Goal: Task Accomplishment & Management: Complete application form

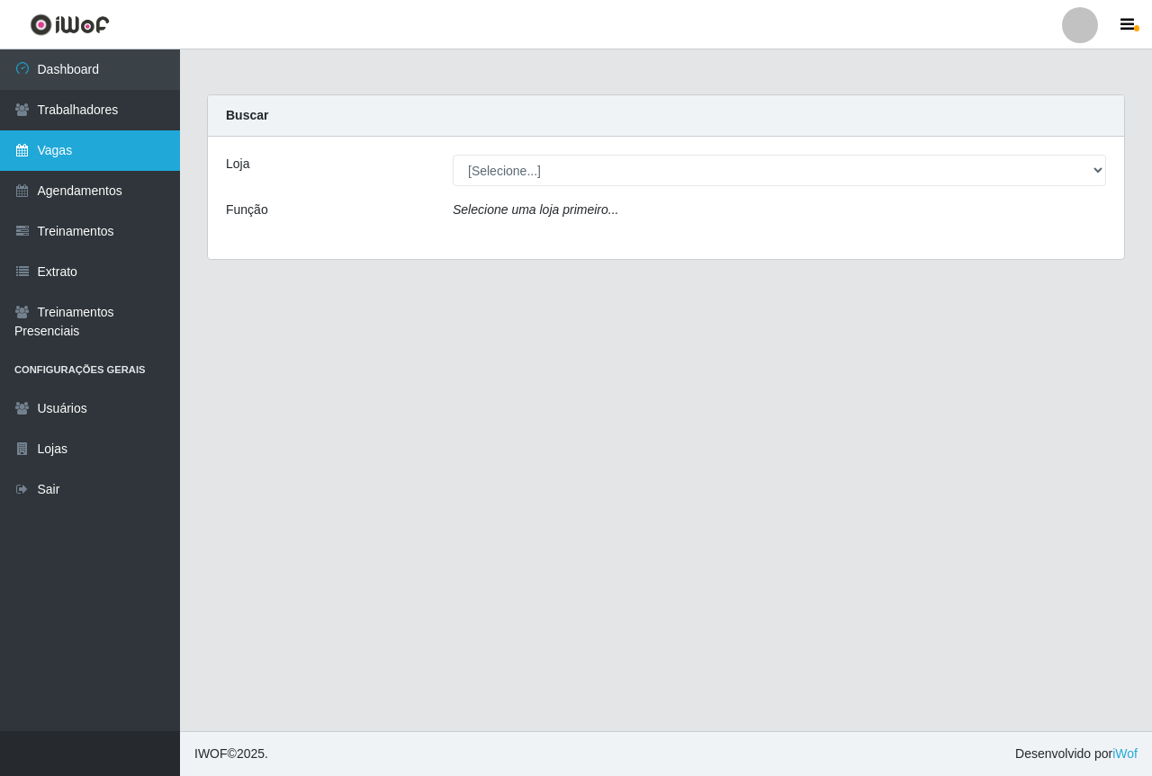
click at [63, 156] on link "Vagas" at bounding box center [90, 150] width 180 height 40
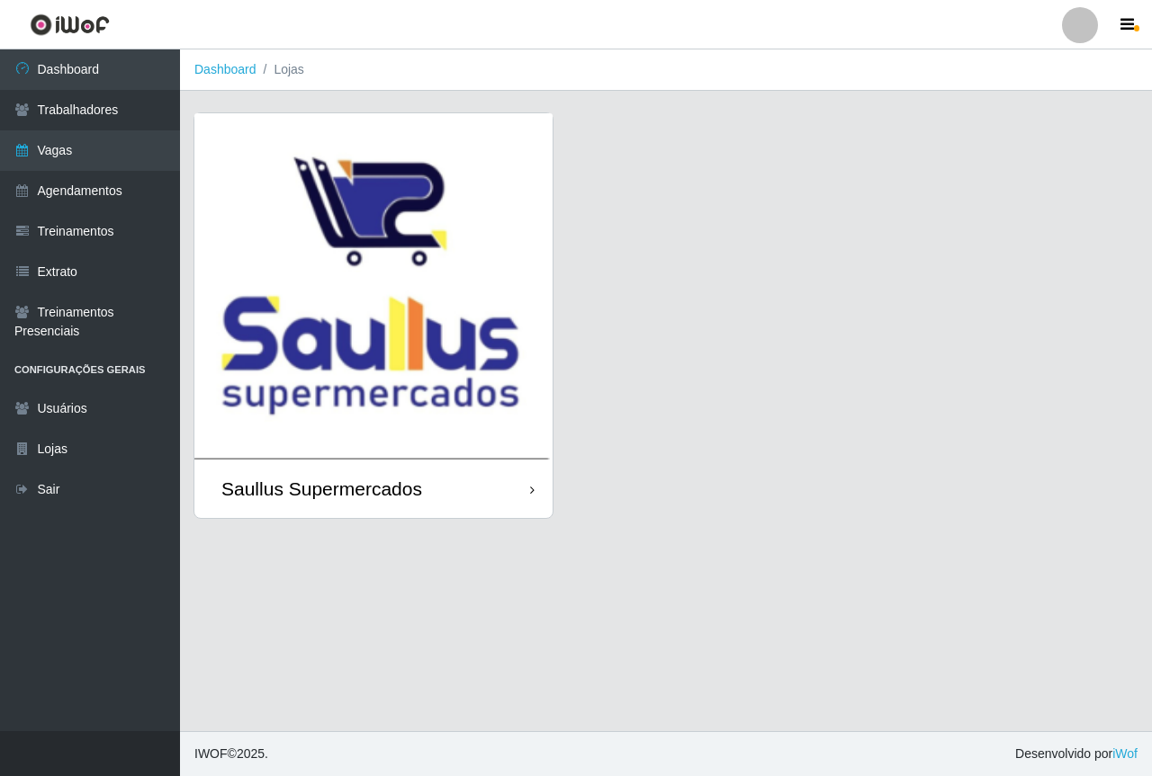
click at [410, 313] on img at bounding box center [373, 286] width 358 height 346
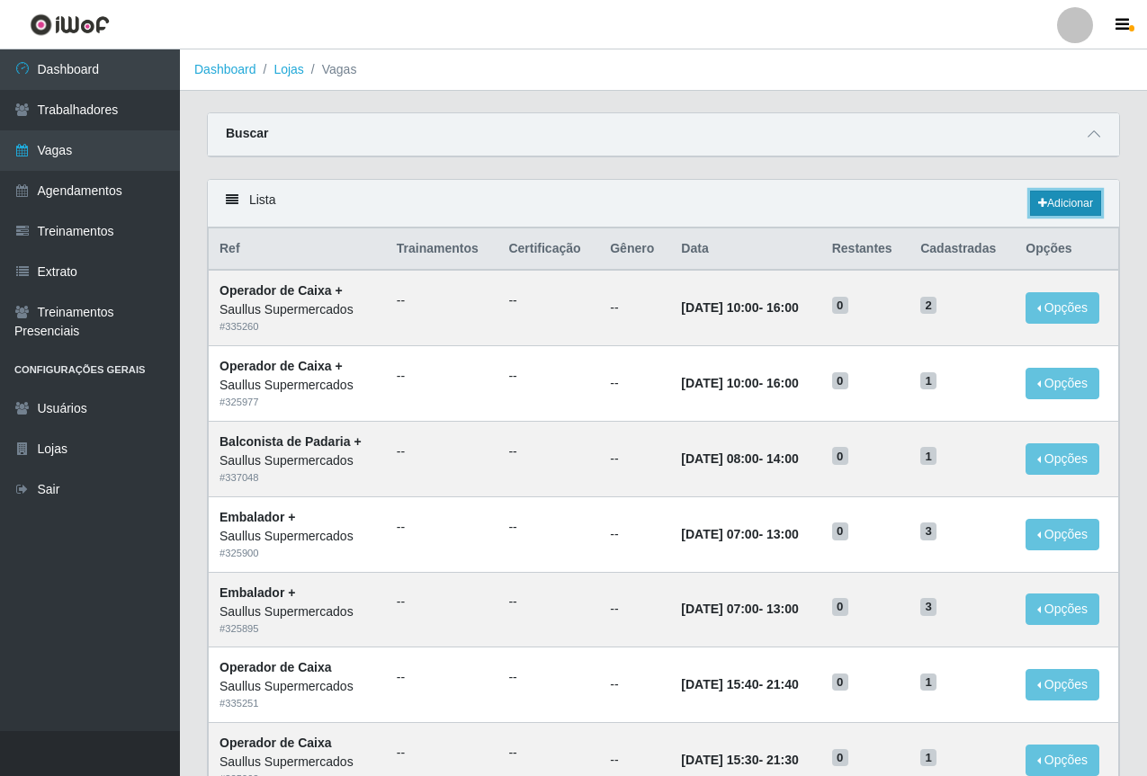
click at [1088, 211] on link "Adicionar" at bounding box center [1065, 203] width 71 height 25
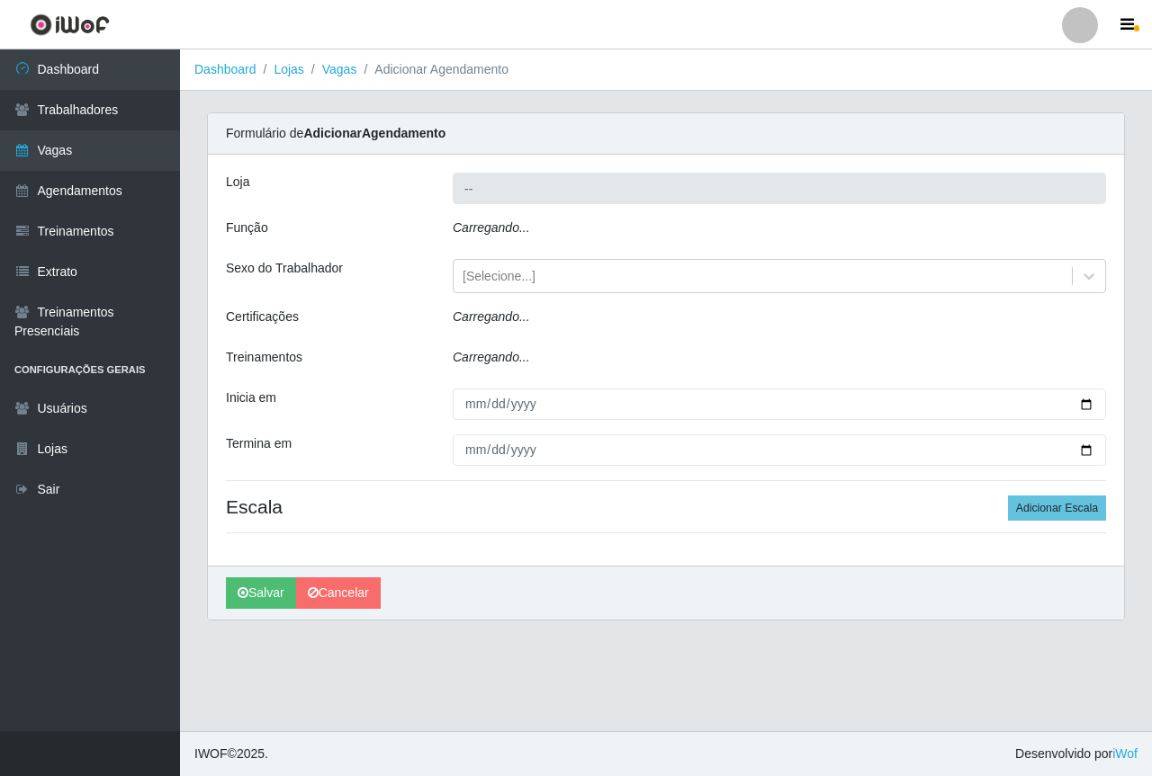
type input "Saullus Supermercados"
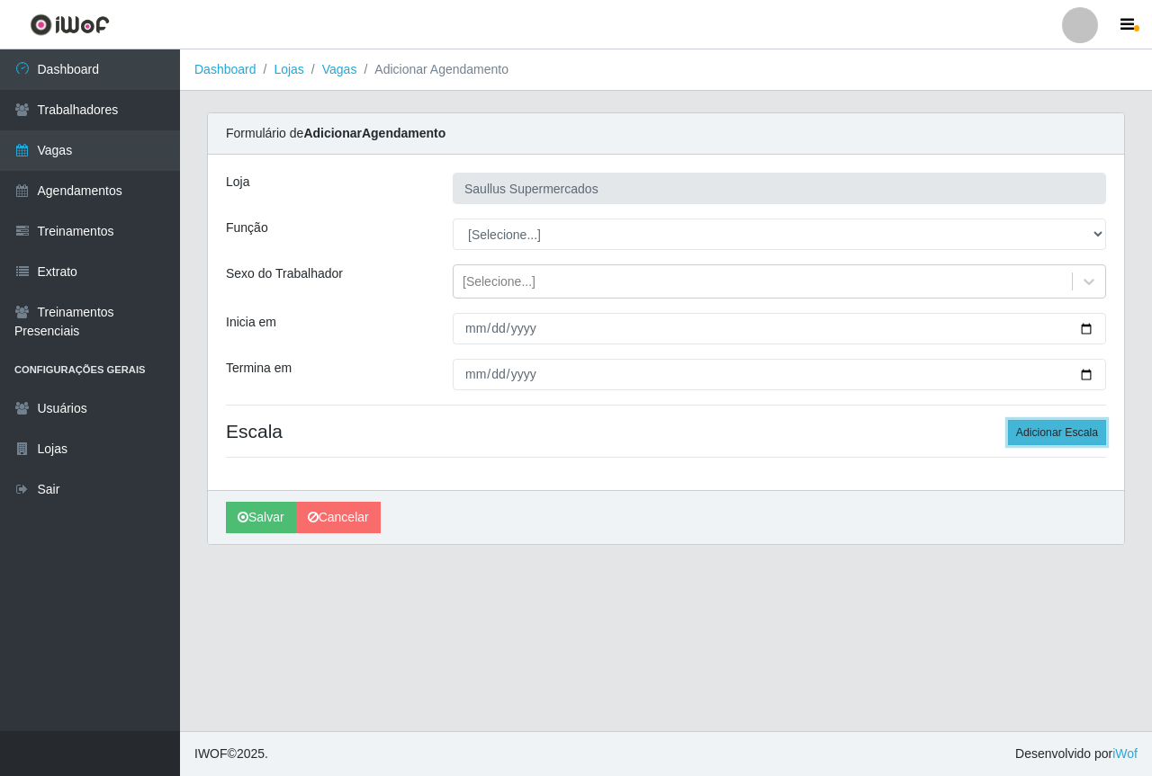
click at [1061, 440] on button "Adicionar Escala" at bounding box center [1057, 432] width 98 height 25
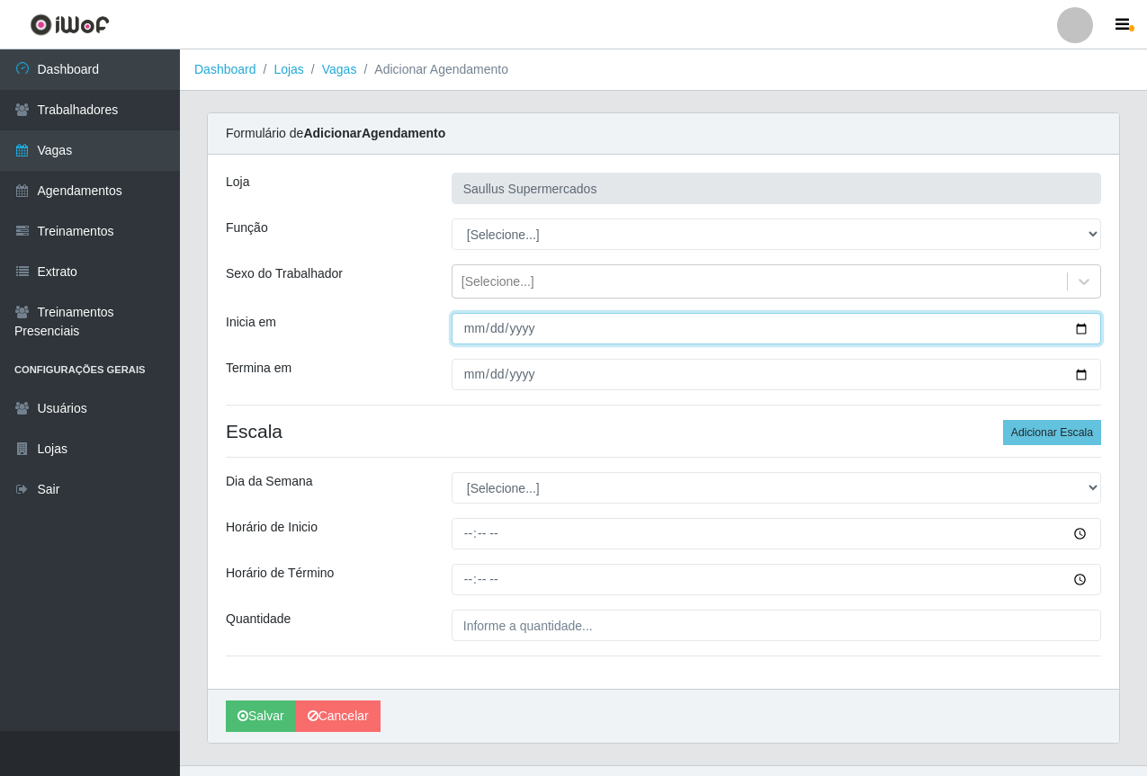
click at [466, 328] on input "Inicia em" at bounding box center [777, 328] width 650 height 31
type input "2025-09-07"
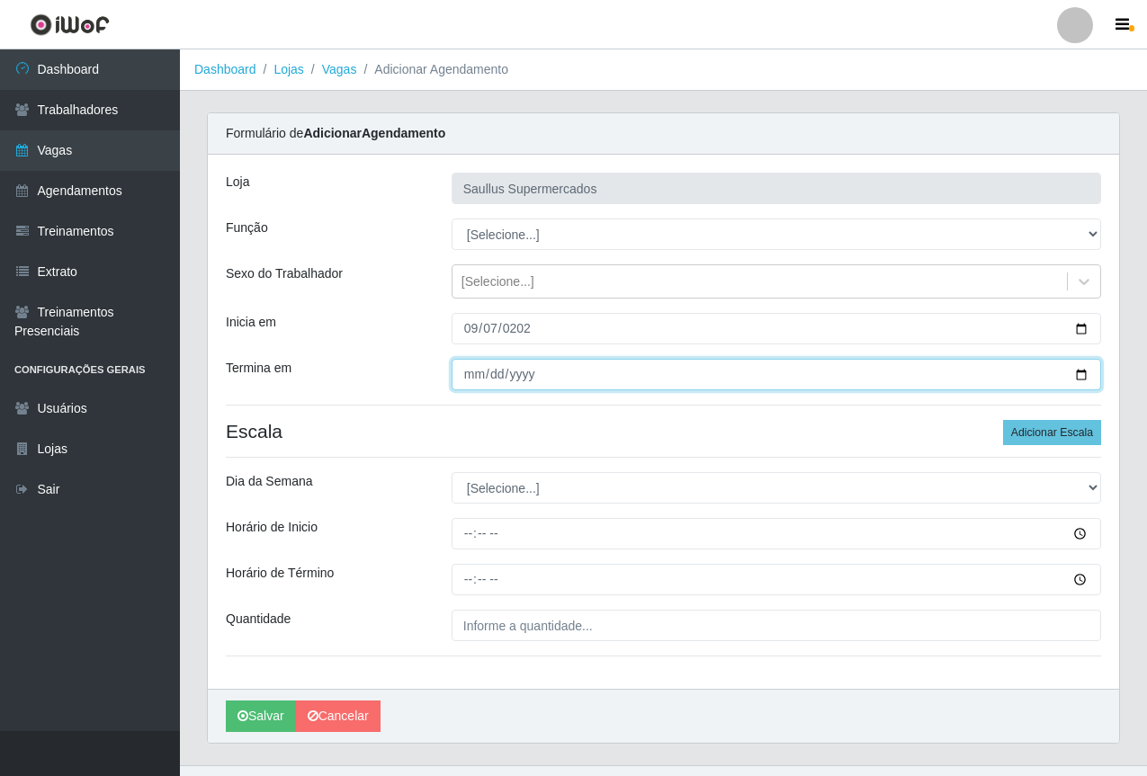
click at [469, 368] on input "Termina em" at bounding box center [777, 374] width 650 height 31
type input "2025-09-14"
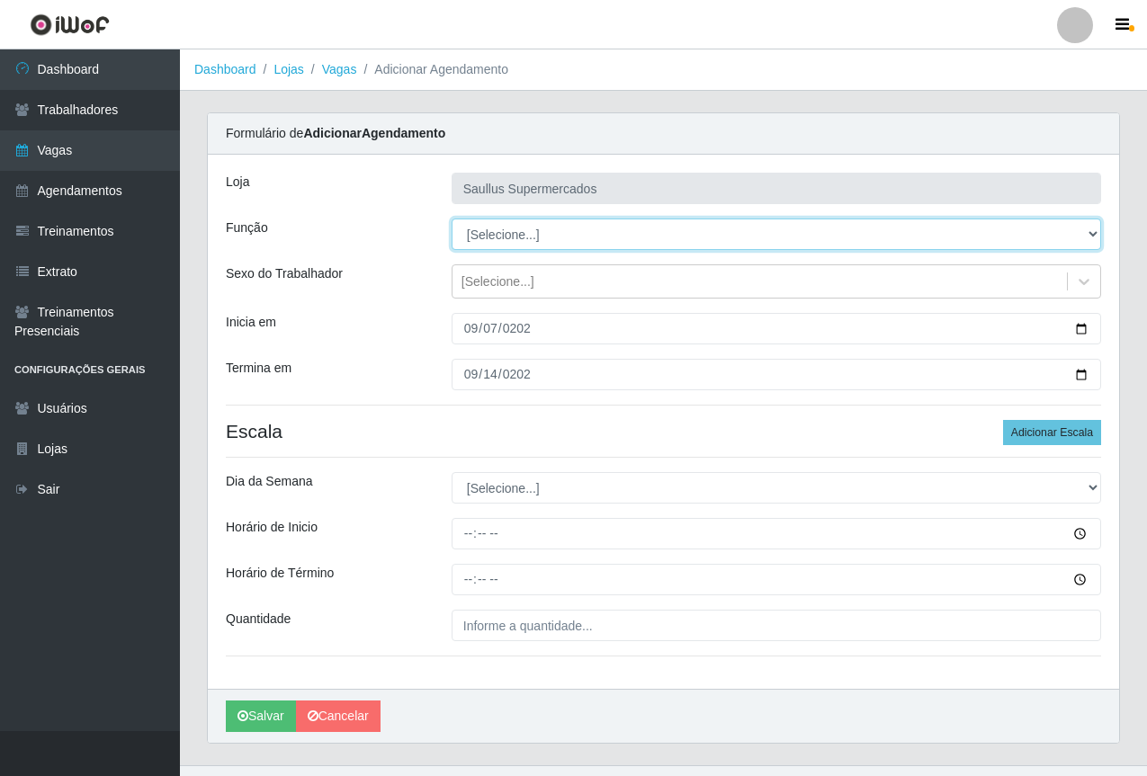
click at [491, 241] on select "[Selecione...] ASG ASG + ASG ++ Balconista de Açougue Balconista de Açougue + B…" at bounding box center [777, 234] width 650 height 31
click at [452, 219] on select "[Selecione...] ASG ASG + ASG ++ Balconista de Açougue Balconista de Açougue + B…" at bounding box center [777, 234] width 650 height 31
click at [582, 223] on select "[Selecione...] ASG ASG + ASG ++ Balconista de Açougue Balconista de Açougue + B…" at bounding box center [777, 234] width 650 height 31
select select "72"
click at [452, 219] on select "[Selecione...] ASG ASG + ASG ++ Balconista de Açougue Balconista de Açougue + B…" at bounding box center [777, 234] width 650 height 31
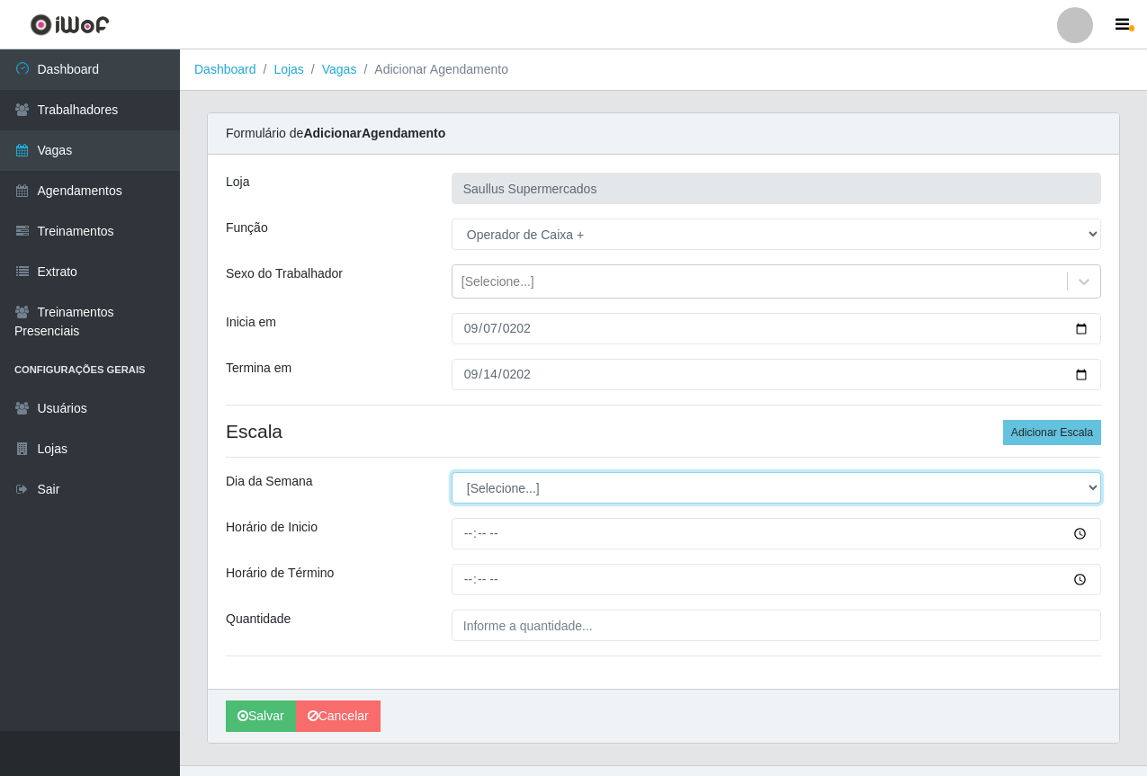
click at [552, 494] on select "[Selecione...] Segunda Terça Quarta Quinta Sexta Sábado Domingo" at bounding box center [777, 487] width 650 height 31
select select "0"
click at [452, 472] on select "[Selecione...] Segunda Terça Quarta Quinta Sexta Sábado Domingo" at bounding box center [777, 487] width 650 height 31
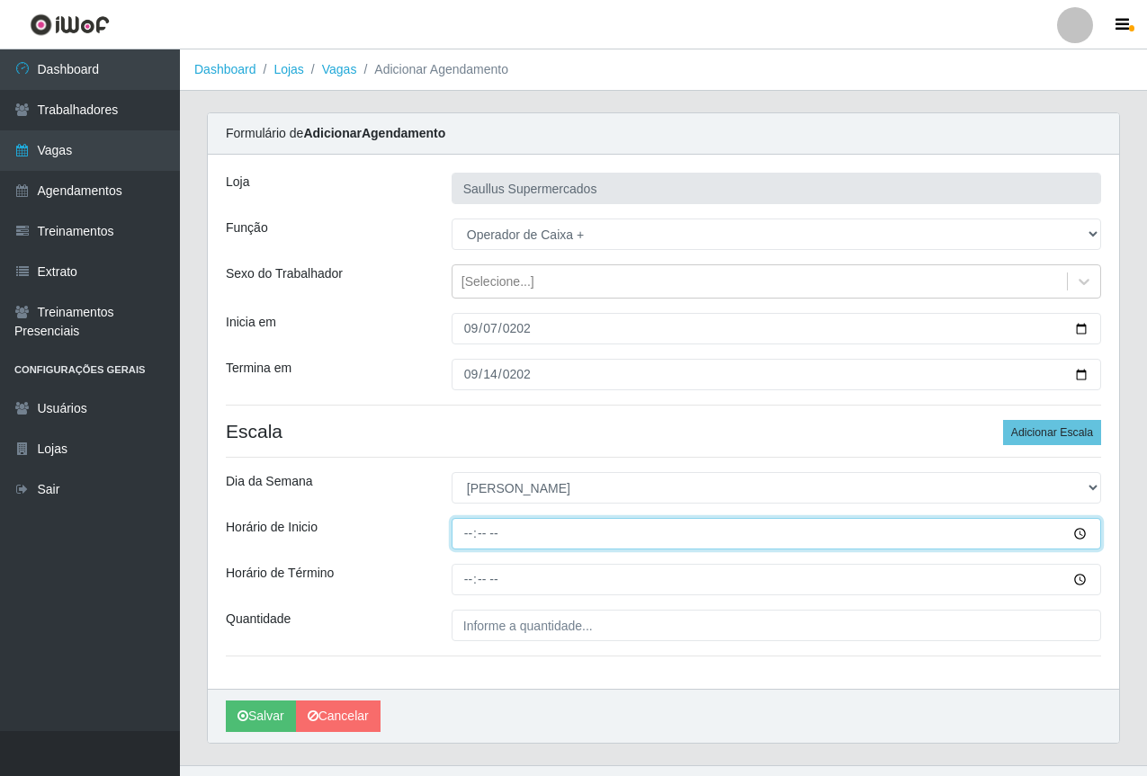
click at [458, 533] on input "Horário de Inicio" at bounding box center [777, 533] width 650 height 31
type input "07:00"
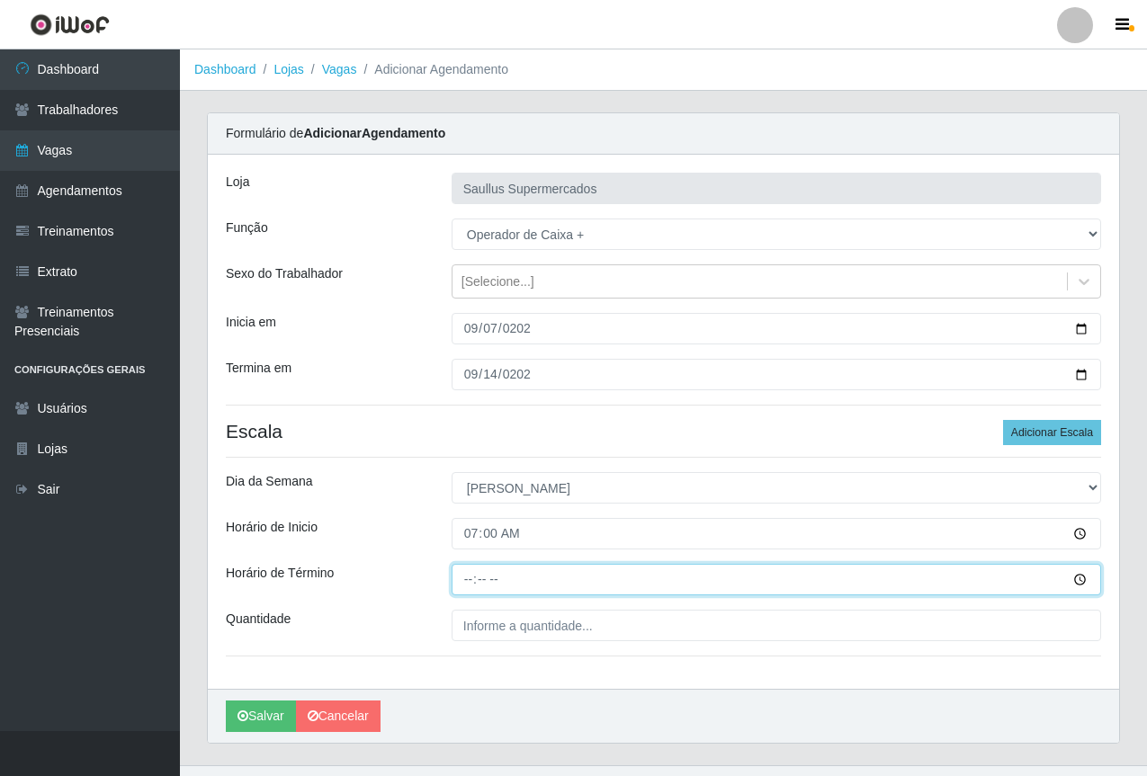
click at [464, 576] on input "Horário de Término" at bounding box center [777, 579] width 650 height 31
type input "13:00"
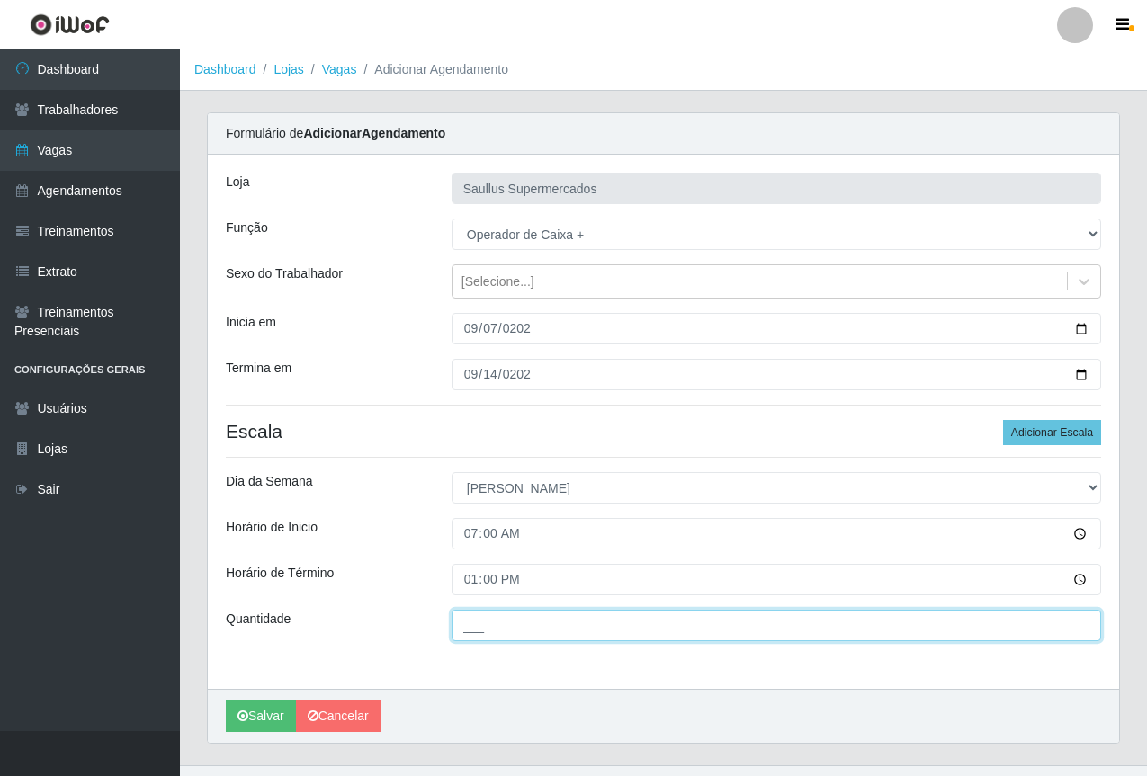
click at [515, 637] on input "___" at bounding box center [777, 625] width 650 height 31
type input "2__"
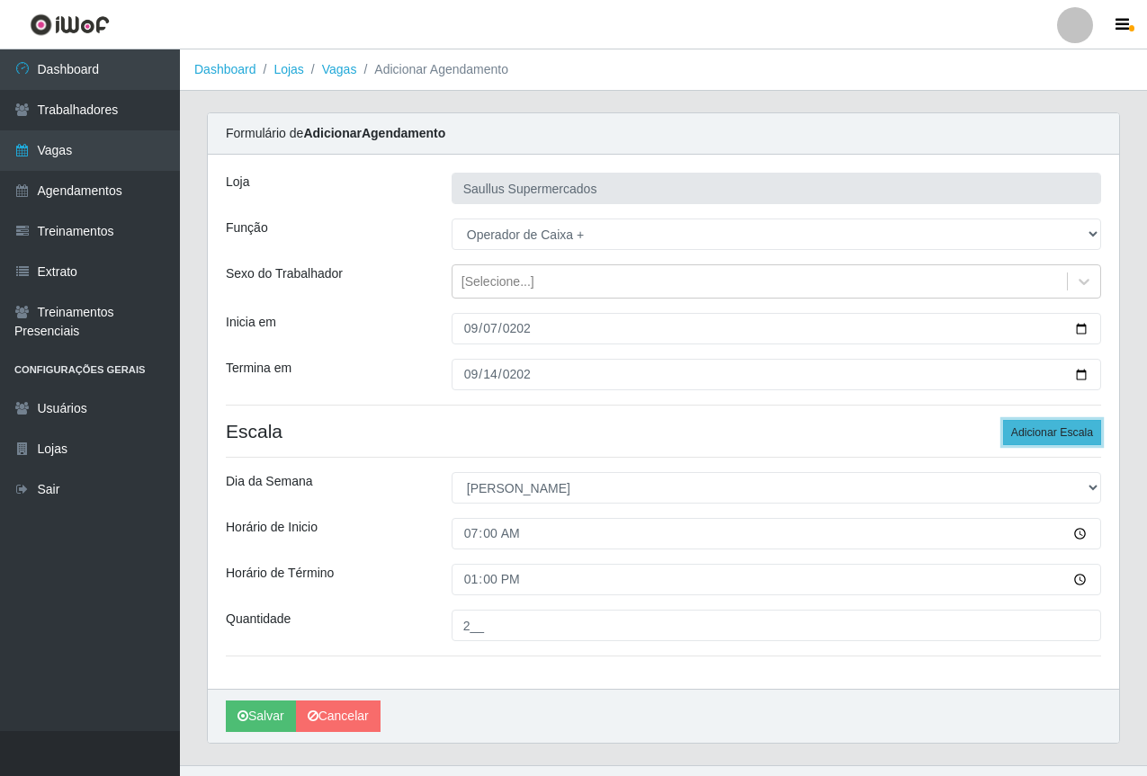
click at [1071, 439] on button "Adicionar Escala" at bounding box center [1052, 432] width 98 height 25
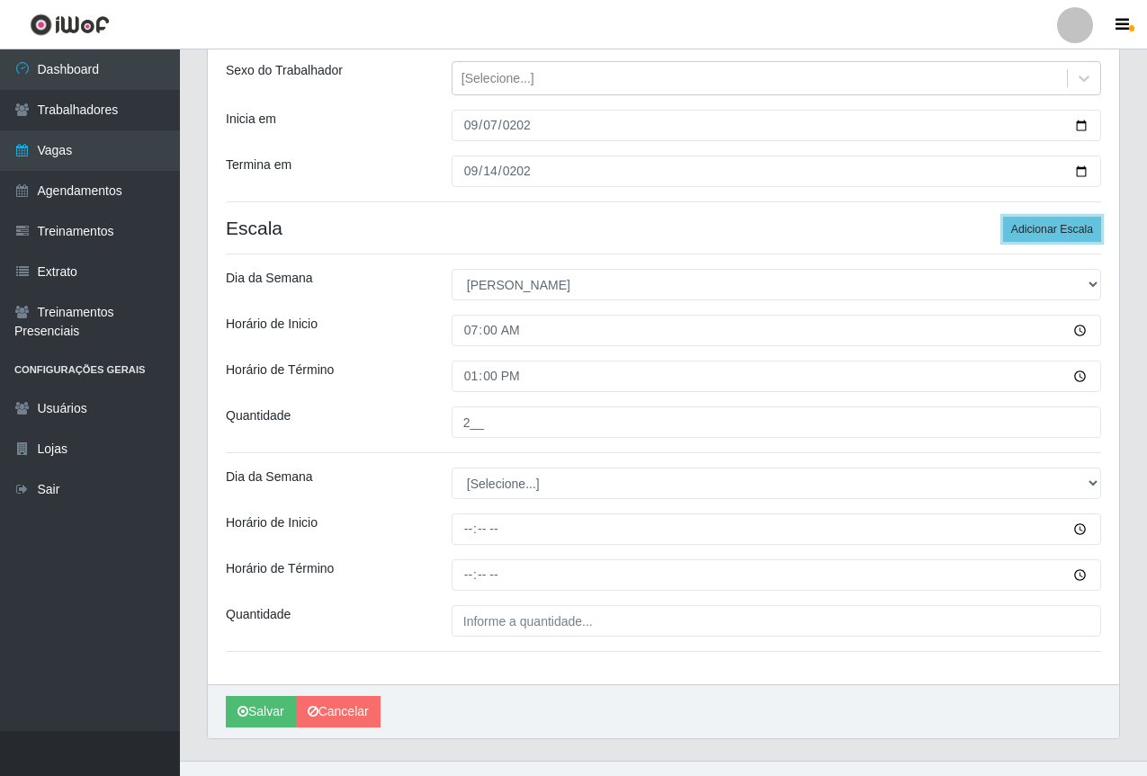
scroll to position [233, 0]
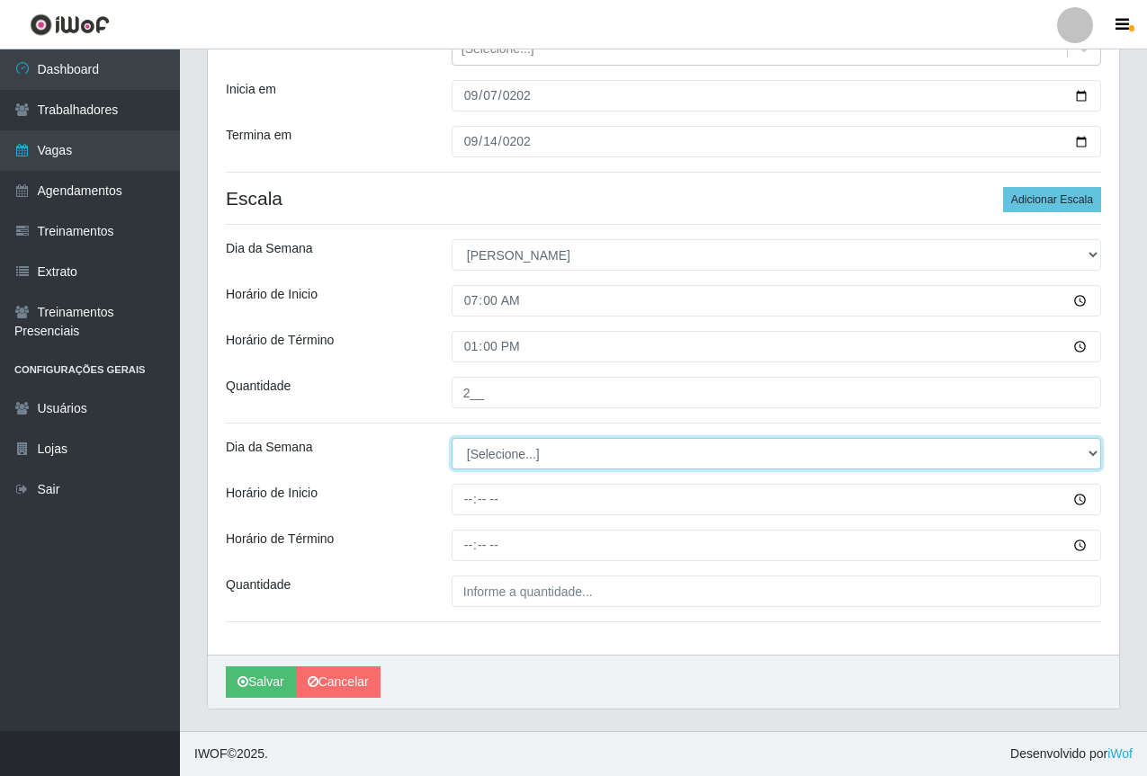
click at [506, 443] on select "[Selecione...] Segunda Terça Quarta Quinta Sexta Sábado Domingo" at bounding box center [777, 453] width 650 height 31
select select "0"
click at [452, 438] on select "[Selecione...] Segunda Terça Quarta Quinta Sexta Sábado Domingo" at bounding box center [777, 453] width 650 height 31
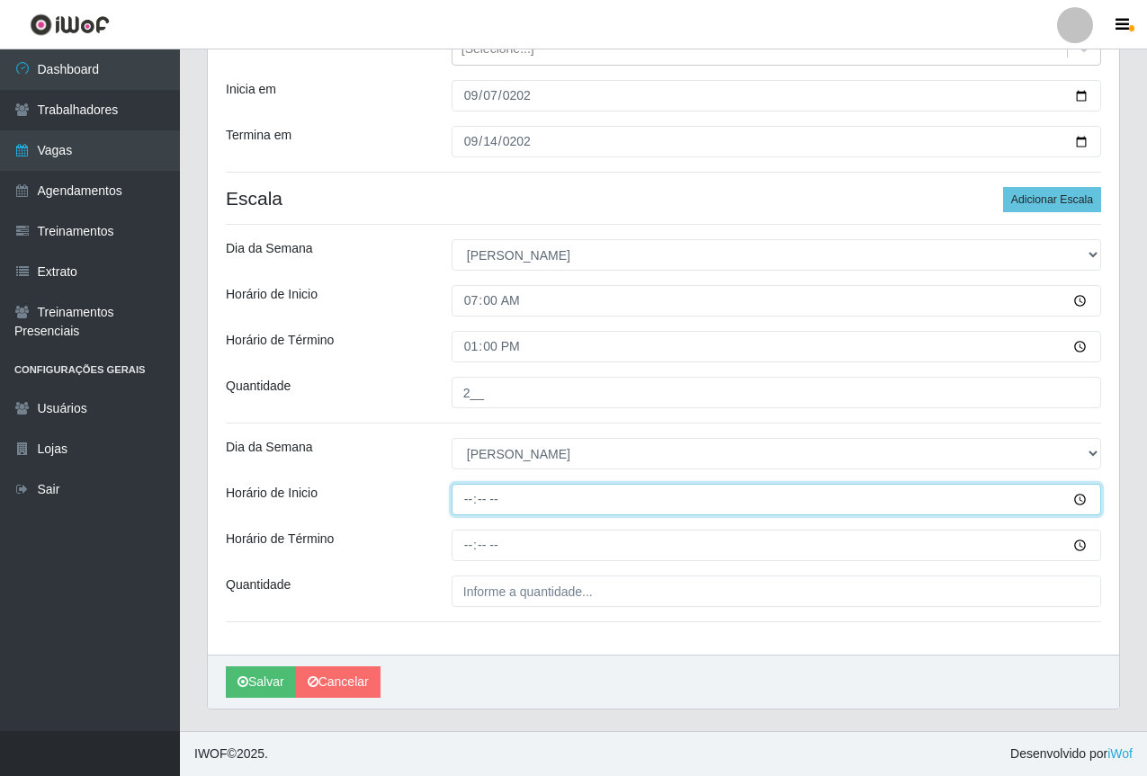
click at [471, 495] on input "Horário de Inicio" at bounding box center [777, 499] width 650 height 31
type input "10:00"
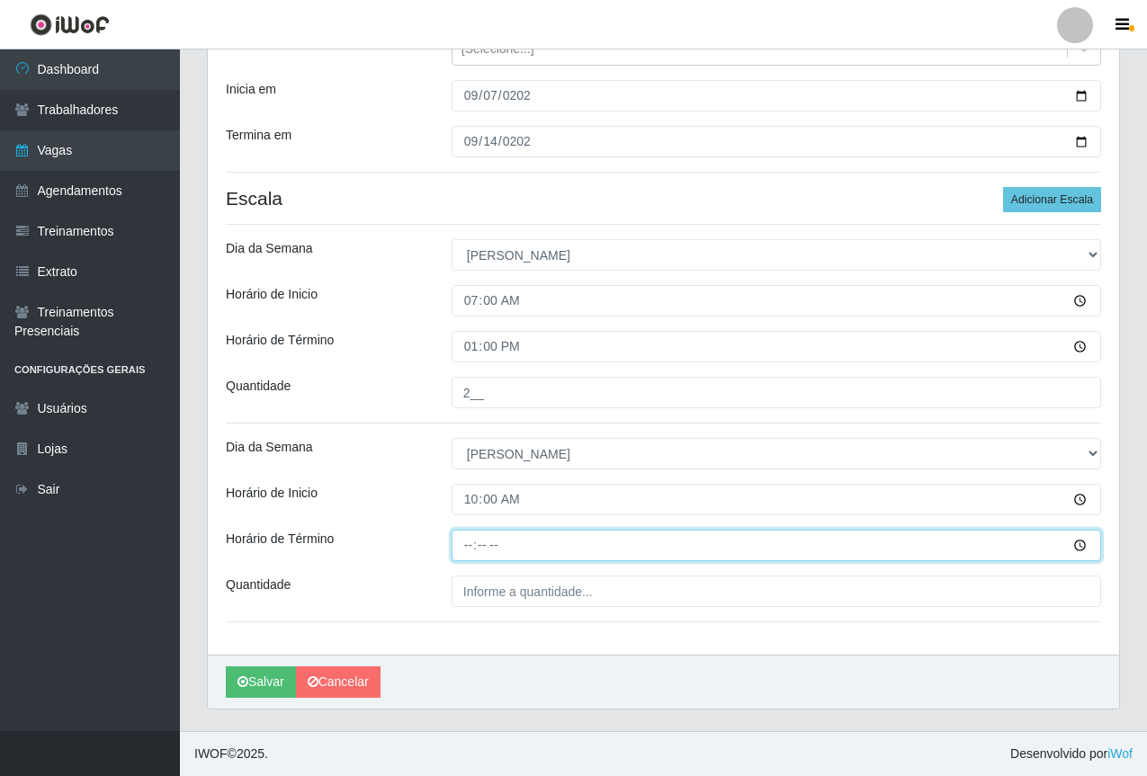
click at [461, 551] on input "Horário de Término" at bounding box center [777, 545] width 650 height 31
type input "16:00"
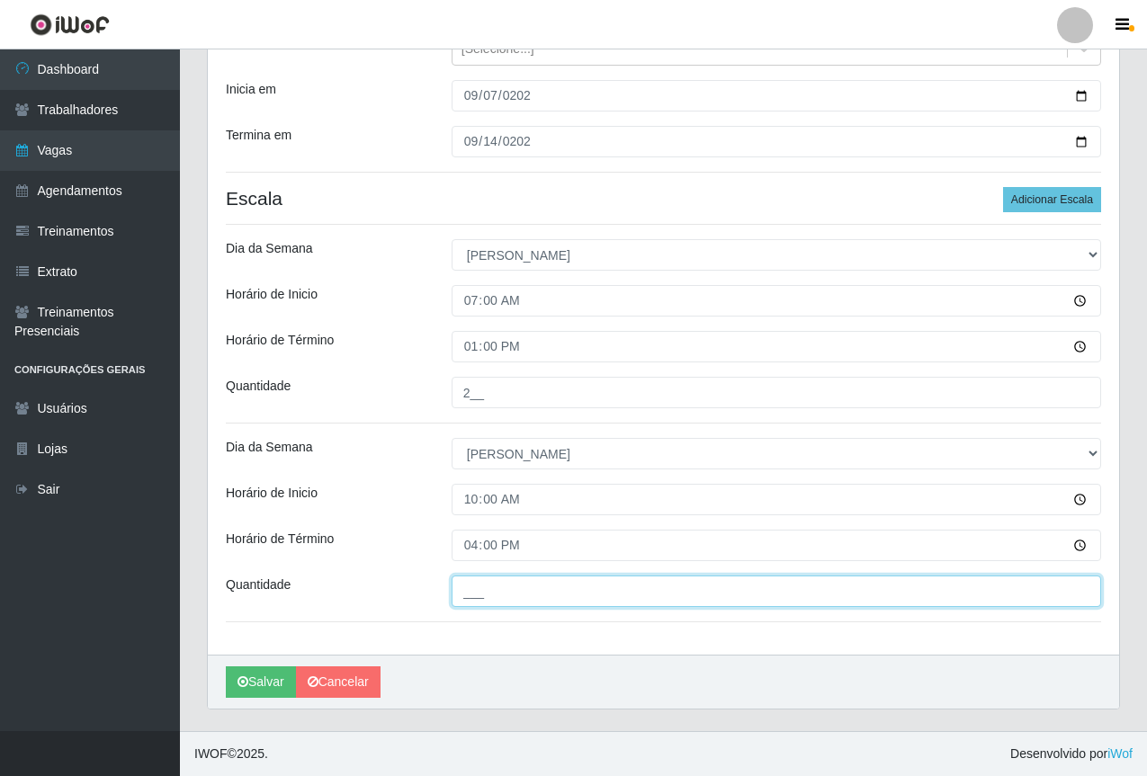
click at [506, 595] on input "___" at bounding box center [777, 591] width 650 height 31
type input "2__"
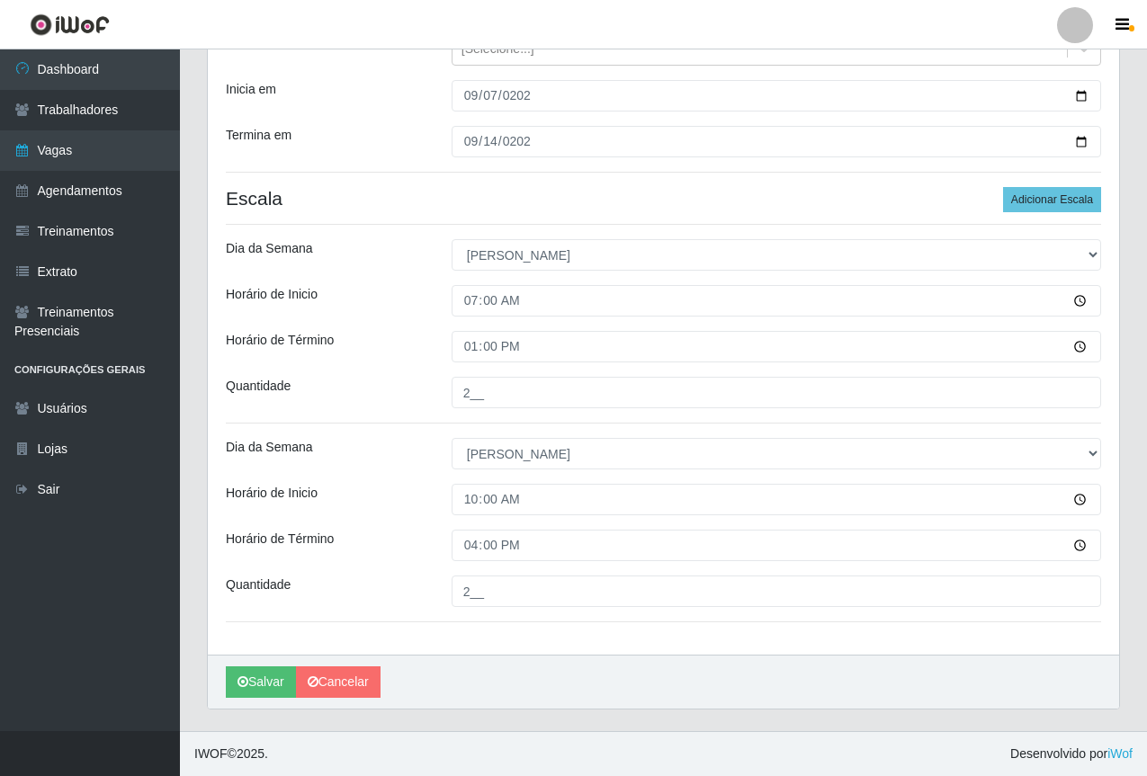
click at [557, 637] on div "Loja Saullus Supermercados Função [Selecione...] ASG ASG + ASG ++ Balconista de…" at bounding box center [663, 288] width 911 height 733
click at [249, 682] on button "Salvar" at bounding box center [261, 682] width 70 height 31
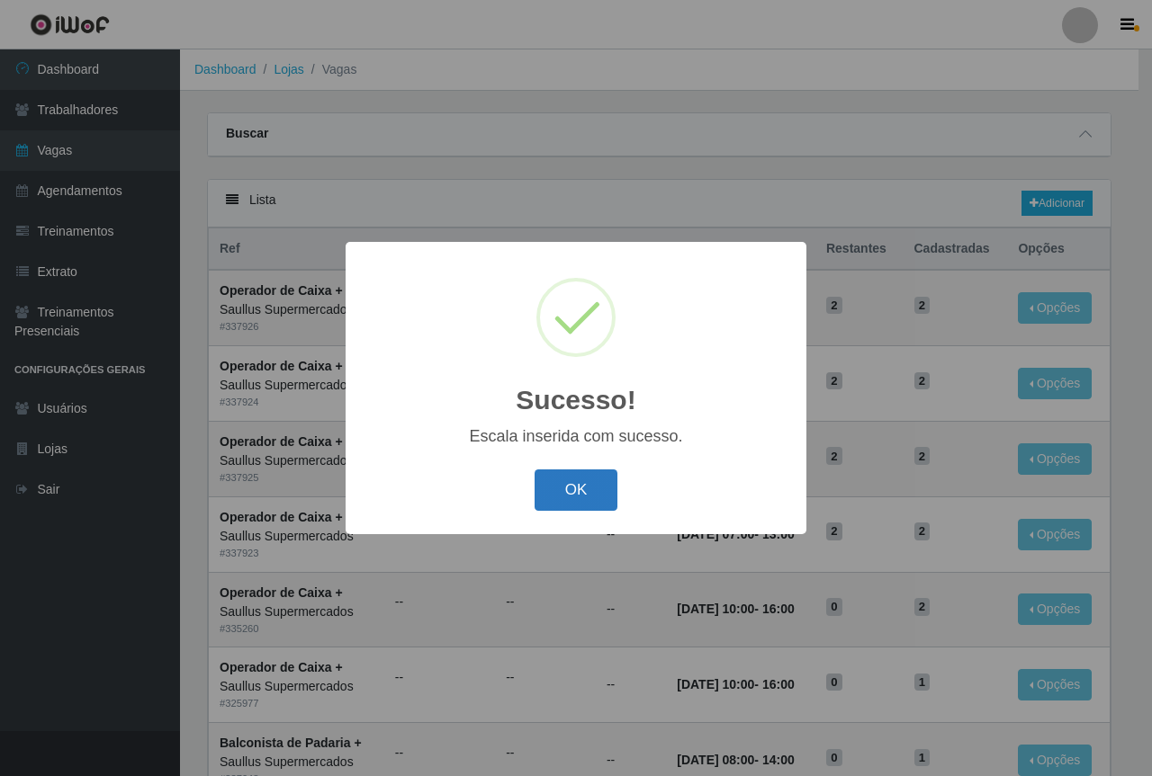
click at [594, 497] on button "OK" at bounding box center [576, 491] width 84 height 42
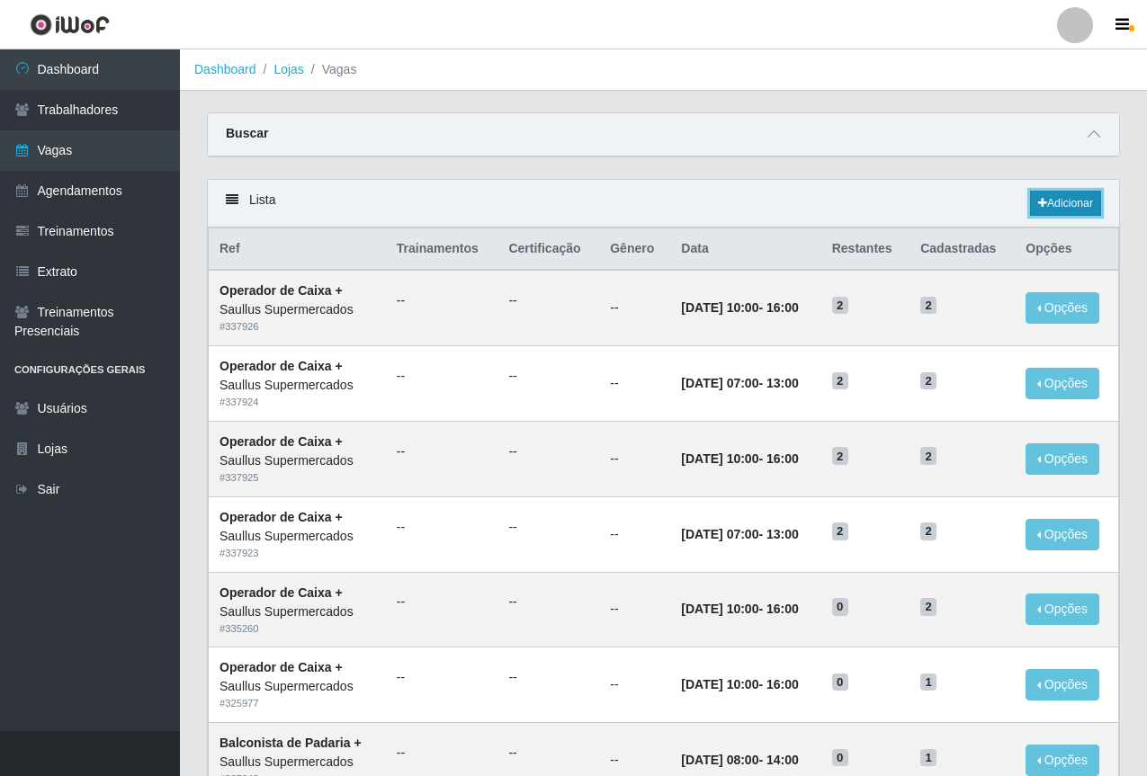
click at [1046, 207] on link "Adicionar" at bounding box center [1065, 203] width 71 height 25
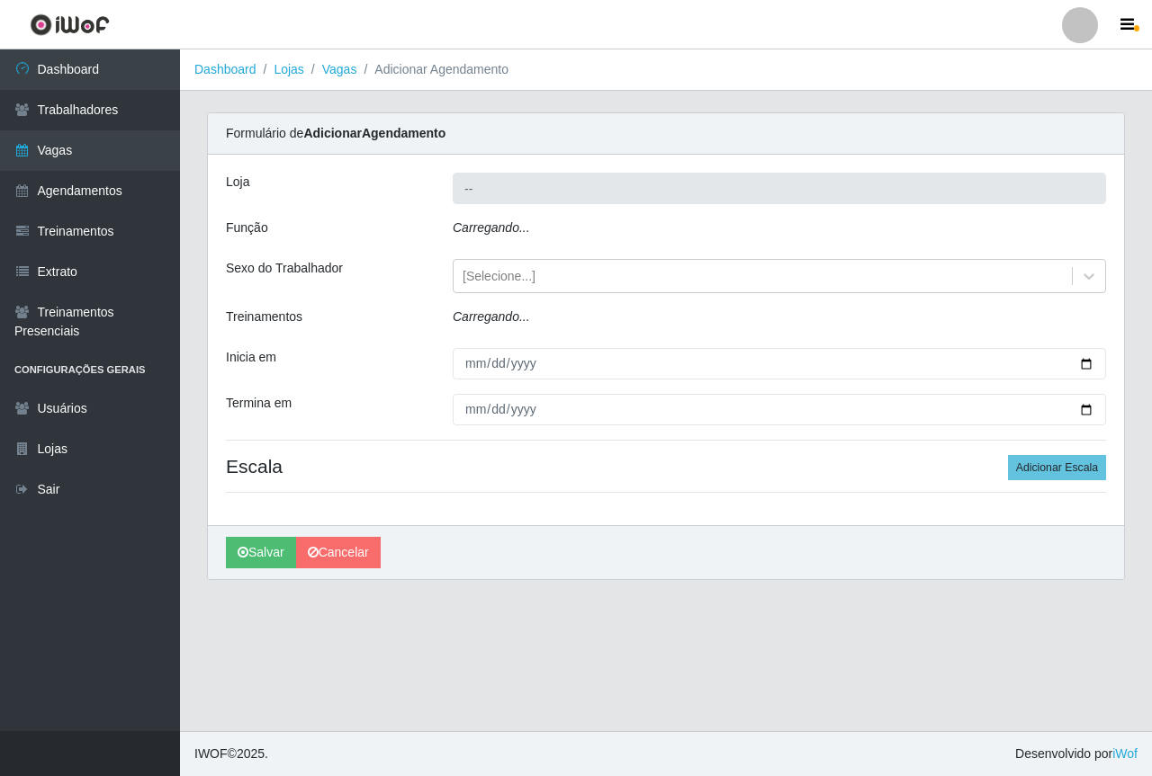
type input "Saullus Supermercados"
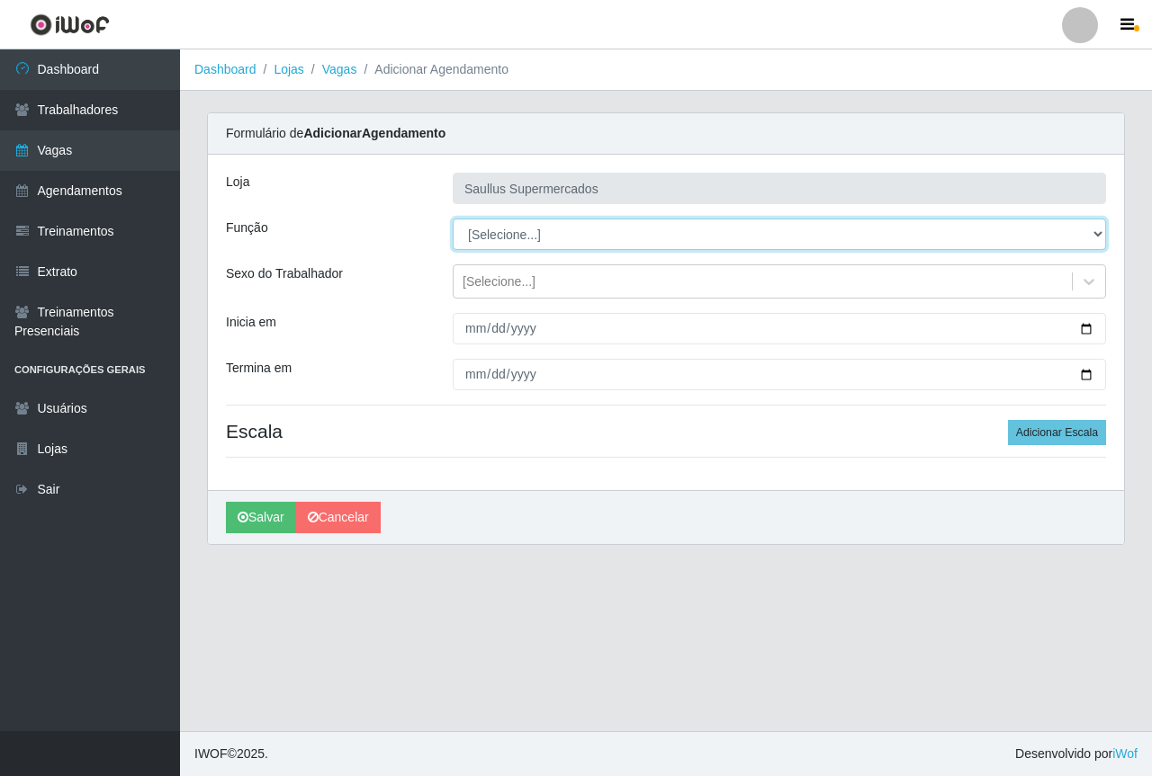
click at [510, 222] on select "[Selecione...] ASG ASG + ASG ++ Balconista de Açougue Balconista de Açougue + B…" at bounding box center [779, 234] width 653 height 31
select select "70"
click at [453, 219] on select "[Selecione...] ASG ASG + ASG ++ Balconista de Açougue Balconista de Açougue + B…" at bounding box center [779, 234] width 653 height 31
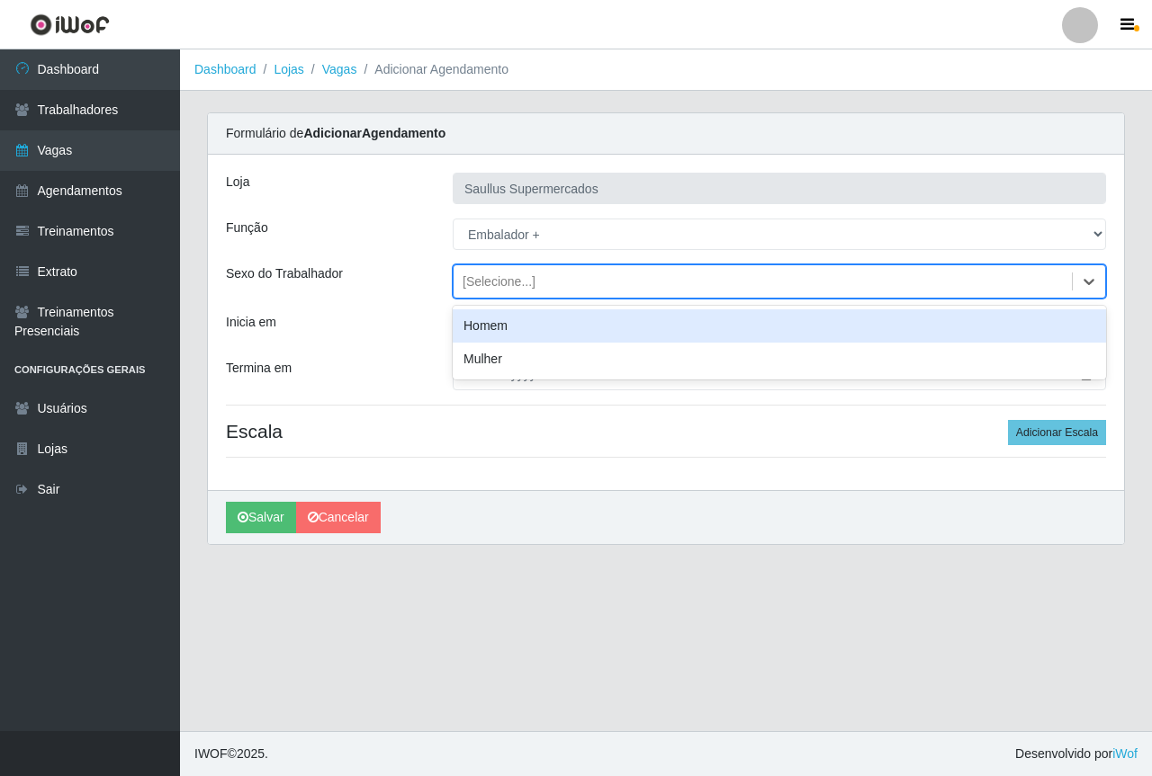
click at [472, 282] on div "[Selecione...]" at bounding box center [498, 282] width 73 height 19
click at [460, 336] on div "Homem" at bounding box center [779, 325] width 653 height 33
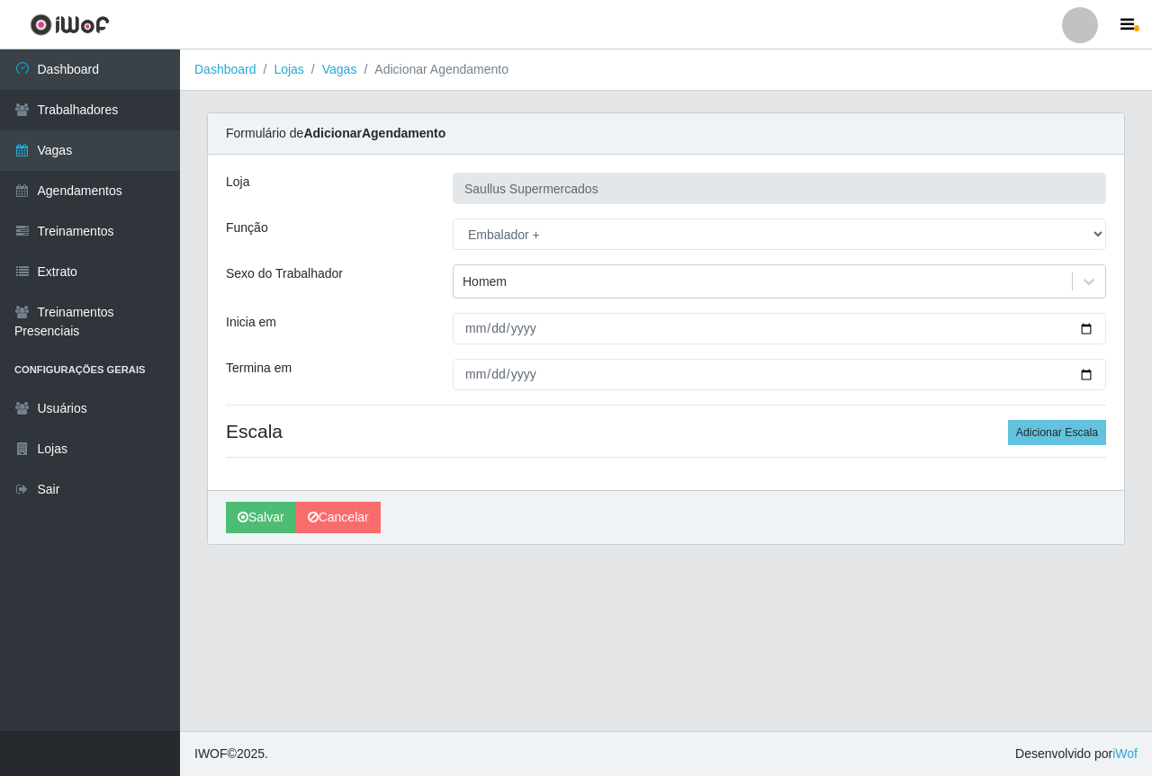
click at [462, 300] on div "Loja Saullus Supermercados Função [Selecione...] ASG ASG + ASG ++ Balconista de…" at bounding box center [666, 323] width 916 height 336
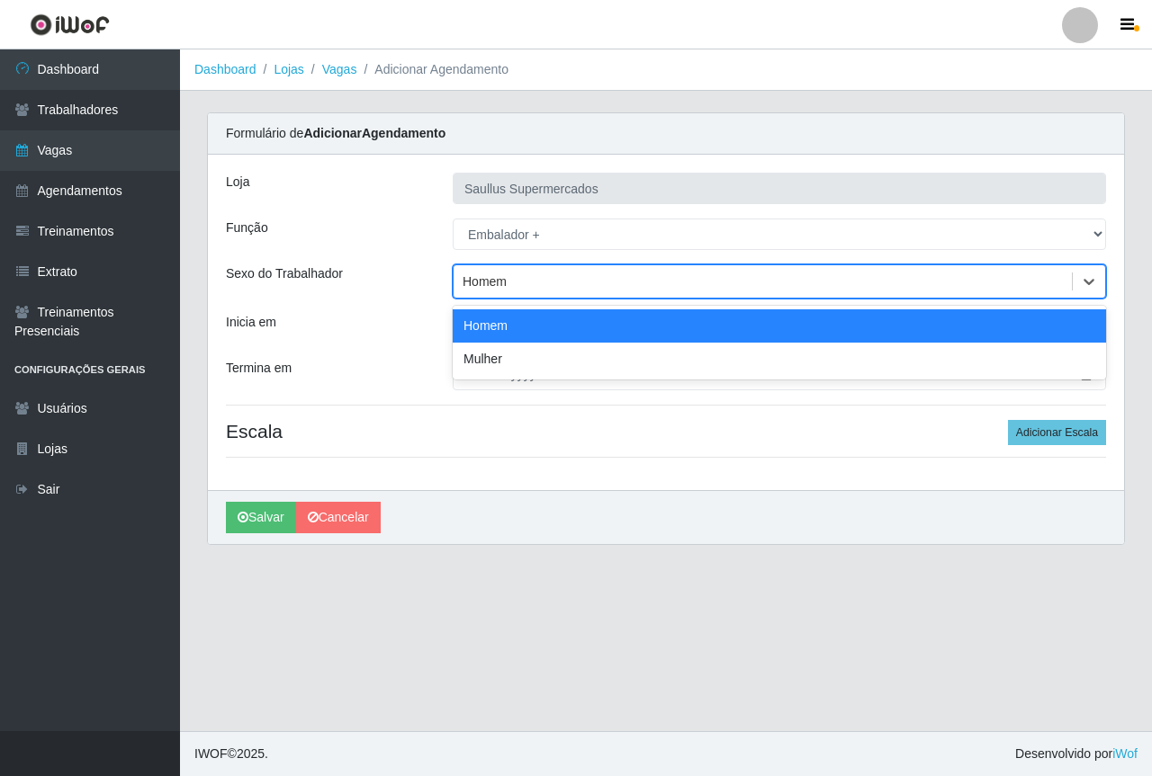
click at [462, 291] on div "Homem" at bounding box center [762, 282] width 618 height 30
click at [390, 354] on div "Loja Saullus Supermercados Função [Selecione...] ASG ASG + ASG ++ Balconista de…" at bounding box center [666, 323] width 916 height 336
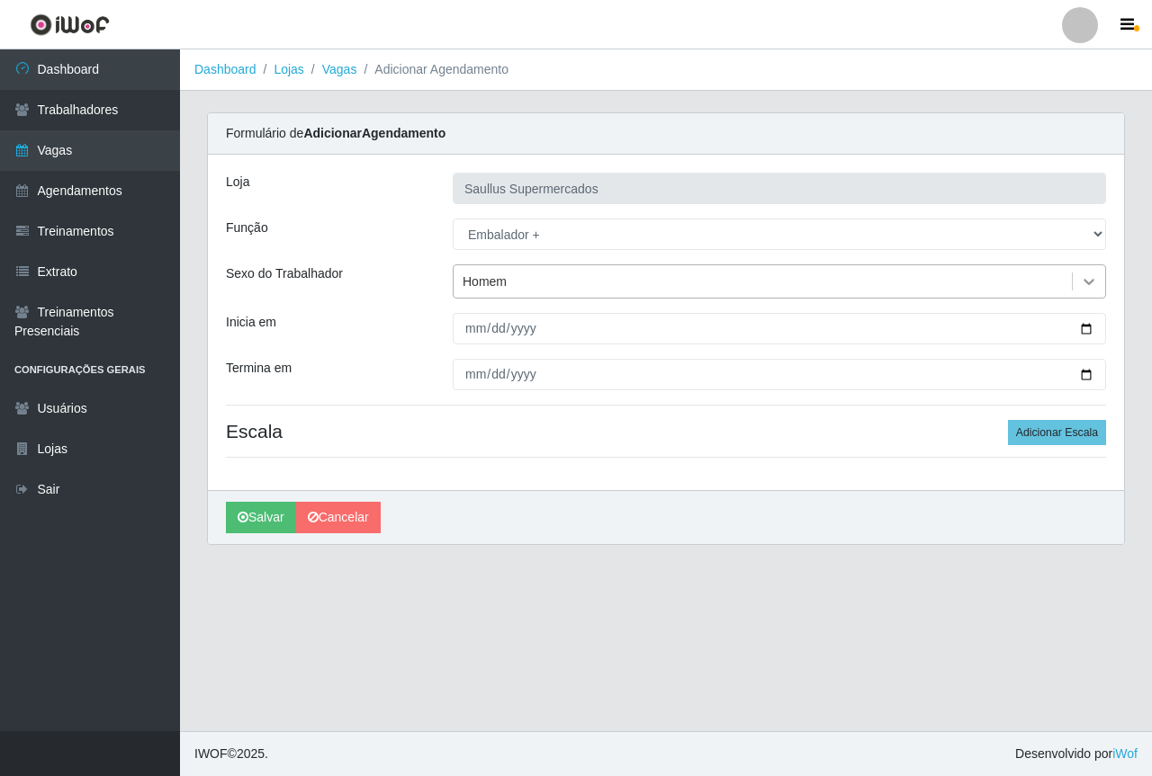
click at [1082, 284] on icon at bounding box center [1089, 282] width 18 height 18
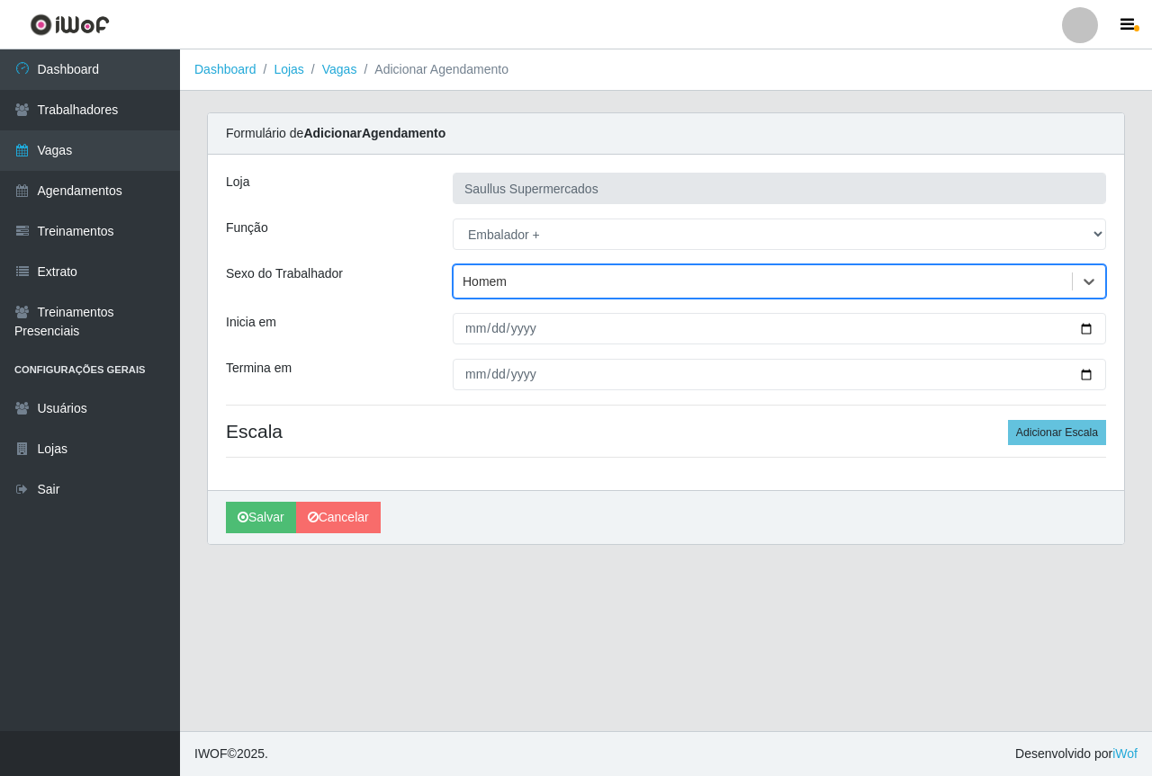
click at [538, 282] on div "Homem" at bounding box center [762, 282] width 618 height 30
click at [522, 278] on div "Homem" at bounding box center [762, 282] width 618 height 30
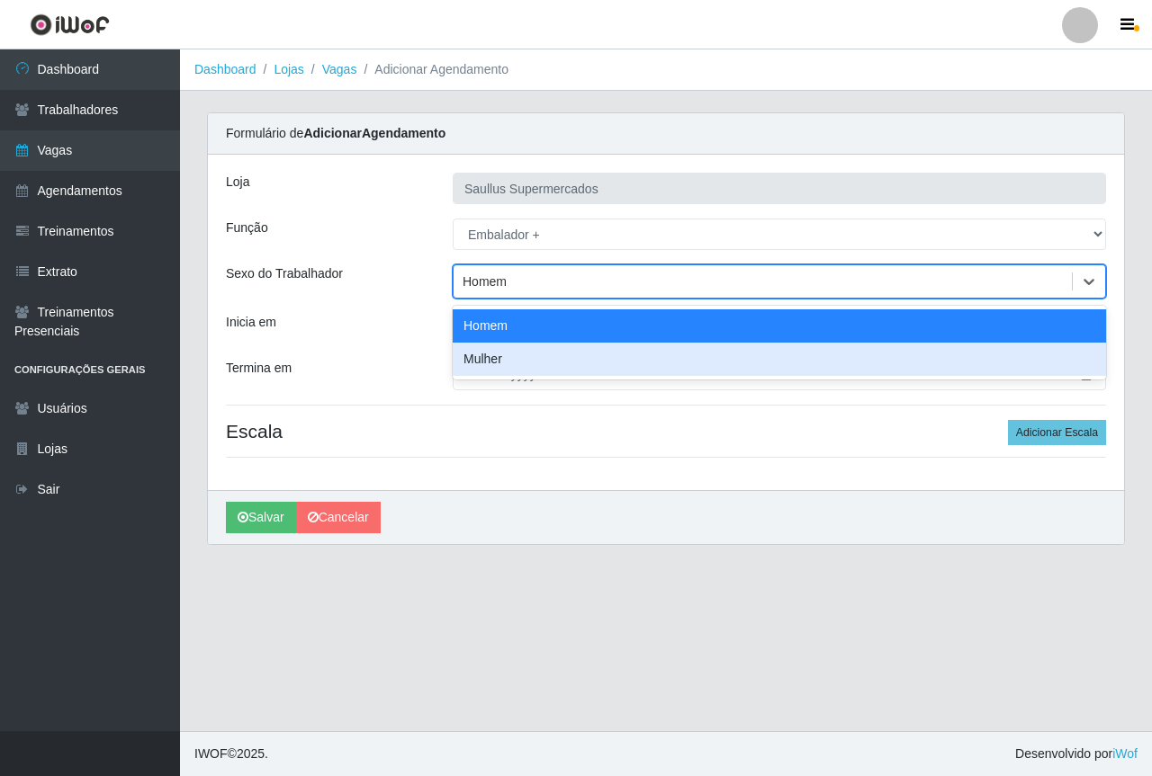
click at [462, 361] on div "Mulher" at bounding box center [779, 359] width 653 height 33
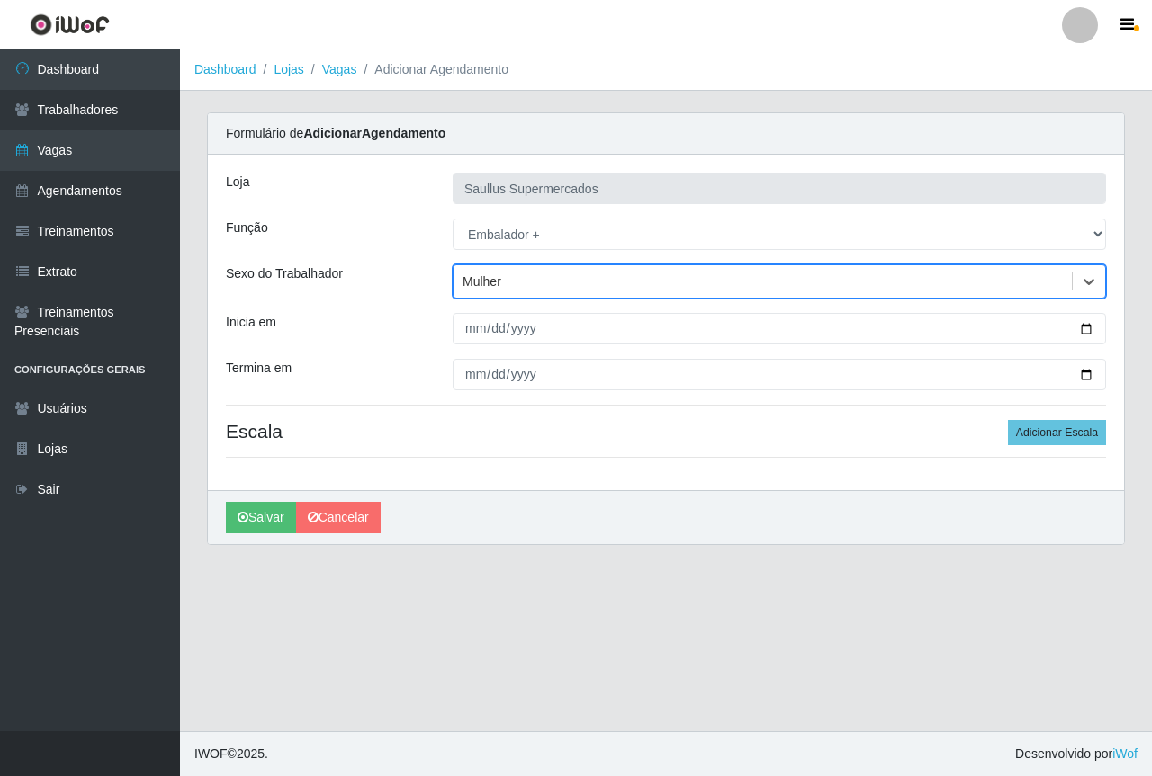
drag, startPoint x: 535, startPoint y: 257, endPoint x: 527, endPoint y: 274, distance: 18.9
click at [529, 272] on div "Loja Saullus Supermercados Função [Selecione...] ASG ASG + ASG ++ Balconista de…" at bounding box center [666, 323] width 916 height 336
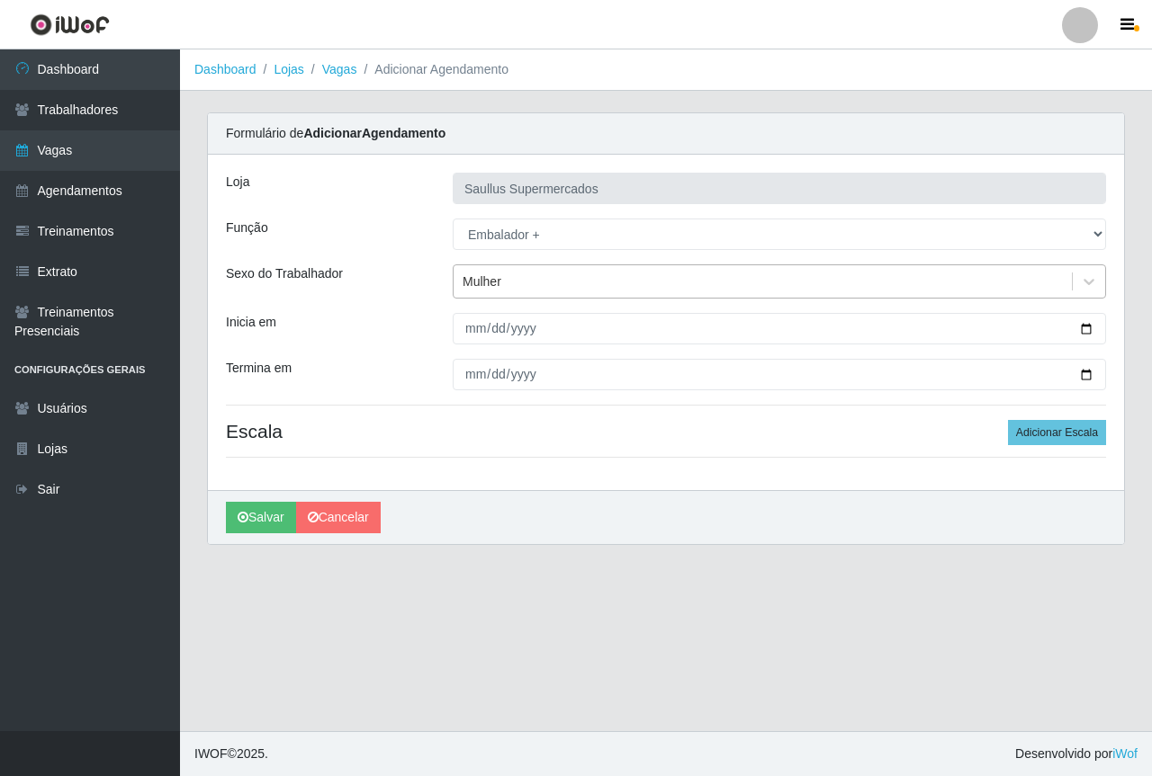
click at [527, 274] on div "Mulher" at bounding box center [762, 282] width 618 height 30
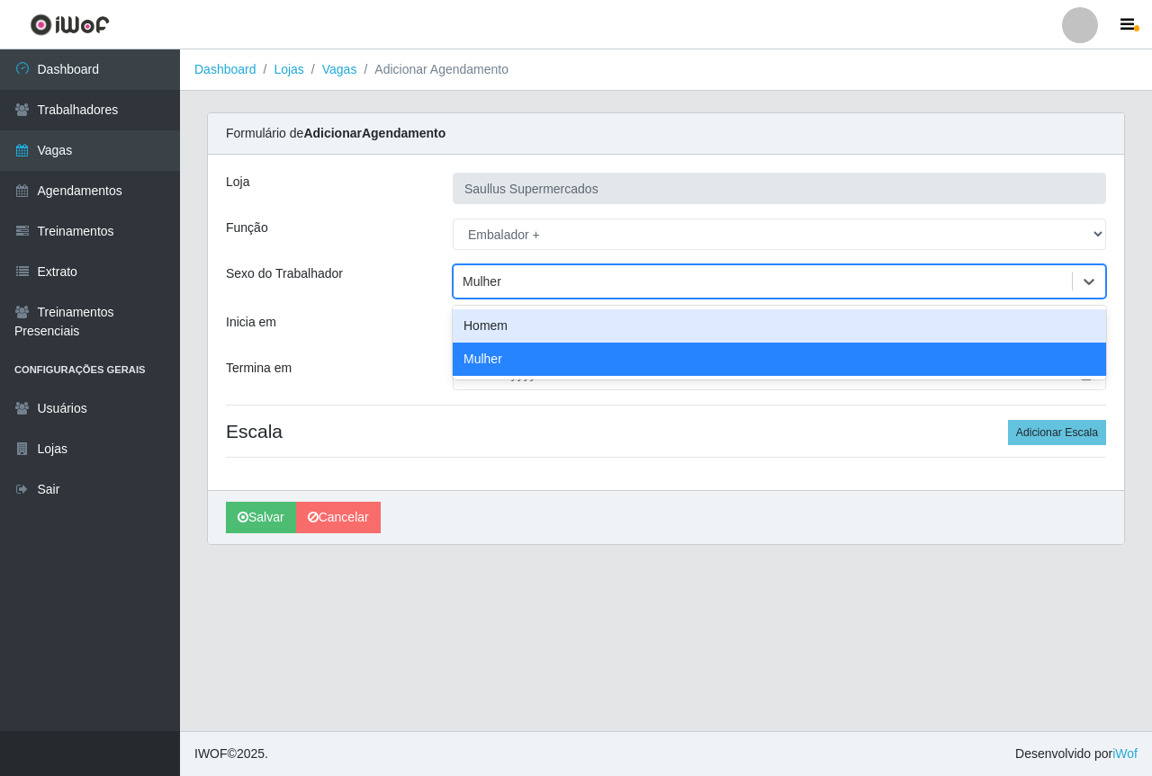
click at [450, 302] on div "Loja Saullus Supermercados Função [Selecione...] ASG ASG + ASG ++ Balconista de…" at bounding box center [666, 323] width 916 height 336
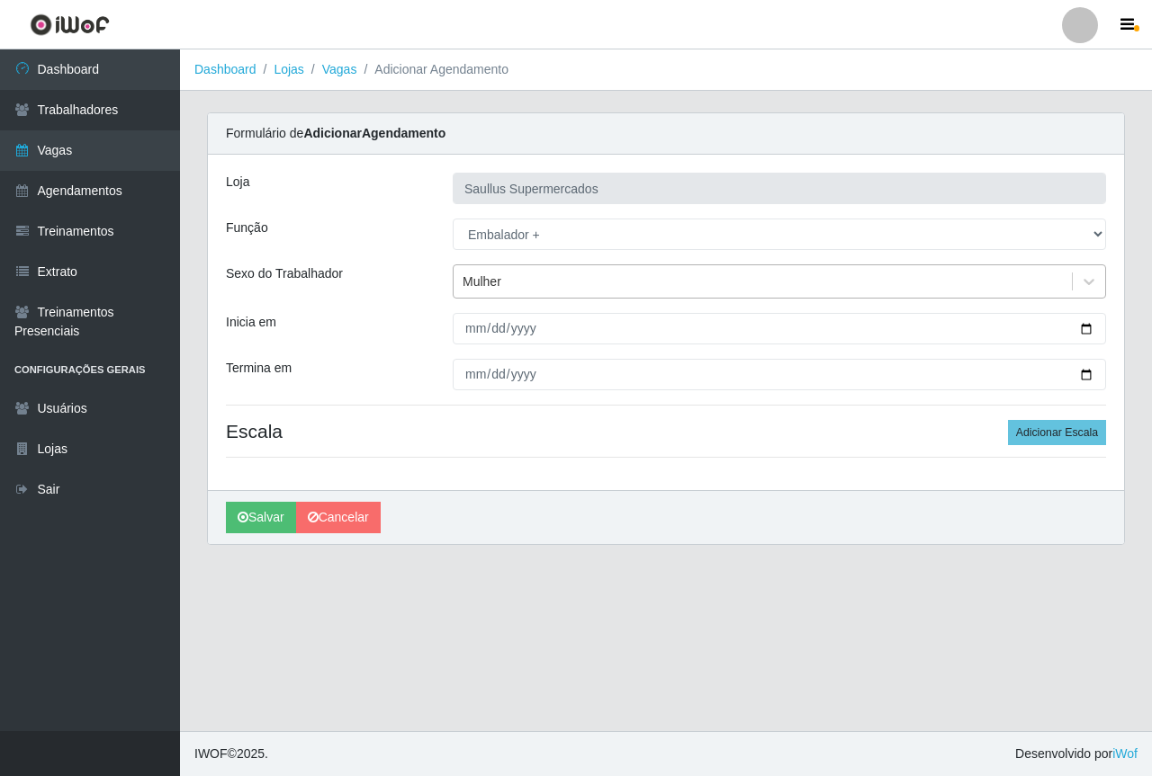
click at [513, 275] on div "Mulher" at bounding box center [762, 282] width 618 height 30
click at [83, 153] on link "Vagas" at bounding box center [90, 150] width 180 height 40
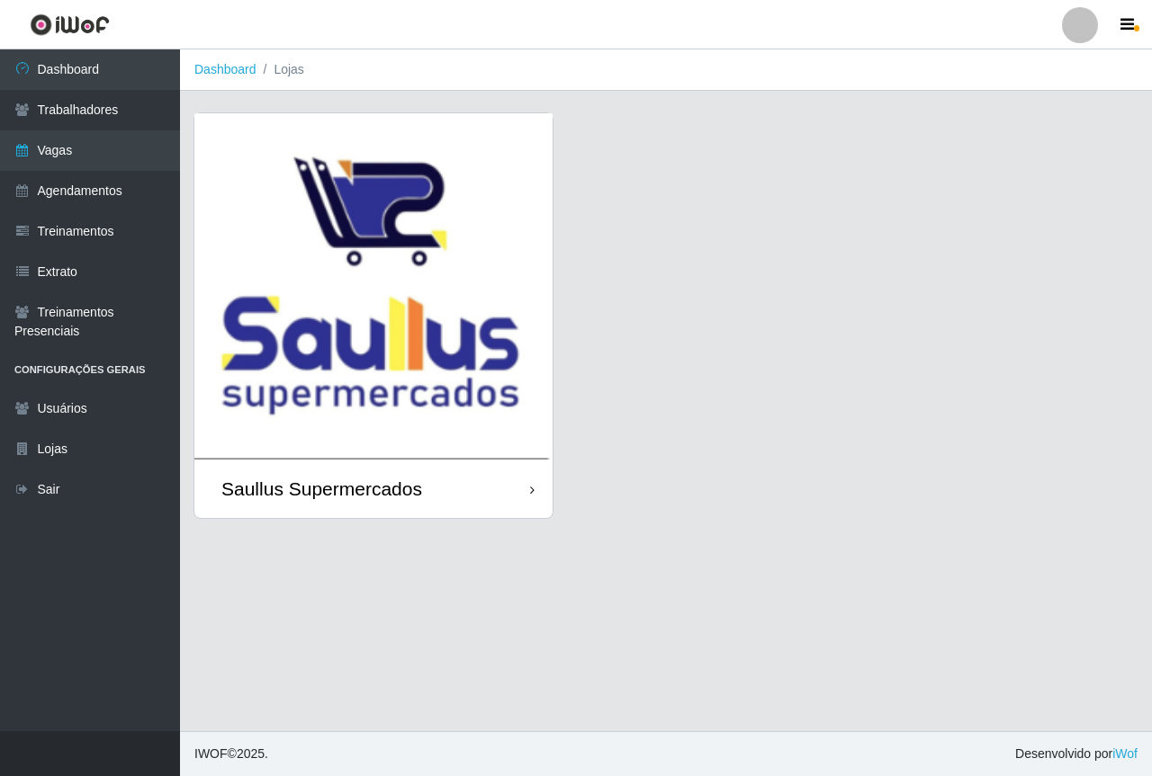
click at [332, 245] on img at bounding box center [373, 286] width 358 height 346
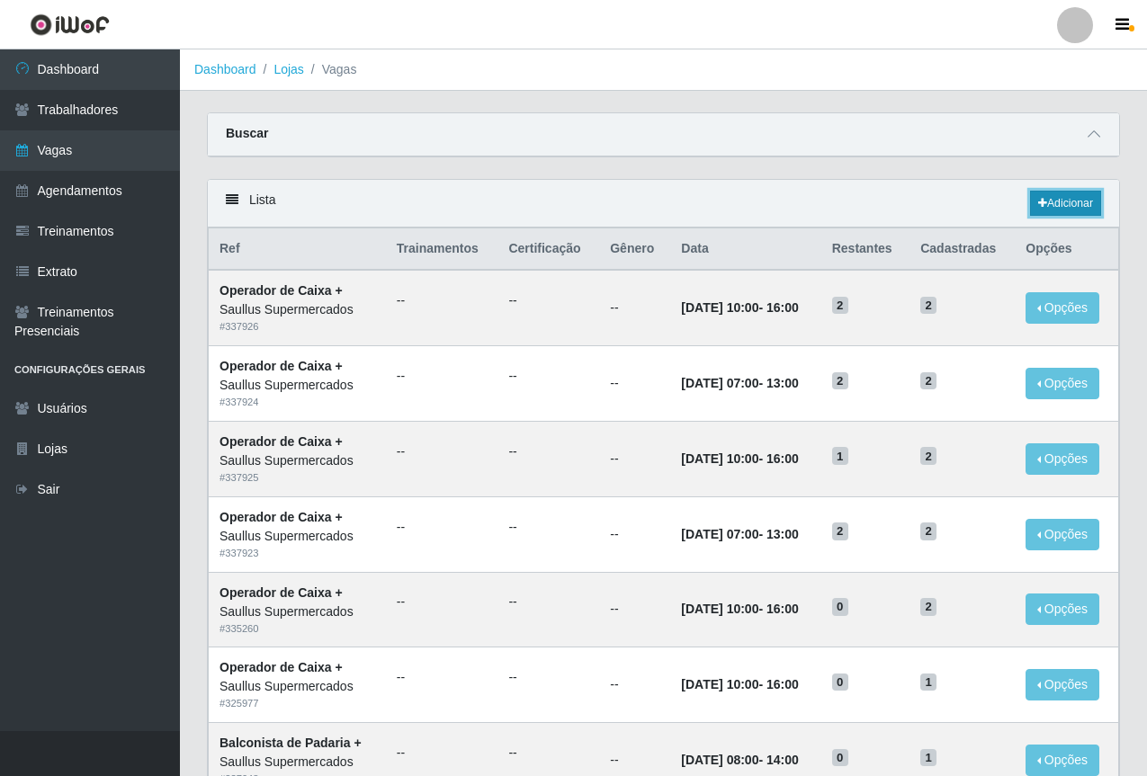
click at [1065, 208] on link "Adicionar" at bounding box center [1065, 203] width 71 height 25
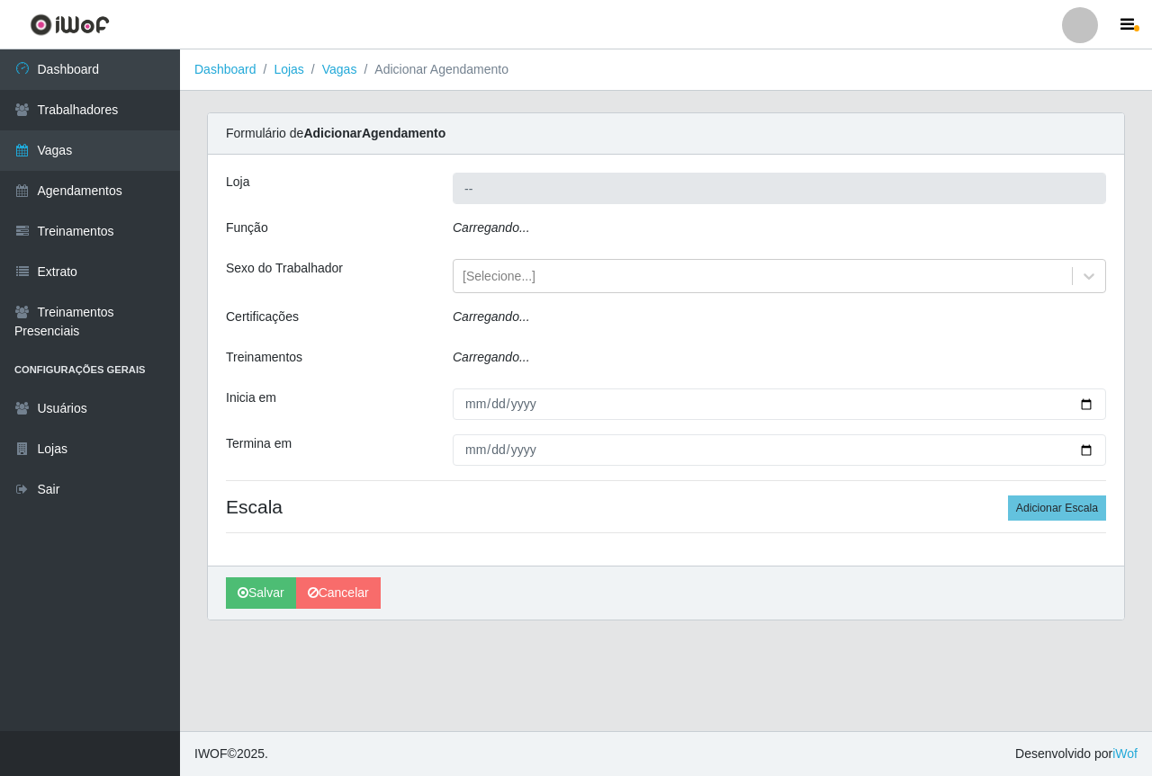
type input "Saullus Supermercados"
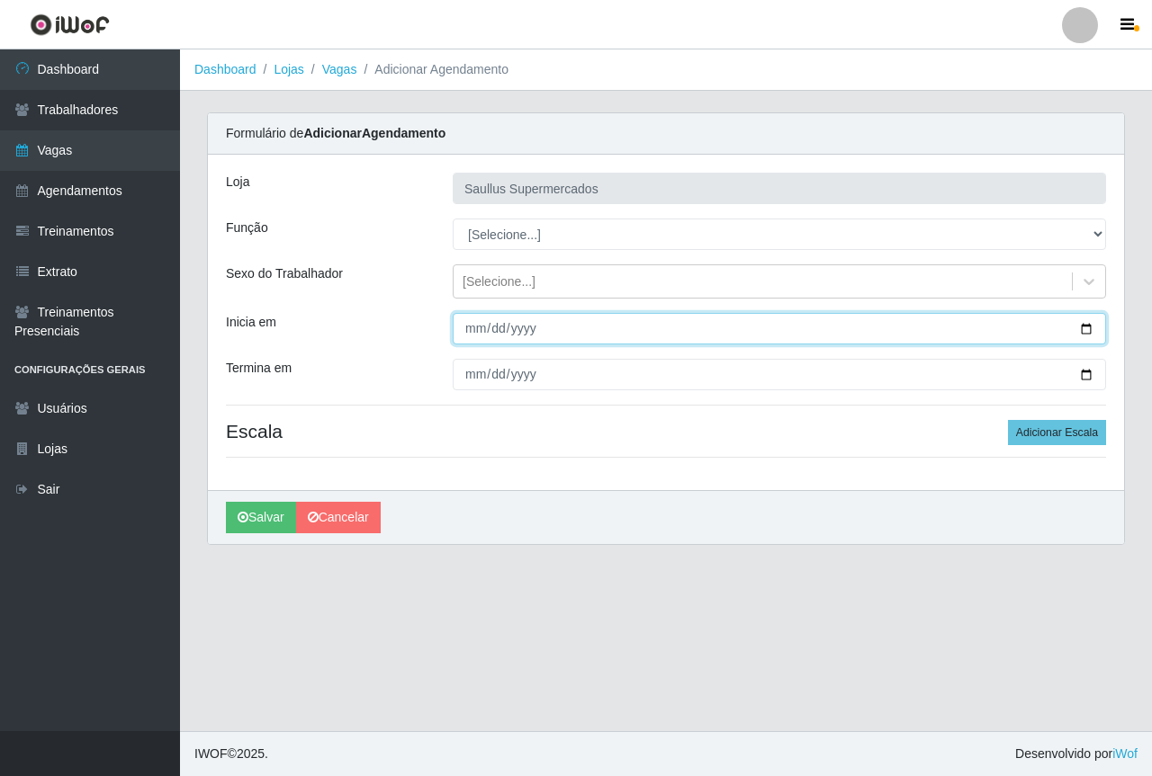
click at [467, 327] on input "Inicia em" at bounding box center [779, 328] width 653 height 31
type input "2025-09-07"
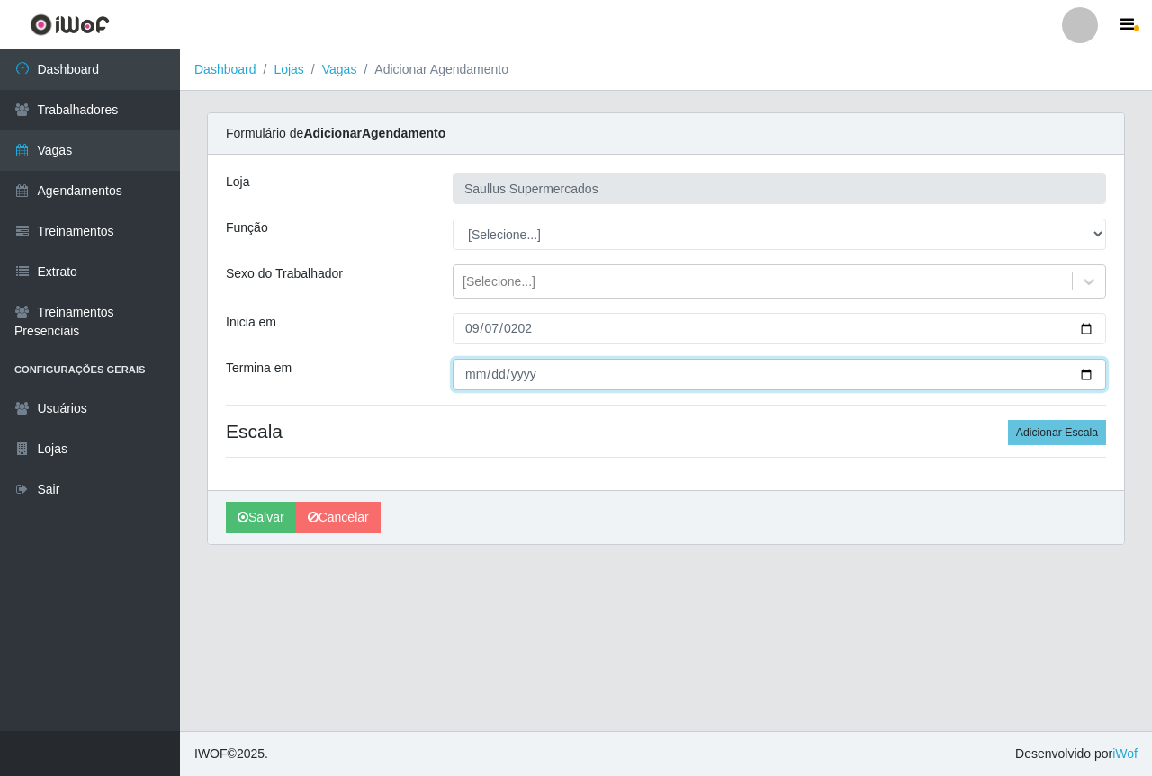
click at [463, 375] on input "Termina em" at bounding box center [779, 374] width 653 height 31
type input "2025-09-14"
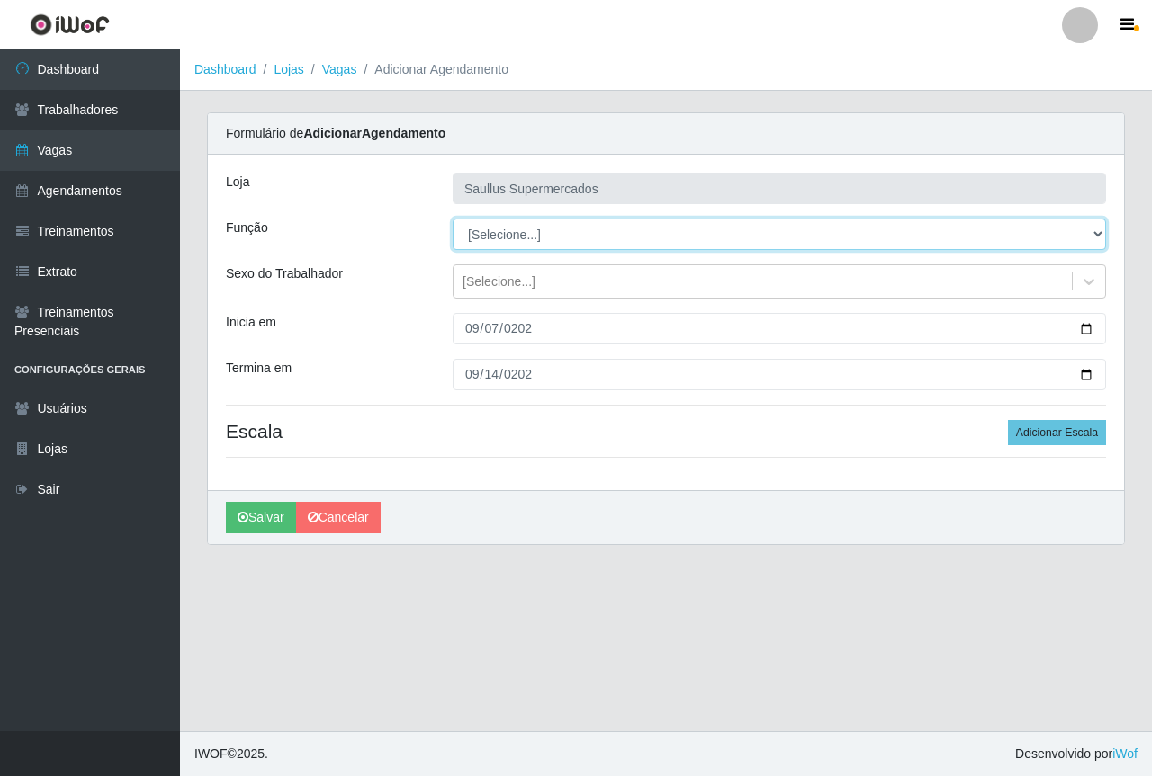
click at [501, 234] on select "[Selecione...] ASG ASG + ASG ++ Balconista de Açougue Balconista de Açougue + B…" at bounding box center [779, 234] width 653 height 31
select select "70"
click at [453, 219] on select "[Selecione...] ASG ASG + ASG ++ Balconista de Açougue Balconista de Açougue + B…" at bounding box center [779, 234] width 653 height 31
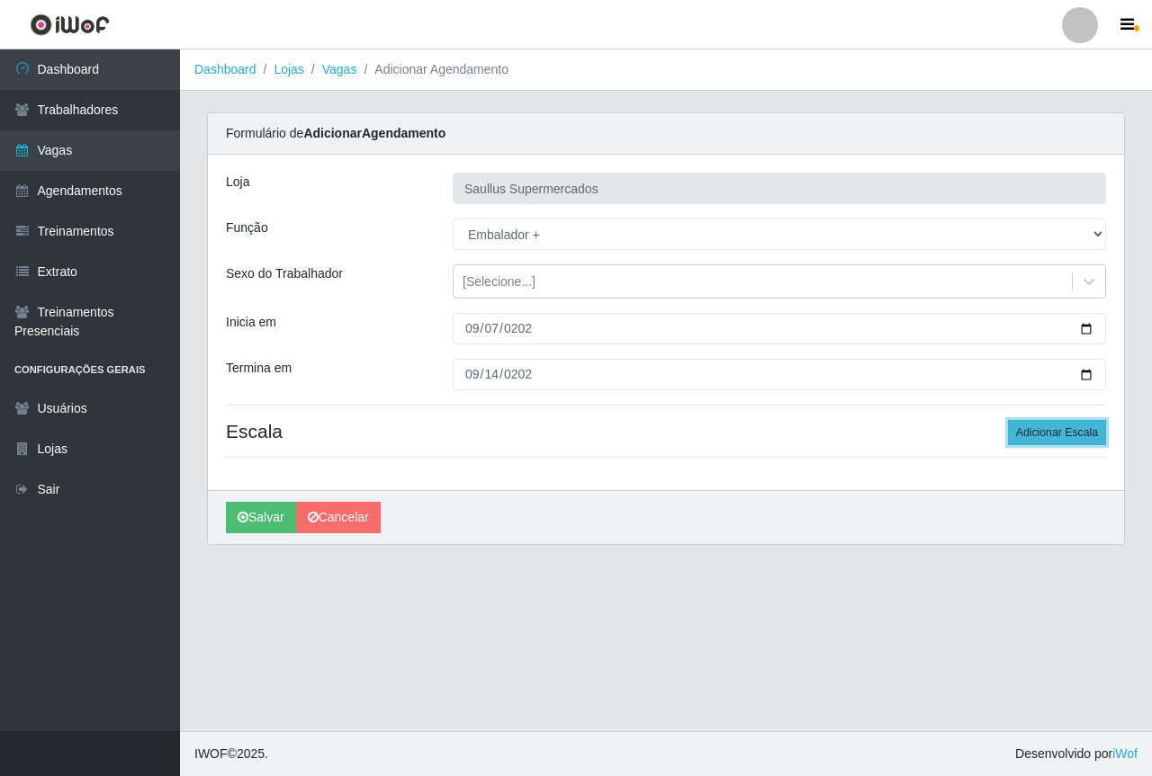
click at [1048, 438] on button "Adicionar Escala" at bounding box center [1057, 432] width 98 height 25
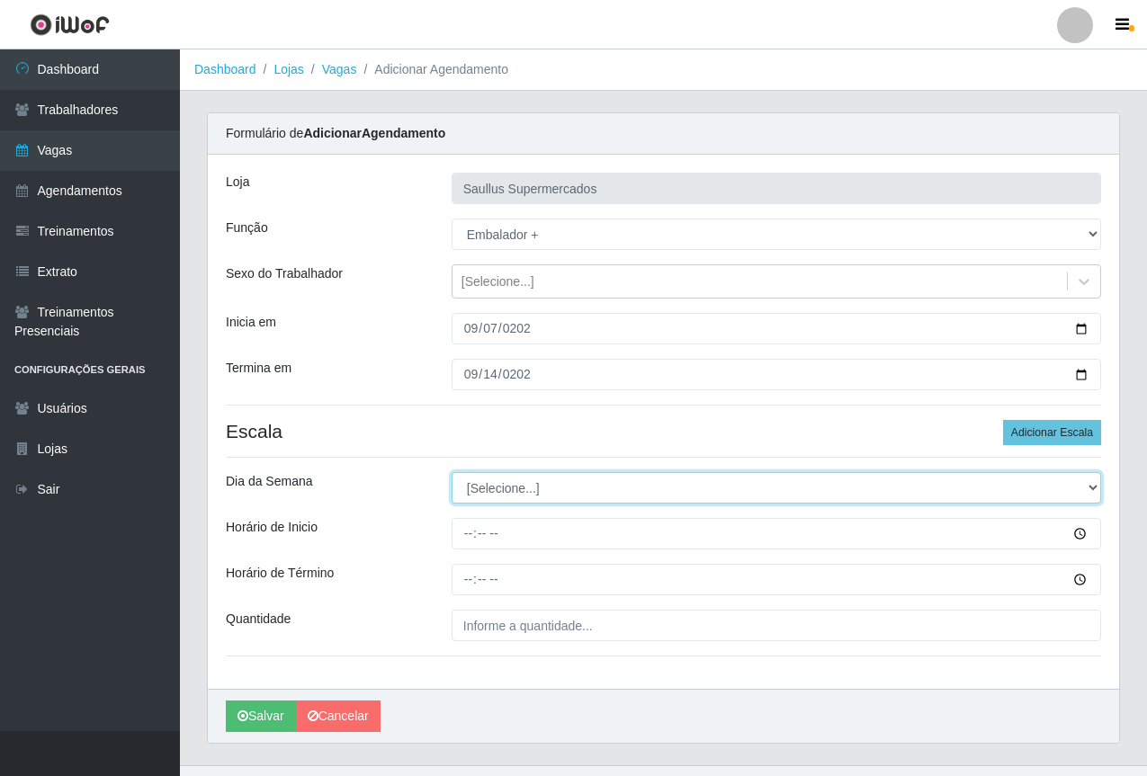
click at [502, 493] on select "[Selecione...] Segunda Terça Quarta Quinta Sexta Sábado Domingo" at bounding box center [777, 487] width 650 height 31
select select "0"
click at [452, 472] on select "[Selecione...] Segunda Terça Quarta Quinta Sexta Sábado Domingo" at bounding box center [777, 487] width 650 height 31
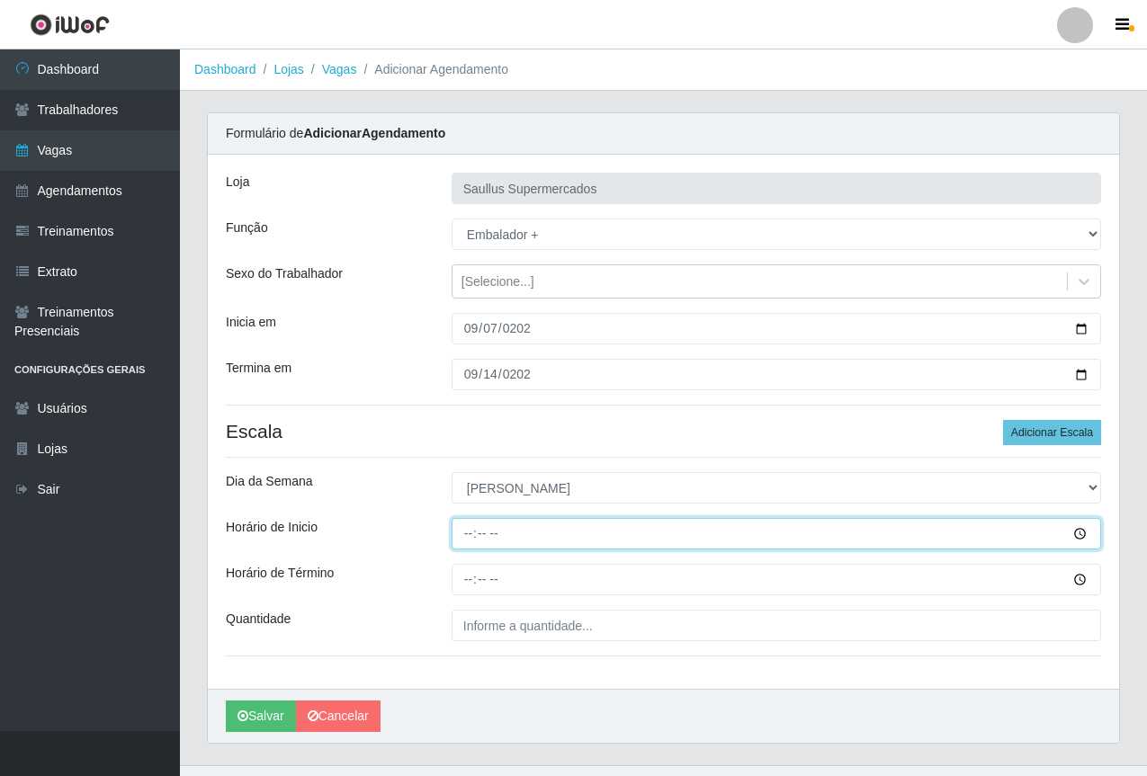
click at [467, 535] on input "Horário de Inicio" at bounding box center [777, 533] width 650 height 31
type input "07:00"
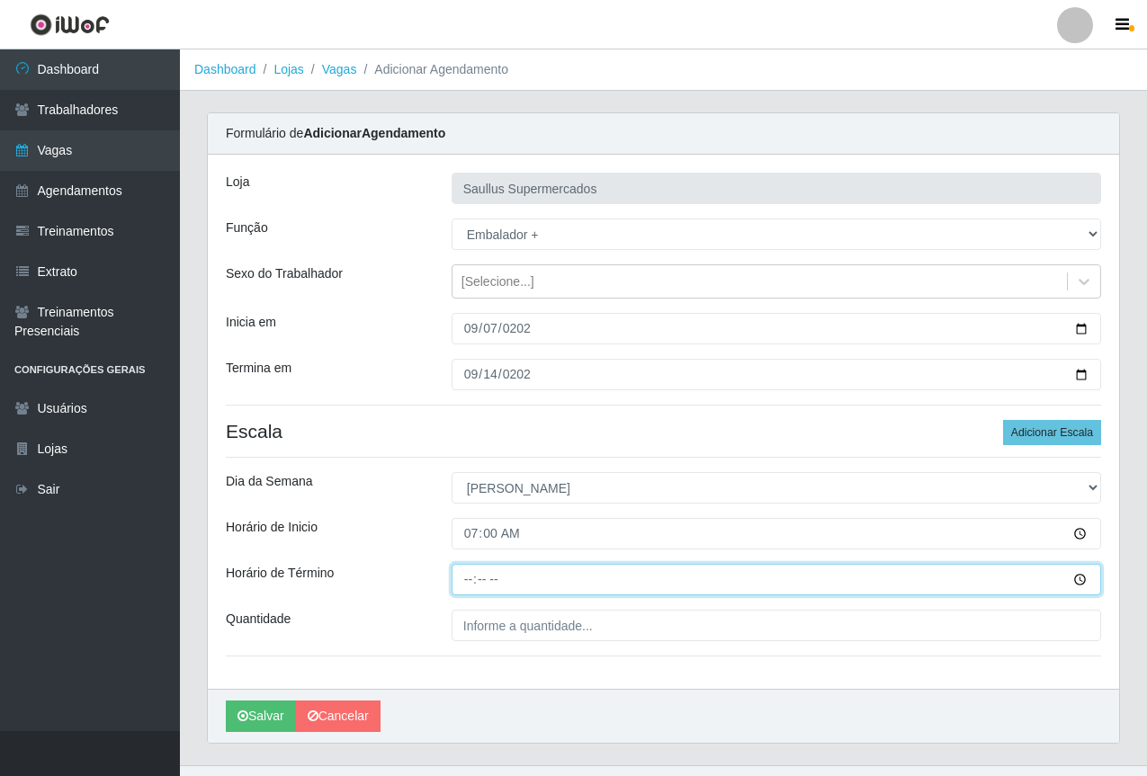
click at [459, 586] on input "Horário de Término" at bounding box center [777, 579] width 650 height 31
type input "13:00"
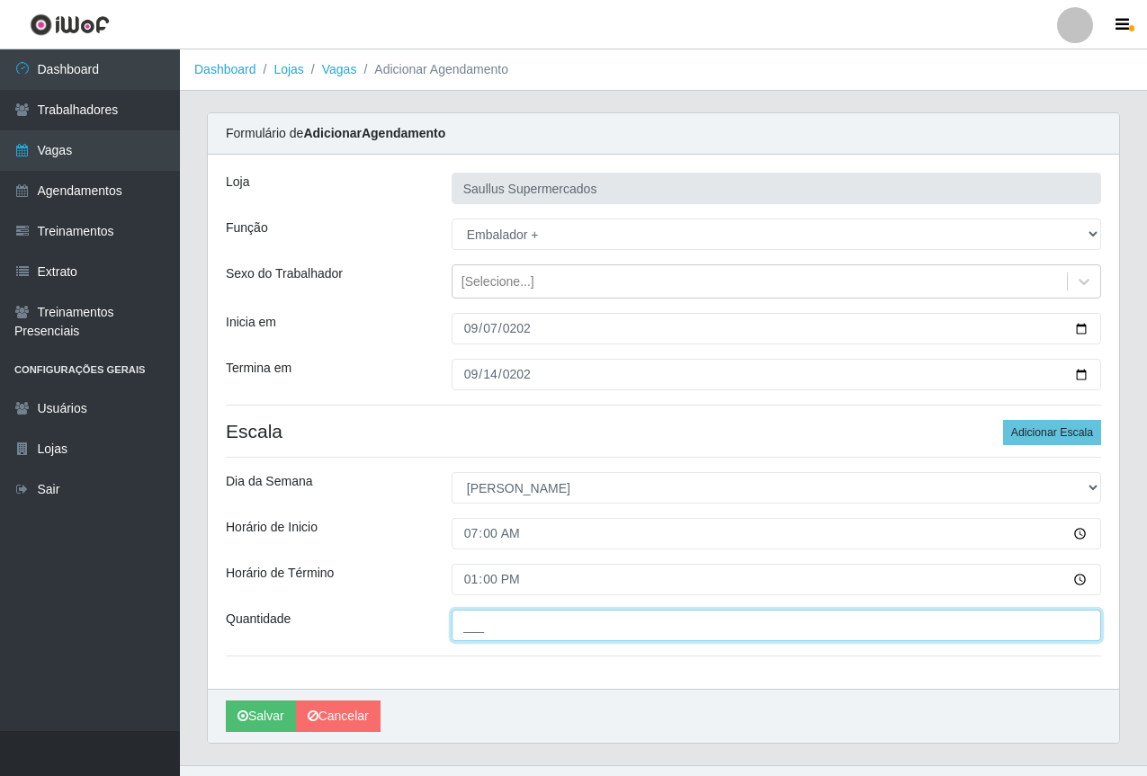
click at [492, 641] on input "___" at bounding box center [777, 625] width 650 height 31
type input "3__"
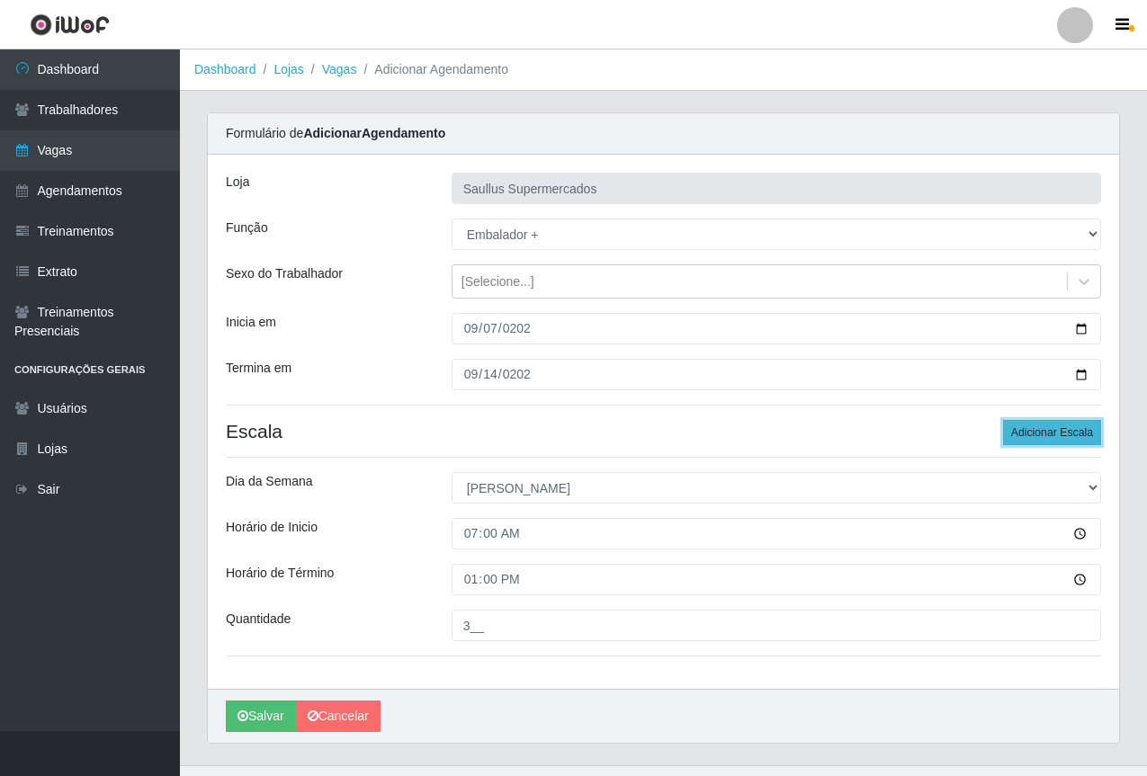
click at [1047, 436] on button "Adicionar Escala" at bounding box center [1052, 432] width 98 height 25
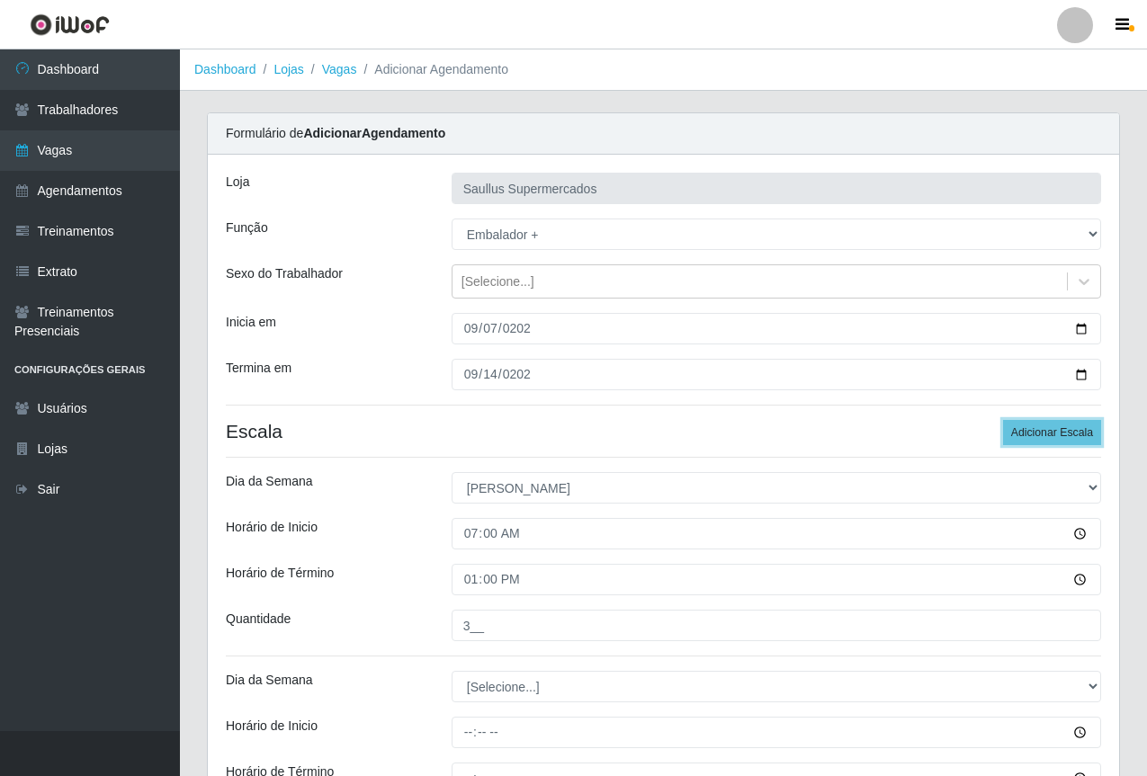
scroll to position [233, 0]
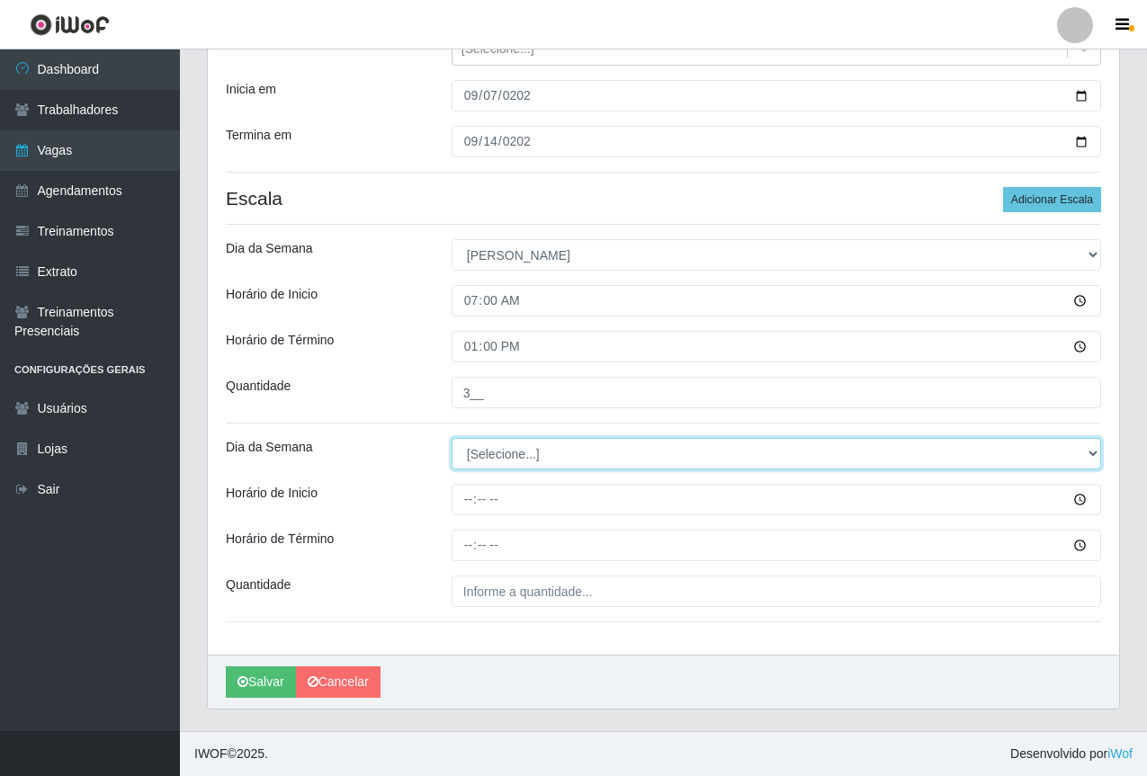
click at [471, 461] on select "[Selecione...] Segunda Terça Quarta Quinta Sexta Sábado Domingo" at bounding box center [777, 453] width 650 height 31
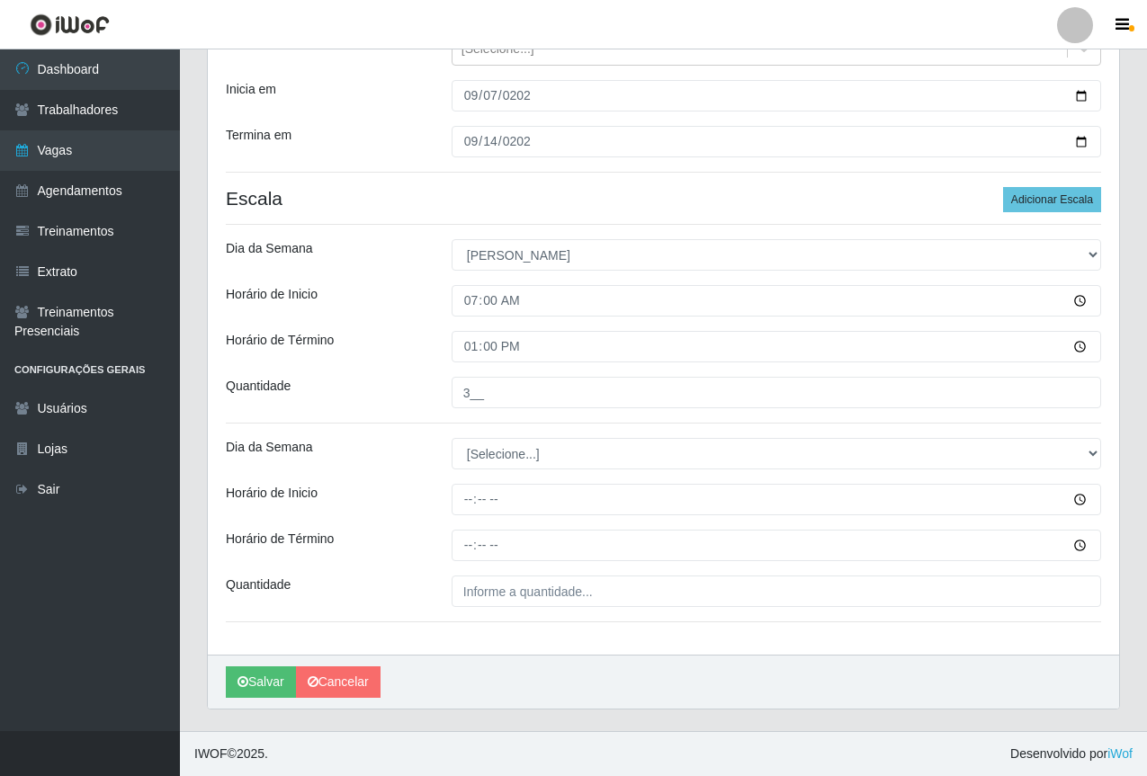
click at [386, 336] on div "Horário de Término" at bounding box center [325, 346] width 226 height 31
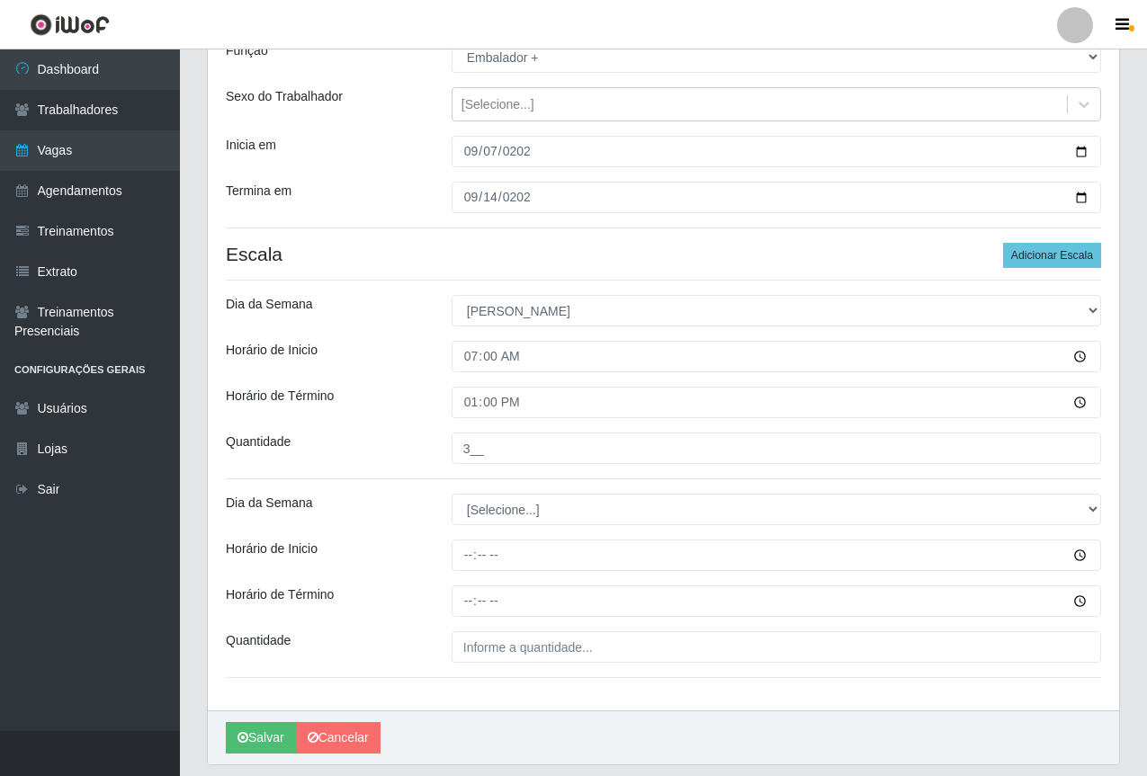
scroll to position [180, 0]
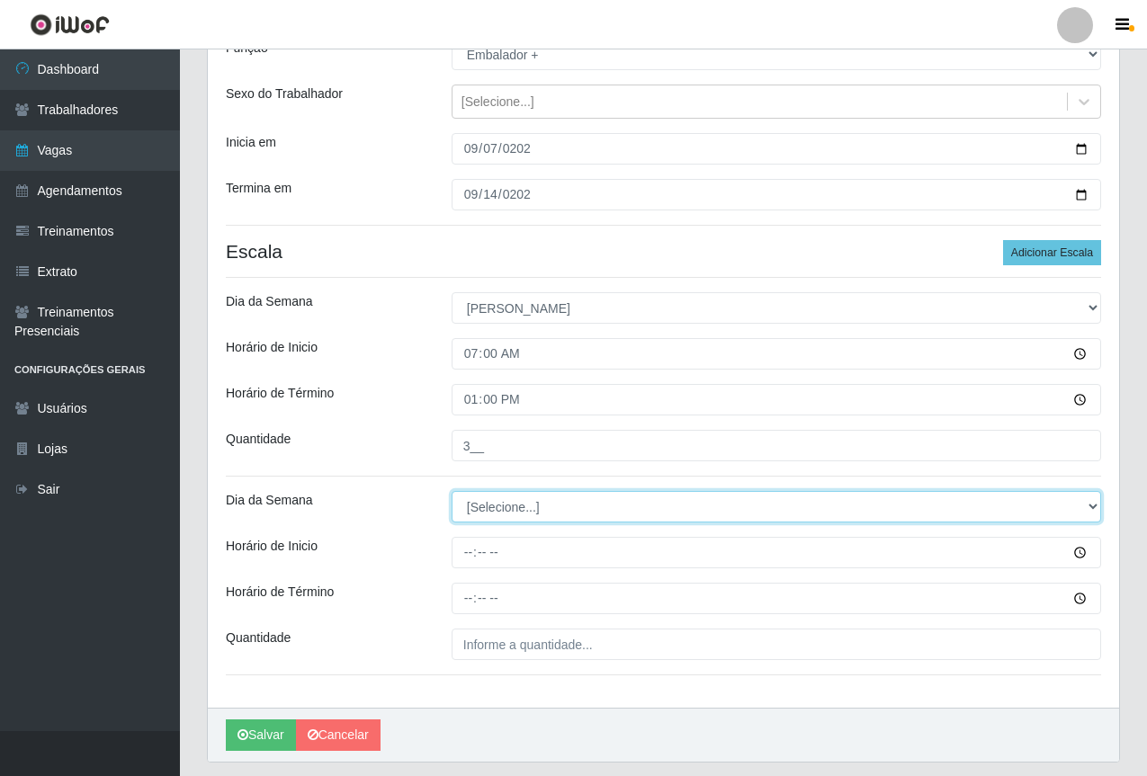
click at [1088, 501] on select "[Selecione...] Segunda Terça Quarta Quinta Sexta Sábado Domingo" at bounding box center [777, 506] width 650 height 31
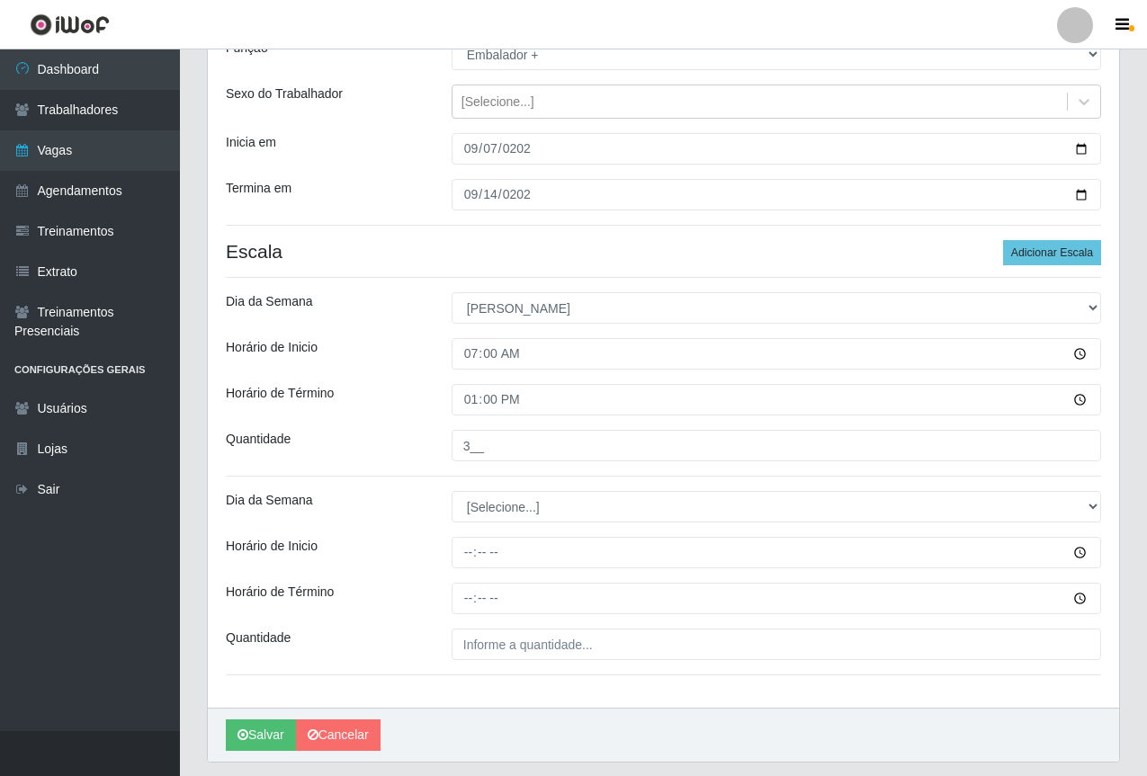
click at [960, 423] on div "Loja Saullus Supermercados Função [Selecione...] ASG ASG + ASG ++ Balconista de…" at bounding box center [663, 341] width 911 height 733
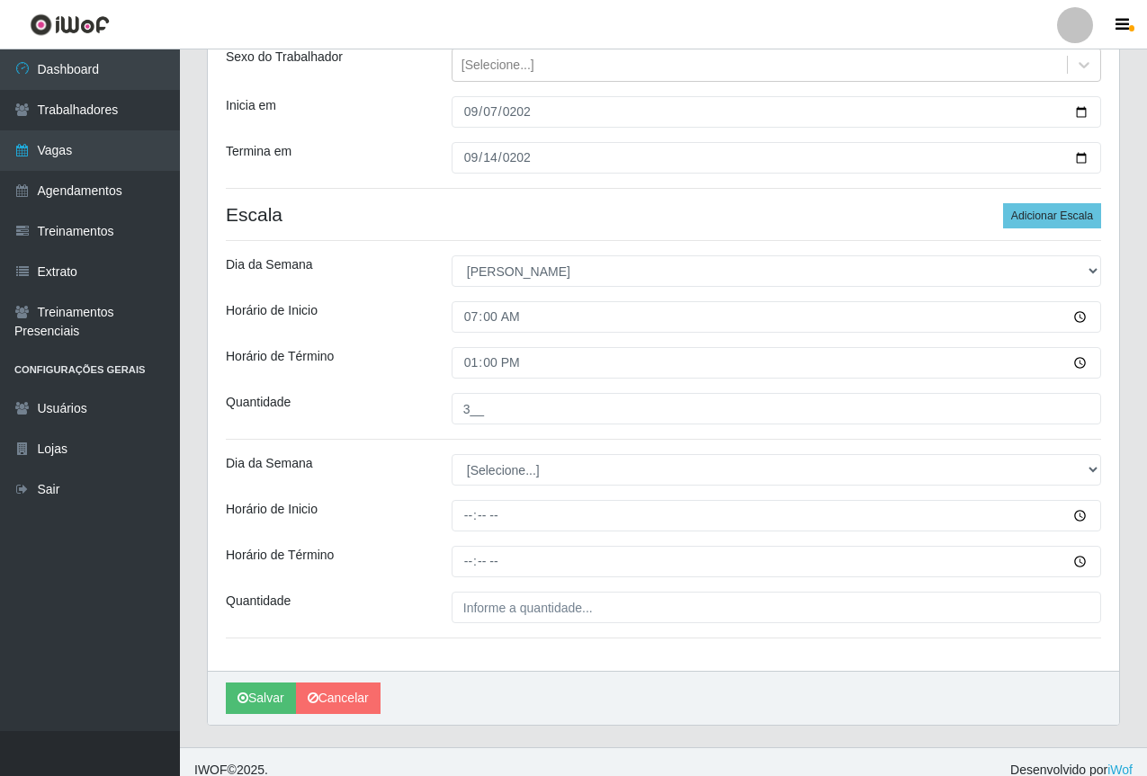
scroll to position [233, 0]
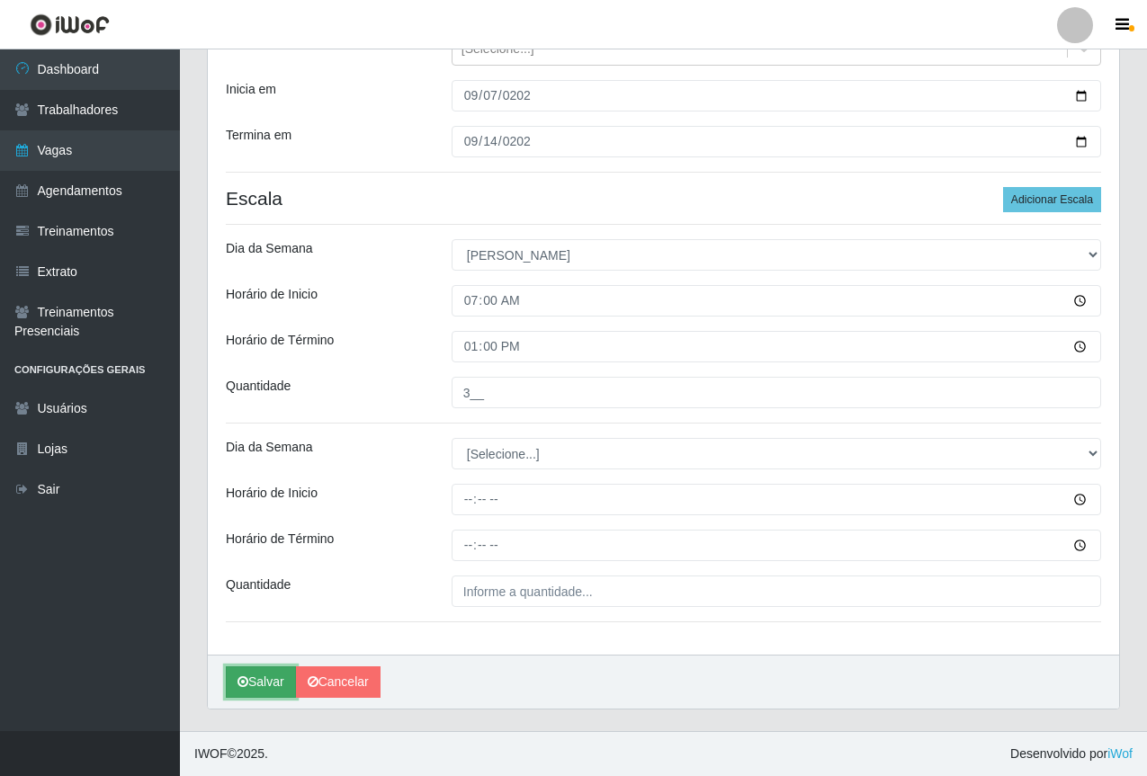
click at [270, 677] on button "Salvar" at bounding box center [261, 682] width 70 height 31
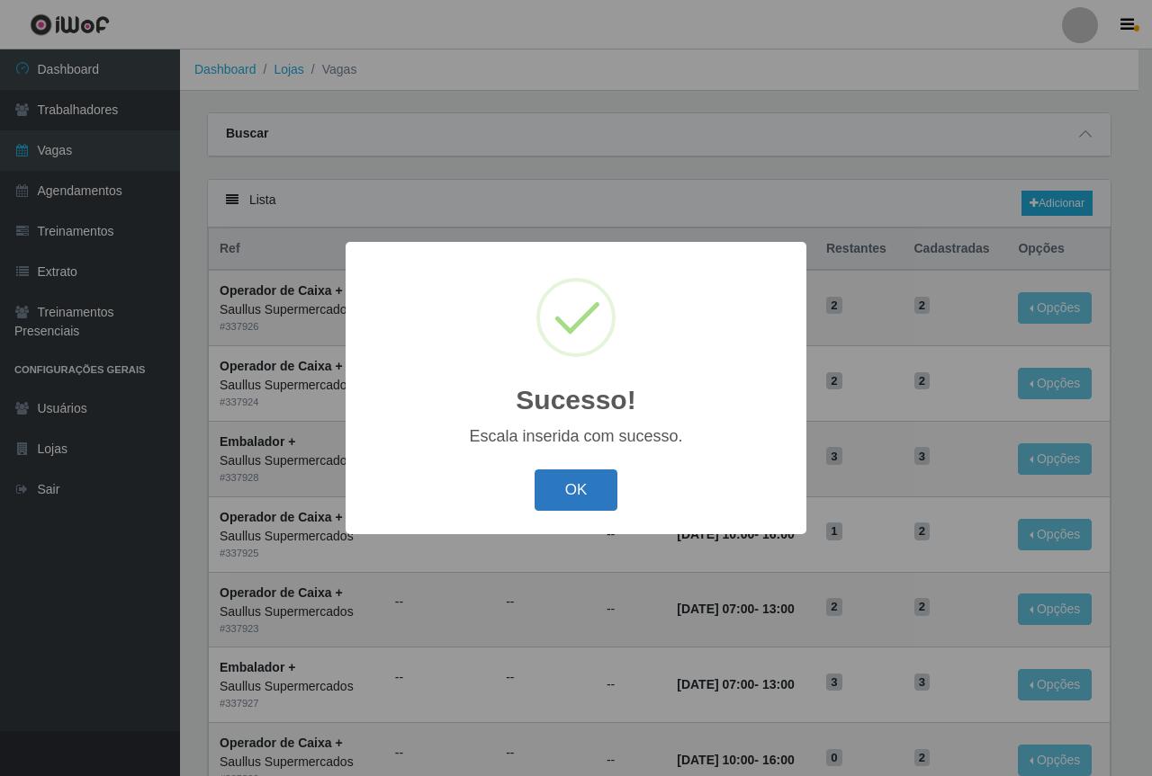
click at [600, 477] on button "OK" at bounding box center [576, 491] width 84 height 42
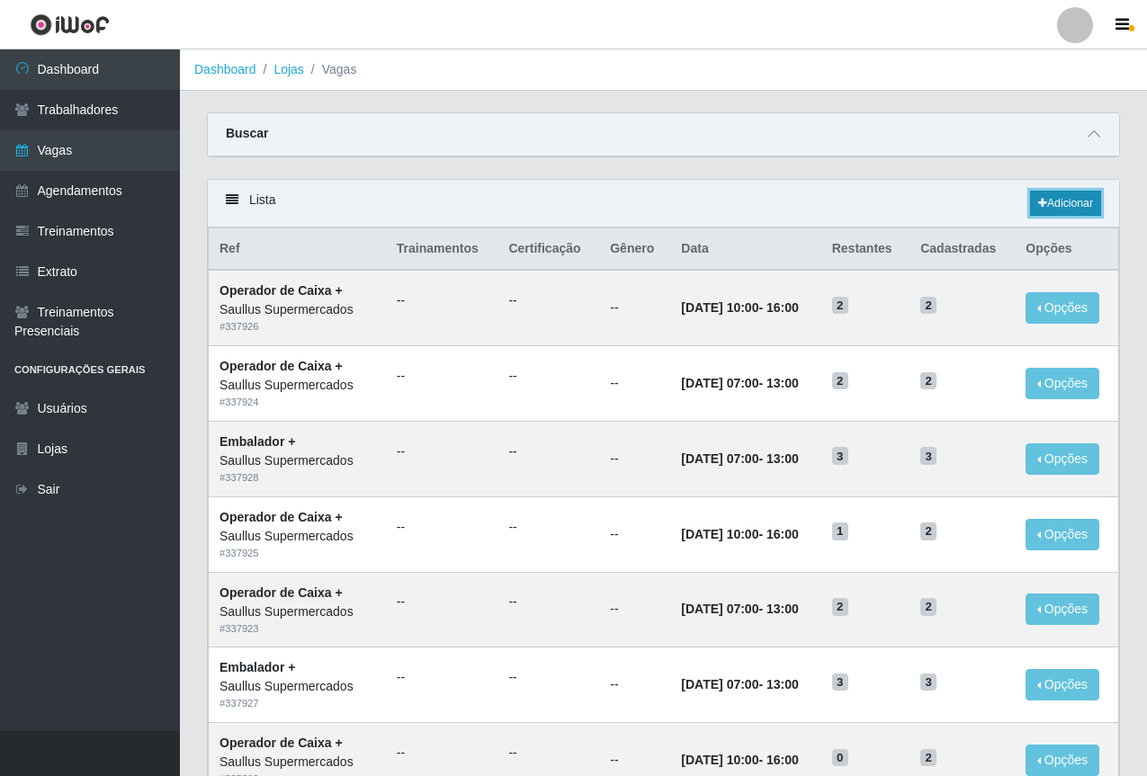
click at [1048, 202] on link "Adicionar" at bounding box center [1065, 203] width 71 height 25
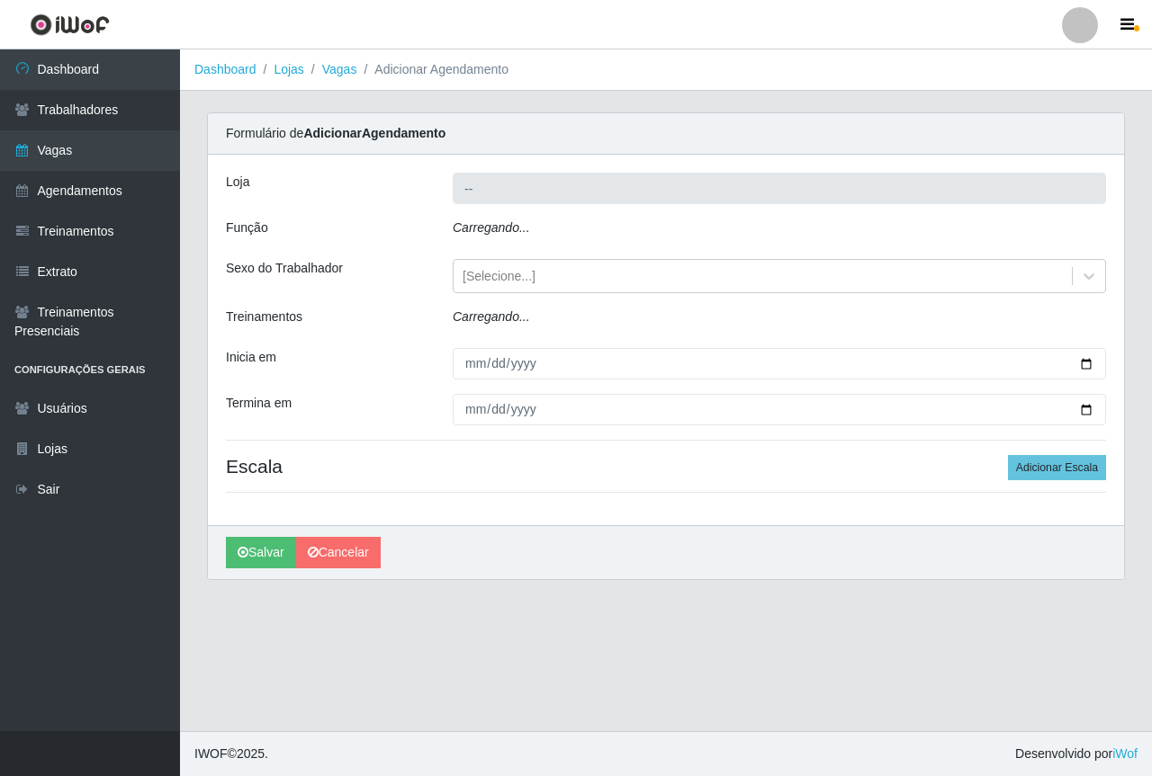
type input "Saullus Supermercados"
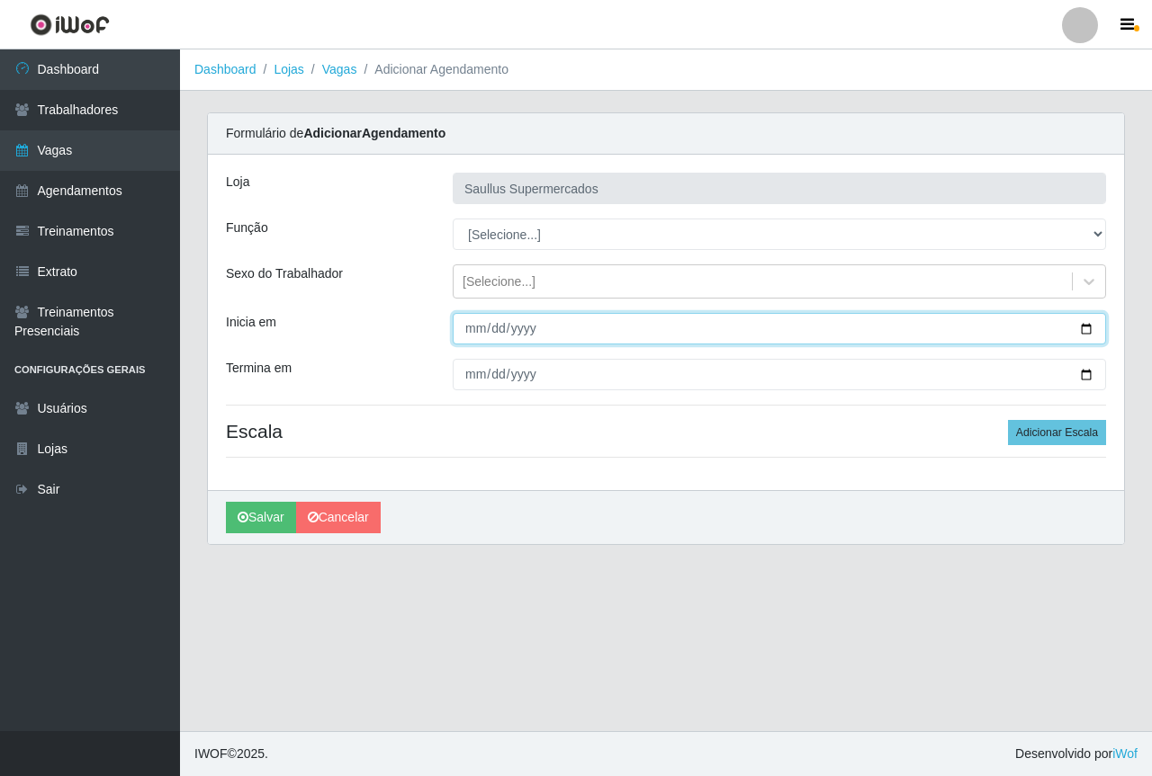
click at [471, 328] on input "Inicia em" at bounding box center [779, 328] width 653 height 31
type input "2025-09-21"
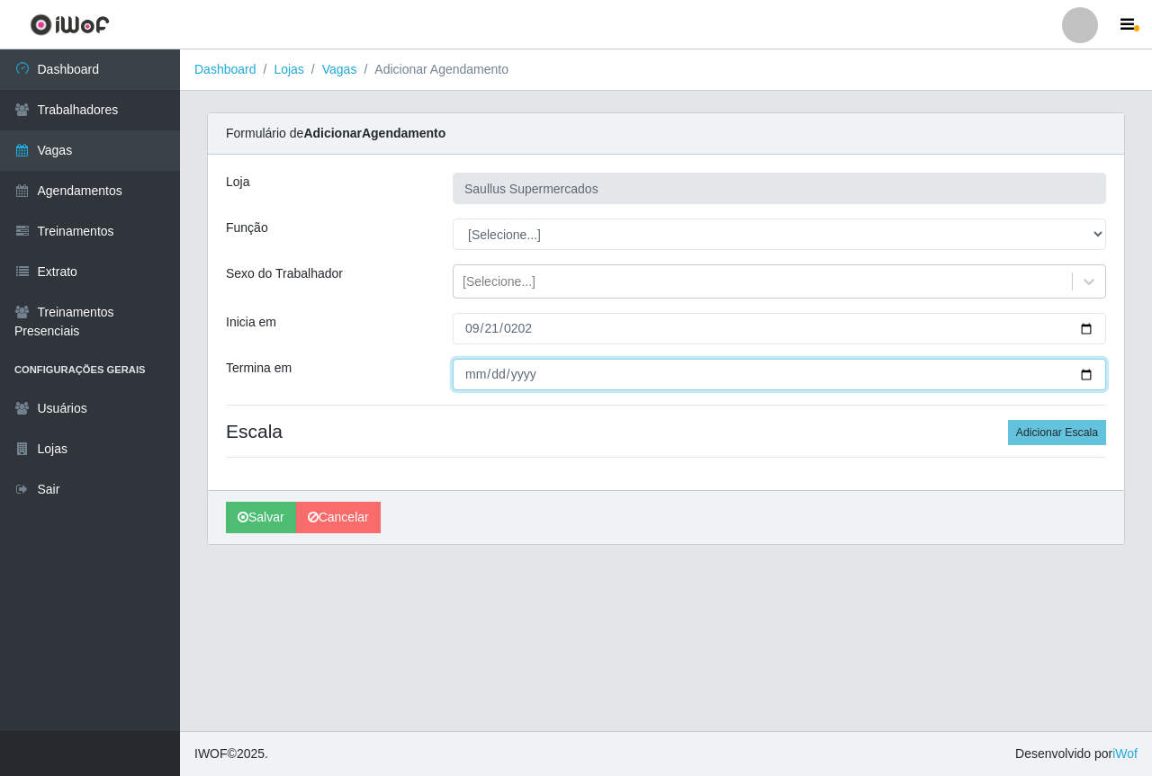
click at [469, 380] on input "Termina em" at bounding box center [779, 374] width 653 height 31
type input "2025-09-28"
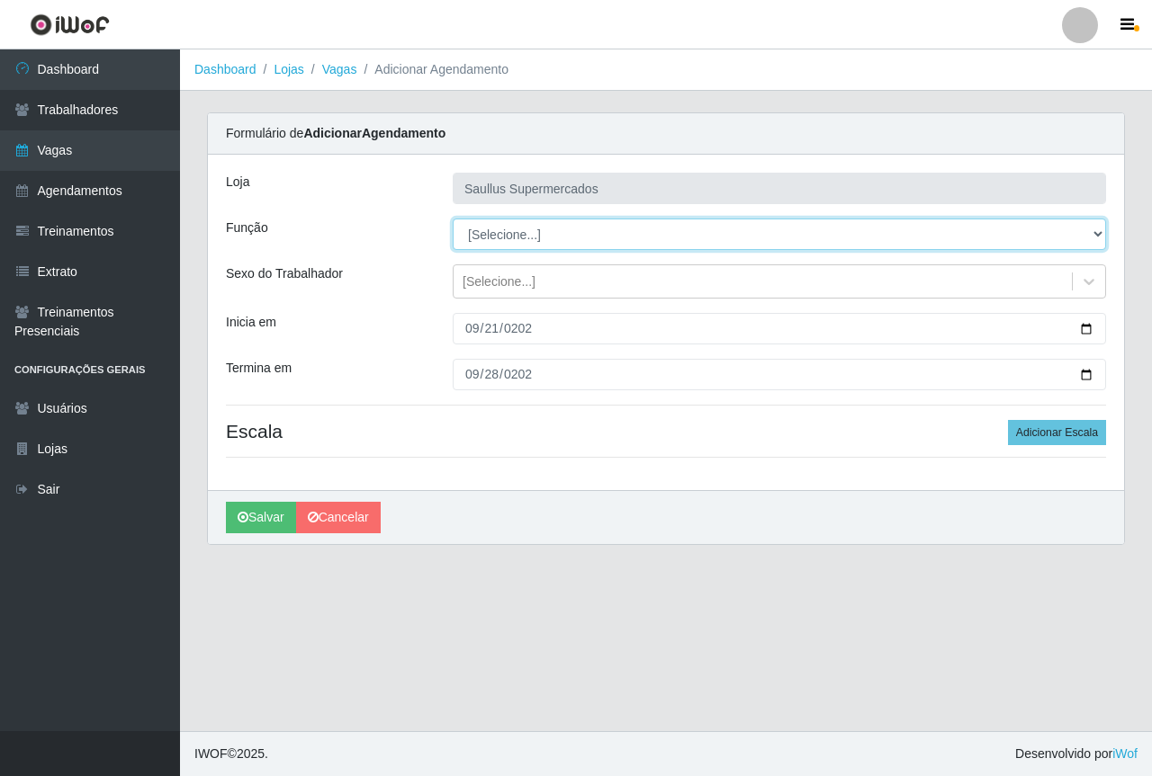
click at [520, 228] on select "[Selecione...] ASG ASG + ASG ++ Balconista de Açougue Balconista de Açougue + B…" at bounding box center [779, 234] width 653 height 31
select select "72"
click at [453, 219] on select "[Selecione...] ASG ASG + ASG ++ Balconista de Açougue Balconista de Açougue + B…" at bounding box center [779, 234] width 653 height 31
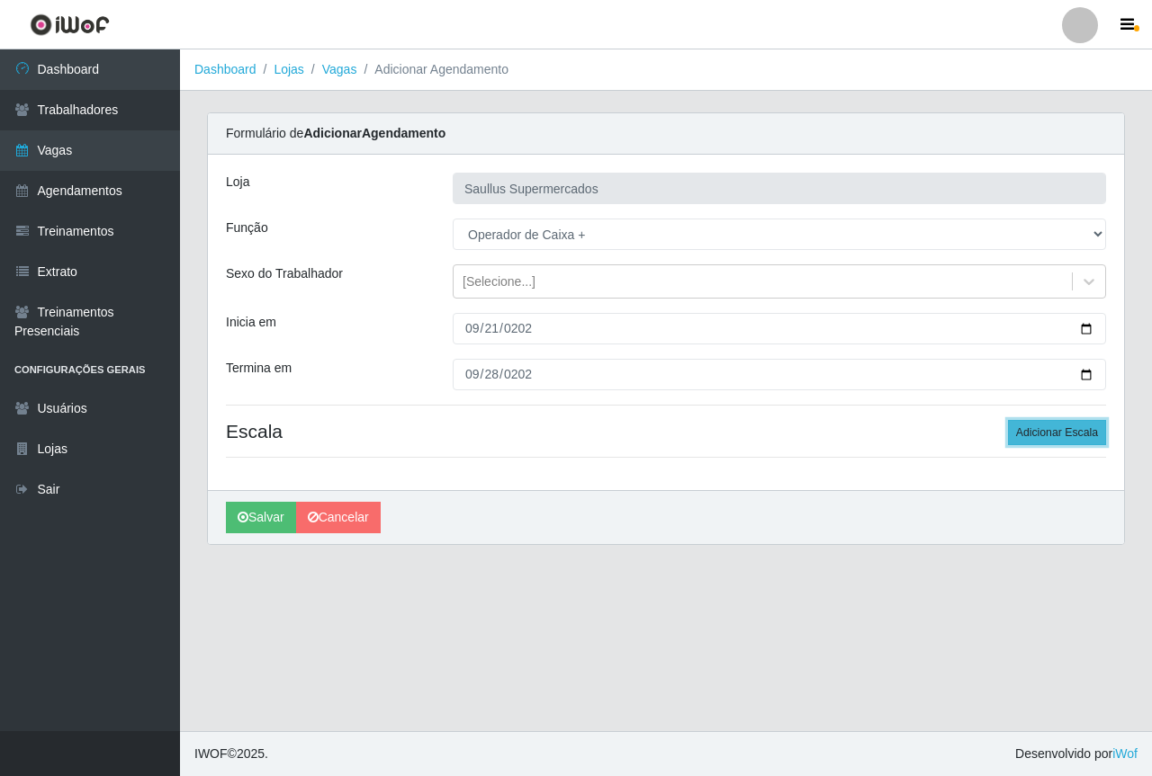
click at [1061, 437] on button "Adicionar Escala" at bounding box center [1057, 432] width 98 height 25
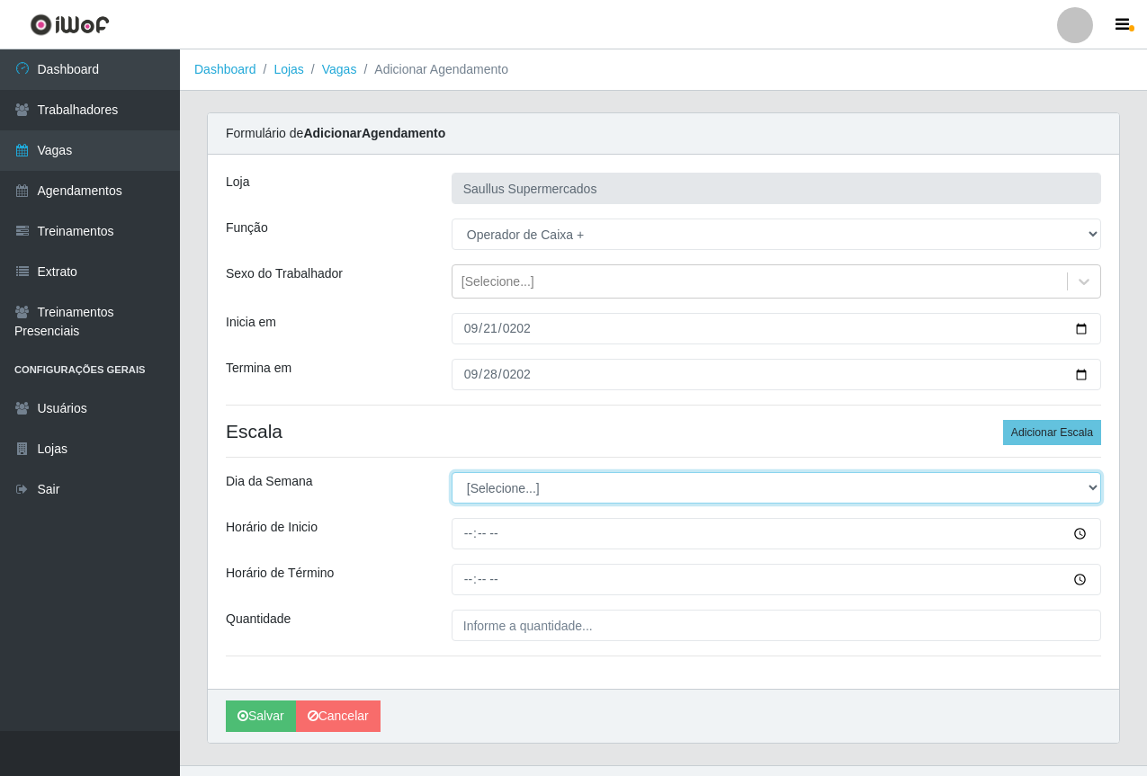
click at [570, 484] on select "[Selecione...] Segunda Terça Quarta Quinta Sexta Sábado Domingo" at bounding box center [777, 487] width 650 height 31
select select "0"
click at [452, 472] on select "[Selecione...] Segunda Terça Quarta Quinta Sexta Sábado Domingo" at bounding box center [777, 487] width 650 height 31
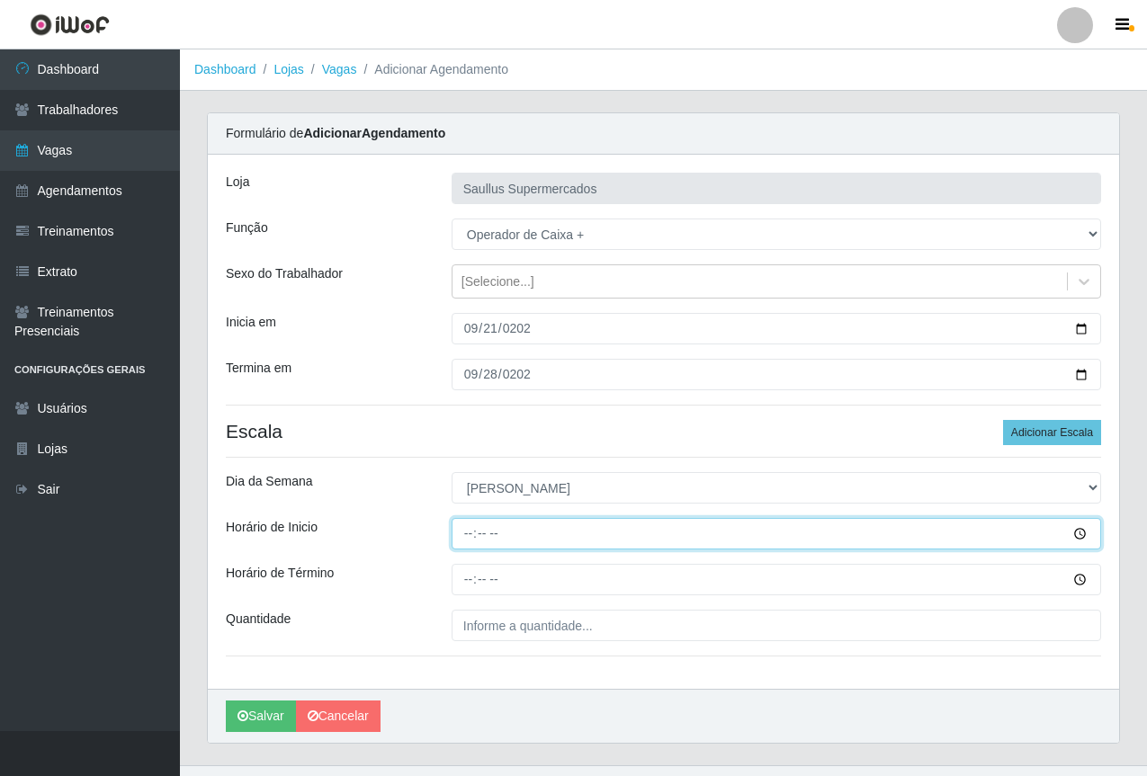
click at [465, 543] on input "Horário de Inicio" at bounding box center [777, 533] width 650 height 31
type input "07:00"
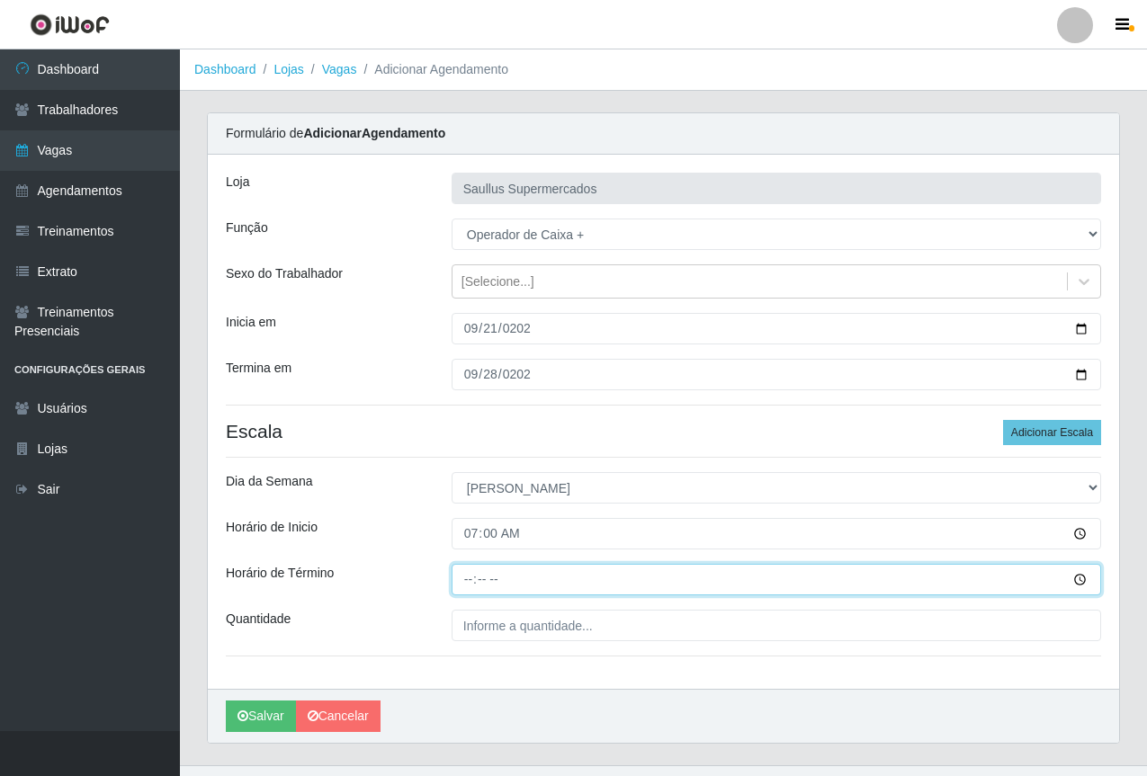
click at [461, 588] on input "Horário de Término" at bounding box center [777, 579] width 650 height 31
type input "13:00"
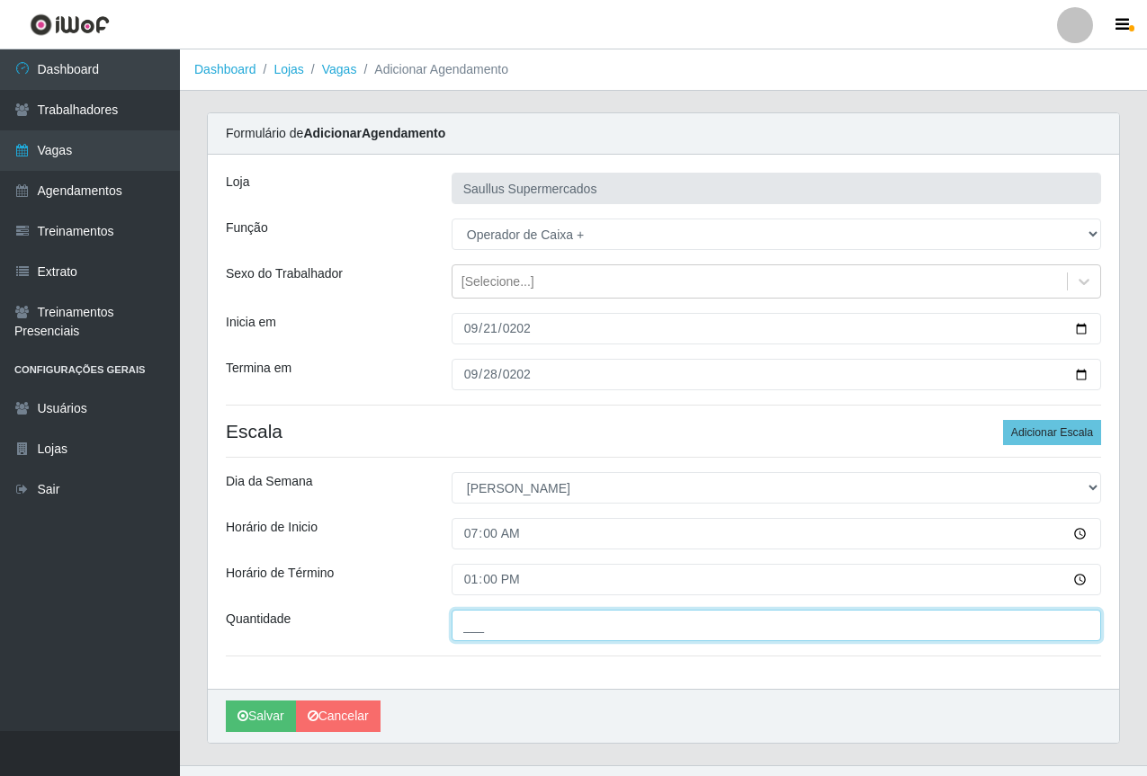
click at [592, 616] on input "___" at bounding box center [777, 625] width 650 height 31
type input "2__"
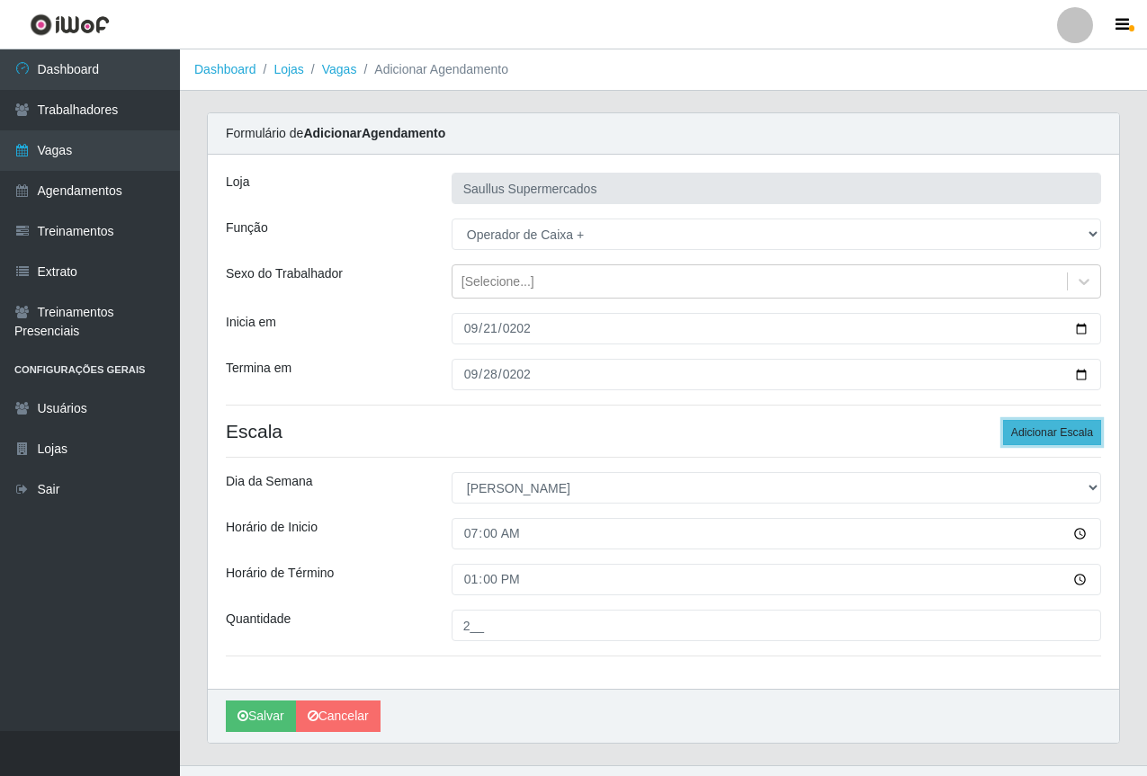
click at [1033, 426] on button "Adicionar Escala" at bounding box center [1052, 432] width 98 height 25
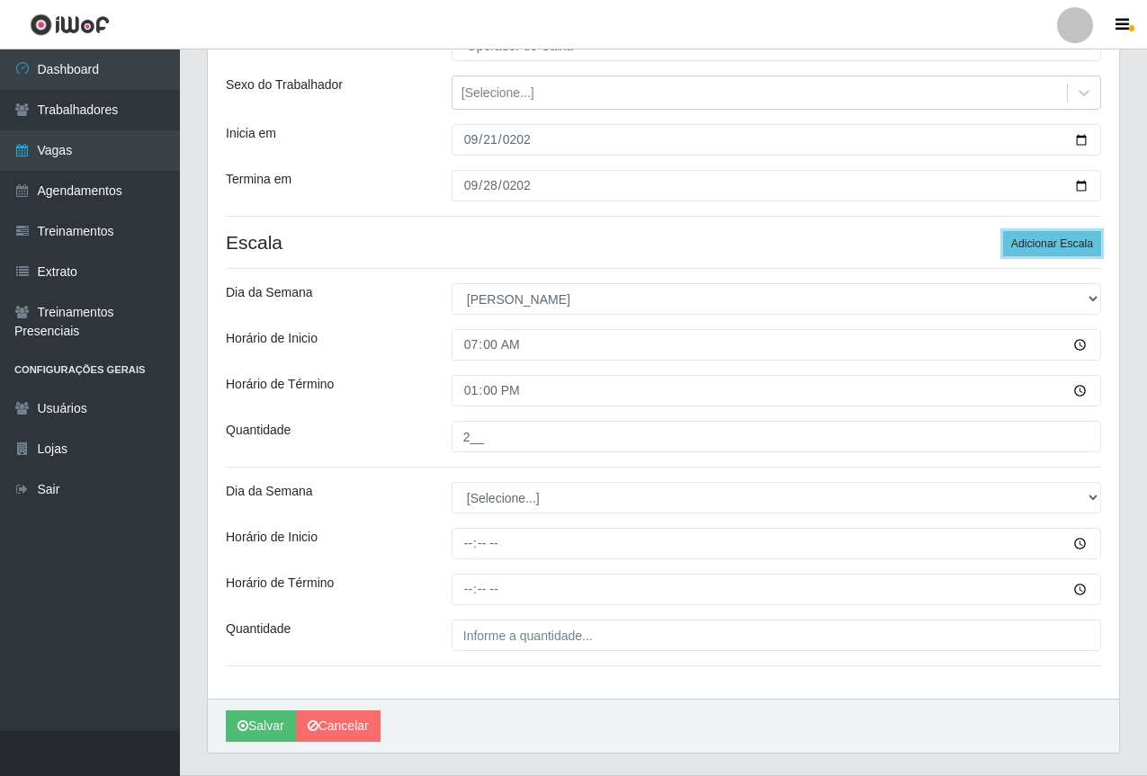
scroll to position [233, 0]
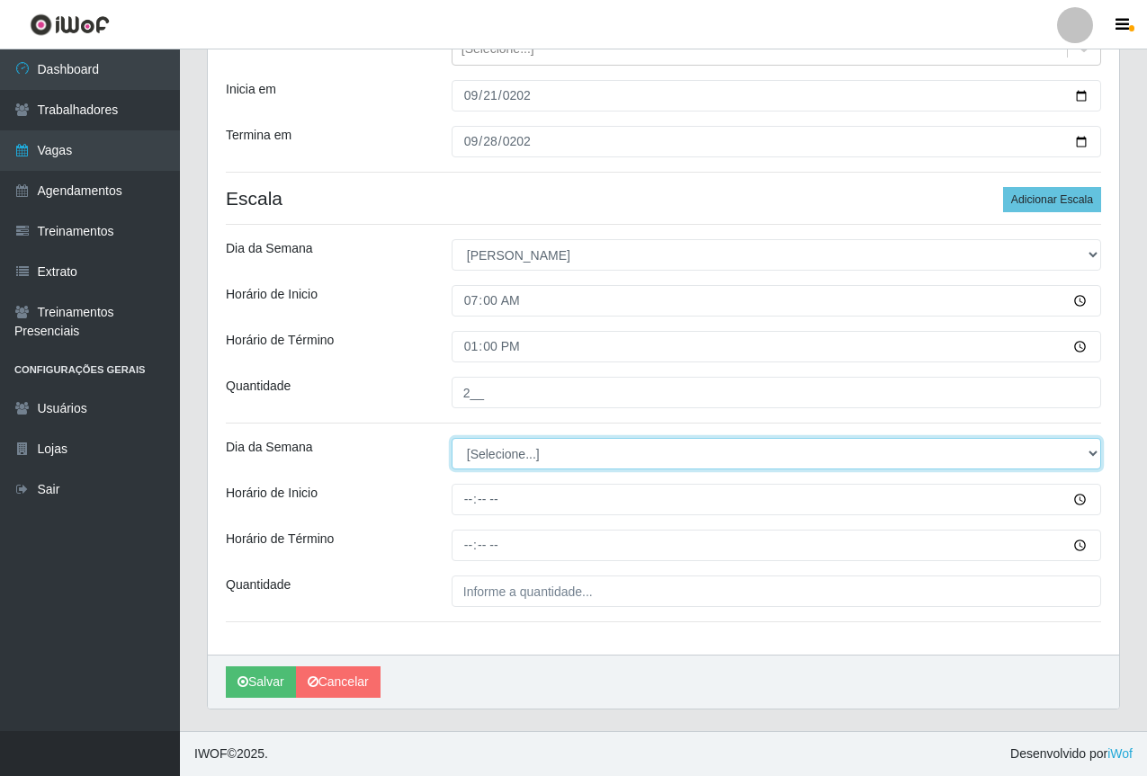
click at [504, 453] on select "[Selecione...] Segunda Terça Quarta Quinta Sexta Sábado Domingo" at bounding box center [777, 453] width 650 height 31
select select "0"
click at [452, 438] on select "[Selecione...] Segunda Terça Quarta Quinta Sexta Sábado Domingo" at bounding box center [777, 453] width 650 height 31
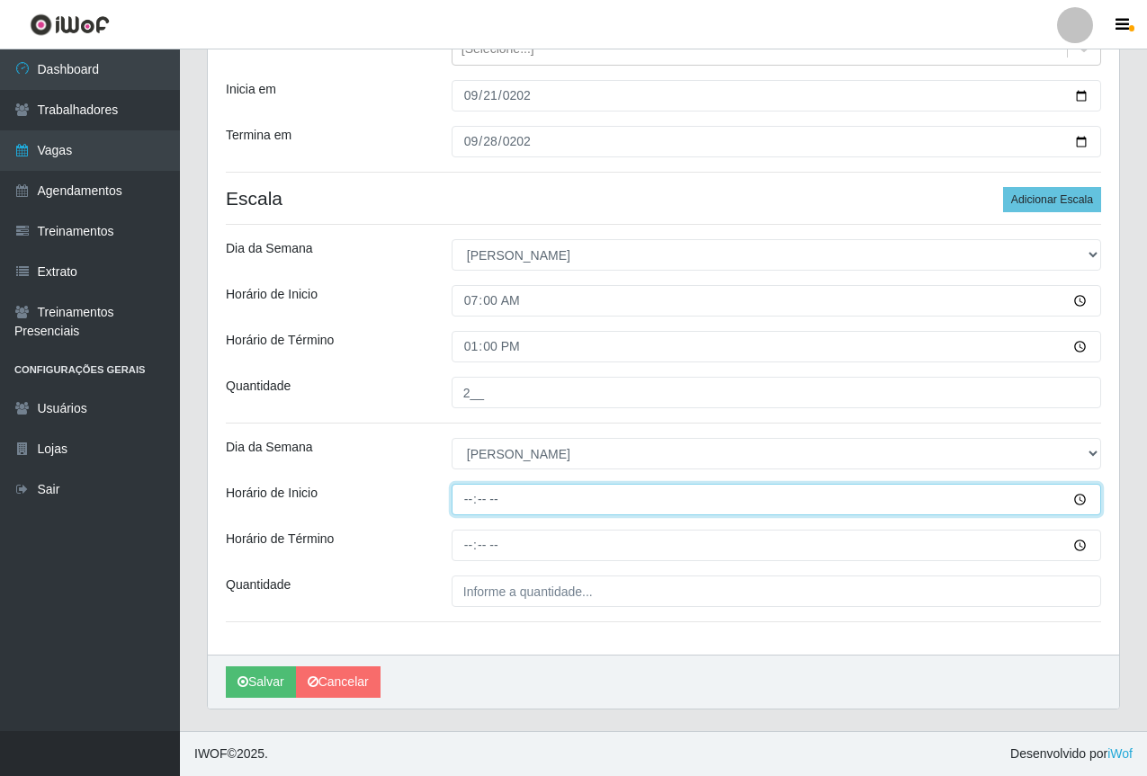
click at [455, 506] on input "Horário de Inicio" at bounding box center [777, 499] width 650 height 31
type input "10:00"
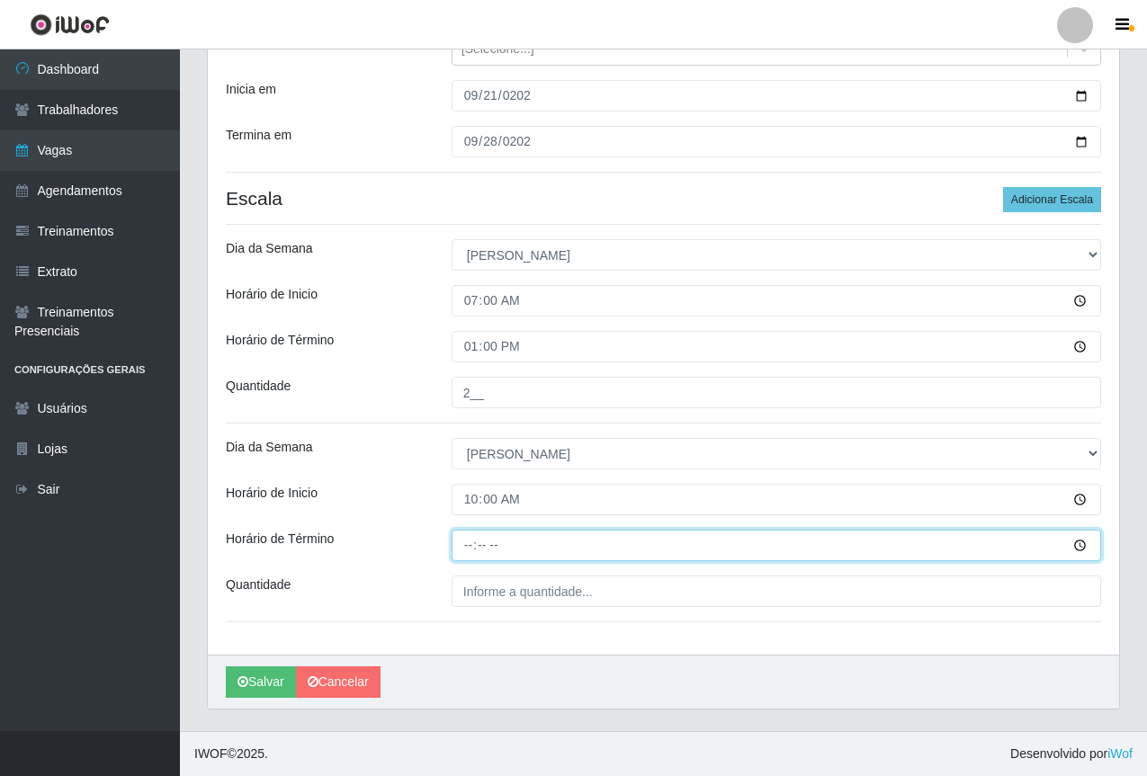
click at [464, 552] on input "Horário de Término" at bounding box center [777, 545] width 650 height 31
type input "16:00"
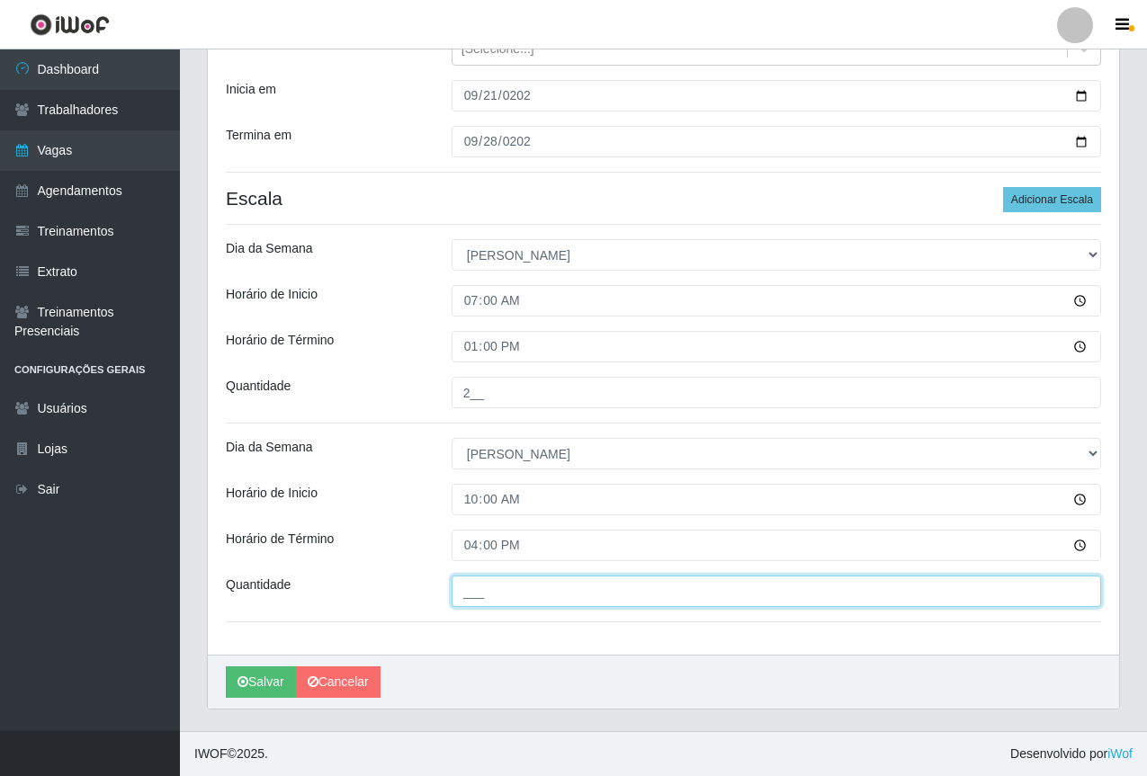
click at [520, 596] on input "___" at bounding box center [777, 591] width 650 height 31
type input "2__"
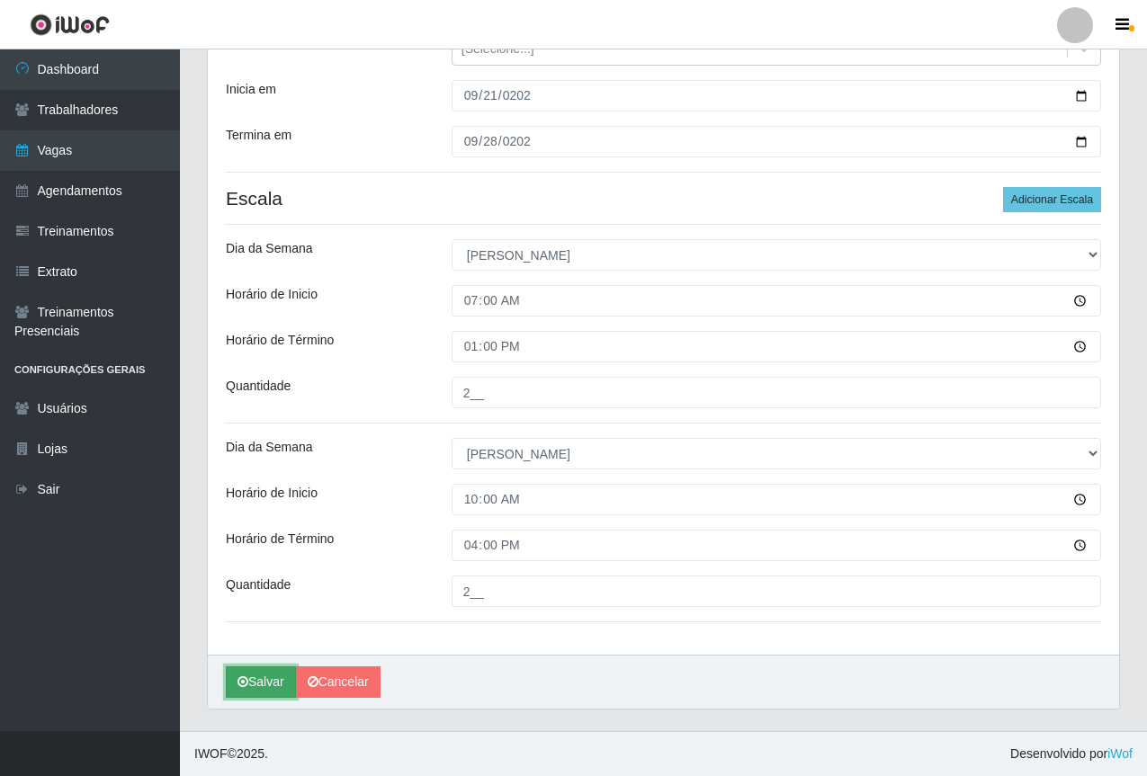
click at [266, 678] on button "Salvar" at bounding box center [261, 682] width 70 height 31
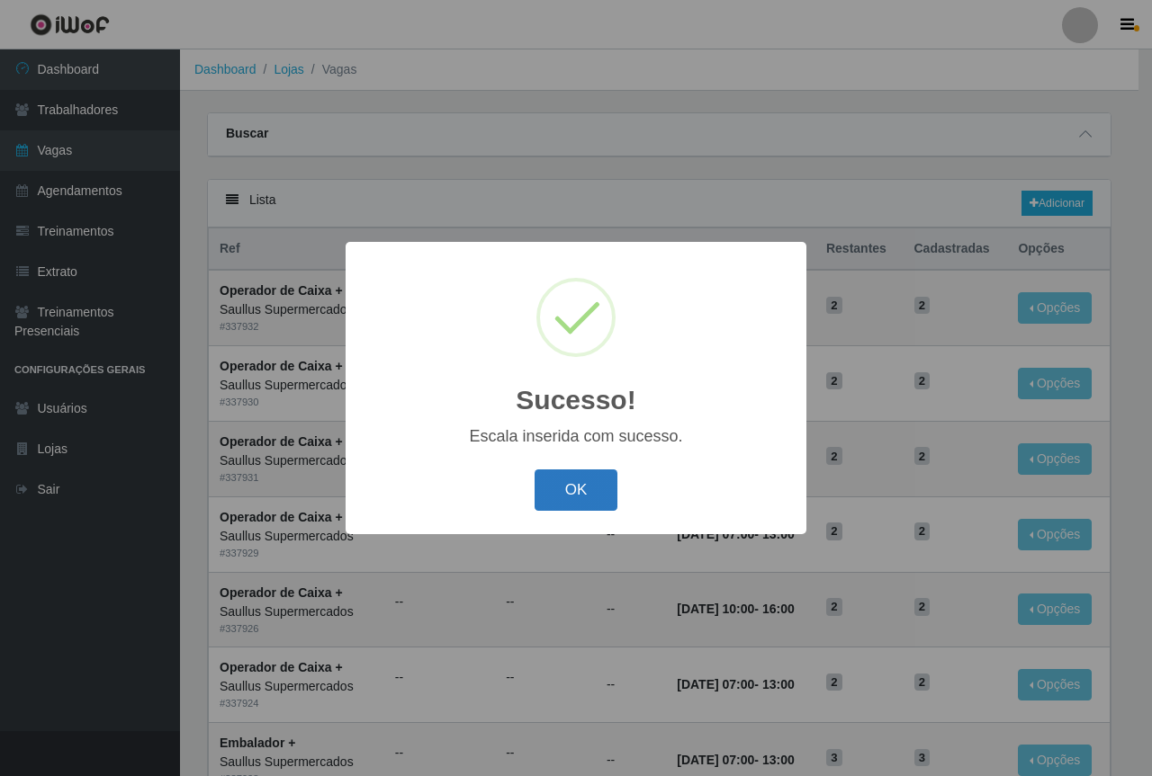
click at [578, 490] on button "OK" at bounding box center [576, 491] width 84 height 42
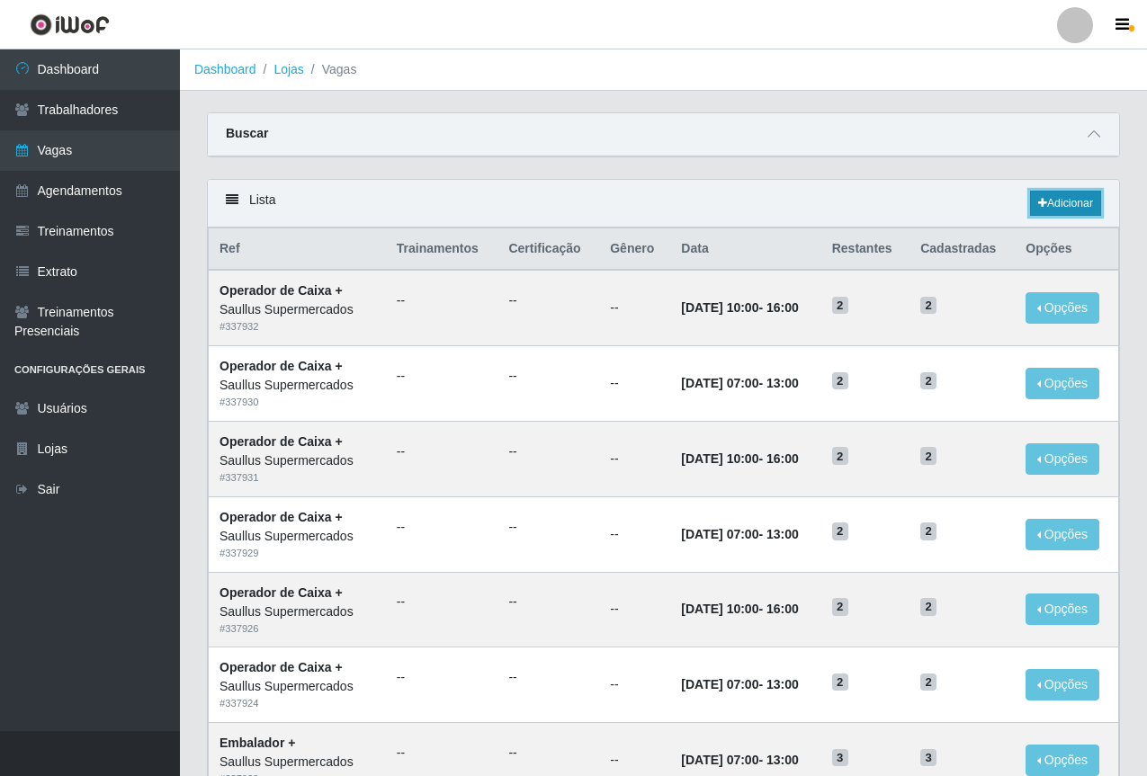
click at [1072, 198] on link "Adicionar" at bounding box center [1065, 203] width 71 height 25
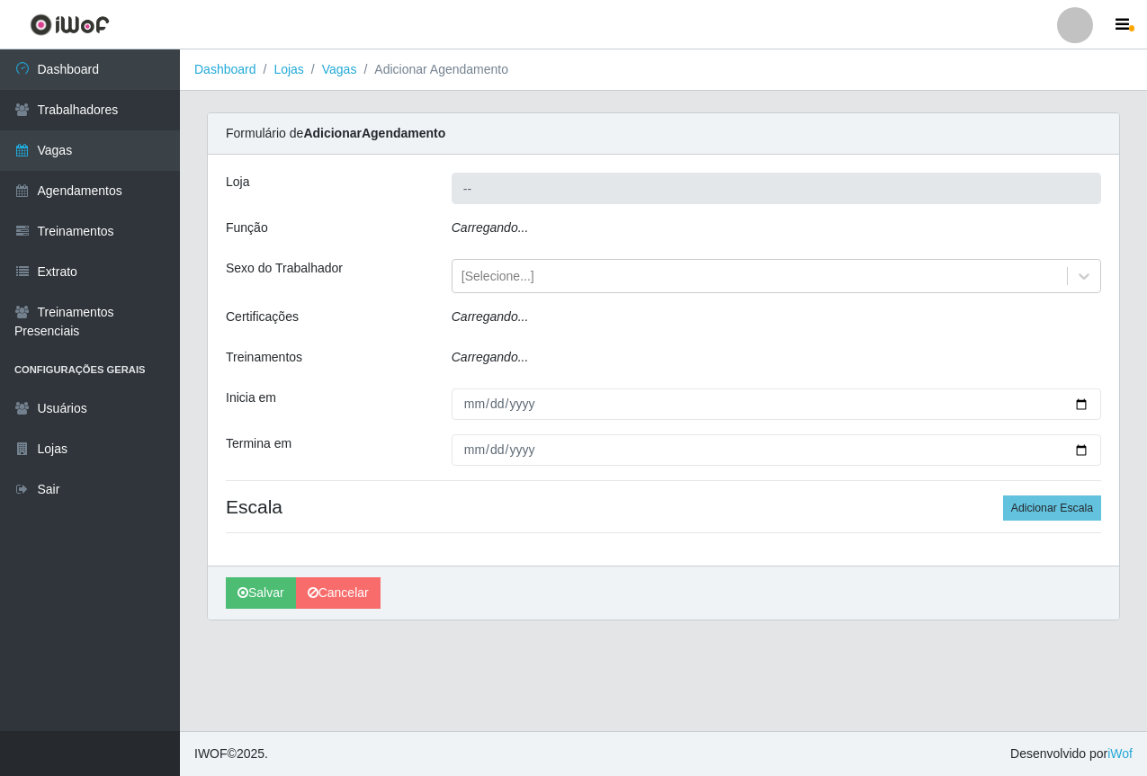
type input "Saullus Supermercados"
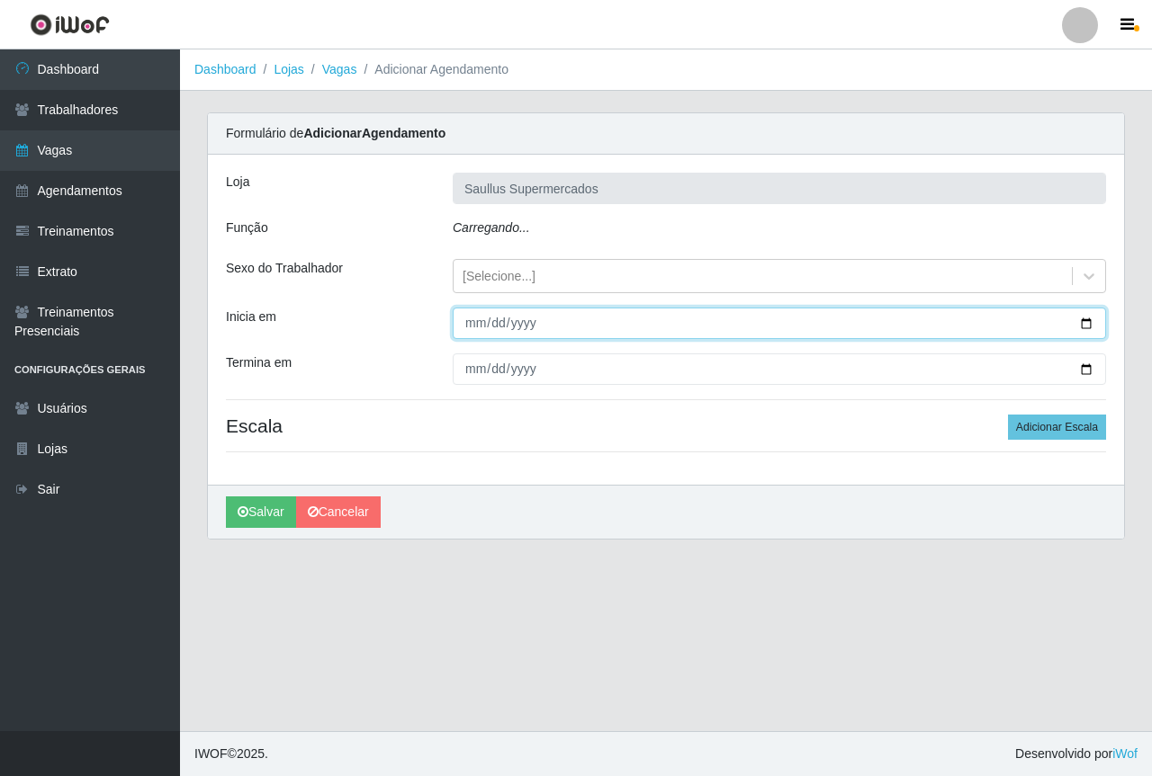
click at [475, 325] on input "Inicia em" at bounding box center [779, 323] width 653 height 31
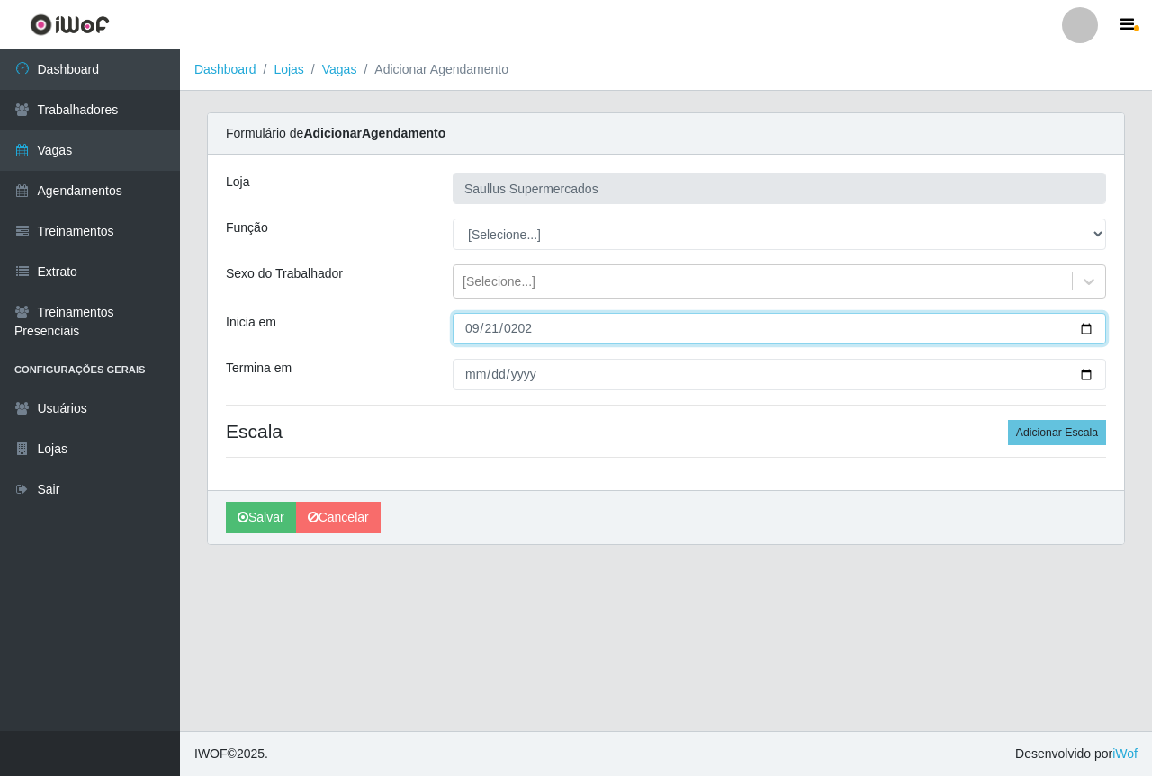
type input "2025-09-21"
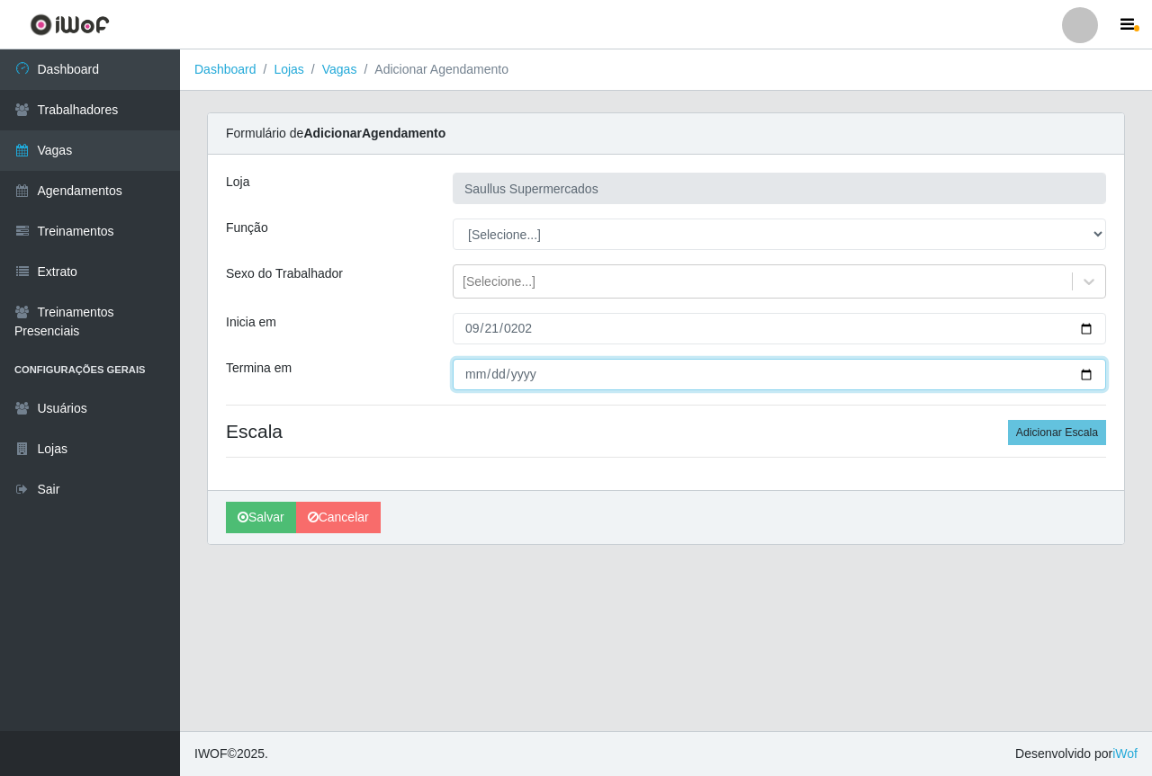
click at [475, 367] on input "Termina em" at bounding box center [779, 374] width 653 height 31
type input "2025-09-28"
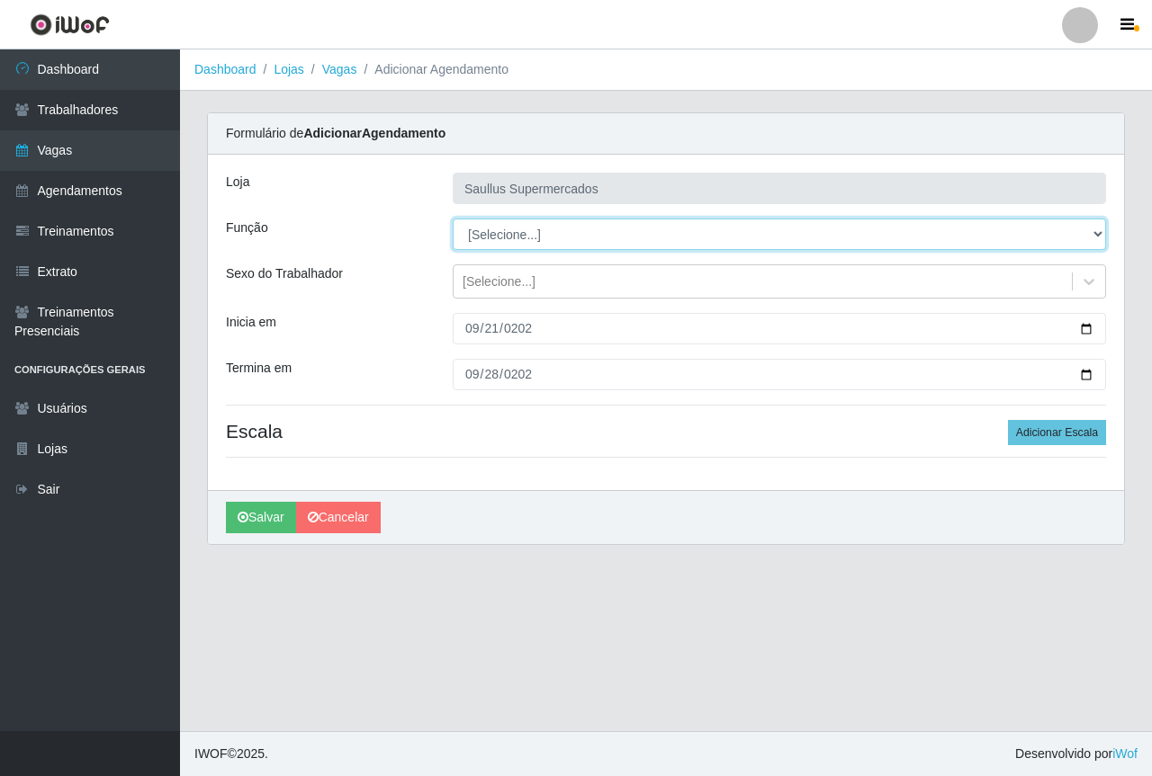
click at [502, 230] on select "[Selecione...] ASG ASG + ASG ++ Balconista de Açougue Balconista de Açougue + B…" at bounding box center [779, 234] width 653 height 31
select select "70"
click at [453, 219] on select "[Selecione...] ASG ASG + ASG ++ Balconista de Açougue Balconista de Açougue + B…" at bounding box center [779, 234] width 653 height 31
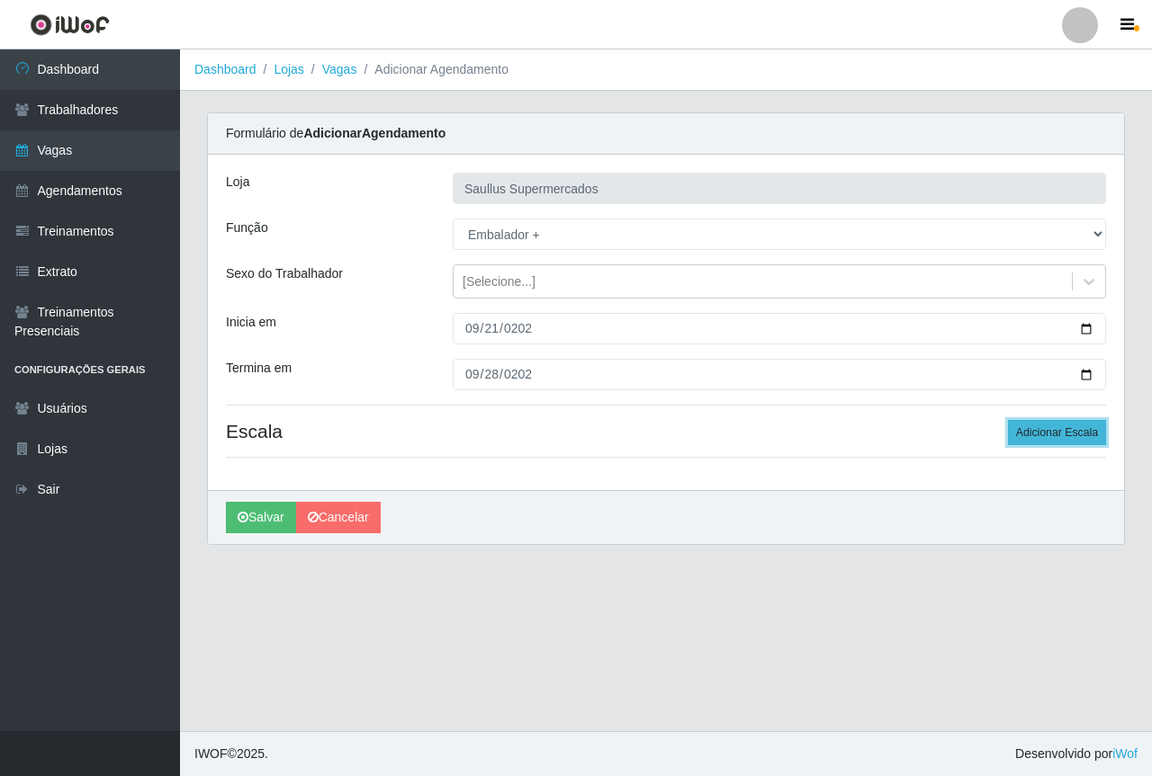
click at [1030, 434] on button "Adicionar Escala" at bounding box center [1057, 432] width 98 height 25
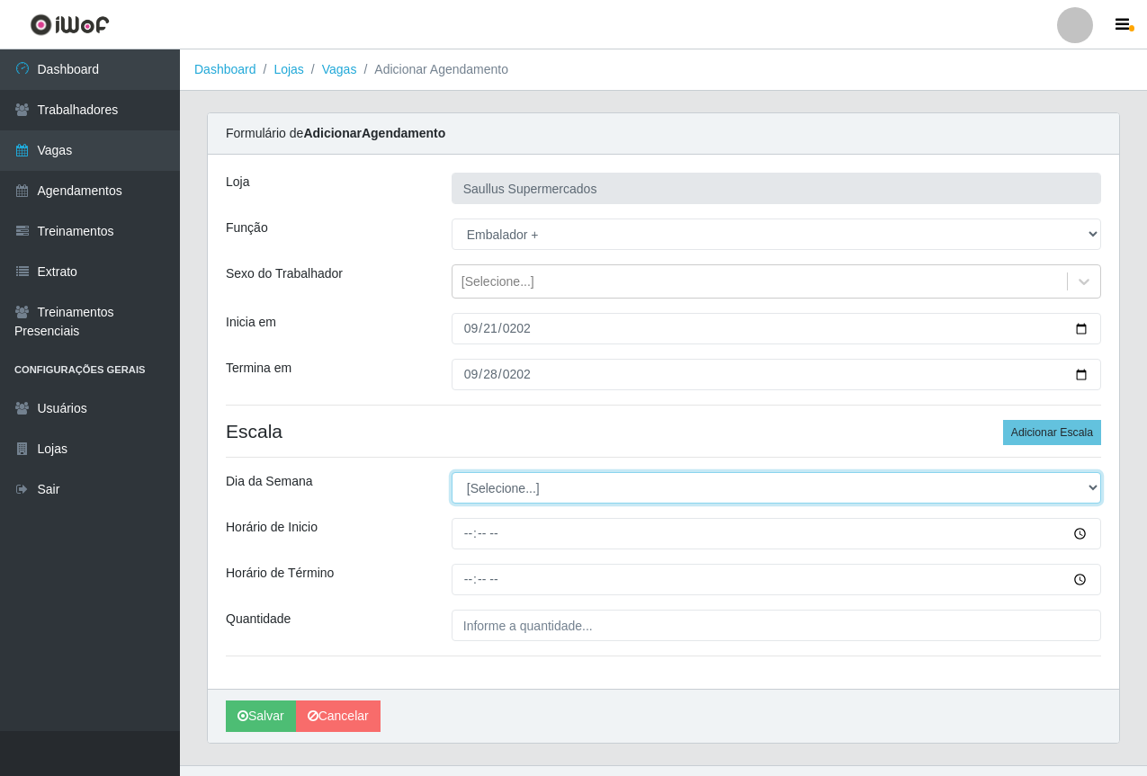
click at [512, 490] on select "[Selecione...] Segunda Terça Quarta Quinta Sexta Sábado Domingo" at bounding box center [777, 487] width 650 height 31
select select "0"
click at [452, 472] on select "[Selecione...] Segunda Terça Quarta Quinta Sexta Sábado Domingo" at bounding box center [777, 487] width 650 height 31
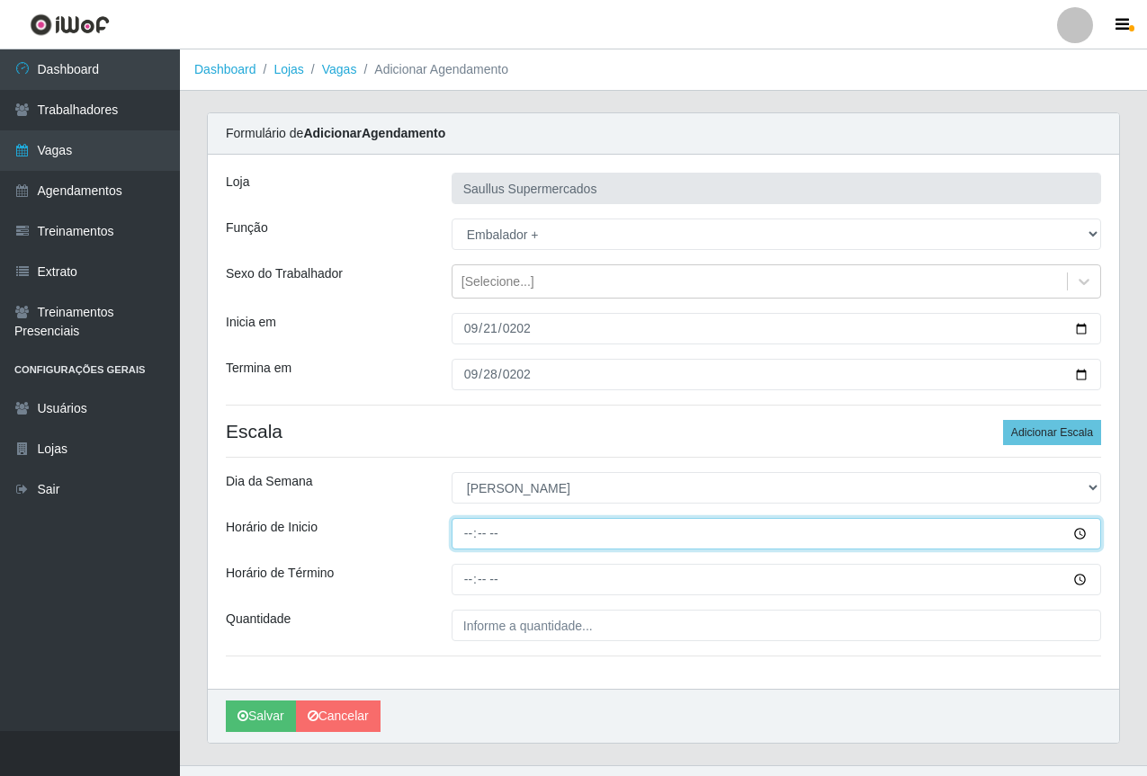
click at [457, 537] on input "Horário de Inicio" at bounding box center [777, 533] width 650 height 31
type input "07:00"
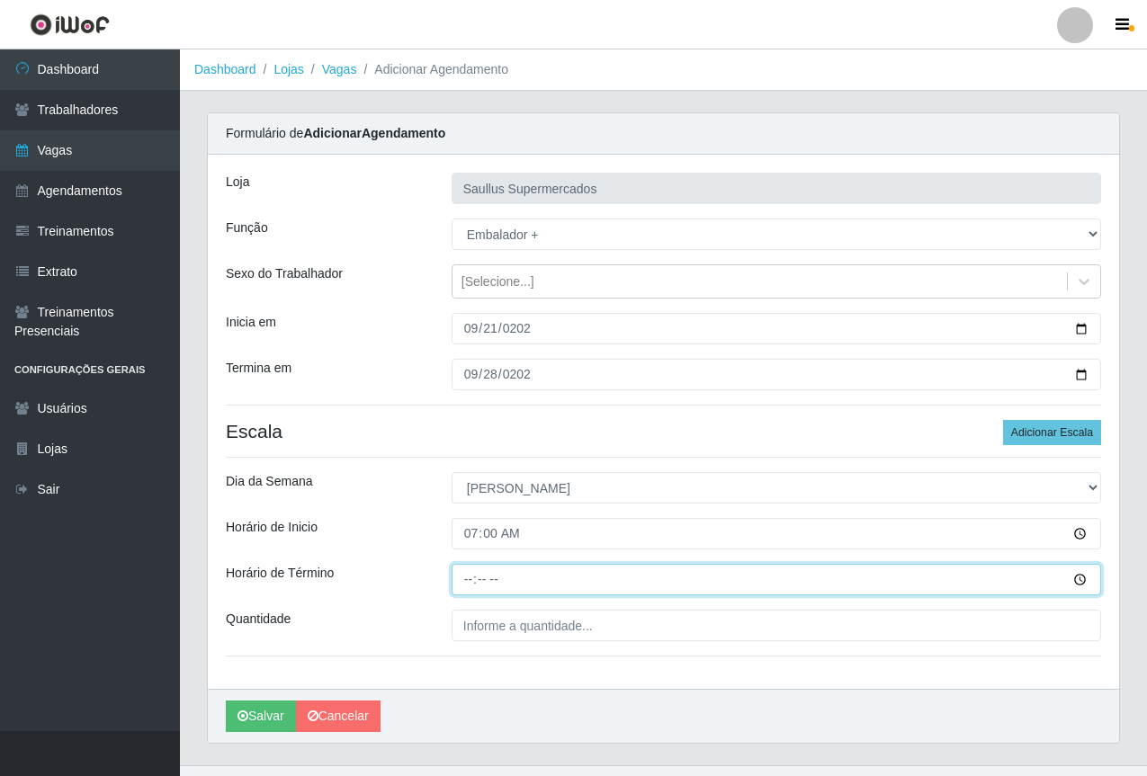
click at [470, 576] on input "Horário de Término" at bounding box center [777, 579] width 650 height 31
type input "13:00"
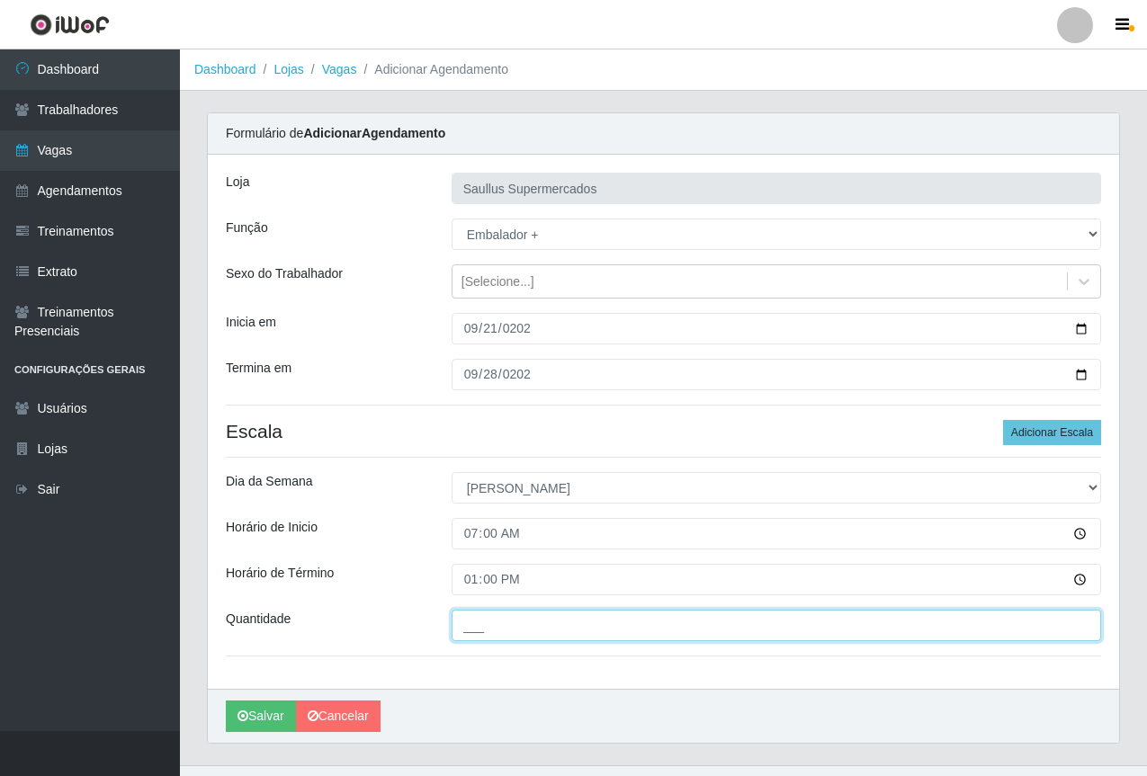
click at [489, 623] on input "___" at bounding box center [777, 625] width 650 height 31
type input "2__"
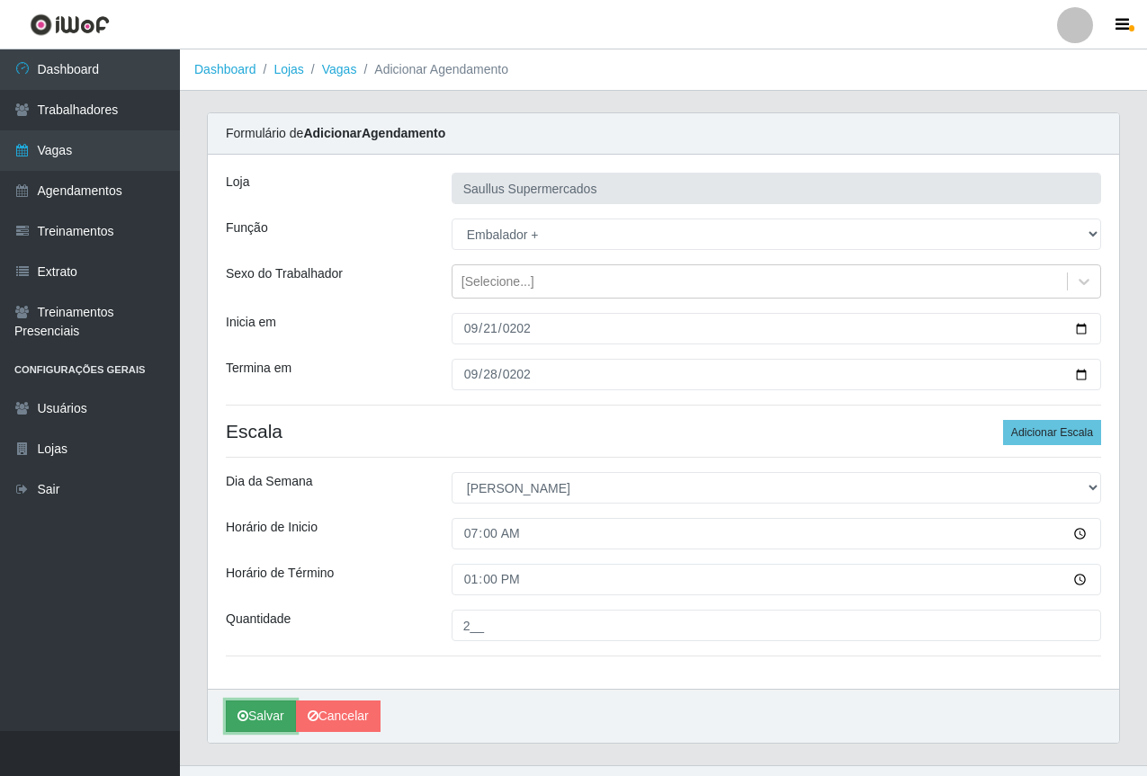
click at [259, 705] on button "Salvar" at bounding box center [261, 716] width 70 height 31
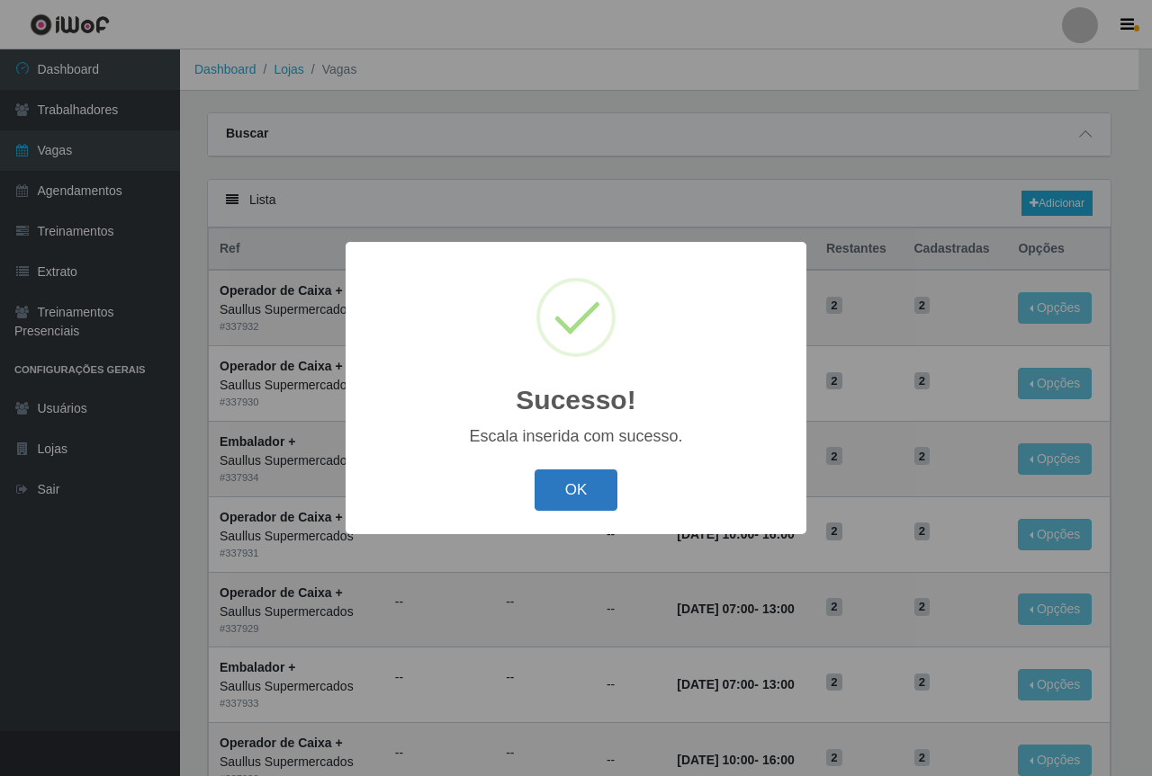
click at [570, 487] on button "OK" at bounding box center [576, 491] width 84 height 42
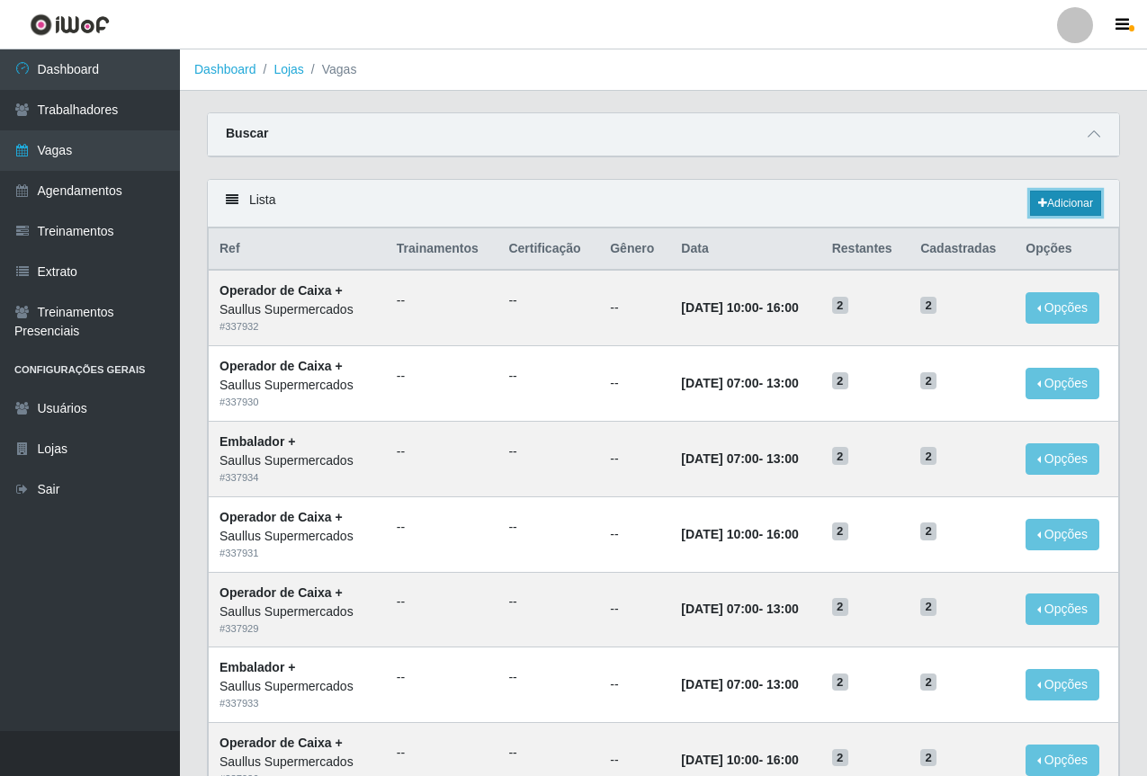
click at [1044, 208] on link "Adicionar" at bounding box center [1065, 203] width 71 height 25
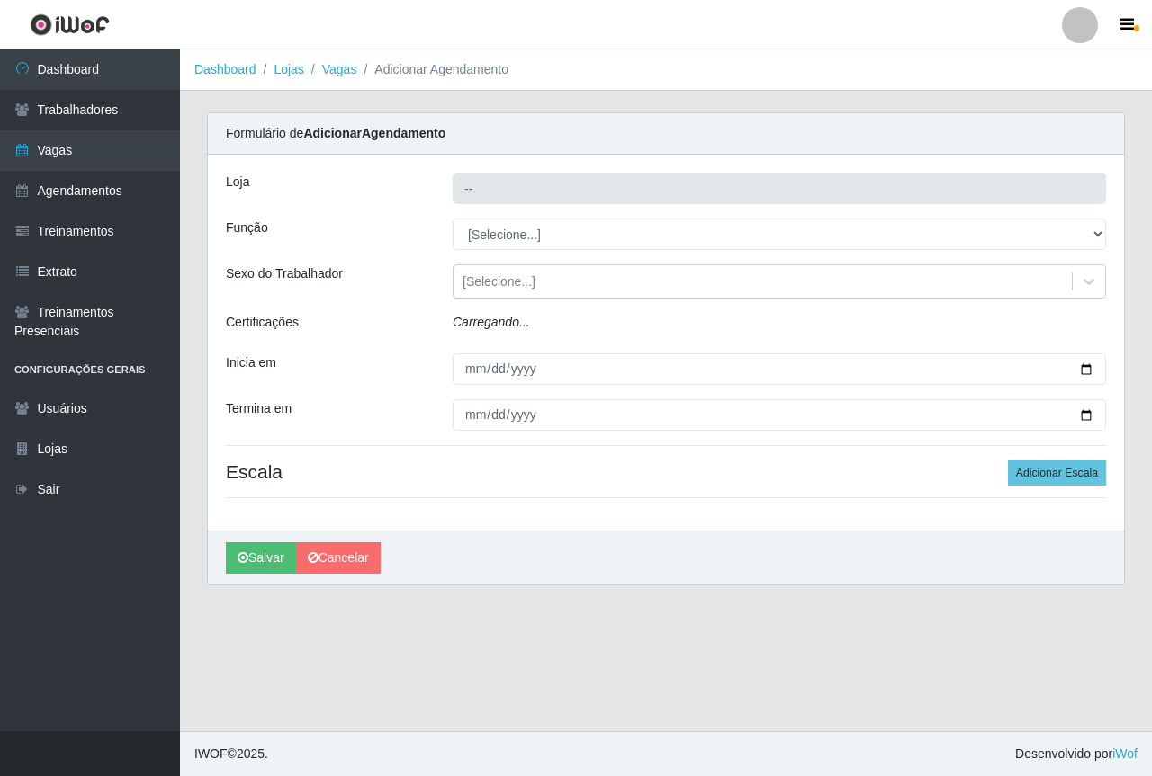
type input "Saullus Supermercados"
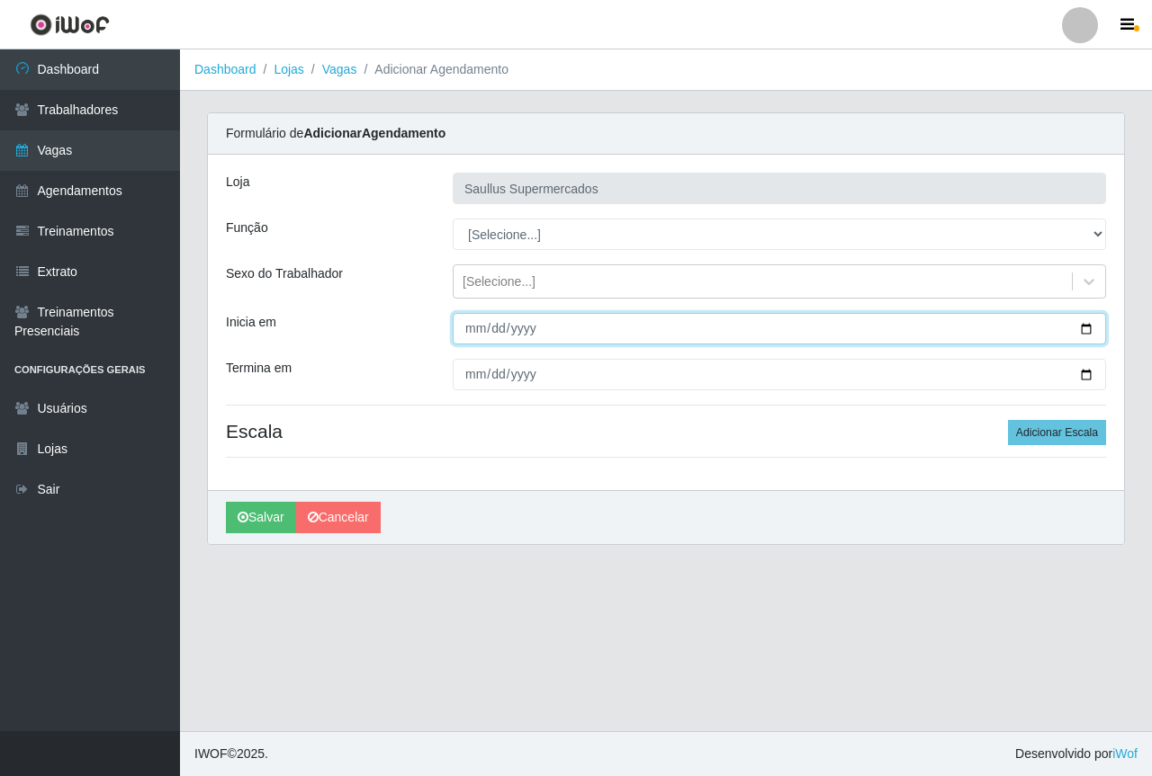
click at [482, 326] on input "Inicia em" at bounding box center [779, 328] width 653 height 31
type input "2025-09-06"
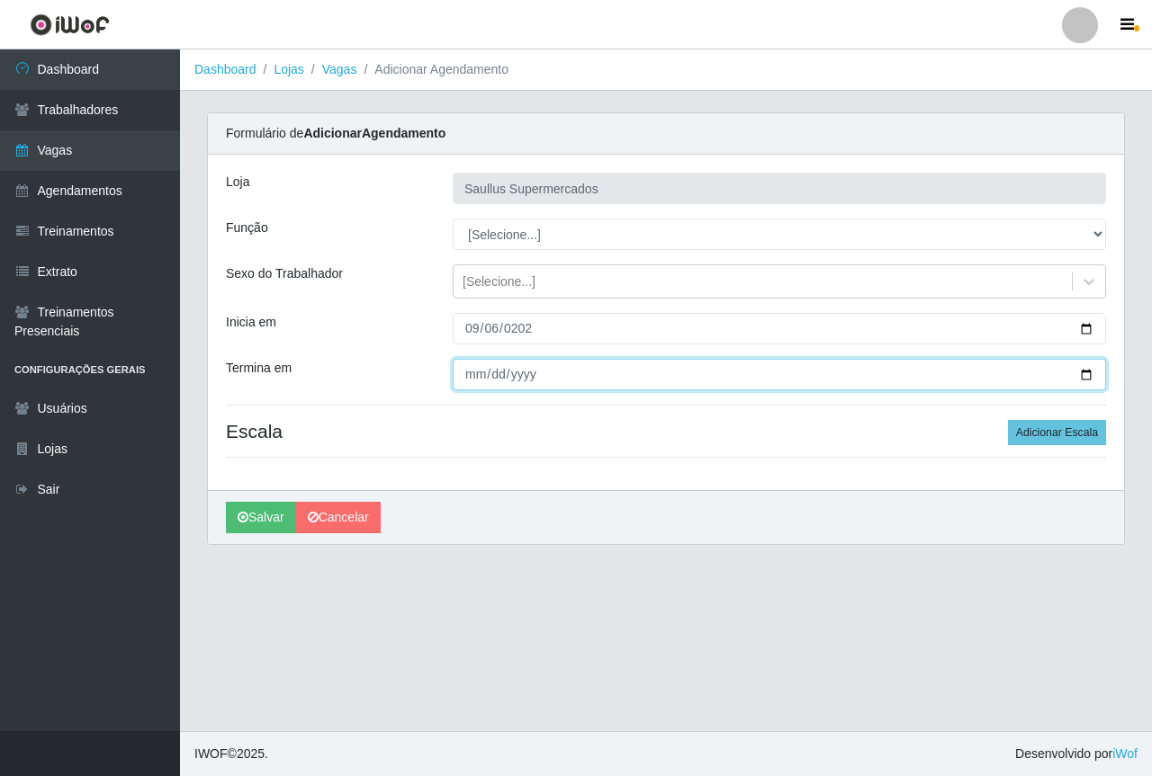
click at [472, 378] on input "Termina em" at bounding box center [779, 374] width 653 height 31
type input "2025-09-13"
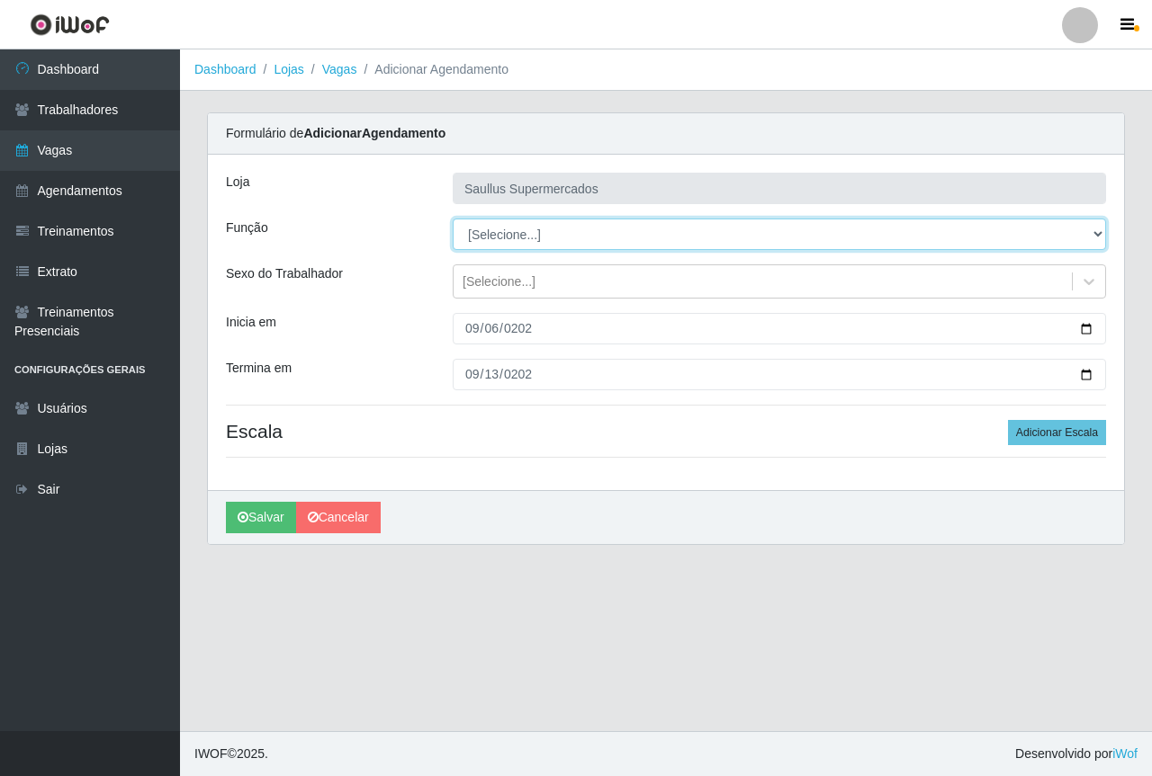
click at [479, 241] on select "[Selecione...] ASG ASG + ASG ++ Balconista de Açougue Balconista de Açougue + B…" at bounding box center [779, 234] width 653 height 31
select select "70"
click at [453, 219] on select "[Selecione...] ASG ASG + ASG ++ Balconista de Açougue Balconista de Açougue + B…" at bounding box center [779, 234] width 653 height 31
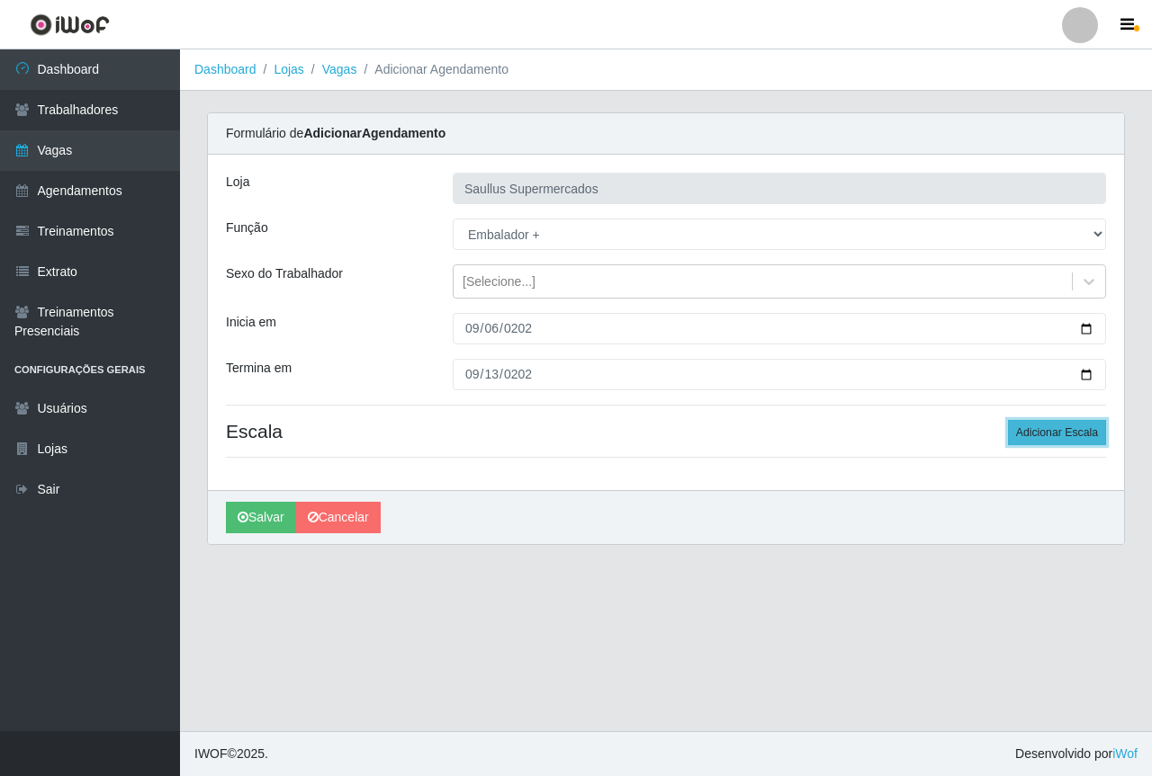
click at [1032, 427] on button "Adicionar Escala" at bounding box center [1057, 432] width 98 height 25
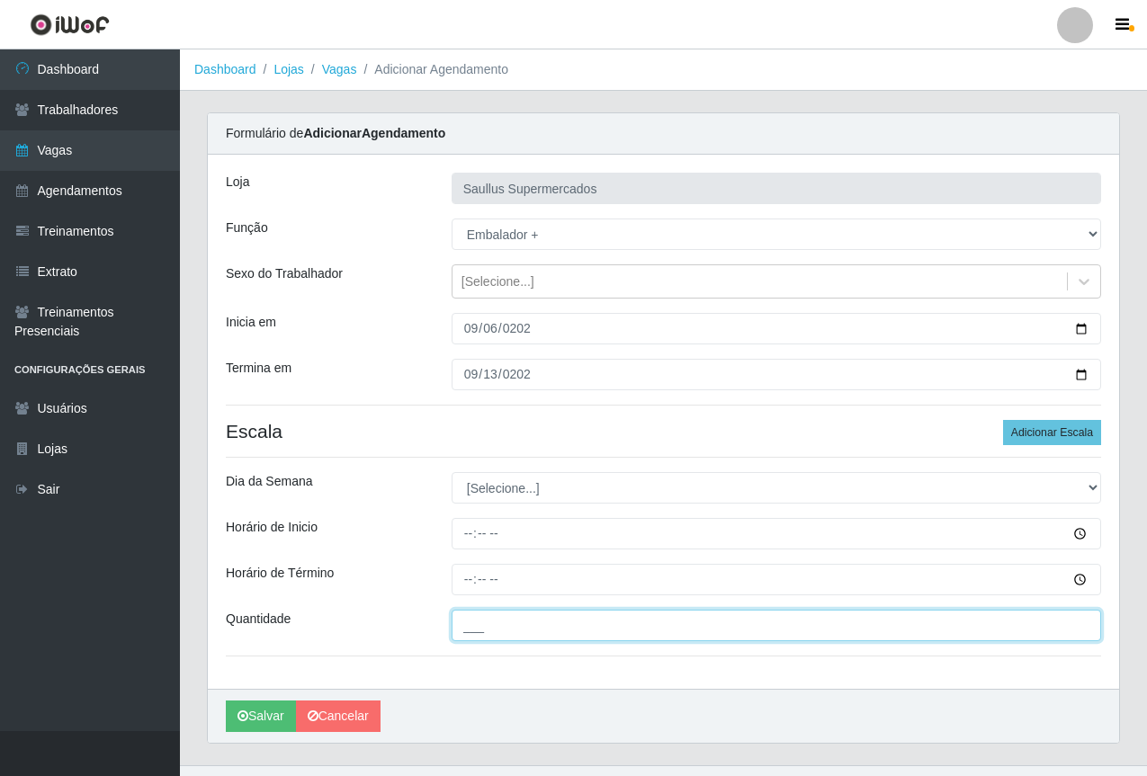
drag, startPoint x: 496, startPoint y: 623, endPoint x: 500, endPoint y: 649, distance: 26.5
click at [496, 623] on input "___" at bounding box center [777, 625] width 650 height 31
click at [486, 625] on input "2__" at bounding box center [777, 625] width 650 height 31
click at [484, 613] on input "2__" at bounding box center [777, 625] width 650 height 31
click at [540, 620] on input "___" at bounding box center [777, 625] width 650 height 31
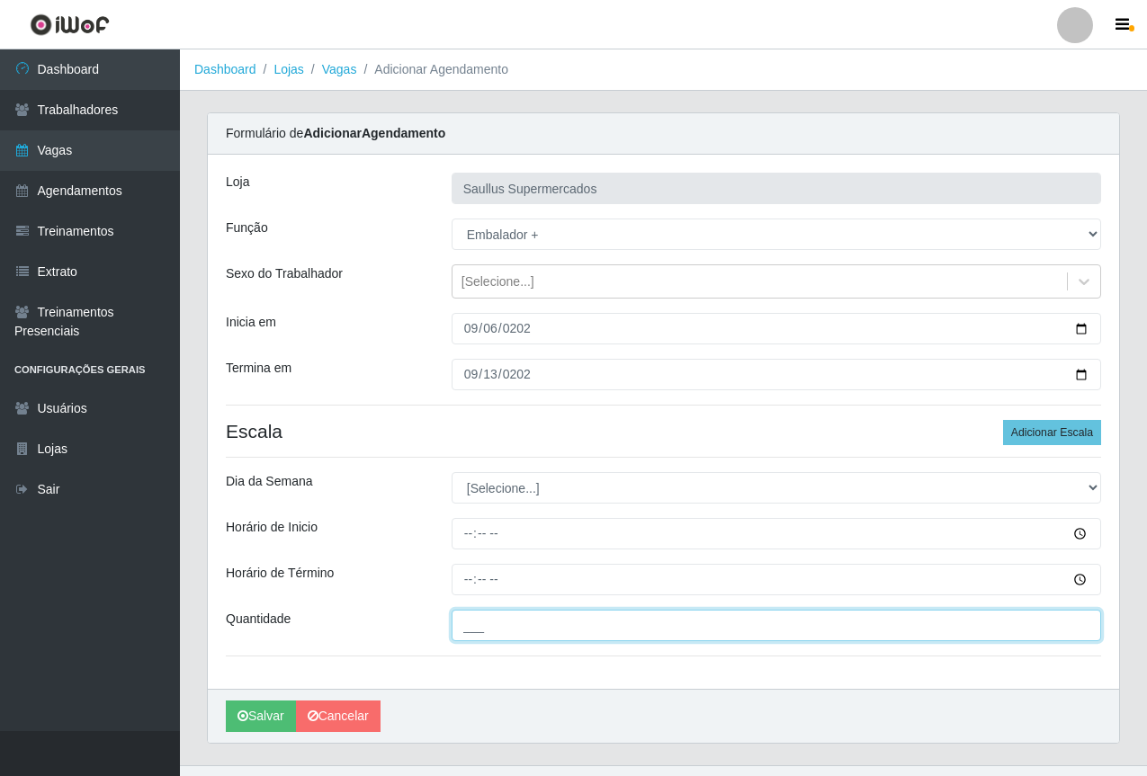
type input "3__"
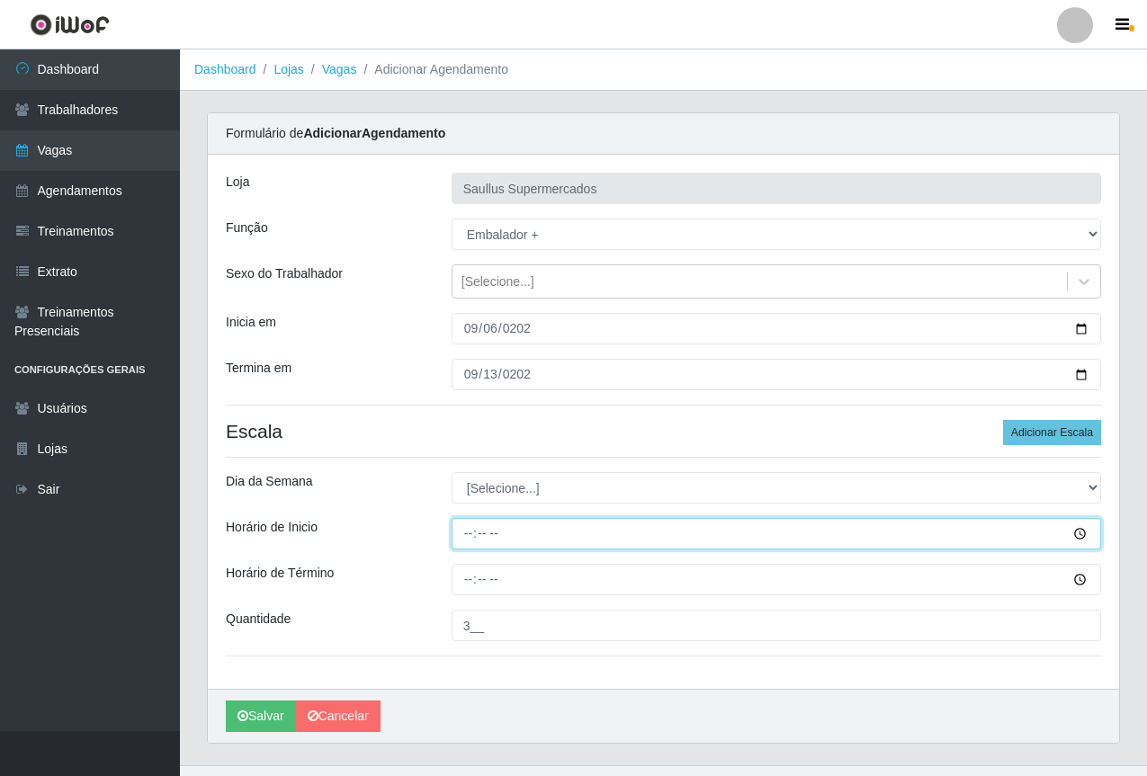
click at [474, 536] on input "Horário de Inicio" at bounding box center [777, 533] width 650 height 31
type input "07:00"
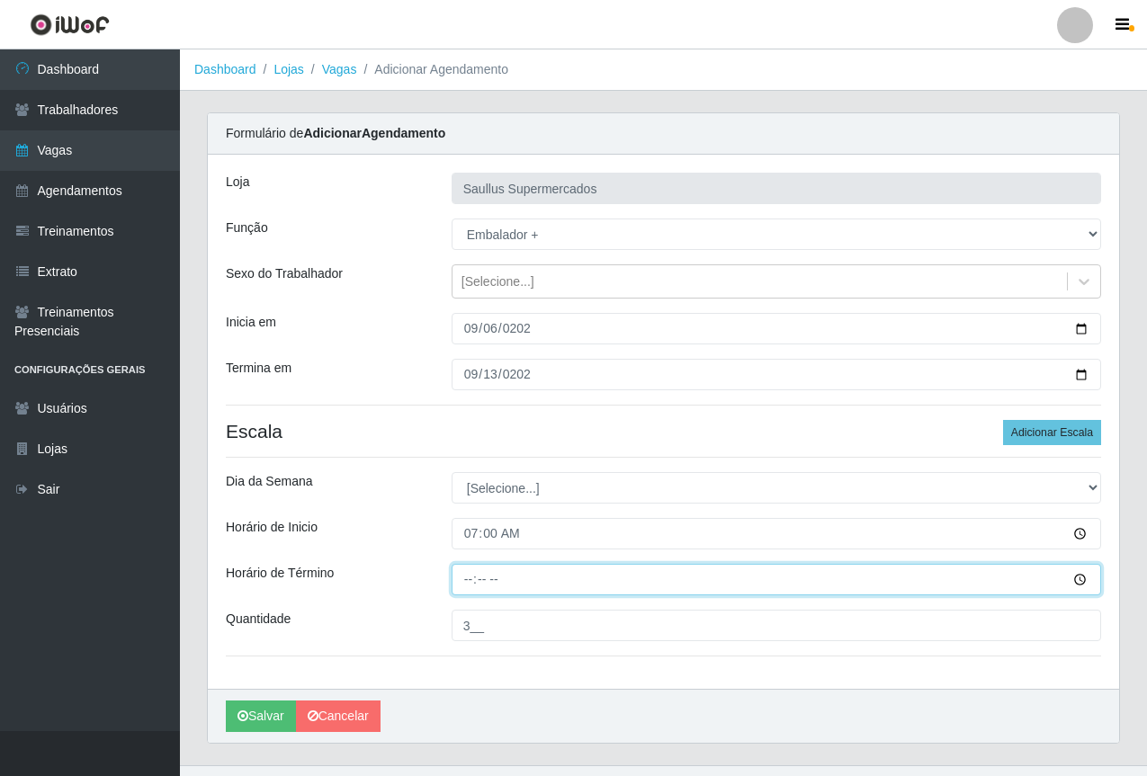
click at [483, 585] on input "Horário de Término" at bounding box center [777, 579] width 650 height 31
click at [469, 578] on input "Horário de Término" at bounding box center [777, 579] width 650 height 31
type input "13:00"
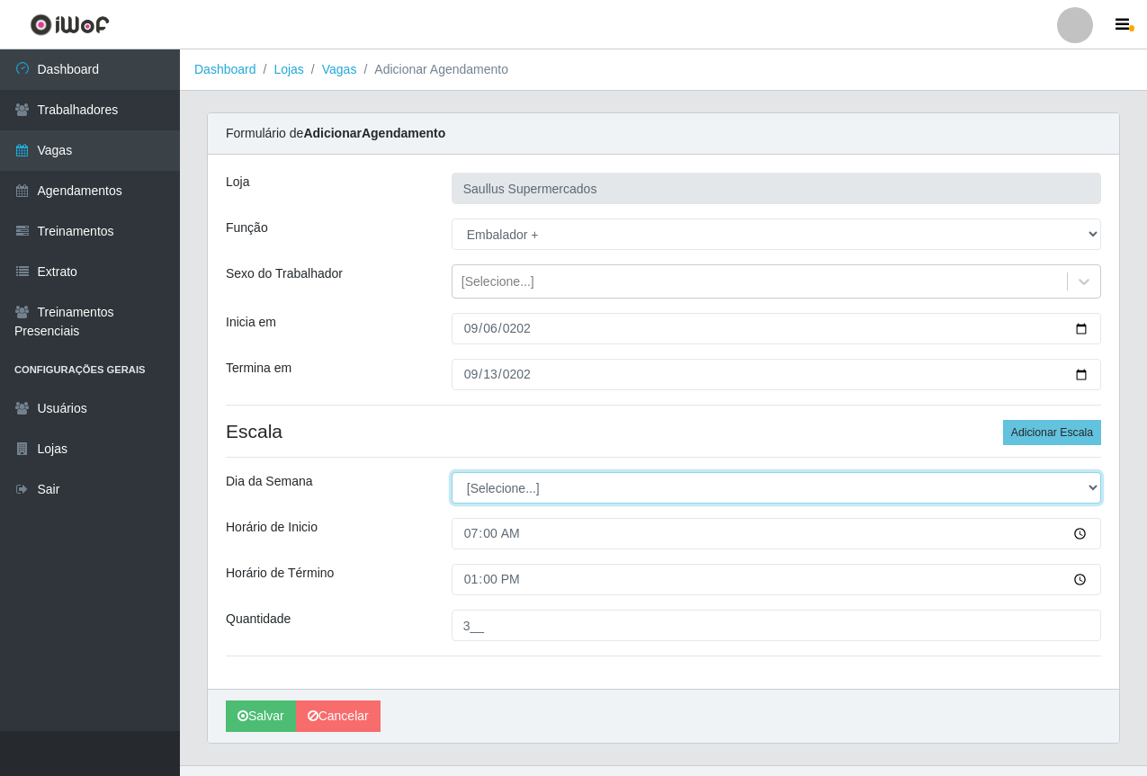
click at [494, 492] on select "[Selecione...] Segunda Terça Quarta Quinta Sexta Sábado Domingo" at bounding box center [777, 487] width 650 height 31
select select "6"
click at [452, 472] on select "[Selecione...] Segunda Terça Quarta Quinta Sexta Sábado Domingo" at bounding box center [777, 487] width 650 height 31
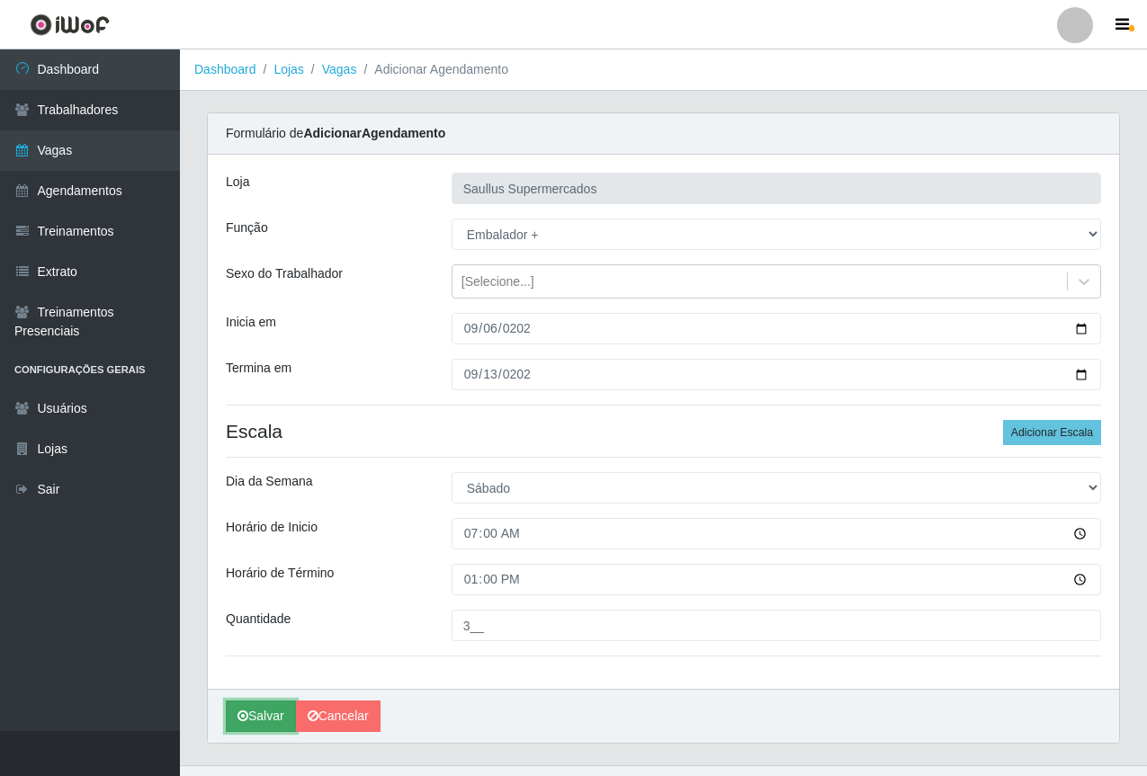
click at [246, 709] on button "Salvar" at bounding box center [261, 716] width 70 height 31
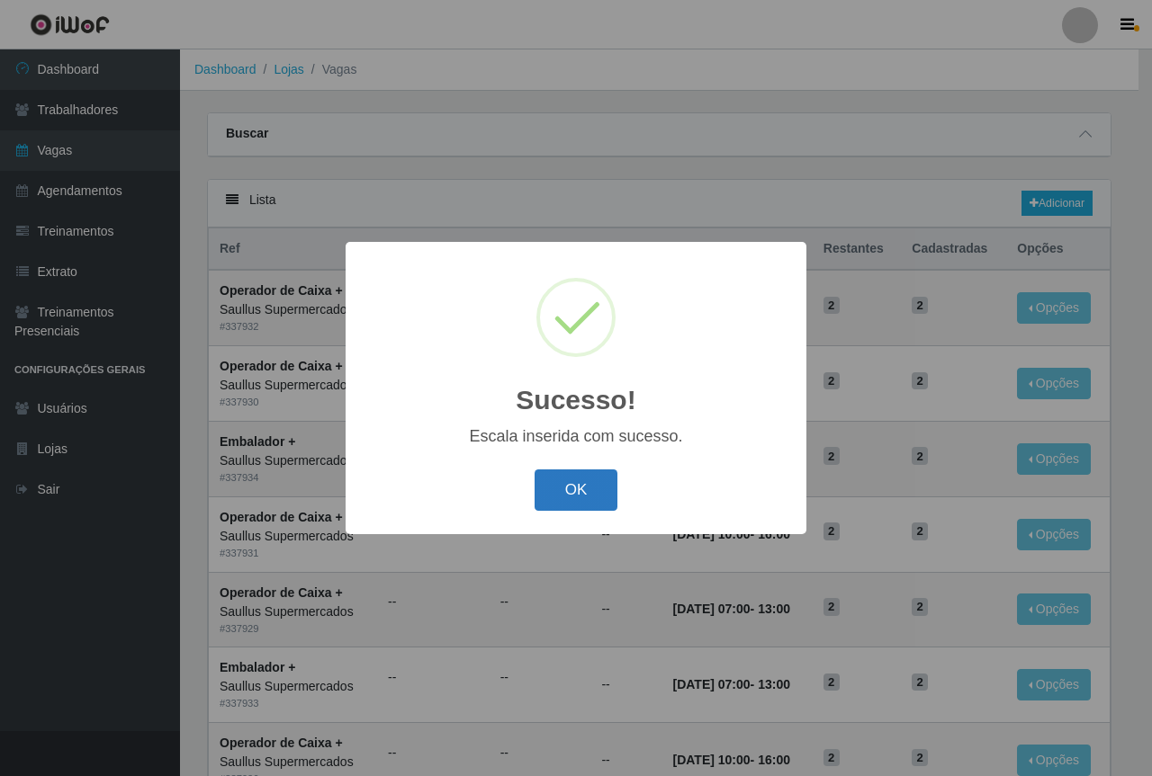
click at [562, 487] on button "OK" at bounding box center [576, 491] width 84 height 42
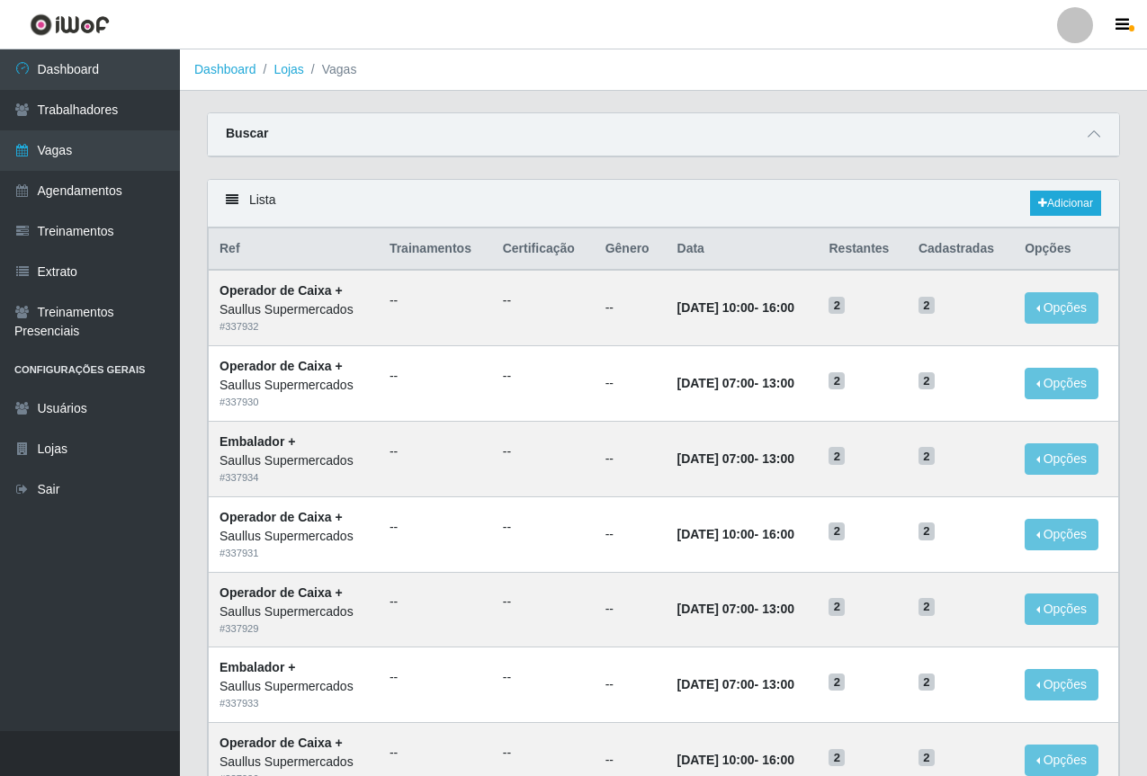
click at [1043, 190] on div "Lista Adicionar" at bounding box center [663, 204] width 911 height 48
drag, startPoint x: 1043, startPoint y: 190, endPoint x: 1041, endPoint y: 201, distance: 10.9
click at [1043, 192] on div "Lista Adicionar" at bounding box center [663, 204] width 911 height 48
click at [1041, 203] on icon at bounding box center [1042, 203] width 9 height 11
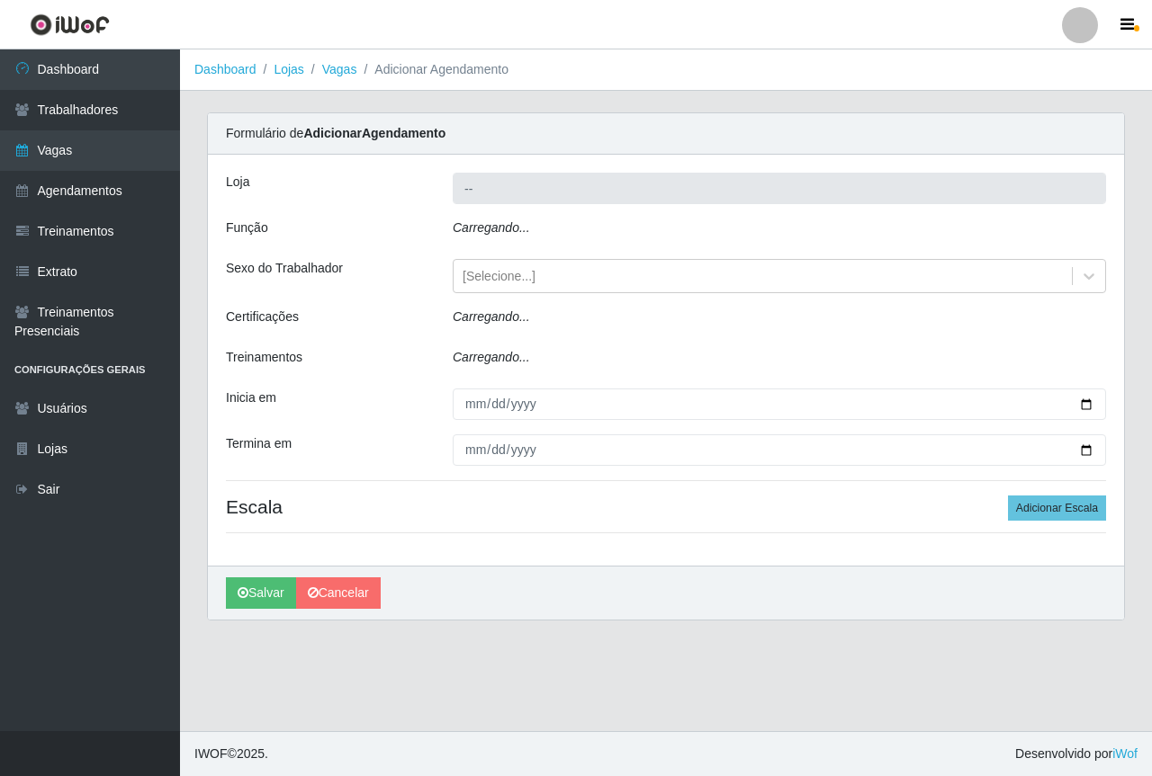
type input "Saullus Supermercados"
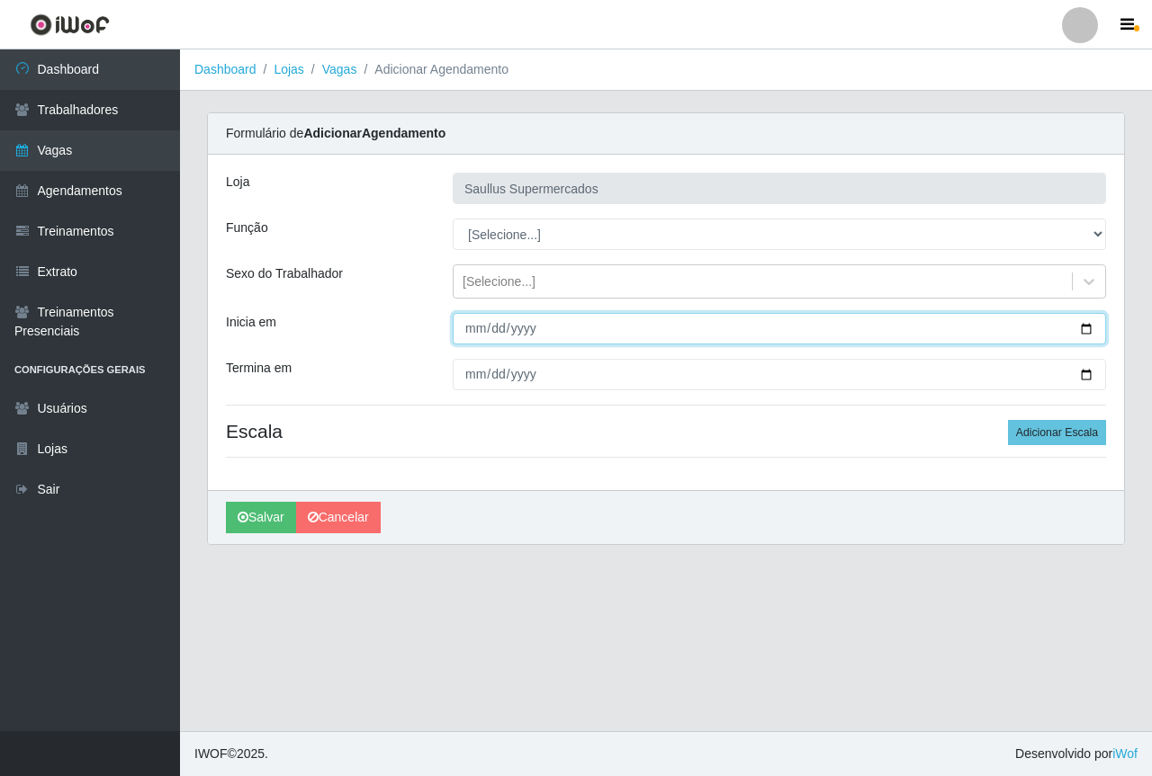
click at [468, 338] on input "Inicia em" at bounding box center [779, 328] width 653 height 31
type input "0002-09-20"
type input "2025-09-20"
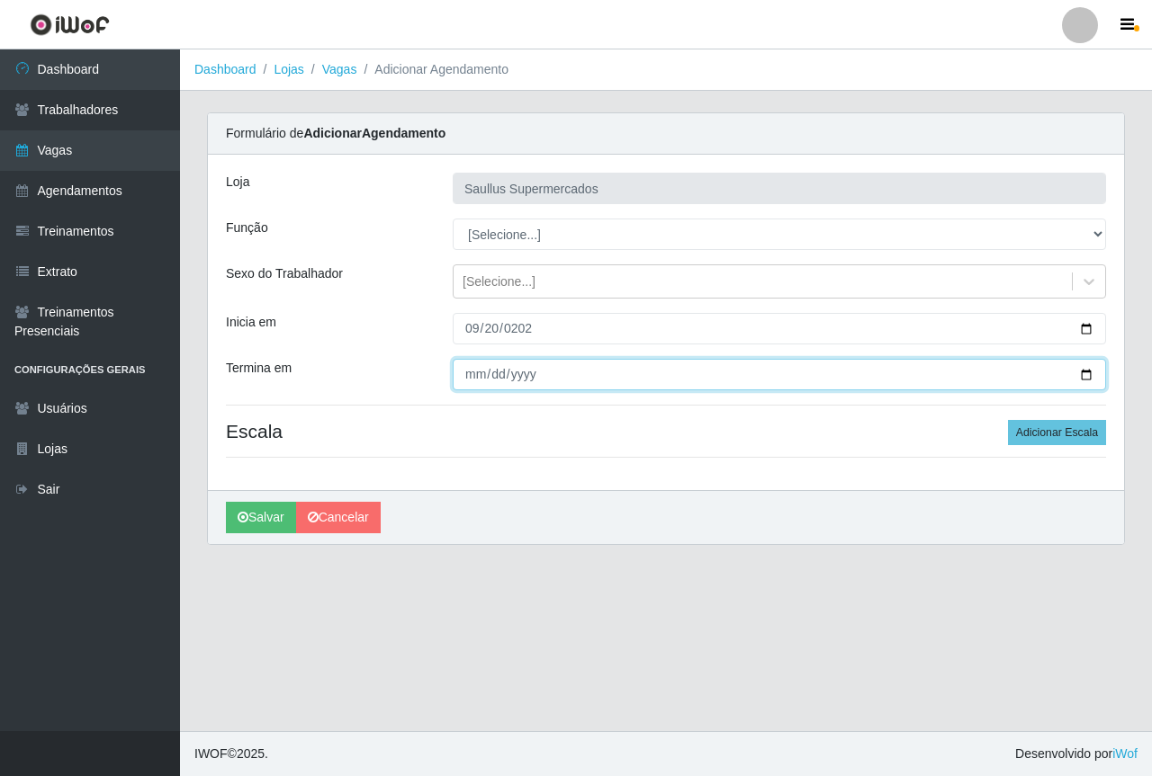
click at [481, 375] on input "Termina em" at bounding box center [779, 374] width 653 height 31
type input "2025-09-27"
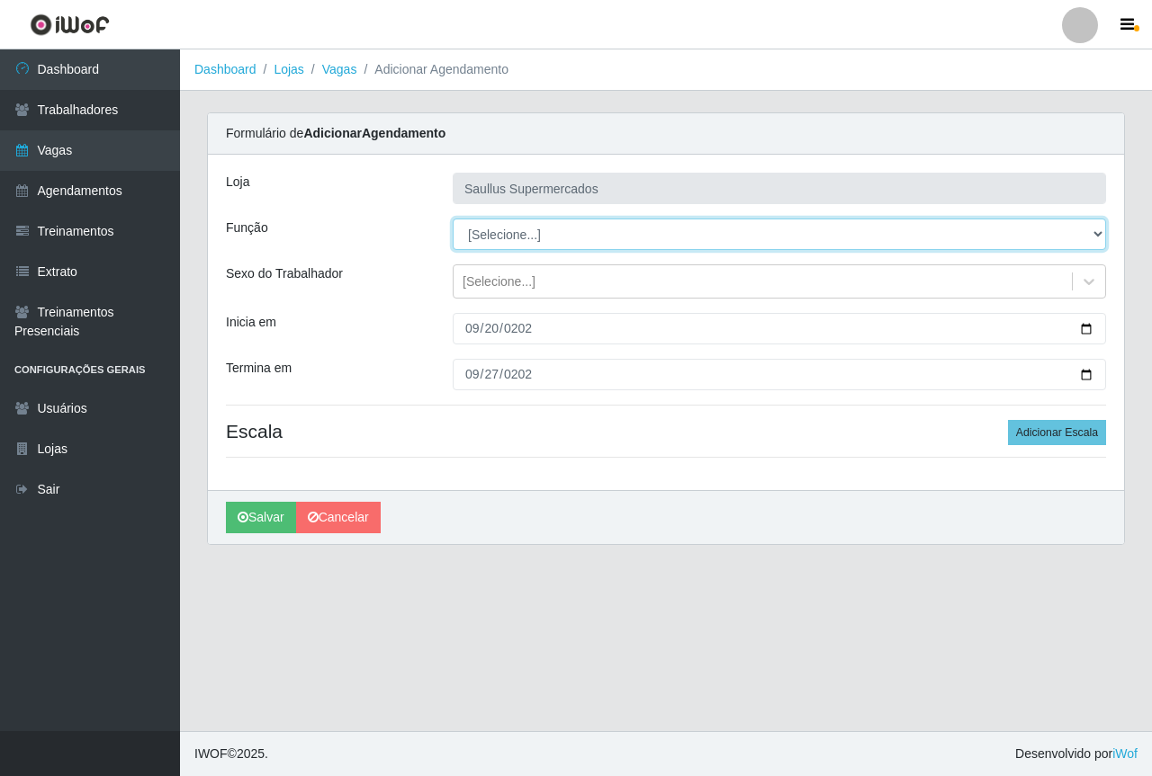
click at [488, 237] on select "[Selecione...] ASG ASG + ASG ++ Balconista de Açougue Balconista de Açougue + B…" at bounding box center [779, 234] width 653 height 31
select select "70"
click at [453, 219] on select "[Selecione...] ASG ASG + ASG ++ Balconista de Açougue Balconista de Açougue + B…" at bounding box center [779, 234] width 653 height 31
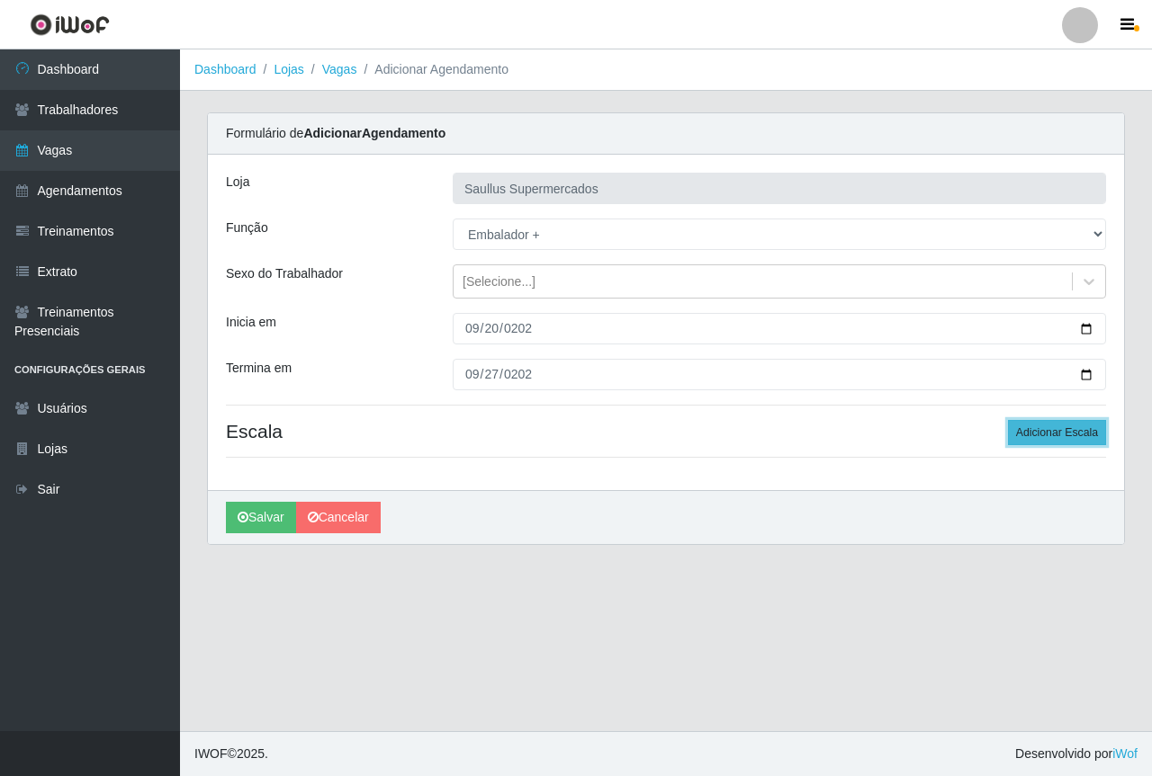
click at [1037, 435] on button "Adicionar Escala" at bounding box center [1057, 432] width 98 height 25
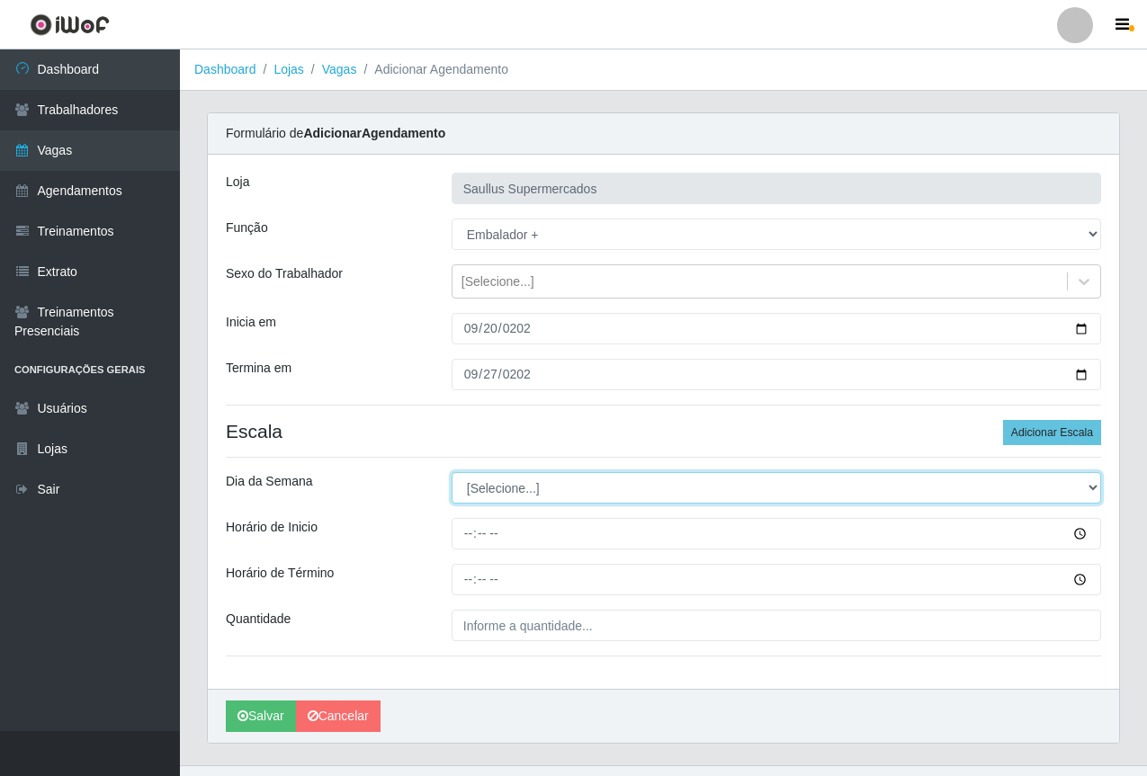
drag, startPoint x: 569, startPoint y: 476, endPoint x: 561, endPoint y: 487, distance: 13.5
click at [569, 476] on select "[Selecione...] Segunda Terça Quarta Quinta Sexta Sábado Domingo" at bounding box center [777, 487] width 650 height 31
select select "6"
click at [452, 472] on select "[Selecione...] Segunda Terça Quarta Quinta Sexta Sábado Domingo" at bounding box center [777, 487] width 650 height 31
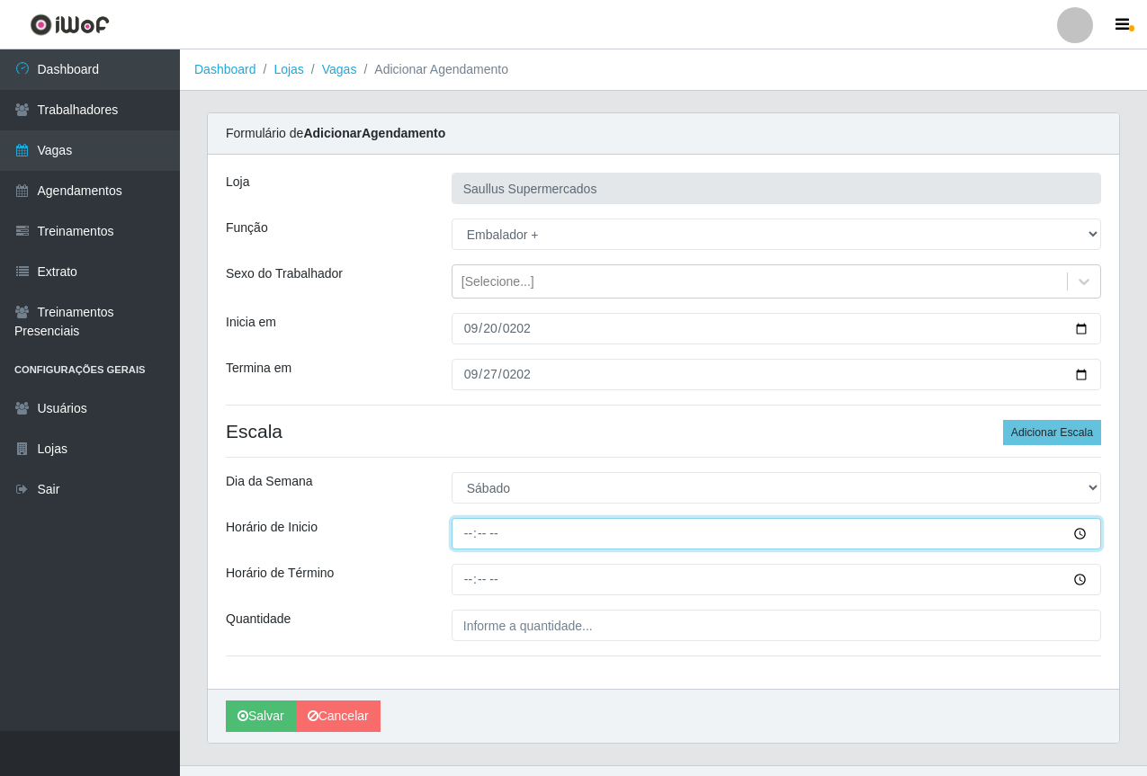
click at [462, 546] on input "Horário de Inicio" at bounding box center [777, 533] width 650 height 31
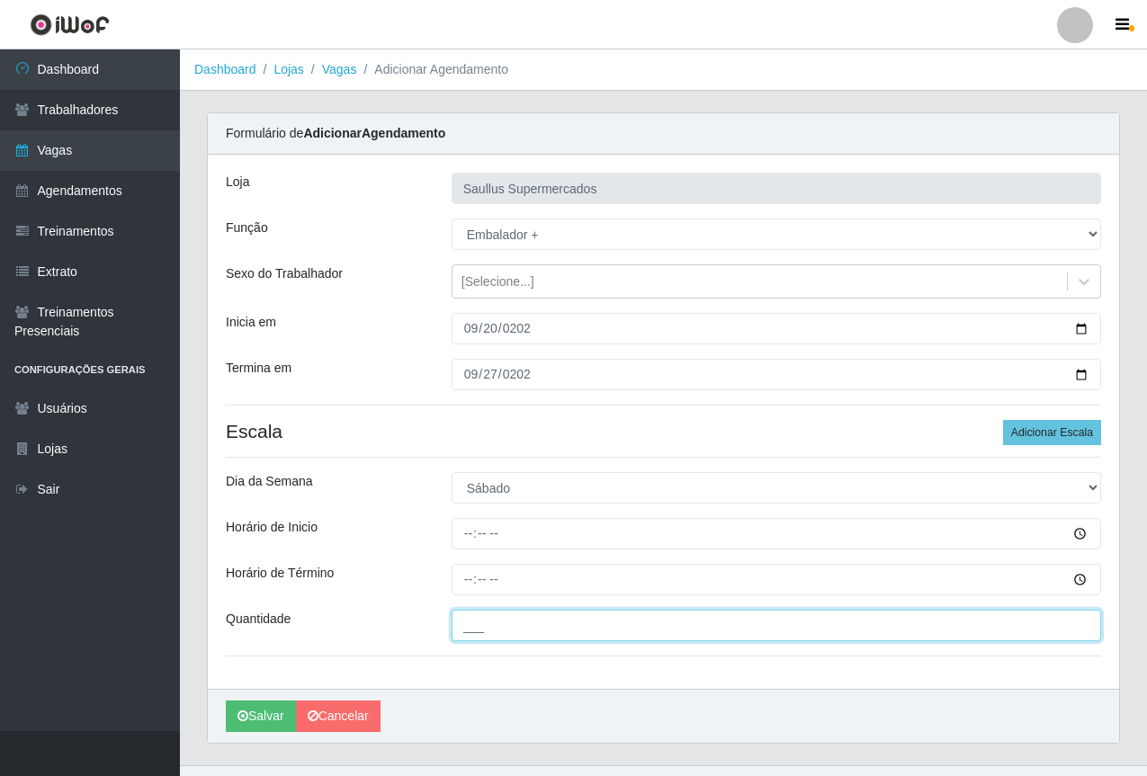
click at [477, 624] on input "___" at bounding box center [777, 625] width 650 height 31
type input "2__"
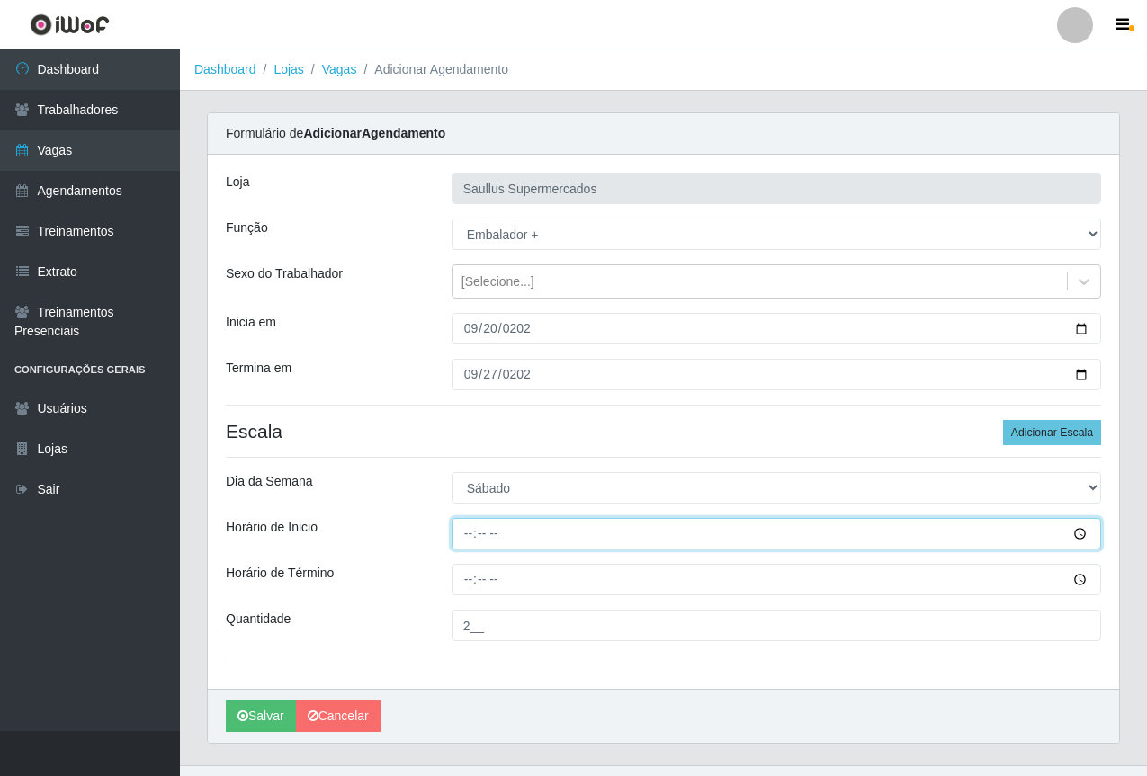
click at [469, 535] on input "Horário de Inicio" at bounding box center [777, 533] width 650 height 31
type input "07:00"
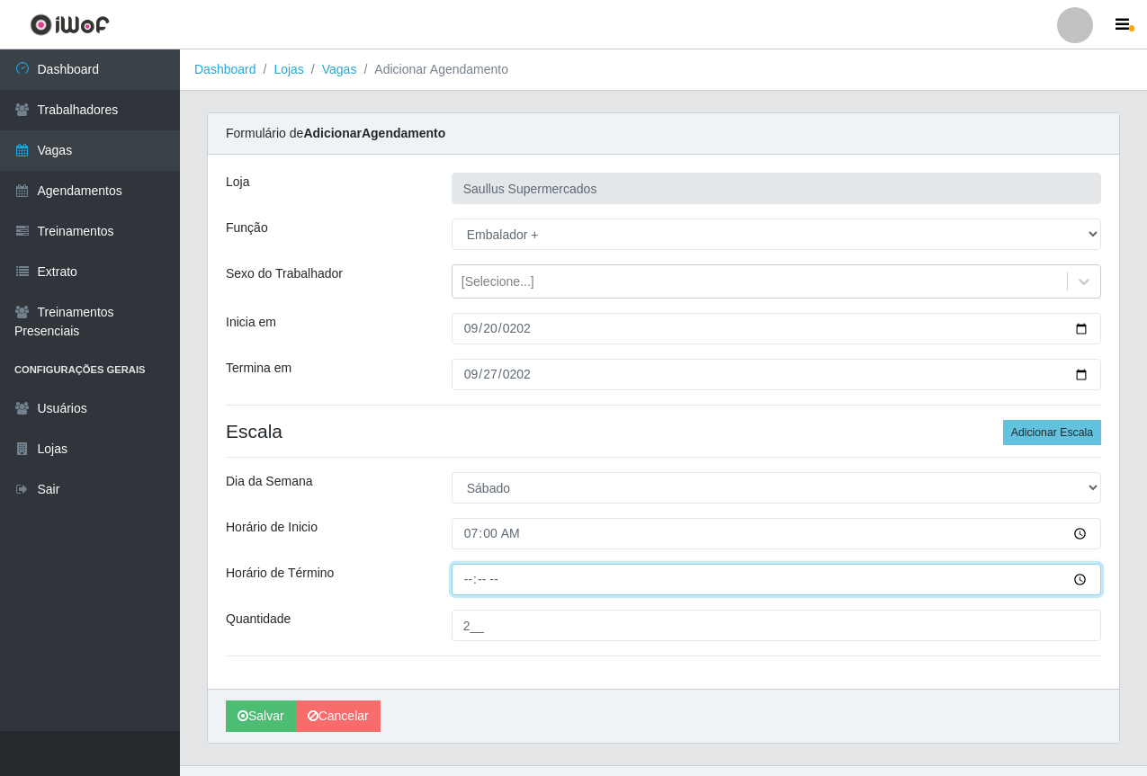
click at [464, 589] on input "Horário de Término" at bounding box center [777, 579] width 650 height 31
type input "13:00"
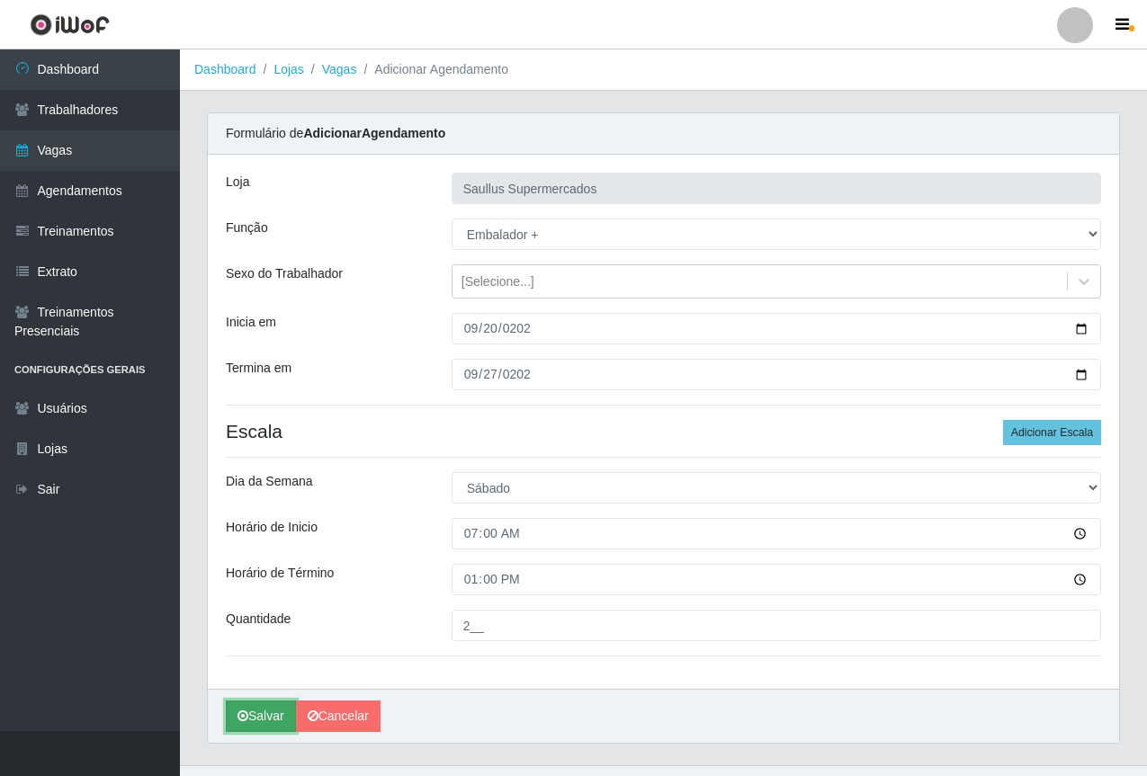
click at [266, 716] on button "Salvar" at bounding box center [261, 716] width 70 height 31
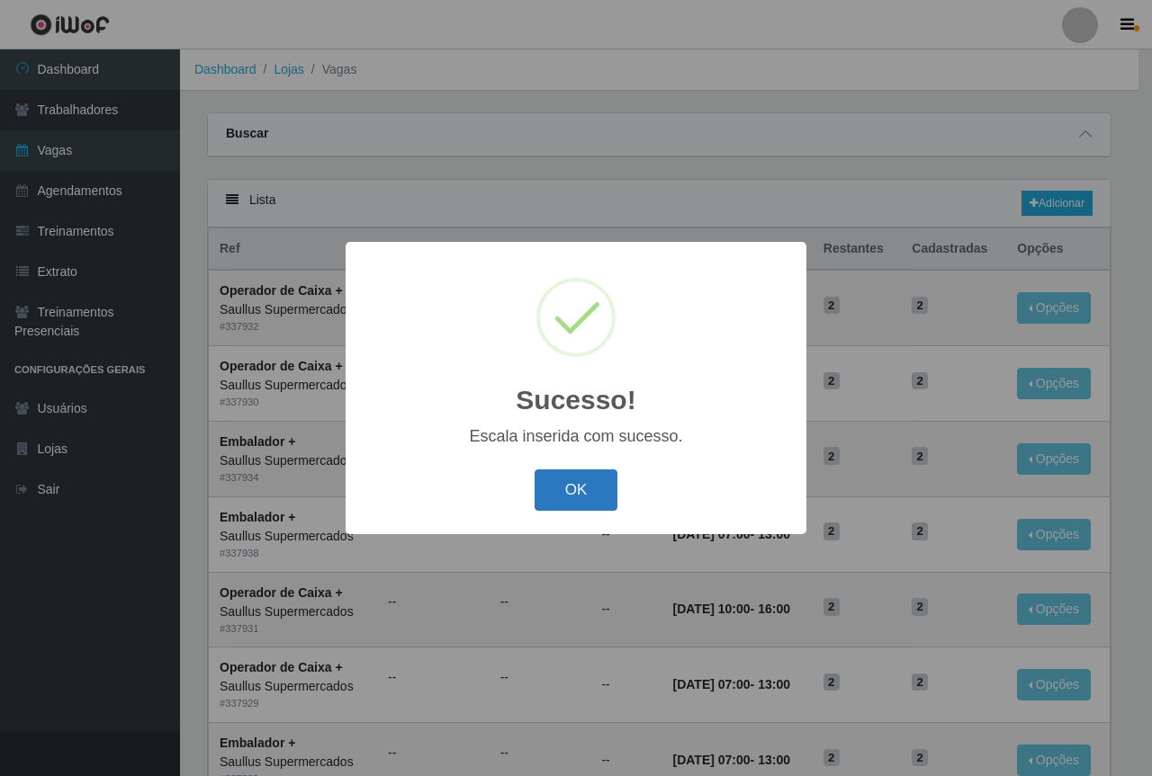
click at [553, 486] on button "OK" at bounding box center [576, 491] width 84 height 42
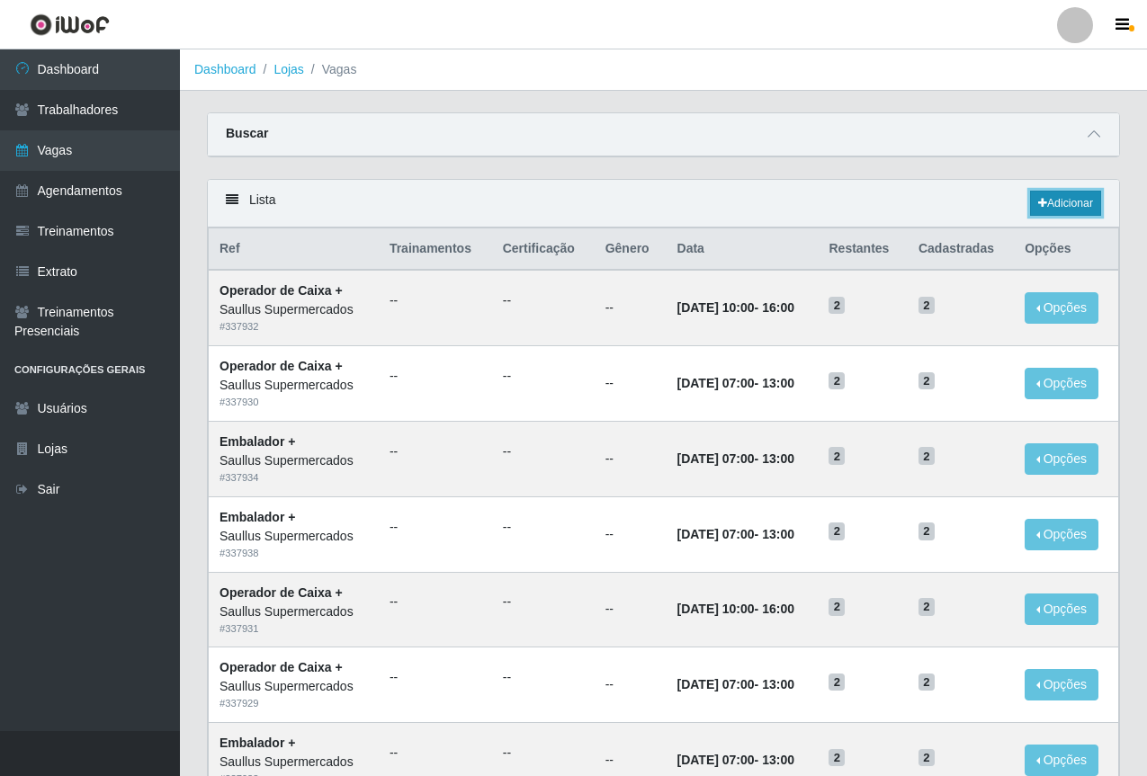
click at [1071, 193] on link "Adicionar" at bounding box center [1065, 203] width 71 height 25
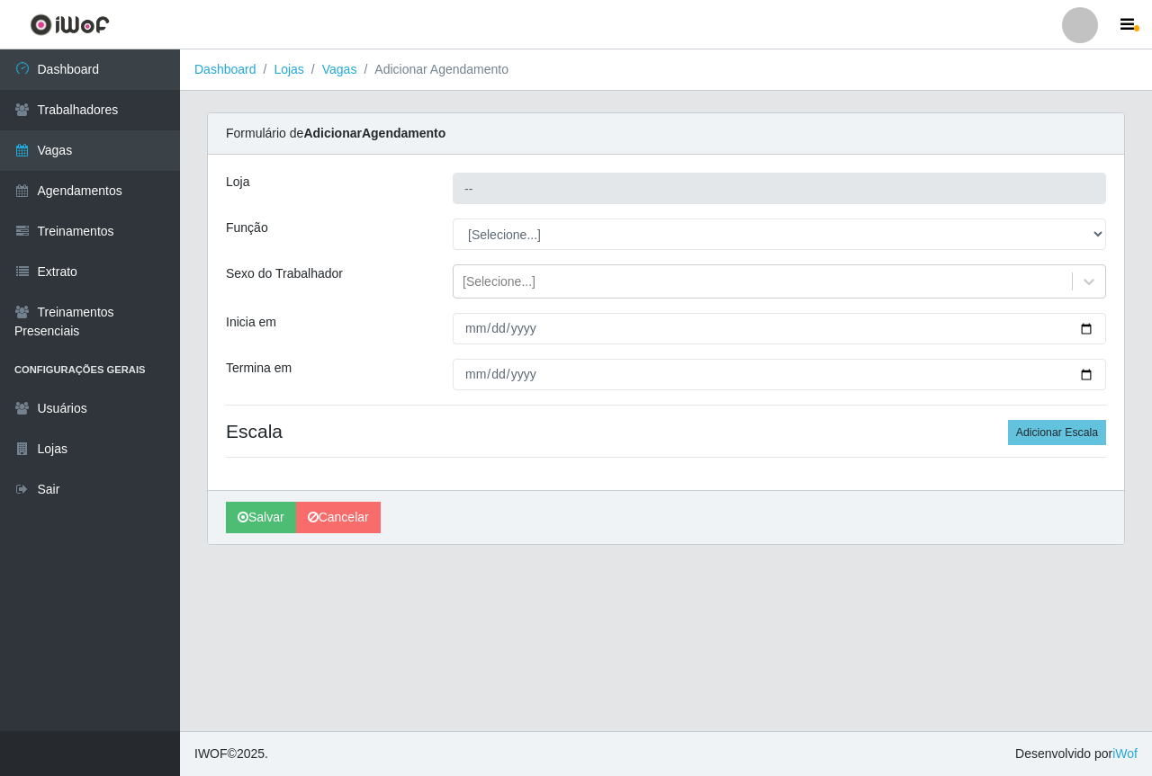
type input "Saullus Supermercados"
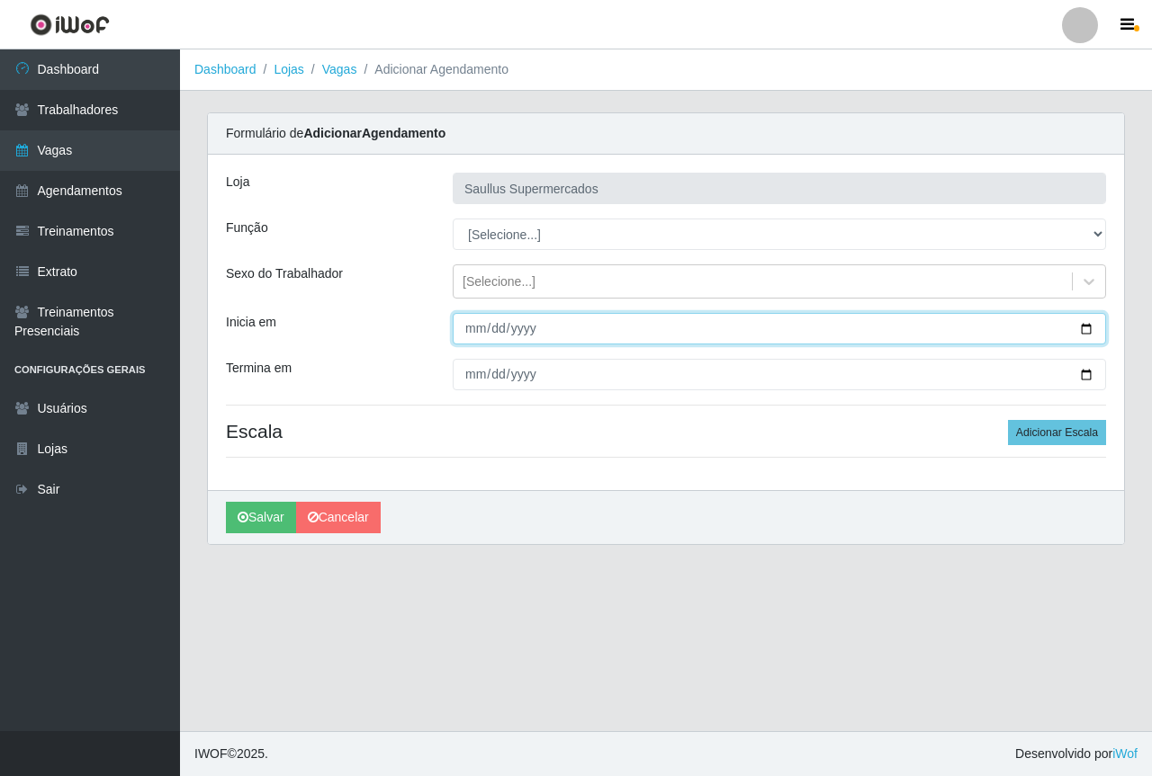
click at [458, 324] on input "Inicia em" at bounding box center [779, 328] width 653 height 31
type input "2025-09-06"
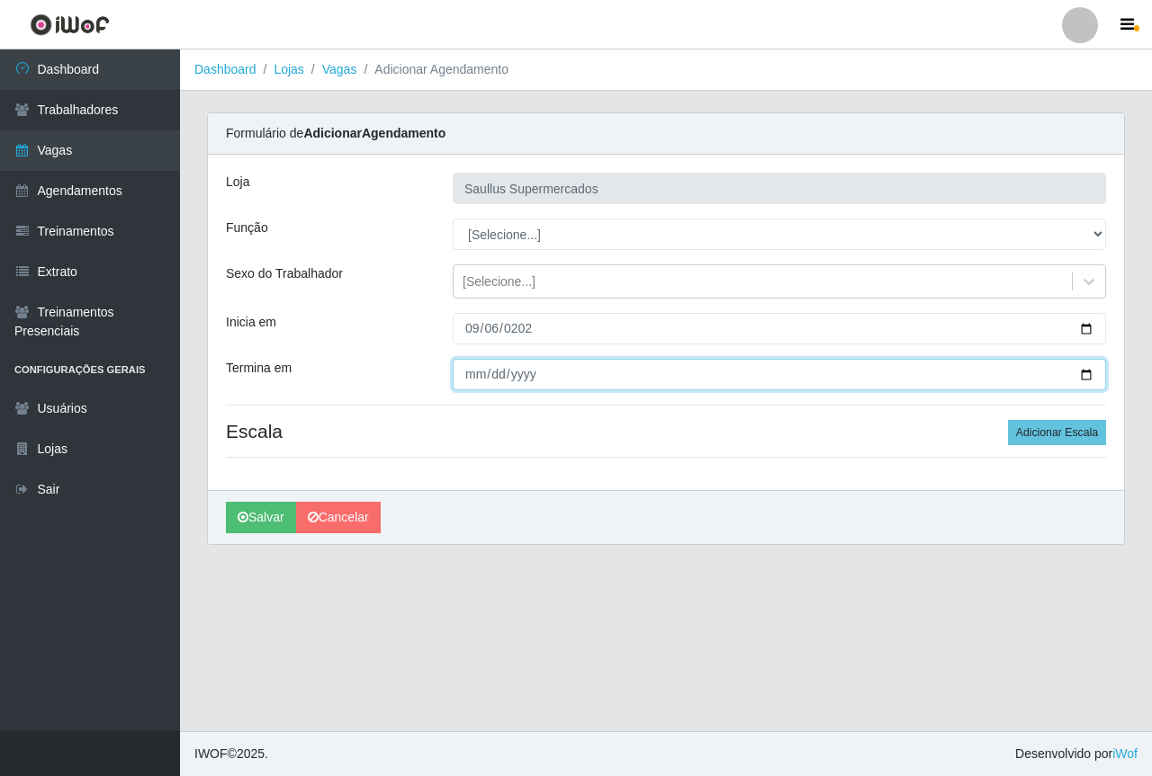
click at [479, 375] on input "Termina em" at bounding box center [779, 374] width 653 height 31
type input "2025-09-06"
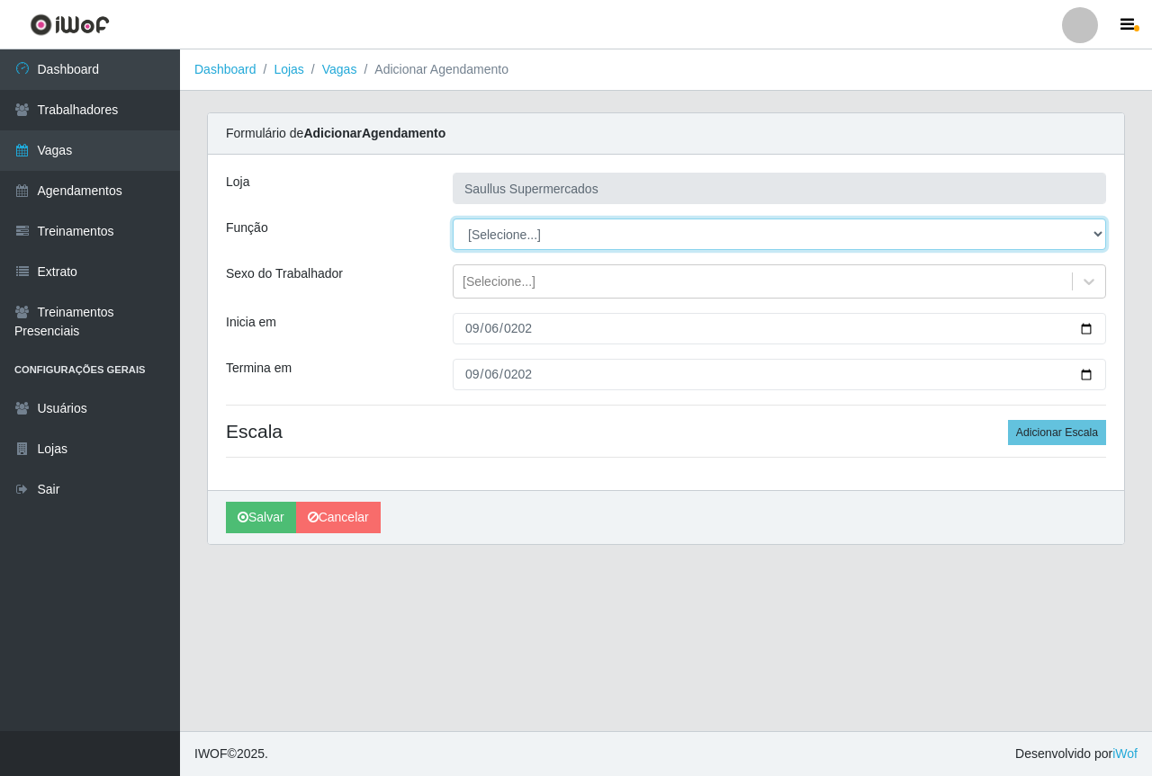
click at [668, 246] on select "[Selecione...] ASG ASG + ASG ++ Balconista de Açougue Balconista de Açougue + B…" at bounding box center [779, 234] width 653 height 31
select select "72"
click at [453, 219] on select "[Selecione...] ASG ASG + ASG ++ Balconista de Açougue Balconista de Açougue + B…" at bounding box center [779, 234] width 653 height 31
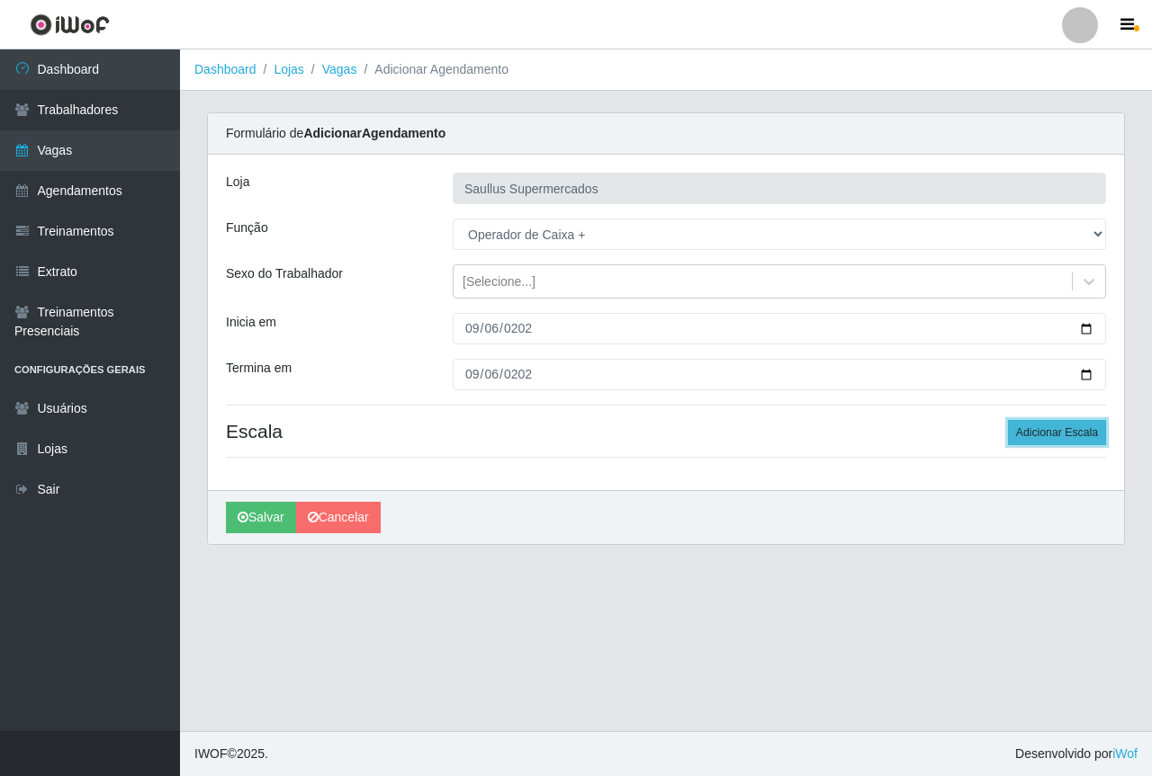
click at [1035, 439] on button "Adicionar Escala" at bounding box center [1057, 432] width 98 height 25
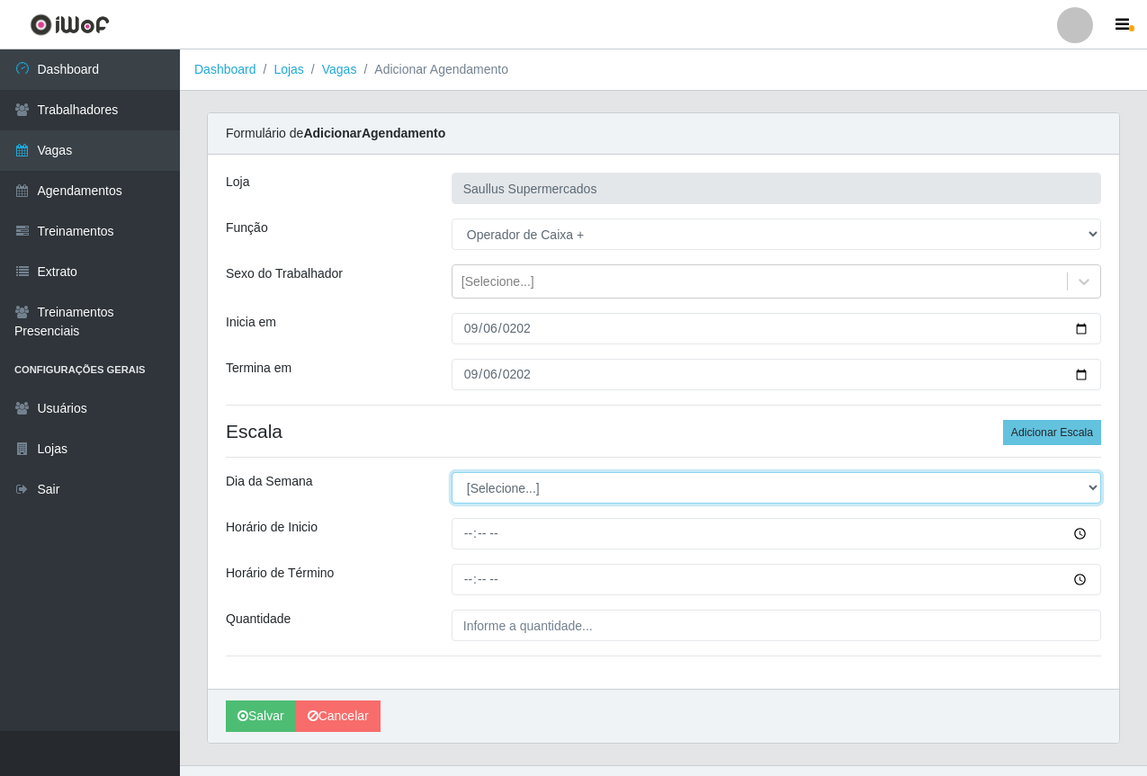
click at [496, 481] on select "[Selecione...] Segunda Terça Quarta Quinta Sexta Sábado Domingo" at bounding box center [777, 487] width 650 height 31
select select "6"
click at [452, 472] on select "[Selecione...] Segunda Terça Quarta Quinta Sexta Sábado Domingo" at bounding box center [777, 487] width 650 height 31
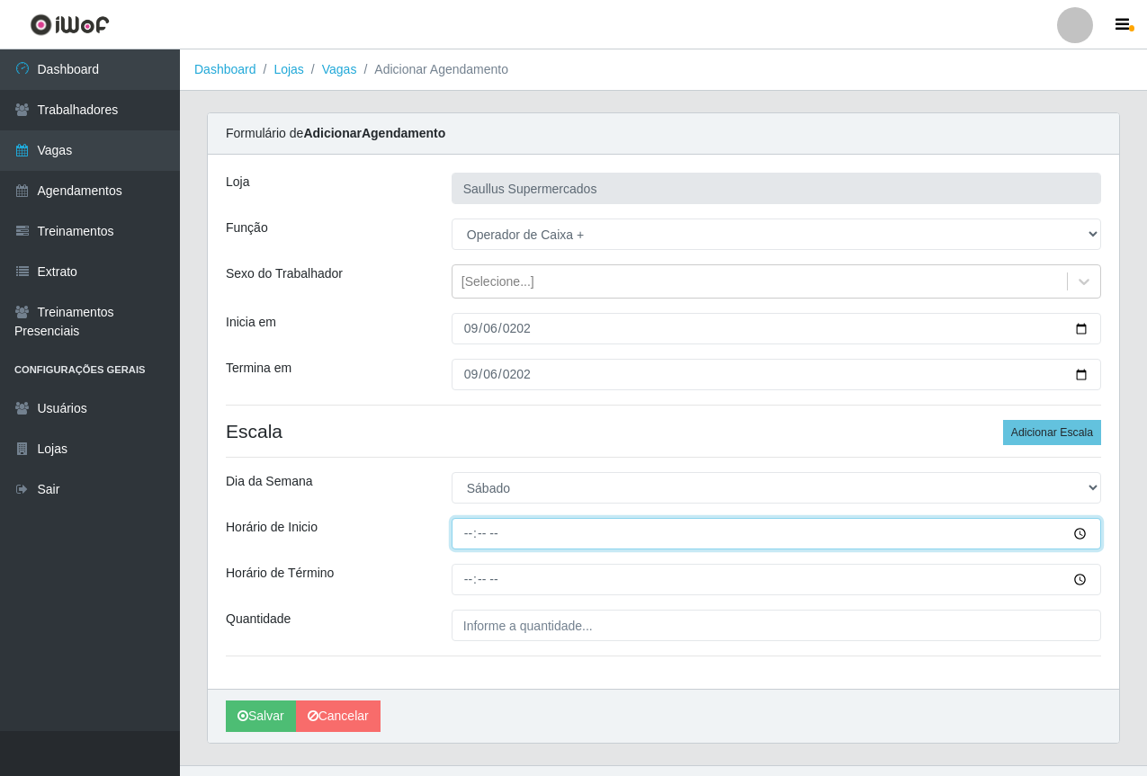
click at [464, 540] on input "Horário de Inicio" at bounding box center [777, 533] width 650 height 31
type input "07:00"
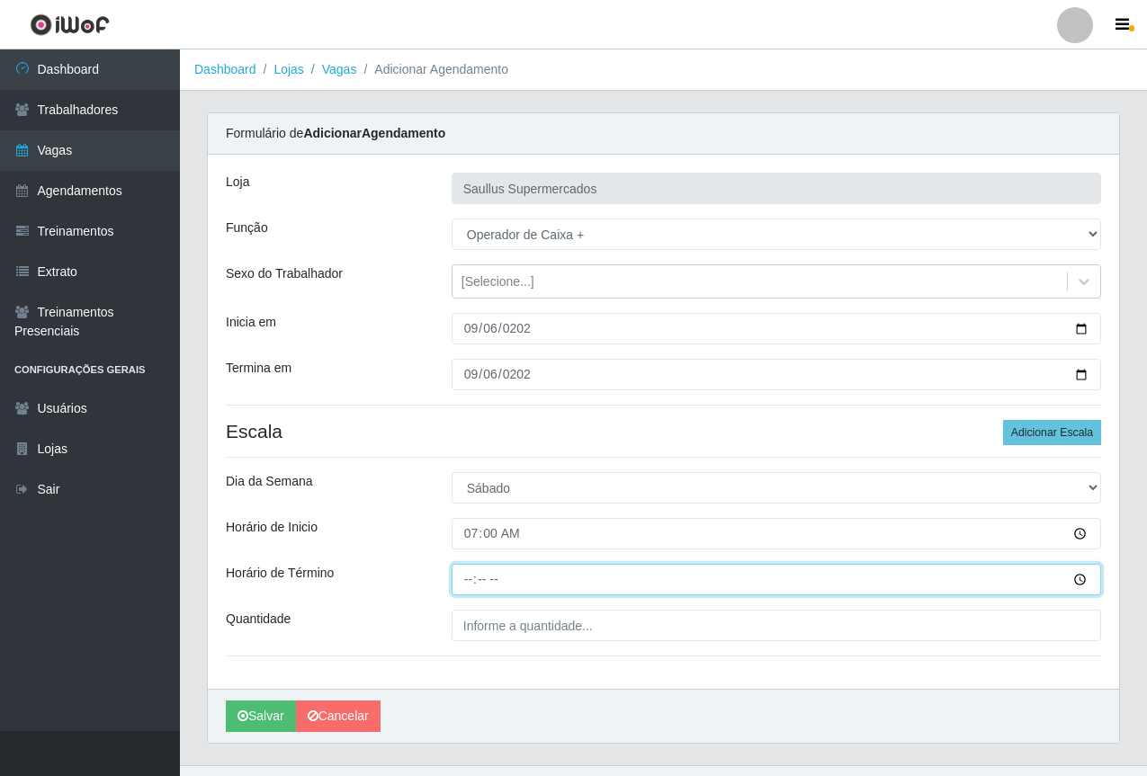
click at [475, 586] on input "Horário de Término" at bounding box center [777, 579] width 650 height 31
type input "13:00"
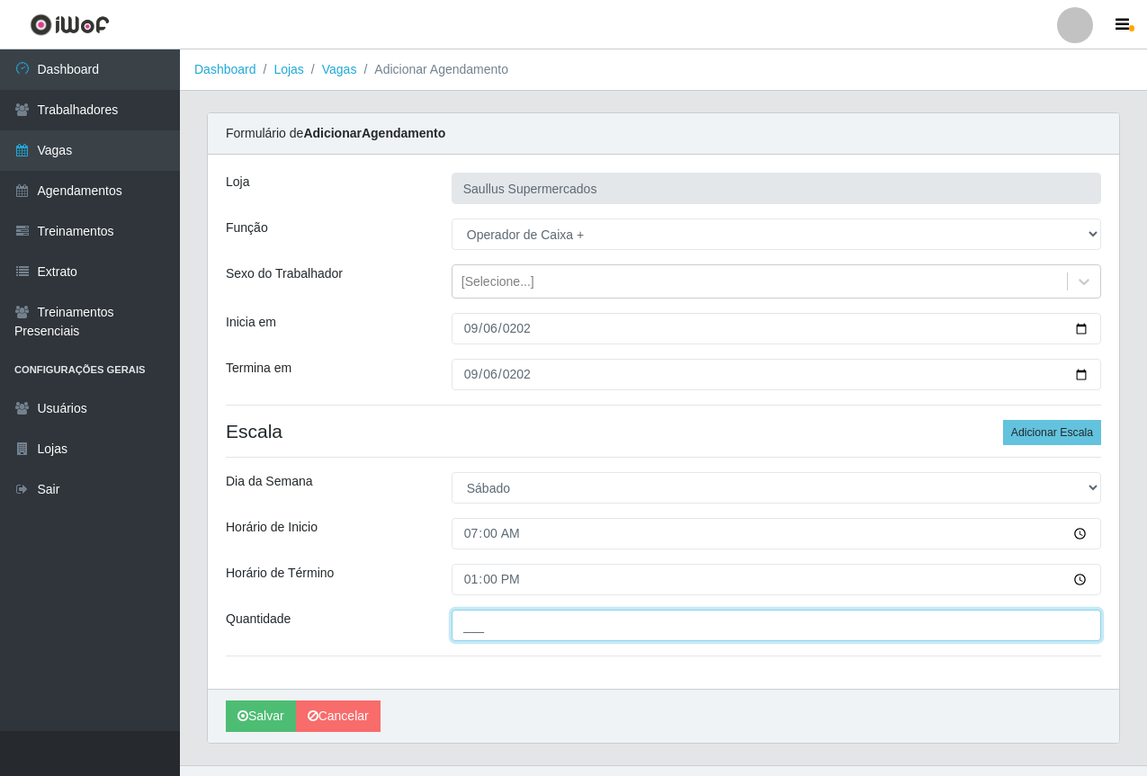
click at [509, 633] on input "___" at bounding box center [777, 625] width 650 height 31
type input "1__"
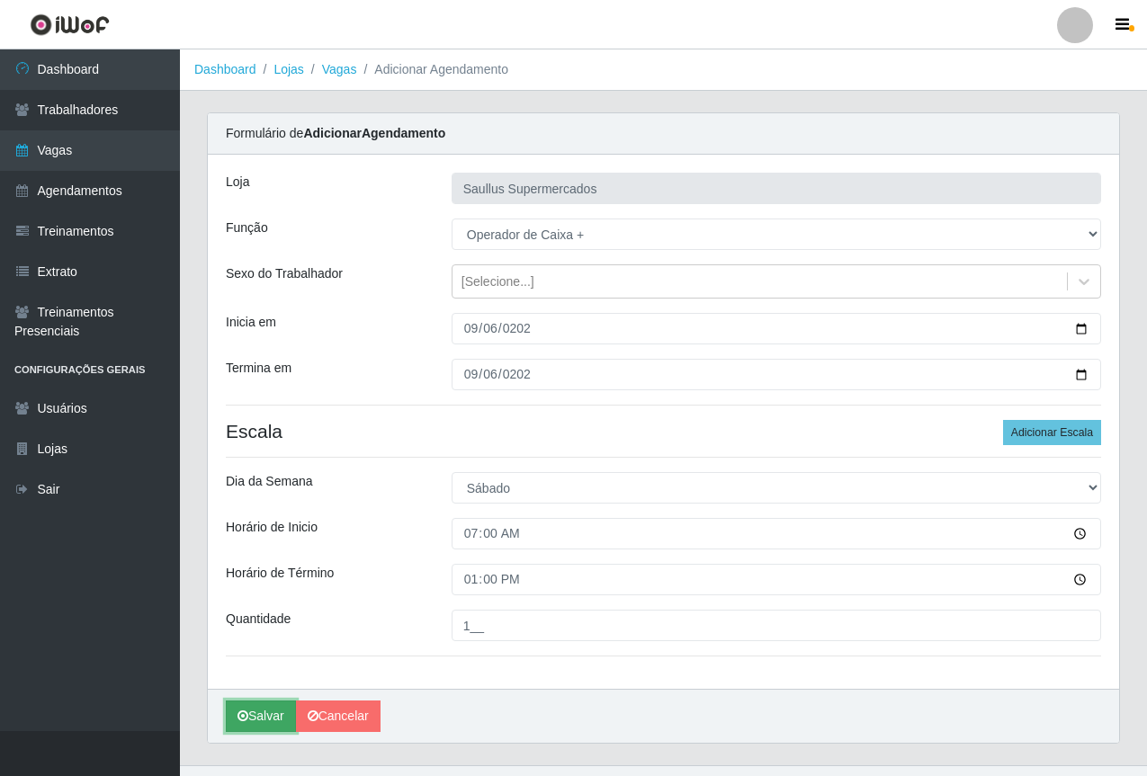
click at [256, 718] on button "Salvar" at bounding box center [261, 716] width 70 height 31
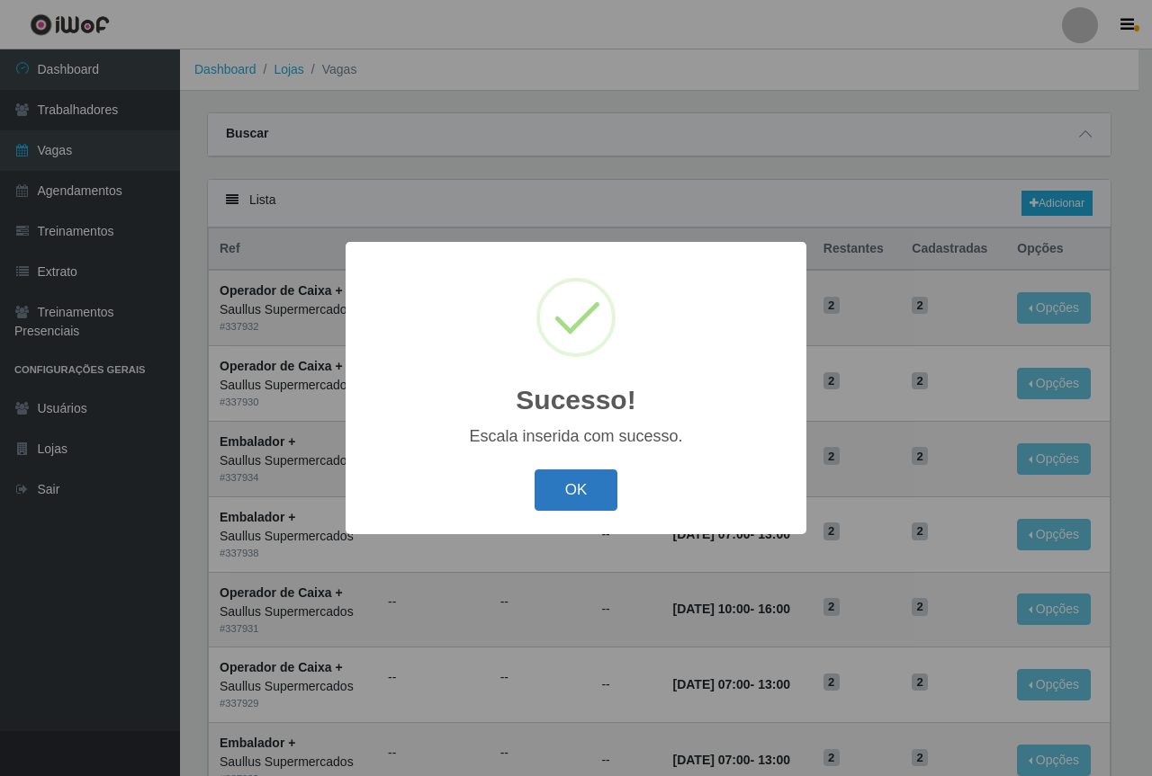
click at [544, 481] on button "OK" at bounding box center [576, 491] width 84 height 42
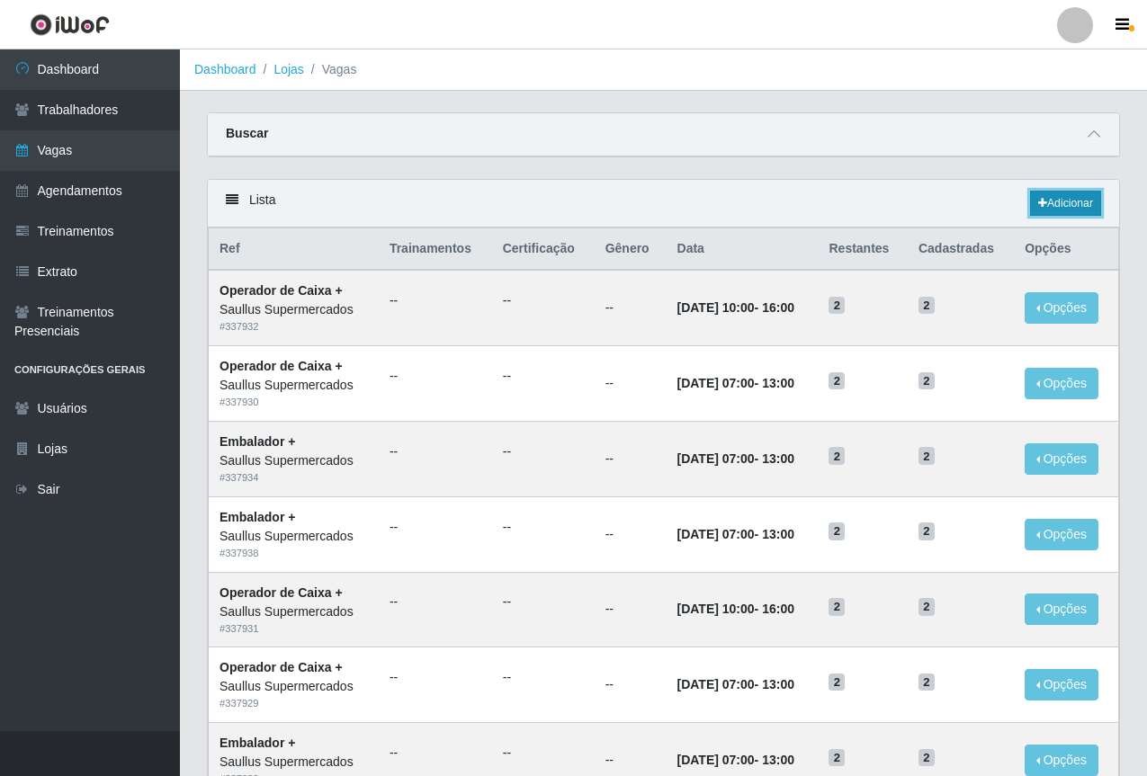
click at [1081, 206] on link "Adicionar" at bounding box center [1065, 203] width 71 height 25
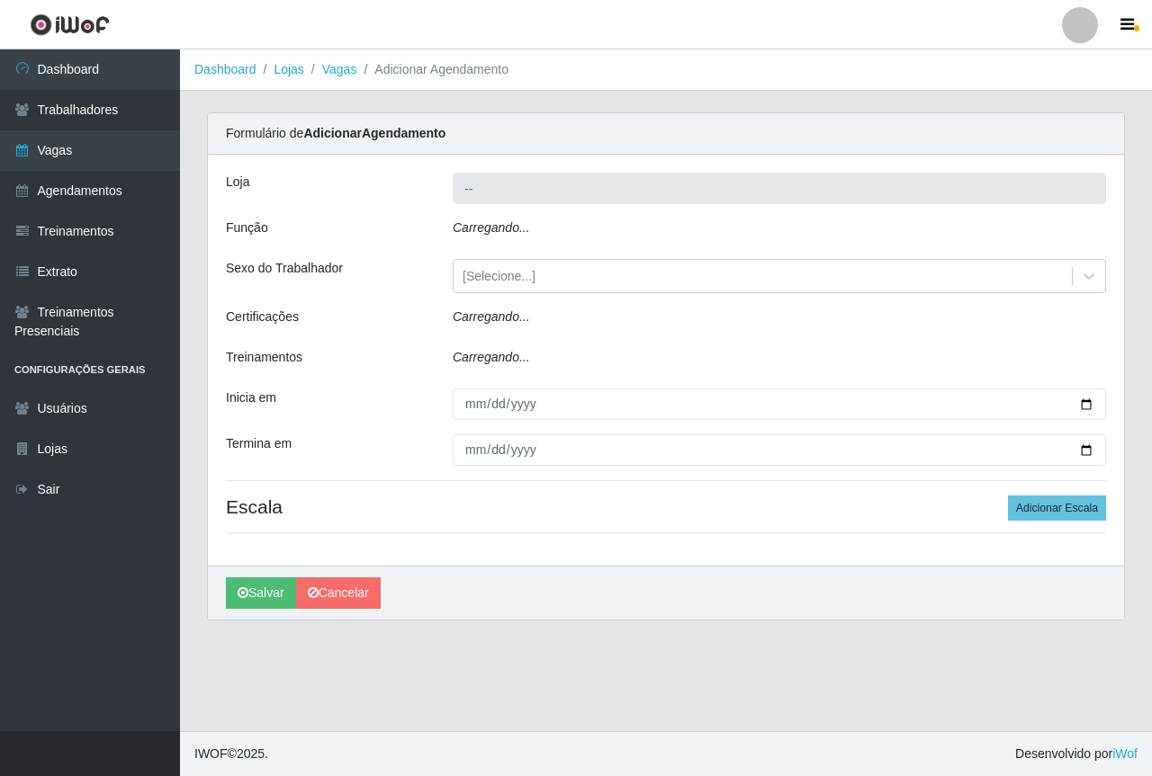
type input "Saullus Supermercados"
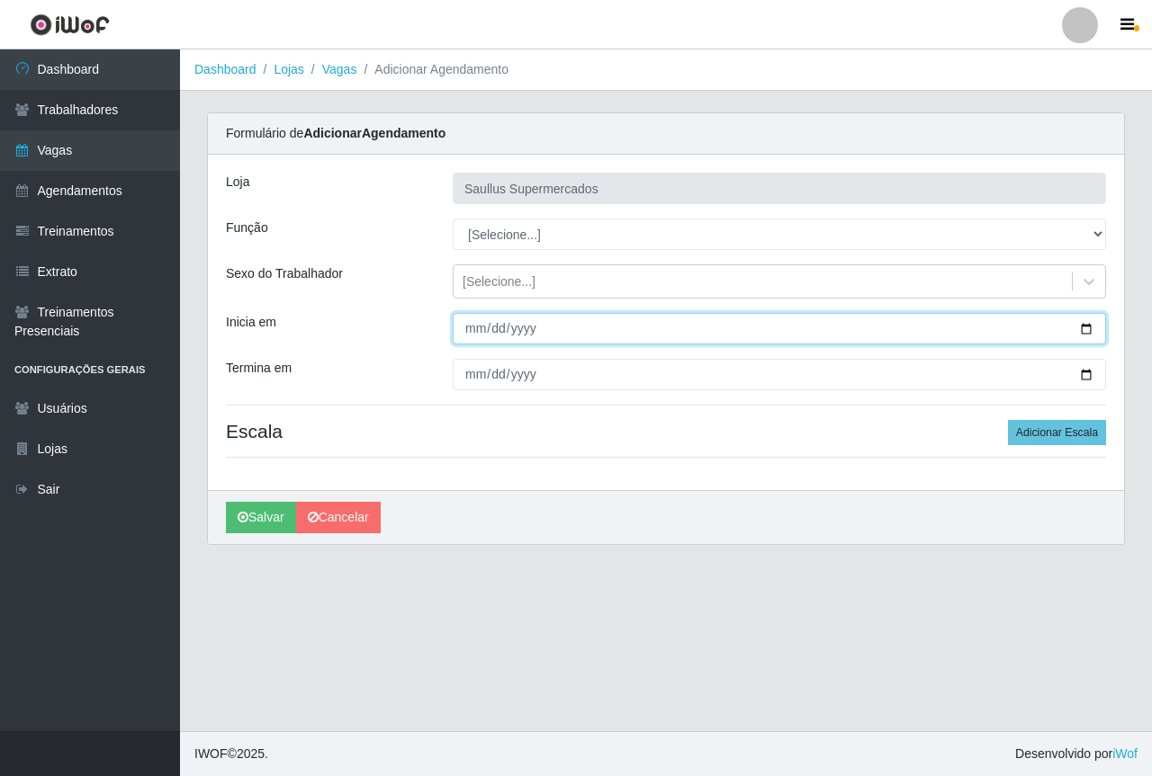
click at [476, 336] on input "Inicia em" at bounding box center [779, 328] width 653 height 31
type input "2025-09-06"
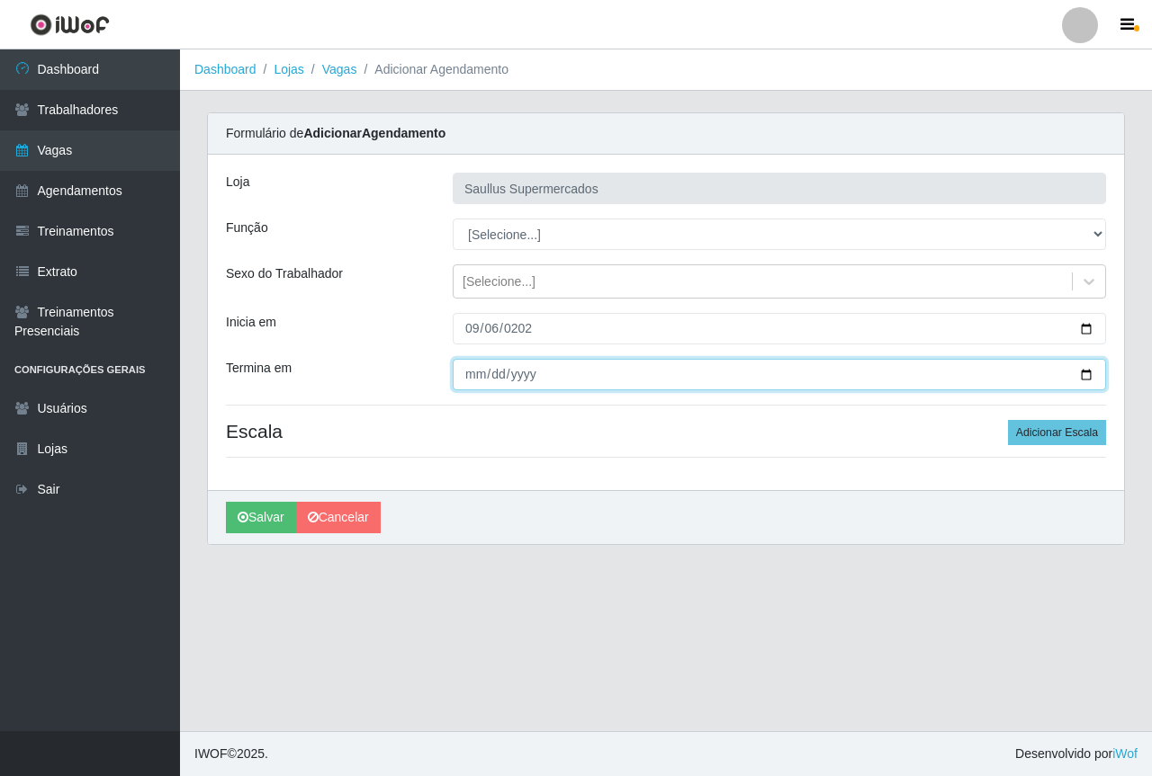
click at [459, 377] on input "Termina em" at bounding box center [779, 374] width 653 height 31
type input "2025-09-06"
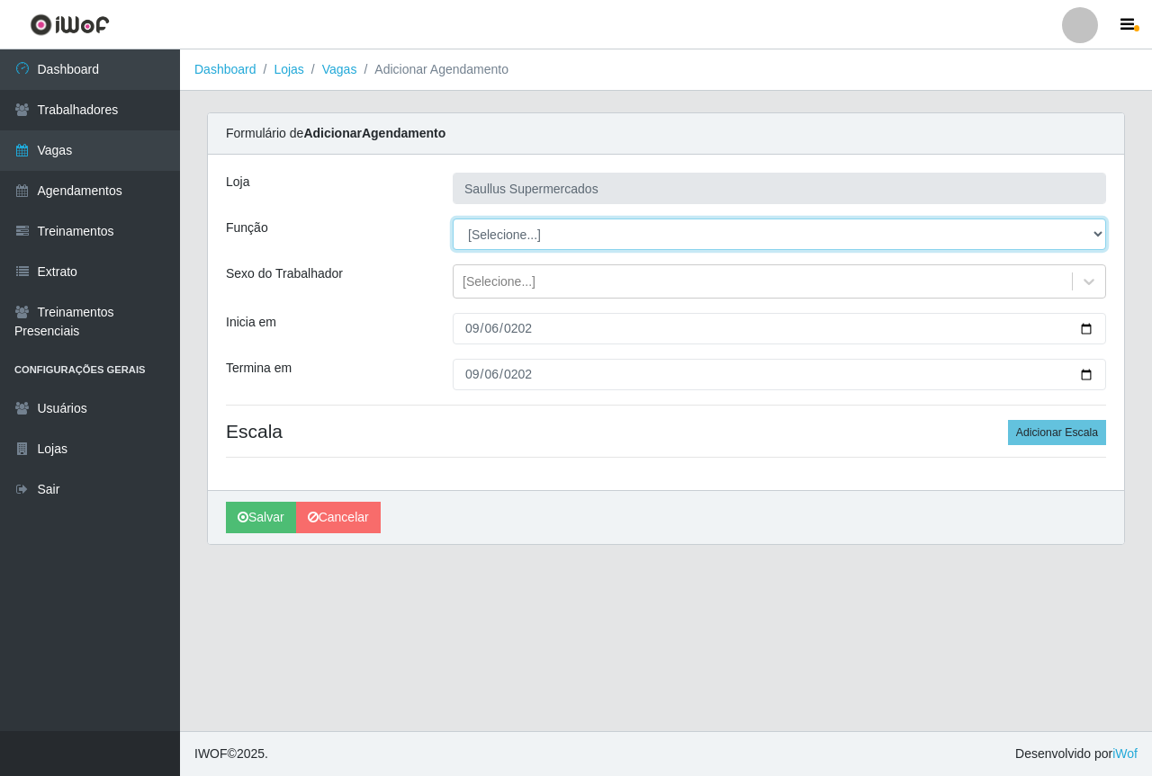
click at [524, 241] on select "[Selecione...] ASG ASG + ASG ++ Balconista de Açougue Balconista de Açougue + B…" at bounding box center [779, 234] width 653 height 31
select select "72"
click at [453, 219] on select "[Selecione...] ASG ASG + ASG ++ Balconista de Açougue Balconista de Açougue + B…" at bounding box center [779, 234] width 653 height 31
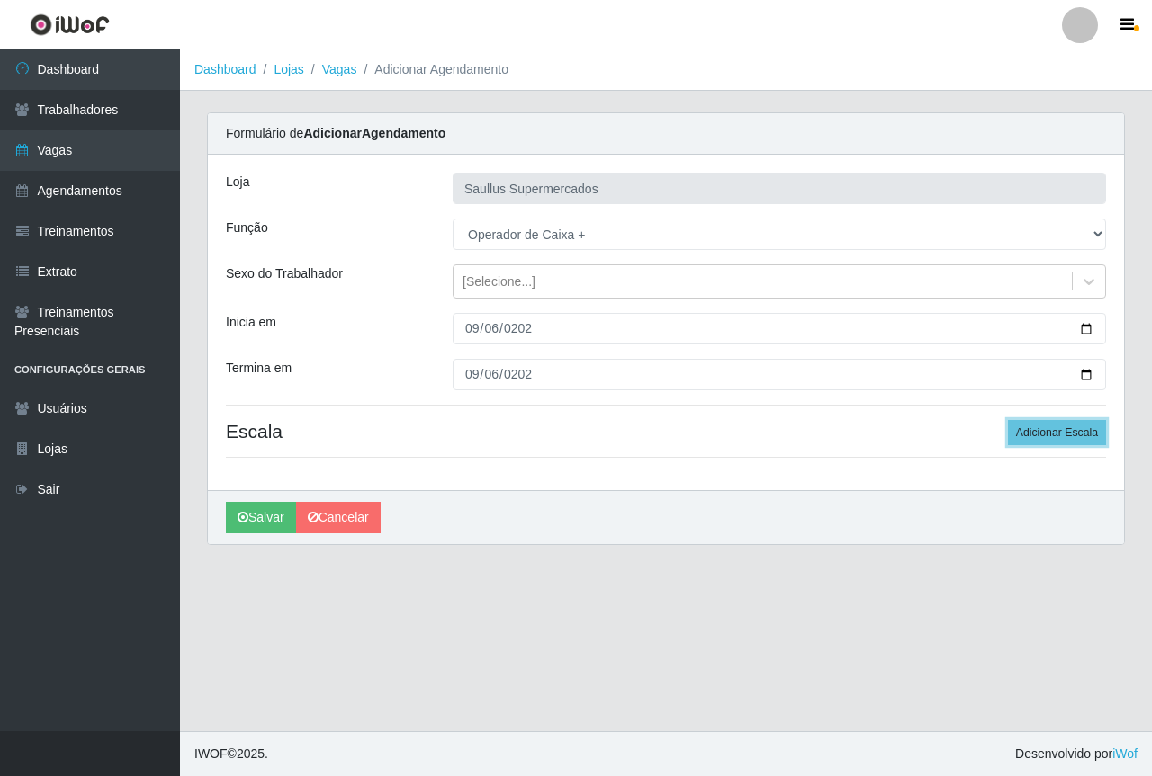
drag, startPoint x: 1081, startPoint y: 423, endPoint x: 703, endPoint y: 434, distance: 378.9
click at [1082, 424] on button "Adicionar Escala" at bounding box center [1057, 432] width 98 height 25
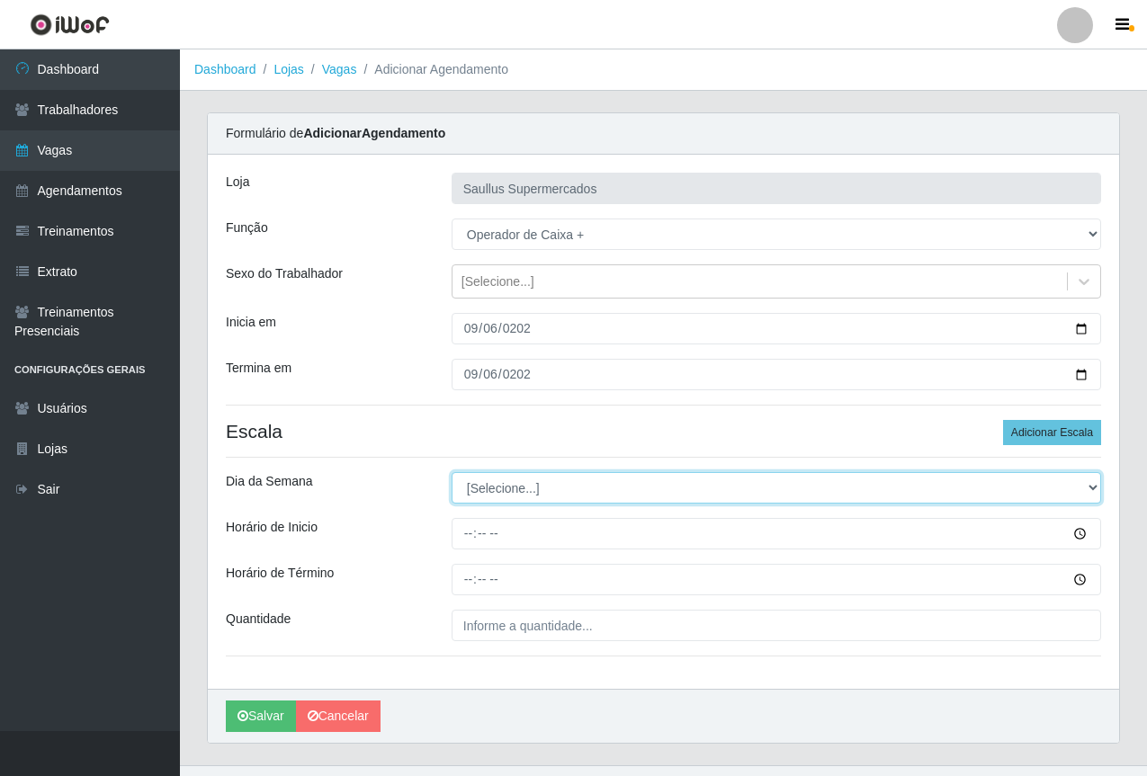
click at [519, 493] on select "[Selecione...] Segunda Terça Quarta Quinta Sexta Sábado Domingo" at bounding box center [777, 487] width 650 height 31
select select "6"
click at [452, 472] on select "[Selecione...] Segunda Terça Quarta Quinta Sexta Sábado Domingo" at bounding box center [777, 487] width 650 height 31
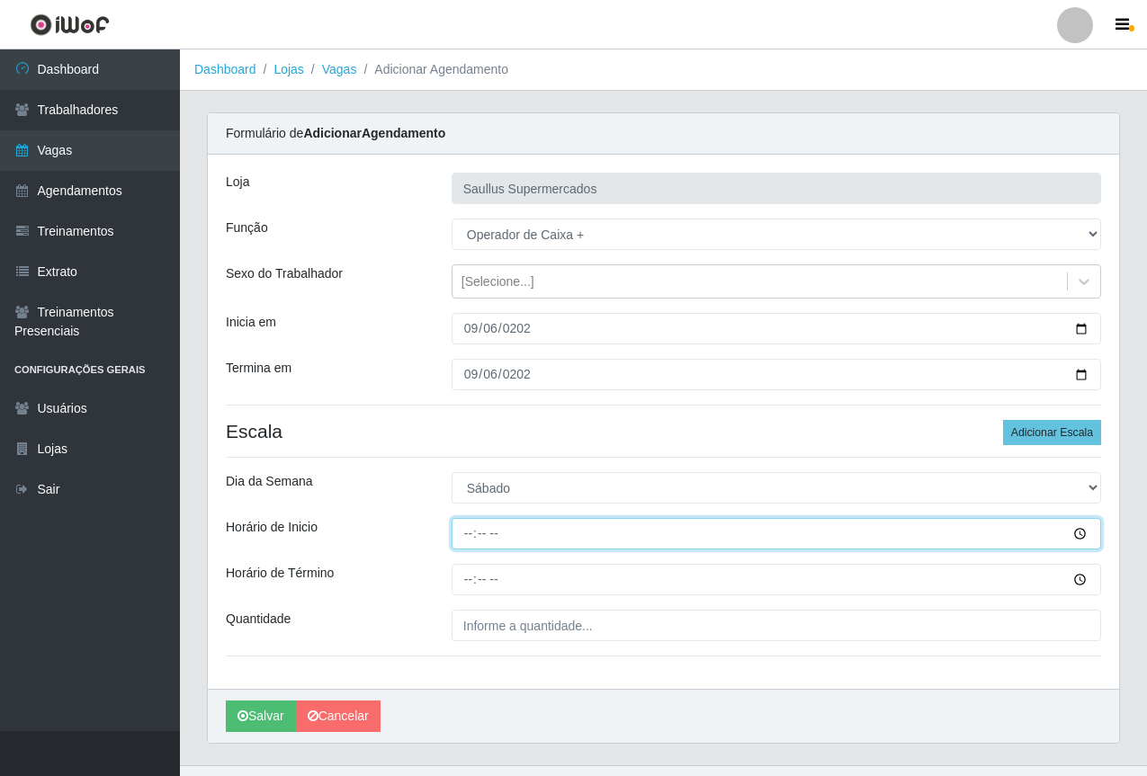
click at [471, 538] on input "Horário de Inicio" at bounding box center [777, 533] width 650 height 31
type input "15:40"
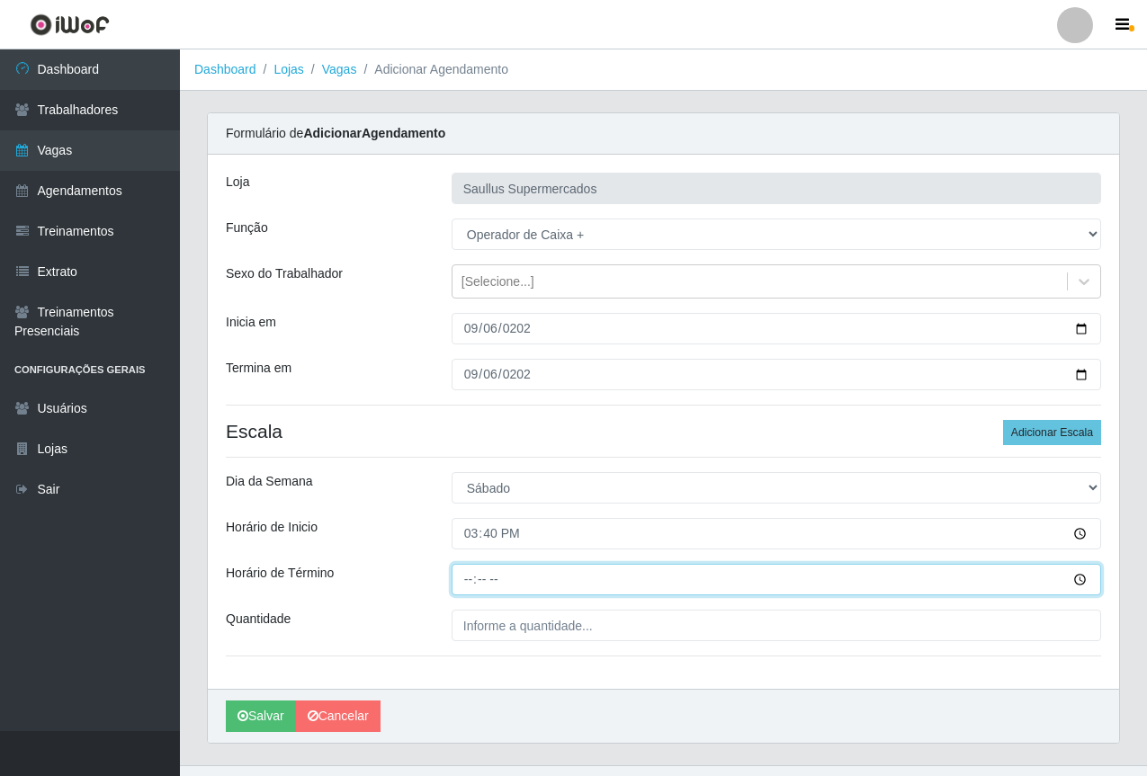
click at [463, 581] on input "Horário de Término" at bounding box center [777, 579] width 650 height 31
type input "21:40"
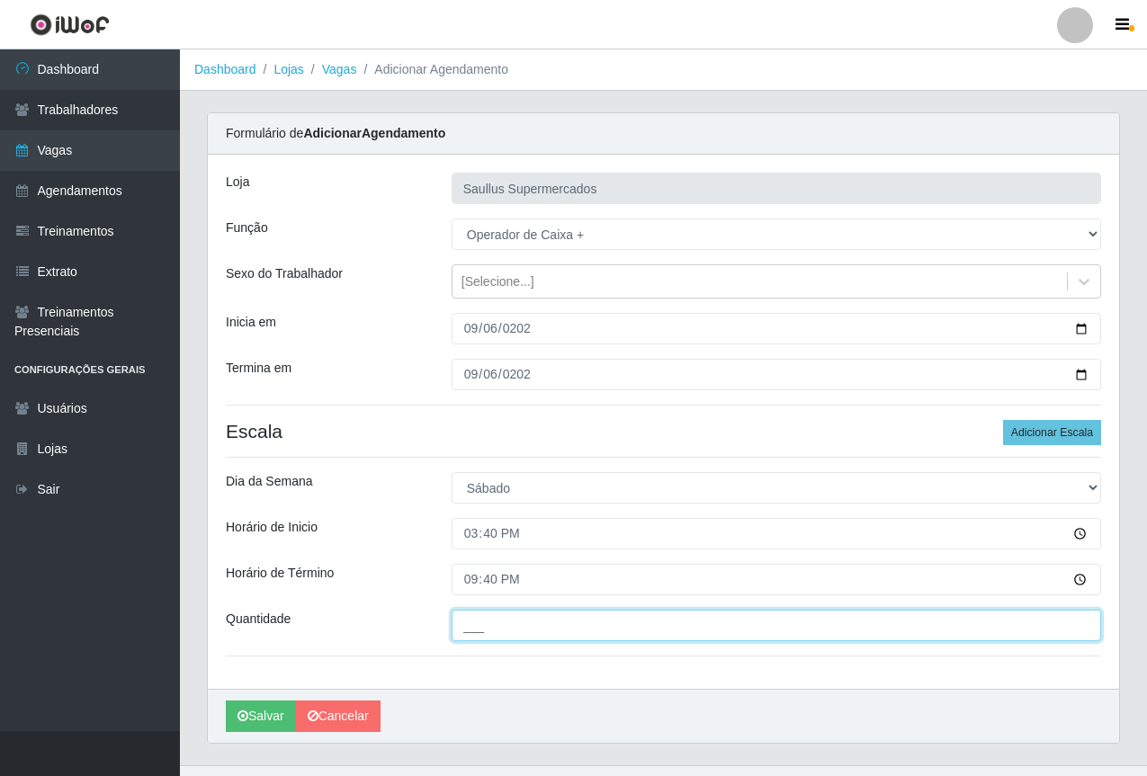
drag, startPoint x: 477, startPoint y: 620, endPoint x: 509, endPoint y: 641, distance: 38.4
click at [477, 620] on input "___" at bounding box center [777, 625] width 650 height 31
type input "1__"
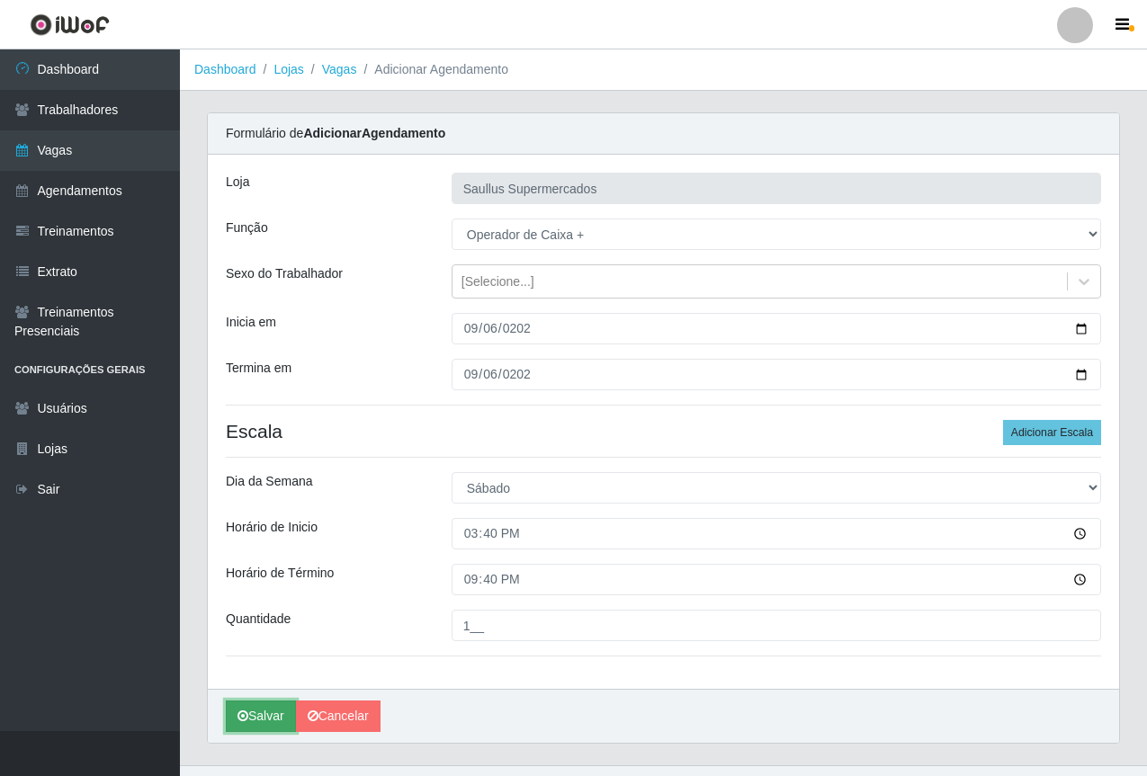
click at [265, 714] on button "Salvar" at bounding box center [261, 716] width 70 height 31
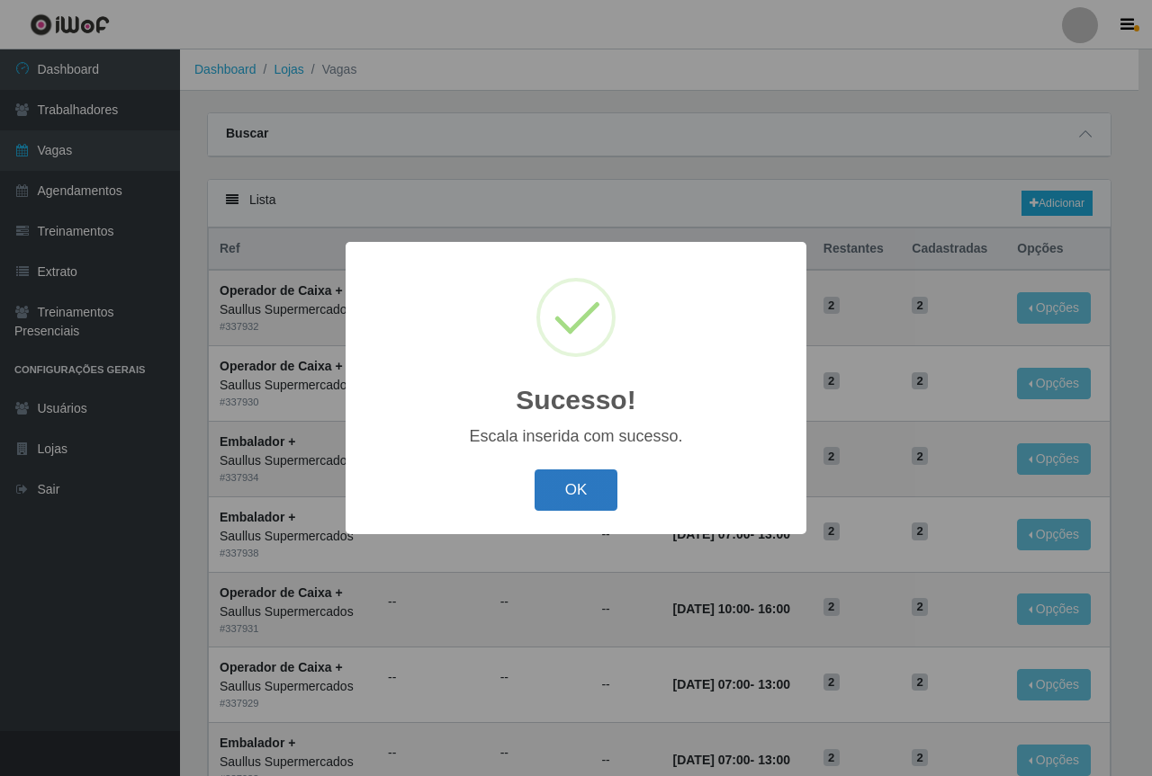
click at [558, 489] on button "OK" at bounding box center [576, 491] width 84 height 42
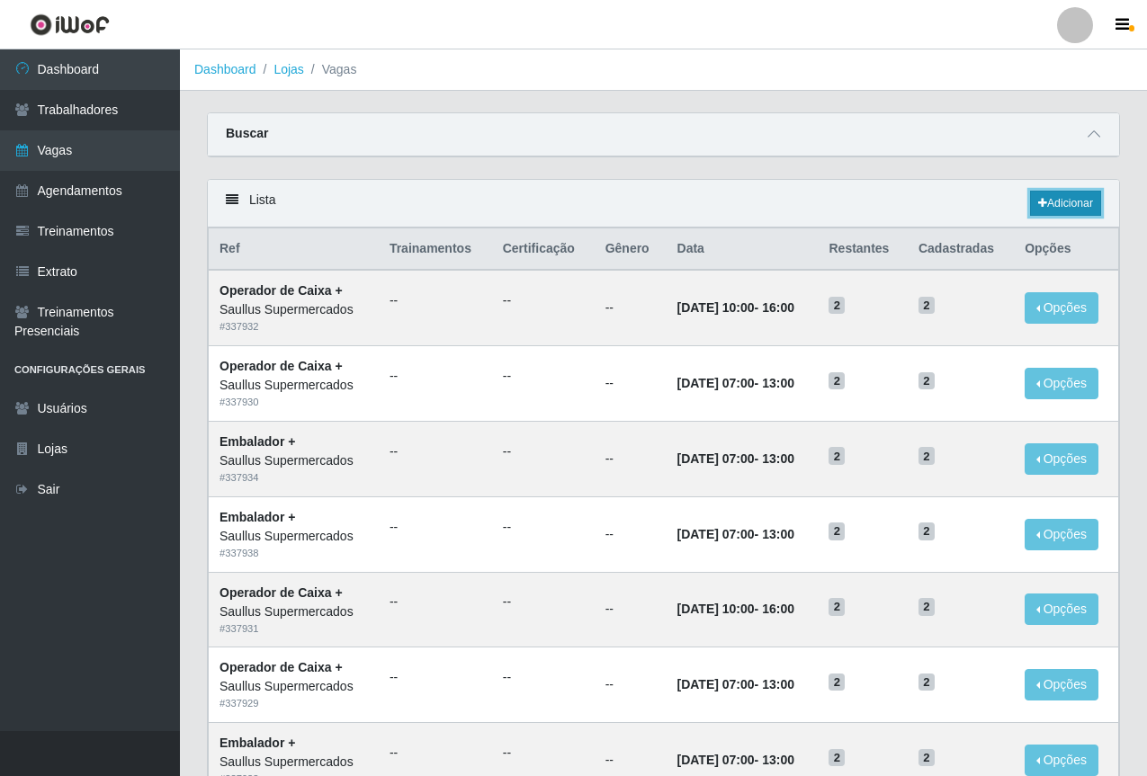
click at [1069, 193] on link "Adicionar" at bounding box center [1065, 203] width 71 height 25
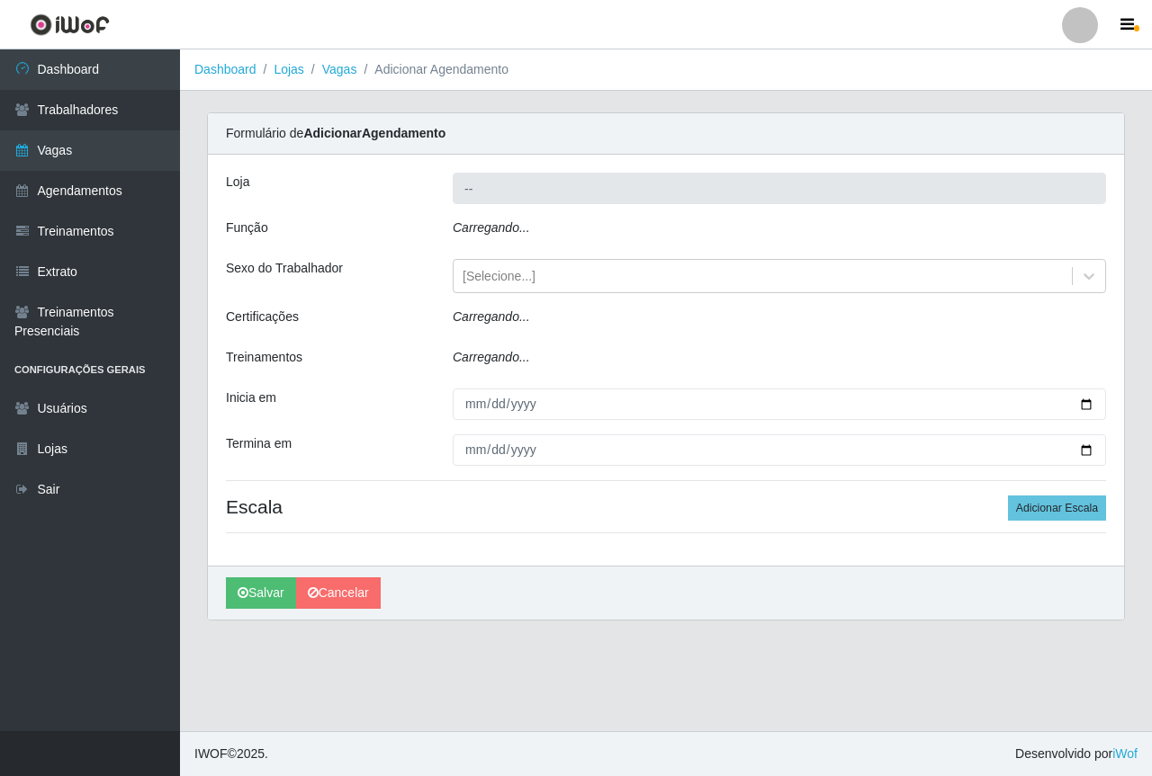
type input "Saullus Supermercados"
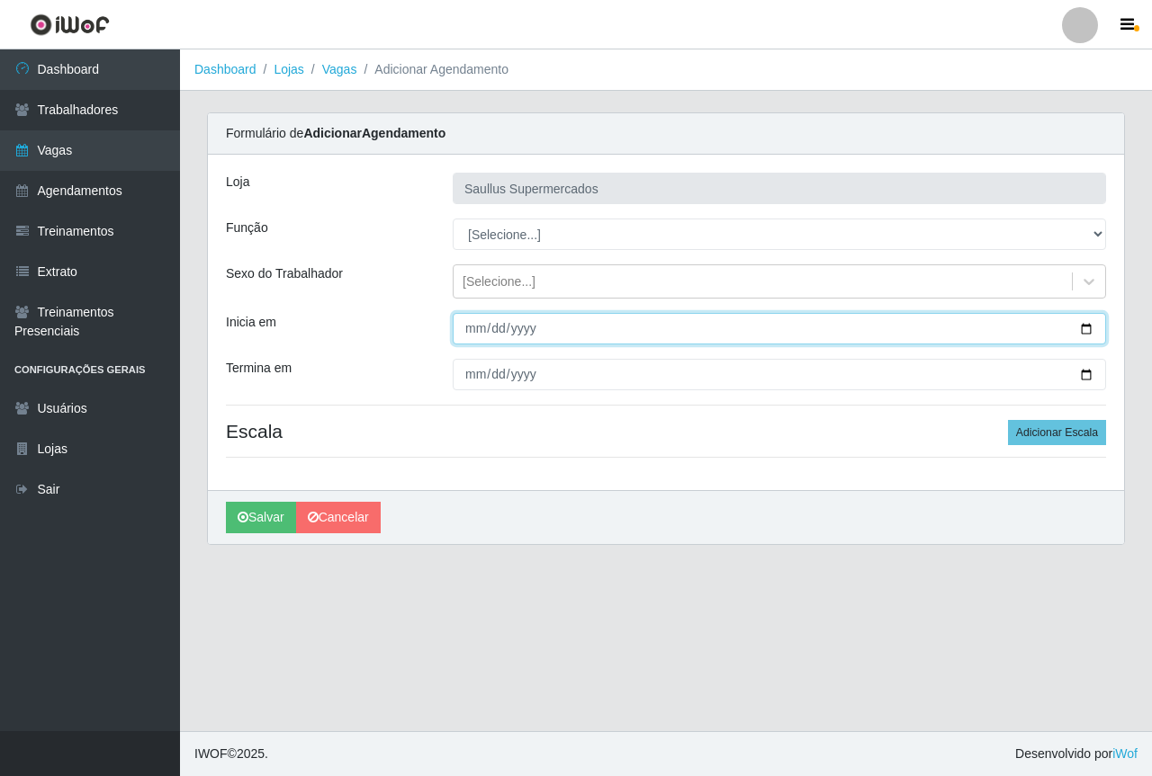
click at [476, 332] on input "Inicia em" at bounding box center [779, 328] width 653 height 31
type input "2025-09-13"
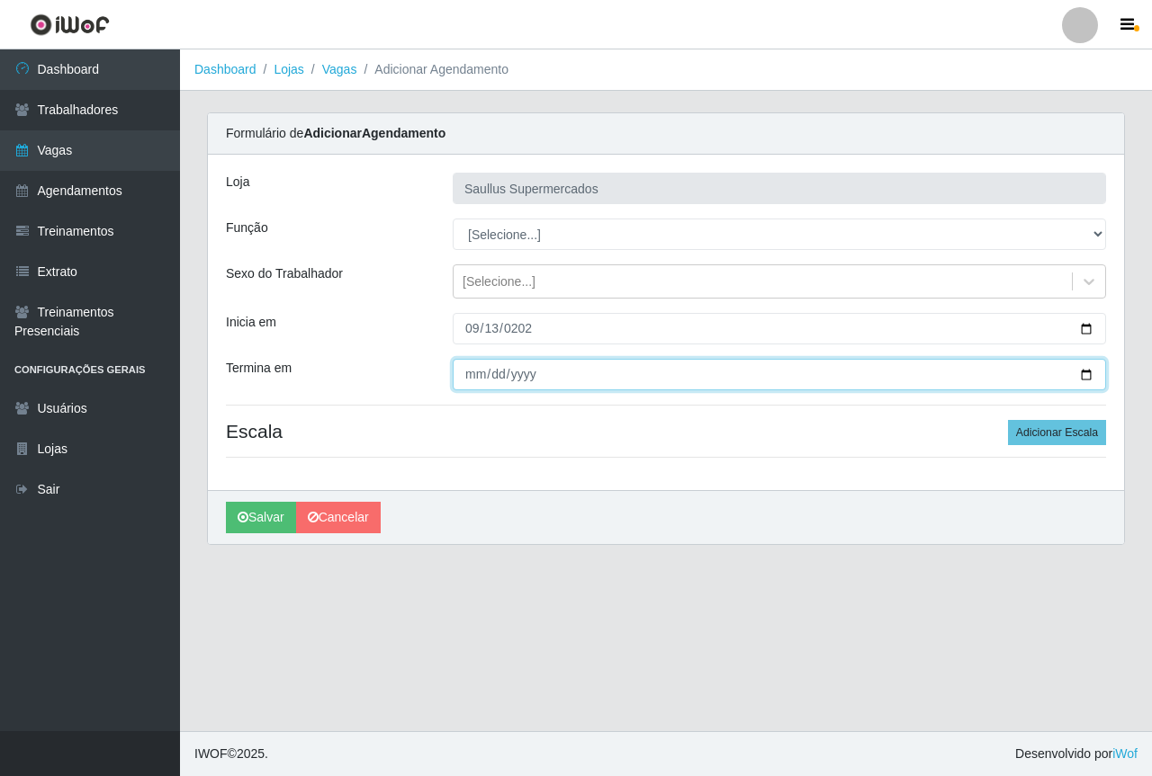
click at [476, 379] on input "Termina em" at bounding box center [779, 374] width 653 height 31
type input "2025-09-27"
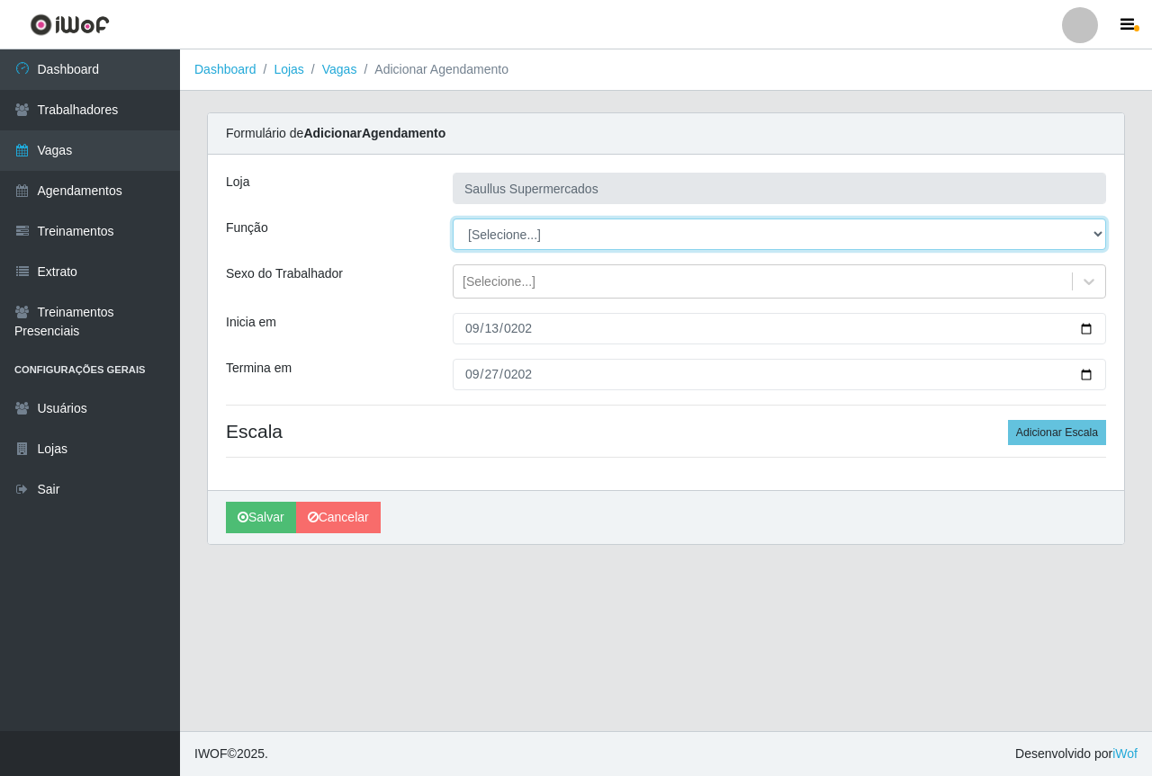
click at [551, 241] on select "[Selecione...] ASG ASG + ASG ++ Balconista de Açougue Balconista de Açougue + B…" at bounding box center [779, 234] width 653 height 31
select select "72"
click at [453, 219] on select "[Selecione...] ASG ASG + ASG ++ Balconista de Açougue Balconista de Açougue + B…" at bounding box center [779, 234] width 653 height 31
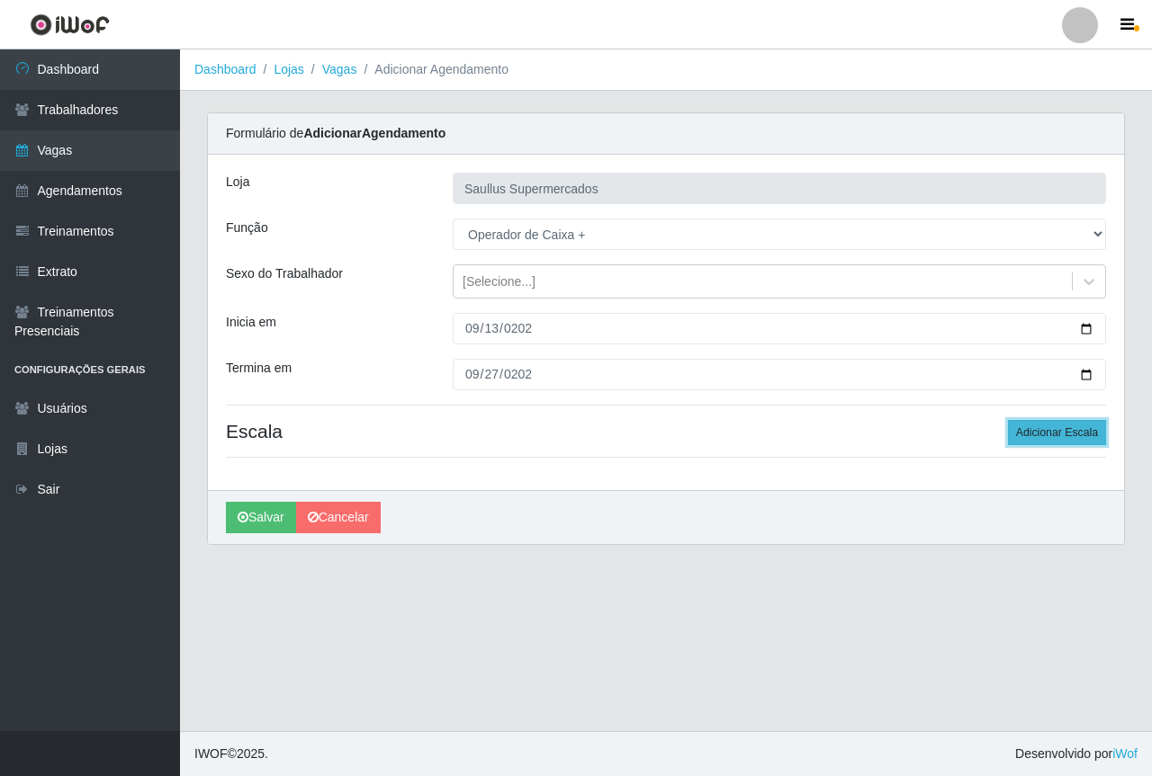
click at [1071, 432] on button "Adicionar Escala" at bounding box center [1057, 432] width 98 height 25
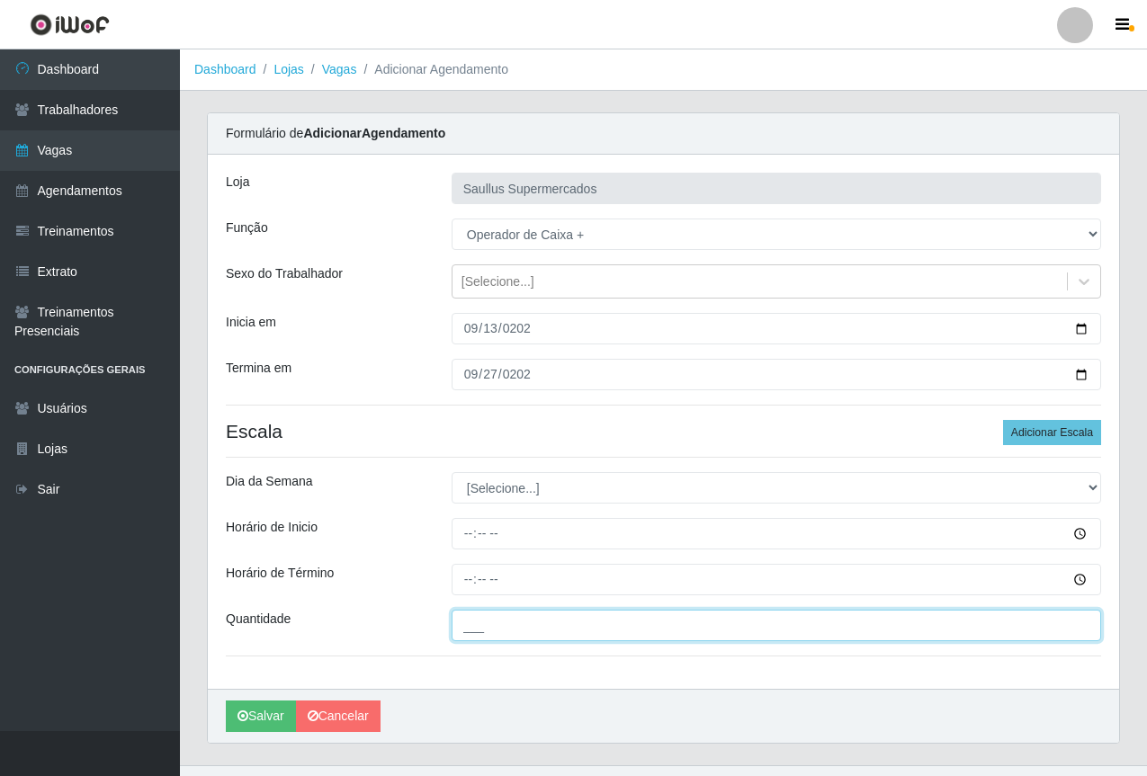
drag, startPoint x: 456, startPoint y: 630, endPoint x: 489, endPoint y: 632, distance: 33.3
click at [456, 630] on input "___" at bounding box center [777, 625] width 650 height 31
type input "1__"
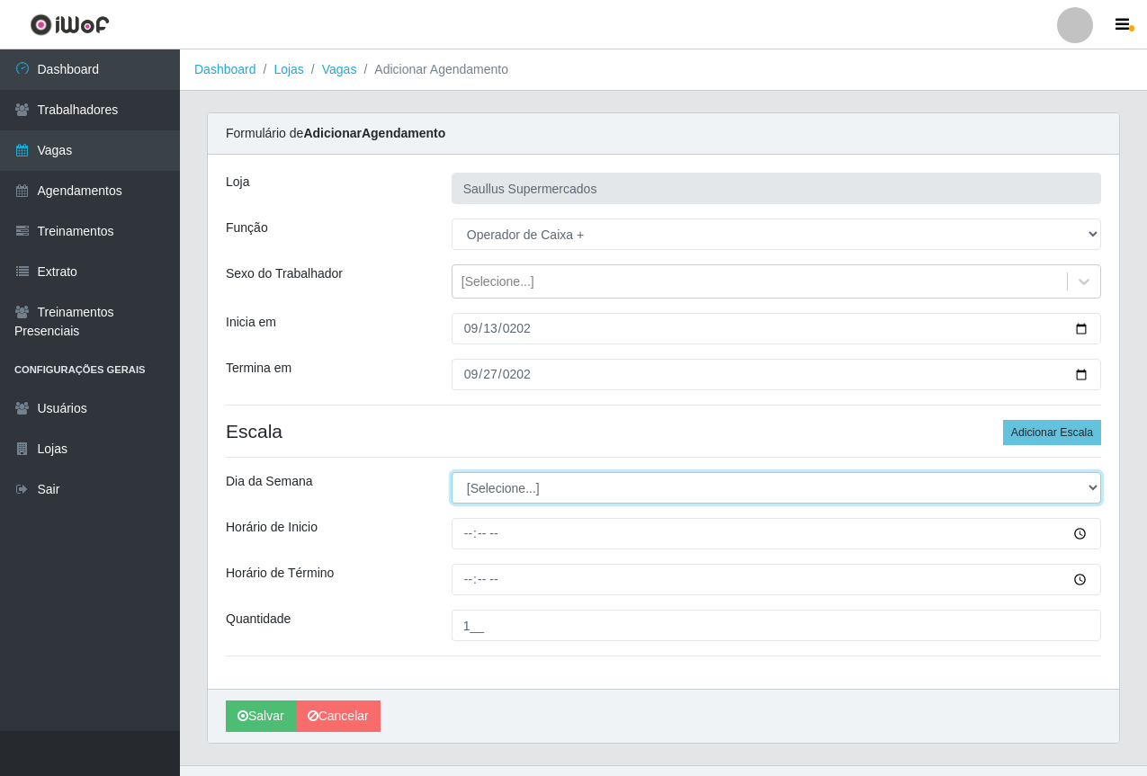
click at [485, 489] on select "[Selecione...] Segunda Terça Quarta Quinta Sexta Sábado Domingo" at bounding box center [777, 487] width 650 height 31
select select "6"
click at [452, 472] on select "[Selecione...] Segunda Terça Quarta Quinta Sexta Sábado Domingo" at bounding box center [777, 487] width 650 height 31
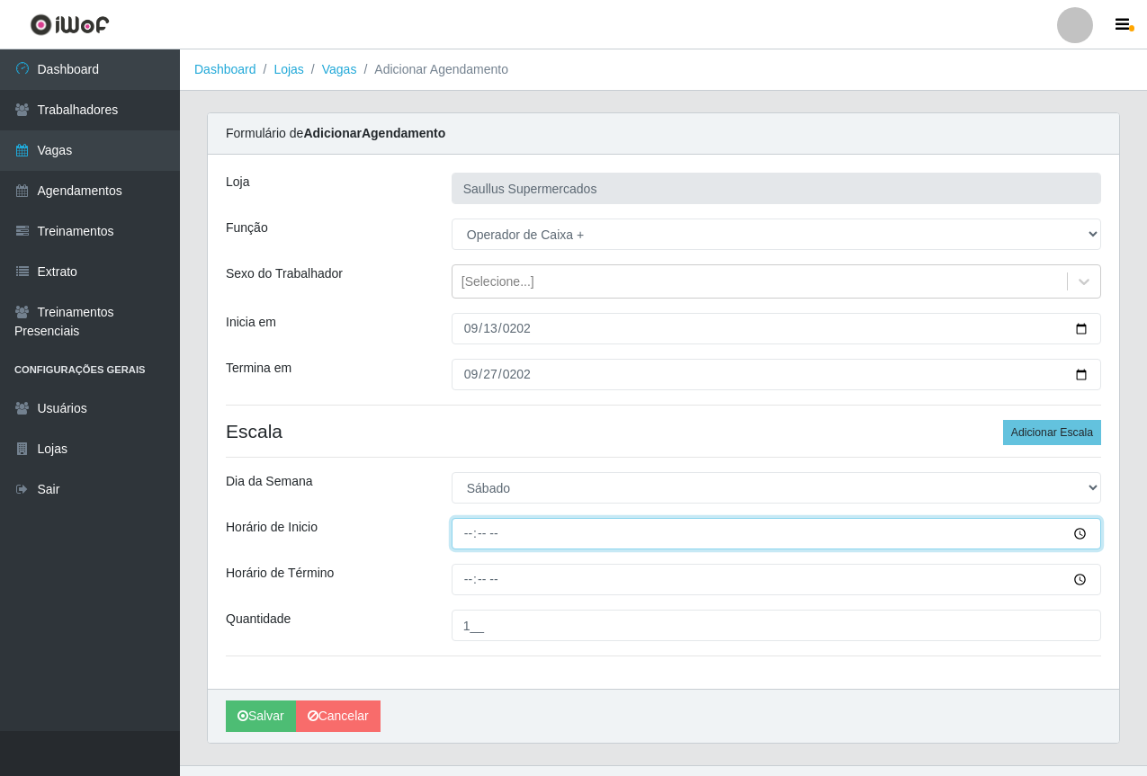
click at [465, 535] on input "Horário de Inicio" at bounding box center [777, 533] width 650 height 31
type input "07:00"
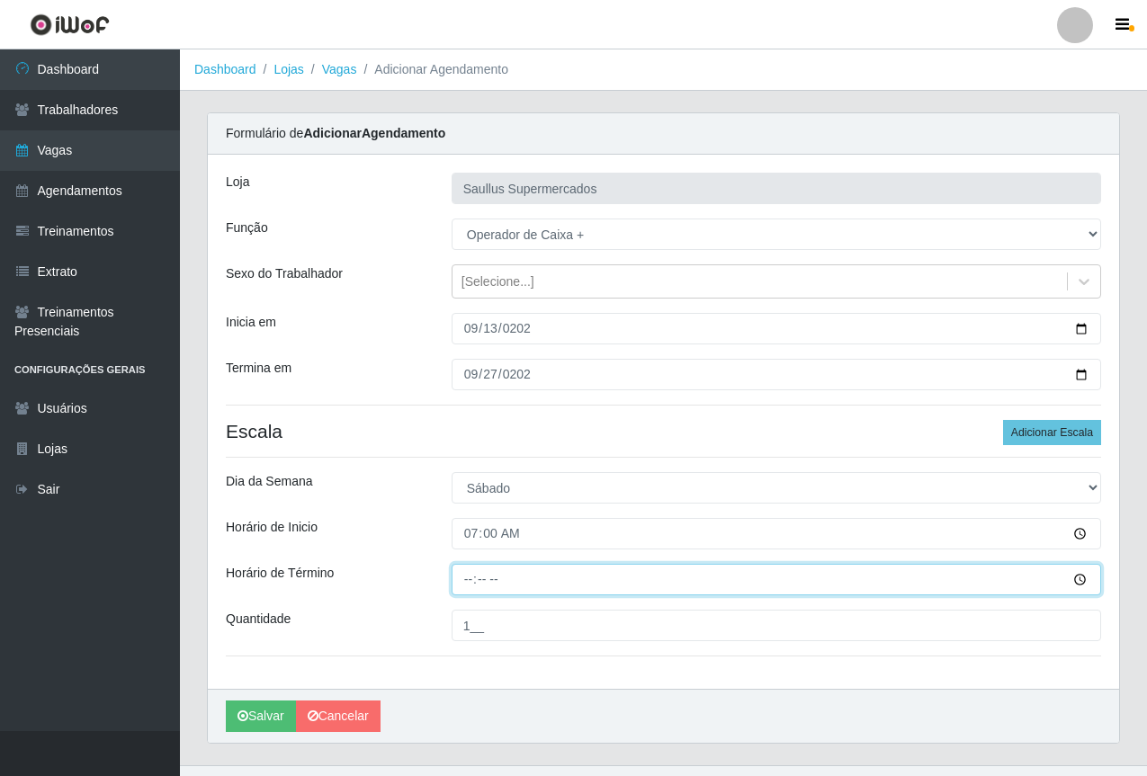
click at [468, 592] on input "Horário de Término" at bounding box center [777, 579] width 650 height 31
type input "13:00"
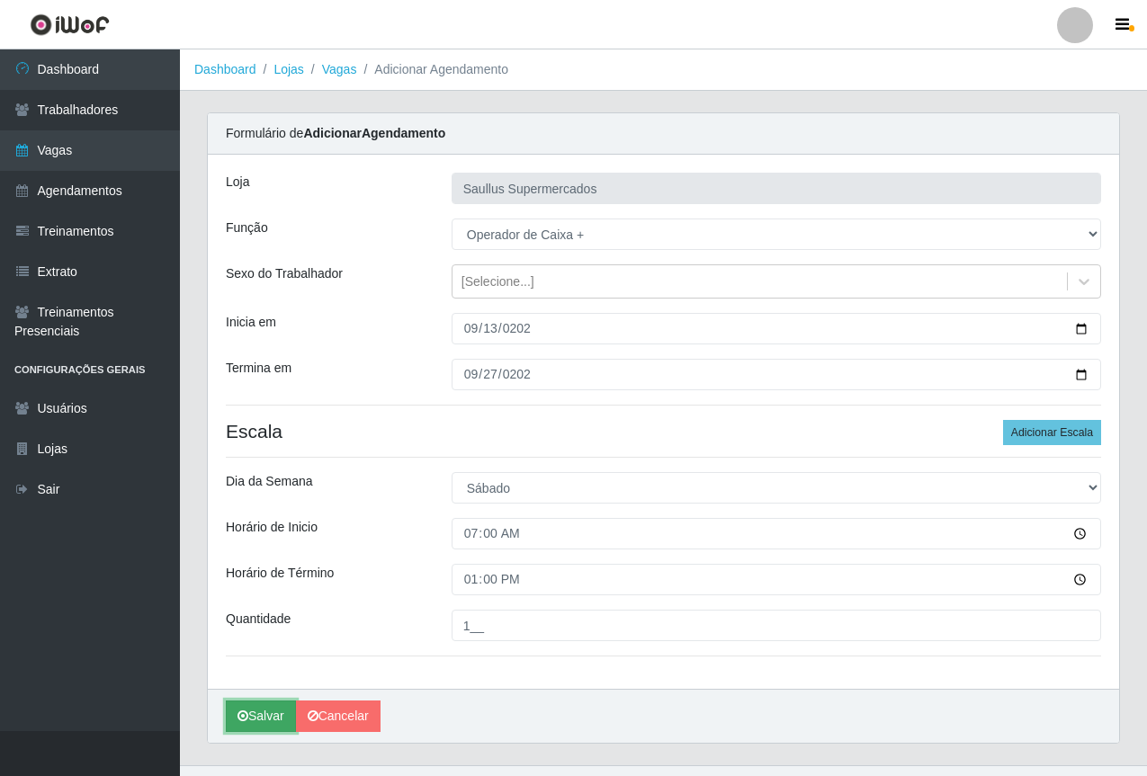
click at [250, 717] on button "Salvar" at bounding box center [261, 716] width 70 height 31
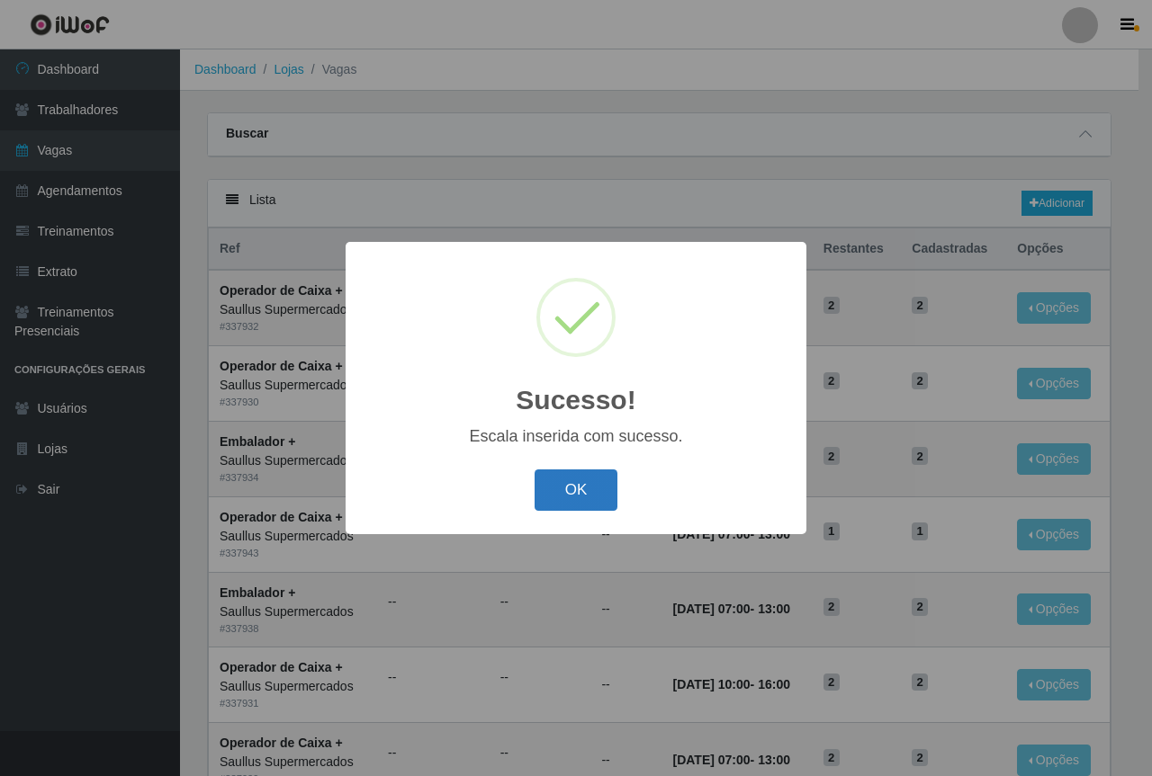
click at [572, 496] on button "OK" at bounding box center [576, 491] width 84 height 42
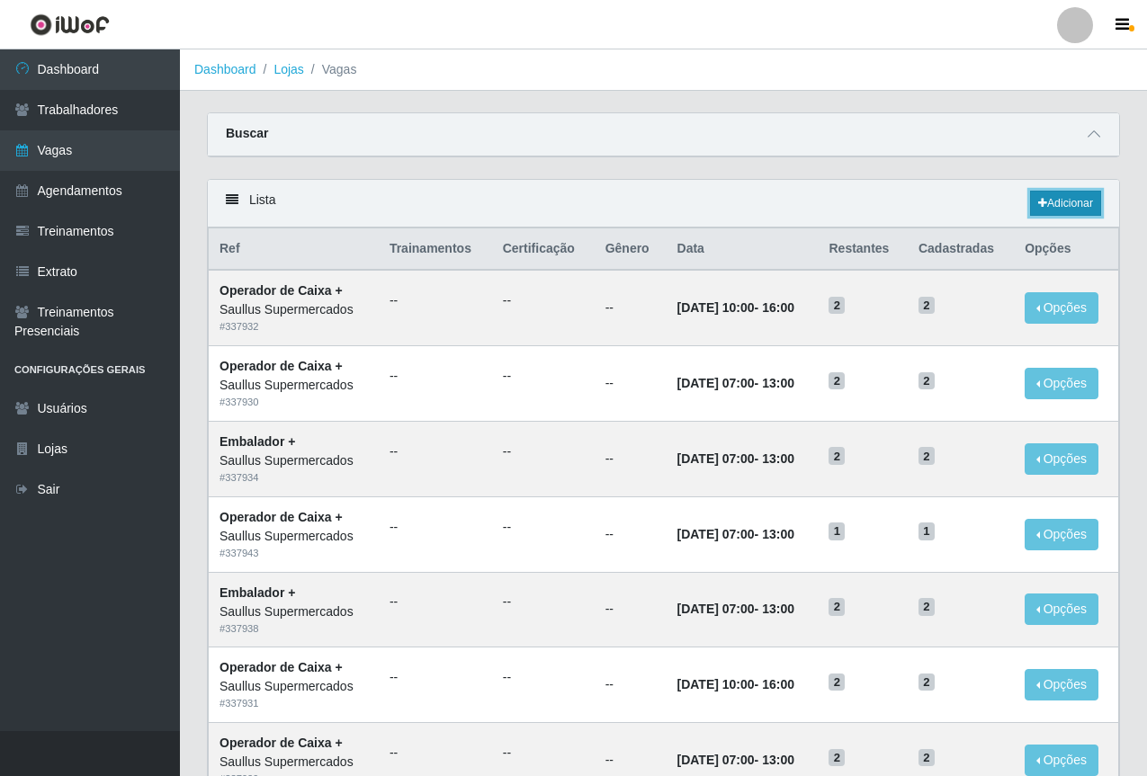
click at [1054, 194] on link "Adicionar" at bounding box center [1065, 203] width 71 height 25
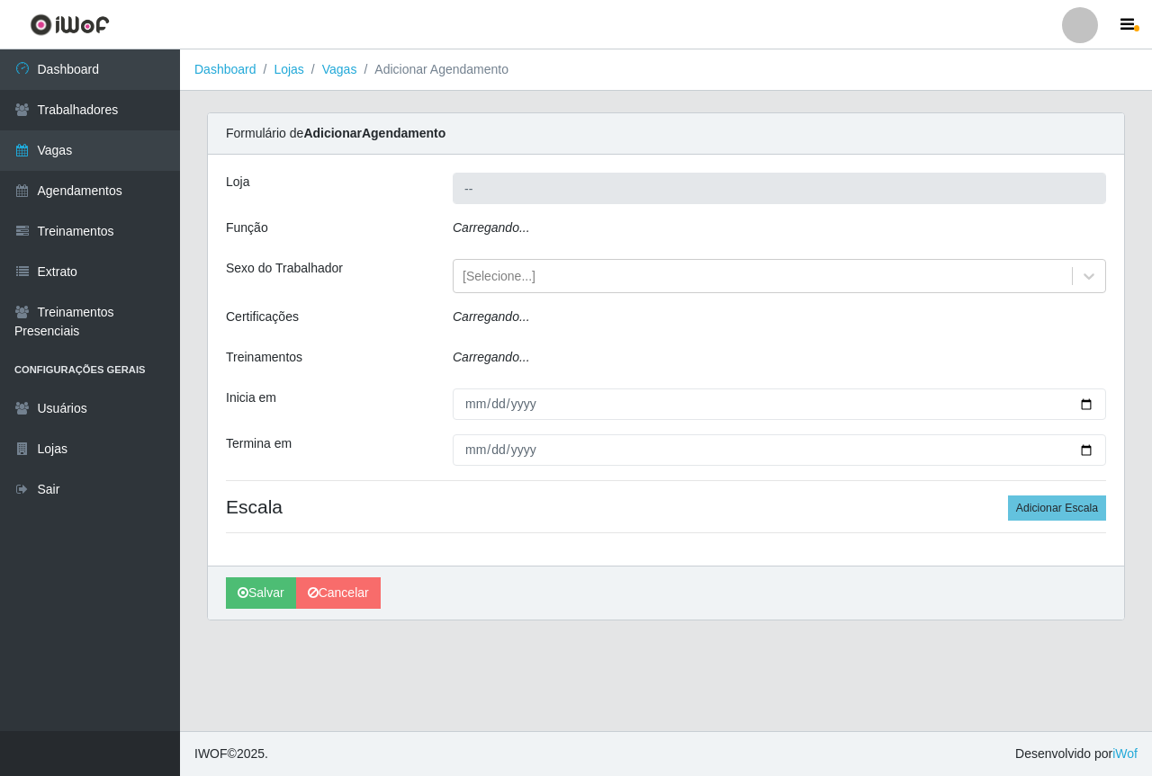
type input "Saullus Supermercados"
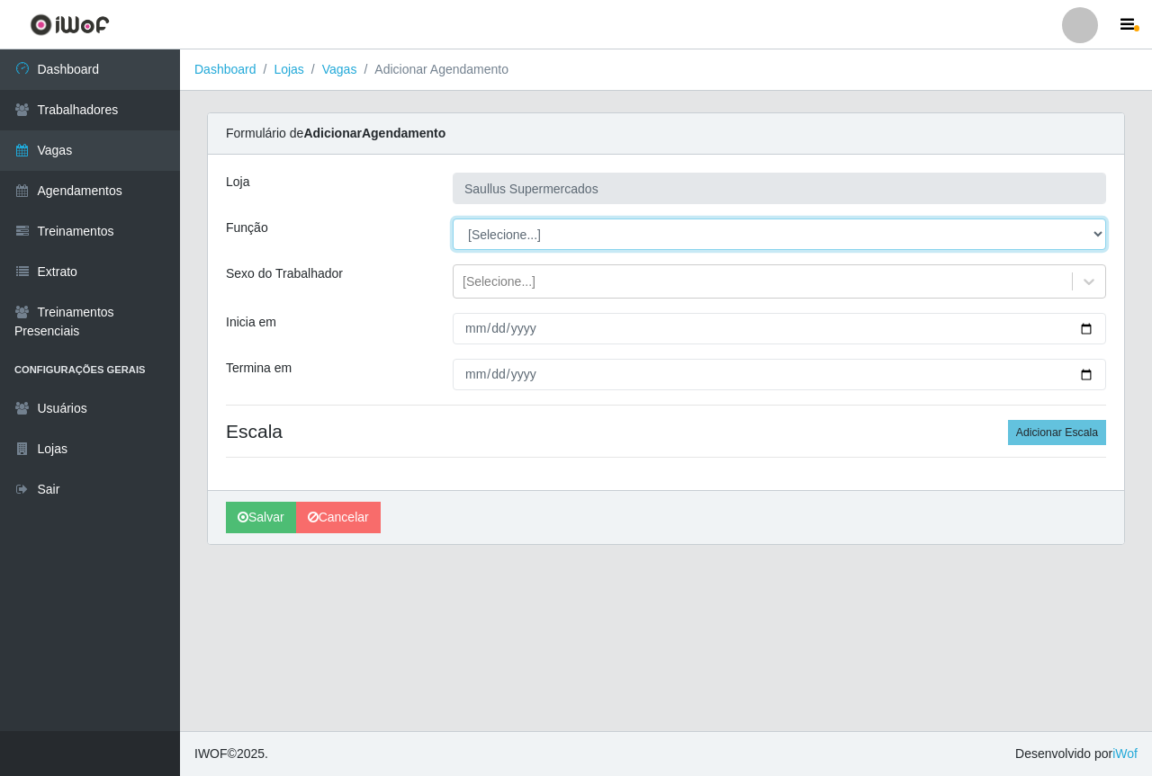
click at [595, 231] on select "[Selecione...] ASG ASG + ASG ++ Balconista de Açougue Balconista de Açougue + B…" at bounding box center [779, 234] width 653 height 31
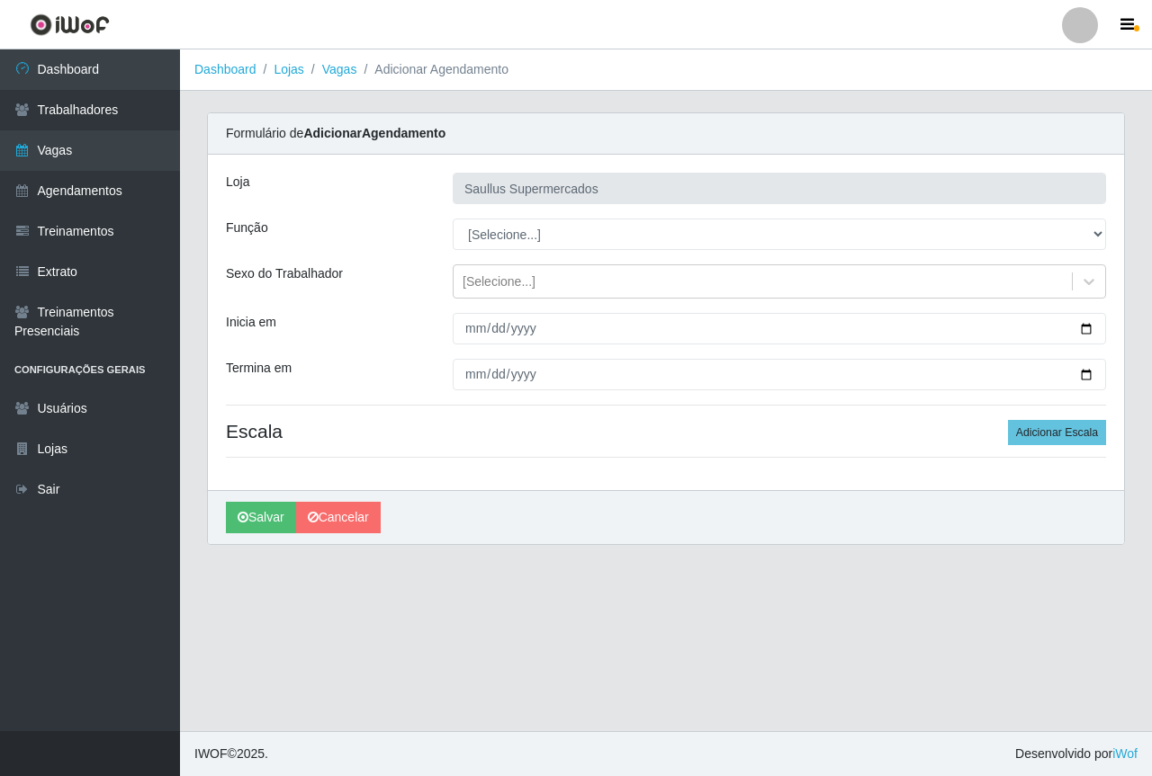
click at [369, 358] on div "Loja Saullus Supermercados Função [Selecione...] ASG ASG + ASG ++ Balconista de…" at bounding box center [666, 323] width 916 height 336
click at [522, 295] on div "[Selecione...]" at bounding box center [762, 282] width 618 height 30
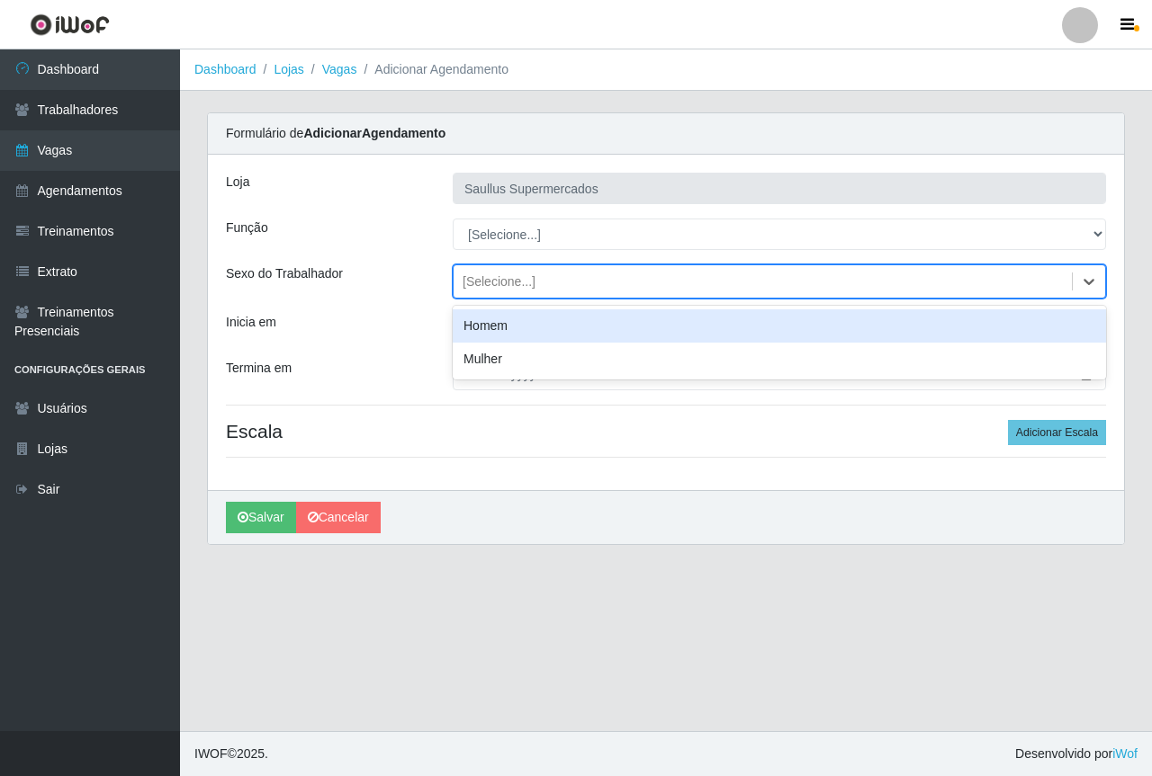
click at [423, 298] on div "Sexo do Trabalhador" at bounding box center [325, 281] width 227 height 34
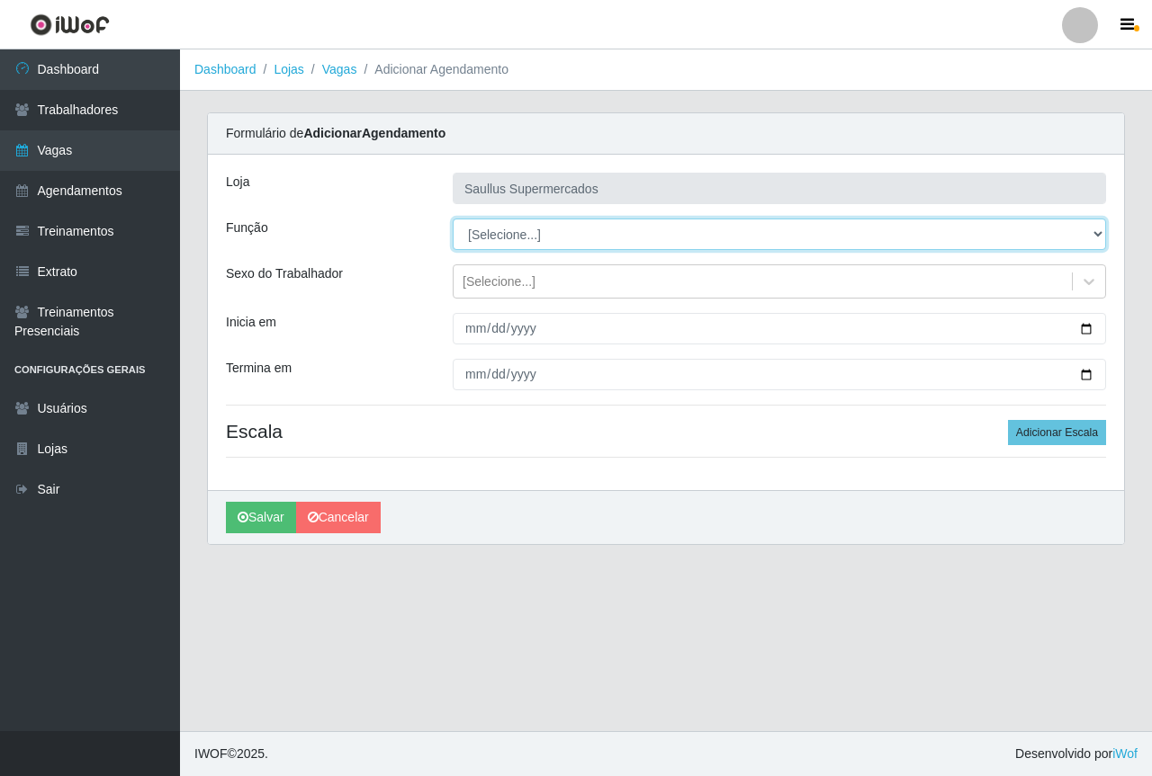
click at [507, 231] on select "[Selecione...] ASG ASG + ASG ++ Balconista de Açougue Balconista de Açougue + B…" at bounding box center [779, 234] width 653 height 31
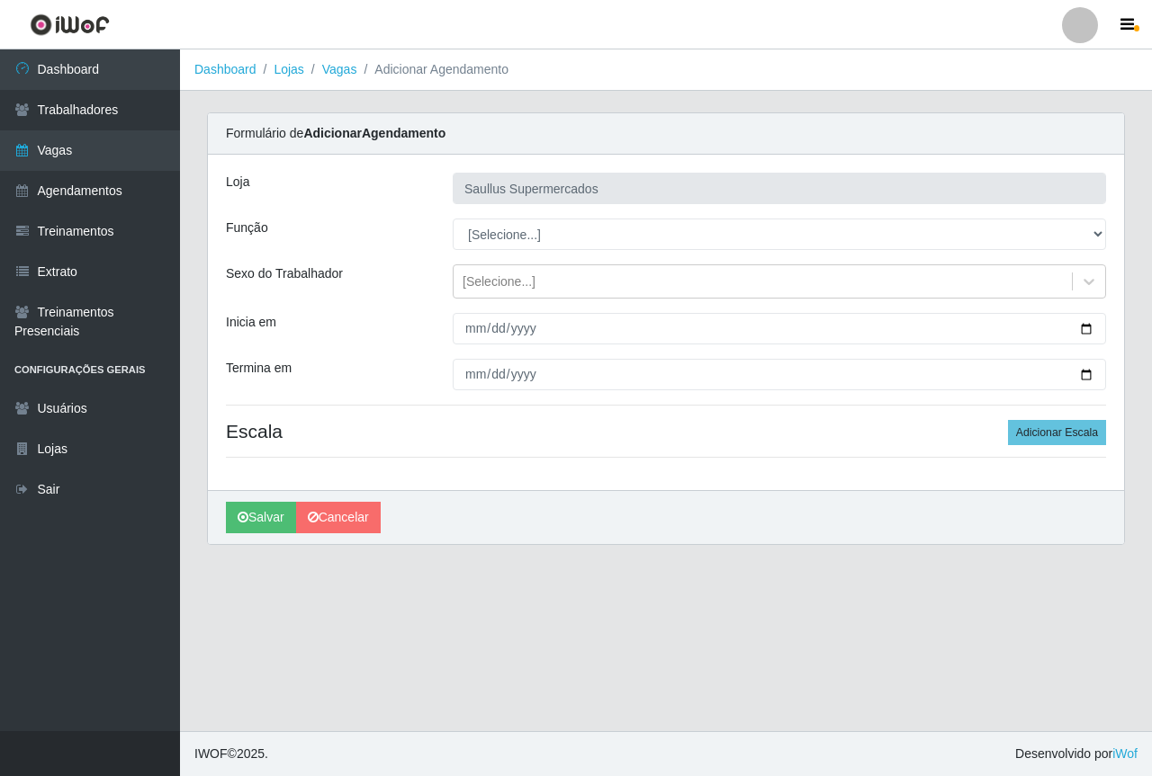
click at [394, 306] on div "Loja Saullus Supermercados Função [Selecione...] ASG ASG + ASG ++ Balconista de…" at bounding box center [666, 323] width 916 height 336
click at [381, 327] on div "Inicia em" at bounding box center [325, 328] width 227 height 31
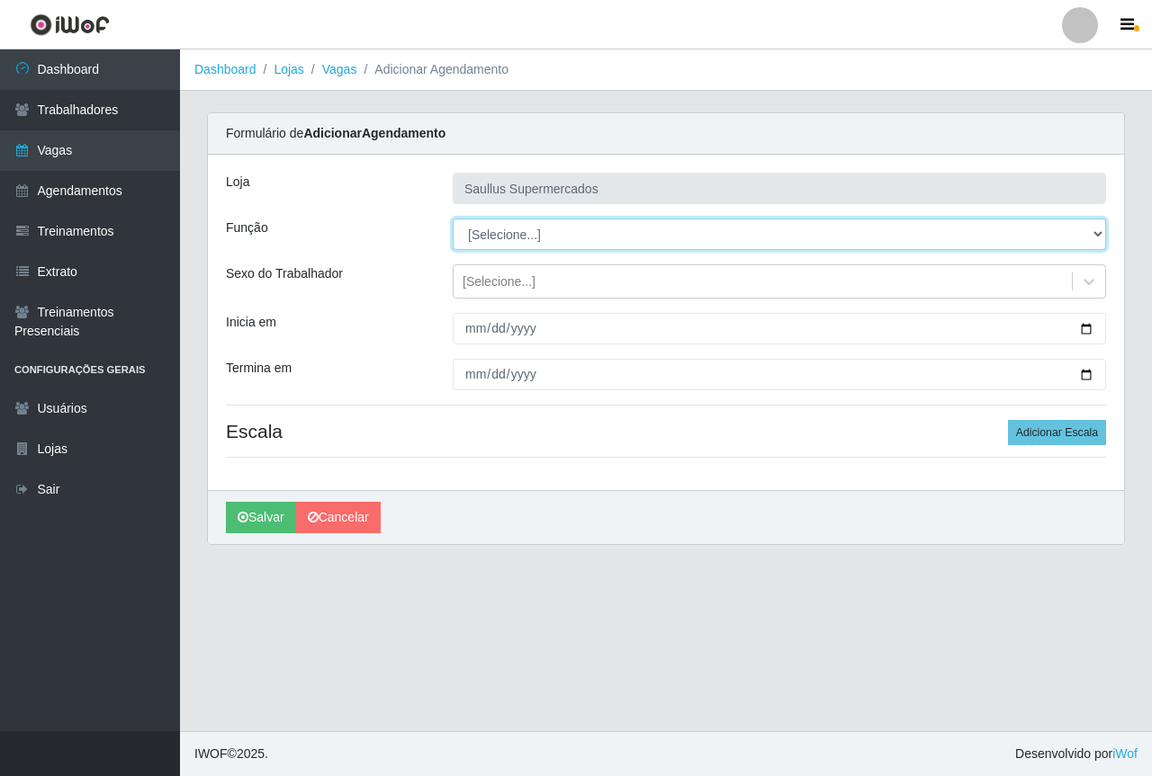
click at [498, 235] on select "[Selecione...] ASG ASG + ASG ++ Balconista de Açougue Balconista de Açougue + B…" at bounding box center [779, 234] width 653 height 31
select select "22"
click at [453, 219] on select "[Selecione...] ASG ASG + ASG ++ Balconista de Açougue Balconista de Açougue + B…" at bounding box center [779, 234] width 653 height 31
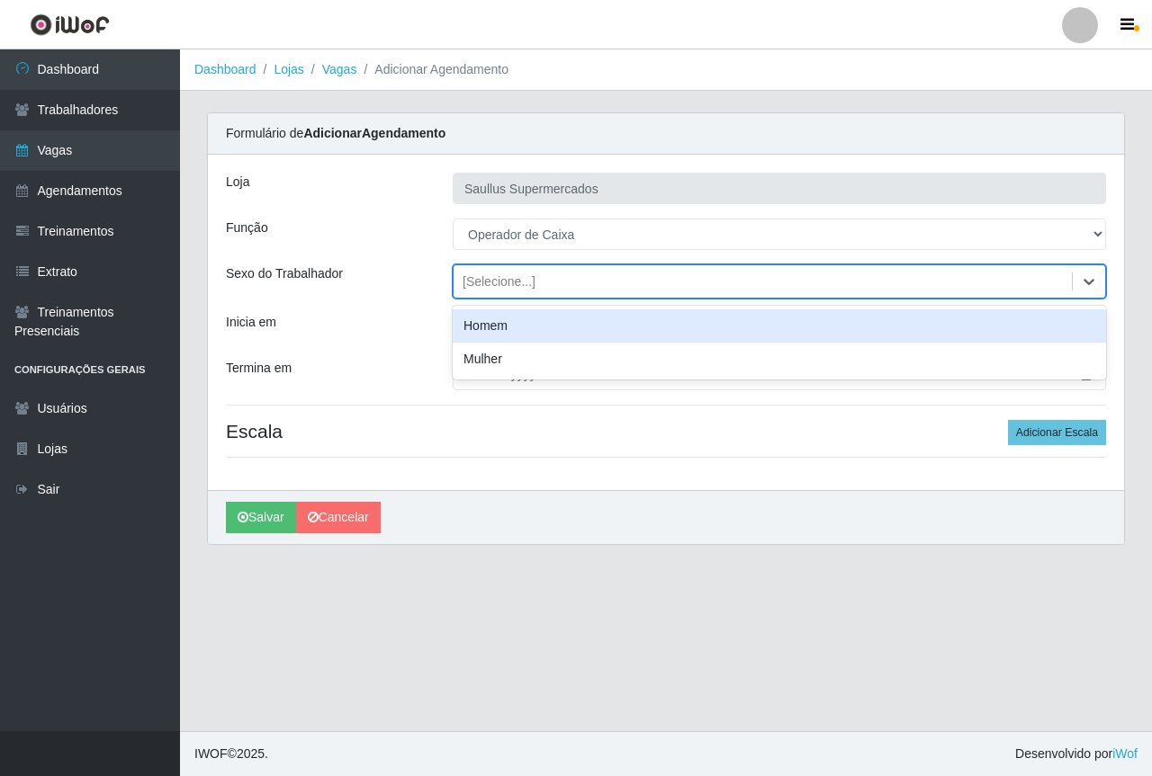
click at [482, 281] on div "[Selecione...]" at bounding box center [498, 282] width 73 height 19
click at [427, 311] on div "Loja Saullus Supermercados Função [Selecione...] ASG ASG + ASG ++ Balconista de…" at bounding box center [666, 323] width 916 height 336
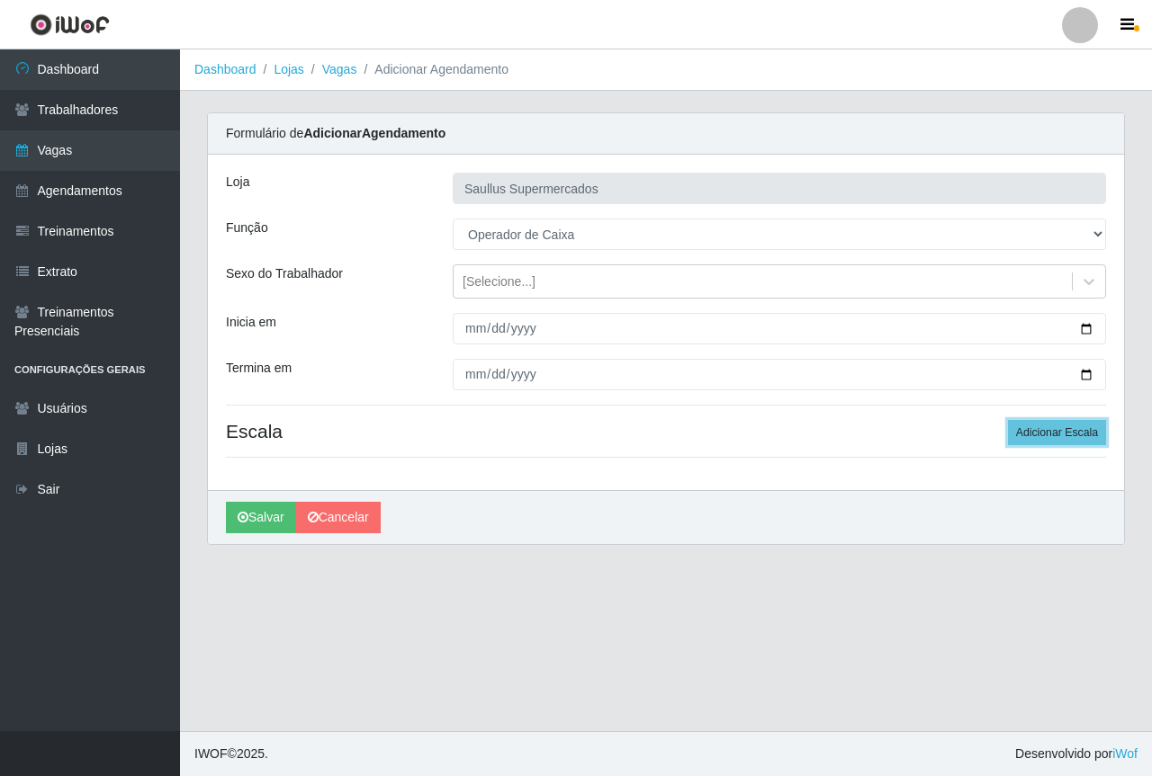
drag, startPoint x: 1053, startPoint y: 421, endPoint x: 972, endPoint y: 414, distance: 81.3
click at [1043, 421] on button "Adicionar Escala" at bounding box center [1057, 432] width 98 height 25
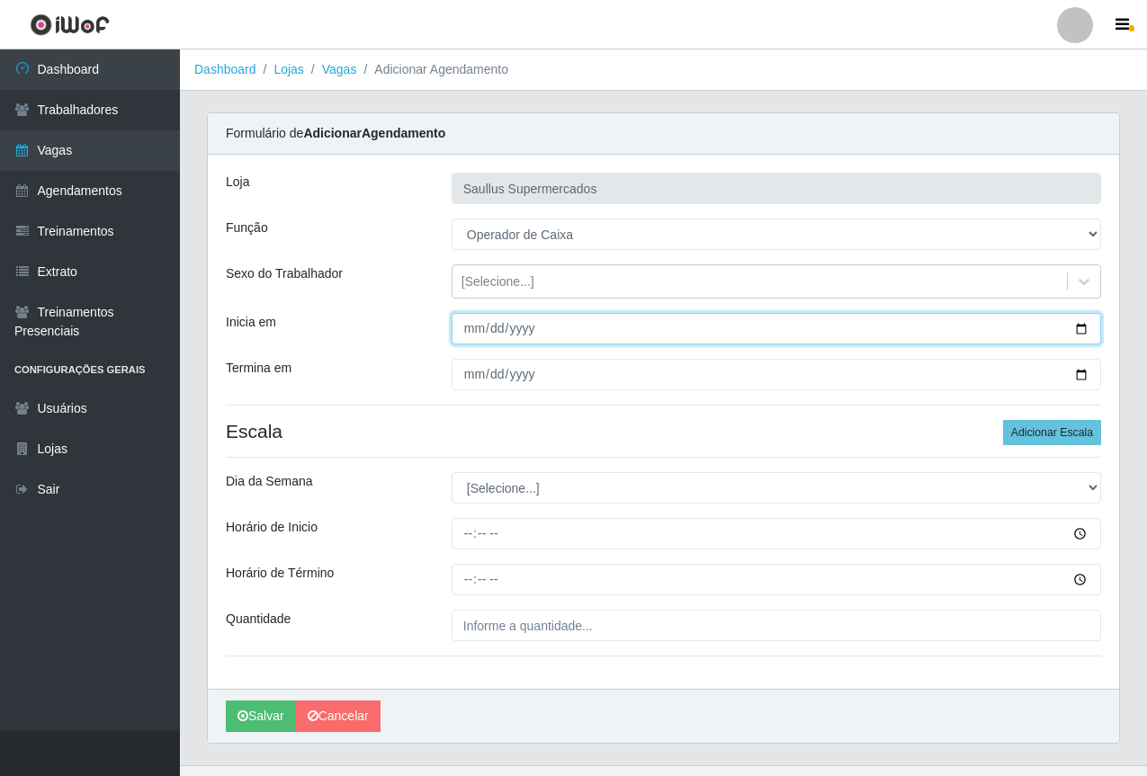
click at [471, 335] on input "Inicia em" at bounding box center [777, 328] width 650 height 31
type input "[DATE]"
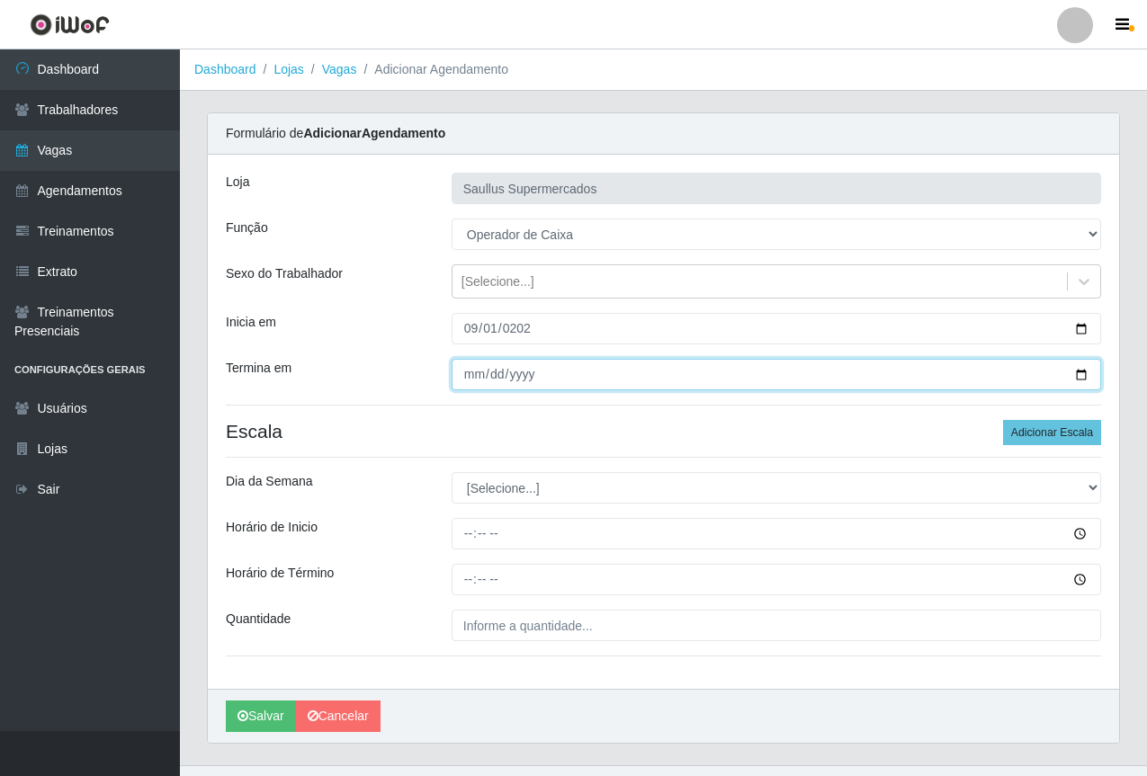
click at [457, 381] on input "Termina em" at bounding box center [777, 374] width 650 height 31
type input "2025-09-08"
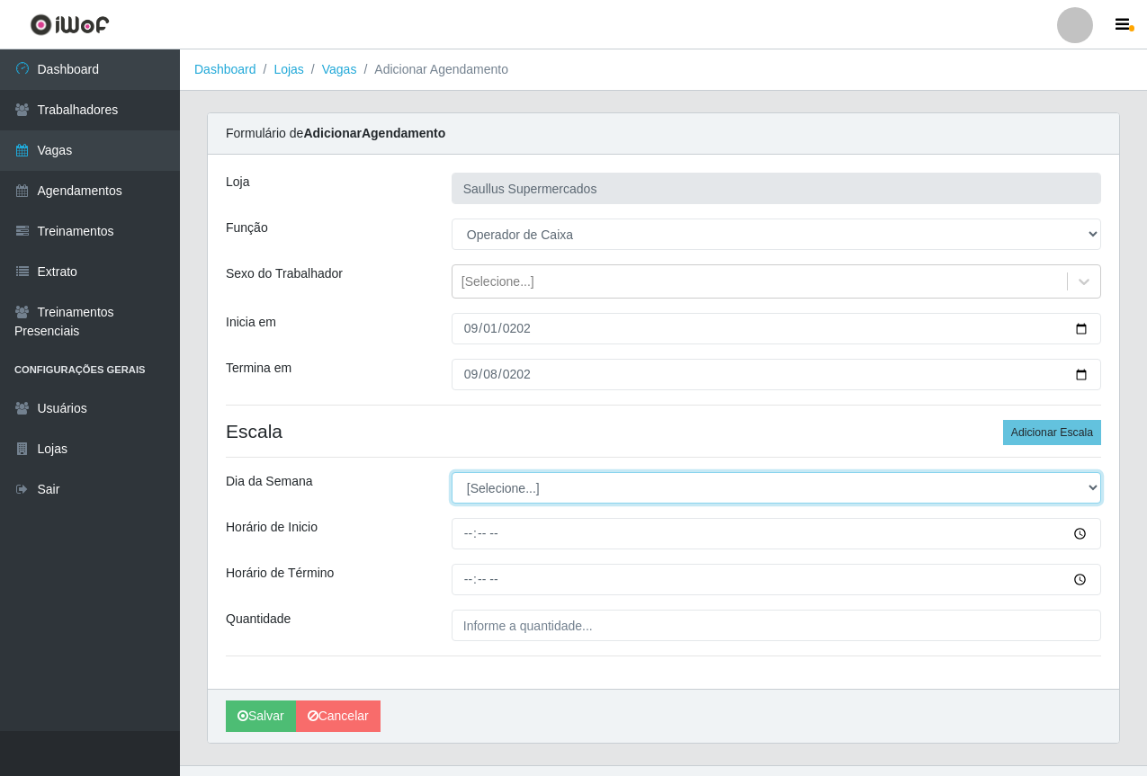
click at [510, 497] on select "[Selecione...] Segunda Terça Quarta Quinta Sexta Sábado Domingo" at bounding box center [777, 487] width 650 height 31
select select "1"
click at [452, 472] on select "[Selecione...] Segunda Terça Quarta Quinta Sexta Sábado Domingo" at bounding box center [777, 487] width 650 height 31
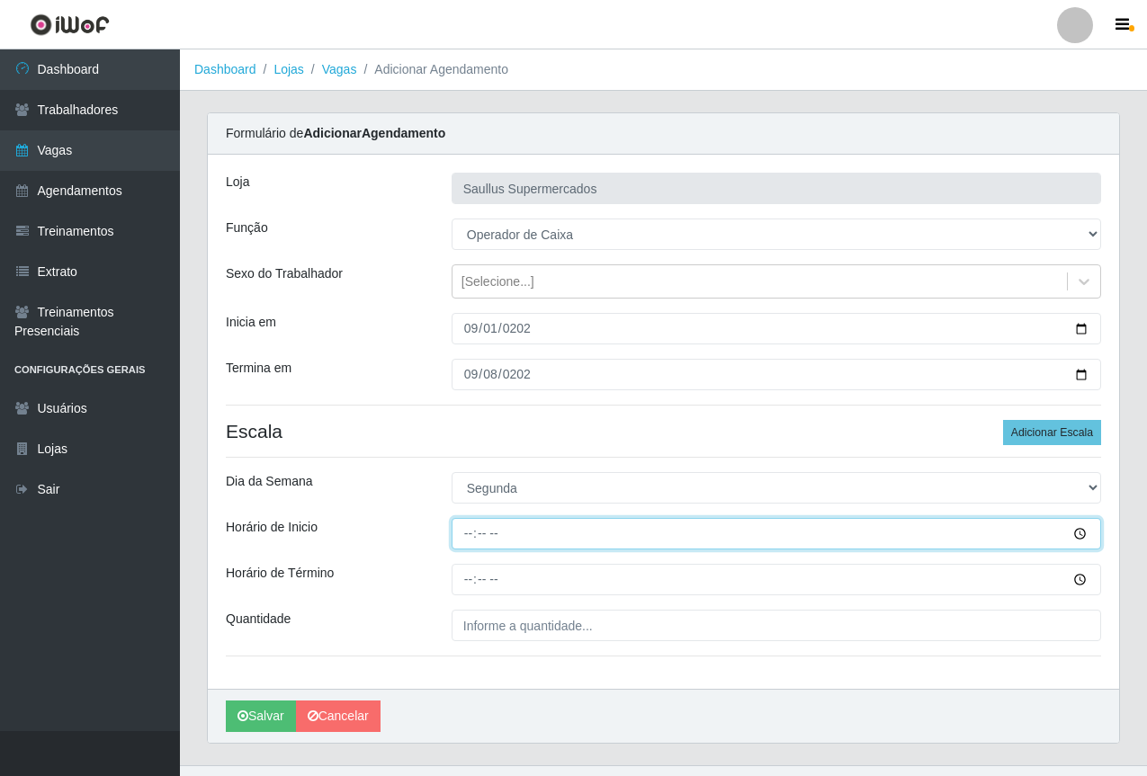
click at [478, 534] on input "Horário de Inicio" at bounding box center [777, 533] width 650 height 31
drag, startPoint x: 472, startPoint y: 536, endPoint x: 511, endPoint y: 538, distance: 38.7
click at [471, 537] on input "Horário de Inicio" at bounding box center [777, 533] width 650 height 31
type input "15:40"
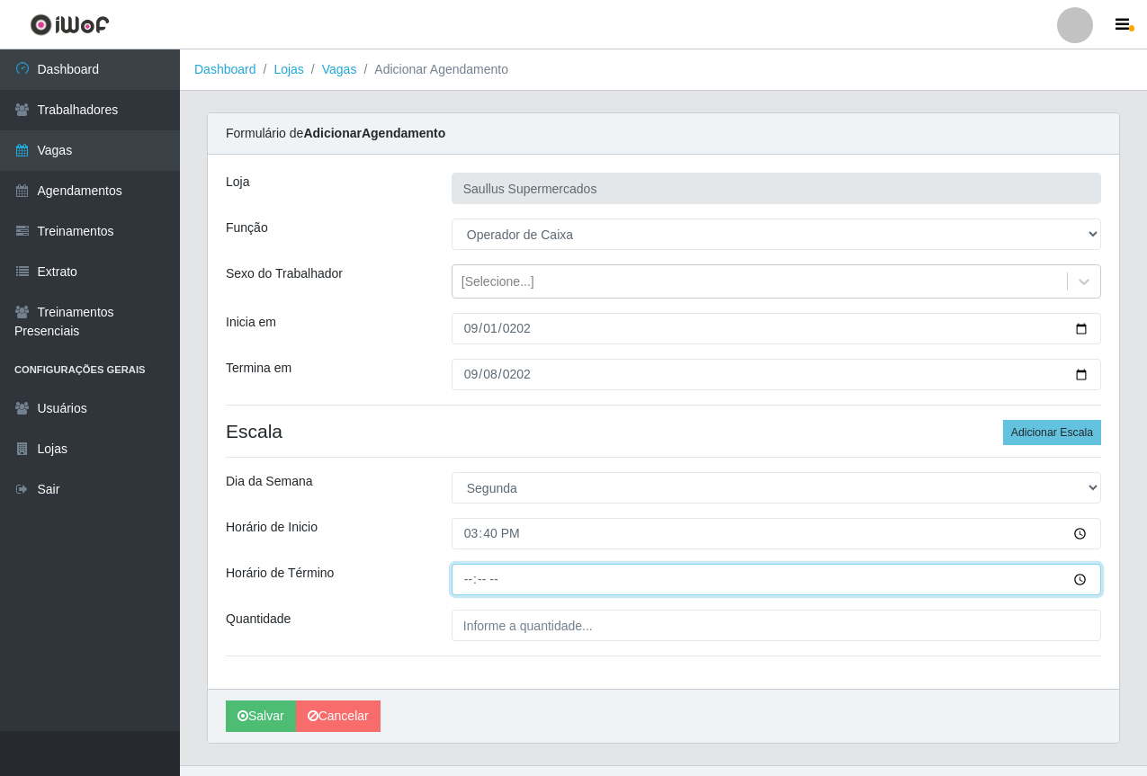
click at [459, 584] on input "Horário de Término" at bounding box center [777, 579] width 650 height 31
type input "21:40"
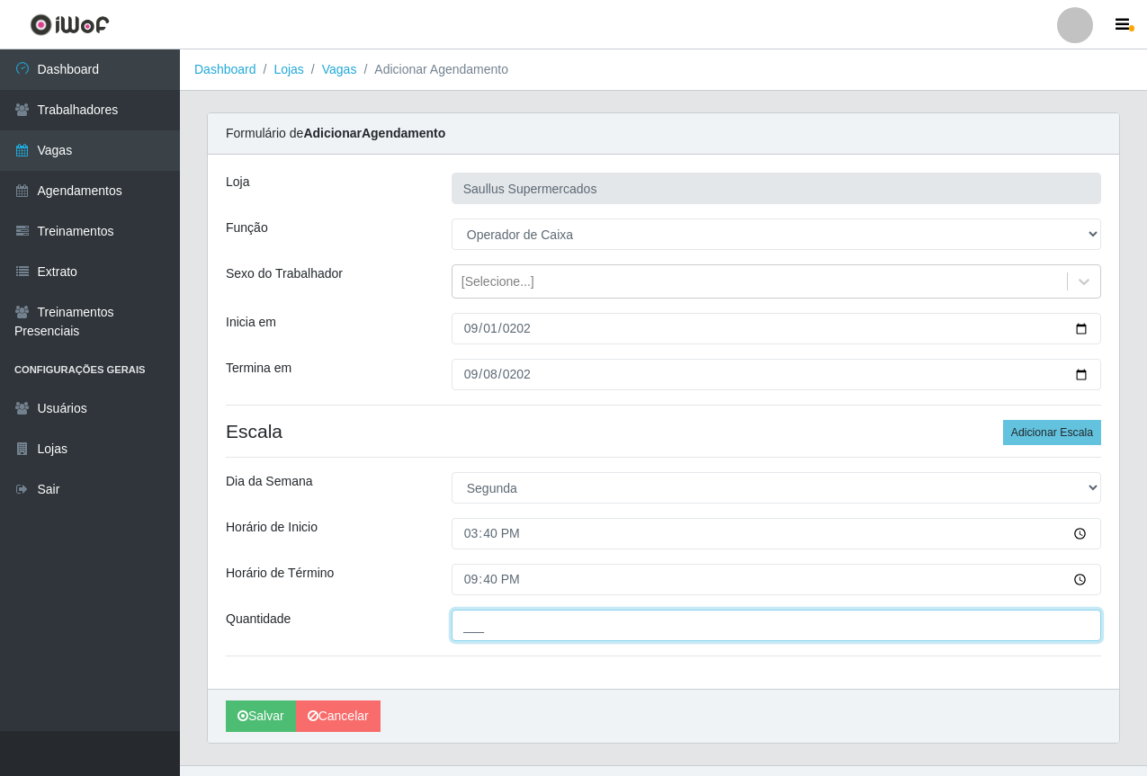
click at [523, 622] on input "___" at bounding box center [777, 625] width 650 height 31
type input "2__"
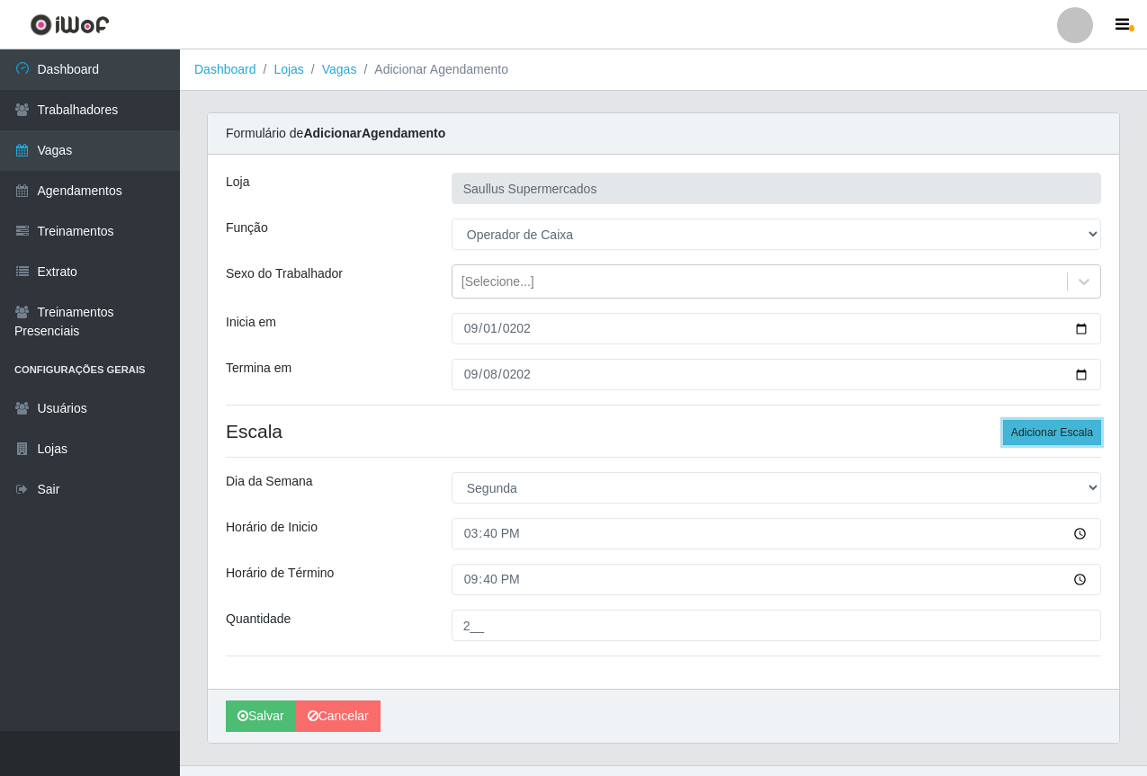
click at [1016, 441] on button "Adicionar Escala" at bounding box center [1052, 432] width 98 height 25
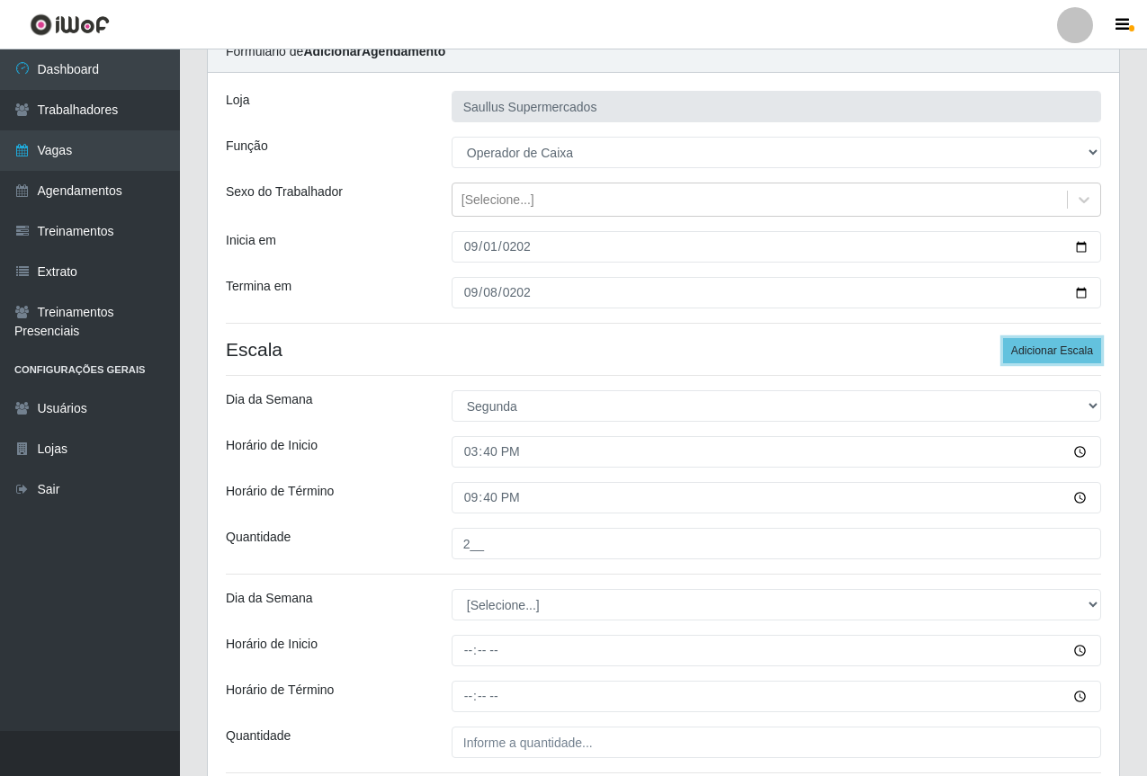
scroll to position [53, 0]
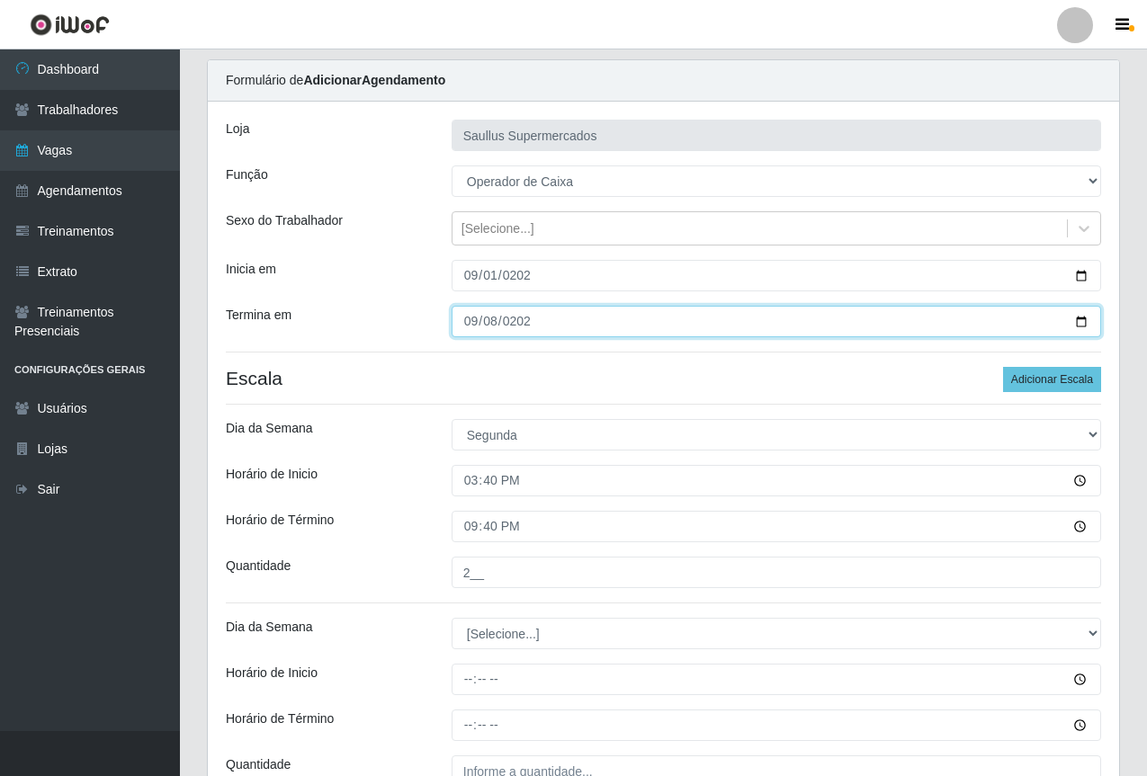
click at [477, 318] on input "2025-09-08" at bounding box center [777, 321] width 650 height 31
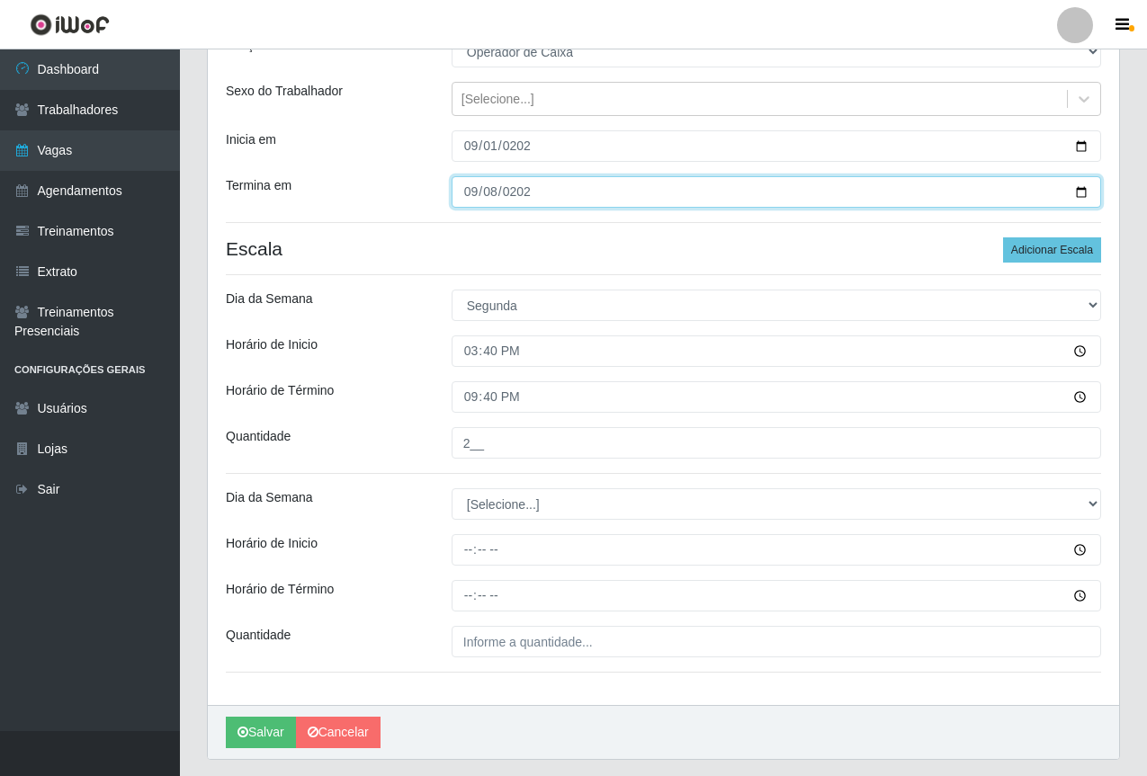
scroll to position [233, 0]
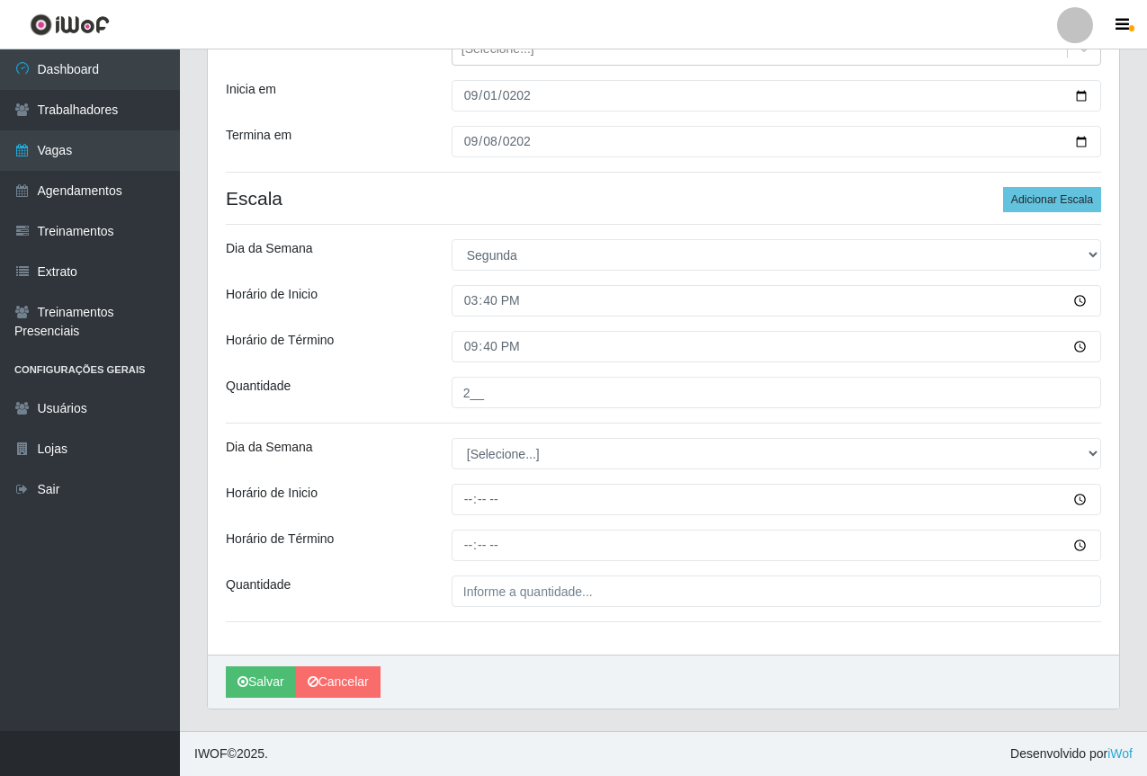
click at [704, 193] on h4 "Escala Adicionar Escala" at bounding box center [663, 198] width 875 height 22
click at [251, 678] on button "Salvar" at bounding box center [261, 682] width 70 height 31
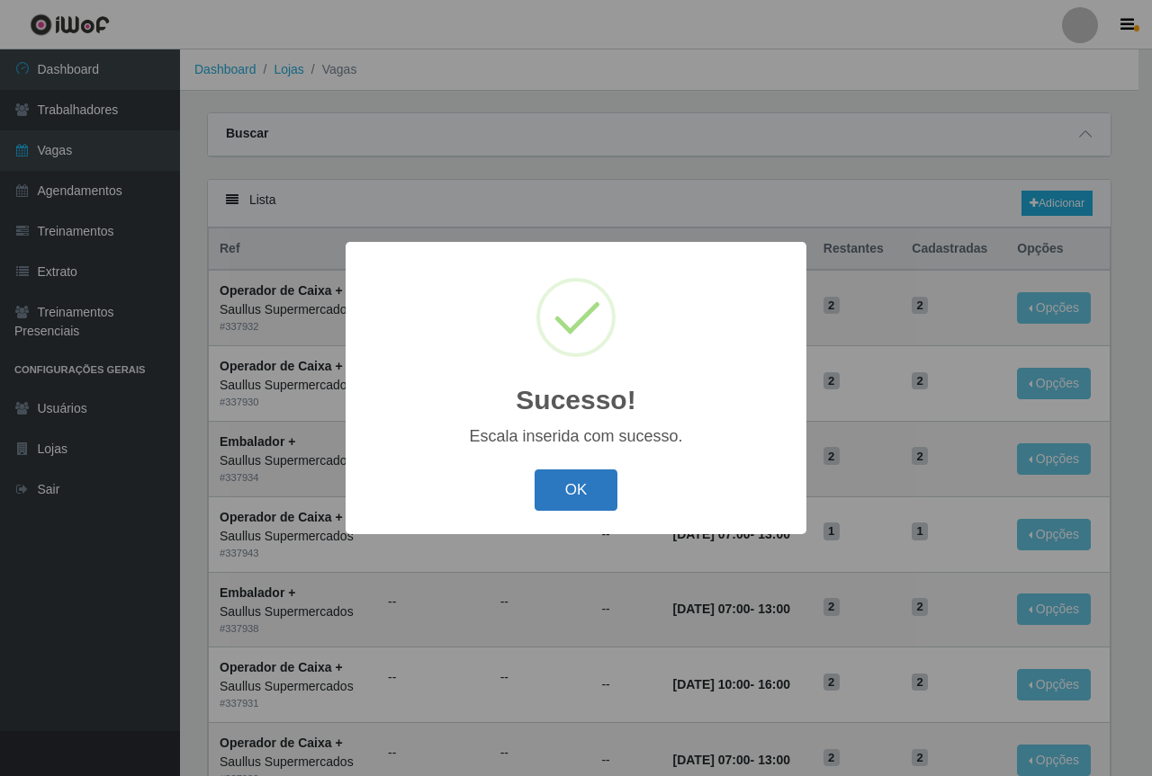
click at [591, 494] on button "OK" at bounding box center [576, 491] width 84 height 42
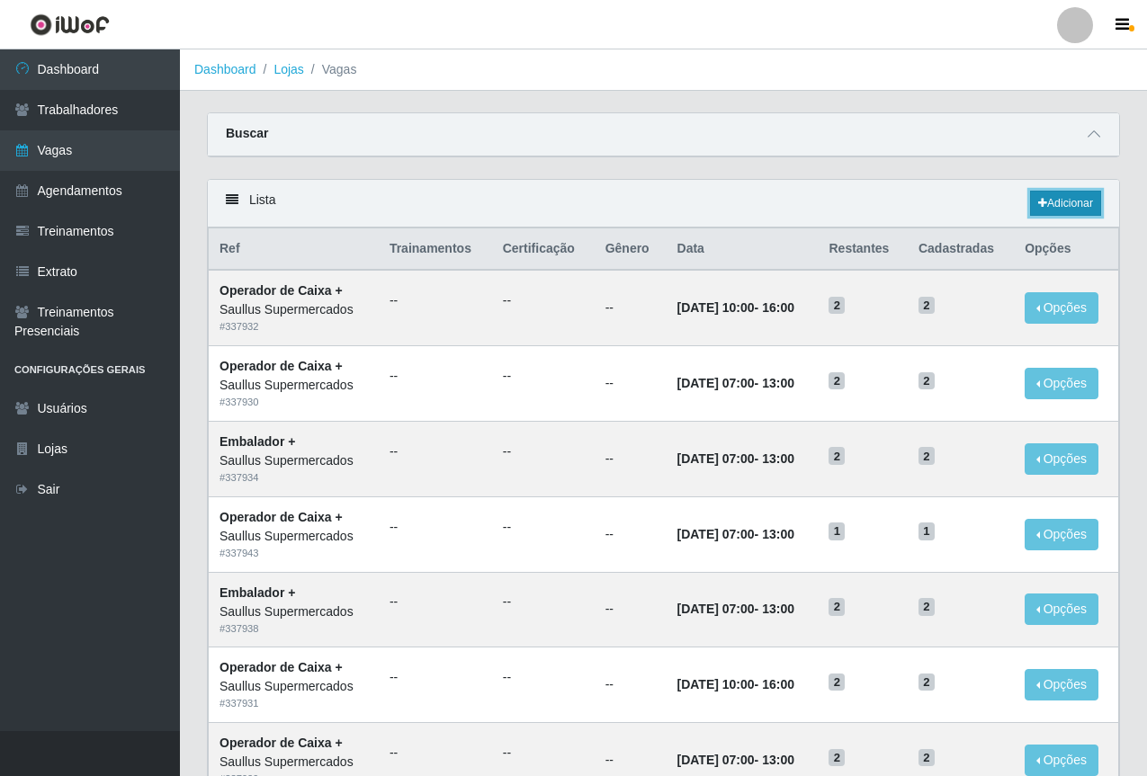
click at [1054, 201] on link "Adicionar" at bounding box center [1065, 203] width 71 height 25
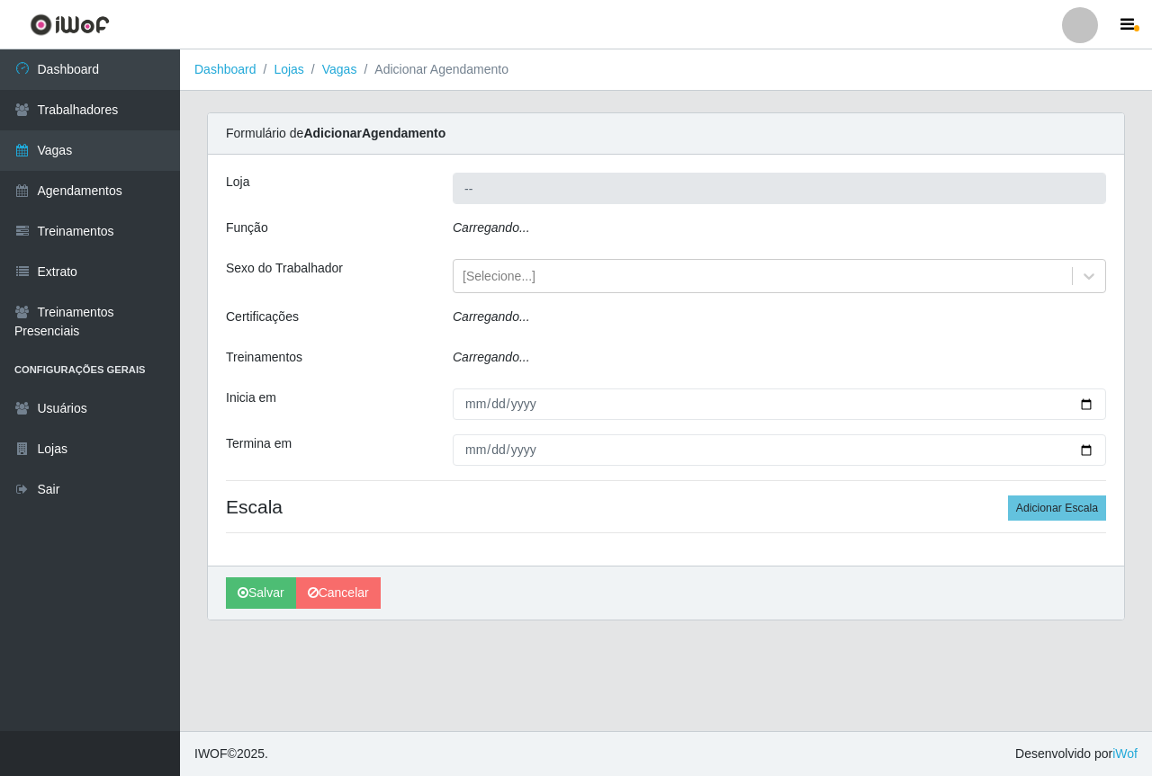
type input "Saullus Supermercados"
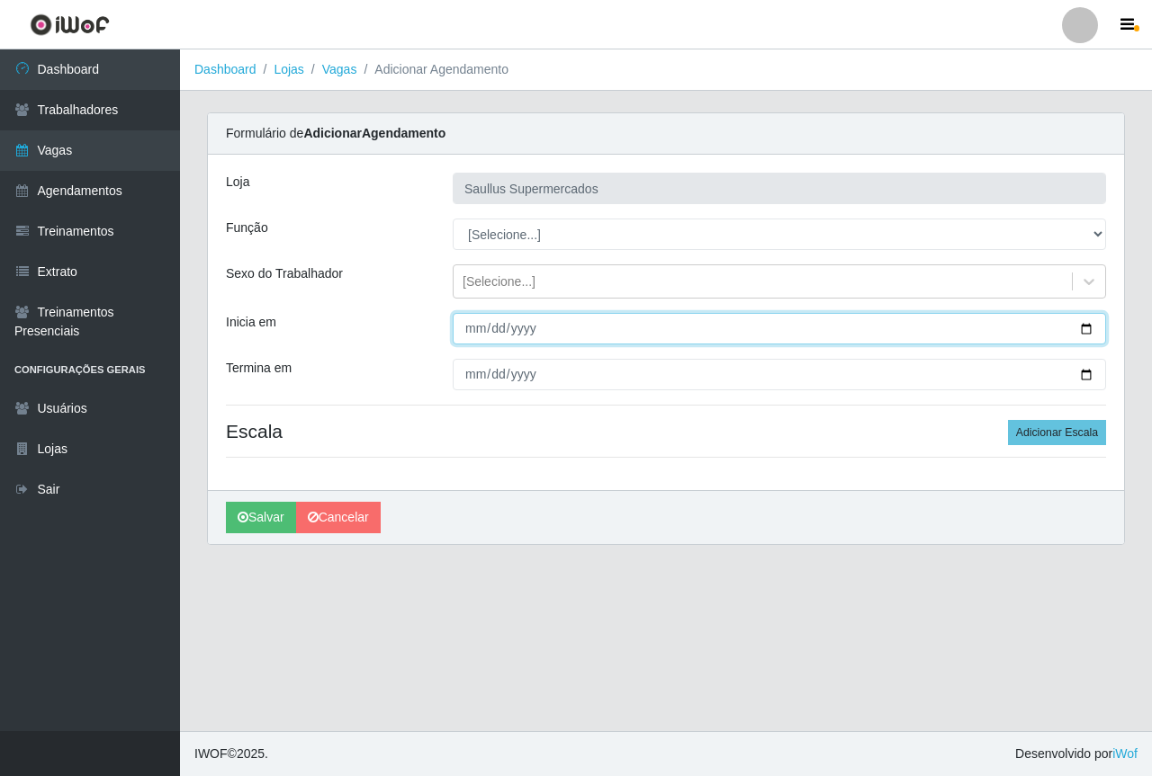
click at [483, 326] on input "Inicia em" at bounding box center [779, 328] width 653 height 31
type input "[DATE]"
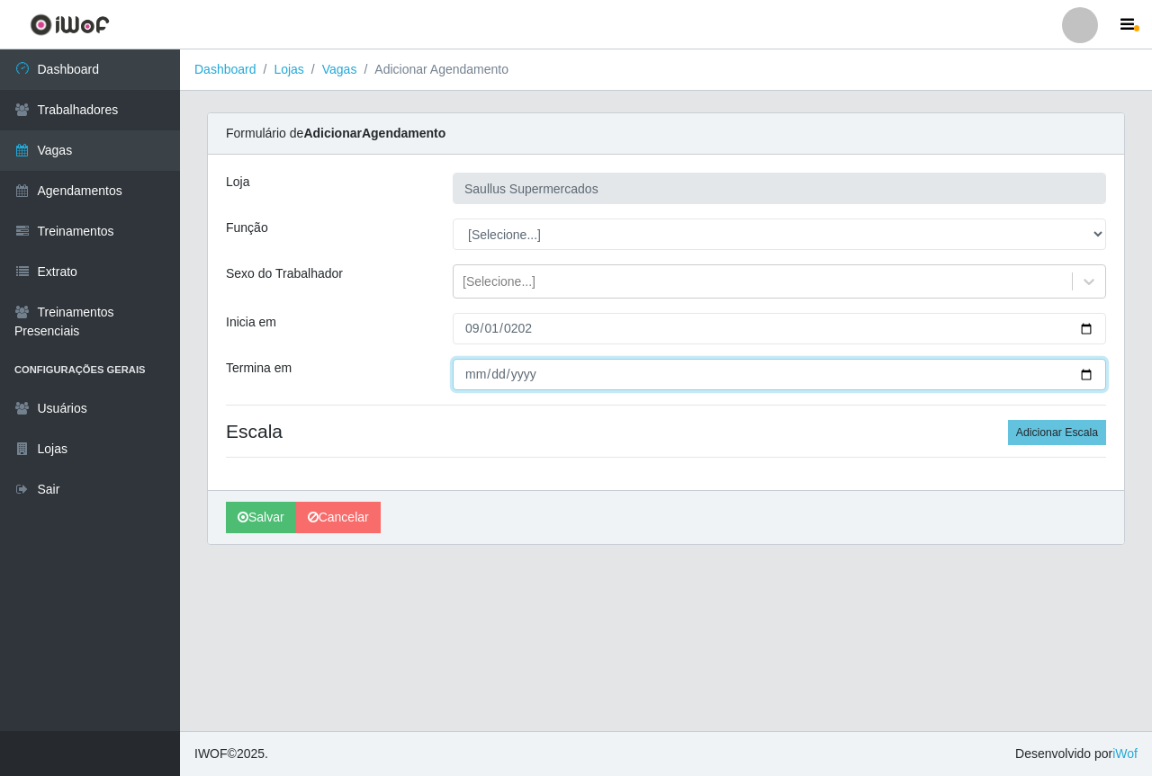
click at [466, 372] on input "Termina em" at bounding box center [779, 374] width 653 height 31
type input "[DATE]"
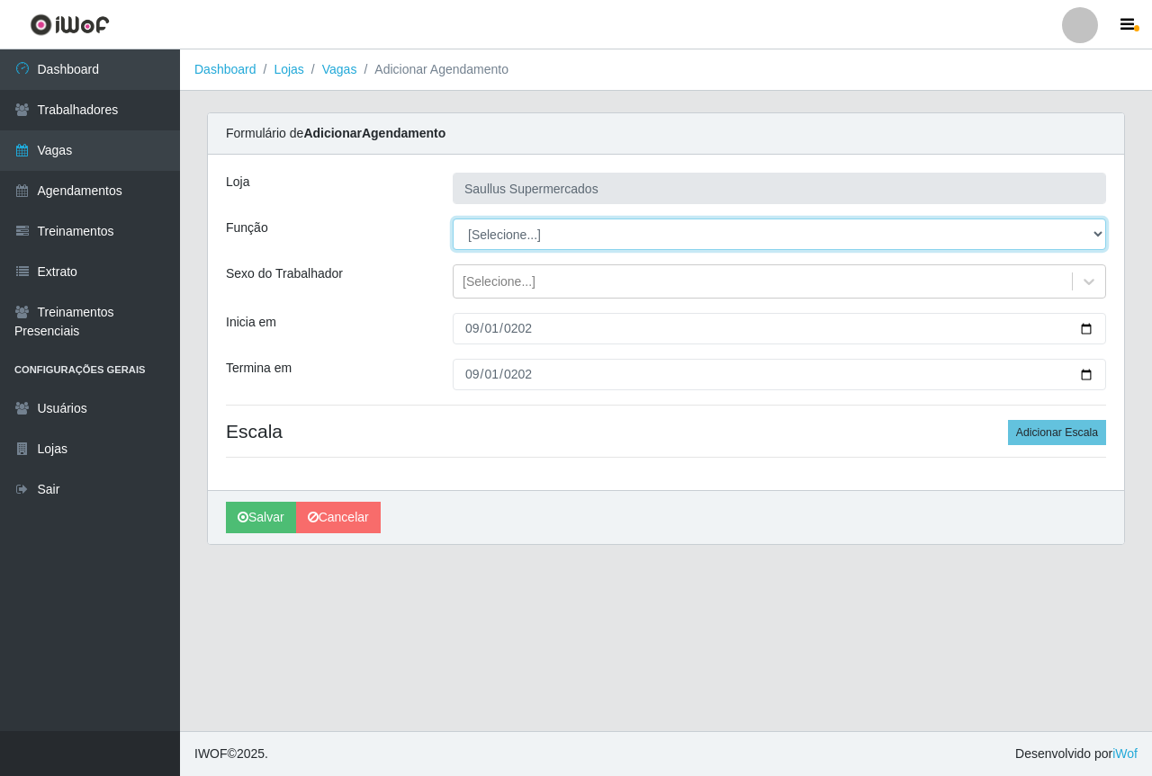
click at [500, 218] on div "Loja Saullus Supermercados Função [Selecione...] ASG ASG + ASG ++ Balconista de…" at bounding box center [666, 323] width 916 height 336
select select "22"
click at [453, 219] on select "[Selecione...] ASG ASG + ASG ++ Balconista de Açougue Balconista de Açougue + B…" at bounding box center [779, 234] width 653 height 31
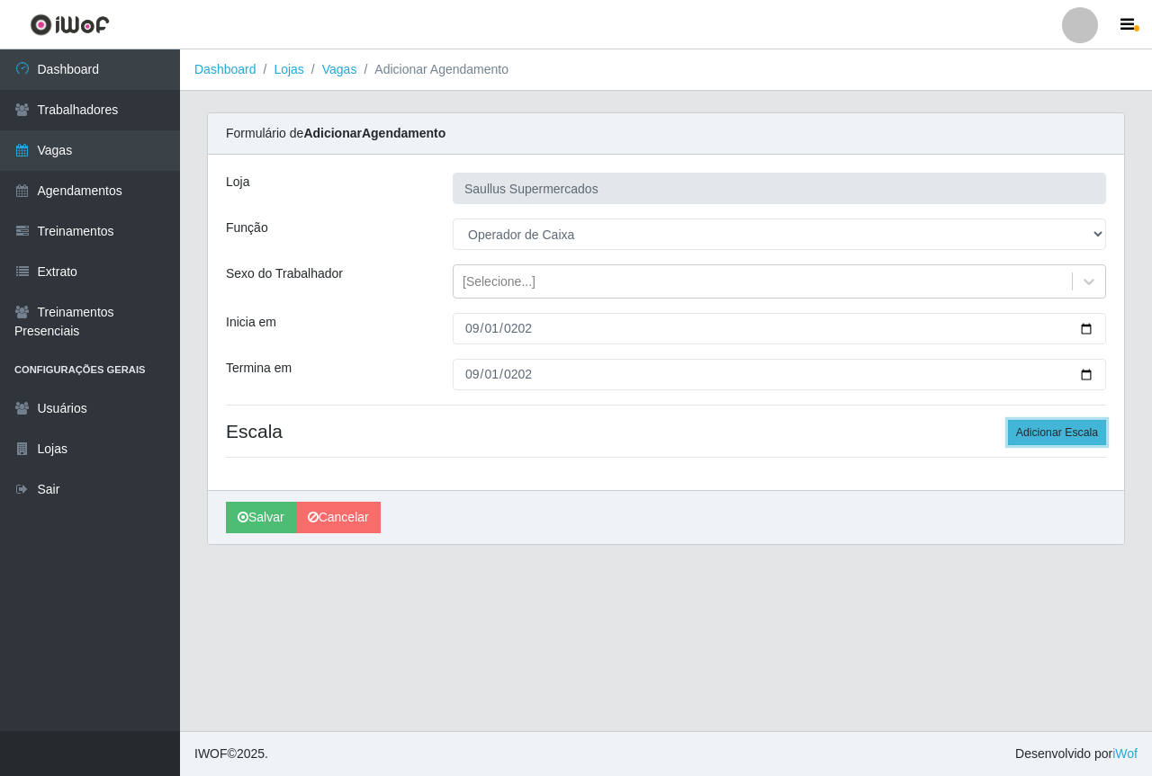
click at [1053, 428] on button "Adicionar Escala" at bounding box center [1057, 432] width 98 height 25
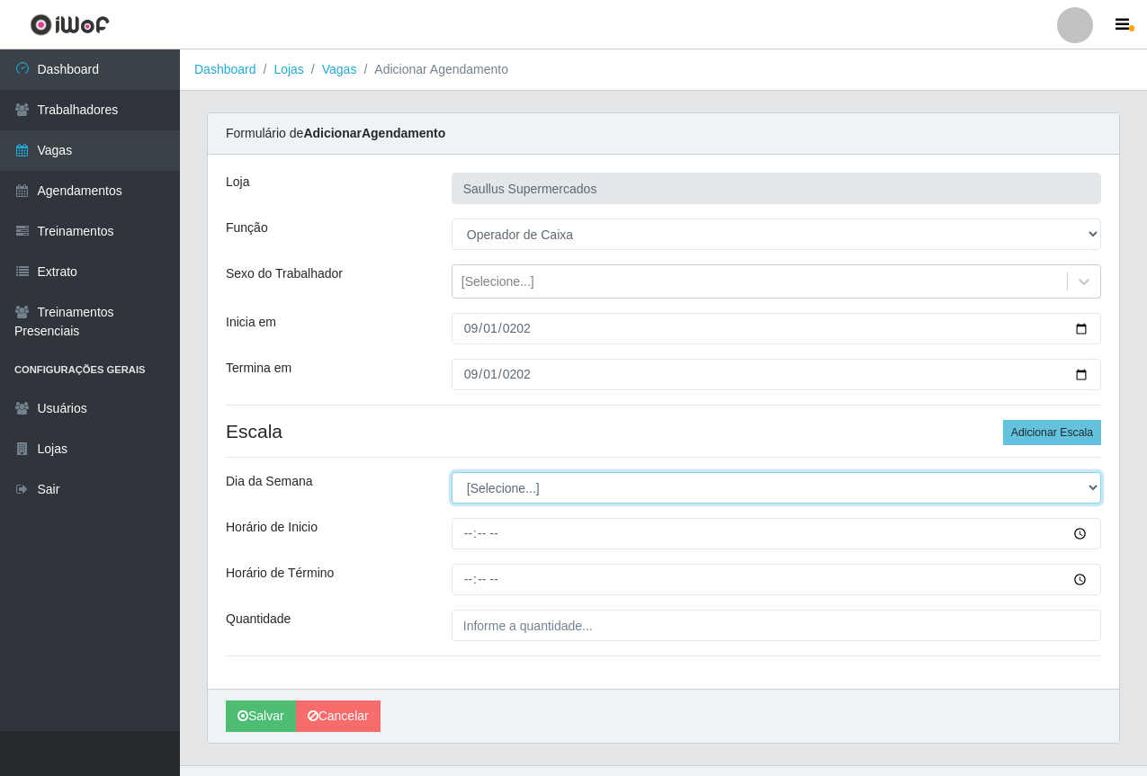
click at [495, 496] on select "[Selecione...] Segunda Terça Quarta Quinta Sexta Sábado Domingo" at bounding box center [777, 487] width 650 height 31
select select "1"
click at [452, 472] on select "[Selecione...] Segunda Terça Quarta Quinta Sexta Sábado Domingo" at bounding box center [777, 487] width 650 height 31
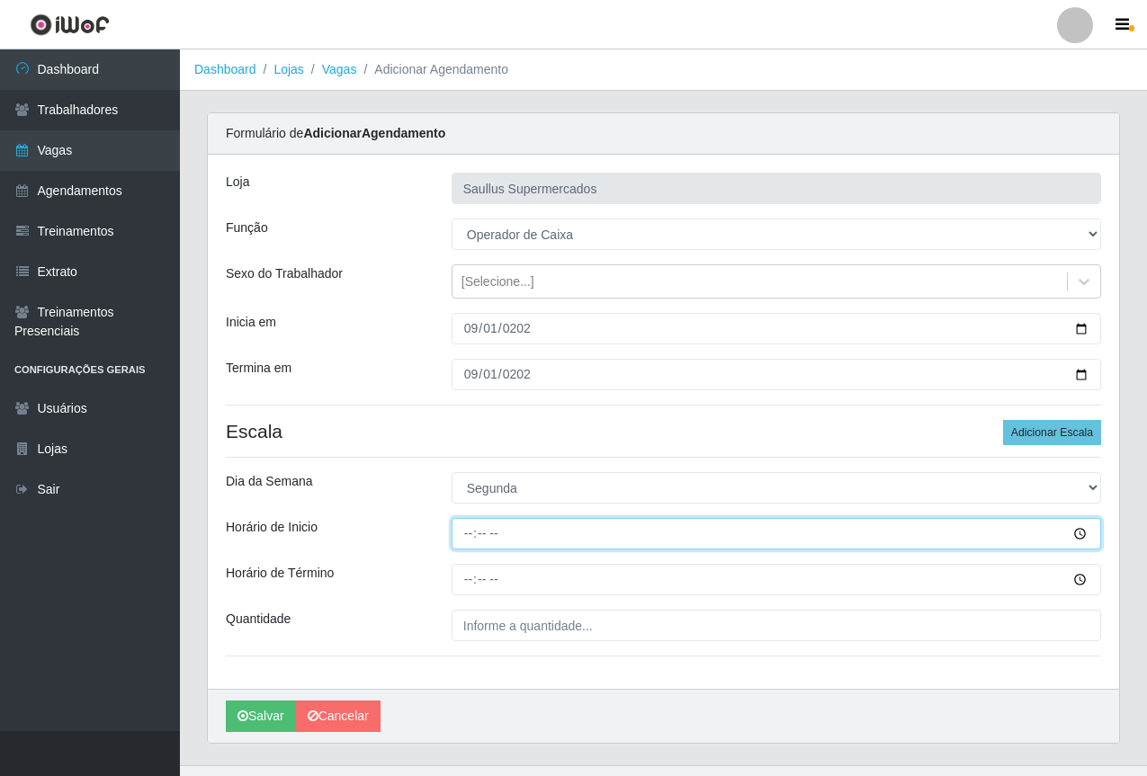
click at [468, 532] on input "Horário de Inicio" at bounding box center [777, 533] width 650 height 31
type input "15:40"
drag, startPoint x: 479, startPoint y: 539, endPoint x: 468, endPoint y: 542, distance: 11.4
click at [470, 542] on input "Horário de Inicio" at bounding box center [777, 533] width 650 height 31
click at [474, 536] on input "Horário de Inicio" at bounding box center [777, 533] width 650 height 31
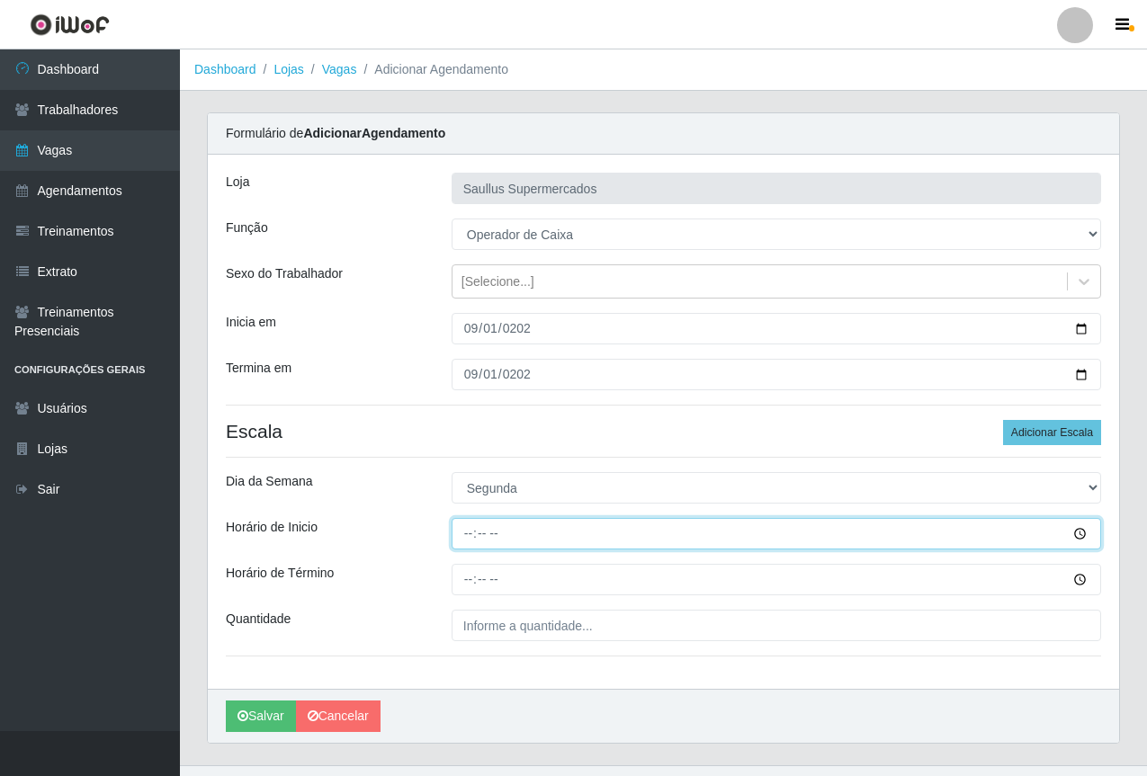
type input "08:00"
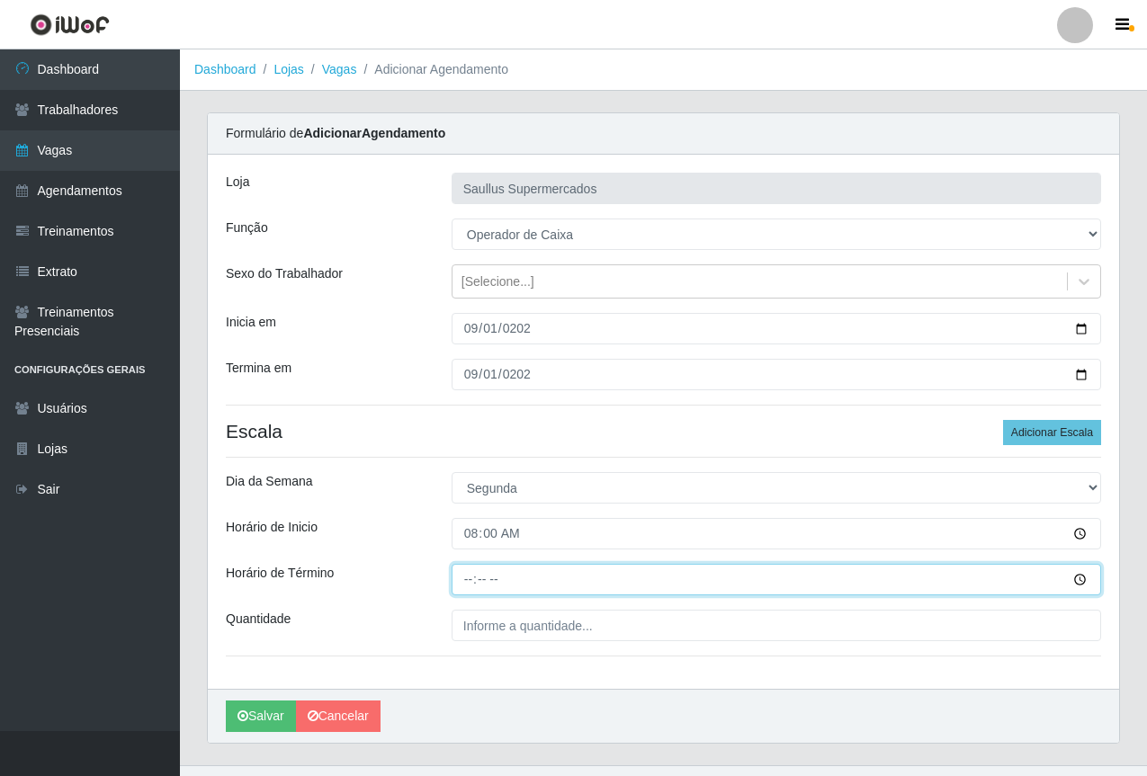
click at [469, 581] on input "Horário de Término" at bounding box center [777, 579] width 650 height 31
type input "14:00"
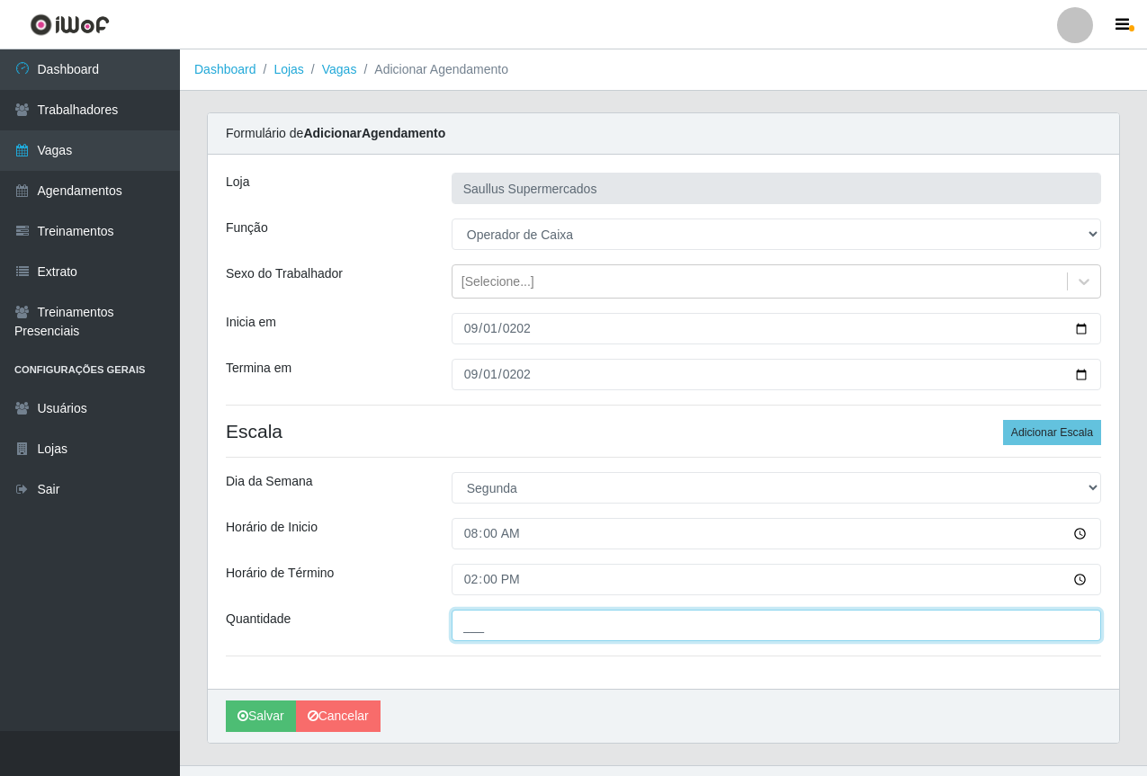
click at [518, 625] on input "___" at bounding box center [777, 625] width 650 height 31
type input "1__"
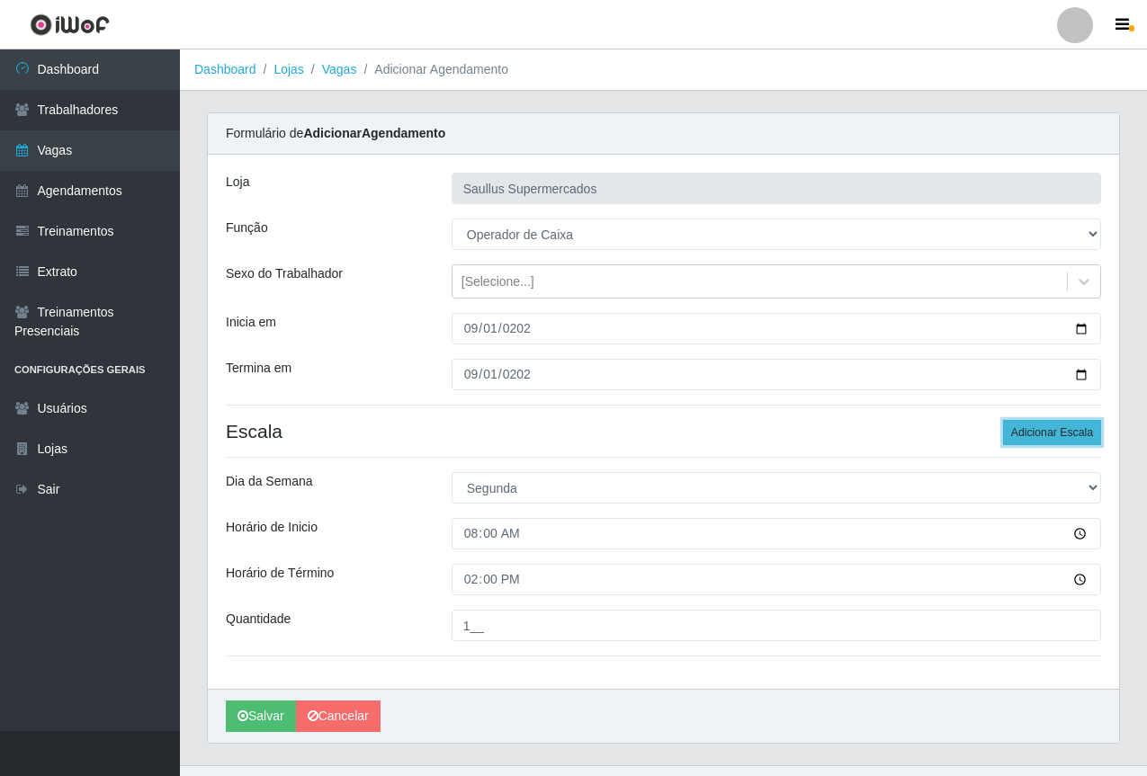
click at [1017, 424] on button "Adicionar Escala" at bounding box center [1052, 432] width 98 height 25
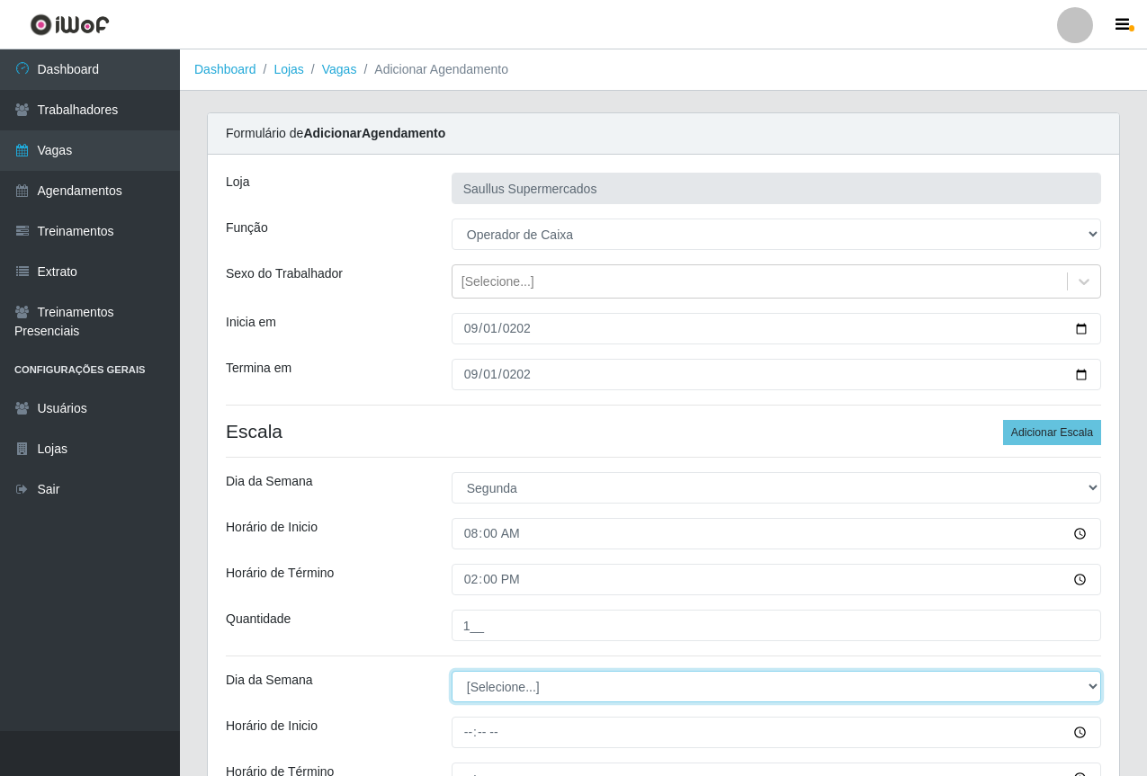
click at [505, 692] on select "[Selecione...] Segunda Terça Quarta Quinta Sexta Sábado Domingo" at bounding box center [777, 686] width 650 height 31
select select "1"
click at [452, 671] on select "[Selecione...] Segunda Terça Quarta Quinta Sexta Sábado Domingo" at bounding box center [777, 686] width 650 height 31
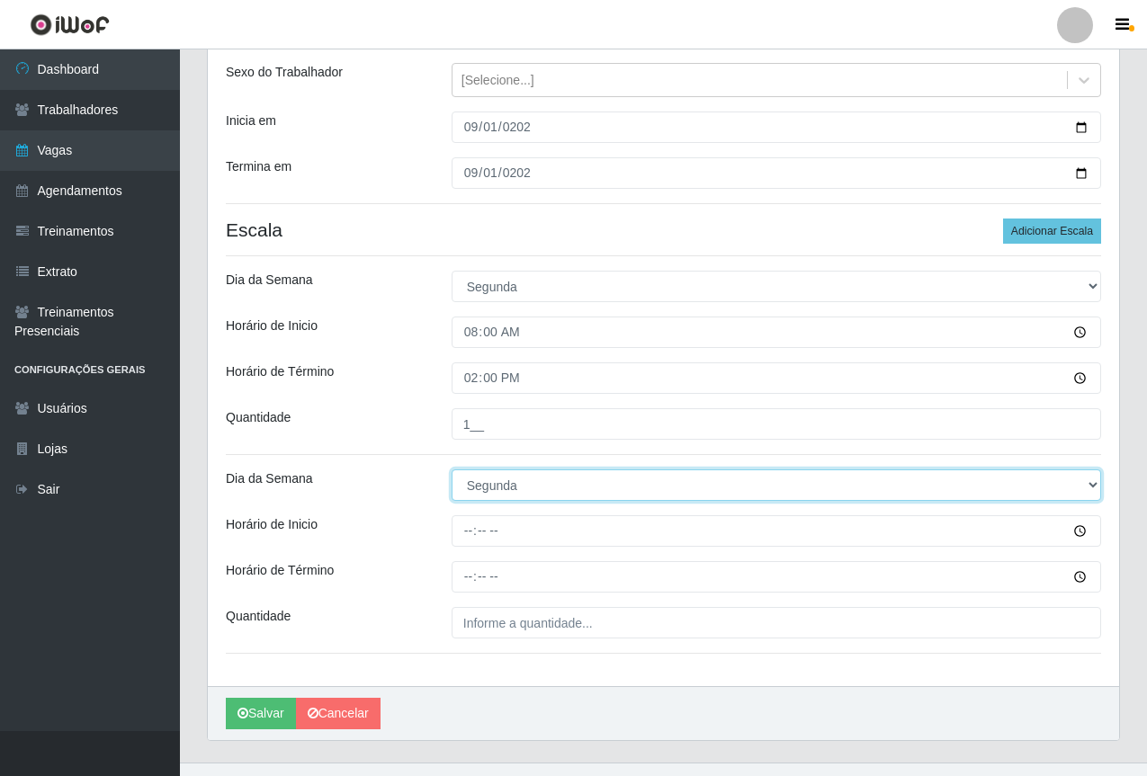
scroll to position [233, 0]
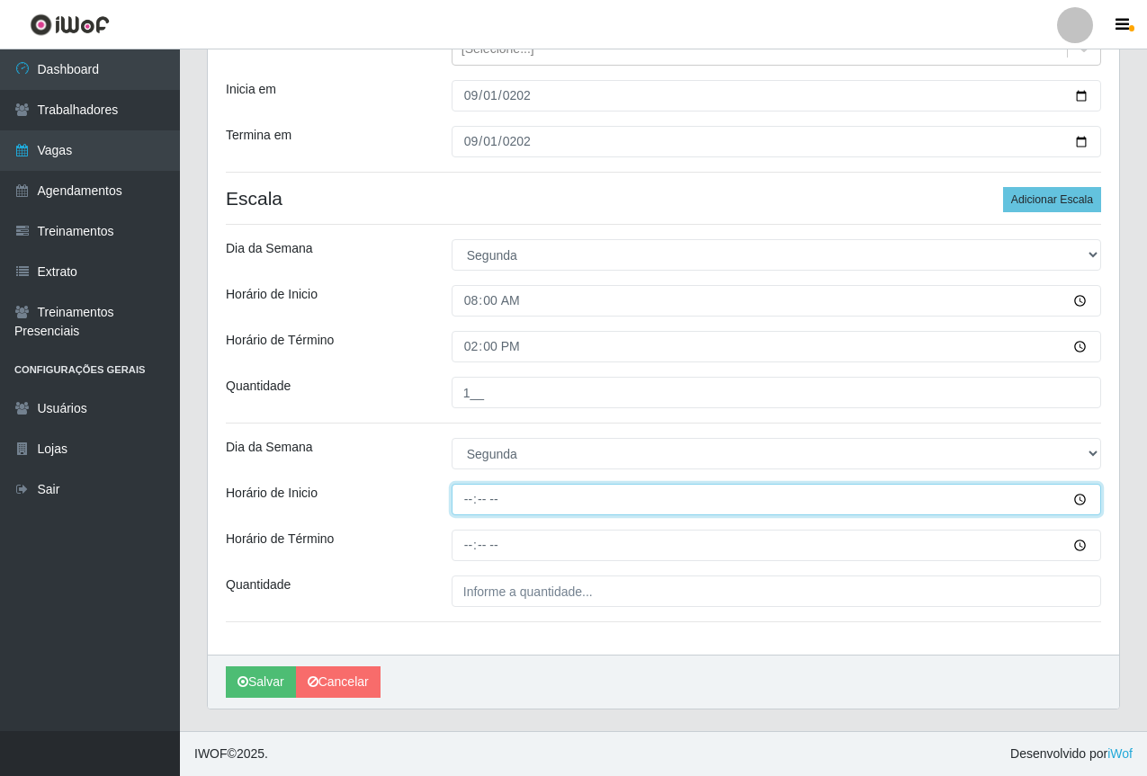
click at [467, 507] on input "Horário de Inicio" at bounding box center [777, 499] width 650 height 31
type input "10:00"
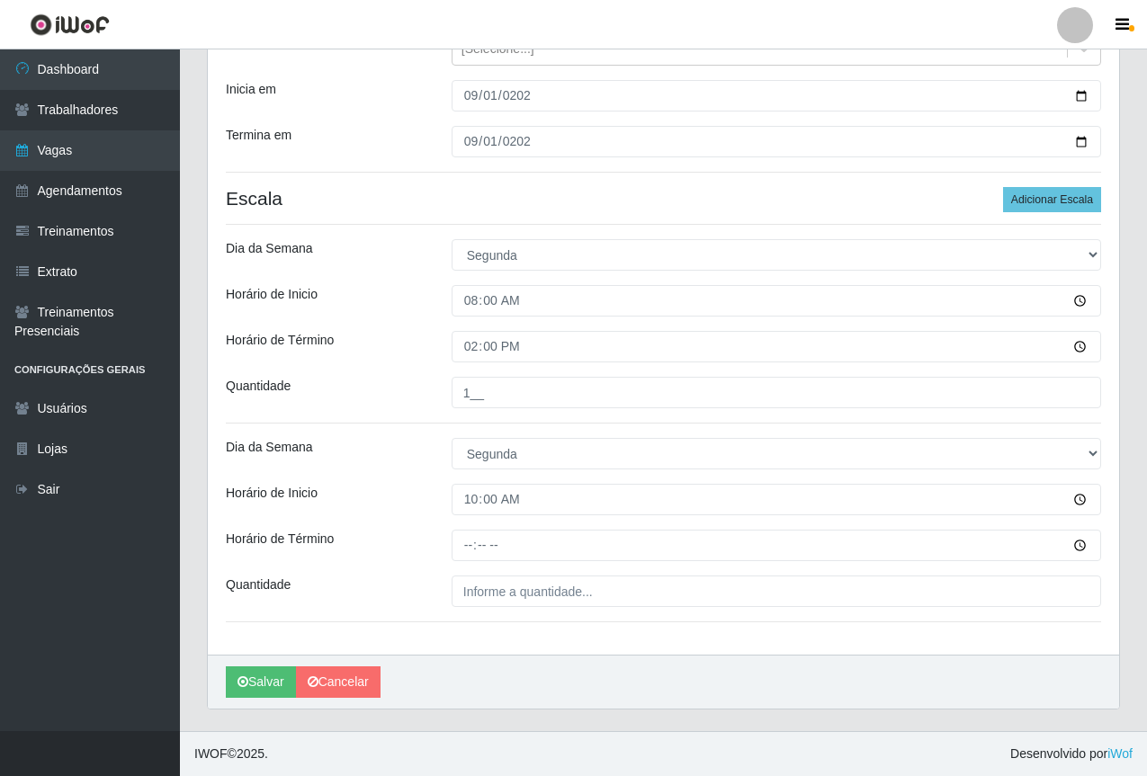
click at [440, 561] on div at bounding box center [776, 545] width 677 height 31
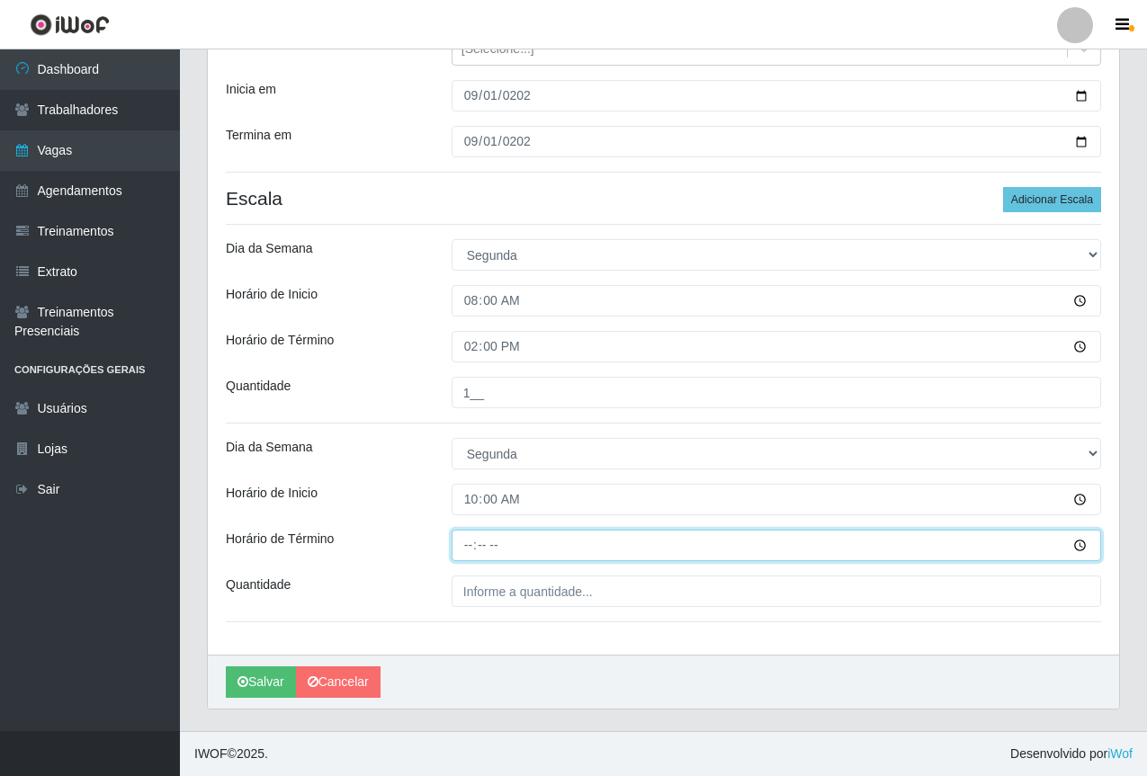
click at [469, 555] on input "Horário de Término" at bounding box center [777, 545] width 650 height 31
type input "16:00"
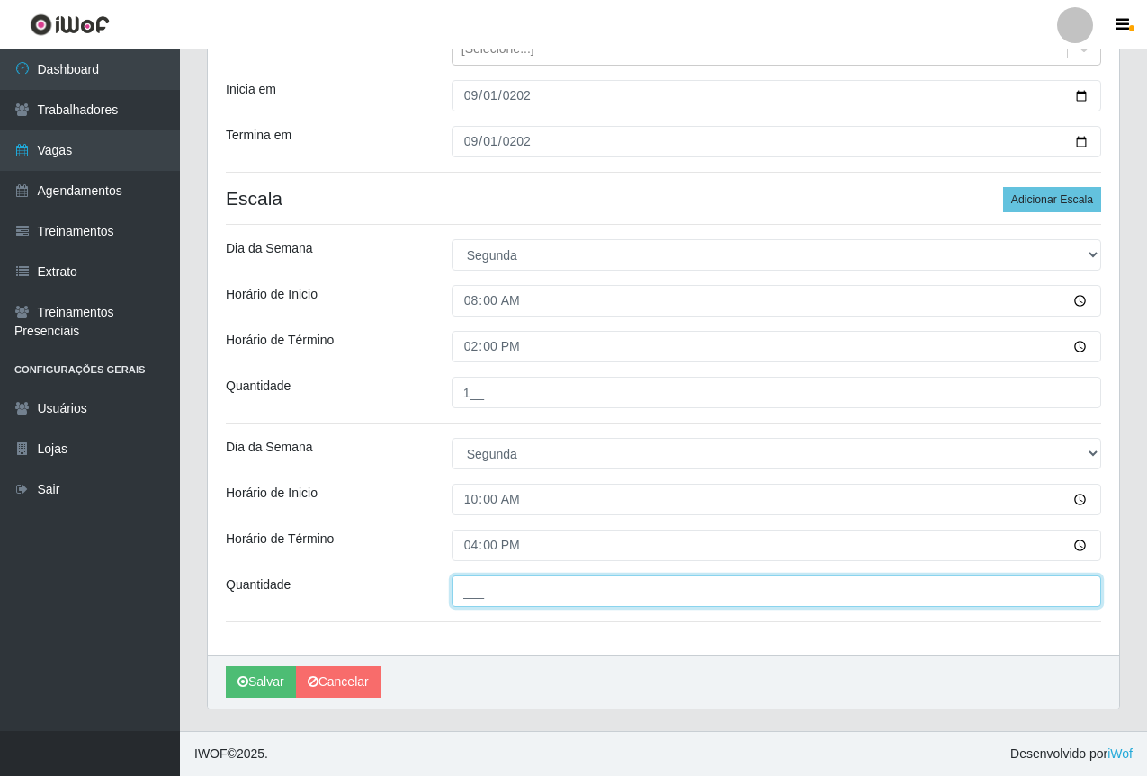
click at [512, 583] on input "___" at bounding box center [777, 591] width 650 height 31
type input "1__"
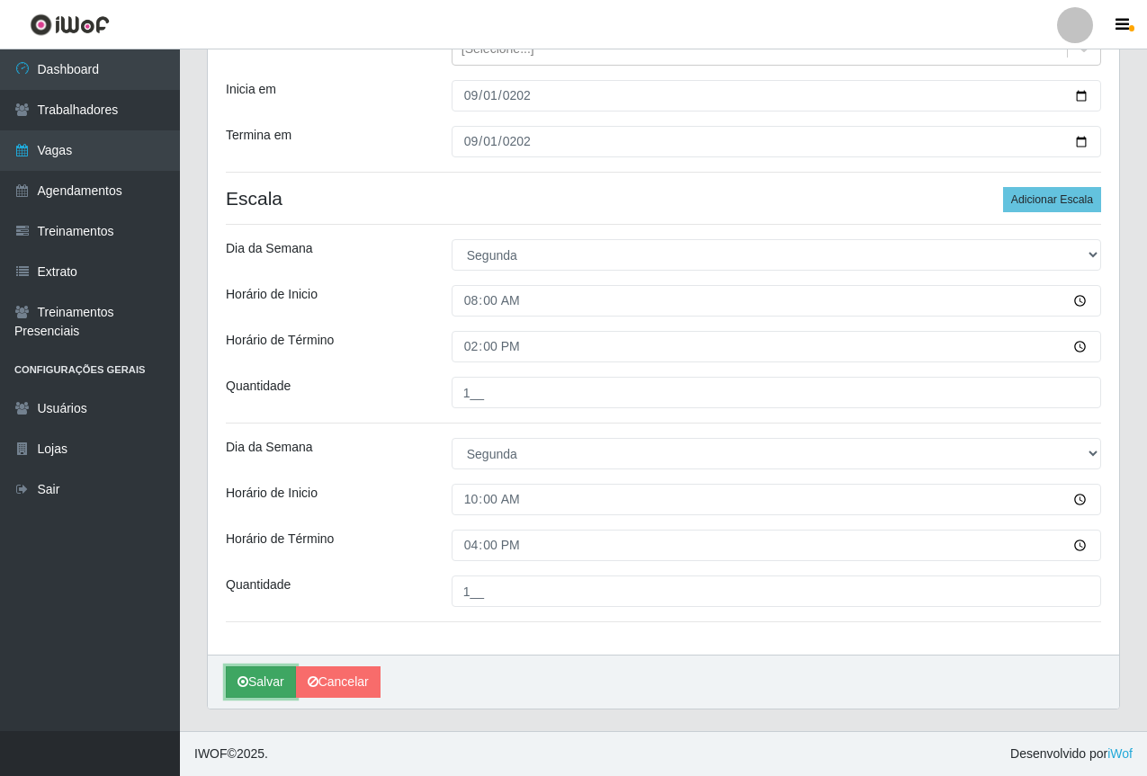
click at [249, 679] on button "Salvar" at bounding box center [261, 682] width 70 height 31
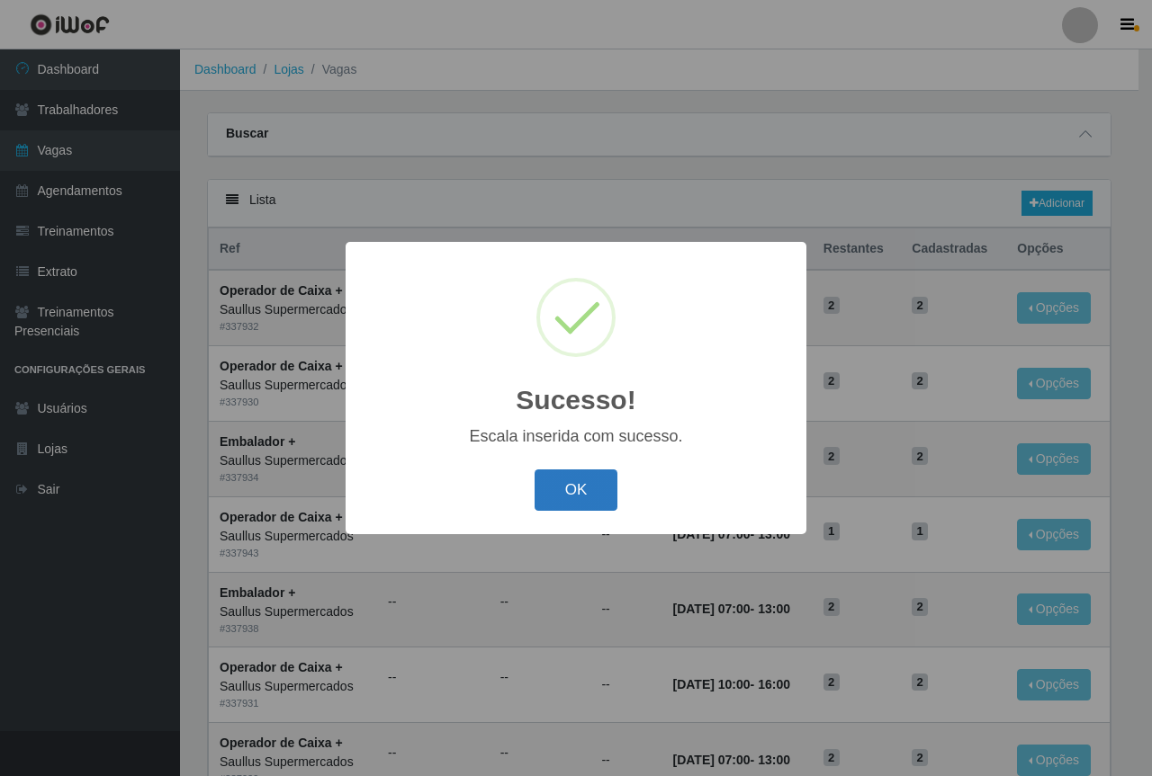
click at [563, 478] on button "OK" at bounding box center [576, 491] width 84 height 42
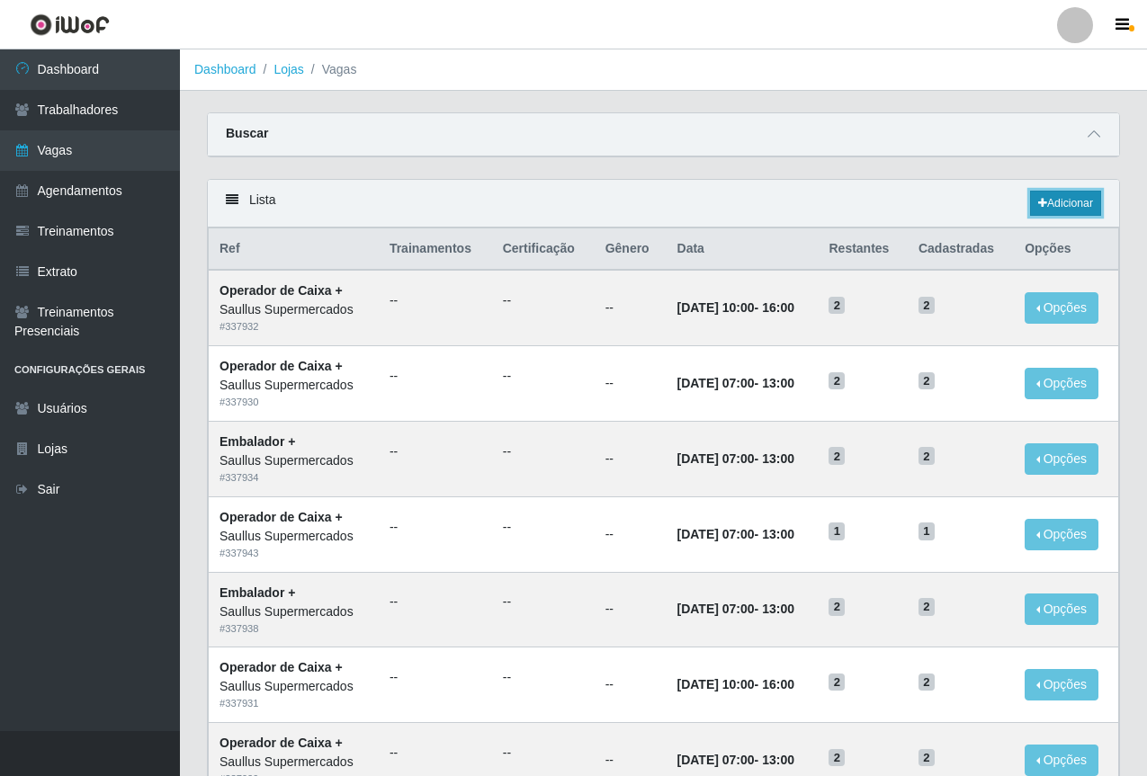
click at [1061, 205] on link "Adicionar" at bounding box center [1065, 203] width 71 height 25
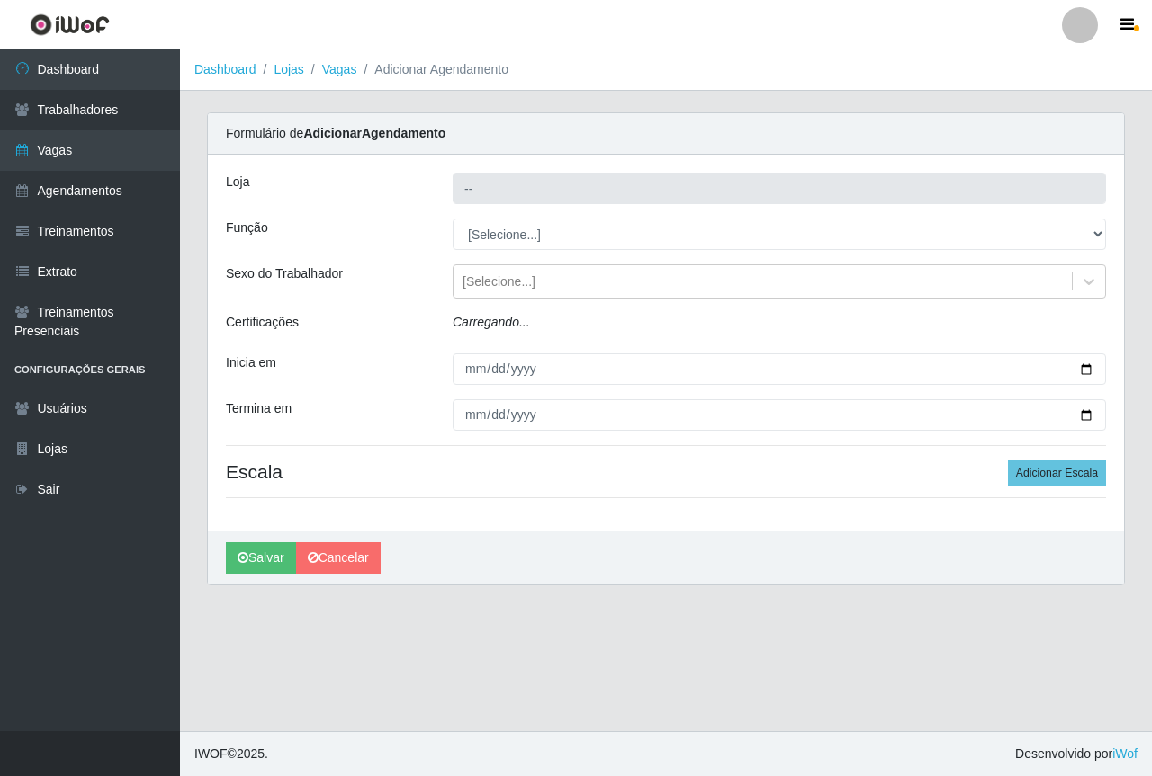
type input "Saullus Supermercados"
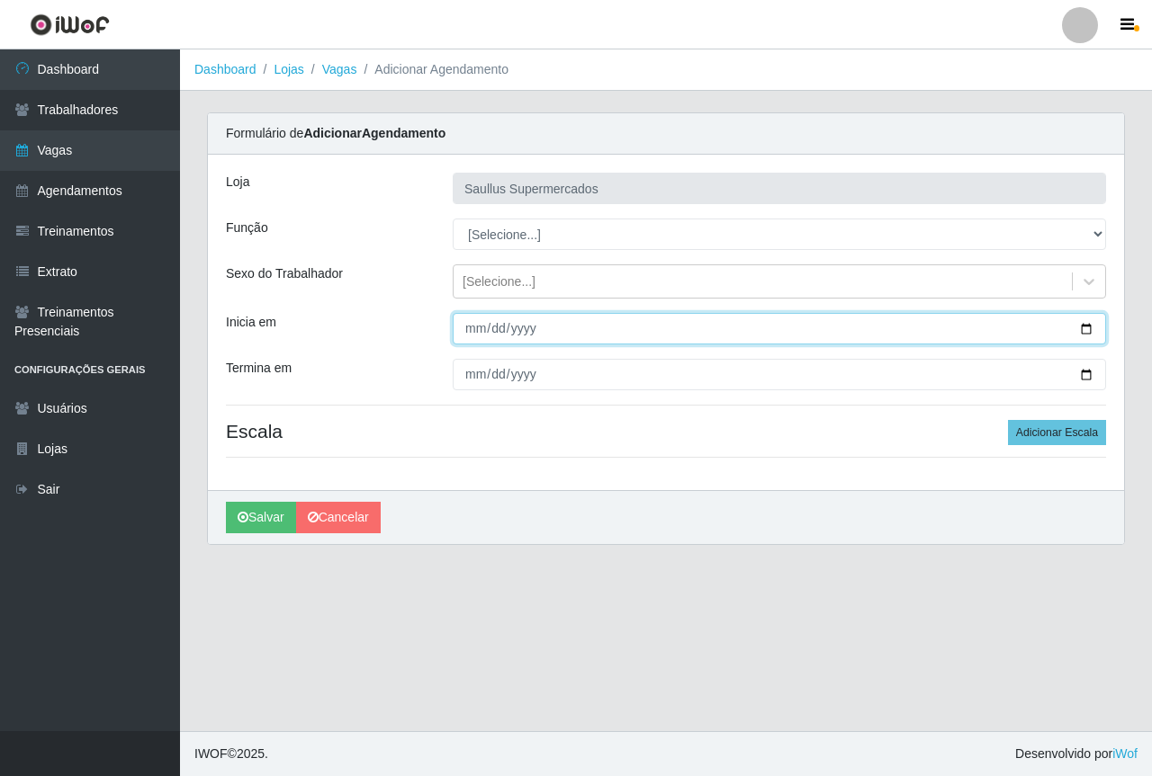
click at [484, 339] on input "Inicia em" at bounding box center [779, 328] width 653 height 31
type input "2025-09-22"
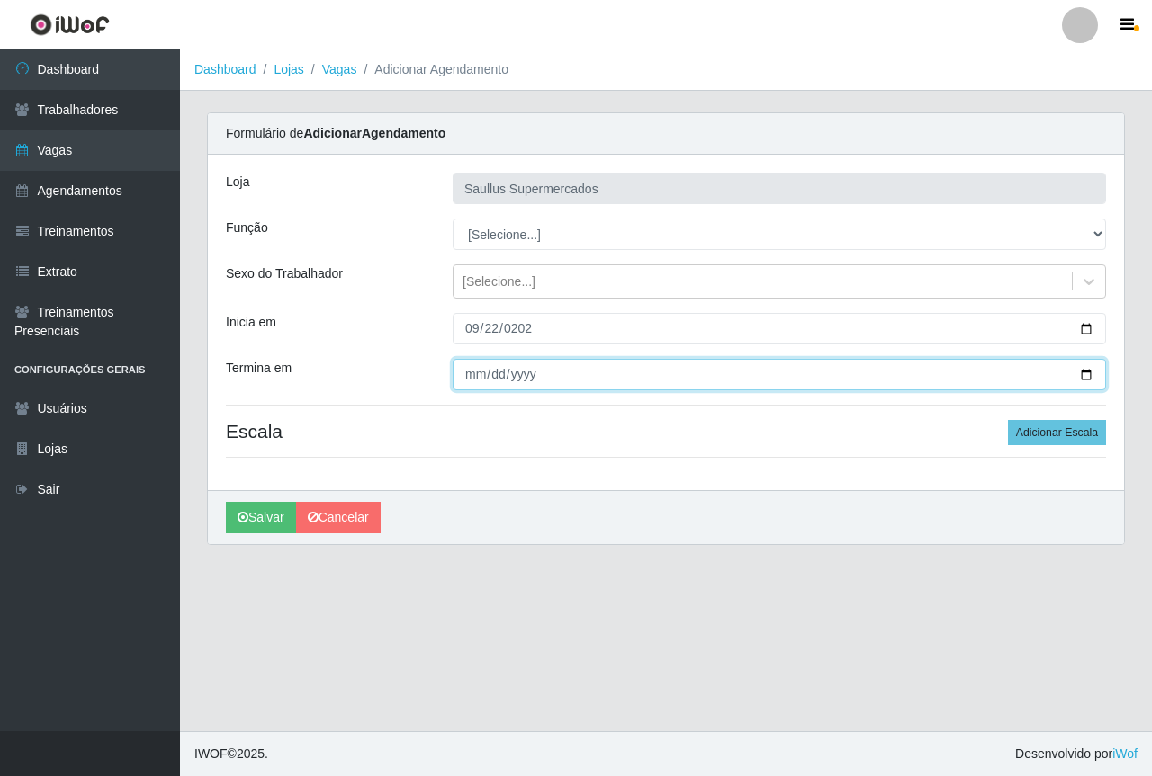
click at [477, 371] on input "Termina em" at bounding box center [779, 374] width 653 height 31
type input "2025-09-29"
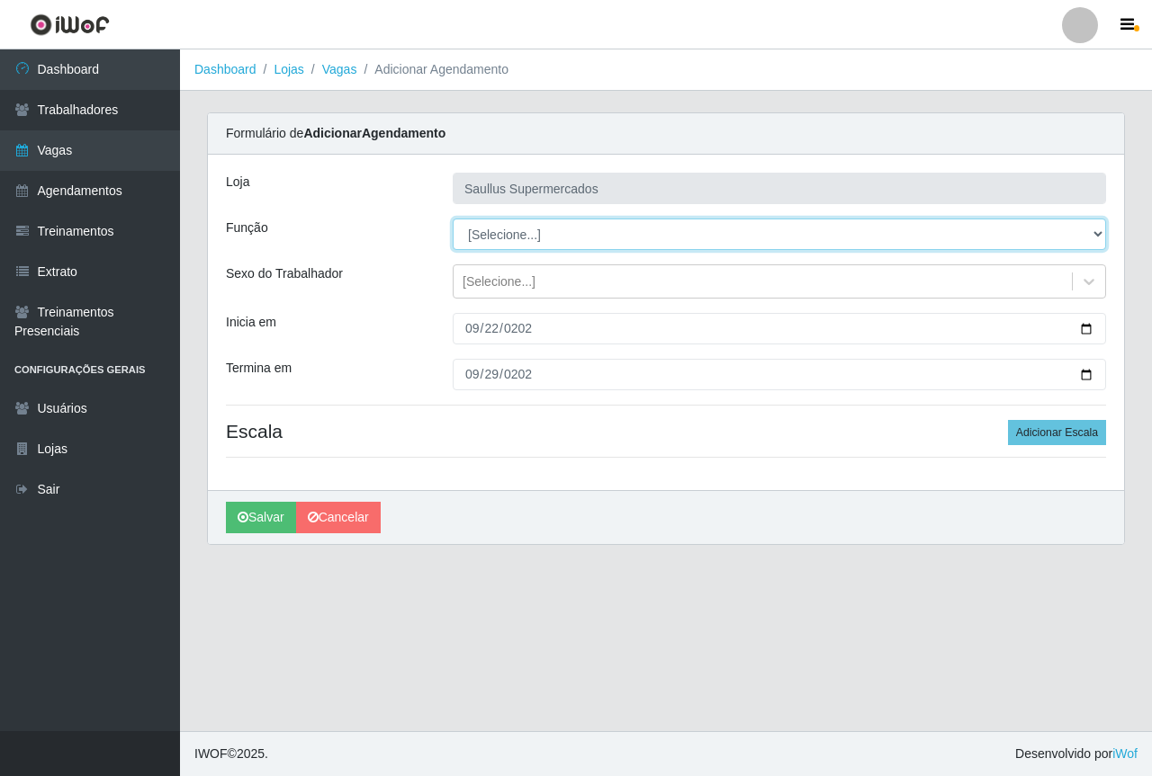
click at [463, 239] on select "[Selecione...] ASG ASG + ASG ++ Balconista de Açougue Balconista de Açougue + B…" at bounding box center [779, 234] width 653 height 31
select select "22"
click at [453, 219] on select "[Selecione...] ASG ASG + ASG ++ Balconista de Açougue Balconista de Açougue + B…" at bounding box center [779, 234] width 653 height 31
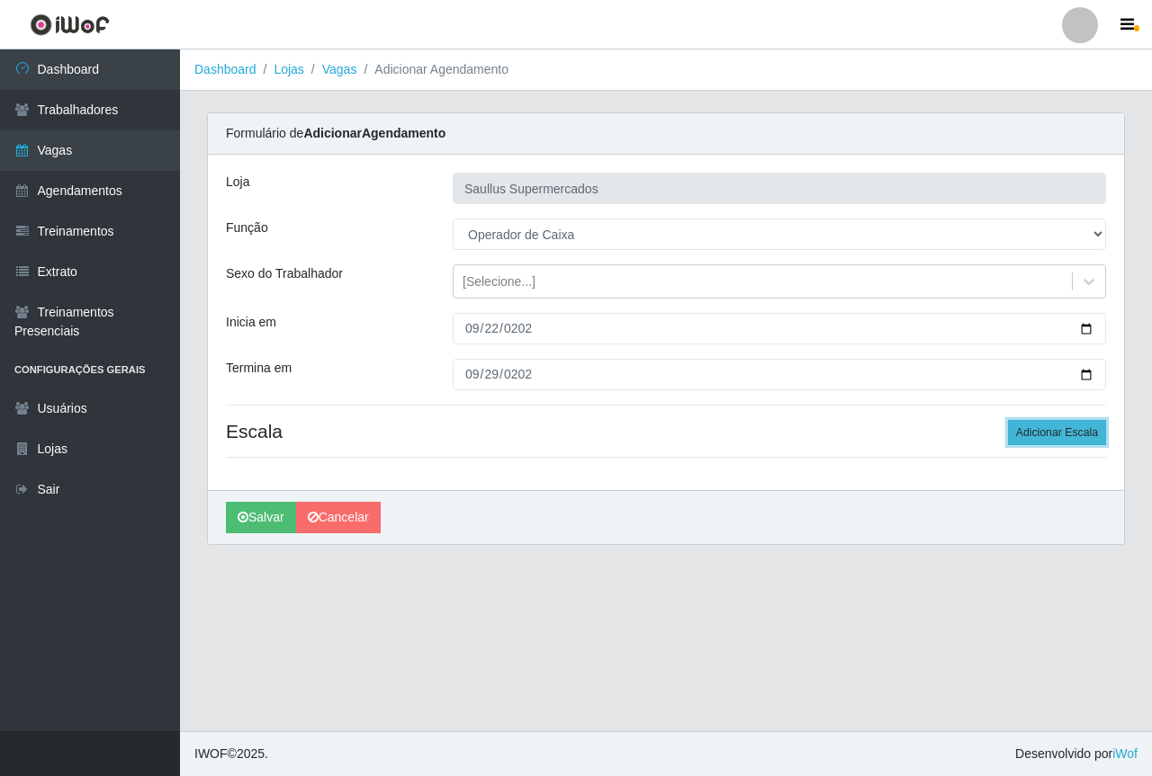
drag, startPoint x: 1045, startPoint y: 426, endPoint x: 1033, endPoint y: 432, distance: 14.1
click at [1046, 425] on button "Adicionar Escala" at bounding box center [1057, 432] width 98 height 25
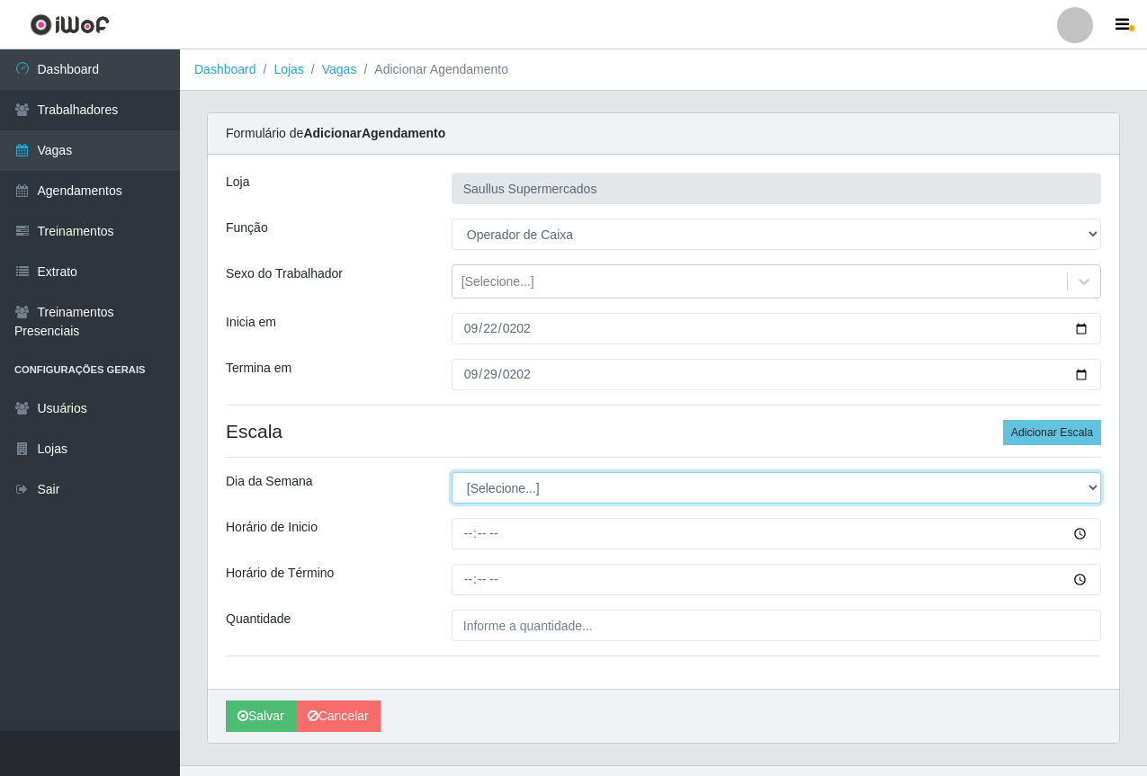
click at [521, 487] on select "[Selecione...] Segunda Terça Quarta Quinta Sexta Sábado Domingo" at bounding box center [777, 487] width 650 height 31
click at [452, 472] on select "[Selecione...] Segunda Terça Quarta Quinta Sexta Sábado Domingo" at bounding box center [777, 487] width 650 height 31
click at [482, 481] on select "[Selecione...] Segunda Terça Quarta Quinta Sexta Sábado Domingo" at bounding box center [777, 487] width 650 height 31
select select "1"
click at [452, 472] on select "[Selecione...] Segunda Terça Quarta Quinta Sexta Sábado Domingo" at bounding box center [777, 487] width 650 height 31
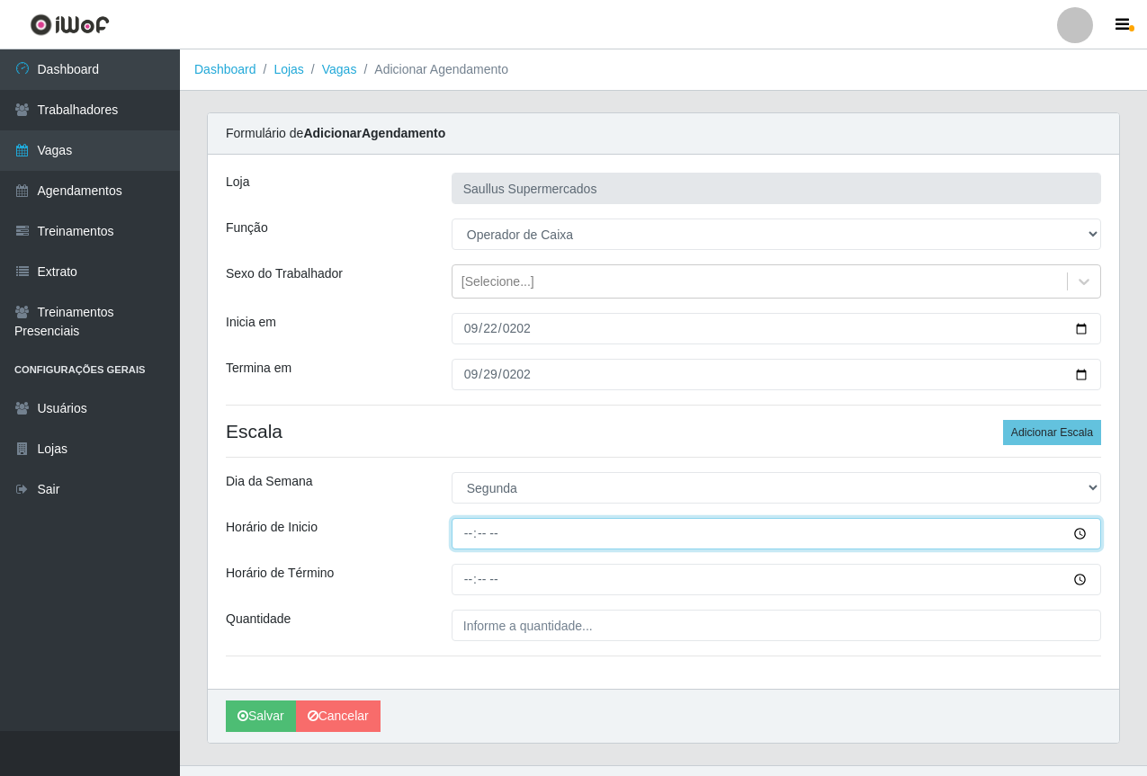
drag, startPoint x: 469, startPoint y: 524, endPoint x: 628, endPoint y: 576, distance: 167.3
click at [469, 527] on input "Horário de Inicio" at bounding box center [777, 533] width 650 height 31
type input "15:40"
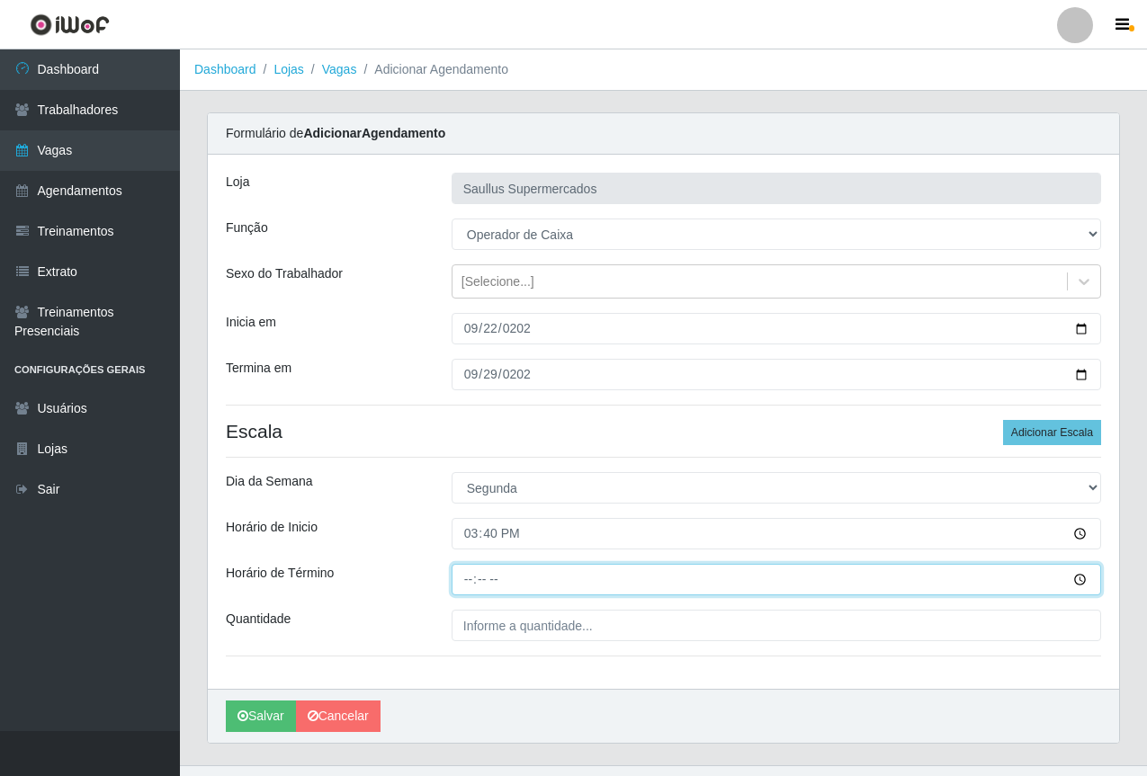
drag, startPoint x: 463, startPoint y: 582, endPoint x: 474, endPoint y: 596, distance: 18.0
click at [462, 587] on input "Horário de Término" at bounding box center [777, 579] width 650 height 31
type input "21:40"
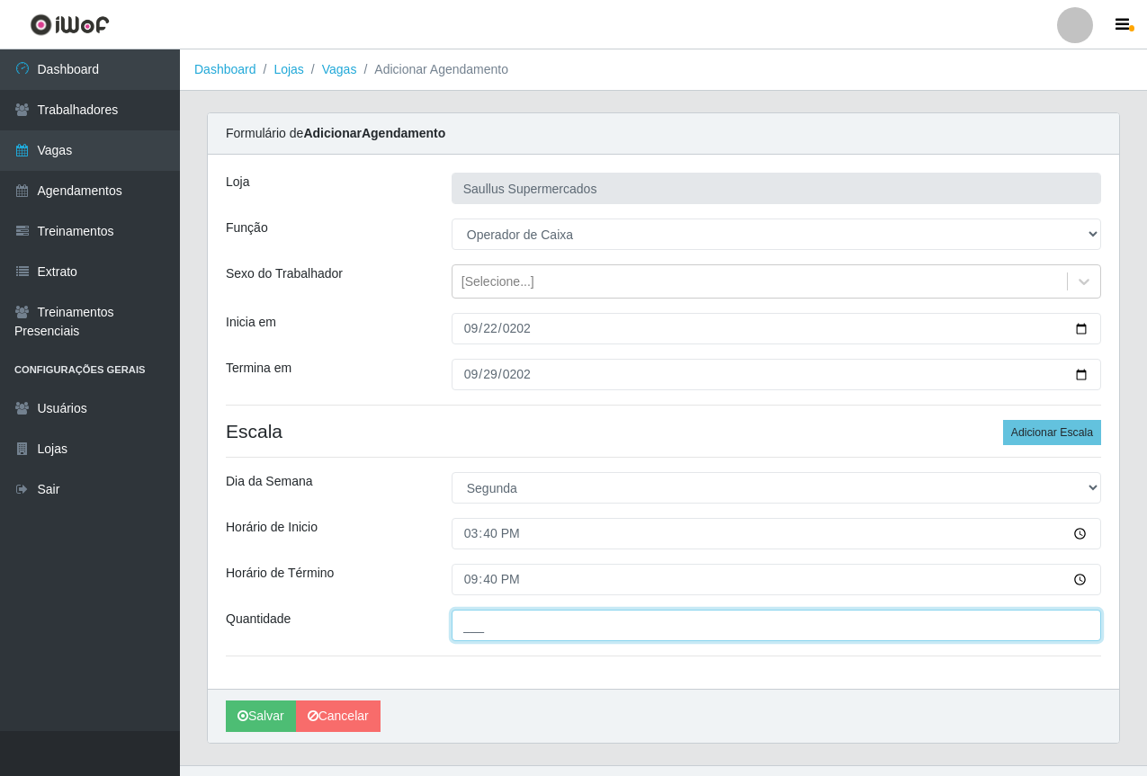
click at [666, 631] on input "___" at bounding box center [777, 625] width 650 height 31
type input "1__"
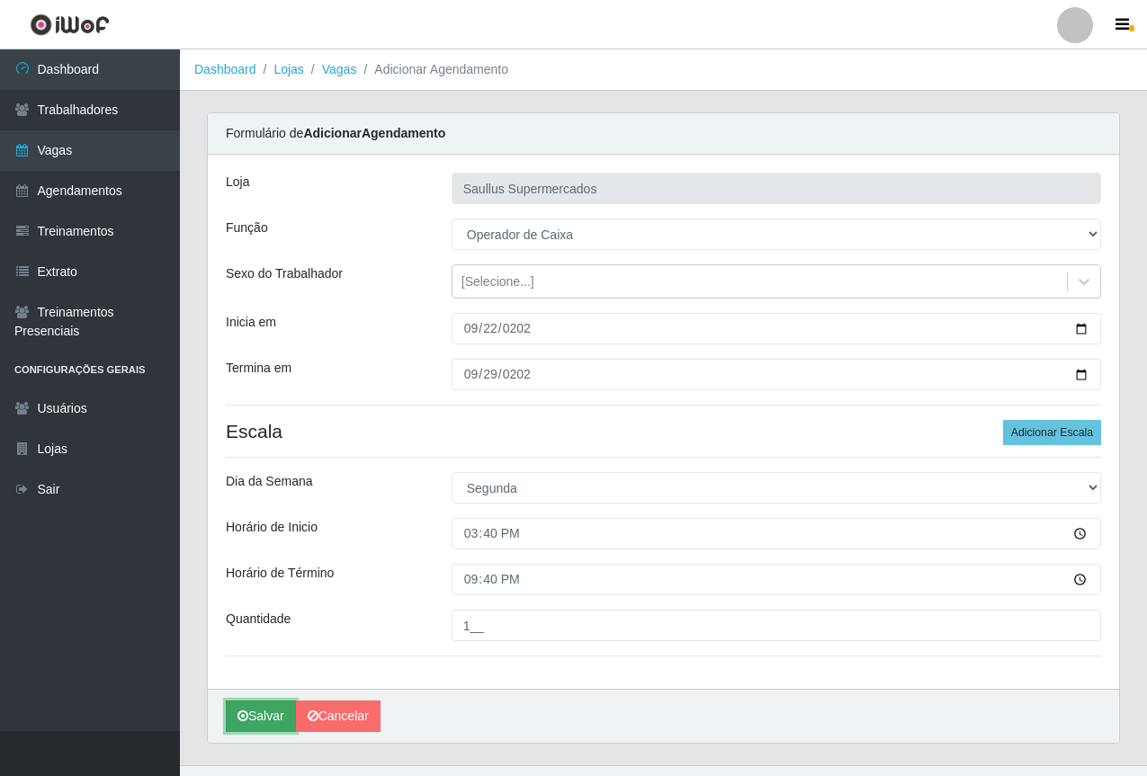
click at [266, 721] on button "Salvar" at bounding box center [261, 716] width 70 height 31
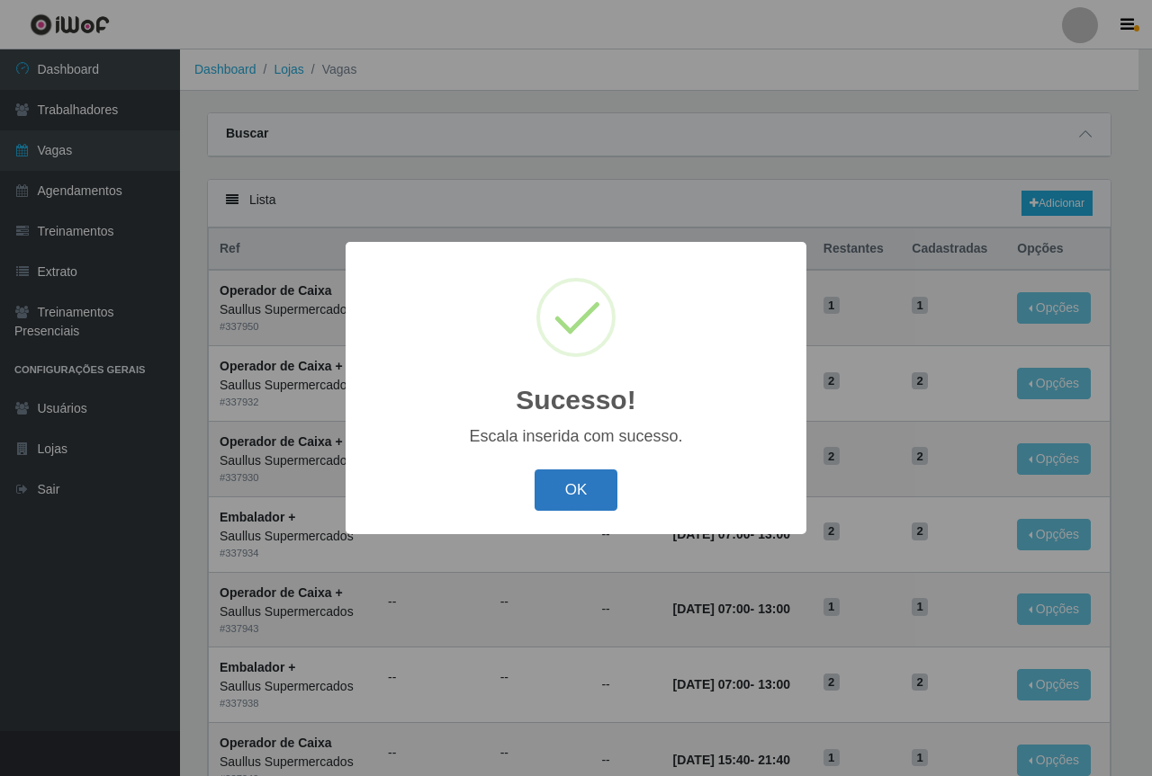
click at [595, 497] on button "OK" at bounding box center [576, 491] width 84 height 42
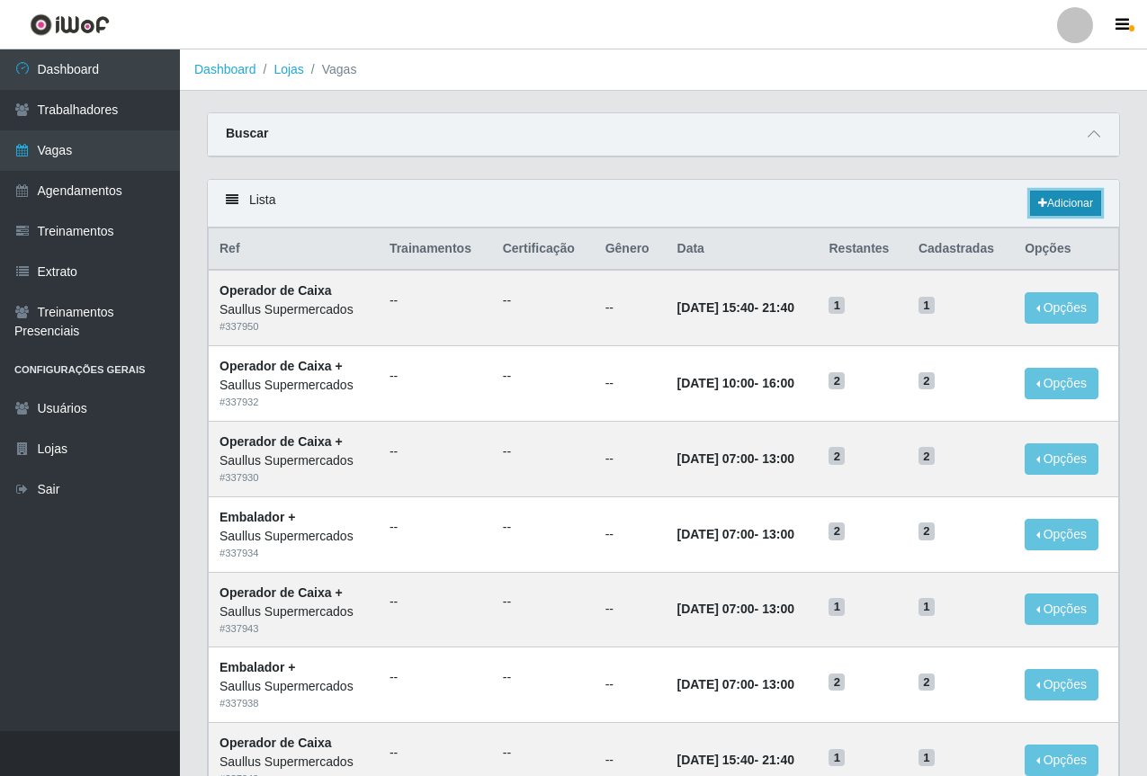
click at [1030, 210] on link "Adicionar" at bounding box center [1065, 203] width 71 height 25
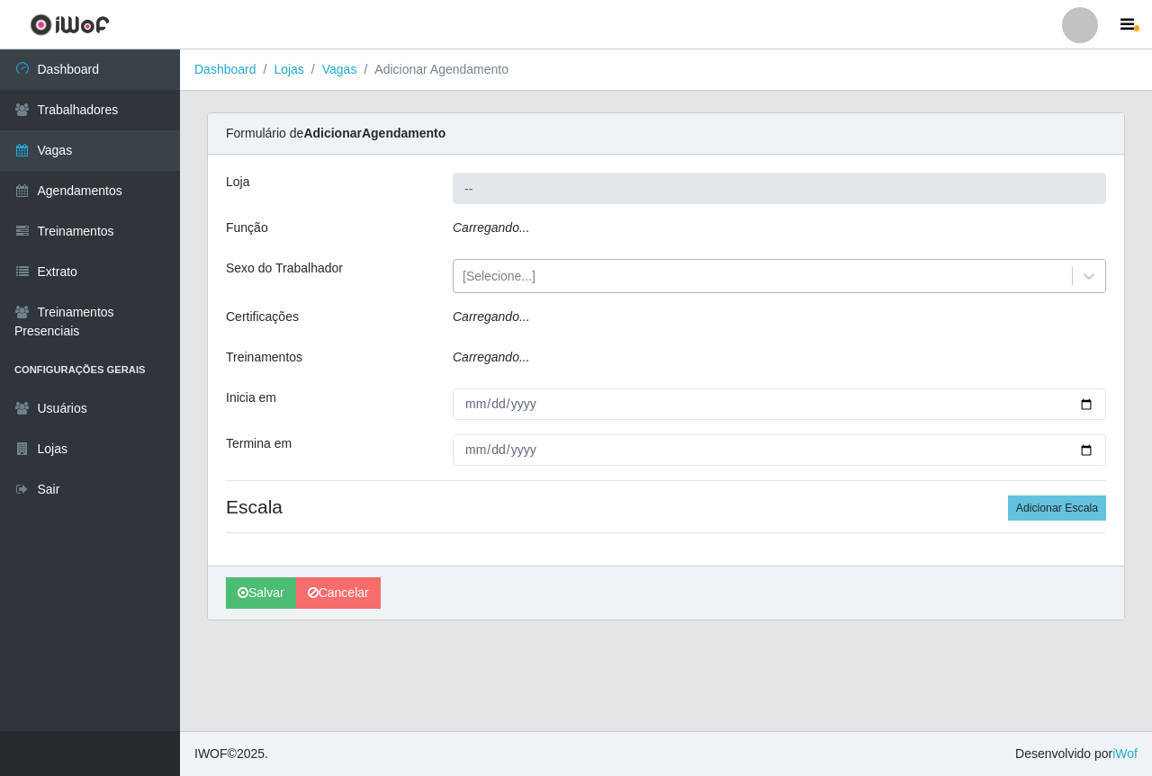
type input "Saullus Supermercados"
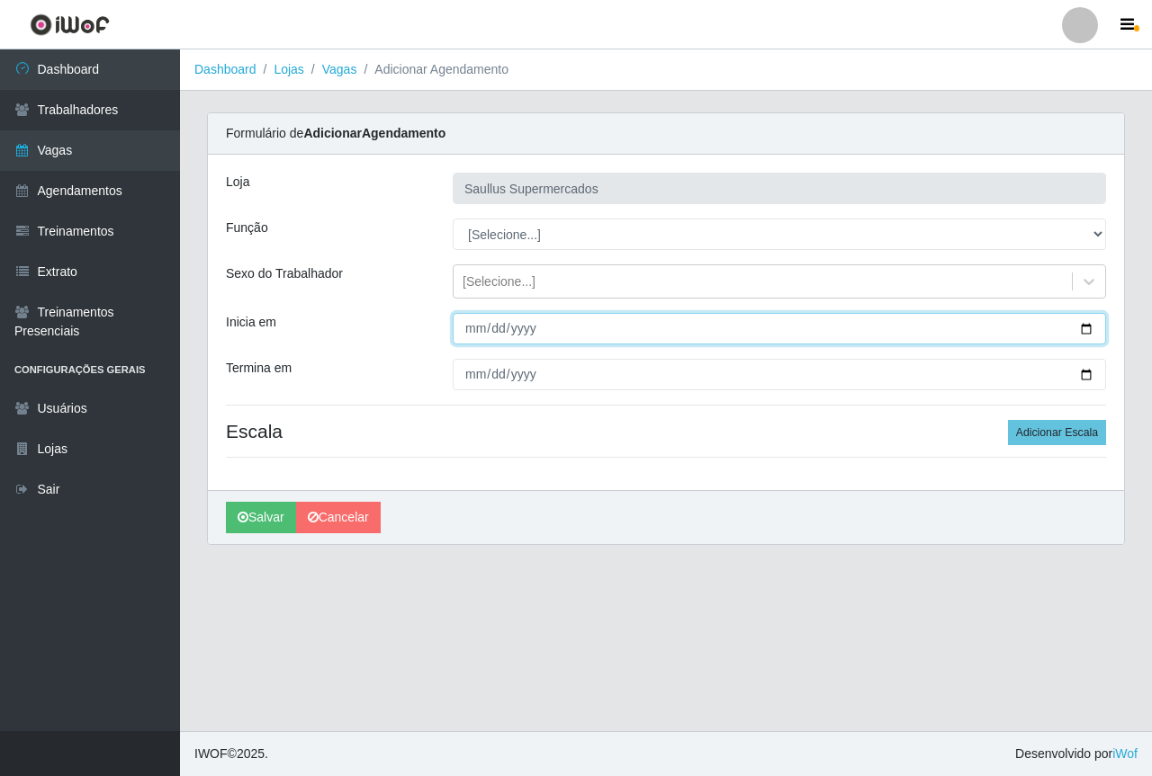
click at [472, 339] on input "Inicia em" at bounding box center [779, 328] width 653 height 31
type input "2025-09-29"
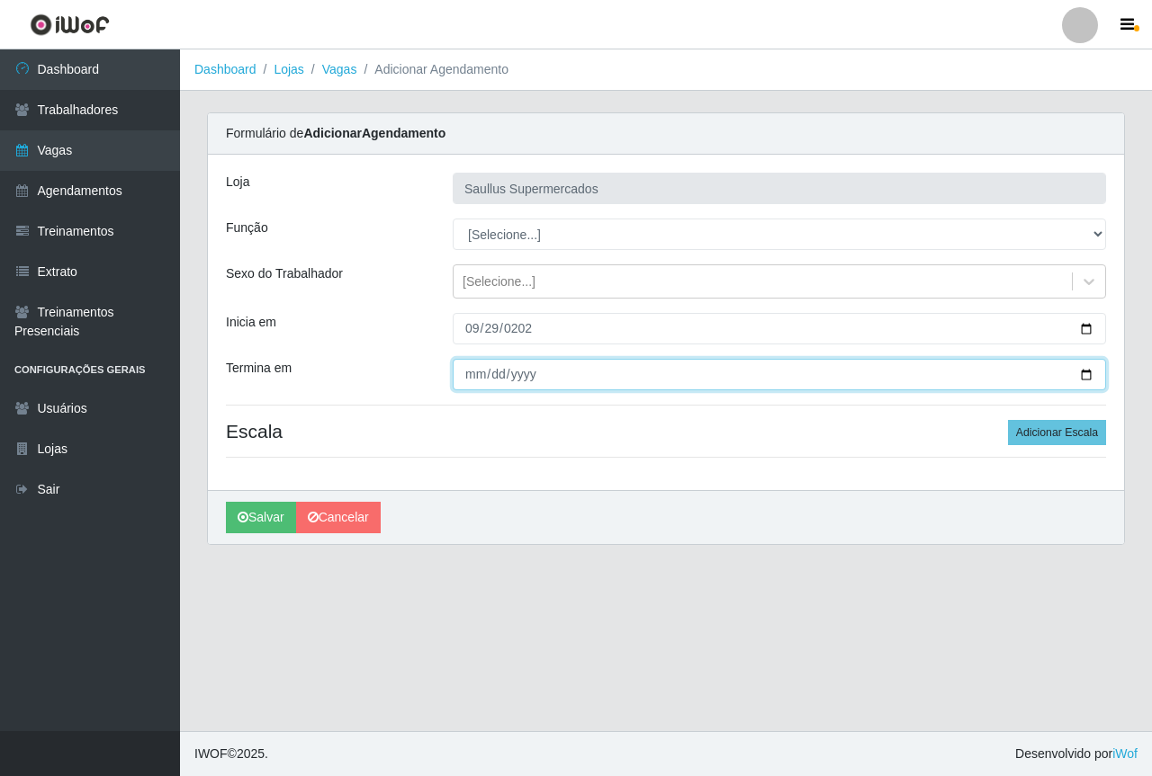
click at [462, 381] on input "Termina em" at bounding box center [779, 374] width 653 height 31
type input "2025-09-29"
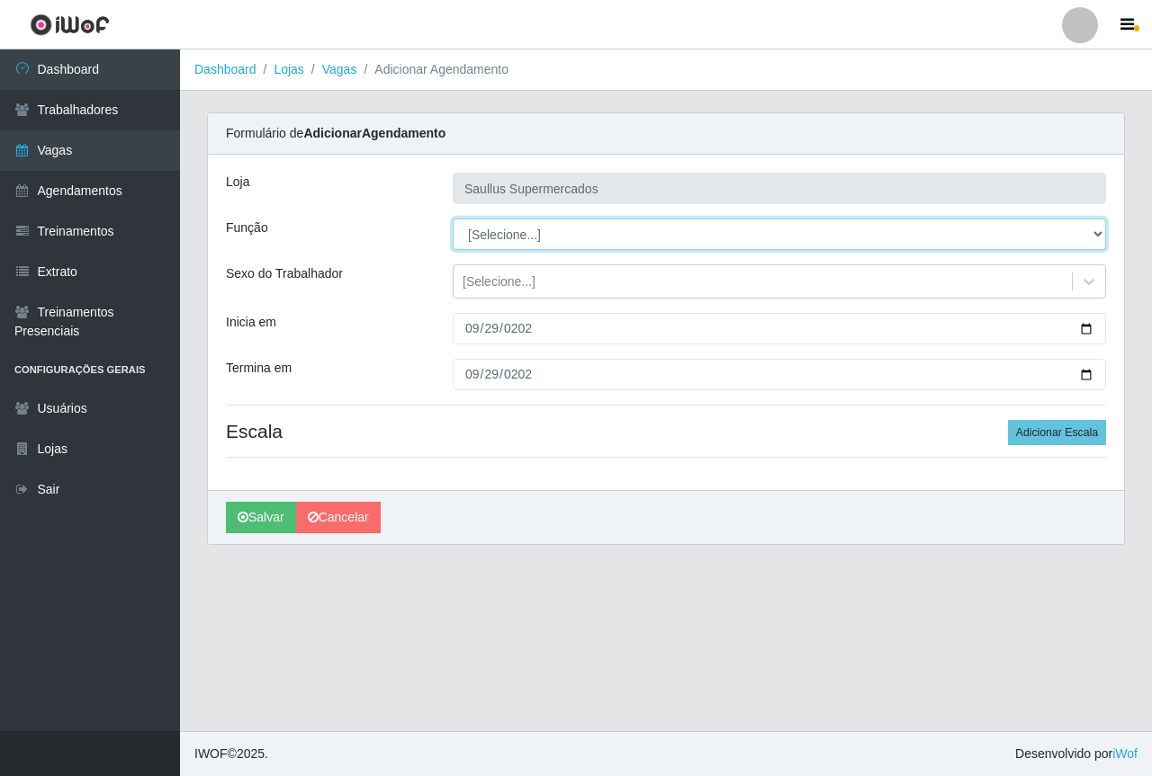
drag, startPoint x: 500, startPoint y: 224, endPoint x: 506, endPoint y: 236, distance: 13.3
click at [500, 224] on select "[Selecione...] ASG ASG + ASG ++ Balconista de Açougue Balconista de Açougue + B…" at bounding box center [779, 234] width 653 height 31
select select "22"
click at [453, 219] on select "[Selecione...] ASG ASG + ASG ++ Balconista de Açougue Balconista de Açougue + B…" at bounding box center [779, 234] width 653 height 31
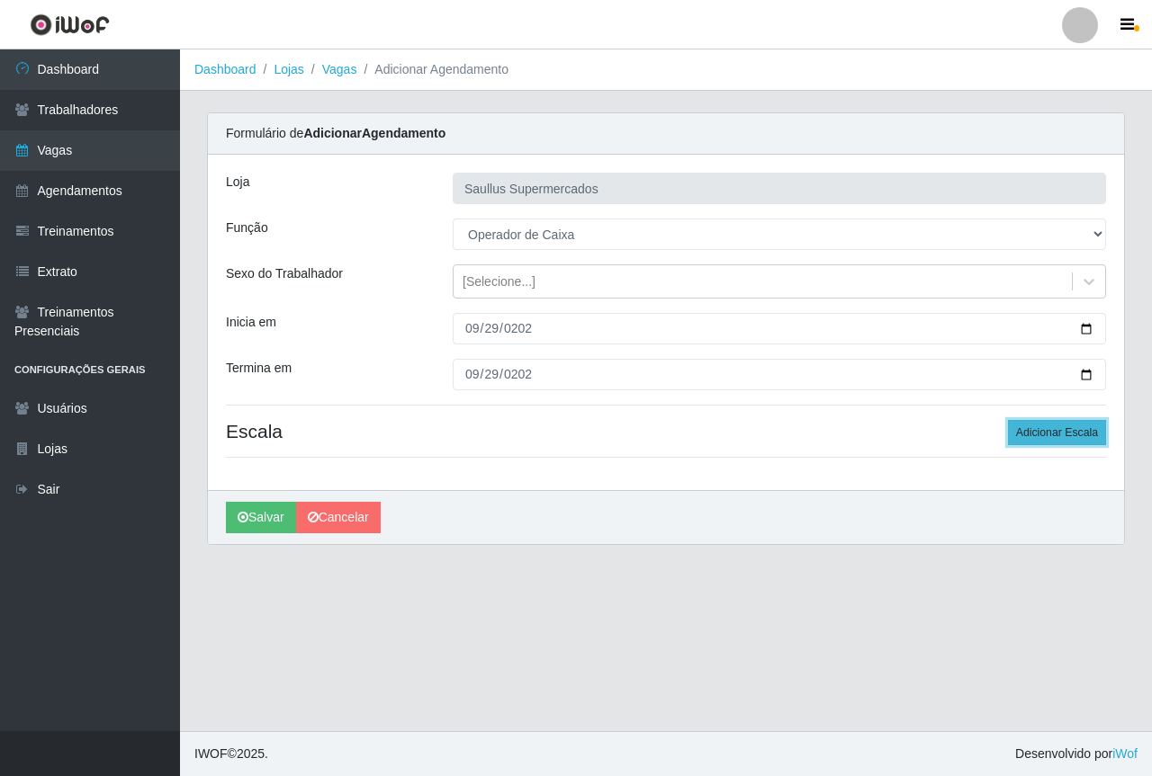
drag, startPoint x: 1044, startPoint y: 434, endPoint x: 1024, endPoint y: 435, distance: 19.9
click at [1042, 433] on button "Adicionar Escala" at bounding box center [1057, 432] width 98 height 25
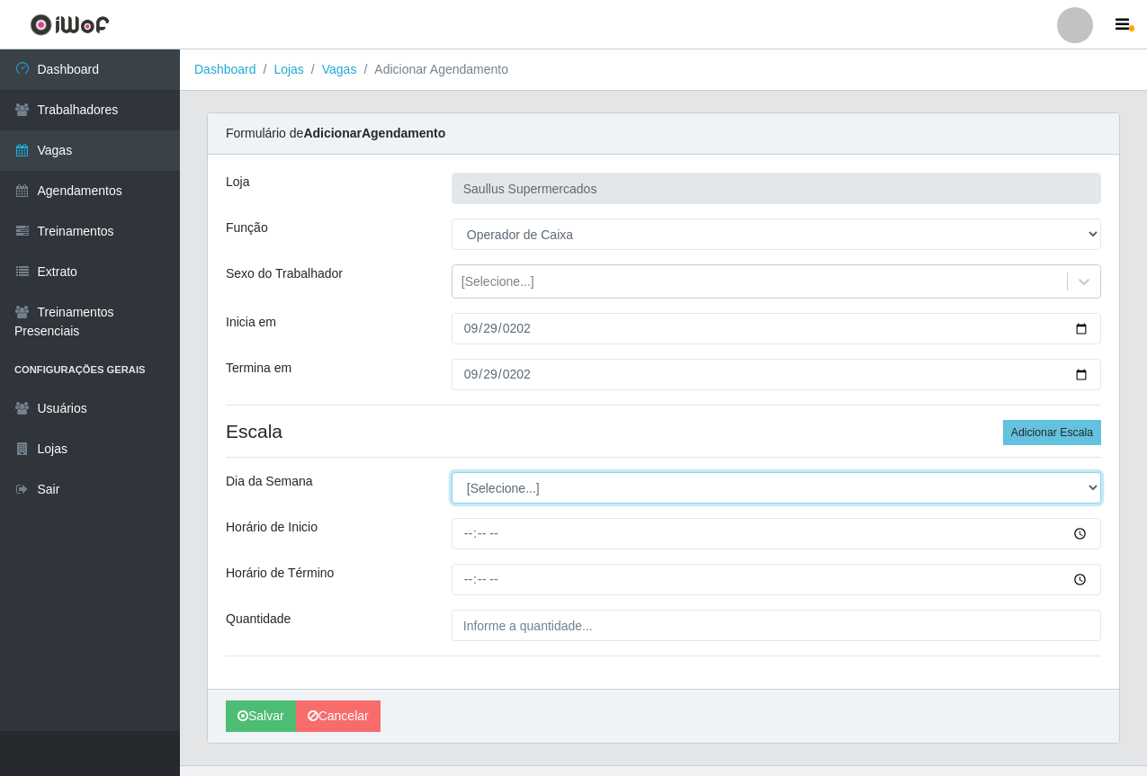
click at [482, 494] on select "[Selecione...] Segunda Terça Quarta Quinta Sexta Sábado Domingo" at bounding box center [777, 487] width 650 height 31
select select "1"
click at [452, 472] on select "[Selecione...] Segunda Terça Quarta Quinta Sexta Sábado Domingo" at bounding box center [777, 487] width 650 height 31
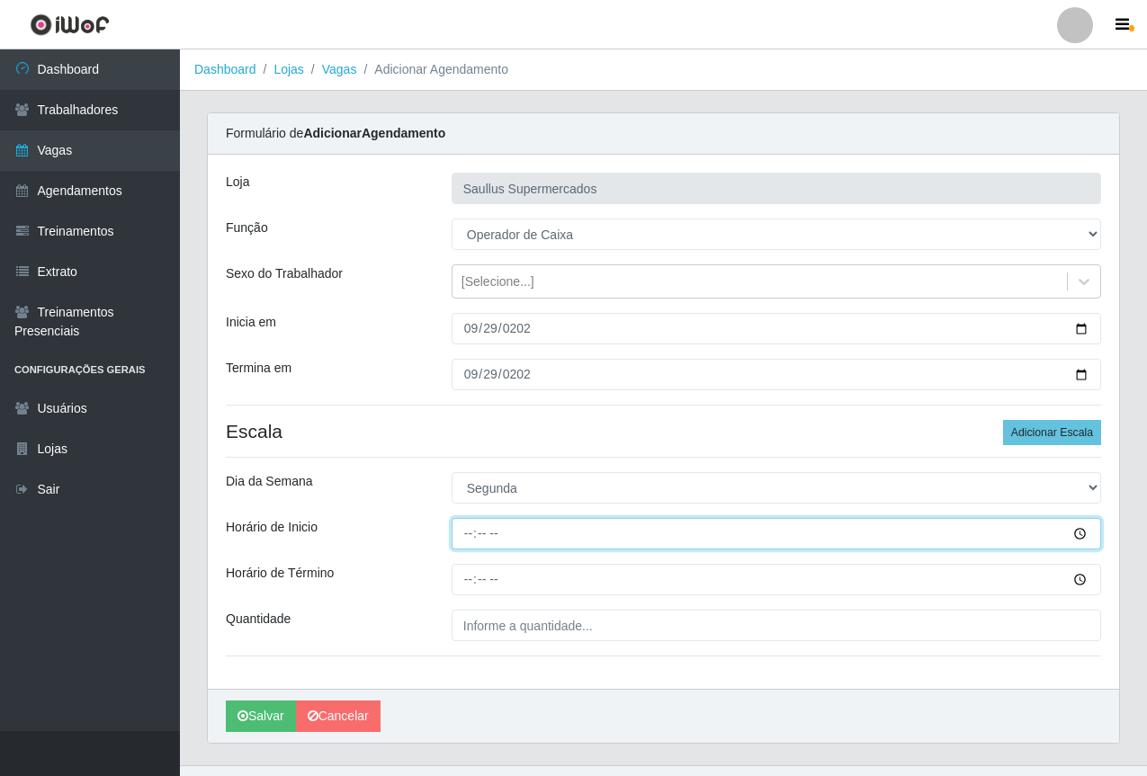
click at [471, 533] on input "Horário de Inicio" at bounding box center [777, 533] width 650 height 31
type input "10:00"
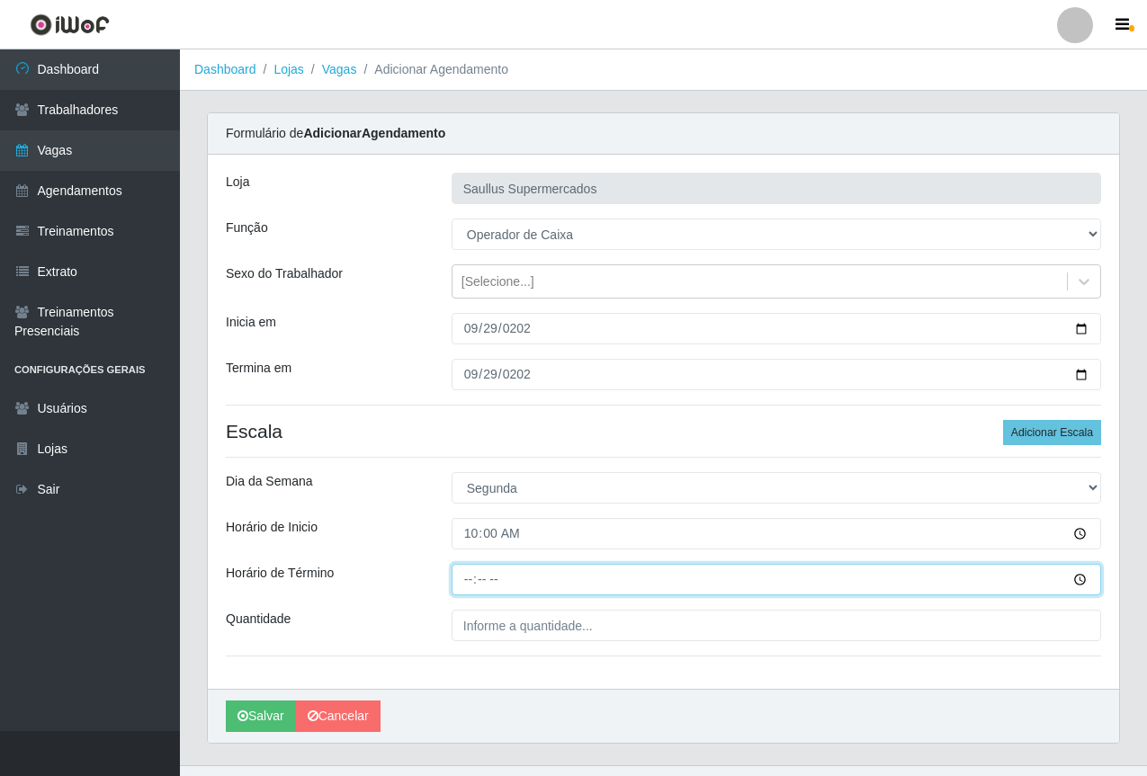
click at [467, 594] on input "Horário de Término" at bounding box center [777, 579] width 650 height 31
type input "16:00"
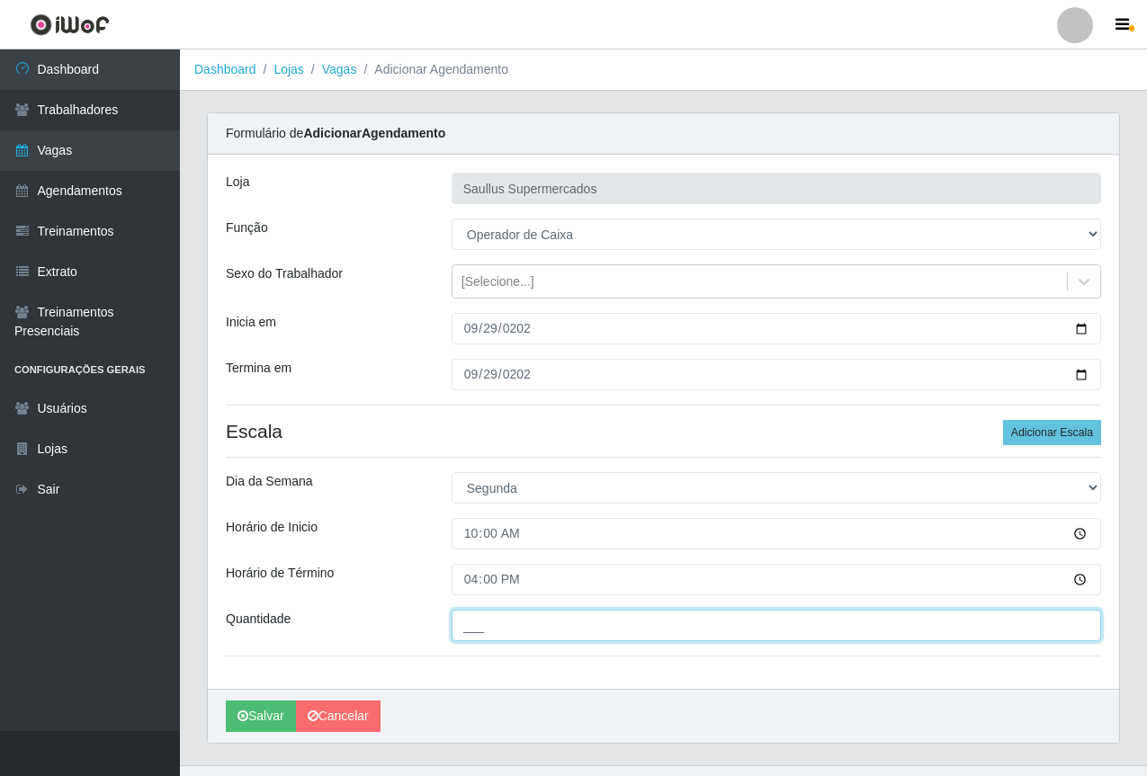
click at [524, 627] on input "___" at bounding box center [777, 625] width 650 height 31
type input "1__"
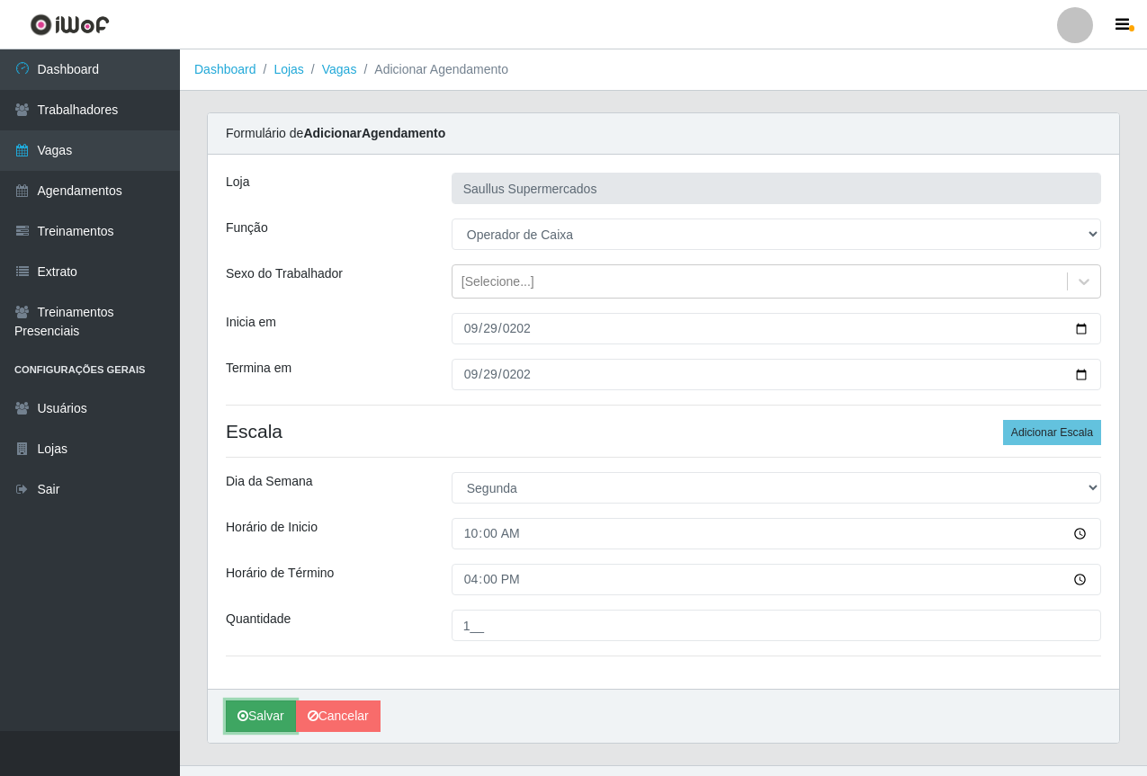
click at [252, 710] on button "Salvar" at bounding box center [261, 716] width 70 height 31
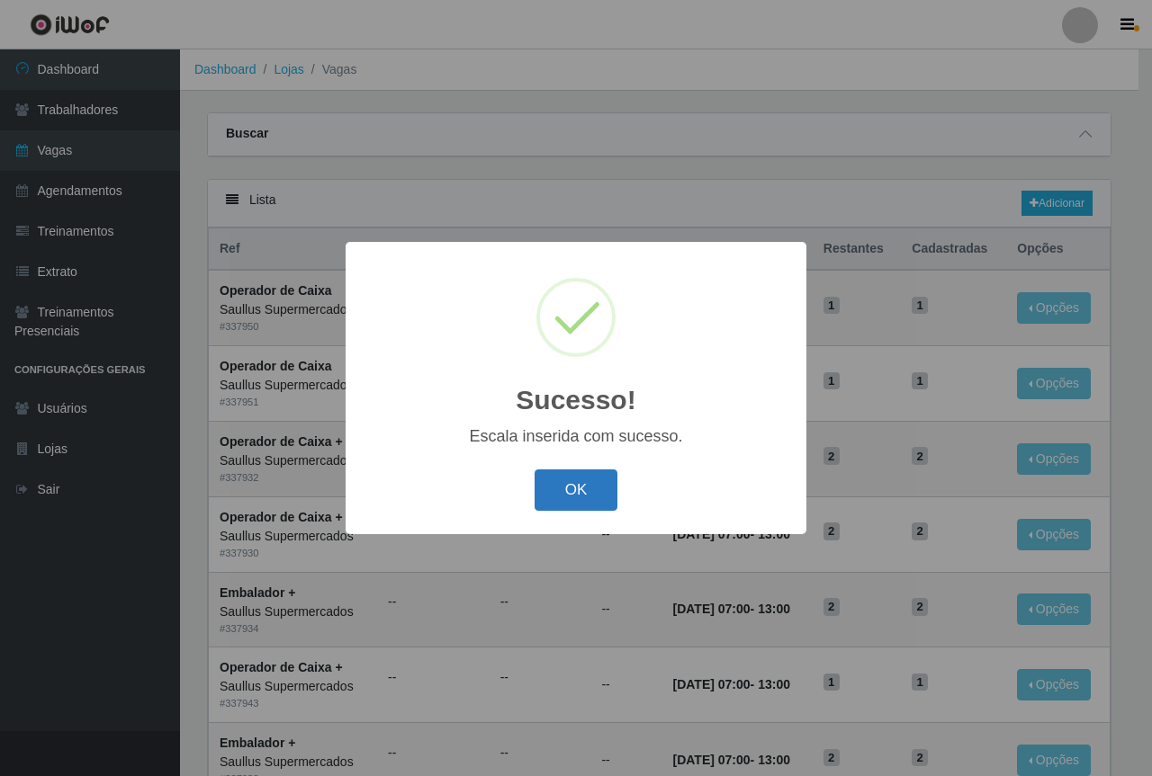
click at [565, 484] on button "OK" at bounding box center [576, 491] width 84 height 42
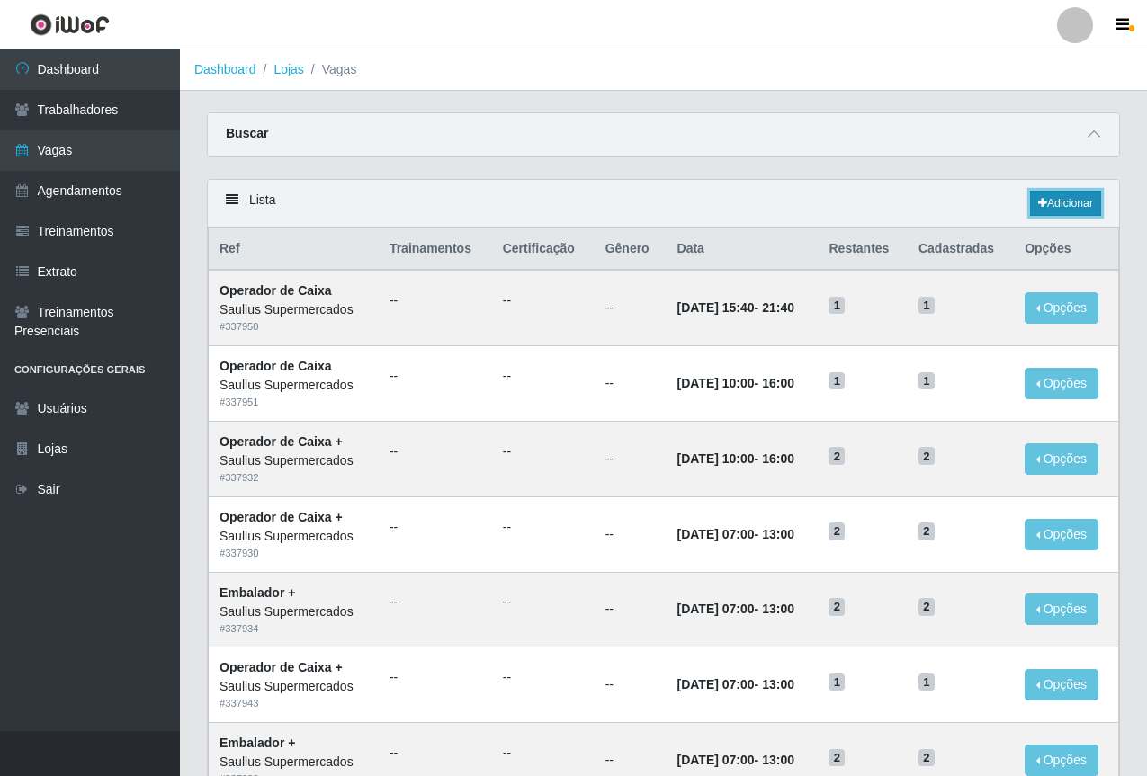
click at [1063, 202] on link "Adicionar" at bounding box center [1065, 203] width 71 height 25
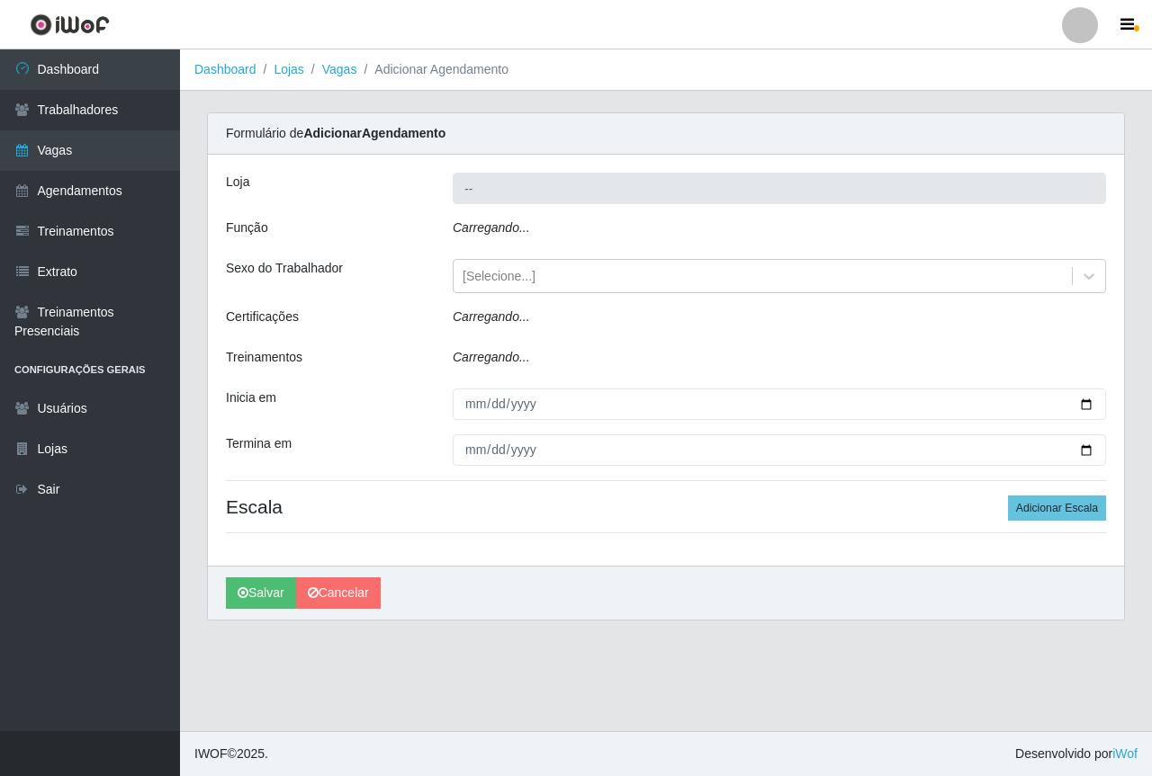
type input "Saullus Supermercados"
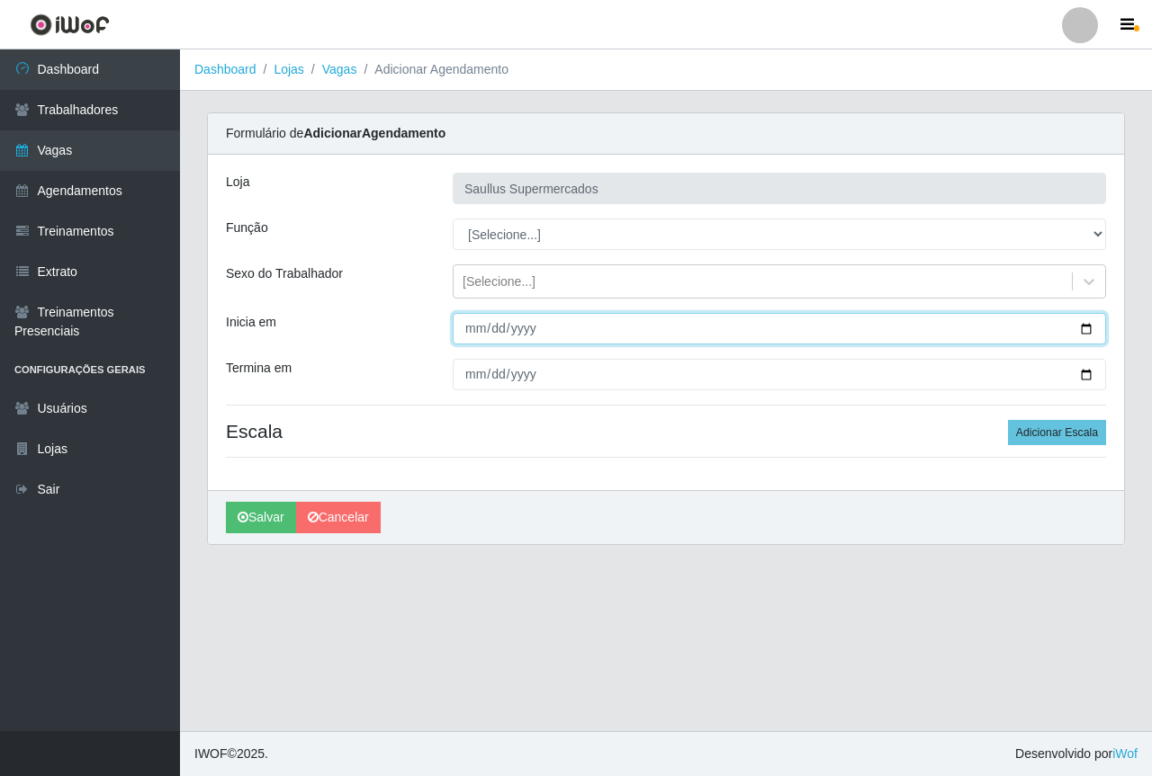
click at [458, 323] on input "Inicia em" at bounding box center [779, 328] width 653 height 31
type input "2025-09-02"
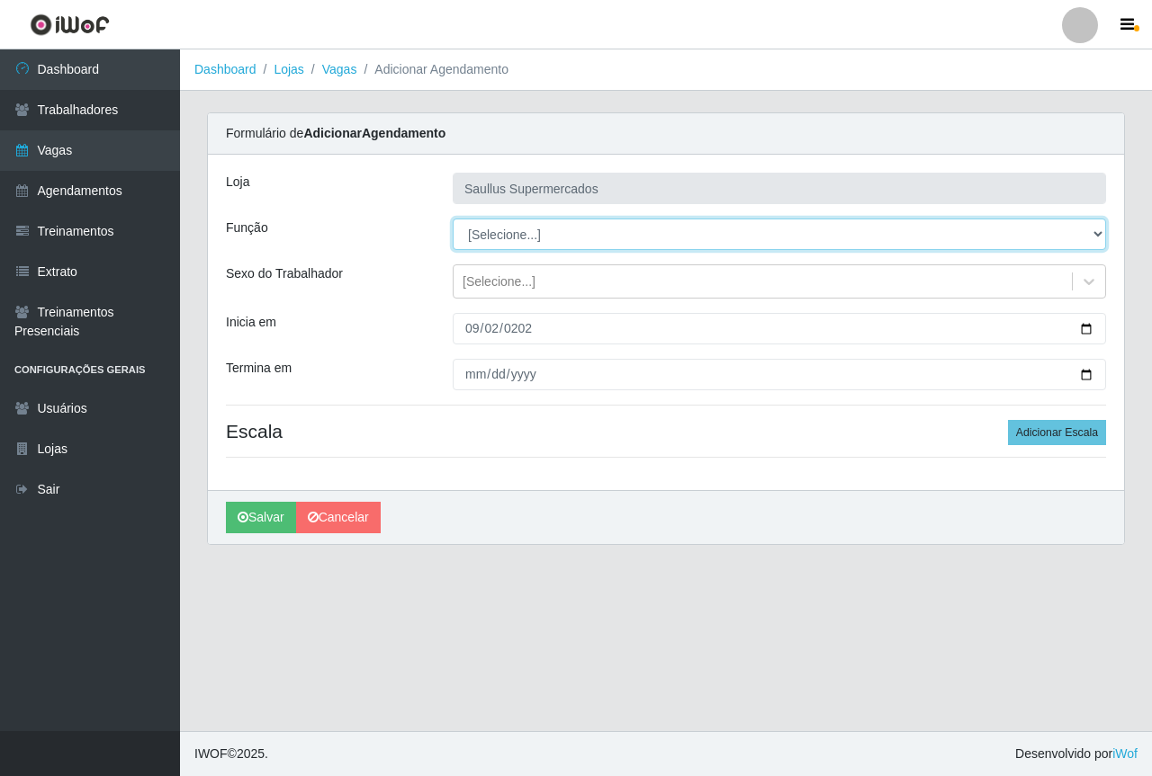
click at [466, 225] on select "[Selecione...] ASG ASG + ASG ++ Balconista de Açougue Balconista de Açougue + B…" at bounding box center [779, 234] width 653 height 31
select select "22"
click at [453, 219] on select "[Selecione...] ASG ASG + ASG ++ Balconista de Açougue Balconista de Açougue + B…" at bounding box center [779, 234] width 653 height 31
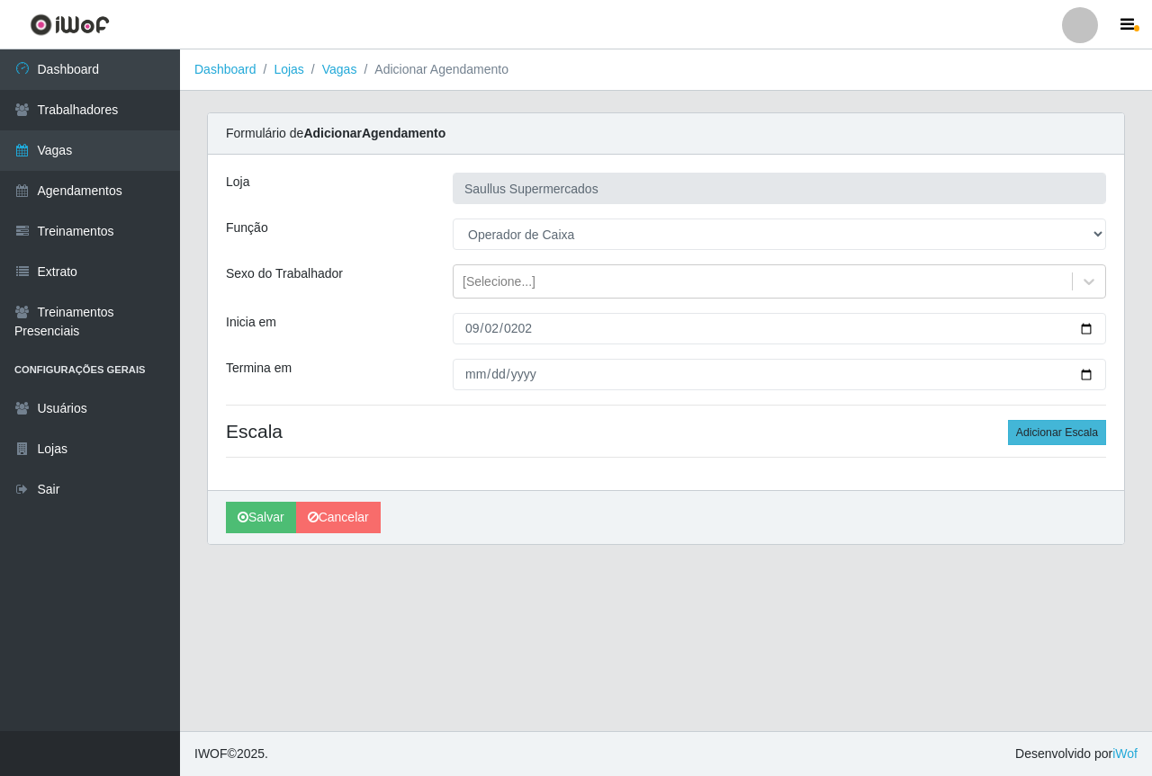
drag, startPoint x: 1035, startPoint y: 448, endPoint x: 1033, endPoint y: 437, distance: 11.1
click at [1036, 446] on div "Loja Saullus Supermercados Função [Selecione...] ASG ASG + ASG ++ Balconista de…" at bounding box center [666, 323] width 916 height 336
click at [1030, 426] on button "Adicionar Escala" at bounding box center [1057, 432] width 98 height 25
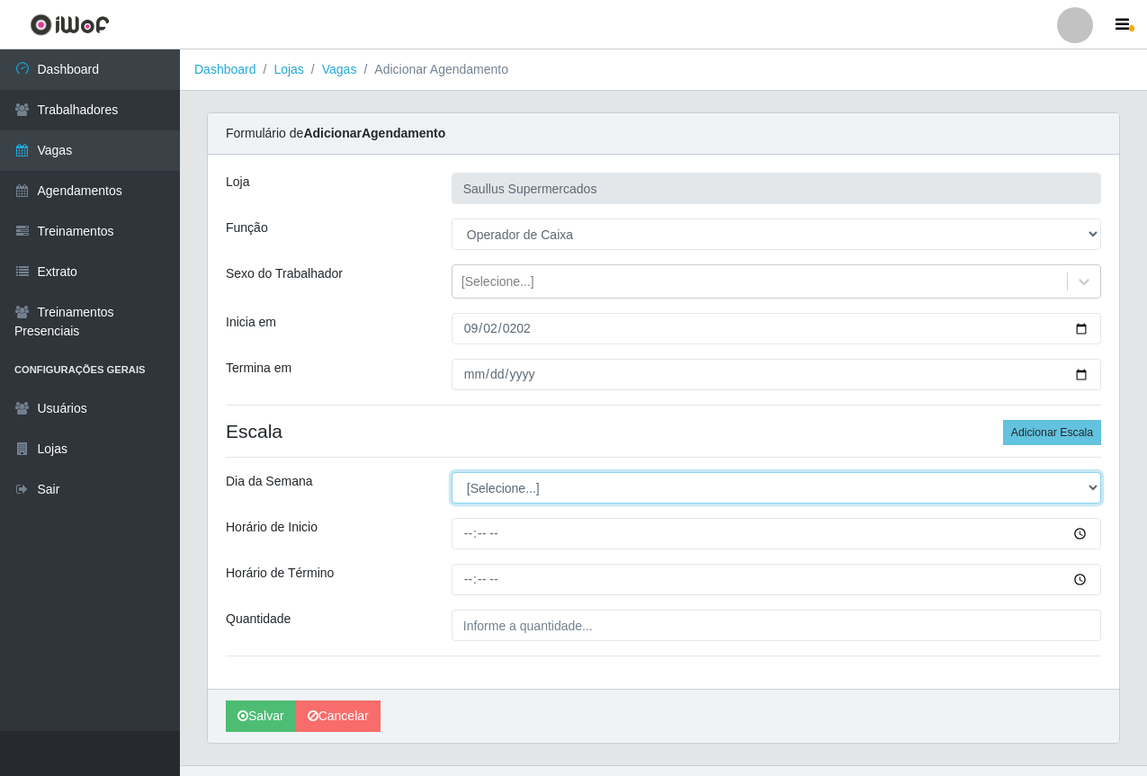
click at [532, 489] on select "[Selecione...] Segunda Terça Quarta Quinta Sexta Sábado Domingo" at bounding box center [777, 487] width 650 height 31
select select "2"
click at [452, 472] on select "[Selecione...] Segunda Terça Quarta Quinta Sexta Sábado Domingo" at bounding box center [777, 487] width 650 height 31
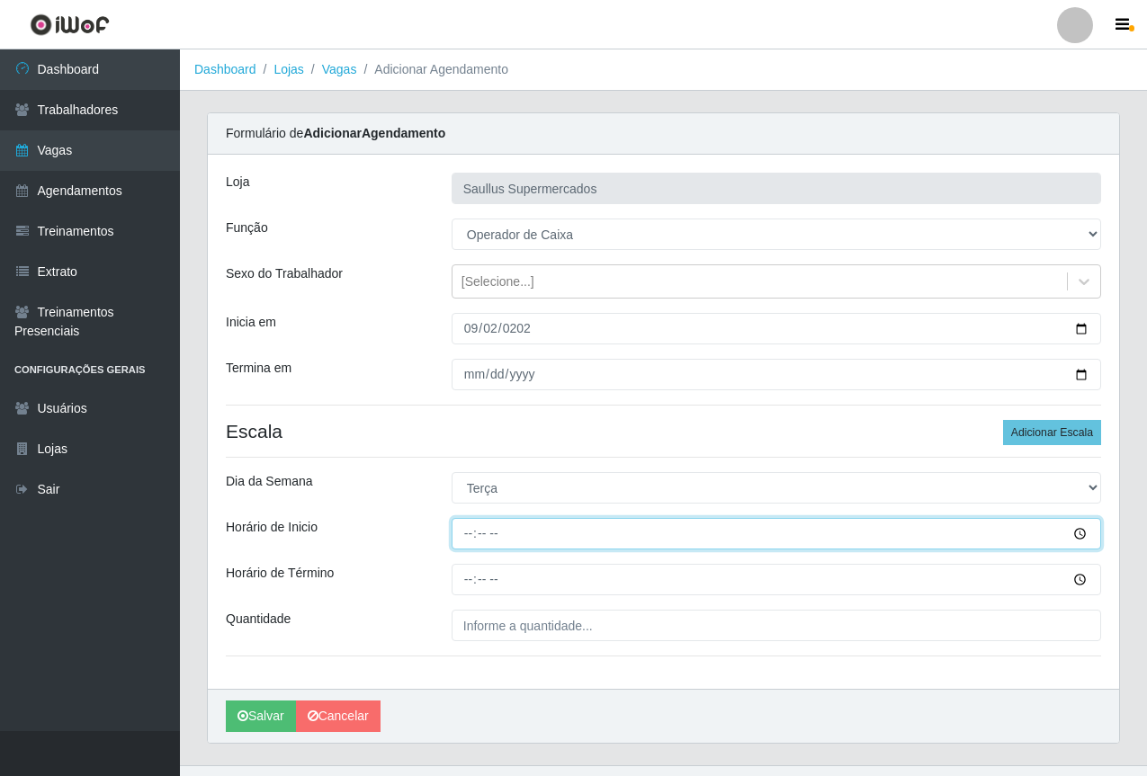
click at [455, 531] on input "Horário de Inicio" at bounding box center [777, 533] width 650 height 31
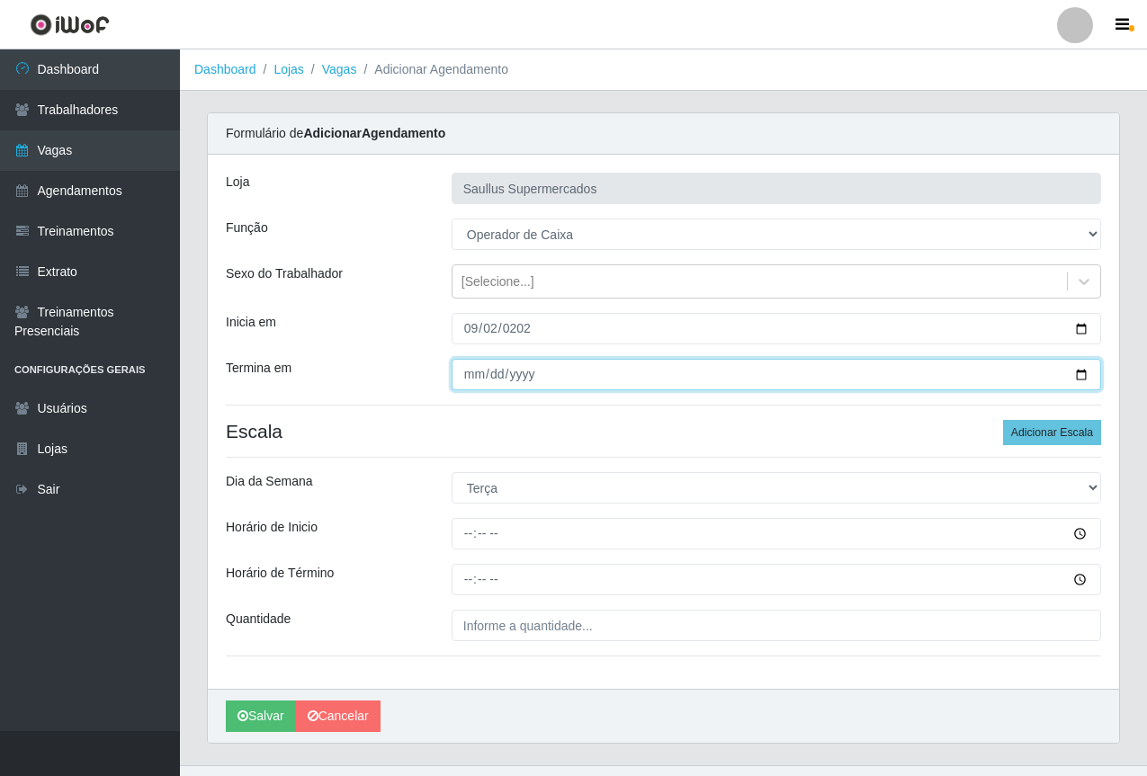
click at [470, 370] on input "Termina em" at bounding box center [777, 374] width 650 height 31
type input "2025-09-16"
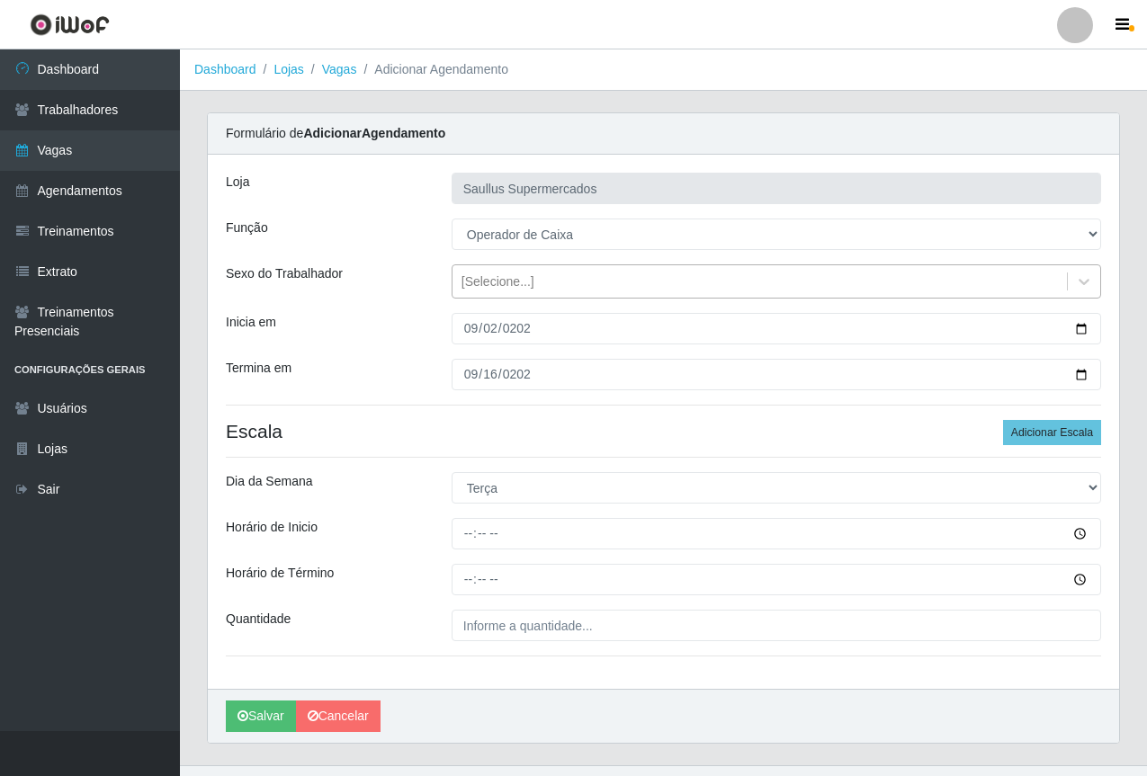
click at [560, 291] on div "[Selecione...]" at bounding box center [760, 282] width 614 height 30
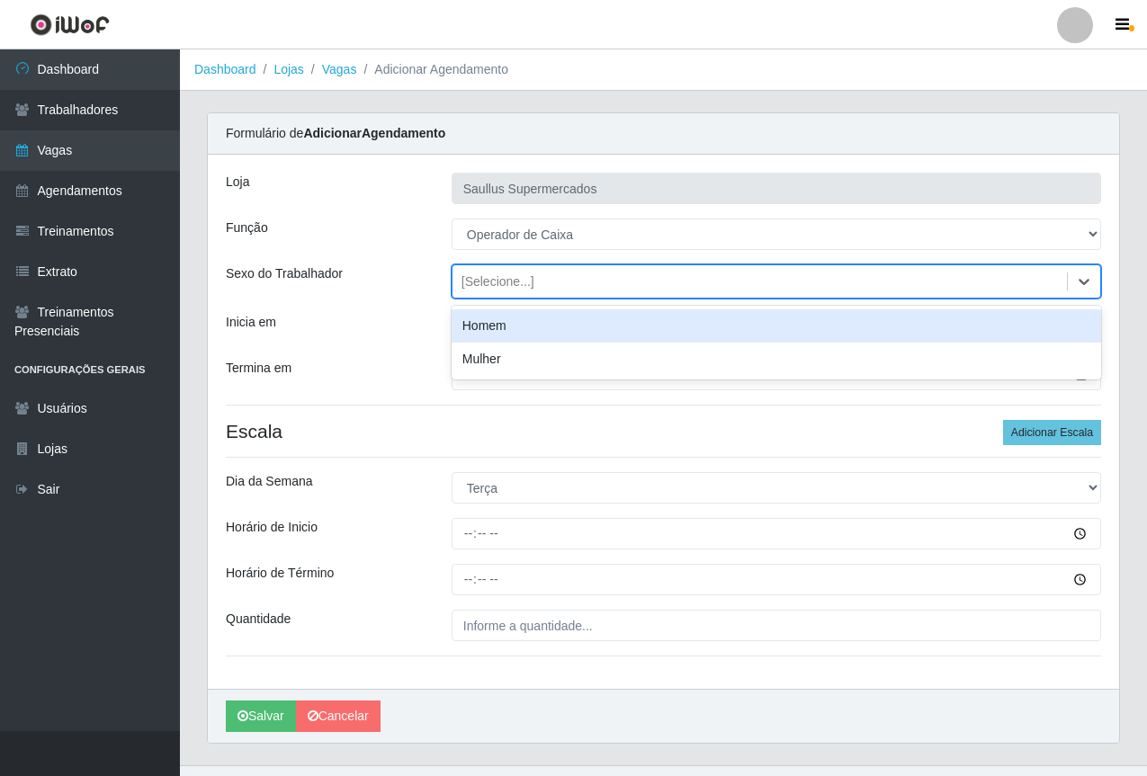
click at [388, 325] on div "Inicia em" at bounding box center [325, 328] width 226 height 31
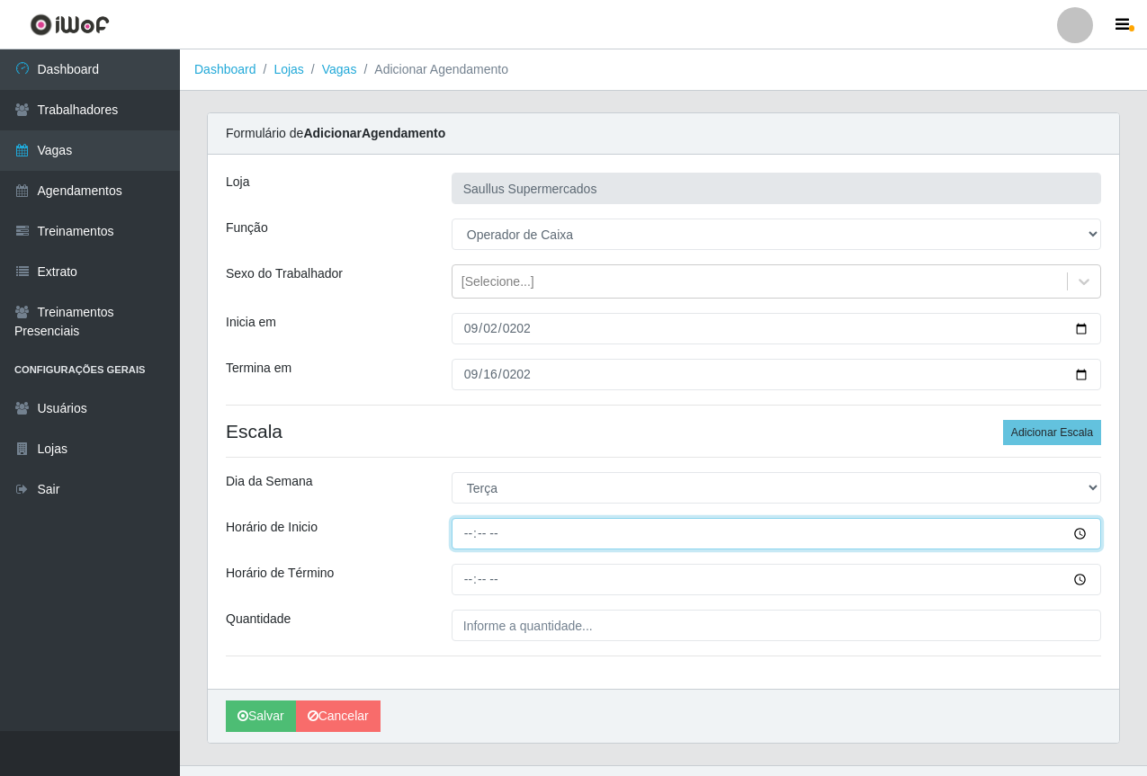
click at [462, 530] on input "Horário de Inicio" at bounding box center [777, 533] width 650 height 31
type input "10:00"
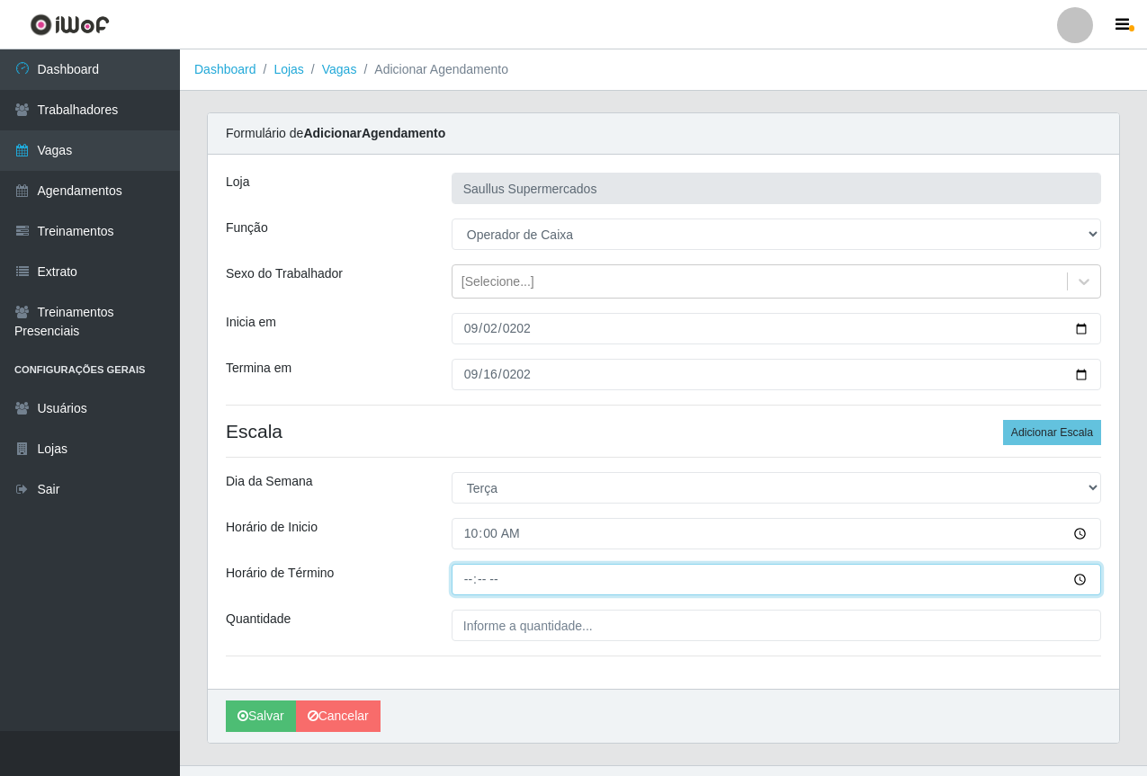
click at [461, 593] on input "Horário de Término" at bounding box center [777, 579] width 650 height 31
drag, startPoint x: 478, startPoint y: 581, endPoint x: 485, endPoint y: 560, distance: 21.9
click at [477, 583] on input "Horário de Término" at bounding box center [777, 579] width 650 height 31
click at [470, 573] on input "Horário de Término" at bounding box center [777, 579] width 650 height 31
type input "16:00"
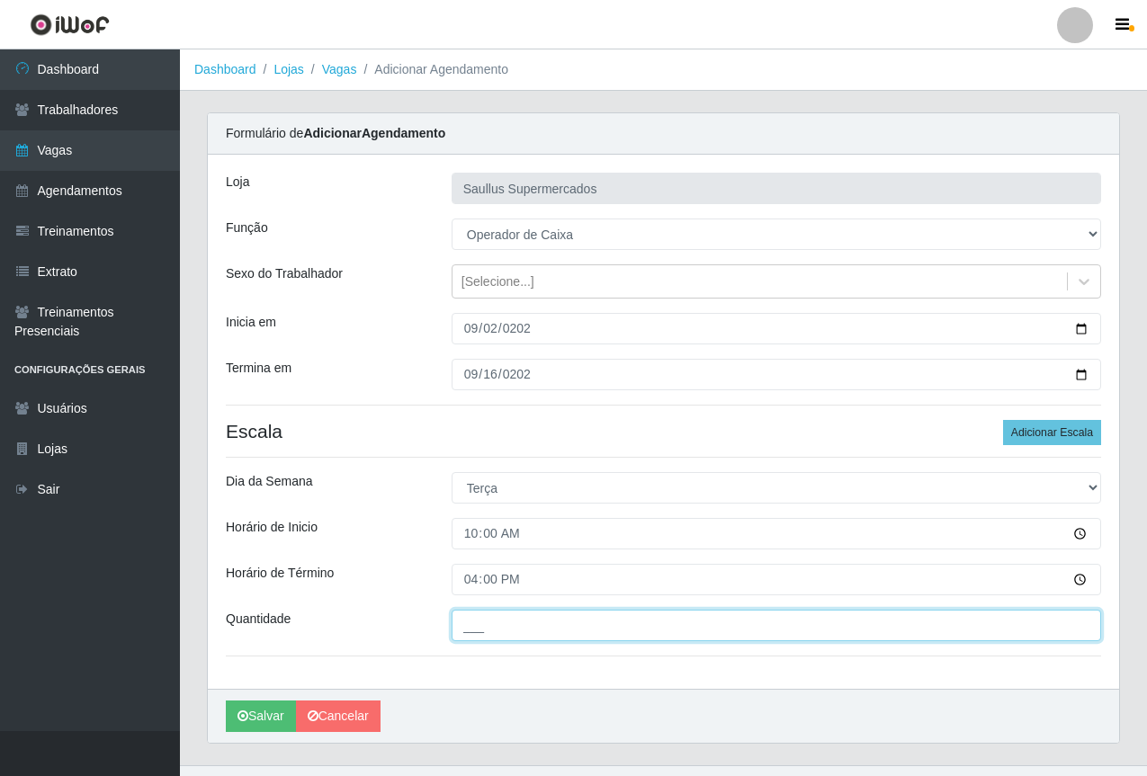
click at [606, 624] on input "___" at bounding box center [777, 625] width 650 height 31
type input "1__"
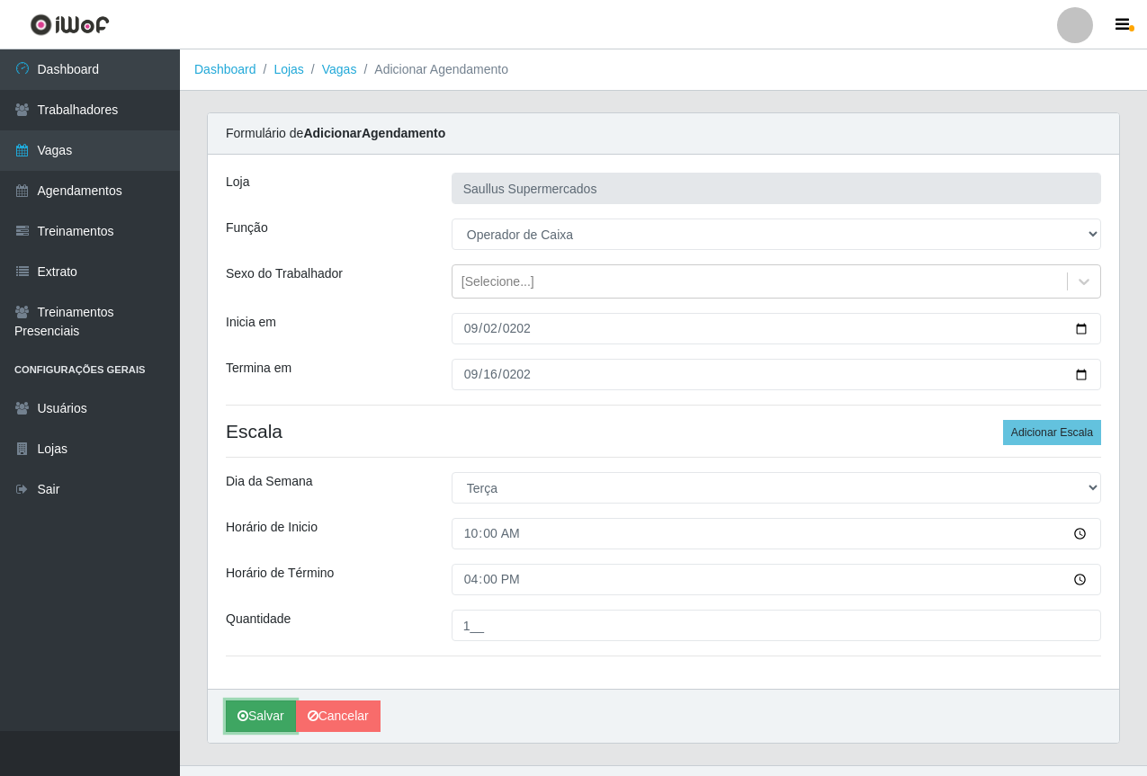
click at [257, 711] on button "Salvar" at bounding box center [261, 716] width 70 height 31
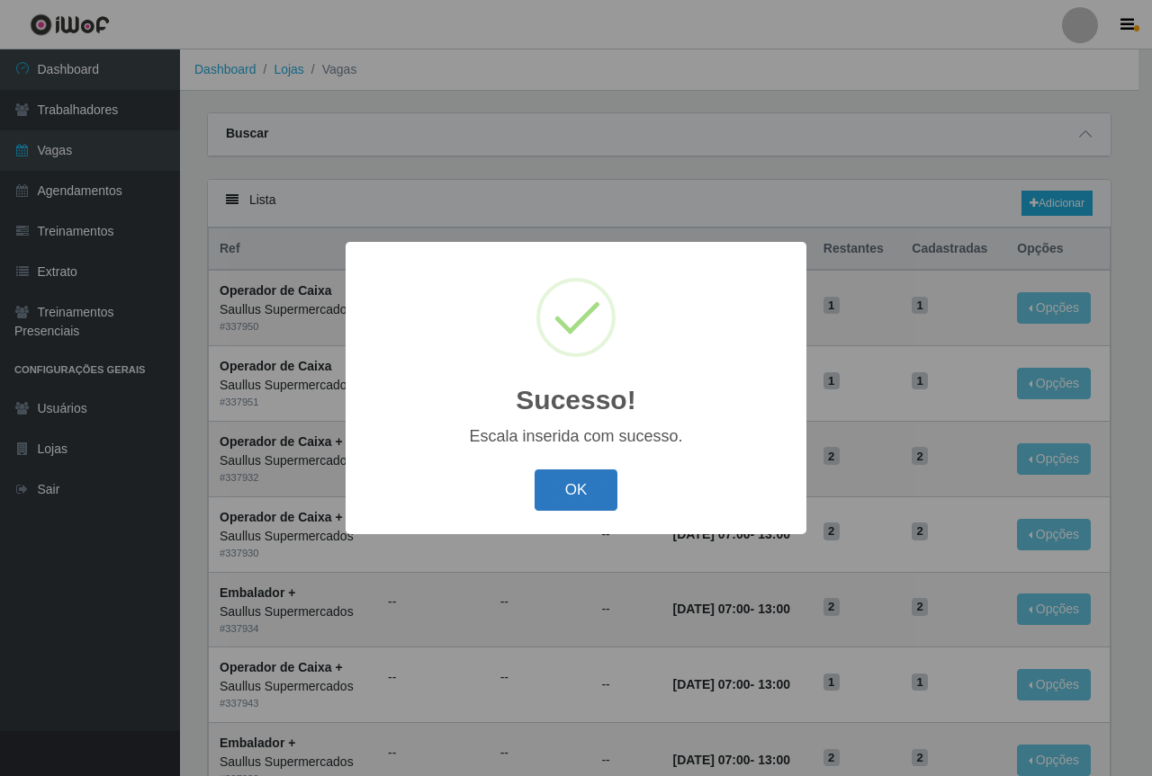
click at [576, 478] on button "OK" at bounding box center [576, 491] width 84 height 42
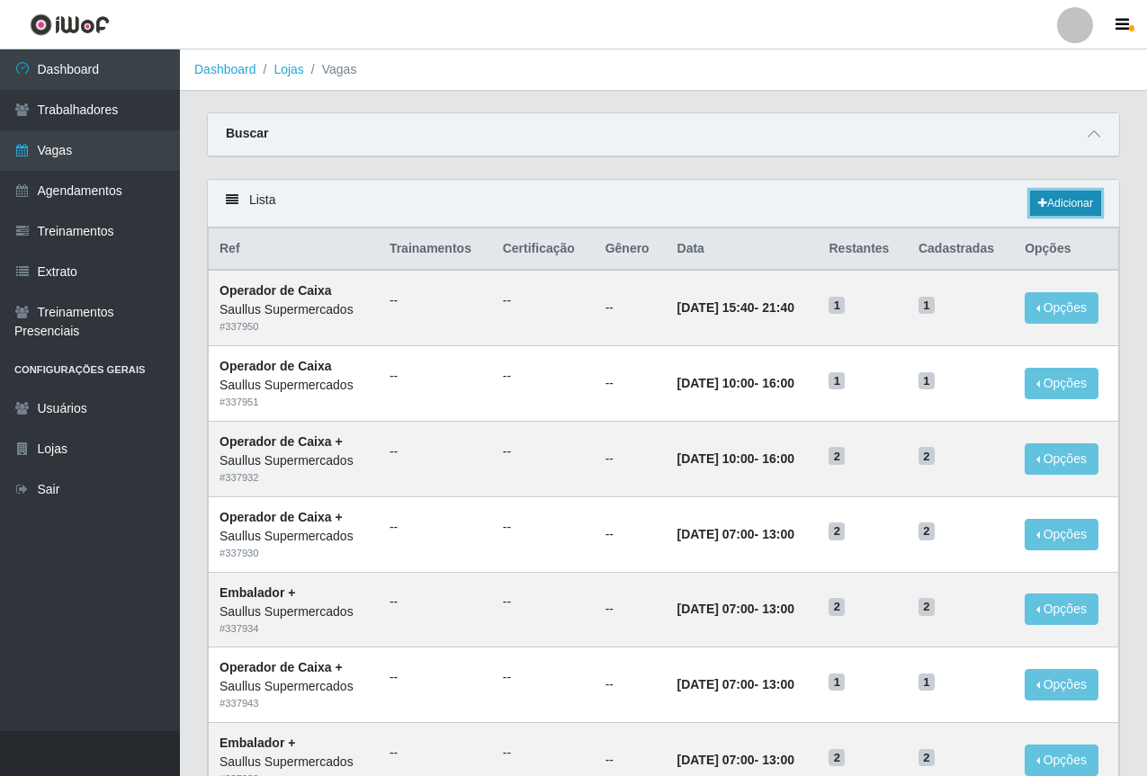
click at [1094, 204] on link "Adicionar" at bounding box center [1065, 203] width 71 height 25
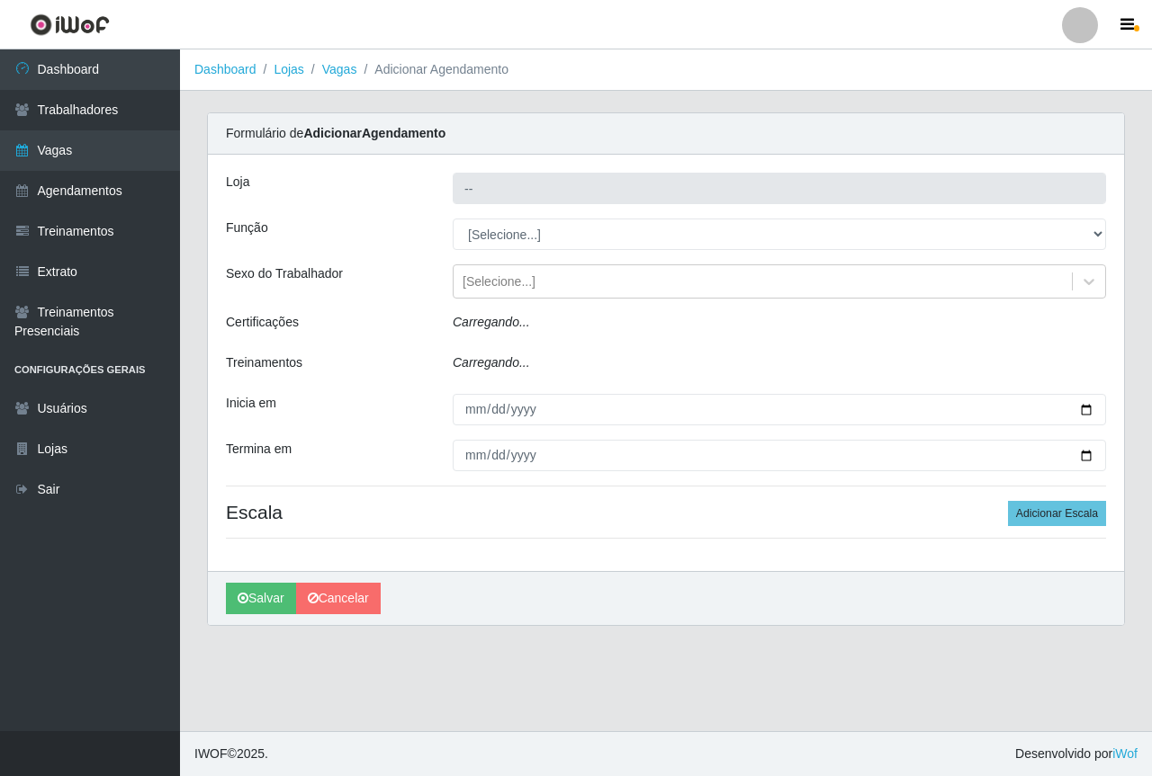
type input "Saullus Supermercados"
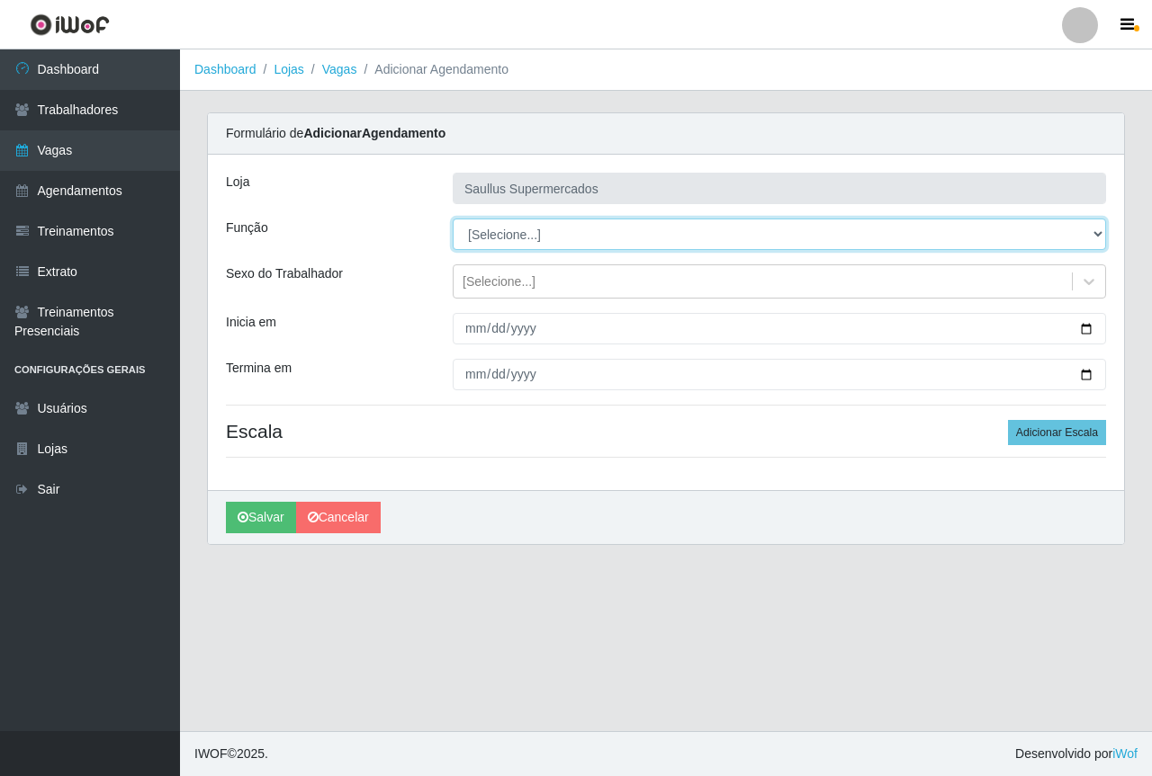
click at [481, 240] on select "[Selecione...] ASG ASG + ASG ++ Balconista de Açougue Balconista de Açougue + B…" at bounding box center [779, 234] width 653 height 31
select select "22"
click at [453, 219] on select "[Selecione...] ASG ASG + ASG ++ Balconista de Açougue Balconista de Açougue + B…" at bounding box center [779, 234] width 653 height 31
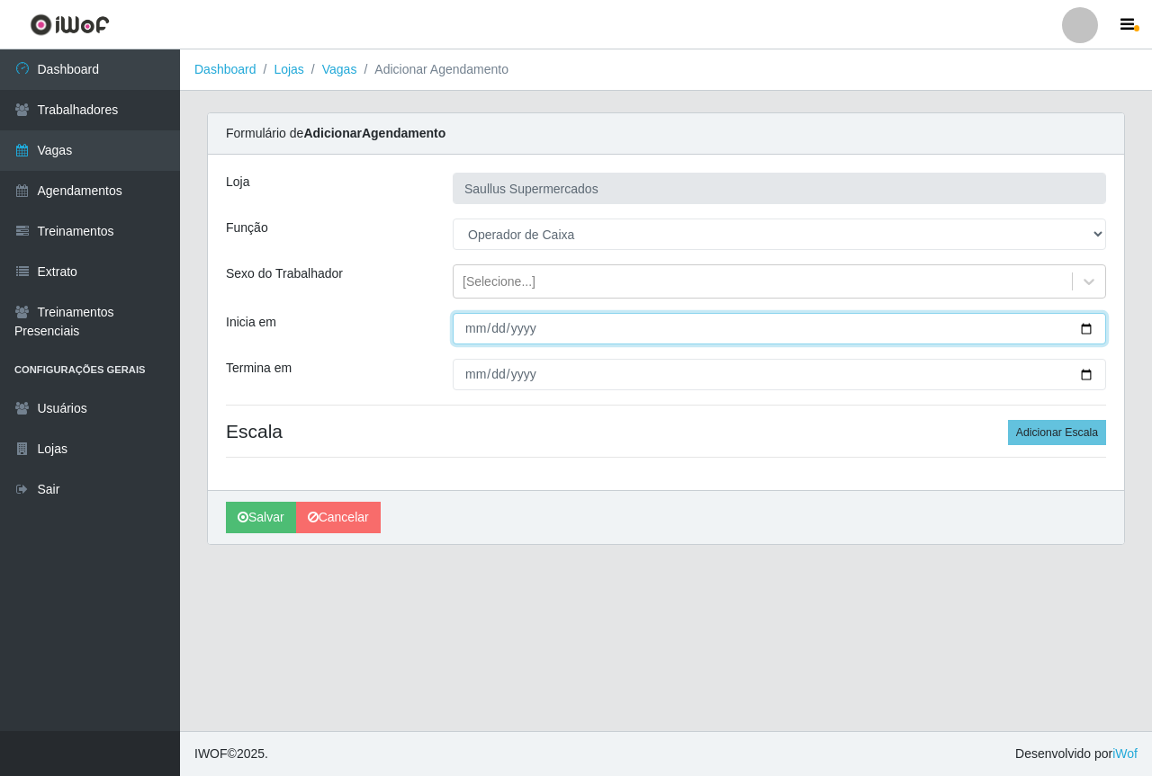
click at [475, 338] on input "Inicia em" at bounding box center [779, 328] width 653 height 31
type input "2025-09-02"
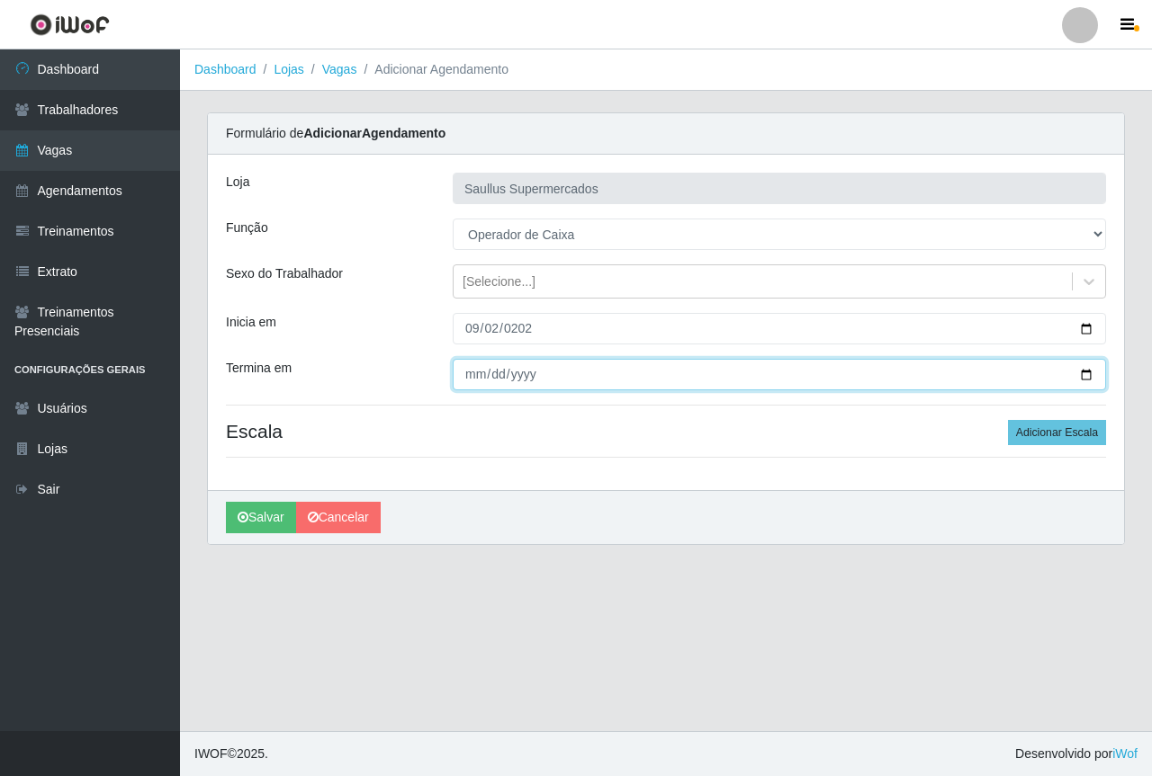
click at [474, 365] on input "Termina em" at bounding box center [779, 374] width 653 height 31
type input "2025-09-09"
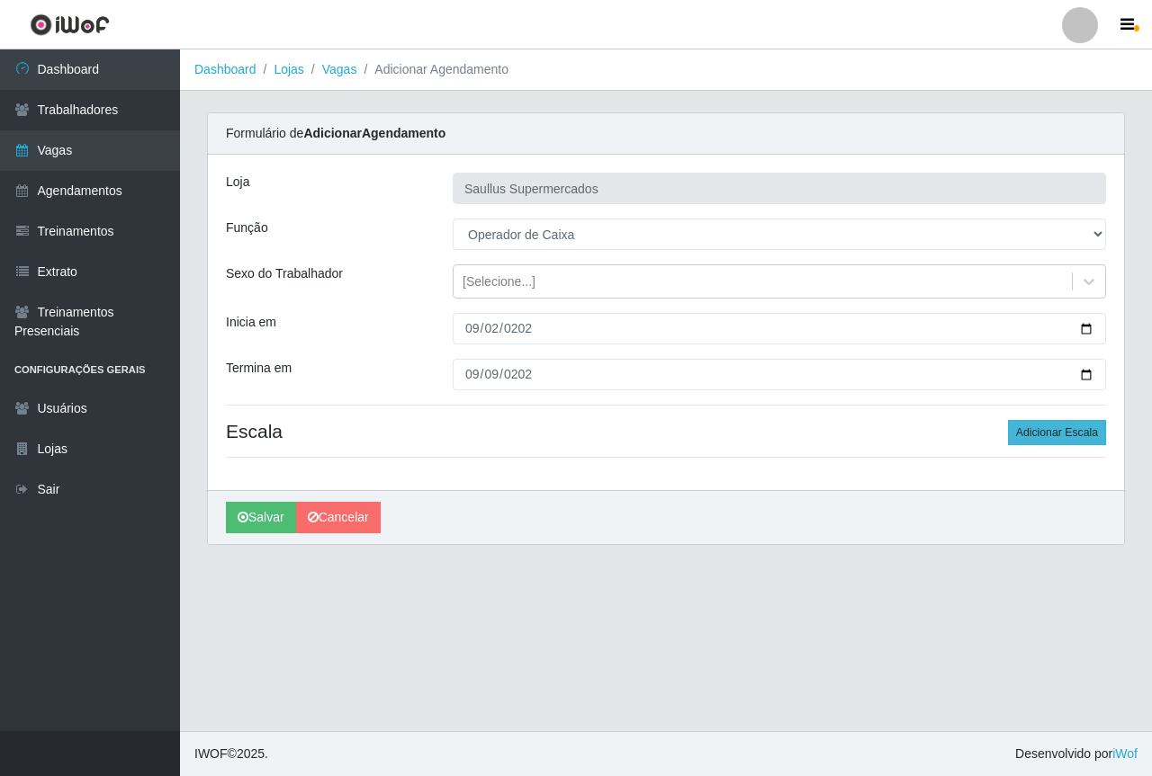
click at [1027, 423] on div "Loja Saullus Supermercados Função [Selecione...] ASG ASG + ASG ++ Balconista de…" at bounding box center [666, 323] width 916 height 336
drag, startPoint x: 1029, startPoint y: 430, endPoint x: 1012, endPoint y: 441, distance: 20.2
click at [1031, 432] on button "Adicionar Escala" at bounding box center [1057, 432] width 98 height 25
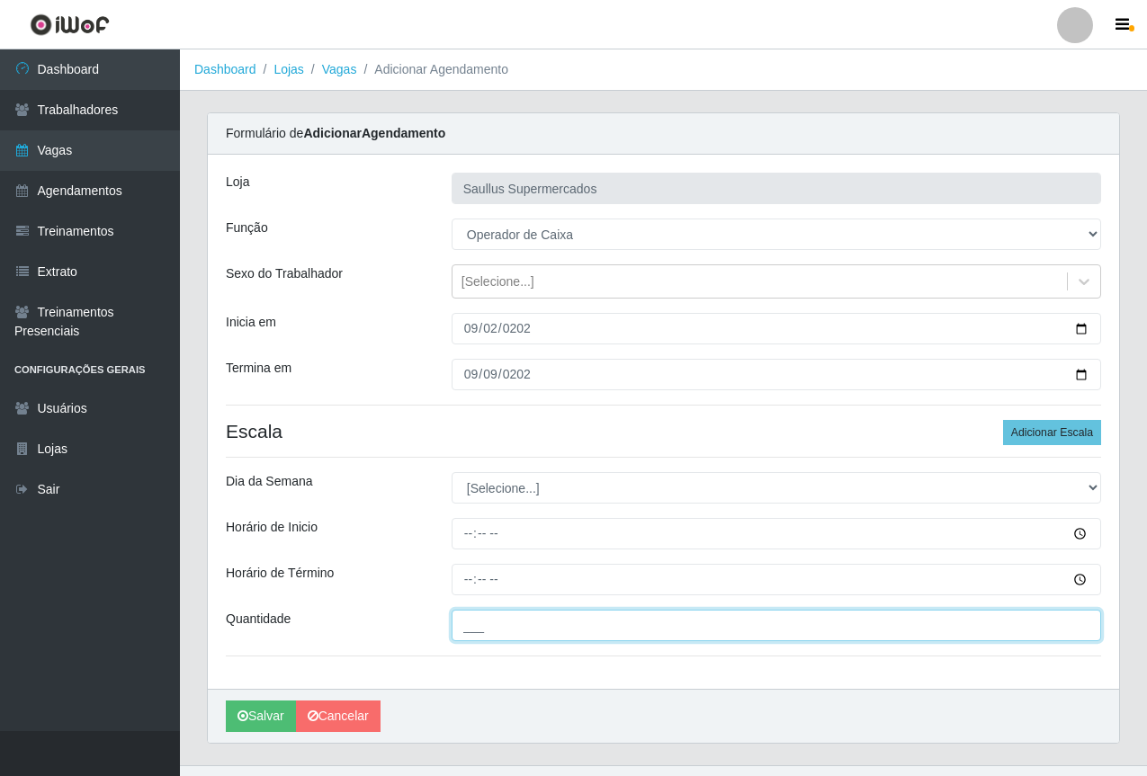
drag, startPoint x: 497, startPoint y: 632, endPoint x: 515, endPoint y: 646, distance: 23.0
click at [497, 634] on input "___" at bounding box center [777, 625] width 650 height 31
type input "2__"
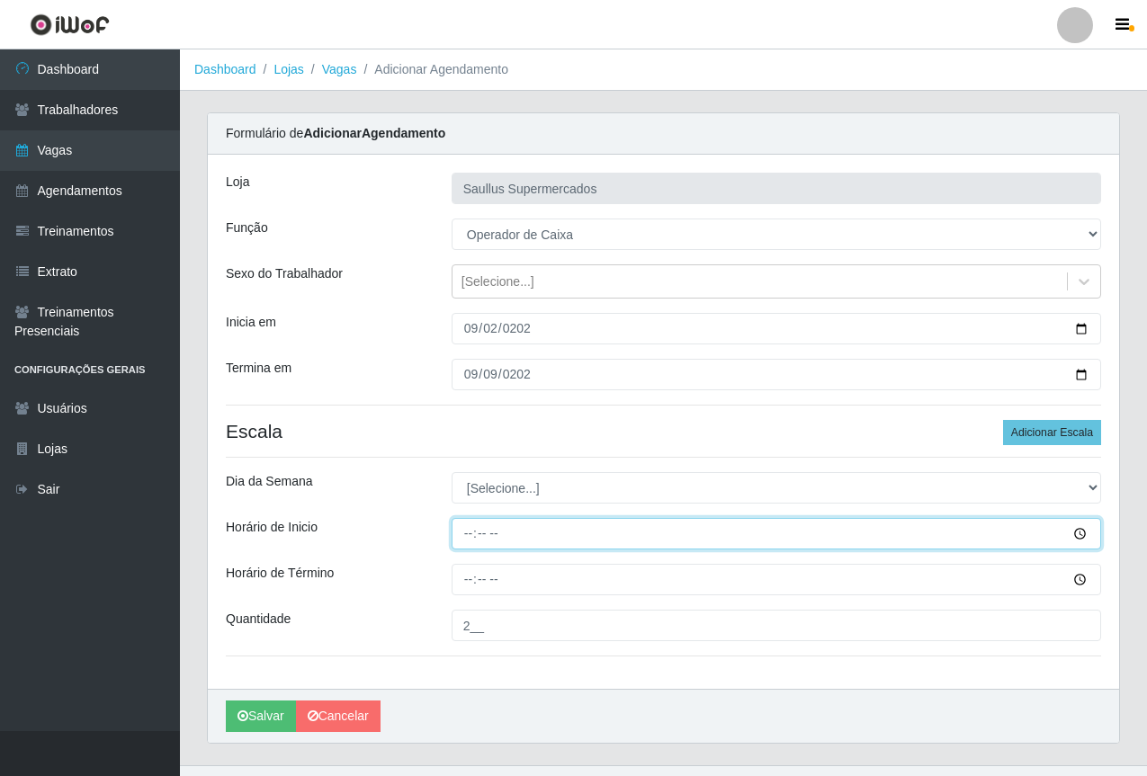
click at [467, 537] on input "Horário de Inicio" at bounding box center [777, 533] width 650 height 31
type input "15:40"
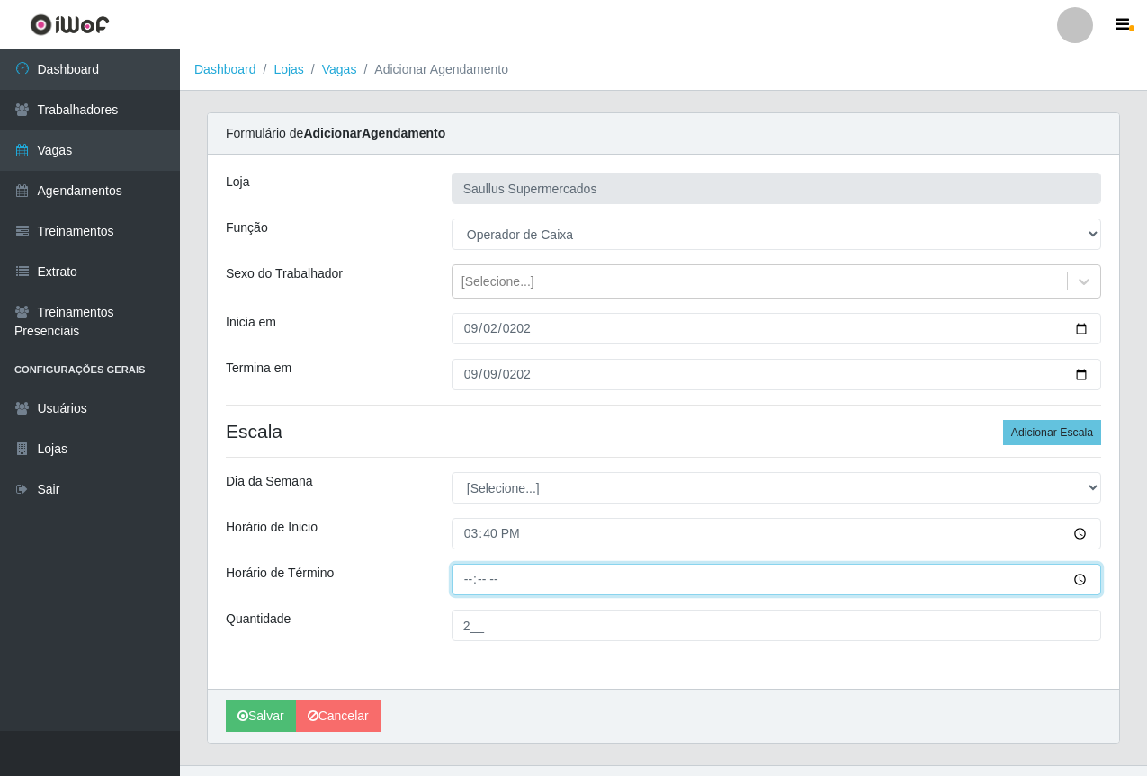
click at [471, 585] on input "Horário de Término" at bounding box center [777, 579] width 650 height 31
type input "21:40"
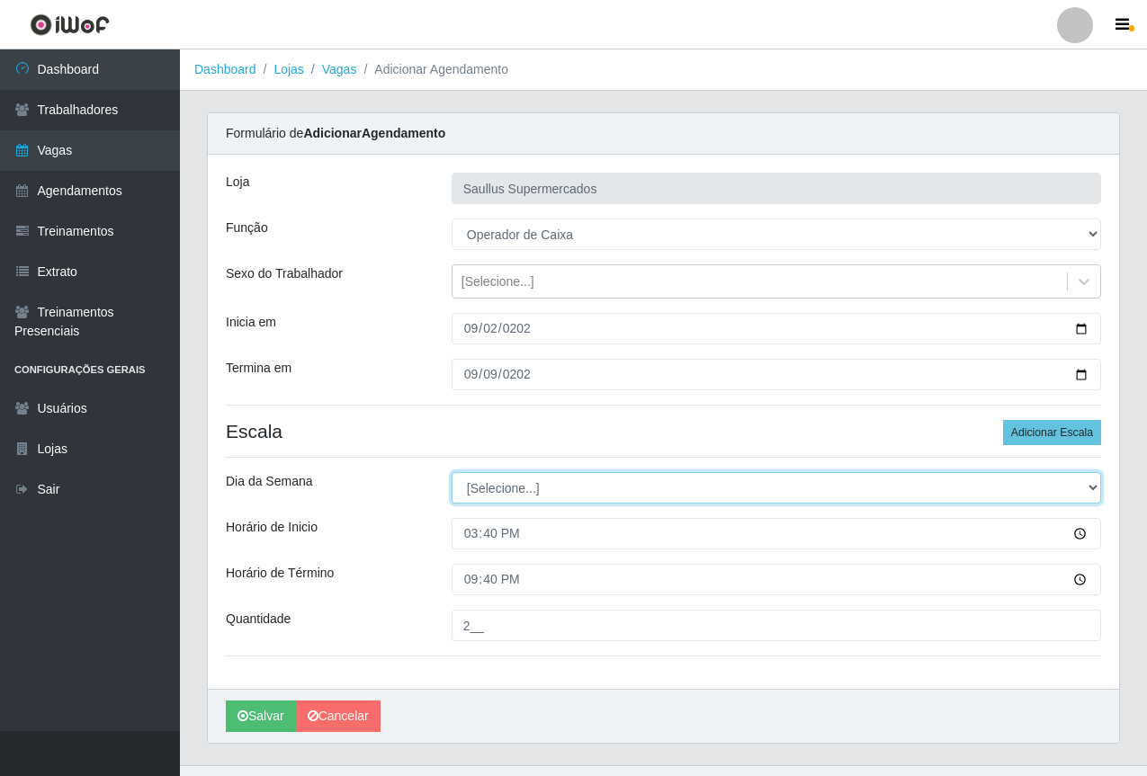
click at [506, 491] on select "[Selecione...] Segunda Terça Quarta Quinta Sexta Sábado Domingo" at bounding box center [777, 487] width 650 height 31
select select "2"
click at [452, 472] on select "[Selecione...] Segunda Terça Quarta Quinta Sexta Sábado Domingo" at bounding box center [777, 487] width 650 height 31
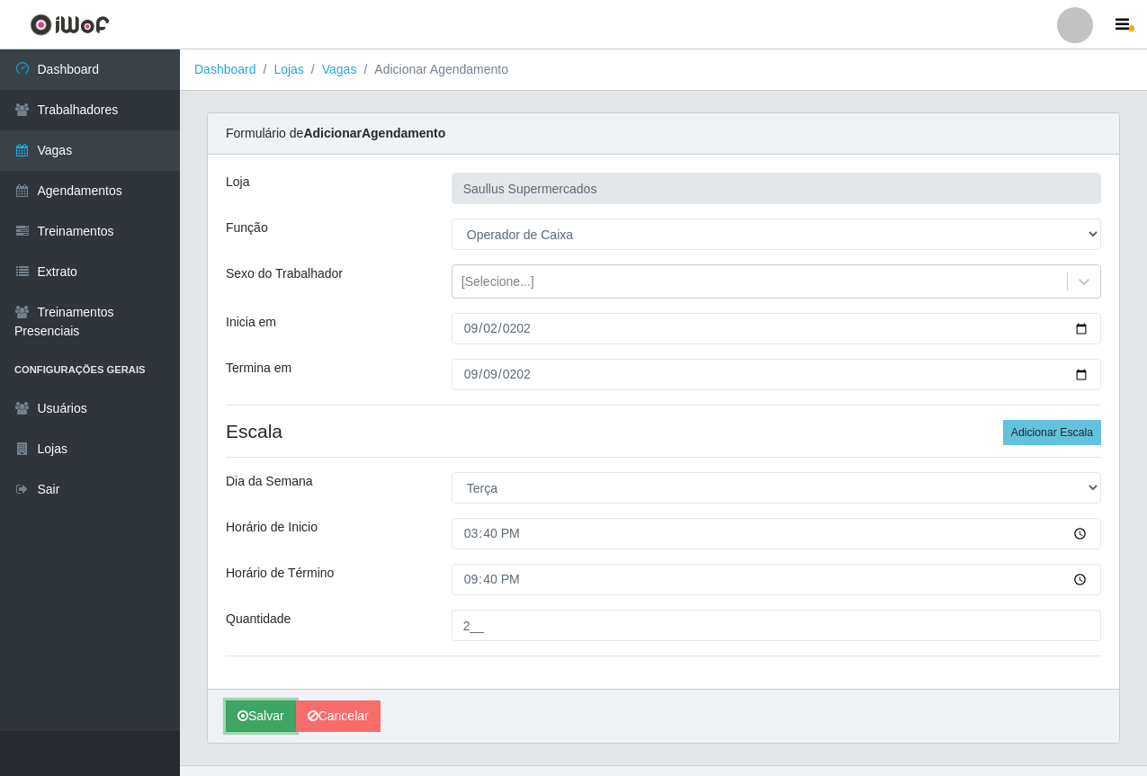
click at [247, 714] on icon "submit" at bounding box center [242, 716] width 11 height 13
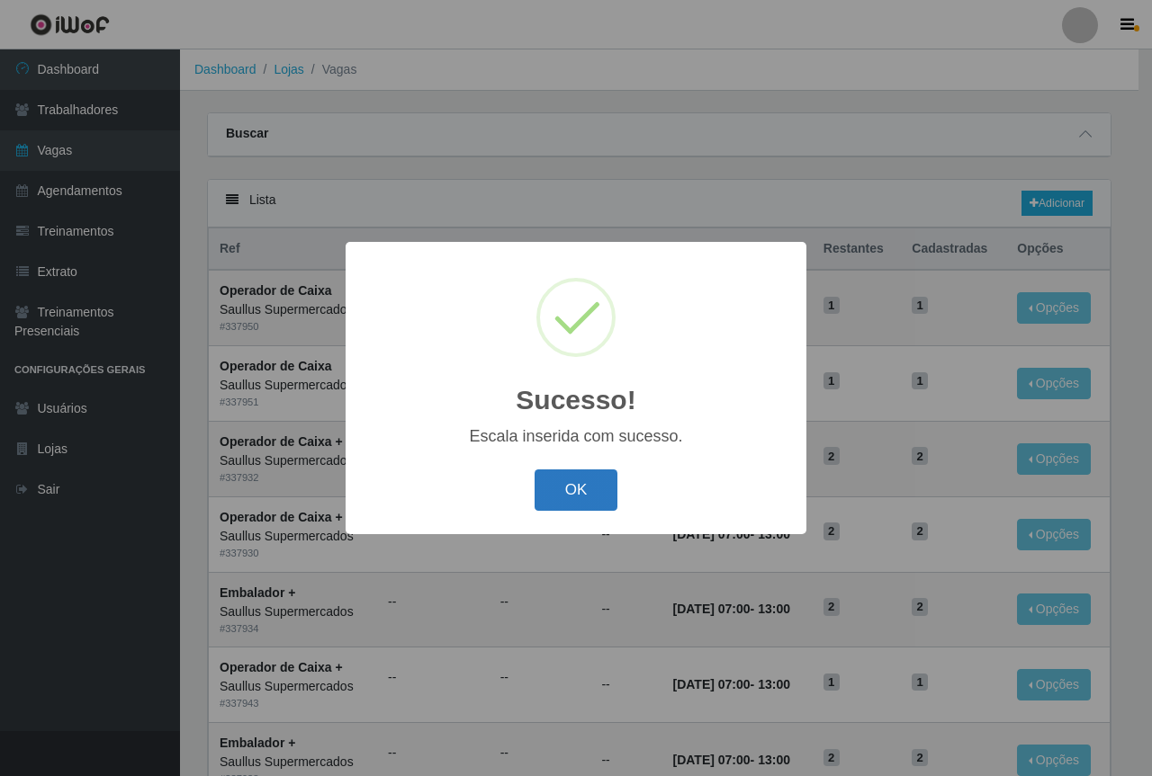
click at [569, 484] on button "OK" at bounding box center [576, 491] width 84 height 42
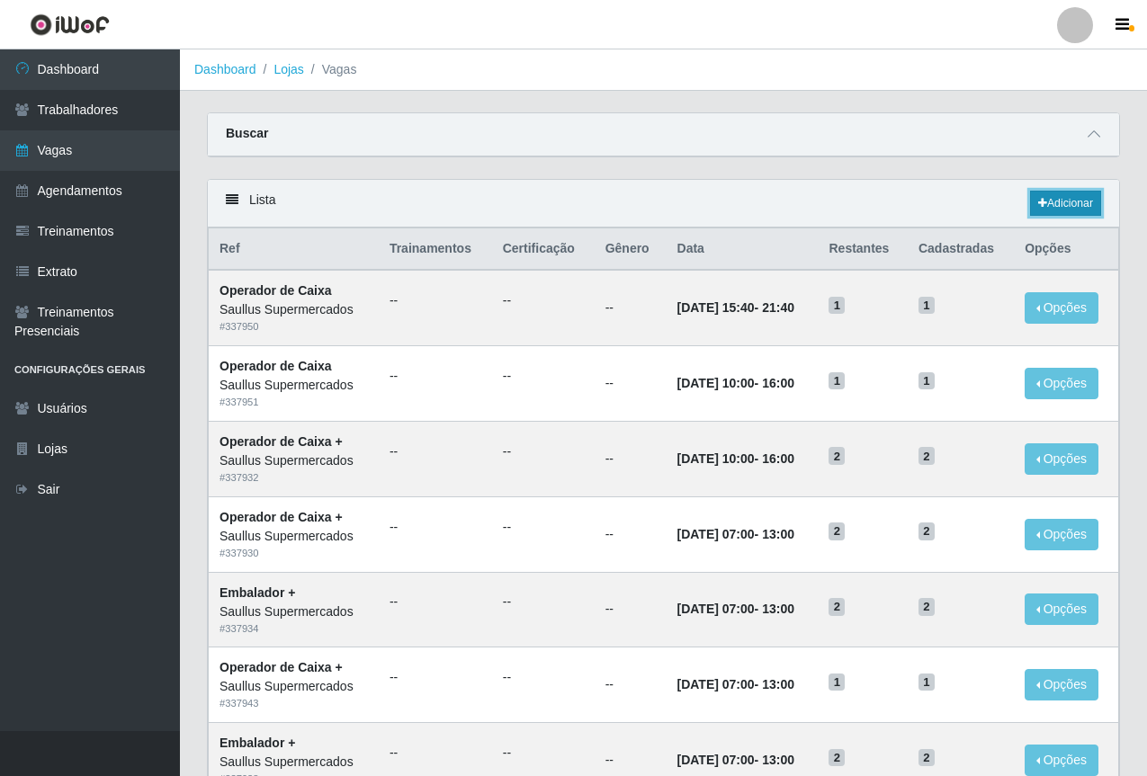
click at [1072, 199] on link "Adicionar" at bounding box center [1065, 203] width 71 height 25
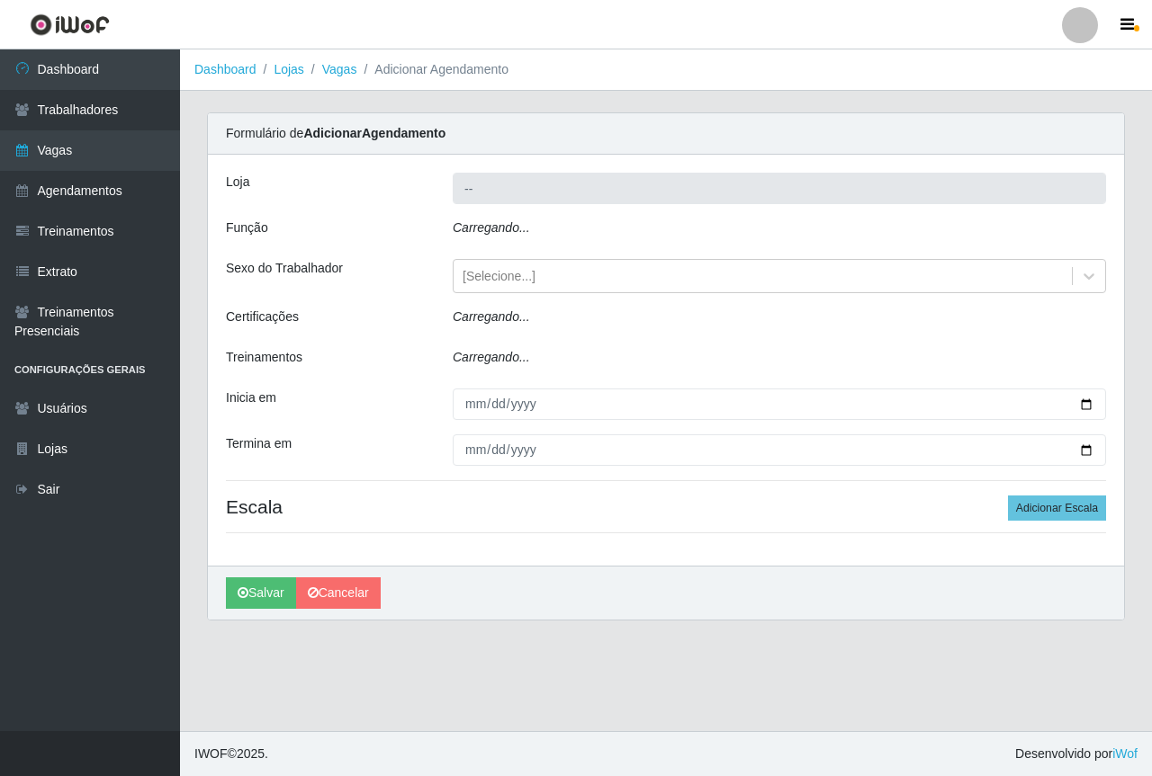
type input "Saullus Supermercados"
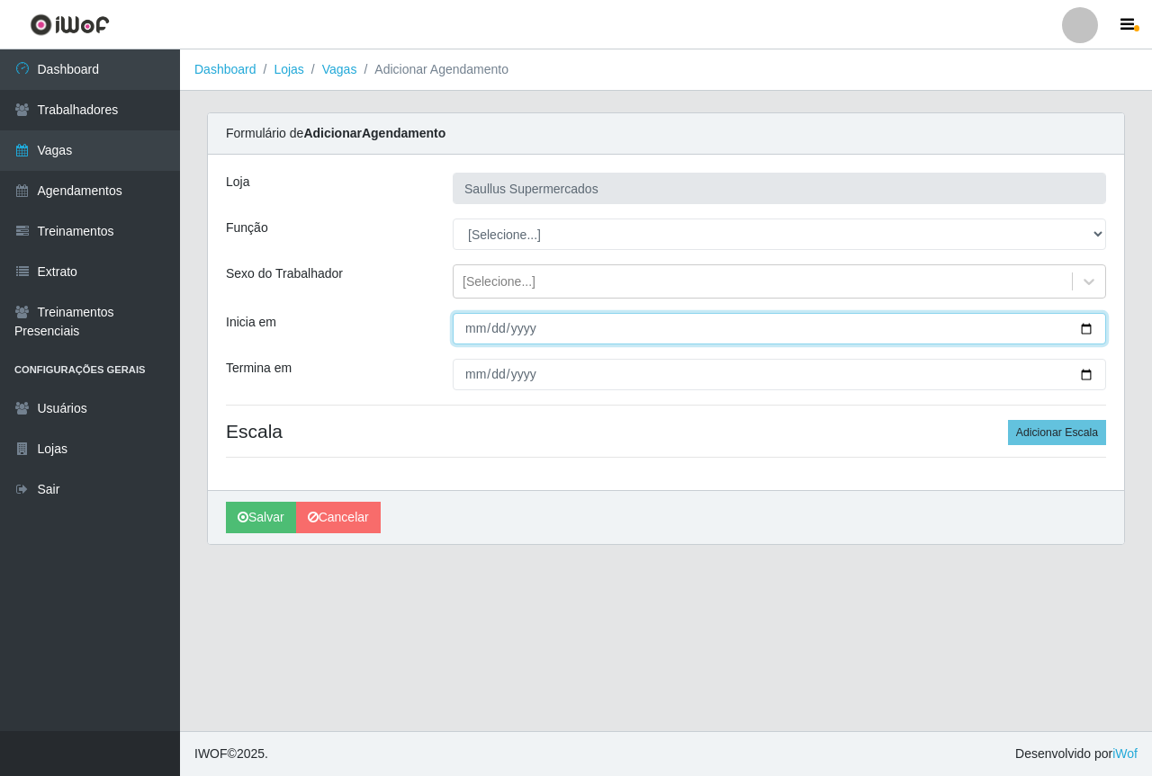
click at [475, 336] on input "Inicia em" at bounding box center [779, 328] width 653 height 31
type input "2025-09-02"
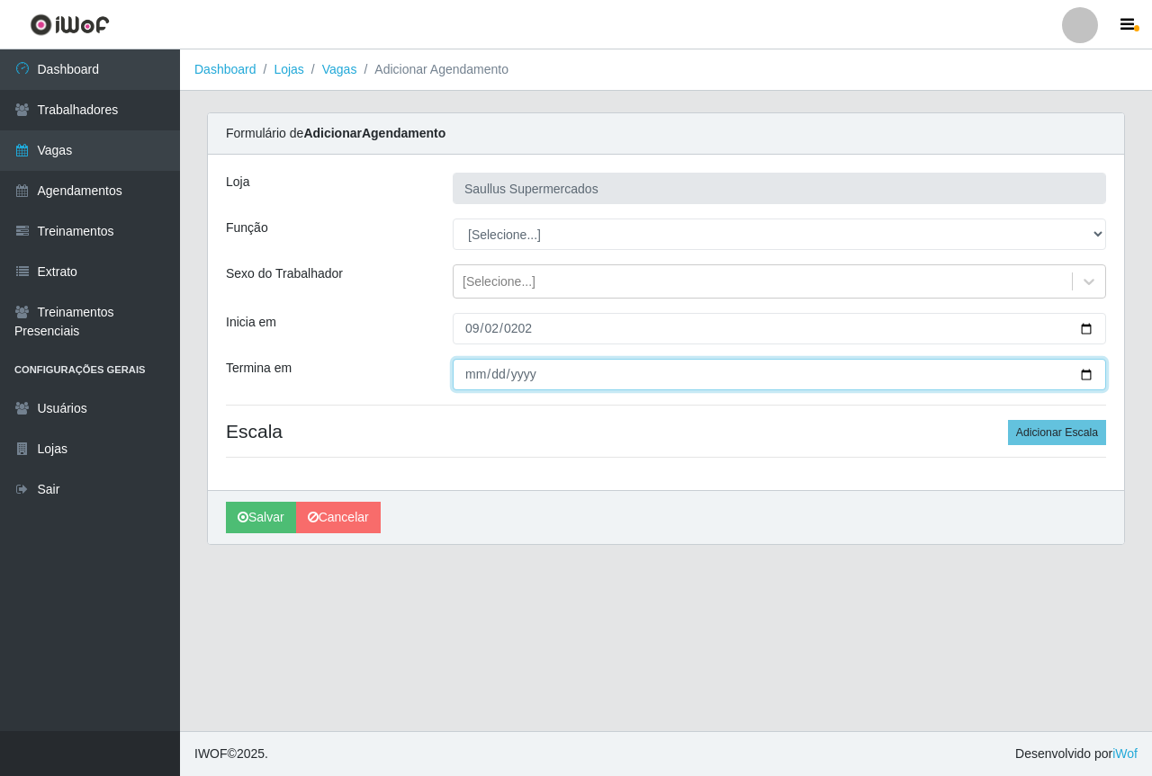
click at [471, 366] on input "Termina em" at bounding box center [779, 374] width 653 height 31
type input "2025-09-02"
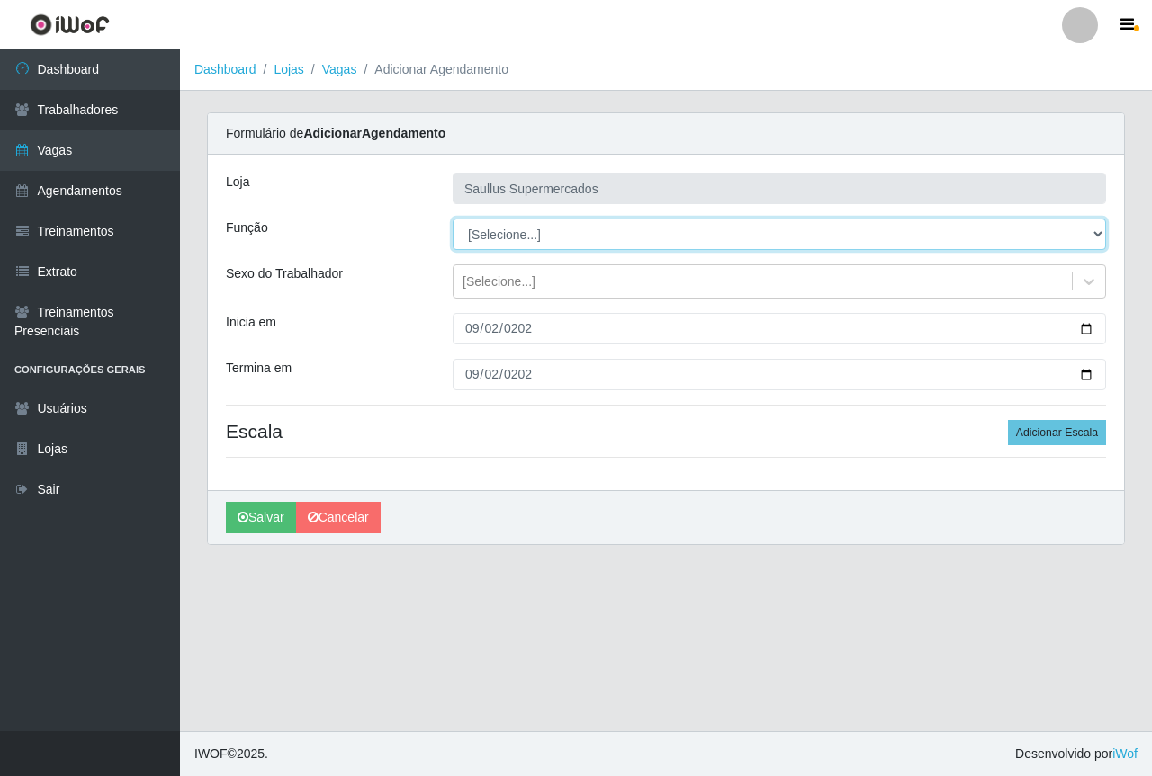
click at [529, 239] on select "[Selecione...] ASG ASG + ASG ++ Balconista de Açougue Balconista de Açougue + B…" at bounding box center [779, 234] width 653 height 31
select select "22"
click at [453, 219] on select "[Selecione...] ASG ASG + ASG ++ Balconista de Açougue Balconista de Açougue + B…" at bounding box center [779, 234] width 653 height 31
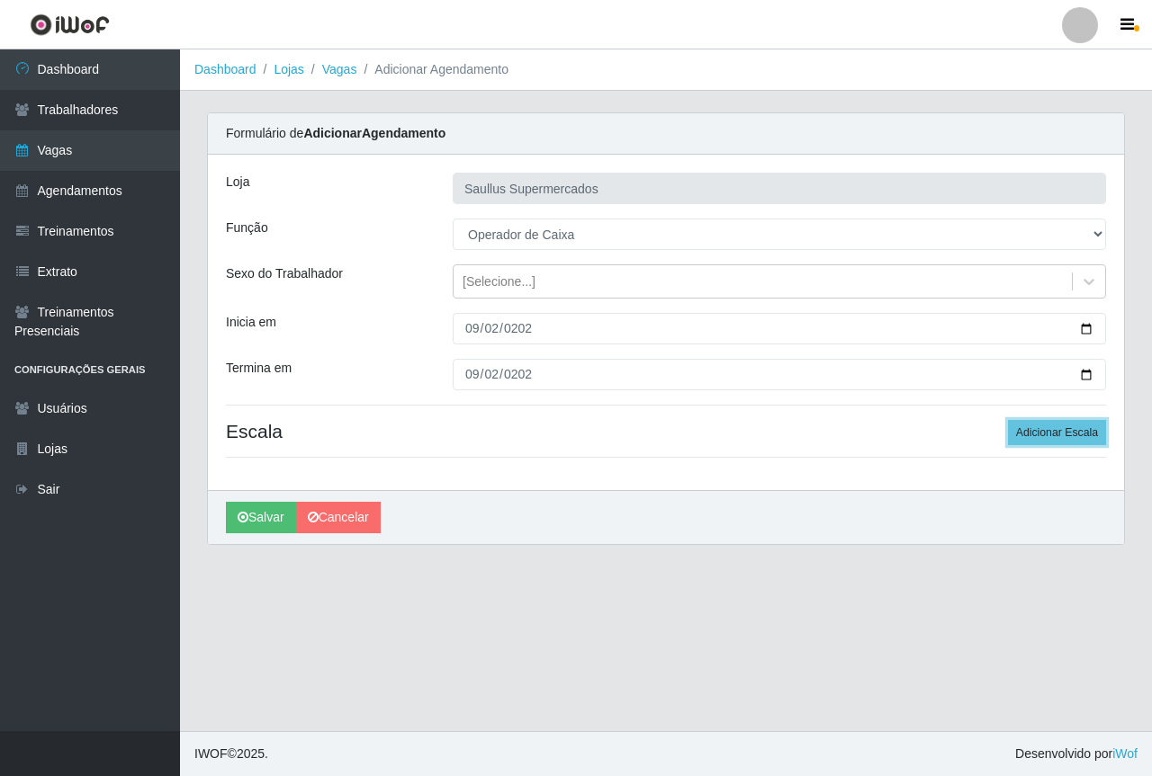
drag, startPoint x: 1027, startPoint y: 426, endPoint x: 970, endPoint y: 430, distance: 57.7
click at [1029, 426] on button "Adicionar Escala" at bounding box center [1057, 432] width 98 height 25
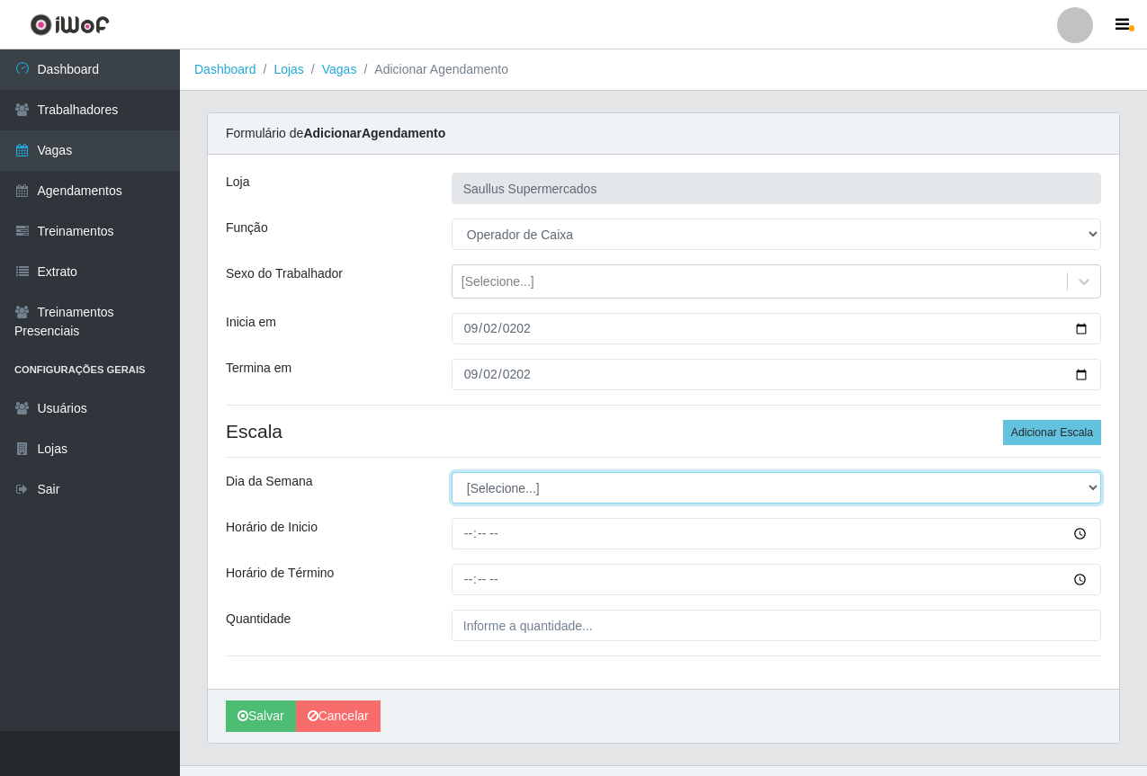
drag, startPoint x: 571, startPoint y: 479, endPoint x: 550, endPoint y: 500, distance: 30.5
click at [569, 480] on select "[Selecione...] Segunda Terça Quarta Quinta Sexta Sábado Domingo" at bounding box center [777, 487] width 650 height 31
select select "2"
click at [452, 472] on select "[Selecione...] Segunda Terça Quarta Quinta Sexta Sábado Domingo" at bounding box center [777, 487] width 650 height 31
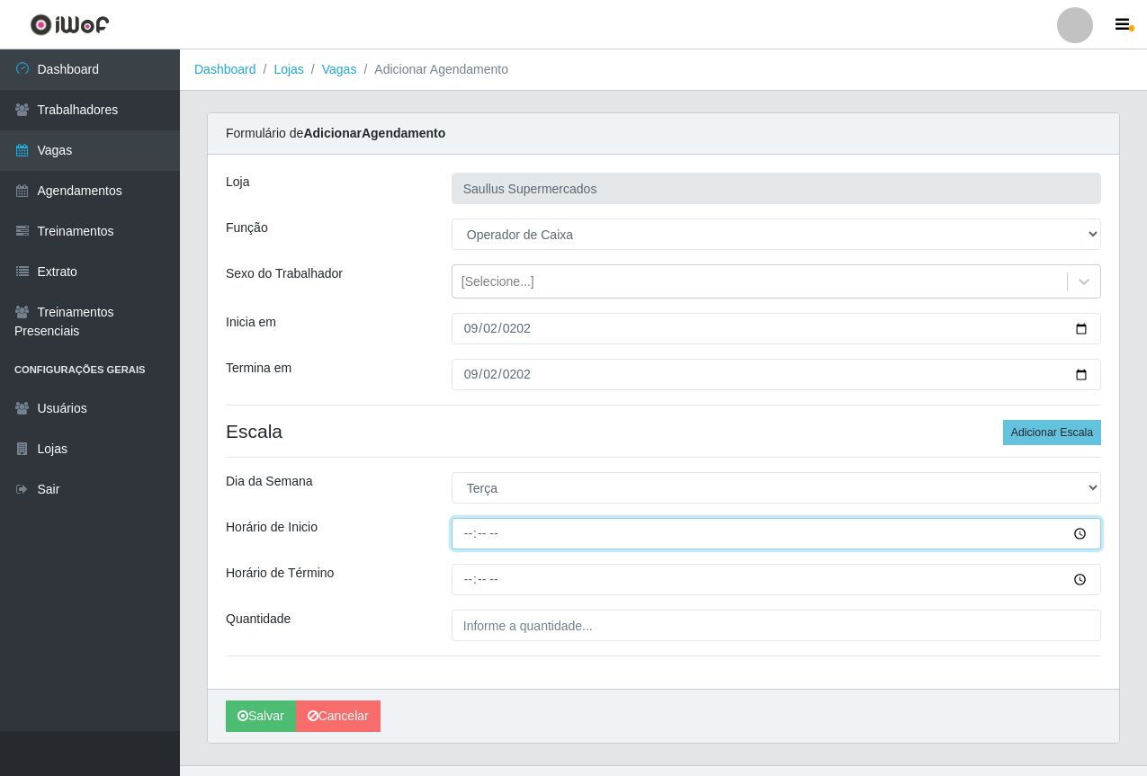
click at [470, 541] on input "Horário de Inicio" at bounding box center [777, 533] width 650 height 31
type input "08:00"
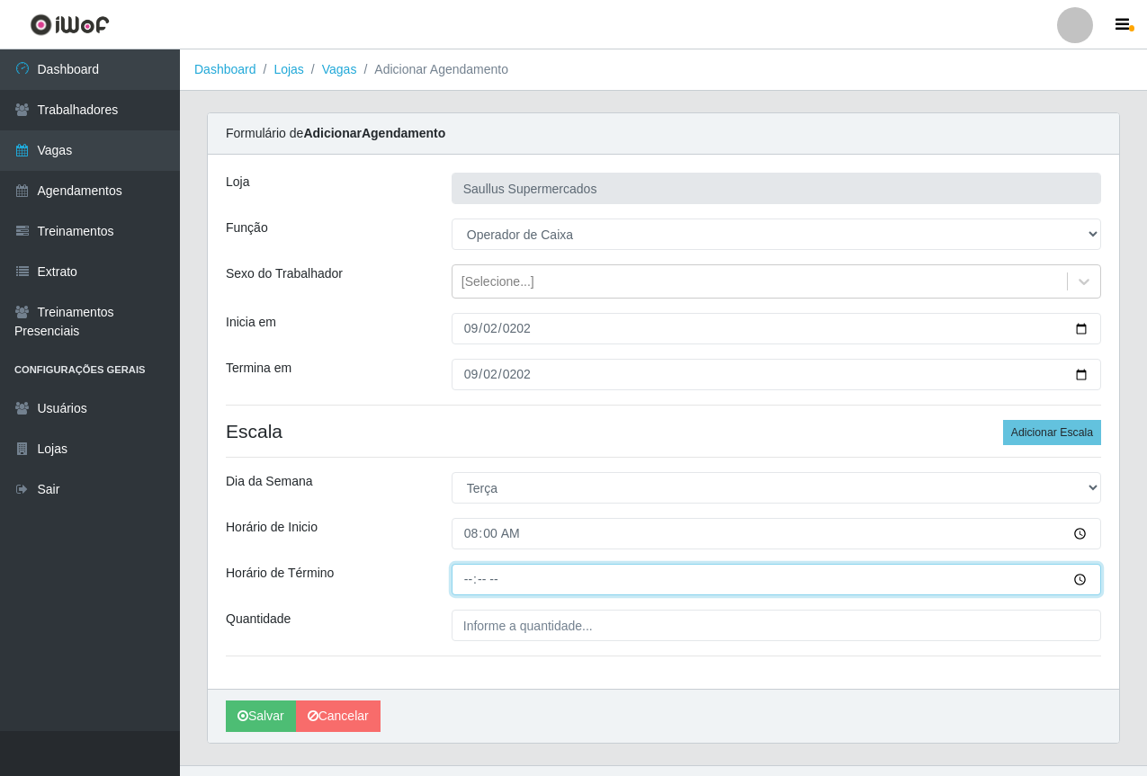
drag, startPoint x: 466, startPoint y: 595, endPoint x: 495, endPoint y: 540, distance: 62.0
click at [466, 596] on input "Horário de Término" at bounding box center [777, 579] width 650 height 31
type input "14:00"
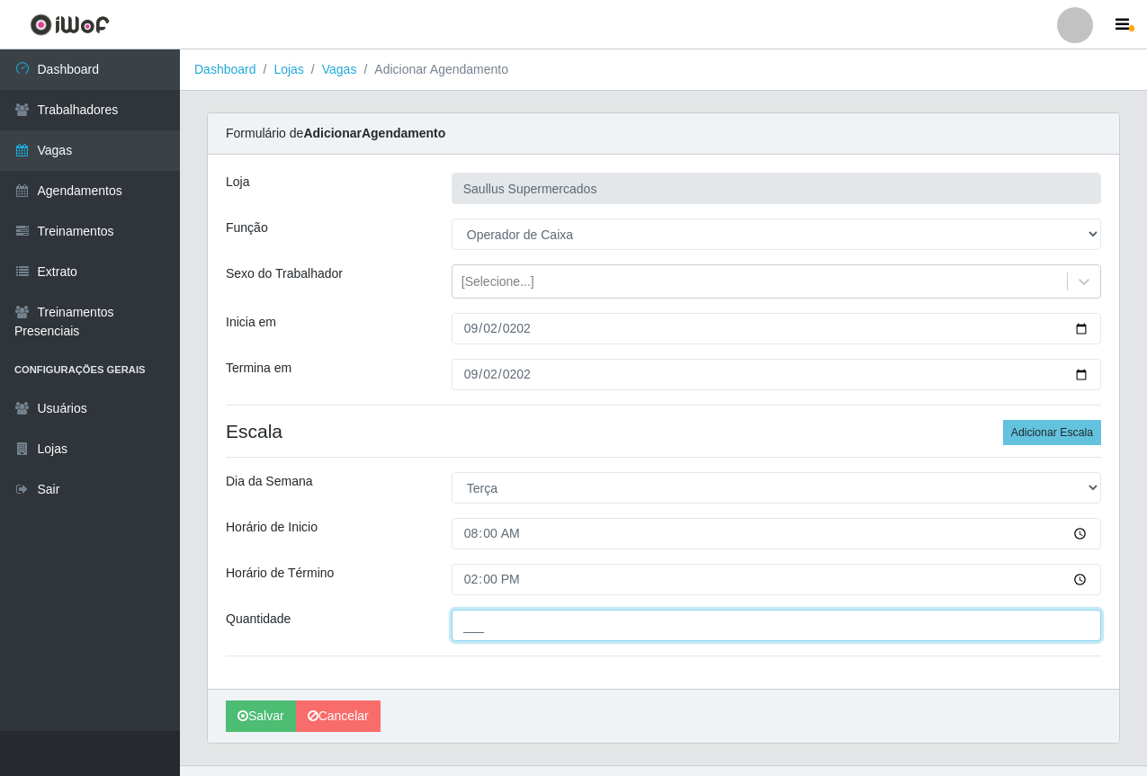
click at [489, 630] on input "___" at bounding box center [777, 625] width 650 height 31
type input "1__"
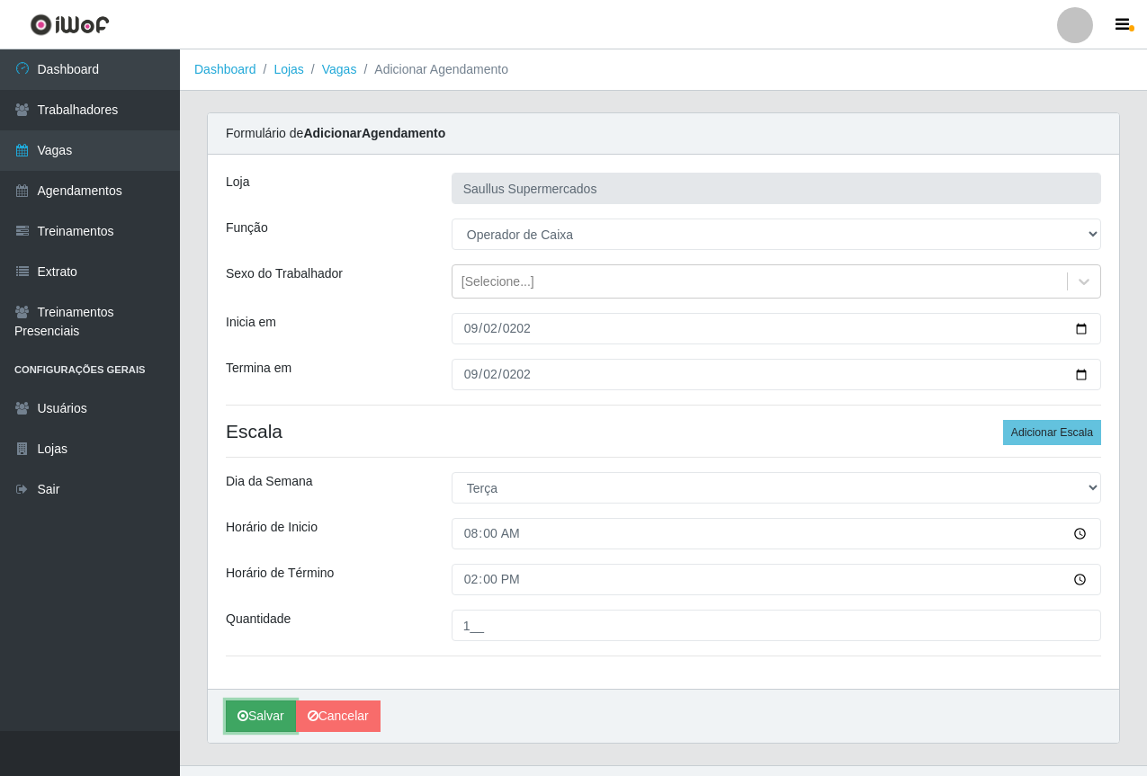
click at [258, 718] on button "Salvar" at bounding box center [261, 716] width 70 height 31
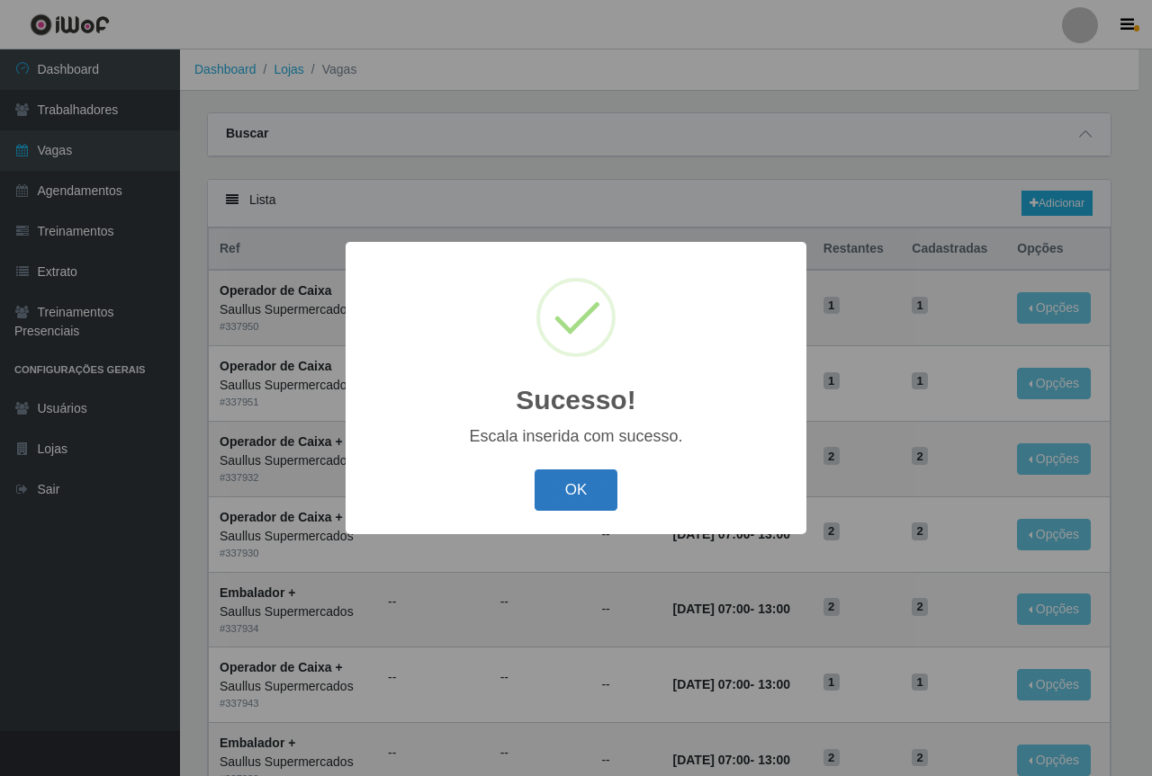
click at [587, 486] on button "OK" at bounding box center [576, 491] width 84 height 42
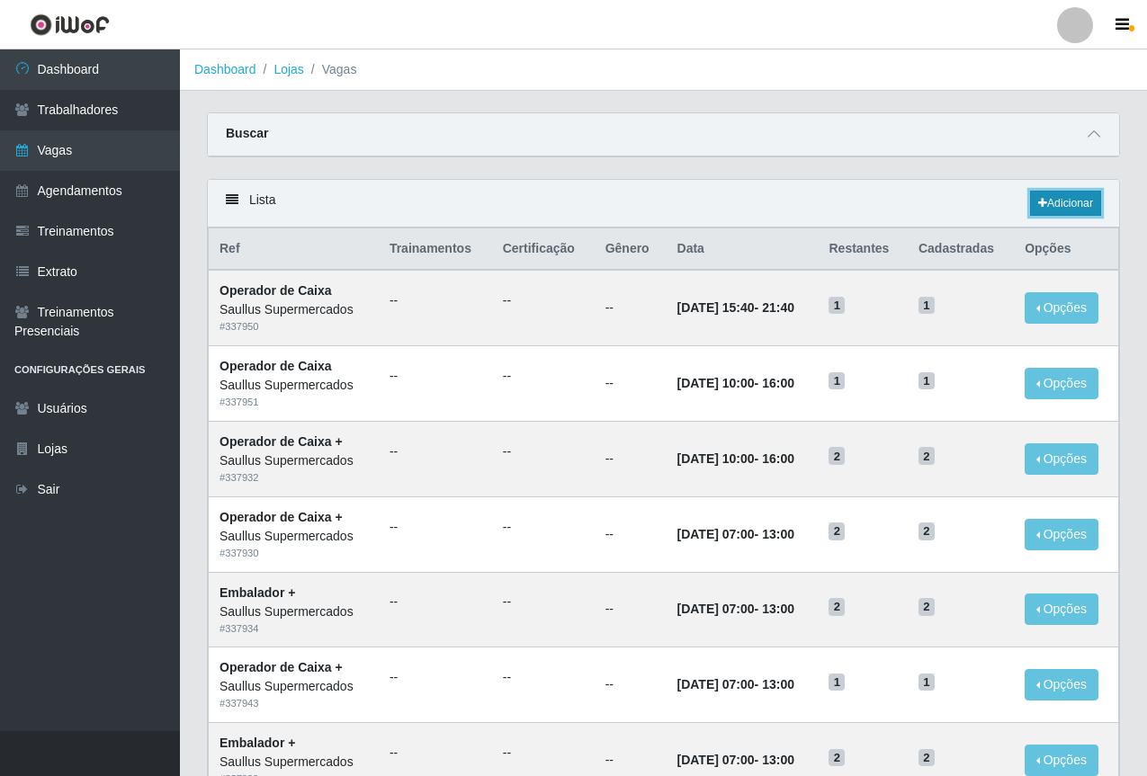
click at [1058, 204] on link "Adicionar" at bounding box center [1065, 203] width 71 height 25
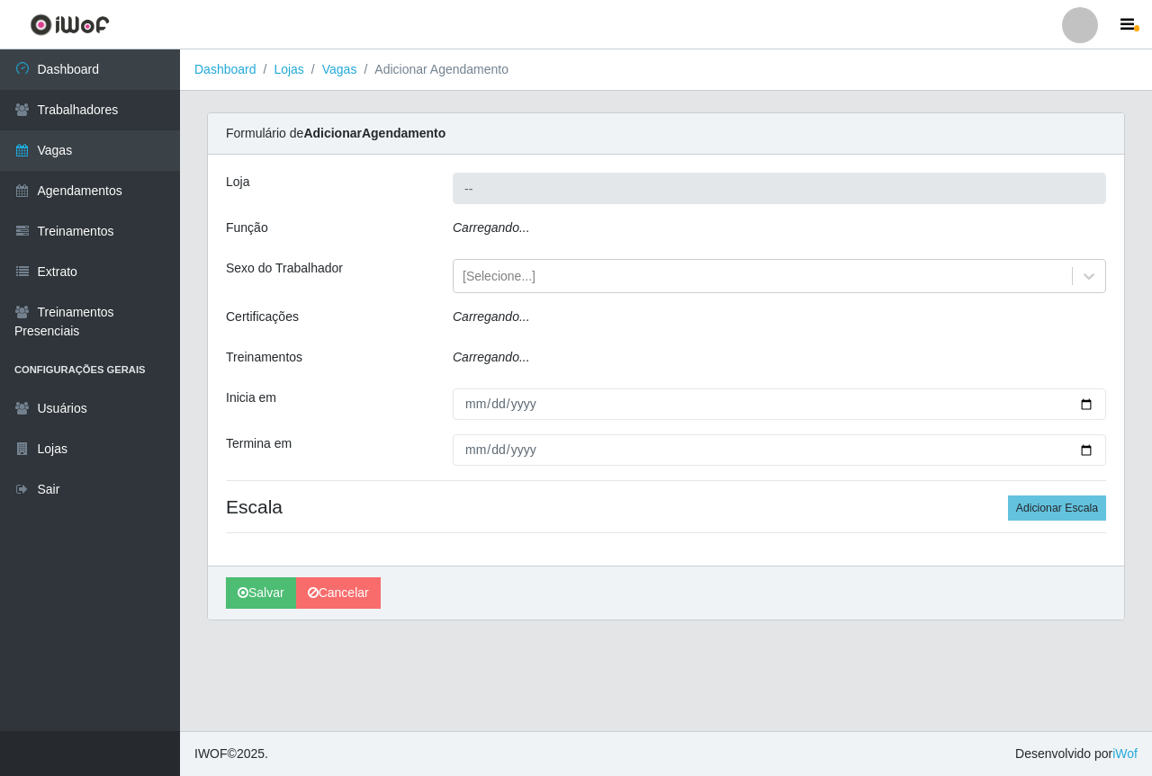
type input "Saullus Supermercados"
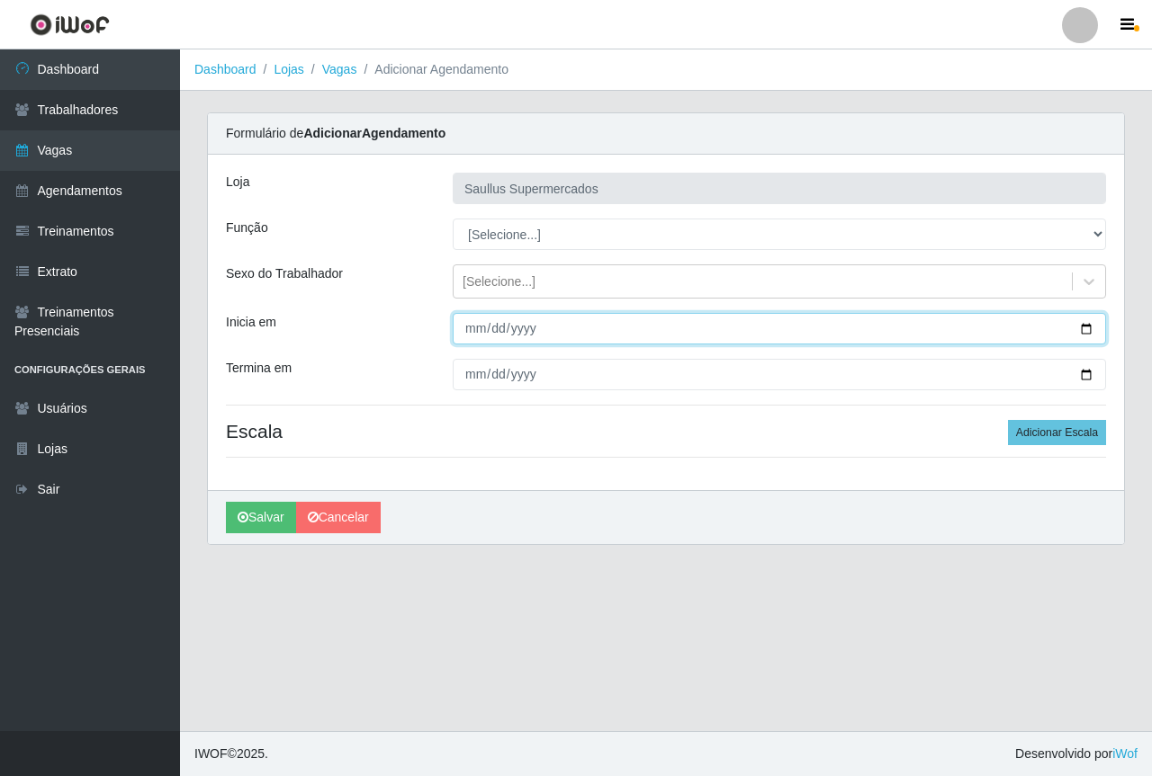
click at [466, 336] on input "Inicia em" at bounding box center [779, 328] width 653 height 31
type input "2025-09-16"
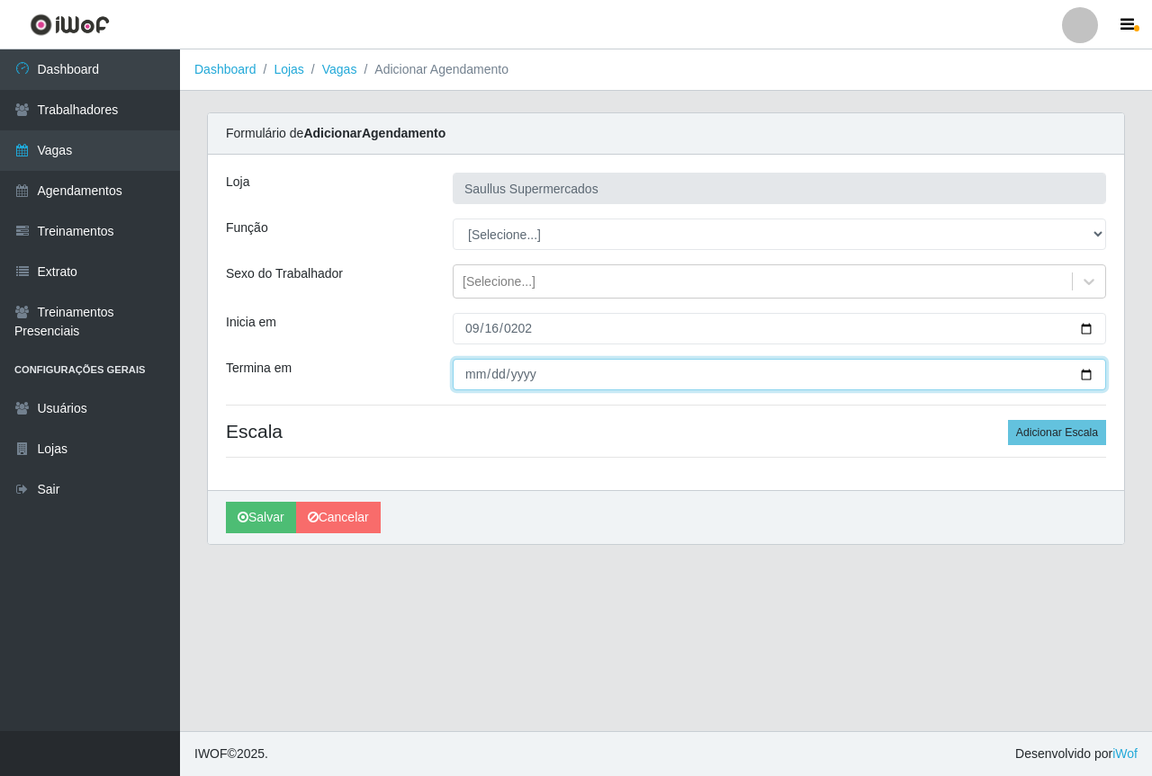
click at [462, 367] on input "Termina em" at bounding box center [779, 374] width 653 height 31
type input "2025-09-16"
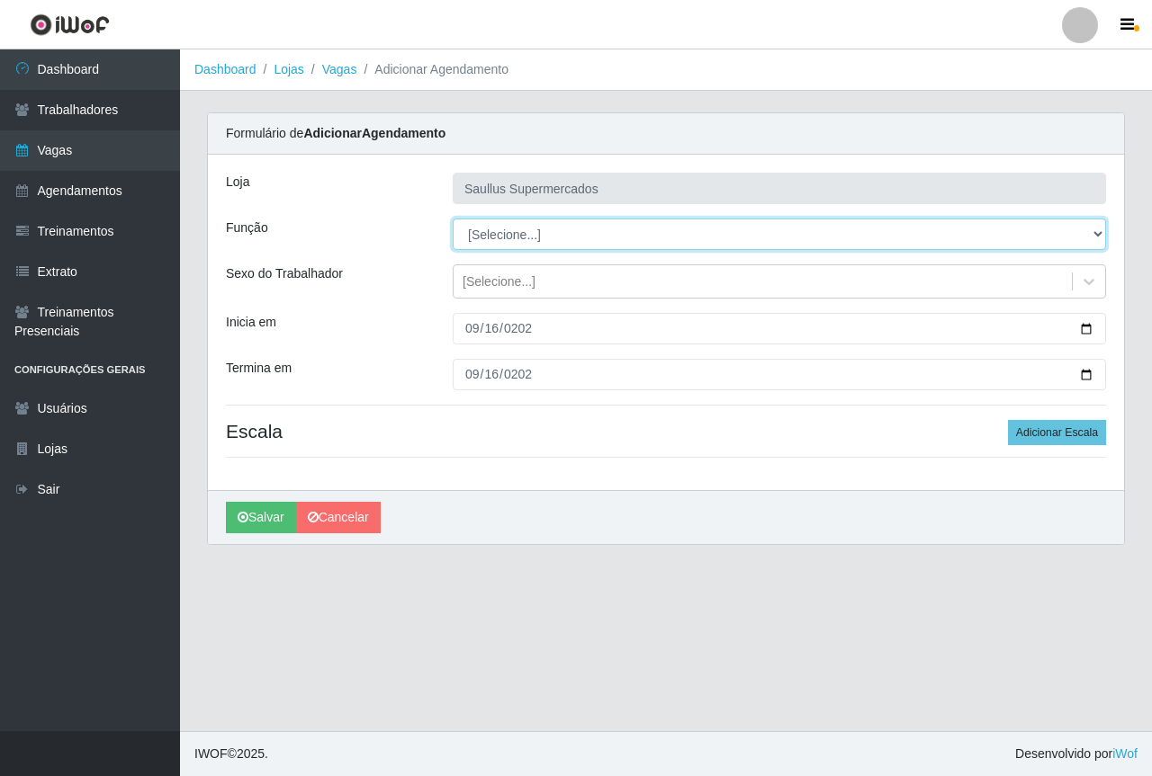
click at [493, 237] on select "[Selecione...] ASG ASG + ASG ++ Balconista de Açougue Balconista de Açougue + B…" at bounding box center [779, 234] width 653 height 31
select select "22"
click at [453, 219] on select "[Selecione...] ASG ASG + ASG ++ Balconista de Açougue Balconista de Açougue + B…" at bounding box center [779, 234] width 653 height 31
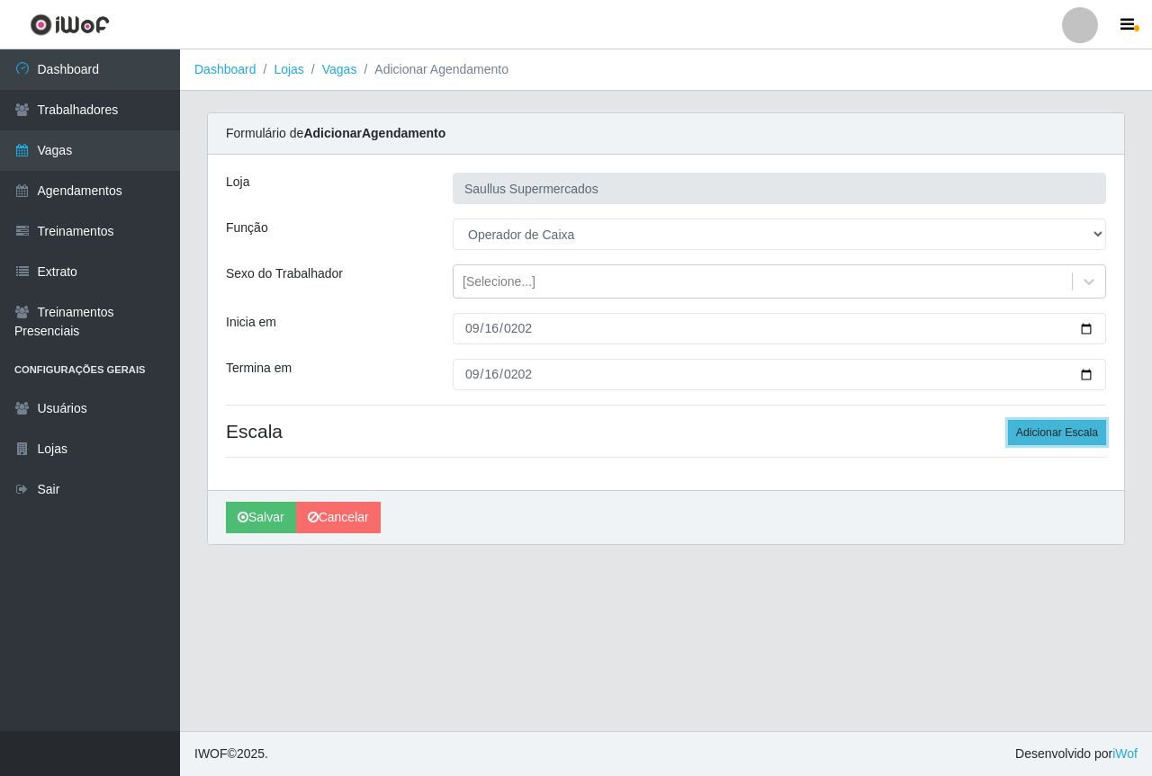
click at [1039, 434] on button "Adicionar Escala" at bounding box center [1057, 432] width 98 height 25
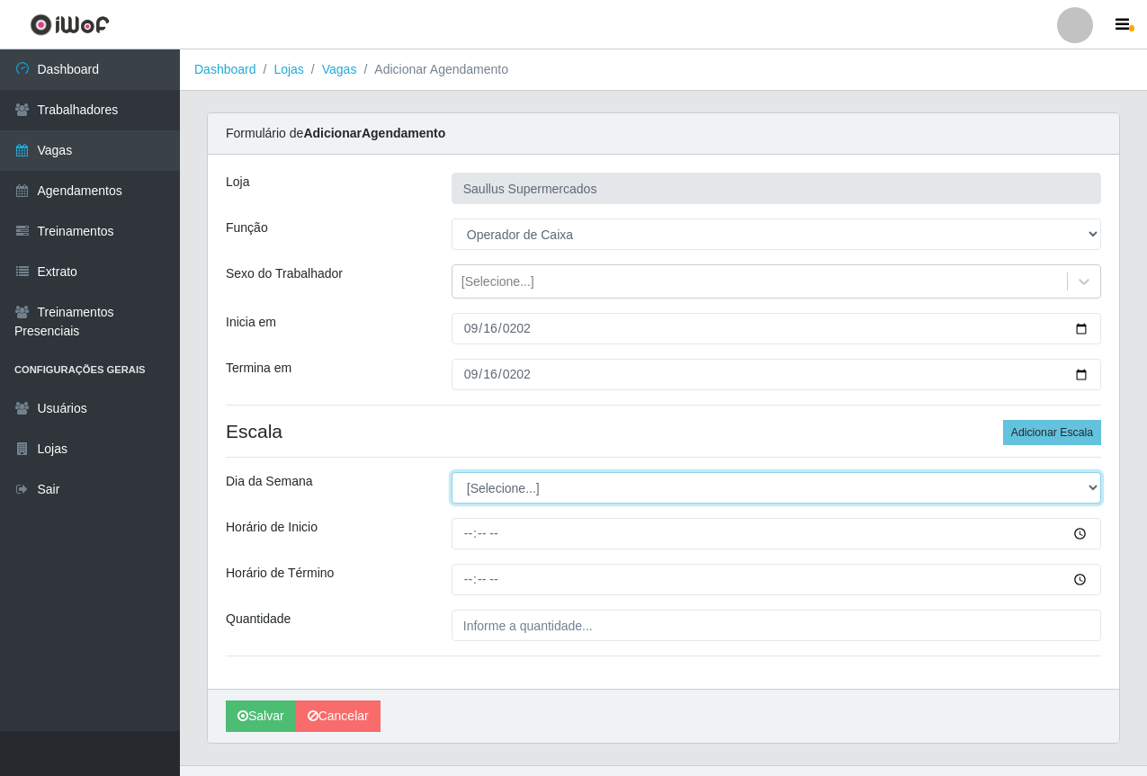
click at [485, 493] on select "[Selecione...] Segunda Terça Quarta Quinta Sexta Sábado Domingo" at bounding box center [777, 487] width 650 height 31
select select "2"
click at [452, 472] on select "[Selecione...] Segunda Terça Quarta Quinta Sexta Sábado Domingo" at bounding box center [777, 487] width 650 height 31
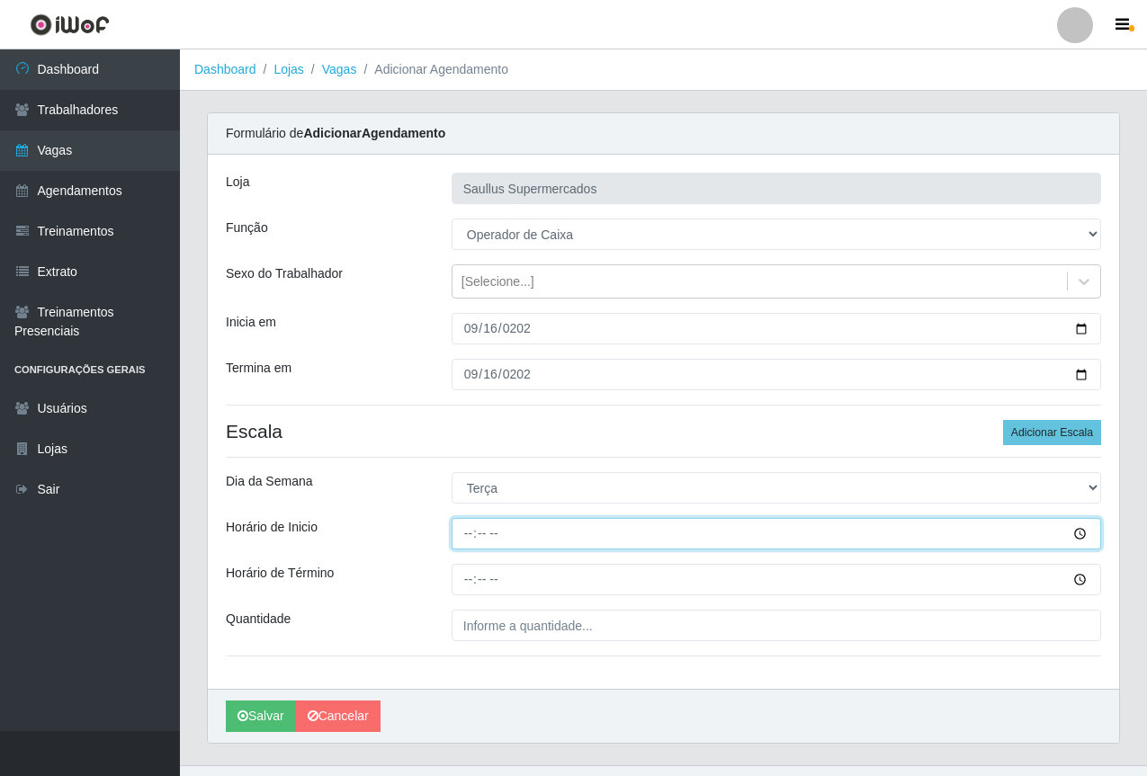
click at [471, 536] on input "Horário de Inicio" at bounding box center [777, 533] width 650 height 31
type input "08:00"
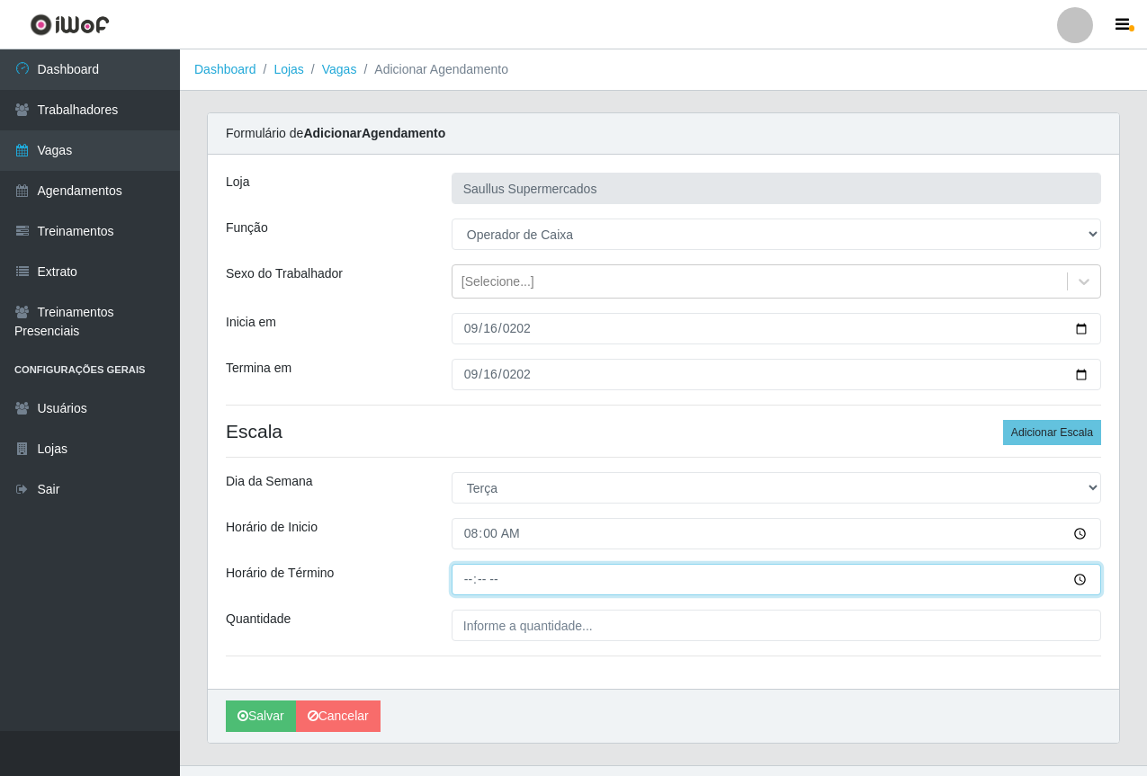
click at [464, 584] on input "Horário de Término" at bounding box center [777, 579] width 650 height 31
type input "14:00"
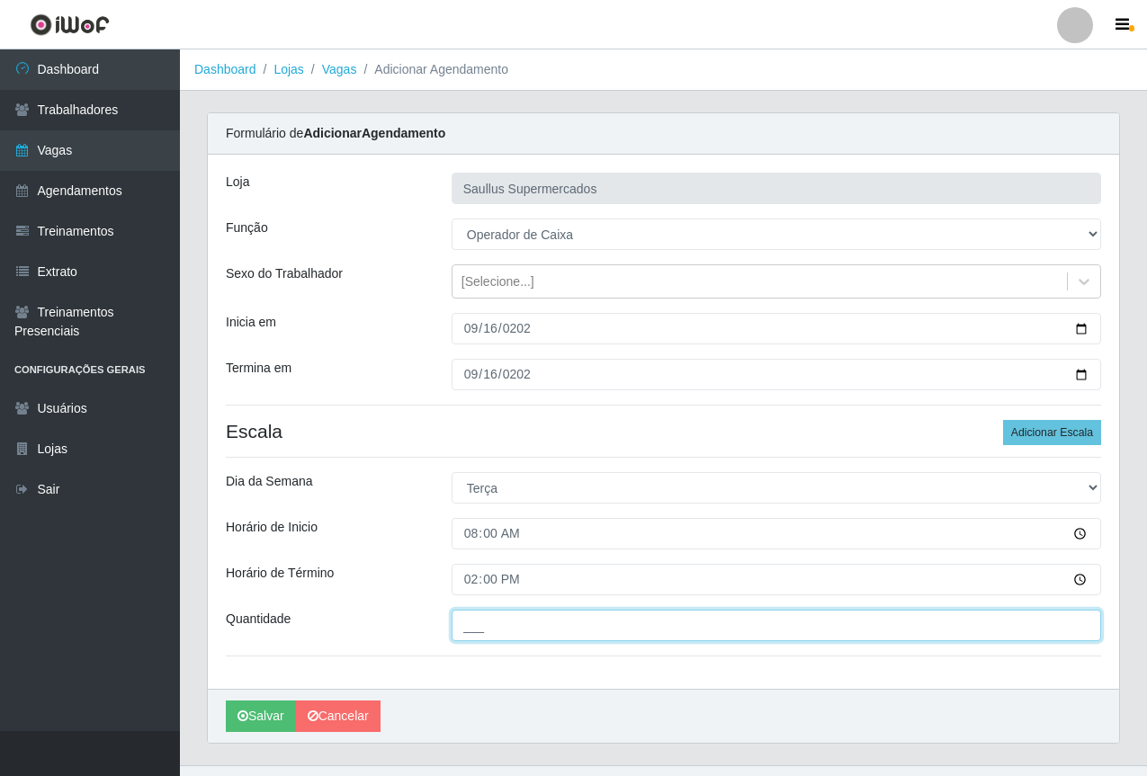
click at [581, 622] on input "___" at bounding box center [777, 625] width 650 height 31
type input "2__"
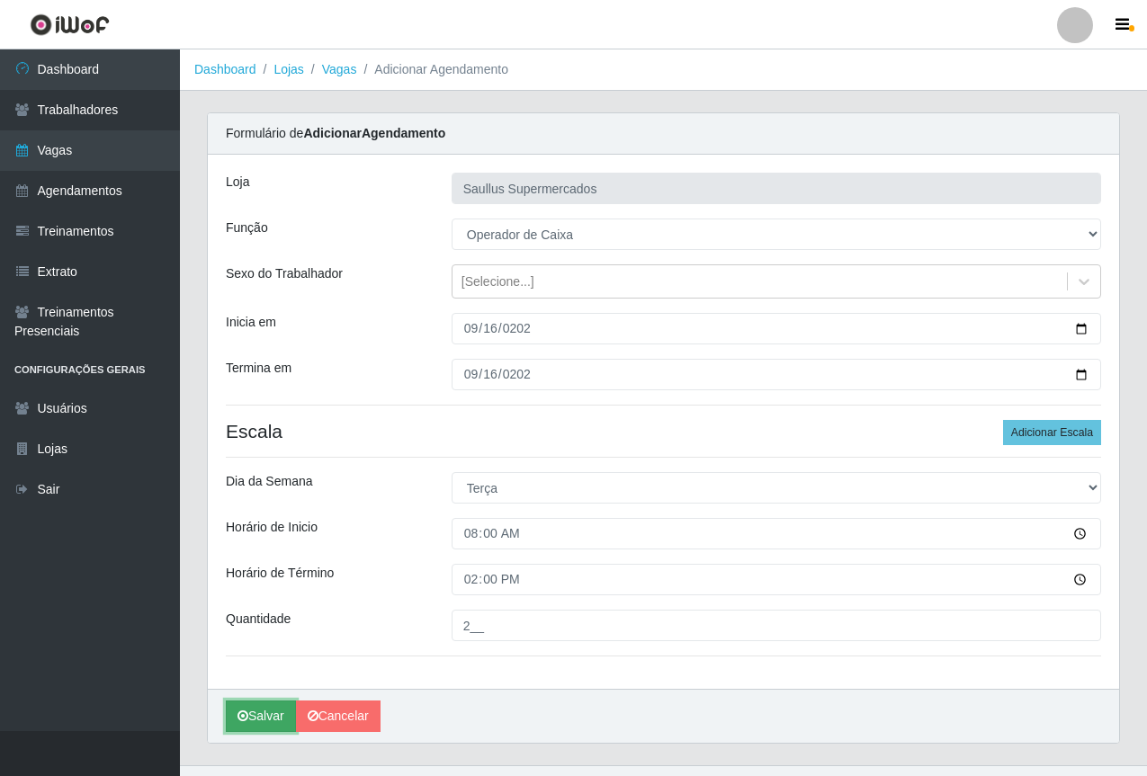
click at [270, 714] on button "Salvar" at bounding box center [261, 716] width 70 height 31
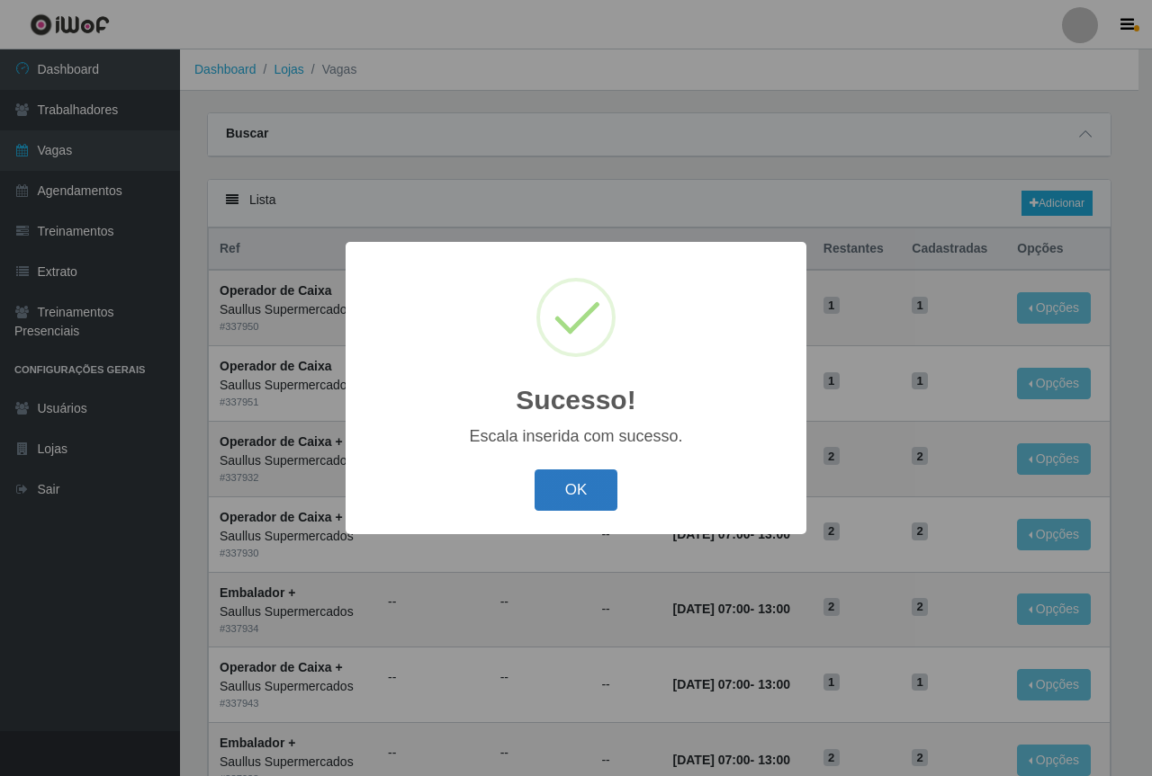
click at [582, 484] on button "OK" at bounding box center [576, 491] width 84 height 42
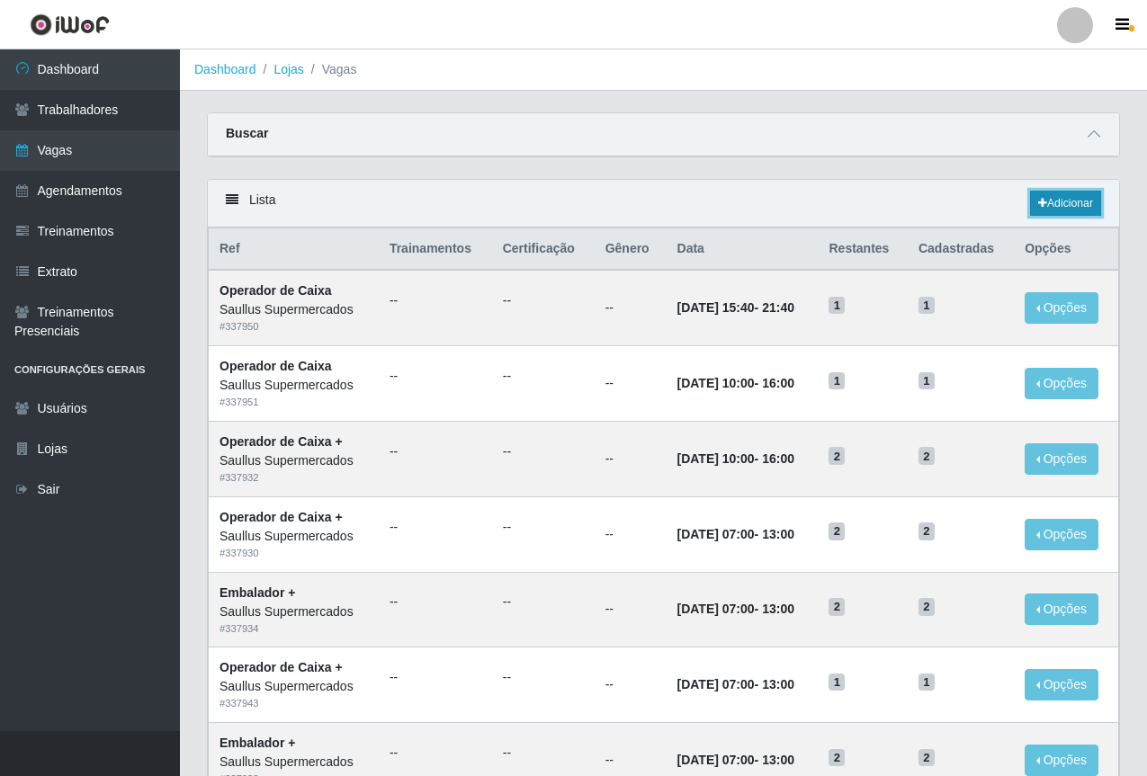
click at [1060, 200] on link "Adicionar" at bounding box center [1065, 203] width 71 height 25
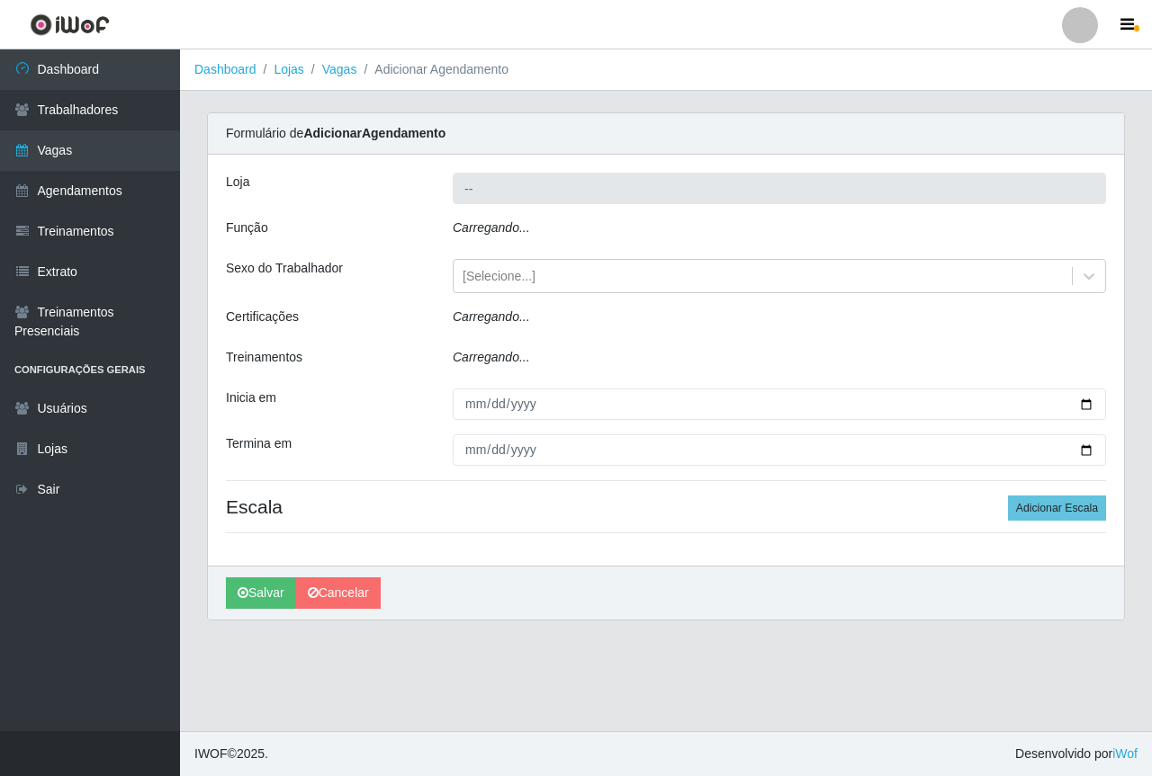
type input "Saullus Supermercados"
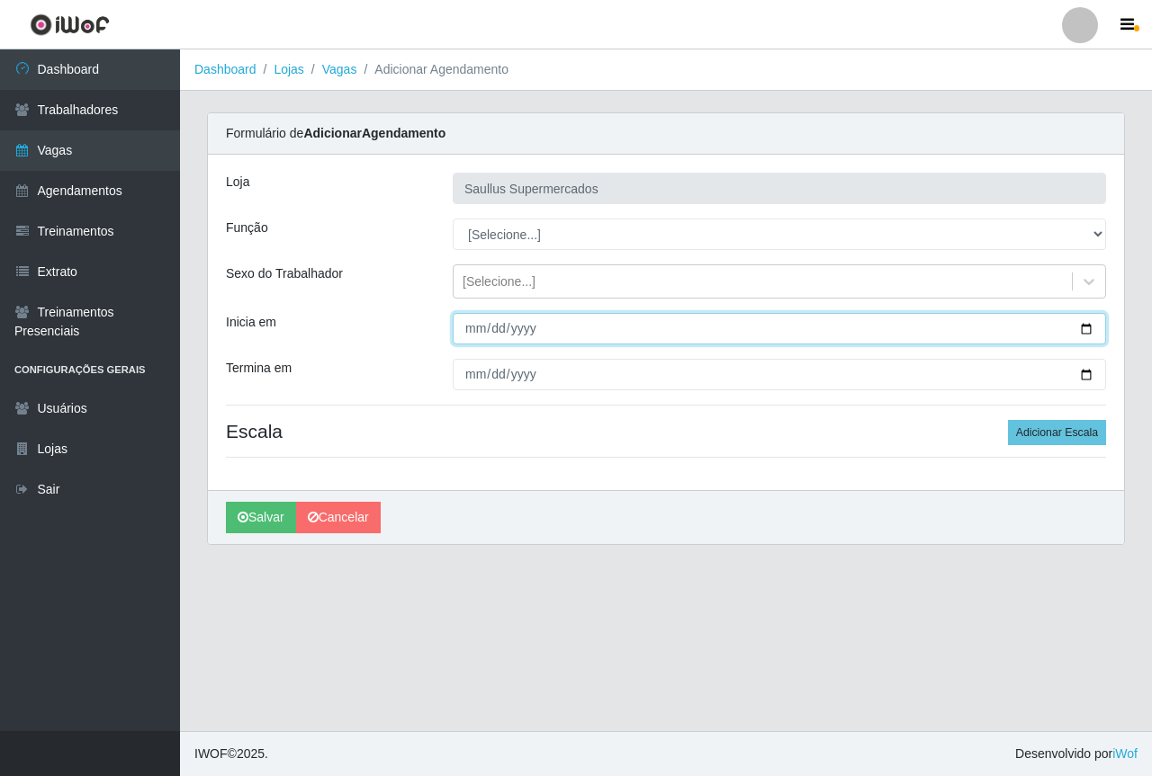
drag, startPoint x: 475, startPoint y: 324, endPoint x: 500, endPoint y: 322, distance: 25.3
click at [473, 324] on input "Inicia em" at bounding box center [779, 328] width 653 height 31
type input "2025-09-16"
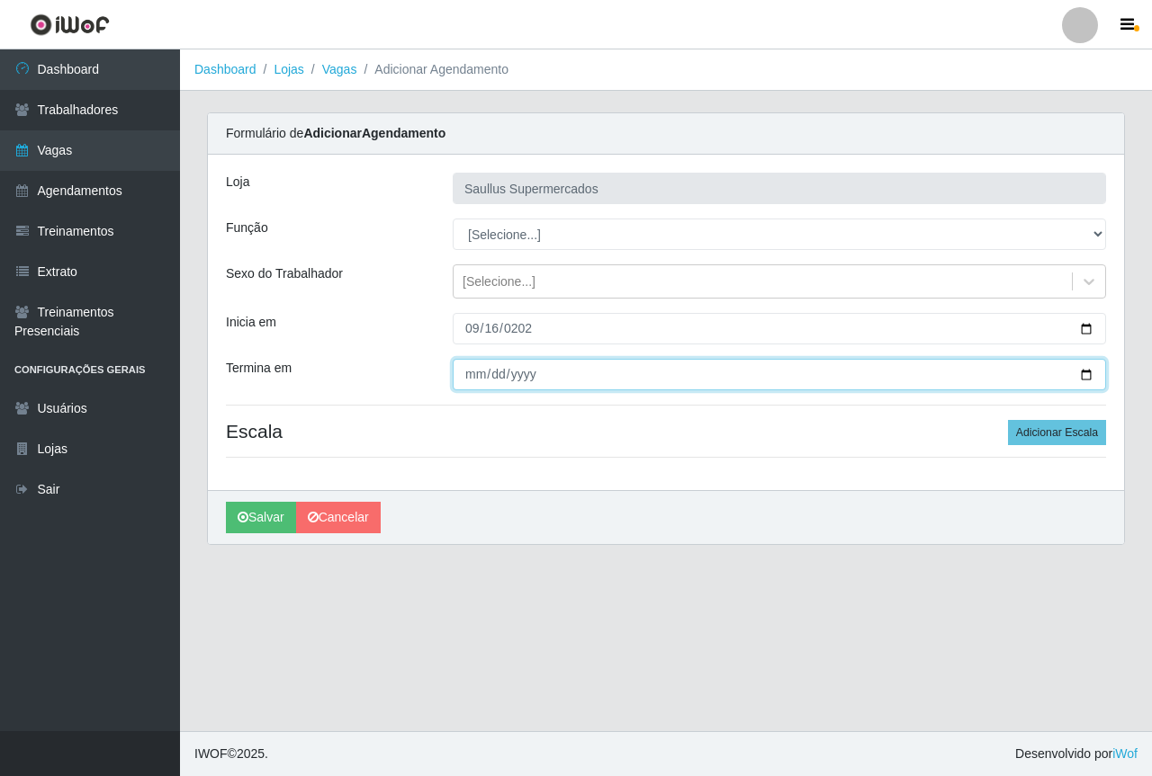
click at [475, 369] on input "Termina em" at bounding box center [779, 374] width 653 height 31
type input "2025-09-16"
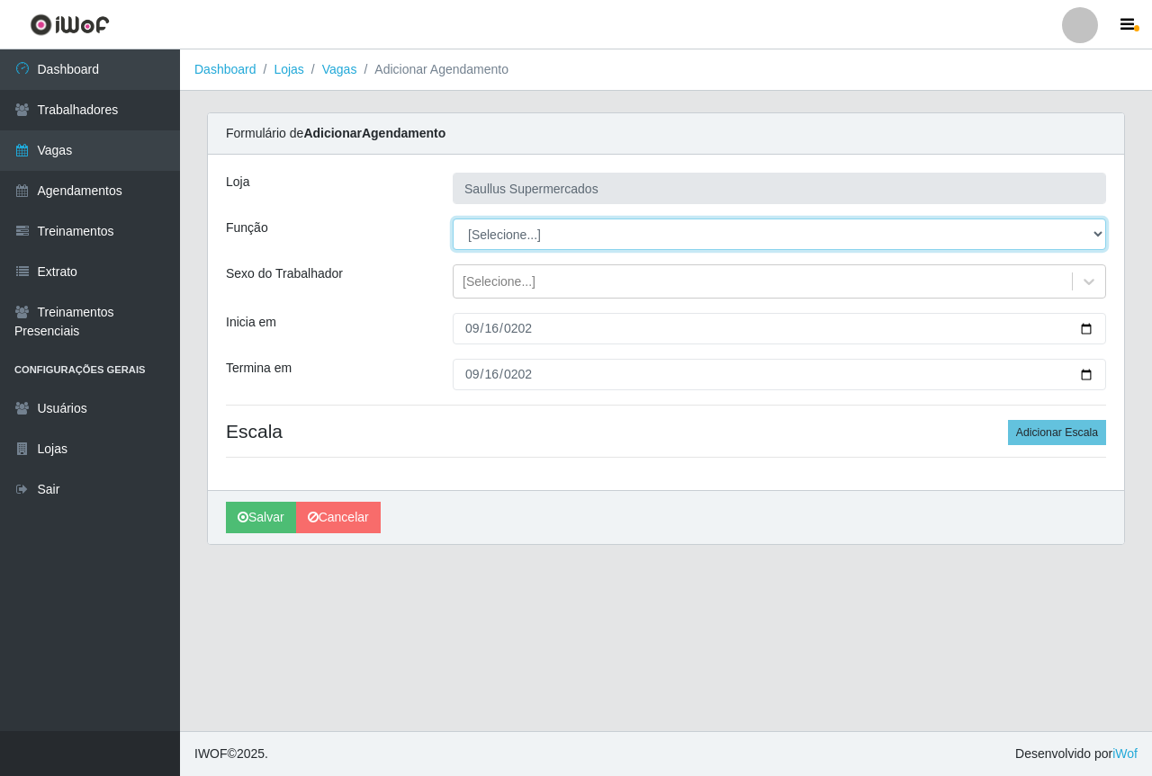
drag, startPoint x: 486, startPoint y: 230, endPoint x: 512, endPoint y: 222, distance: 27.3
click at [494, 226] on select "[Selecione...] ASG ASG + ASG ++ Balconista de Açougue Balconista de Açougue + B…" at bounding box center [779, 234] width 653 height 31
select select "22"
click at [453, 219] on select "[Selecione...] ASG ASG + ASG ++ Balconista de Açougue Balconista de Açougue + B…" at bounding box center [779, 234] width 653 height 31
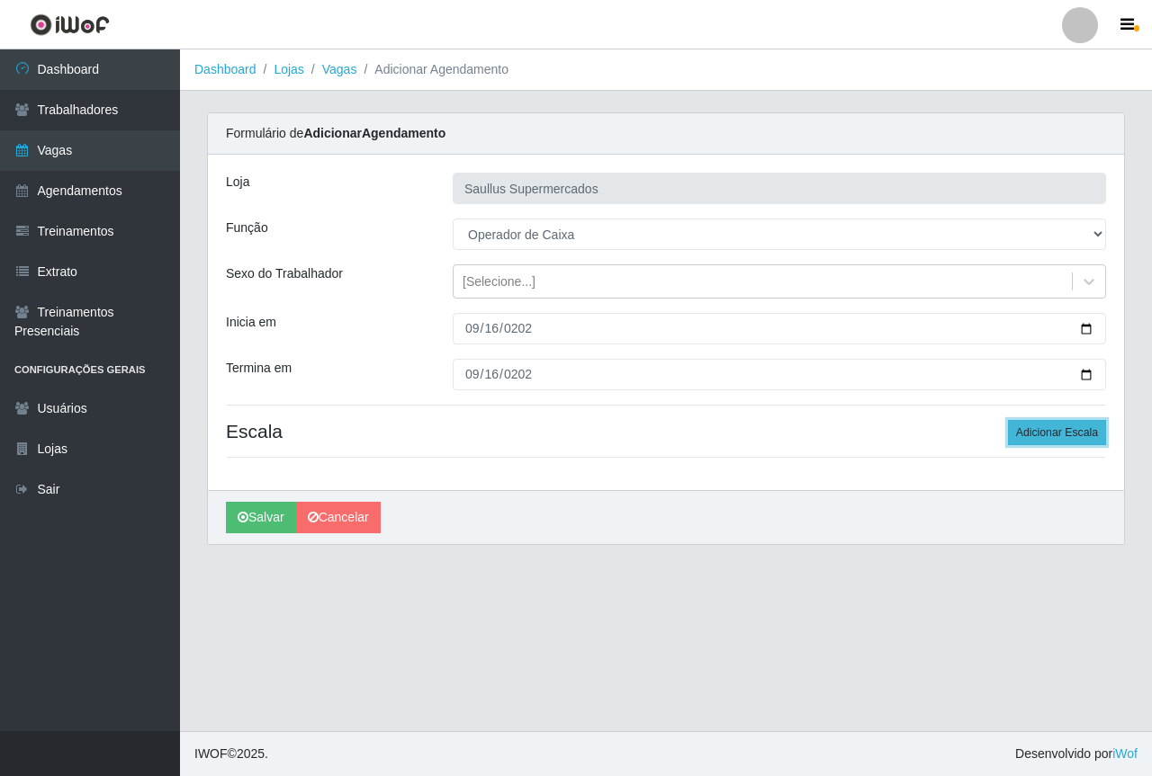
click at [1070, 430] on button "Adicionar Escala" at bounding box center [1057, 432] width 98 height 25
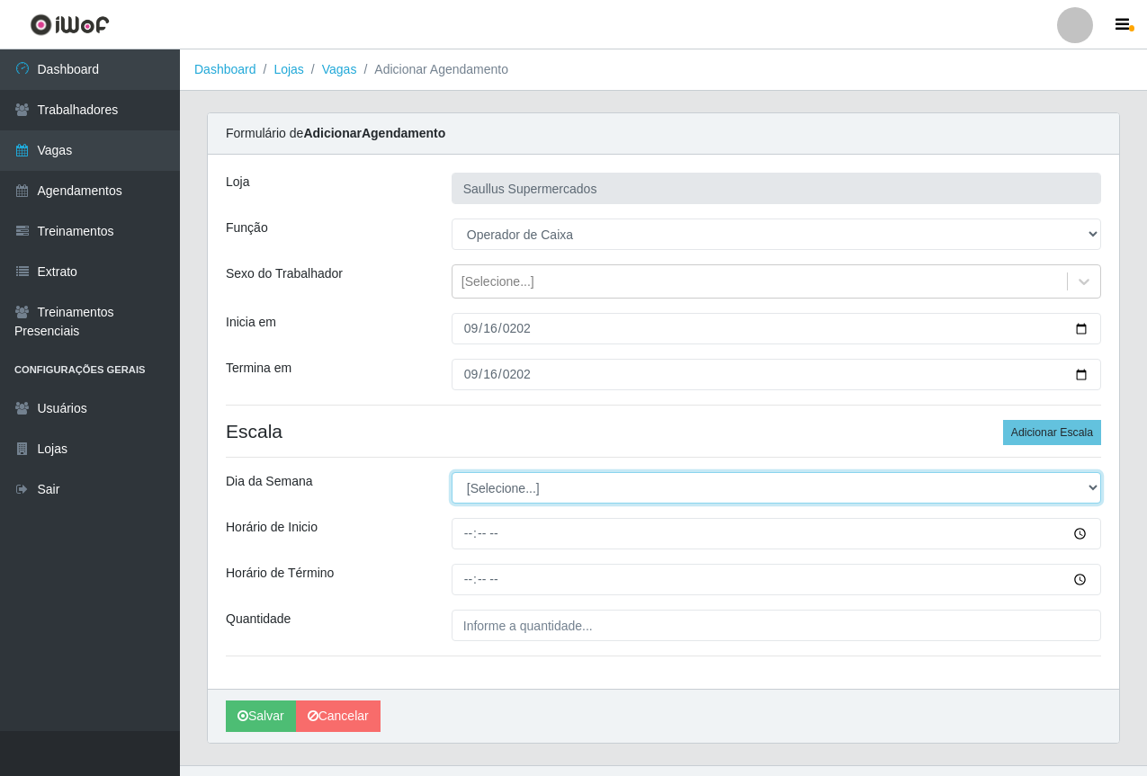
click at [485, 492] on select "[Selecione...] Segunda Terça Quarta Quinta Sexta Sábado Domingo" at bounding box center [777, 487] width 650 height 31
select select "2"
click at [452, 472] on select "[Selecione...] Segunda Terça Quarta Quinta Sexta Sábado Domingo" at bounding box center [777, 487] width 650 height 31
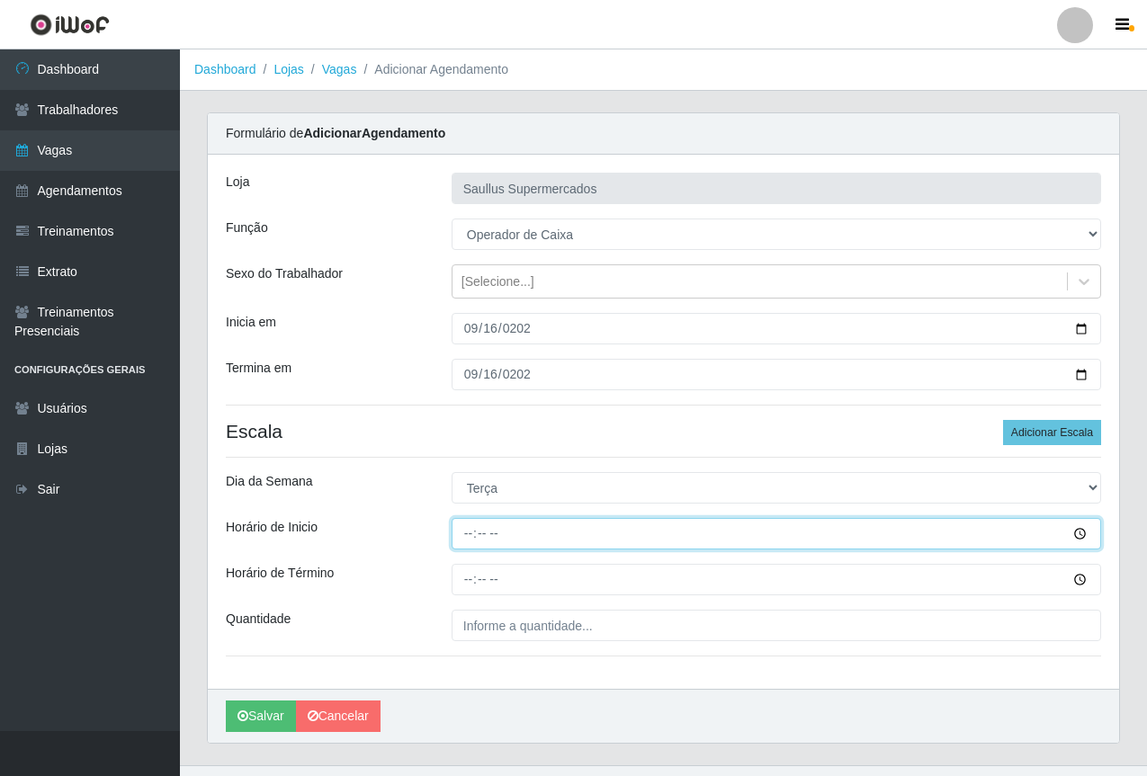
click at [456, 542] on input "Horário de Inicio" at bounding box center [777, 533] width 650 height 31
type input "15:40"
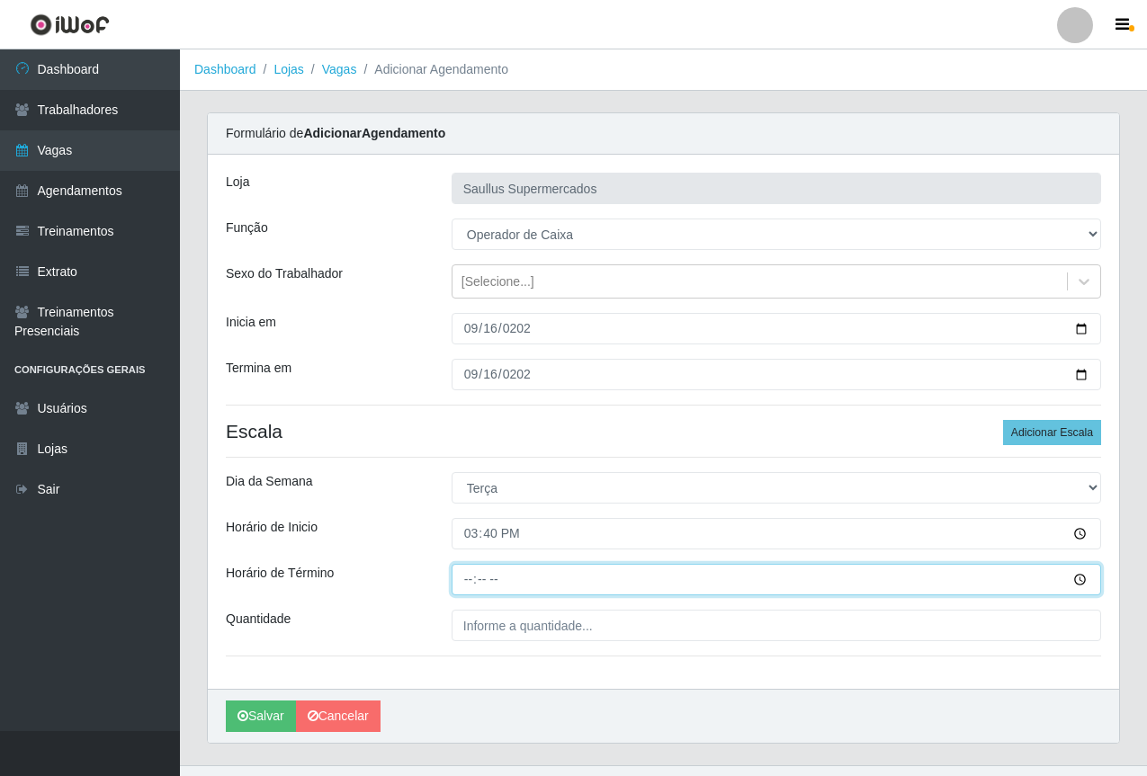
click at [474, 577] on input "Horário de Término" at bounding box center [777, 579] width 650 height 31
type input "21:40"
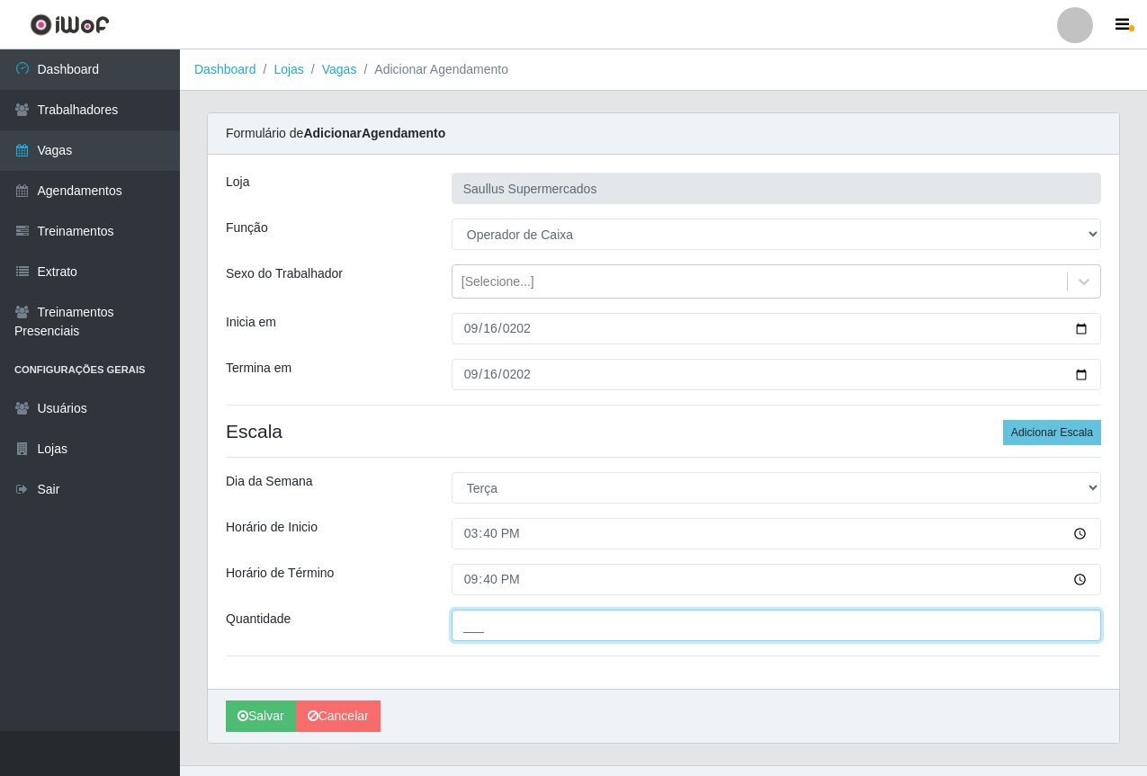
click at [532, 623] on input "___" at bounding box center [777, 625] width 650 height 31
type input "1__"
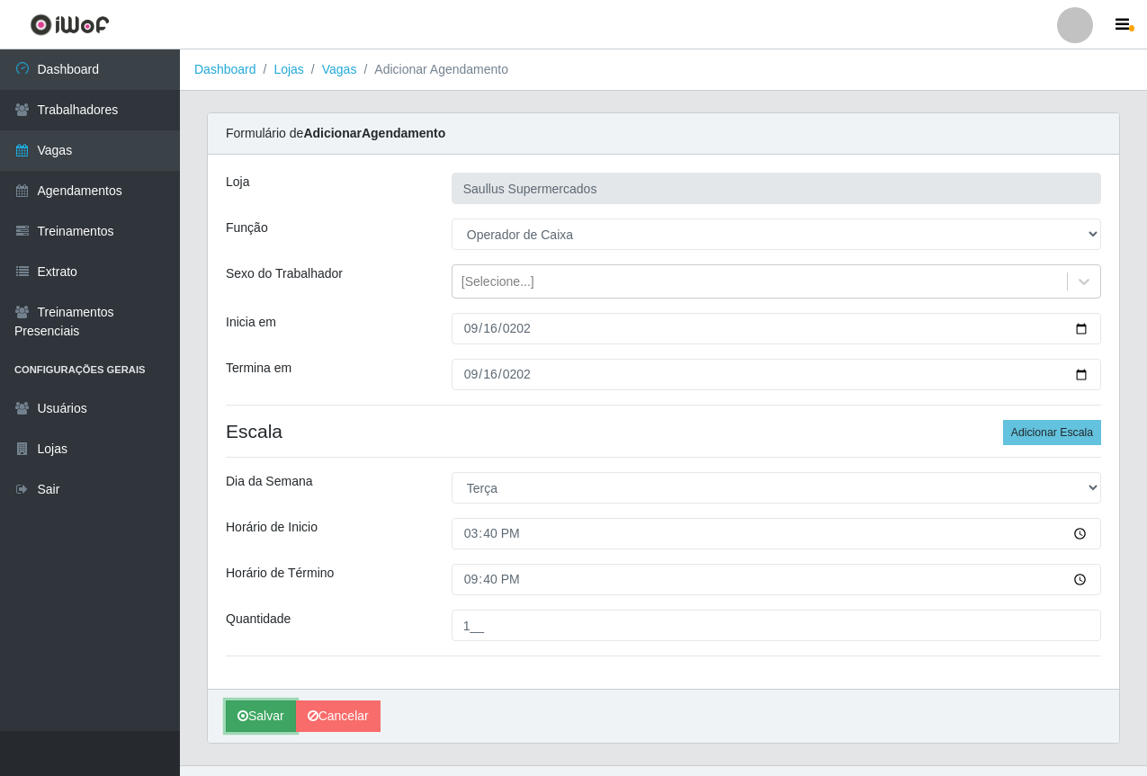
click at [240, 717] on icon "submit" at bounding box center [242, 716] width 11 height 13
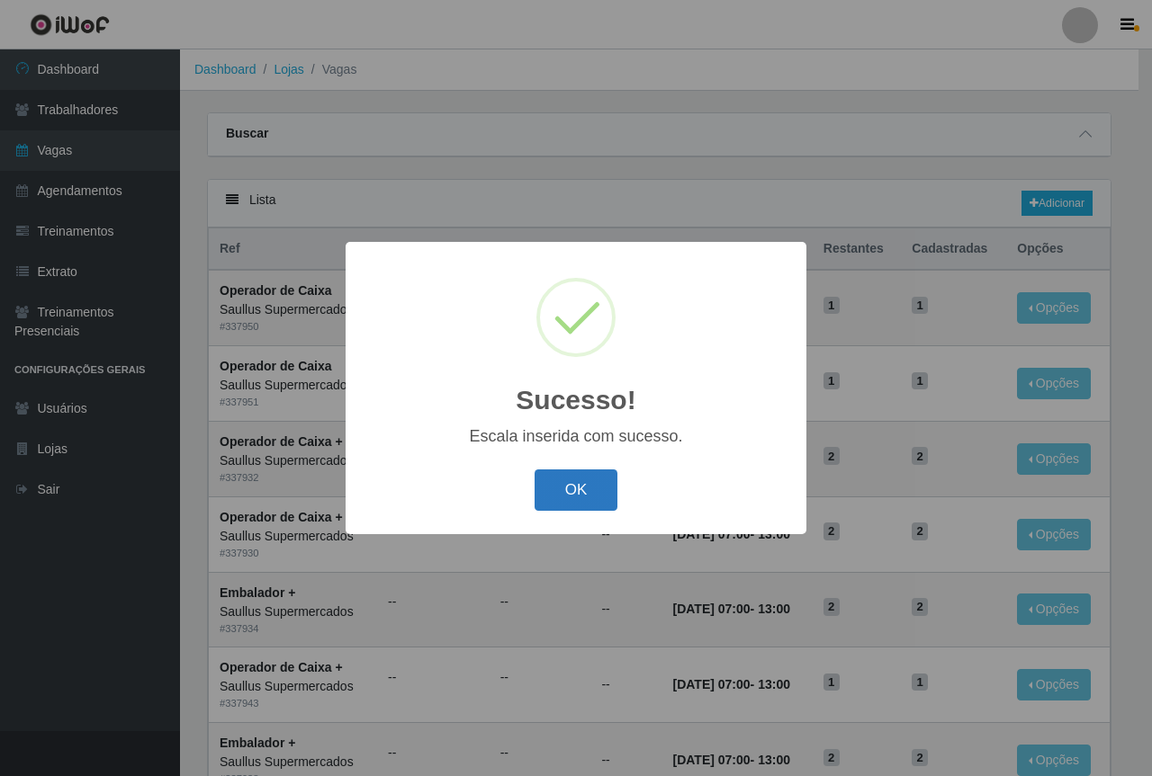
click at [564, 501] on button "OK" at bounding box center [576, 491] width 84 height 42
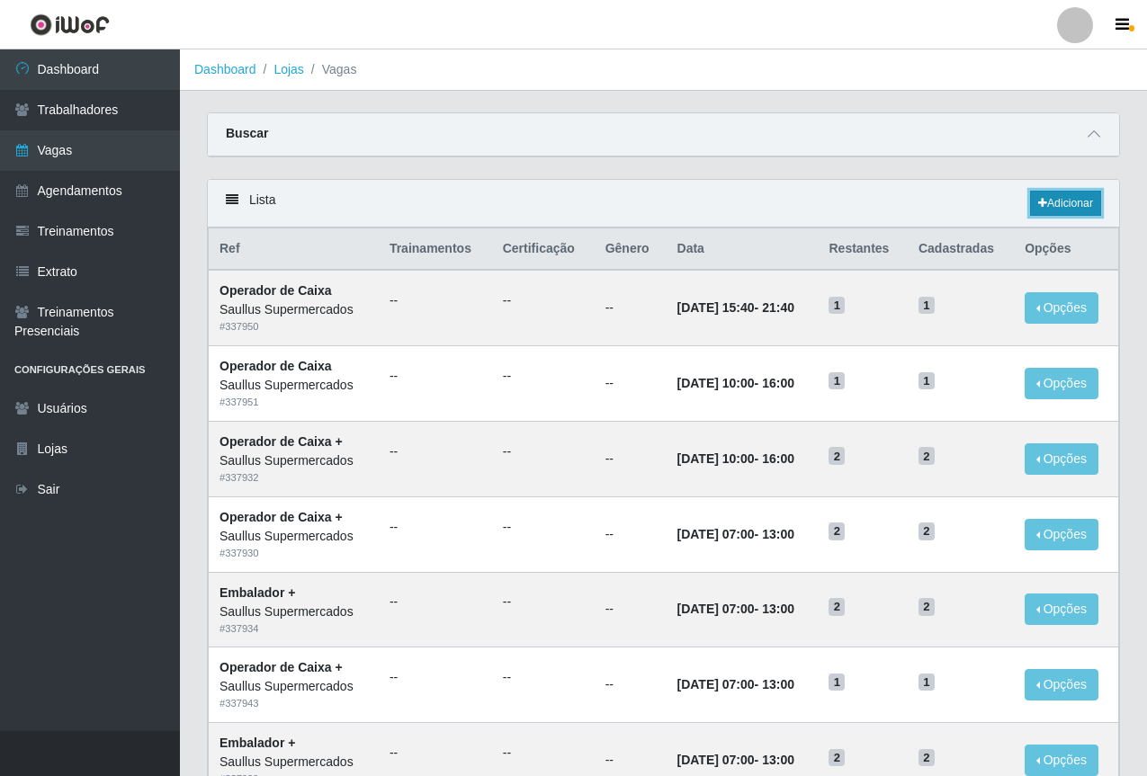
click at [1050, 197] on link "Adicionar" at bounding box center [1065, 203] width 71 height 25
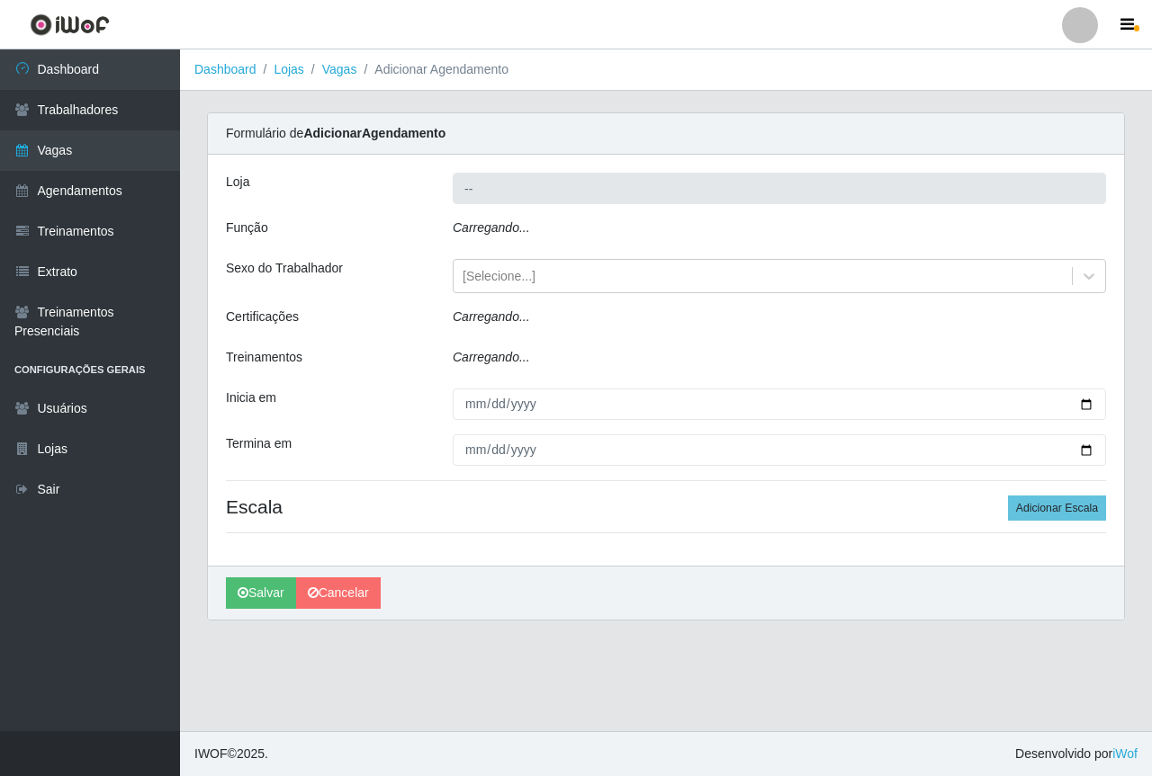
type input "Saullus Supermercados"
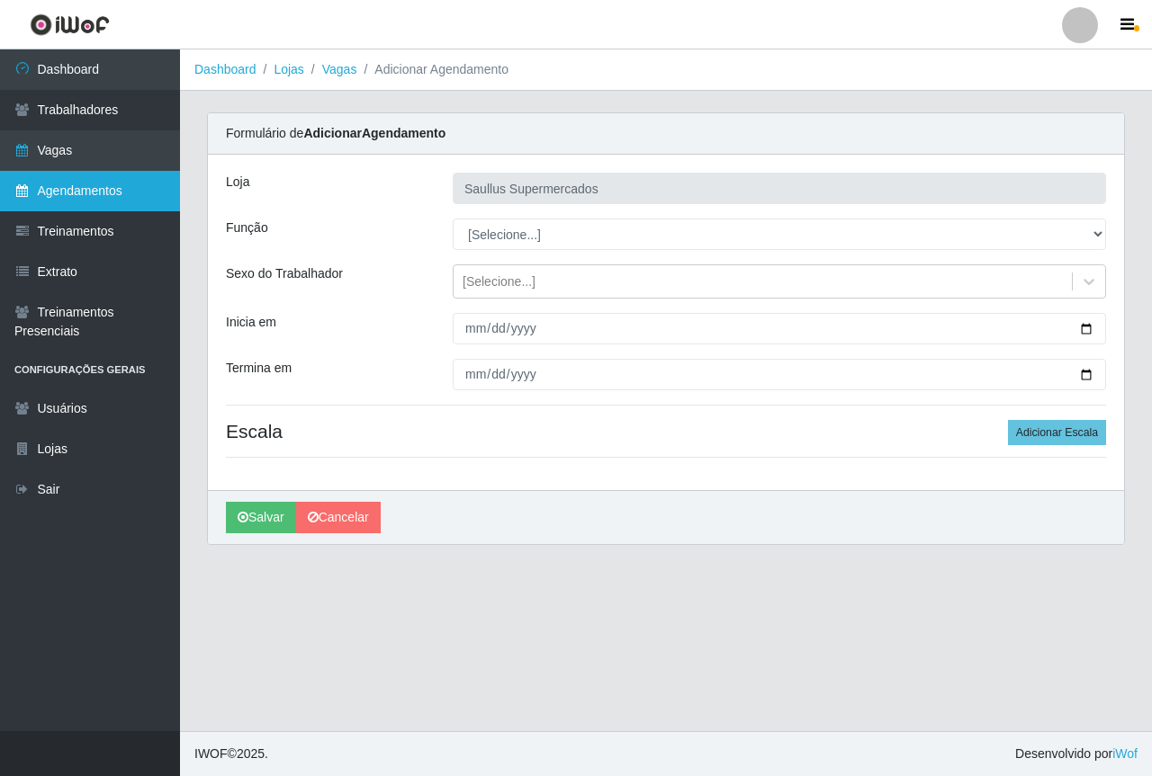
click at [57, 202] on link "Agendamentos" at bounding box center [90, 191] width 180 height 40
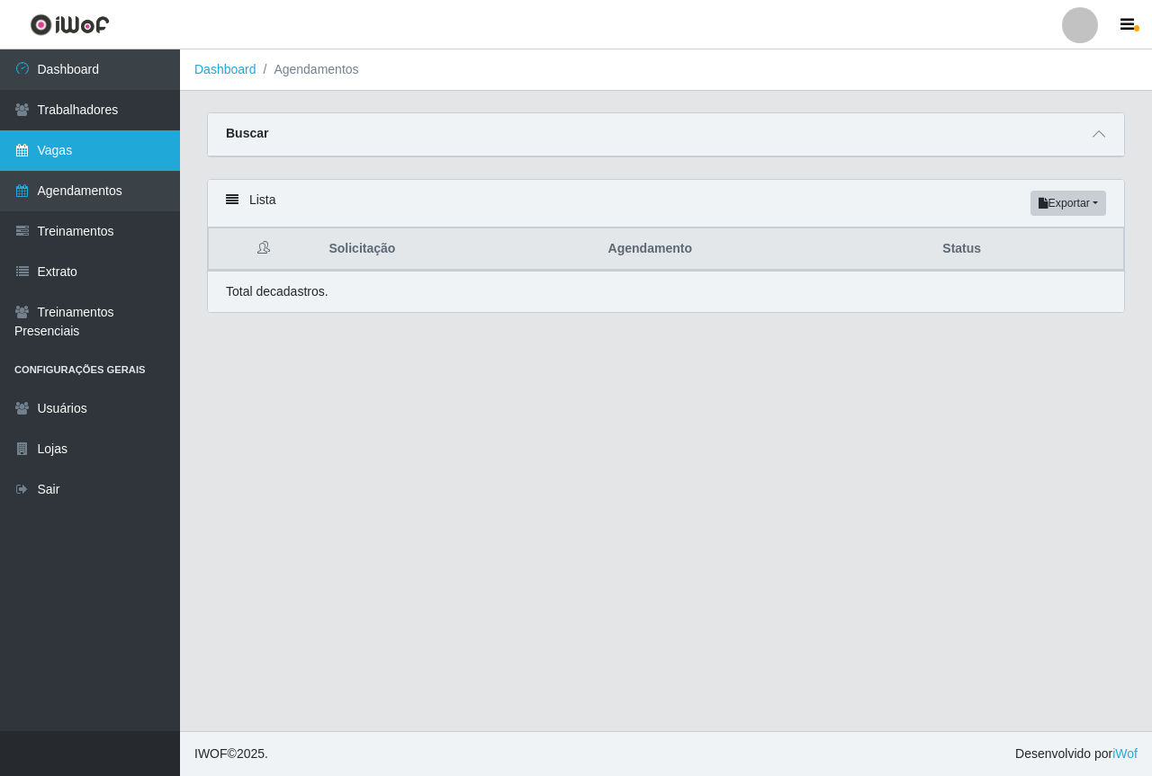
click at [56, 139] on link "Vagas" at bounding box center [90, 150] width 180 height 40
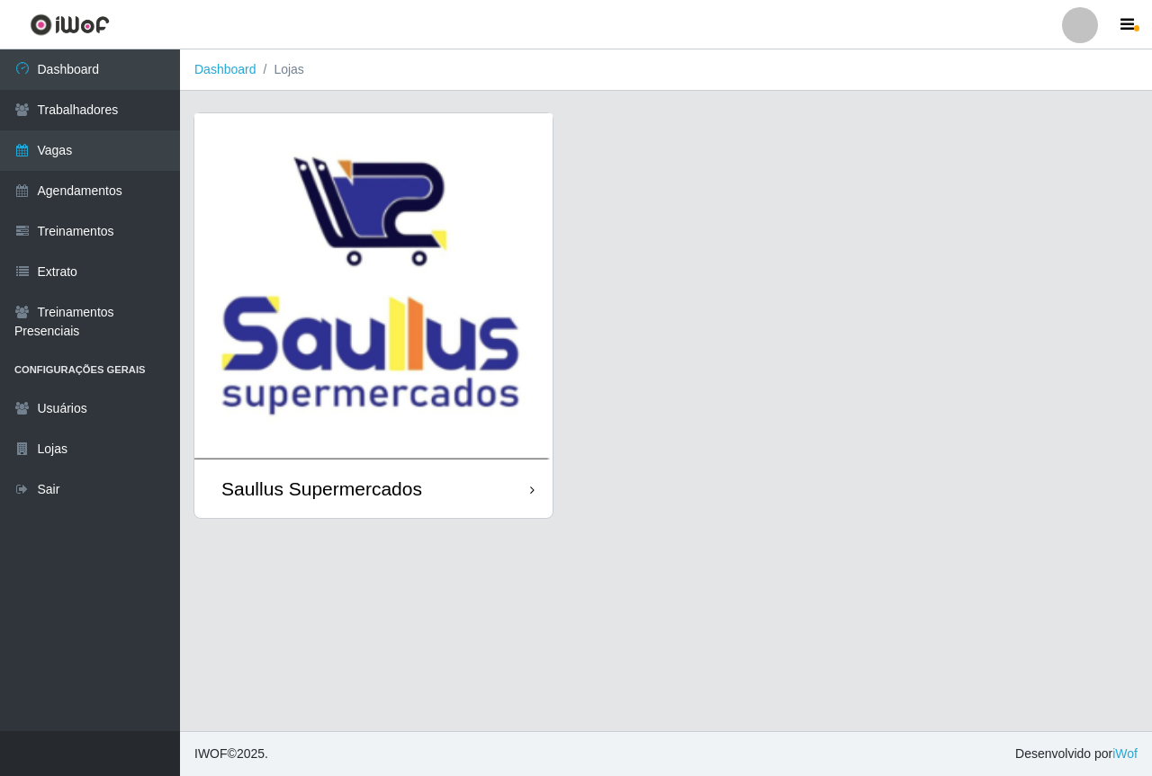
click at [397, 298] on img at bounding box center [373, 286] width 358 height 346
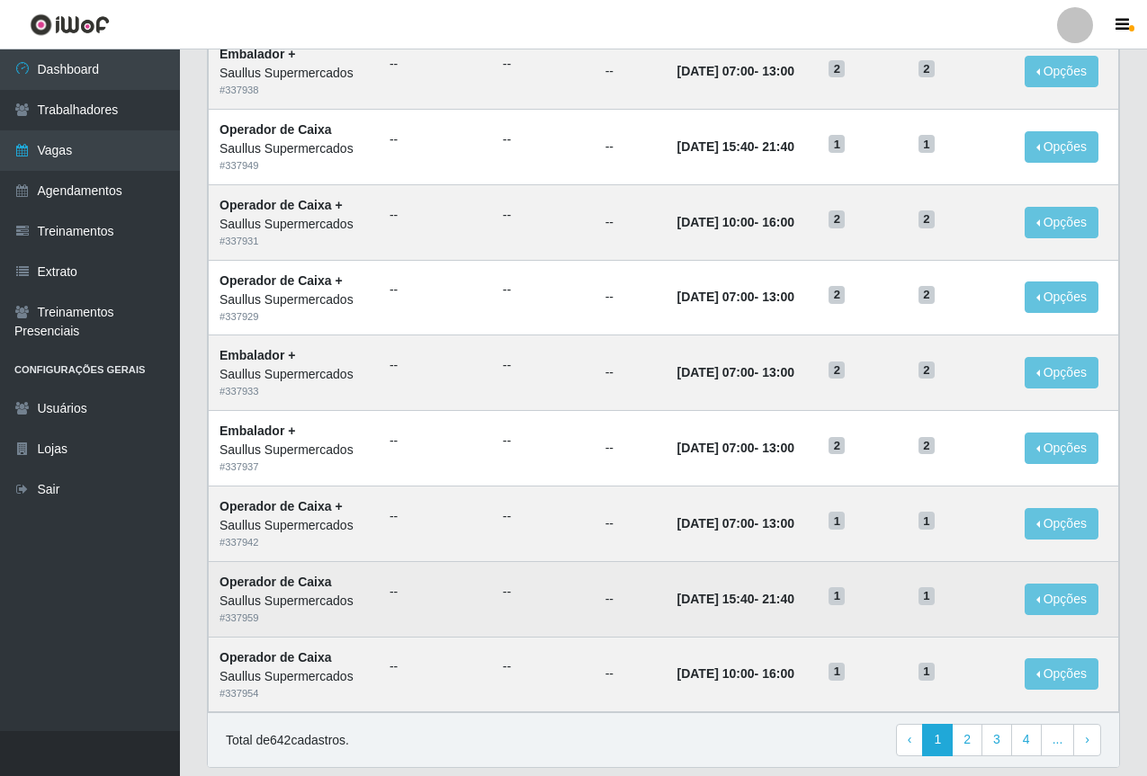
scroll to position [748, 0]
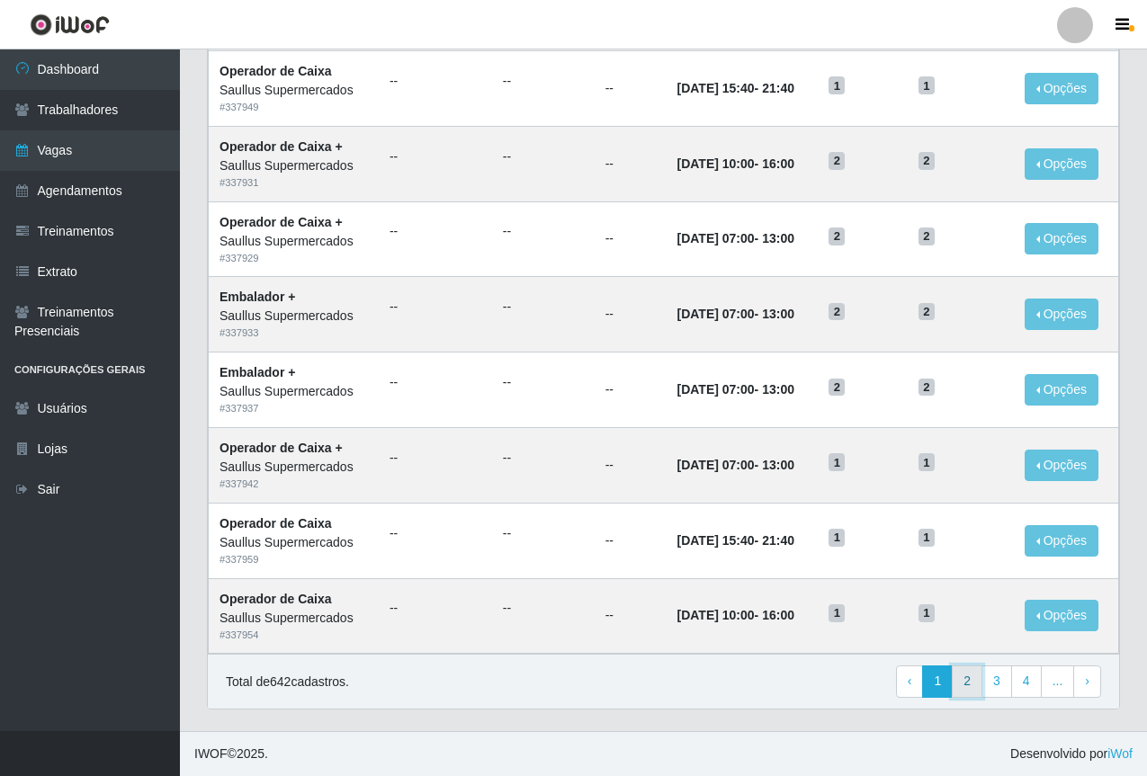
click at [969, 676] on link "2" at bounding box center [967, 682] width 31 height 32
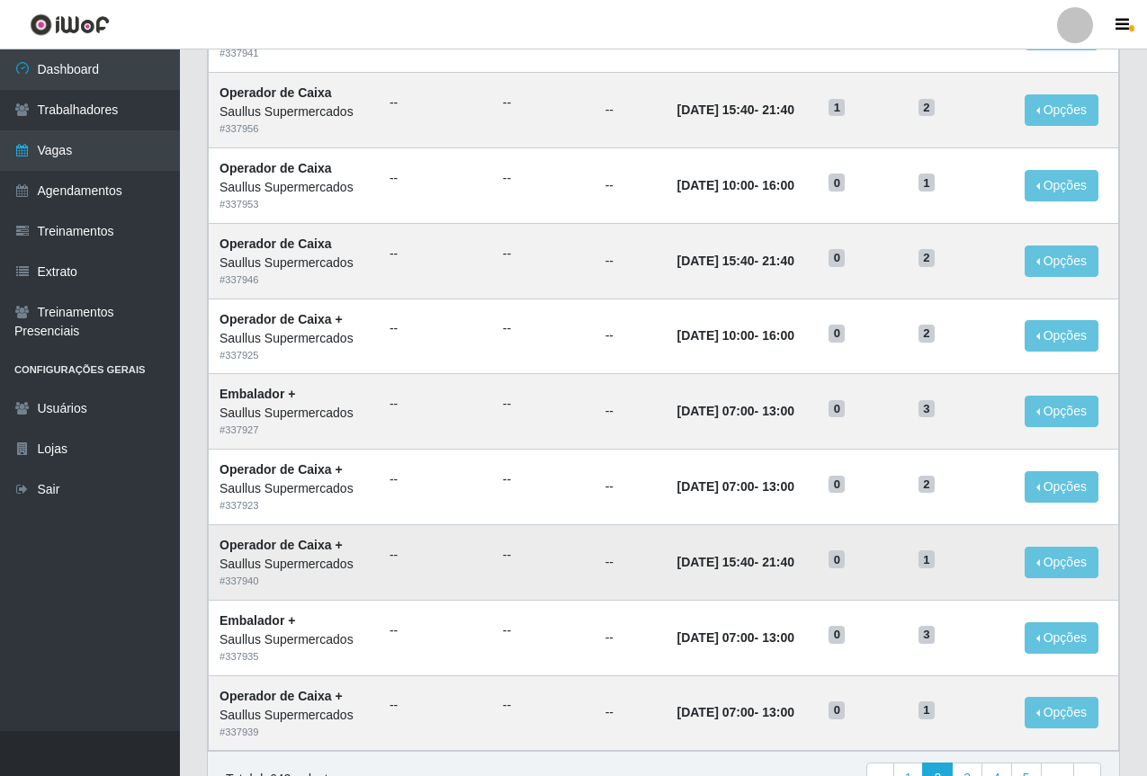
scroll to position [748, 0]
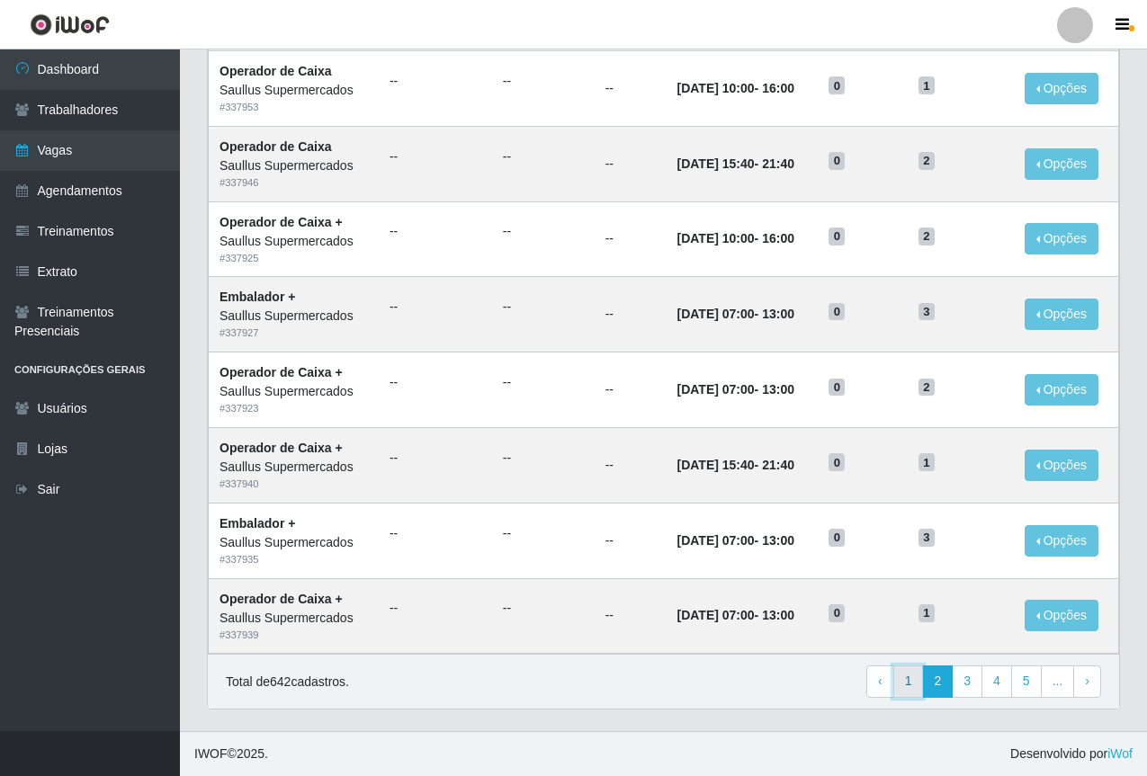
click at [918, 680] on link "1" at bounding box center [908, 682] width 31 height 32
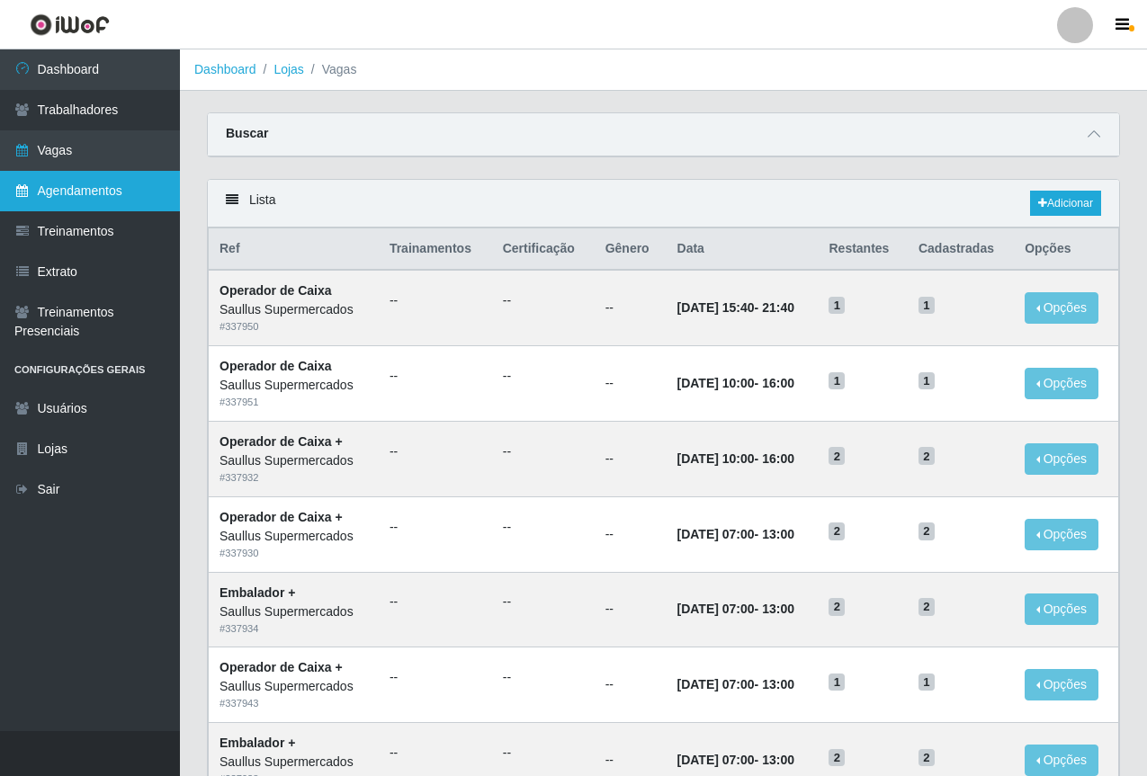
click at [149, 184] on link "Agendamentos" at bounding box center [90, 191] width 180 height 40
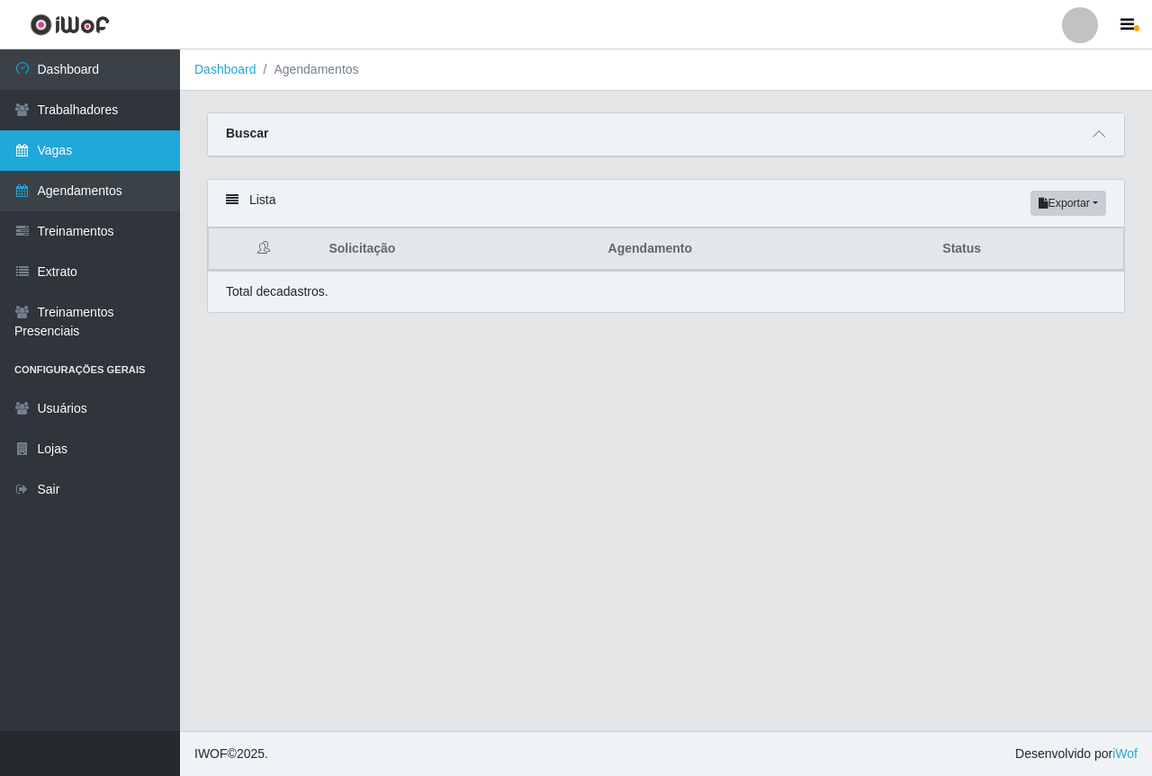
click at [93, 156] on link "Vagas" at bounding box center [90, 150] width 180 height 40
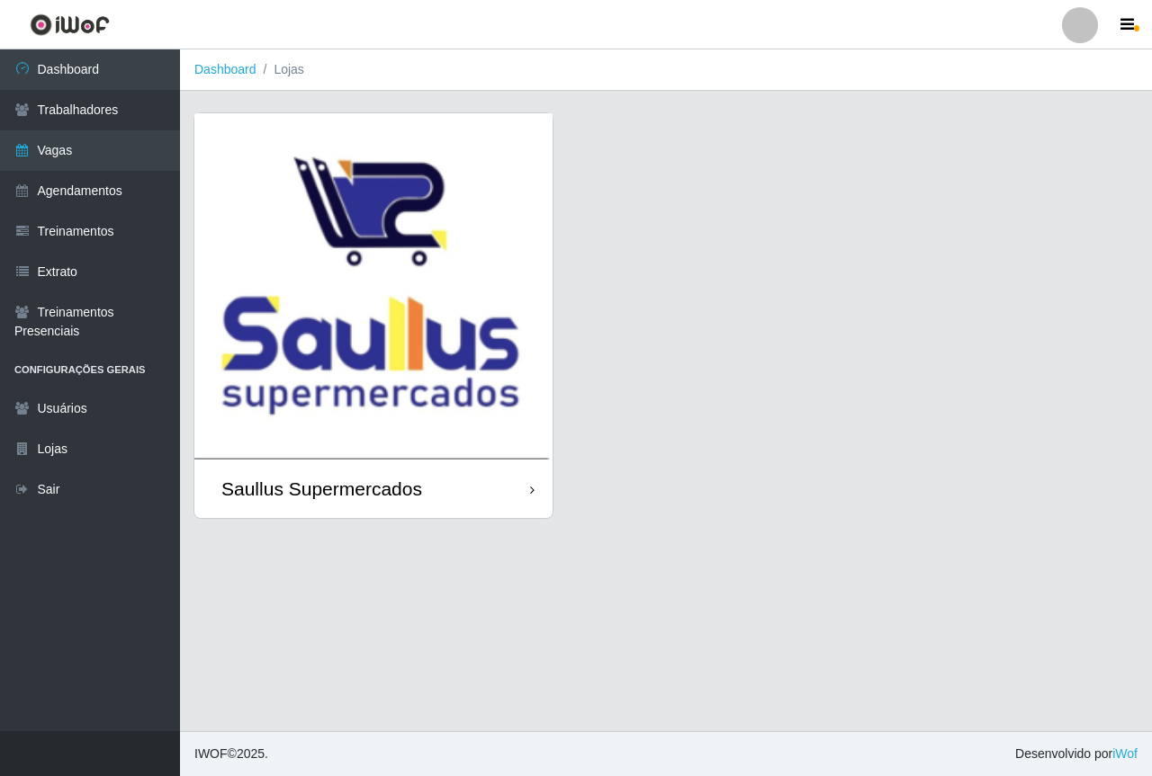
click at [402, 327] on img at bounding box center [373, 286] width 358 height 346
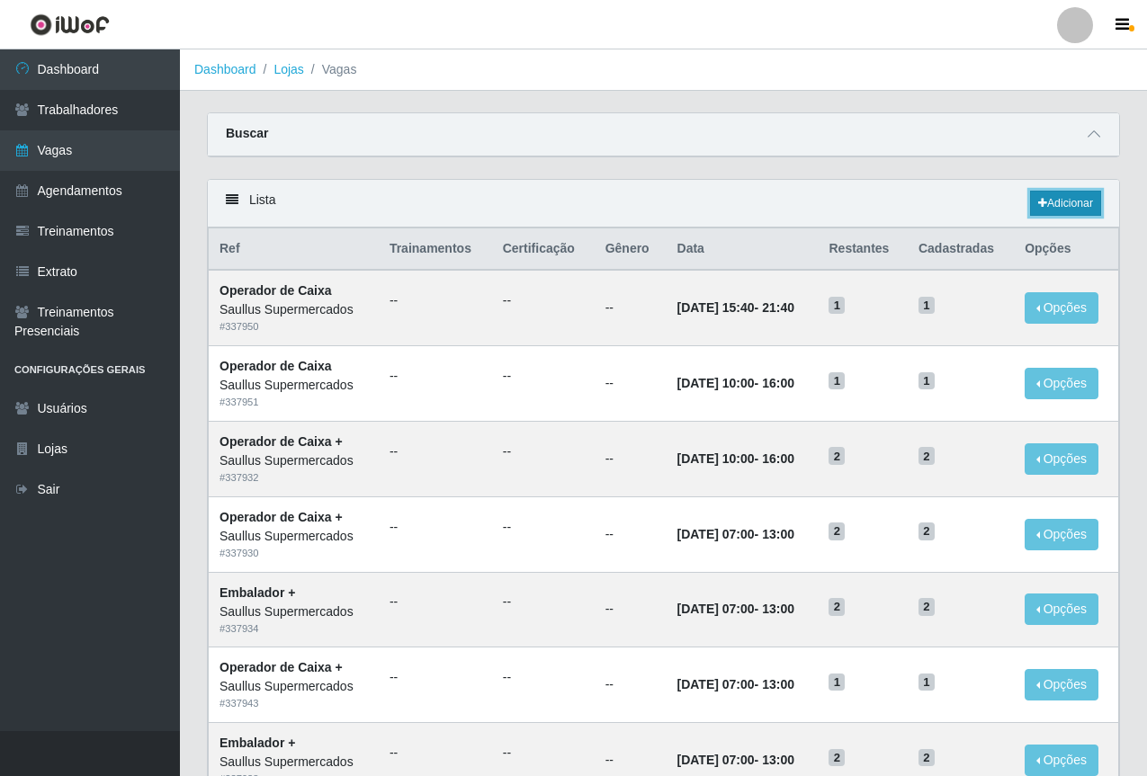
click at [1053, 204] on link "Adicionar" at bounding box center [1065, 203] width 71 height 25
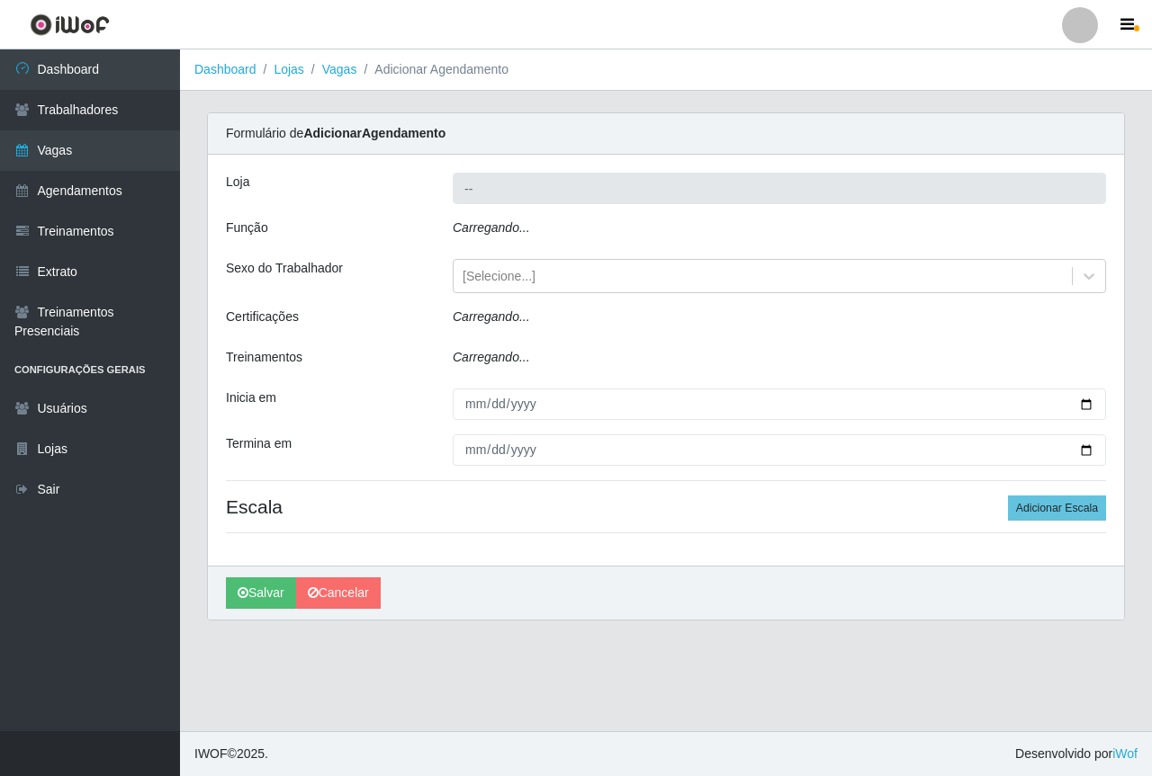
type input "Saullus Supermercados"
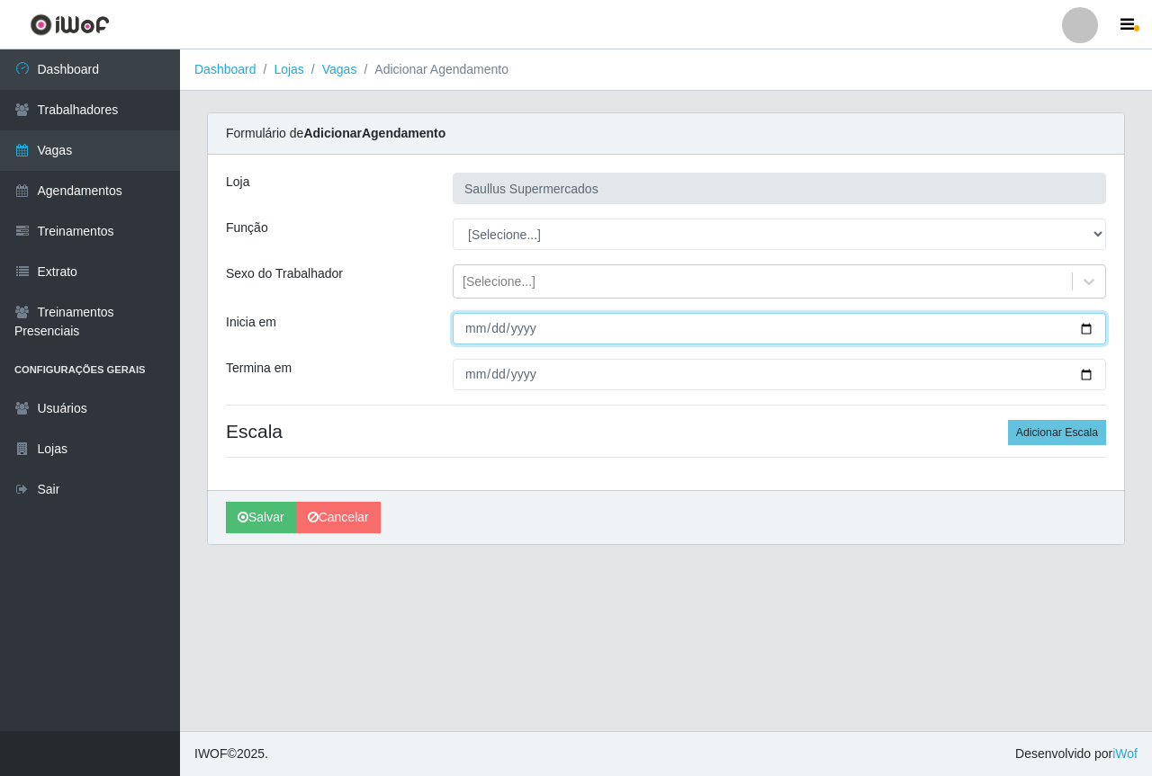
click at [490, 322] on input "Inicia em" at bounding box center [779, 328] width 653 height 31
click at [461, 334] on input "Inicia em" at bounding box center [779, 328] width 653 height 31
click at [471, 332] on input "Inicia em" at bounding box center [779, 328] width 653 height 31
type input "2025-09-23"
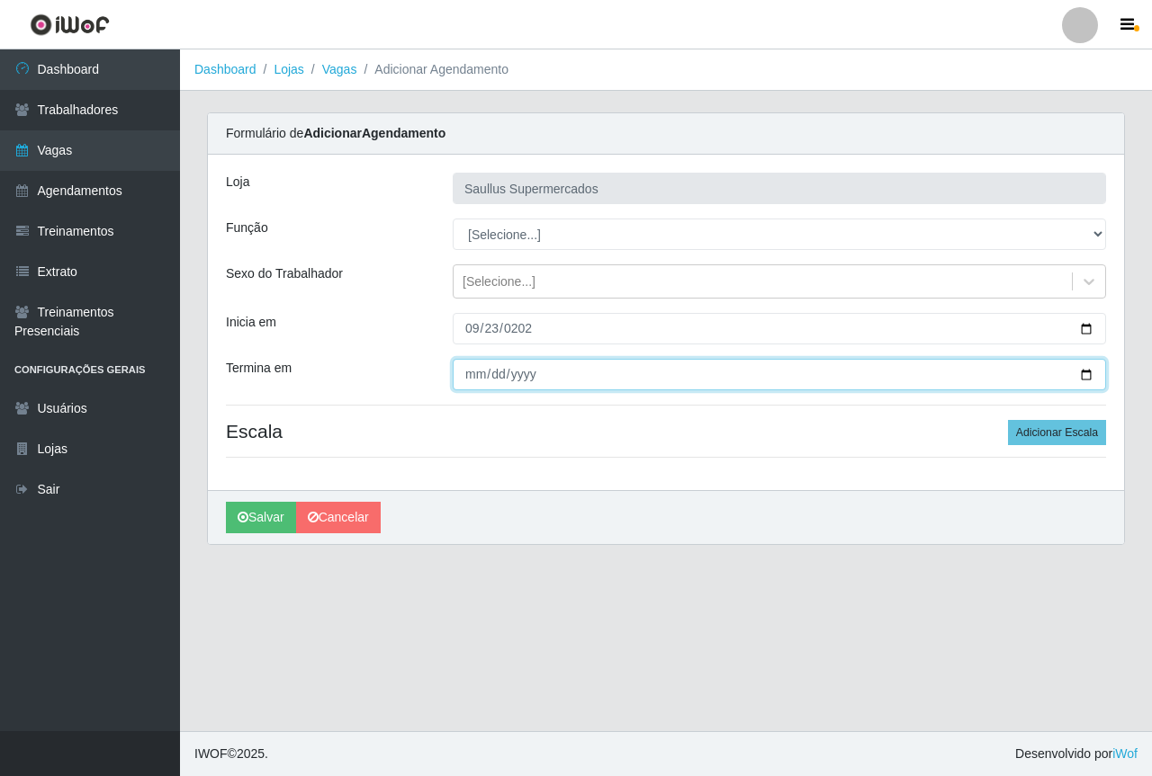
click at [466, 387] on input "Termina em" at bounding box center [779, 374] width 653 height 31
type input "2025-09-30"
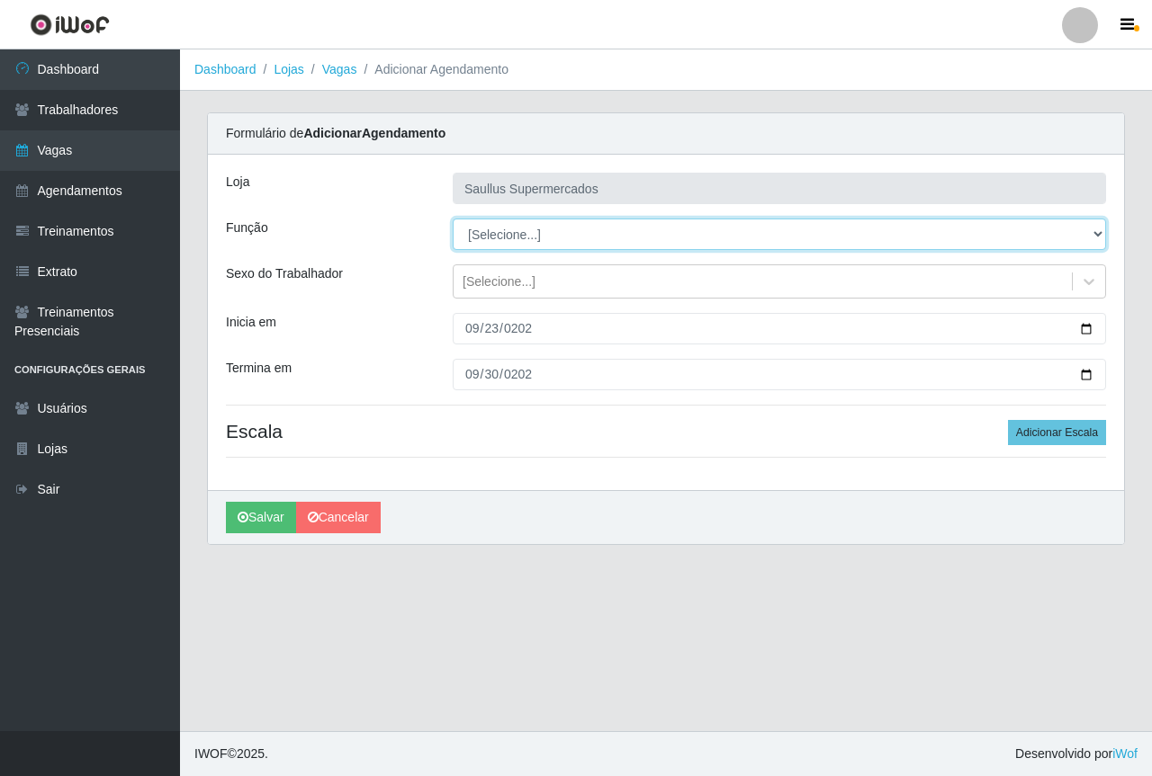
drag, startPoint x: 475, startPoint y: 220, endPoint x: 484, endPoint y: 225, distance: 10.5
click at [477, 218] on div "Loja Saullus Supermercados Função [Selecione...] ASG ASG + ASG ++ Balconista de…" at bounding box center [666, 323] width 916 height 336
select select "22"
click at [453, 219] on select "[Selecione...] ASG ASG + ASG ++ Balconista de Açougue Balconista de Açougue + B…" at bounding box center [779, 234] width 653 height 31
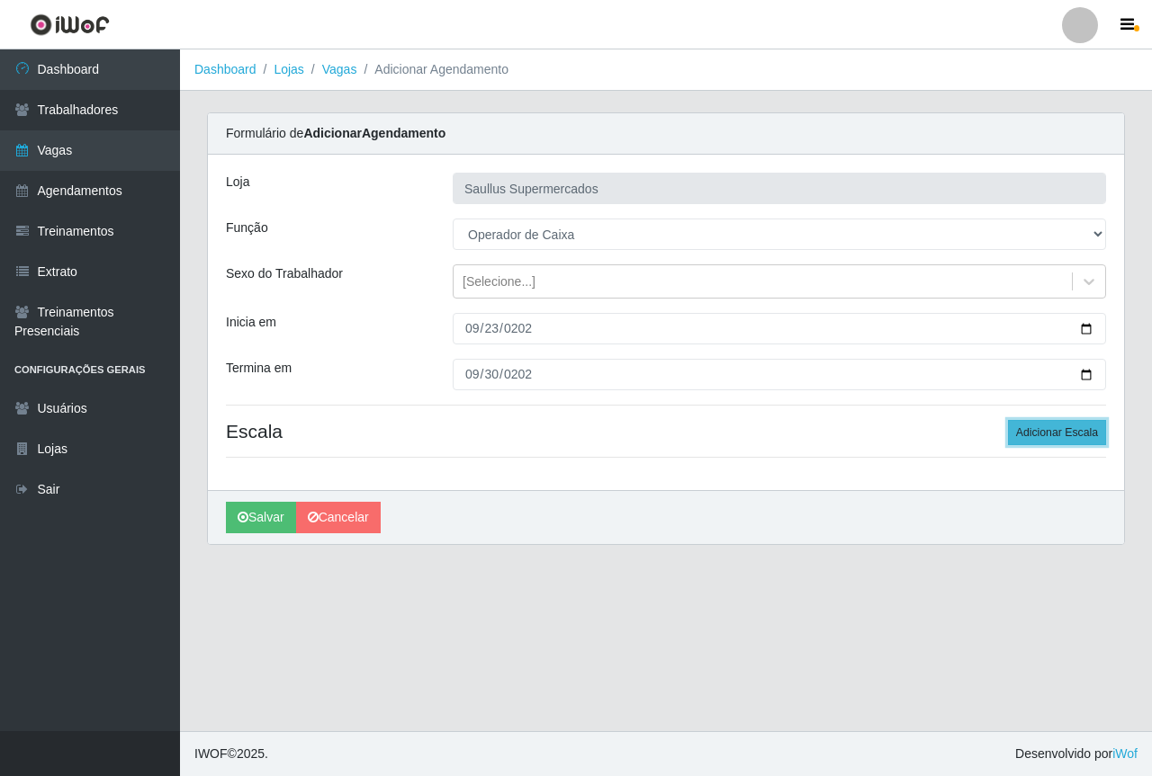
click at [1023, 429] on button "Adicionar Escala" at bounding box center [1057, 432] width 98 height 25
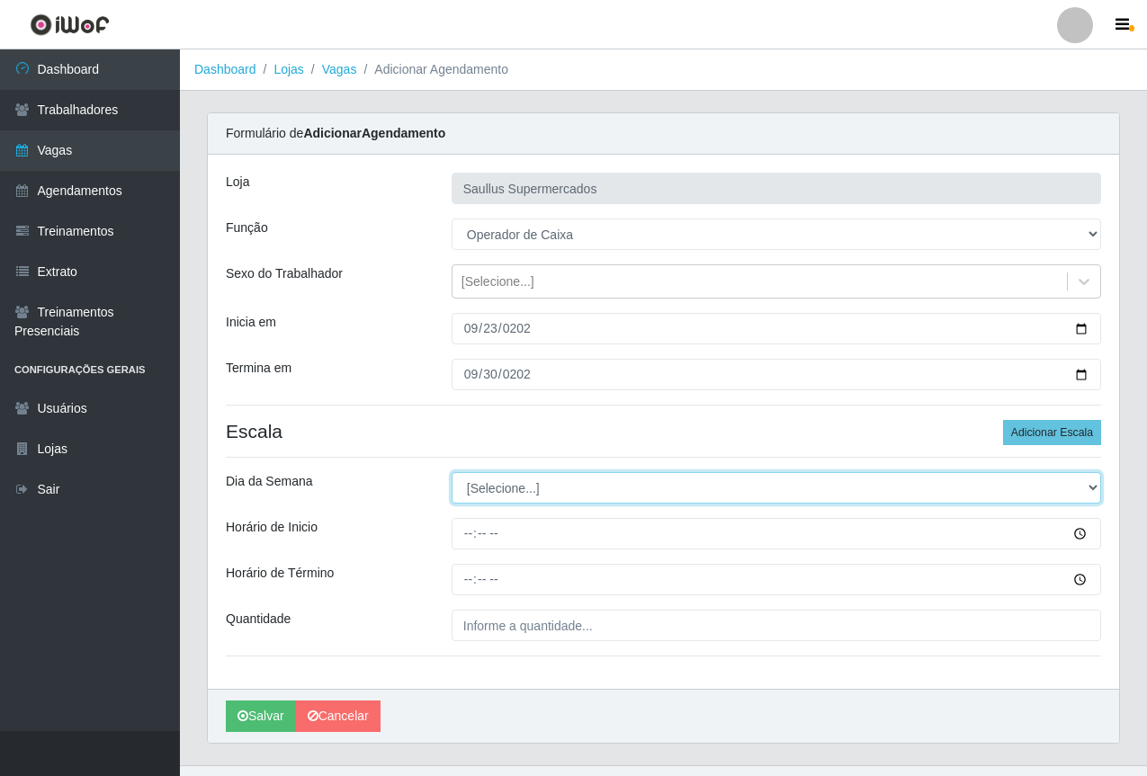
click at [473, 489] on select "[Selecione...] Segunda Terça Quarta Quinta Sexta Sábado Domingo" at bounding box center [777, 487] width 650 height 31
select select "2"
click at [452, 472] on select "[Selecione...] Segunda Terça Quarta Quinta Sexta Sábado Domingo" at bounding box center [777, 487] width 650 height 31
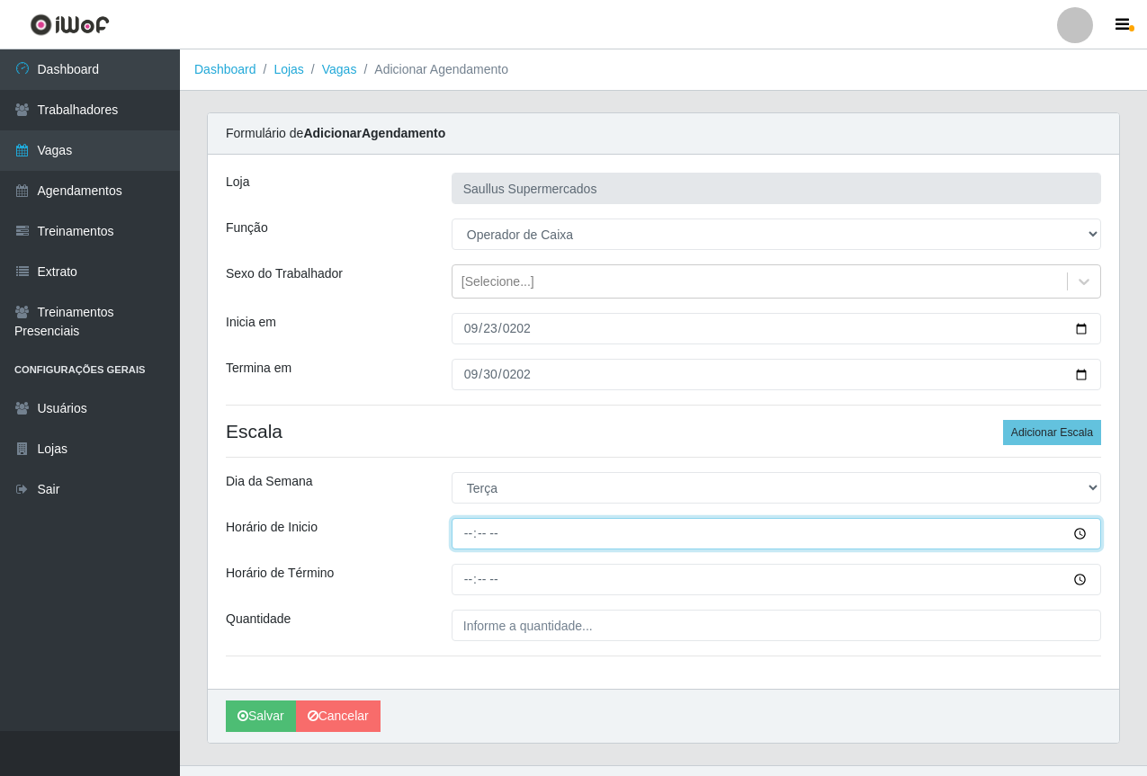
click at [465, 543] on input "Horário de Inicio" at bounding box center [777, 533] width 650 height 31
type input "15:40"
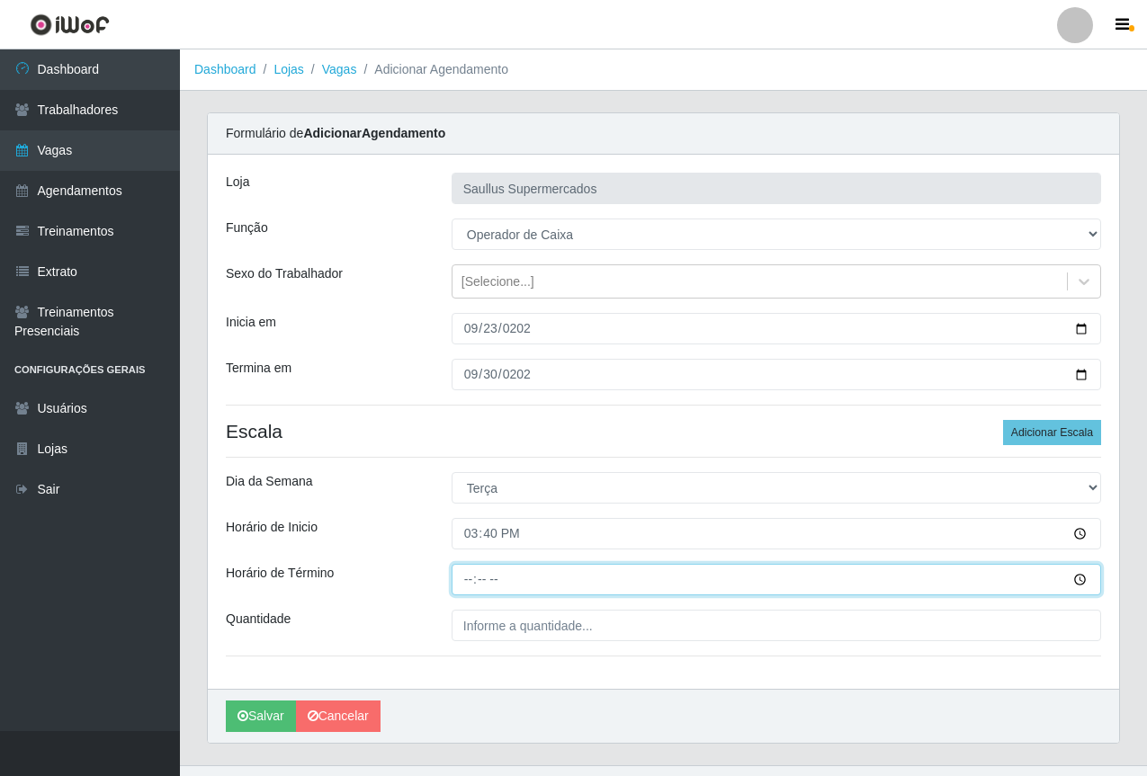
click at [459, 576] on input "Horário de Término" at bounding box center [777, 579] width 650 height 31
type input "21:40"
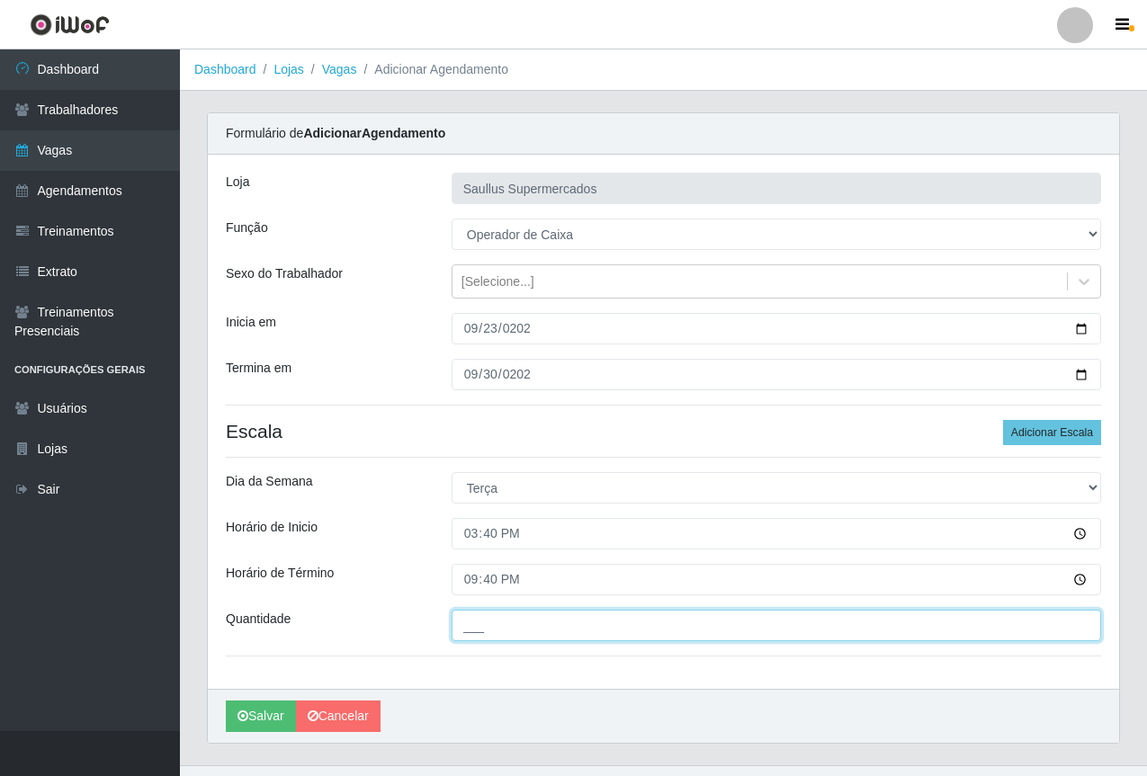
click at [545, 615] on input "___" at bounding box center [777, 625] width 650 height 31
type input "1__"
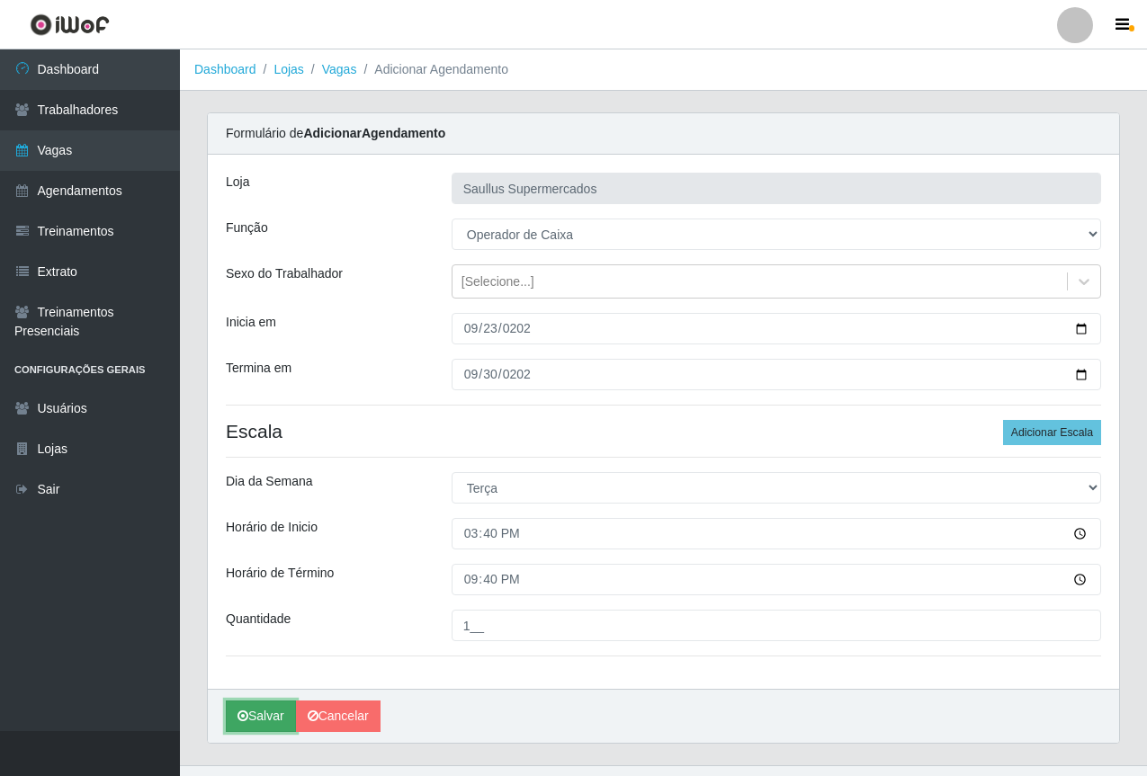
click at [264, 719] on button "Salvar" at bounding box center [261, 716] width 70 height 31
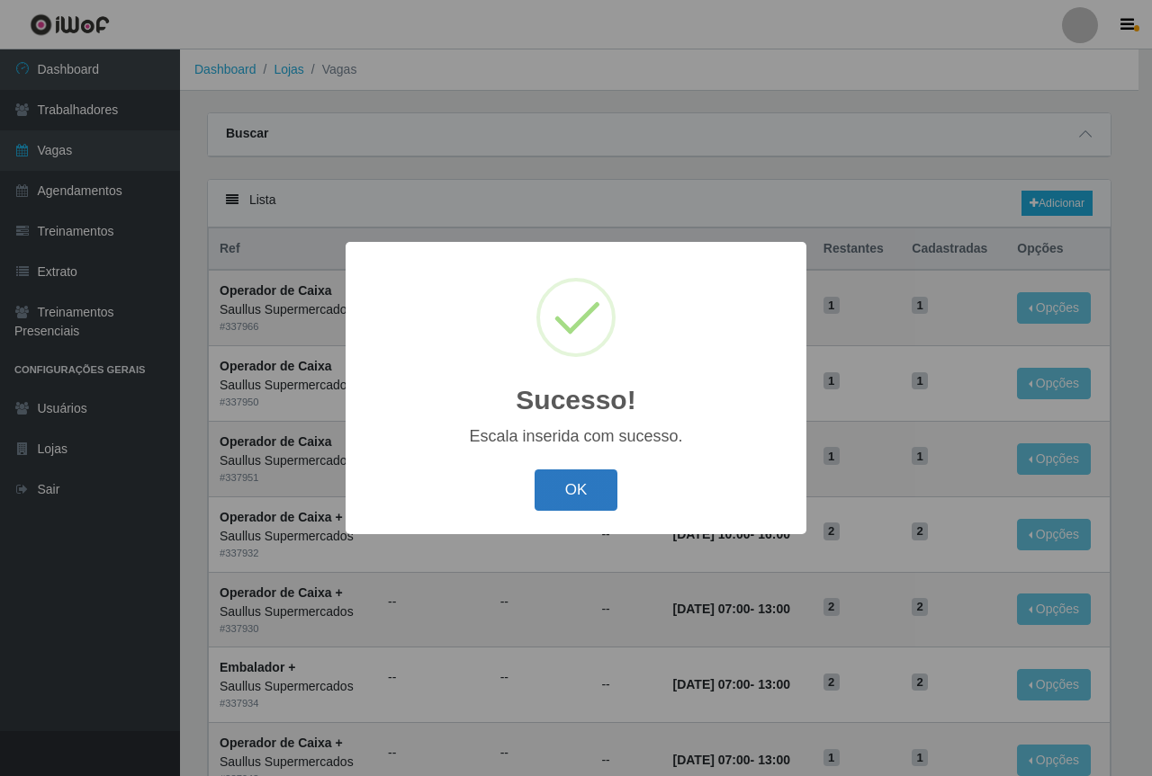
click at [543, 499] on button "OK" at bounding box center [576, 491] width 84 height 42
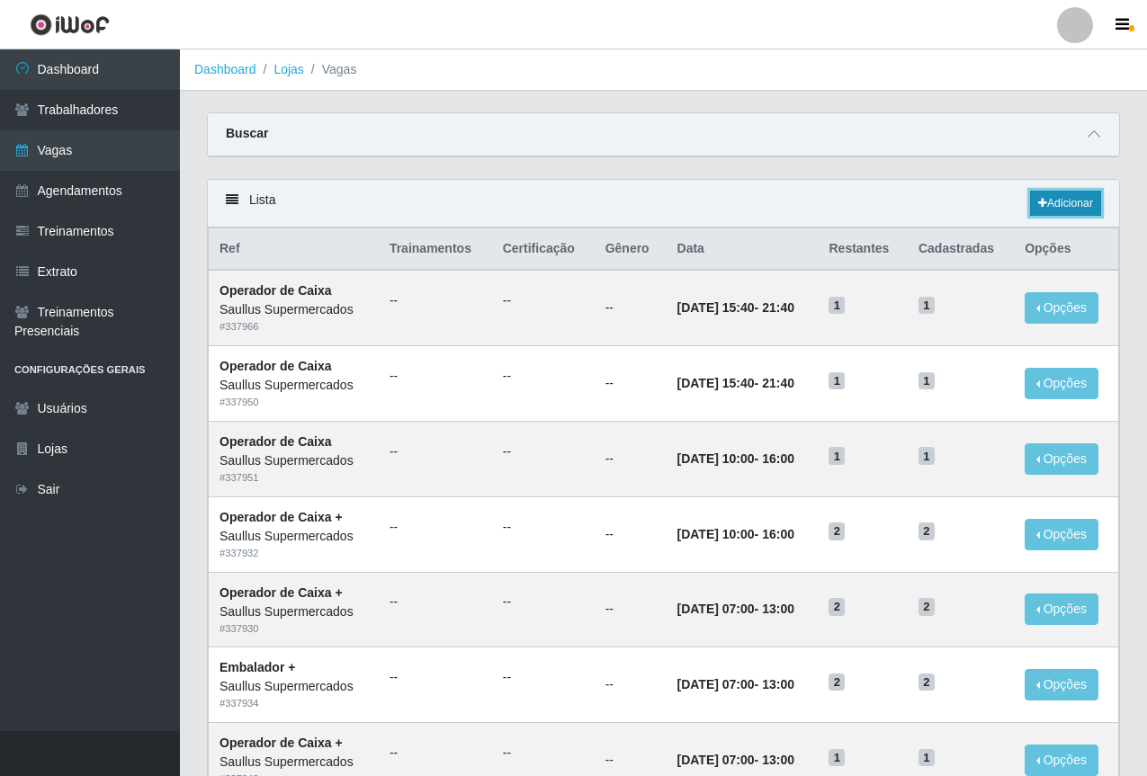
click at [1062, 207] on link "Adicionar" at bounding box center [1065, 203] width 71 height 25
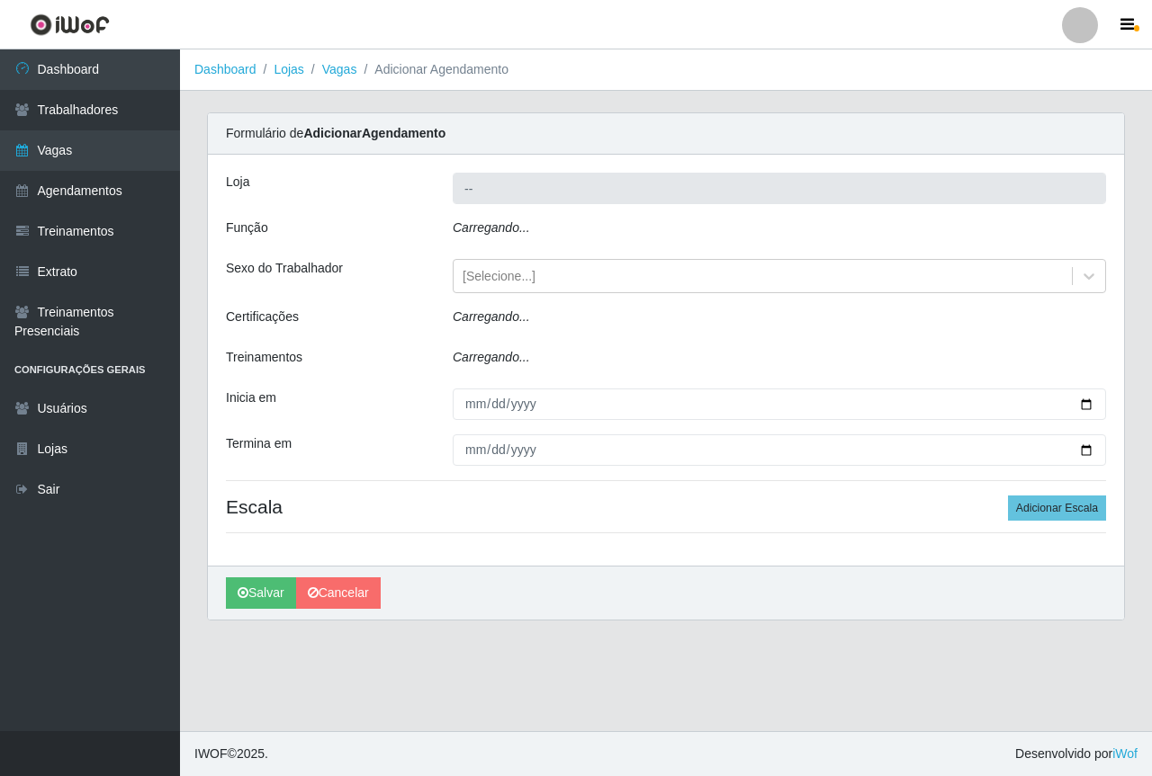
type input "Saullus Supermercados"
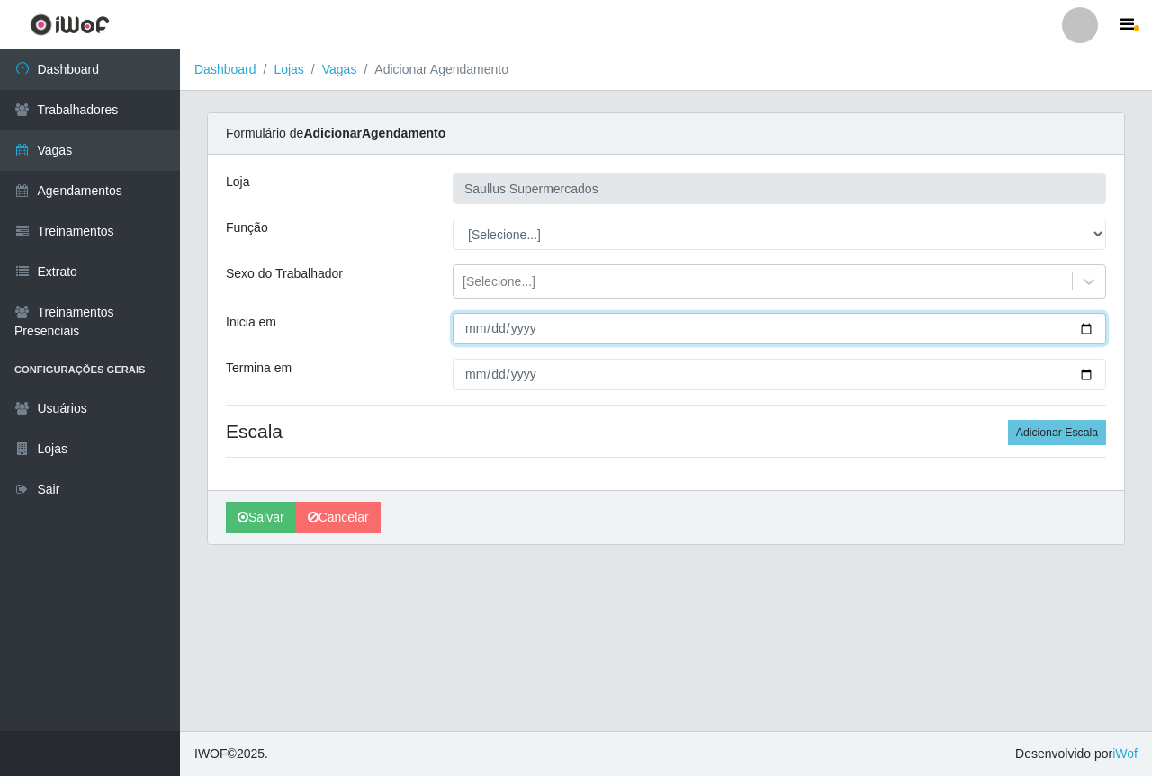
click at [467, 334] on input "Inicia em" at bounding box center [779, 328] width 653 height 31
type input "2025-09-30"
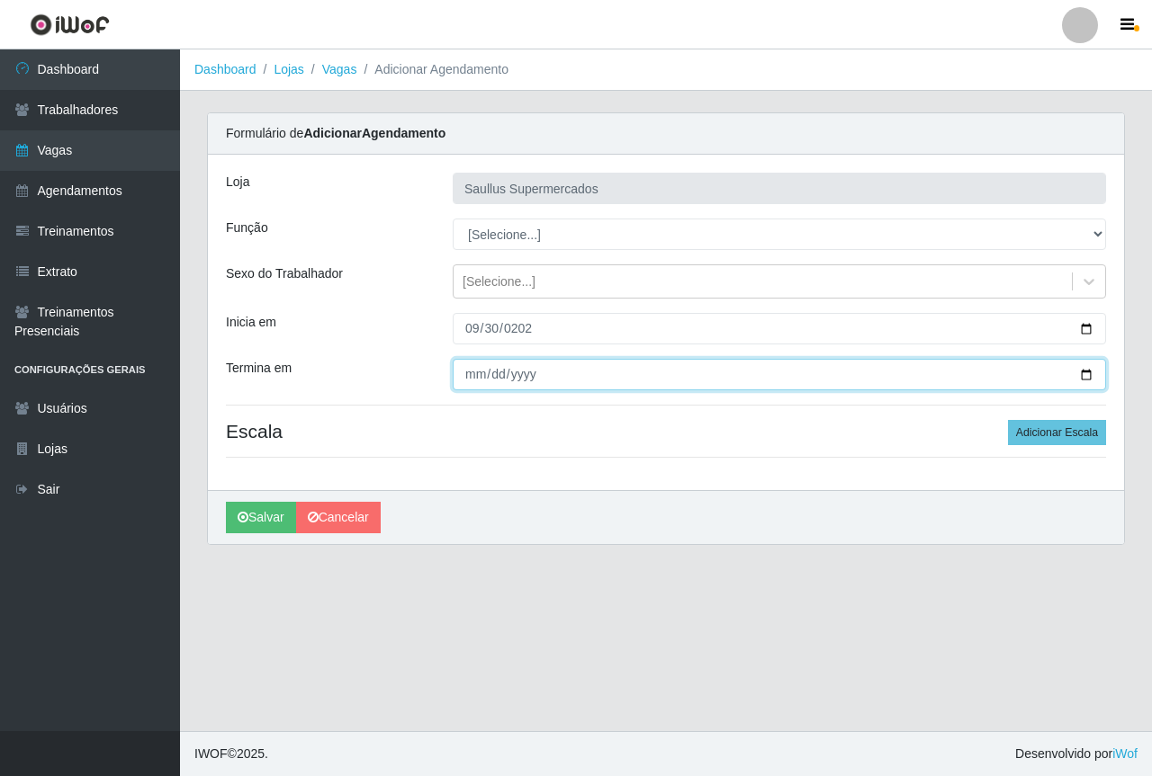
click at [467, 364] on input "Termina em" at bounding box center [779, 374] width 653 height 31
type input "2025-09-30"
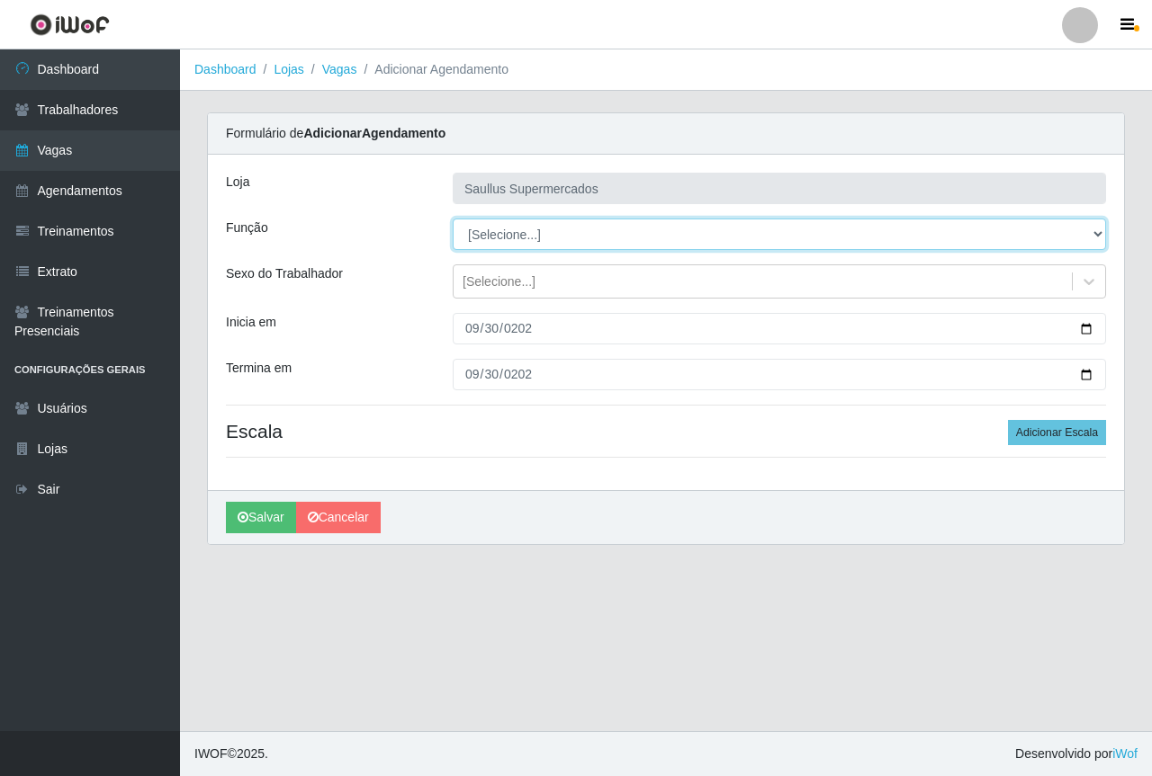
click at [497, 237] on select "[Selecione...] ASG ASG + ASG ++ Balconista de Açougue Balconista de Açougue + B…" at bounding box center [779, 234] width 653 height 31
select select "22"
click at [453, 219] on select "[Selecione...] ASG ASG + ASG ++ Balconista de Açougue Balconista de Açougue + B…" at bounding box center [779, 234] width 653 height 31
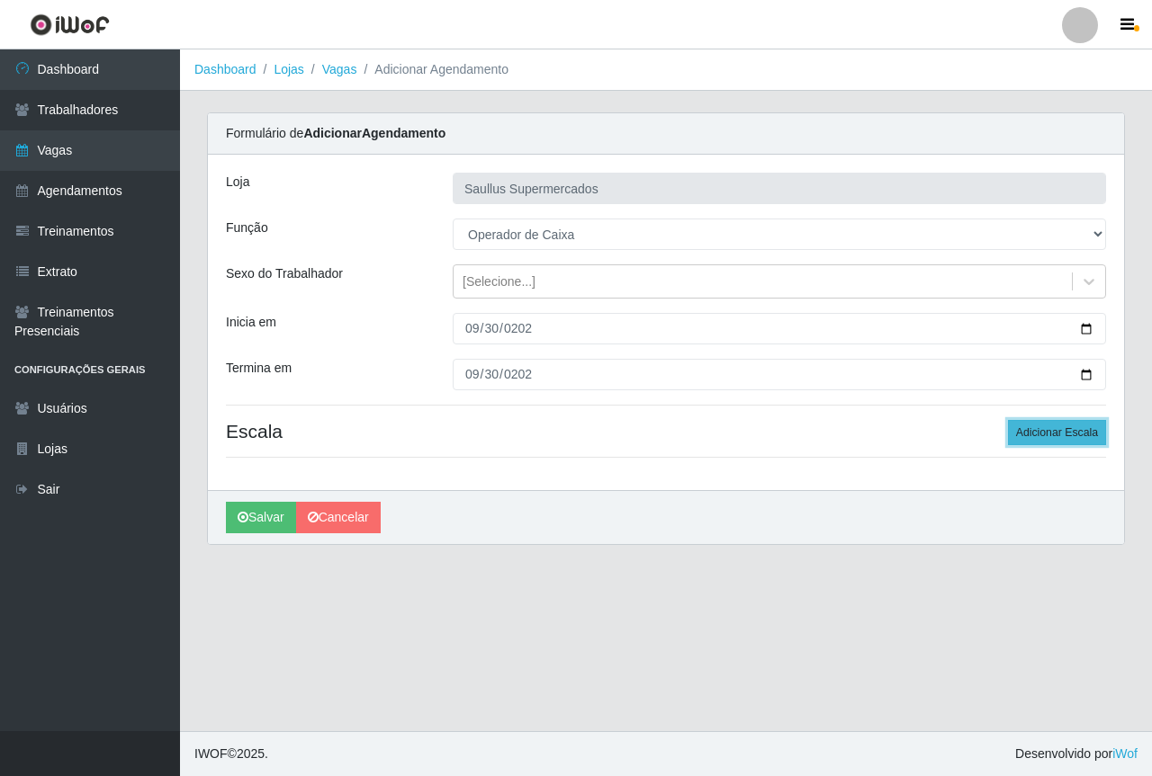
click at [1033, 427] on button "Adicionar Escala" at bounding box center [1057, 432] width 98 height 25
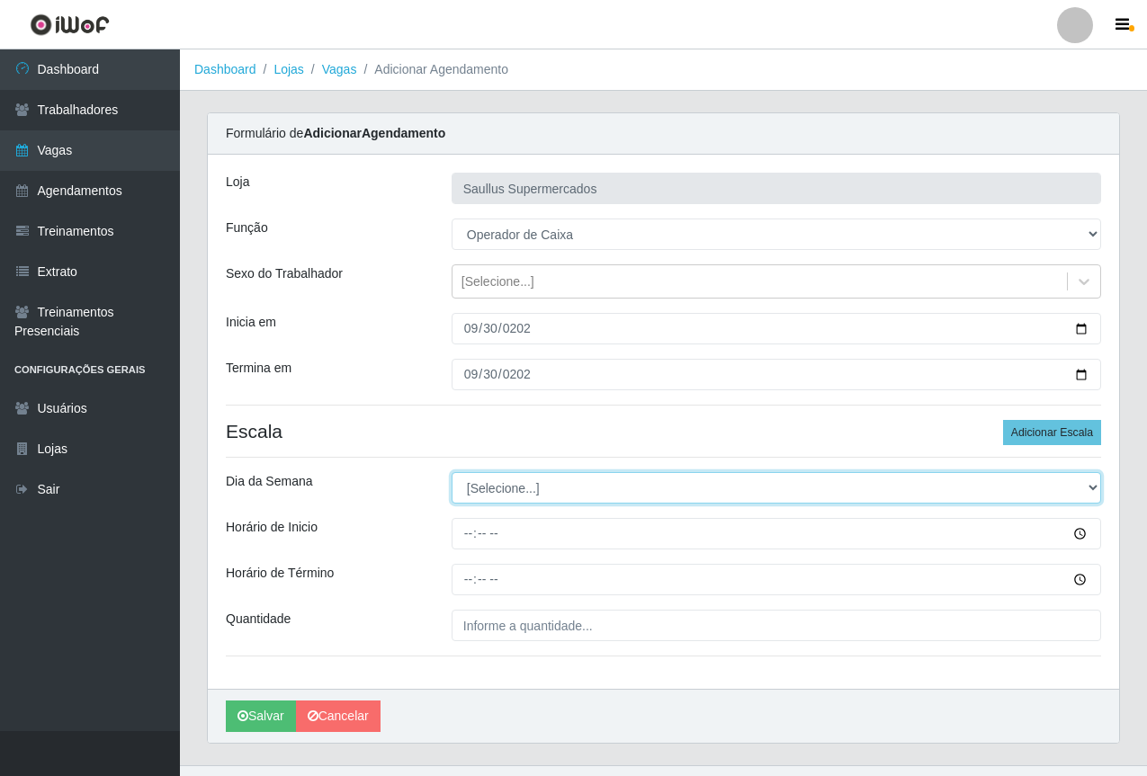
click at [551, 484] on select "[Selecione...] Segunda Terça Quarta Quinta Sexta Sábado Domingo" at bounding box center [777, 487] width 650 height 31
select select "2"
click at [452, 472] on select "[Selecione...] Segunda Terça Quarta Quinta Sexta Sábado Domingo" at bounding box center [777, 487] width 650 height 31
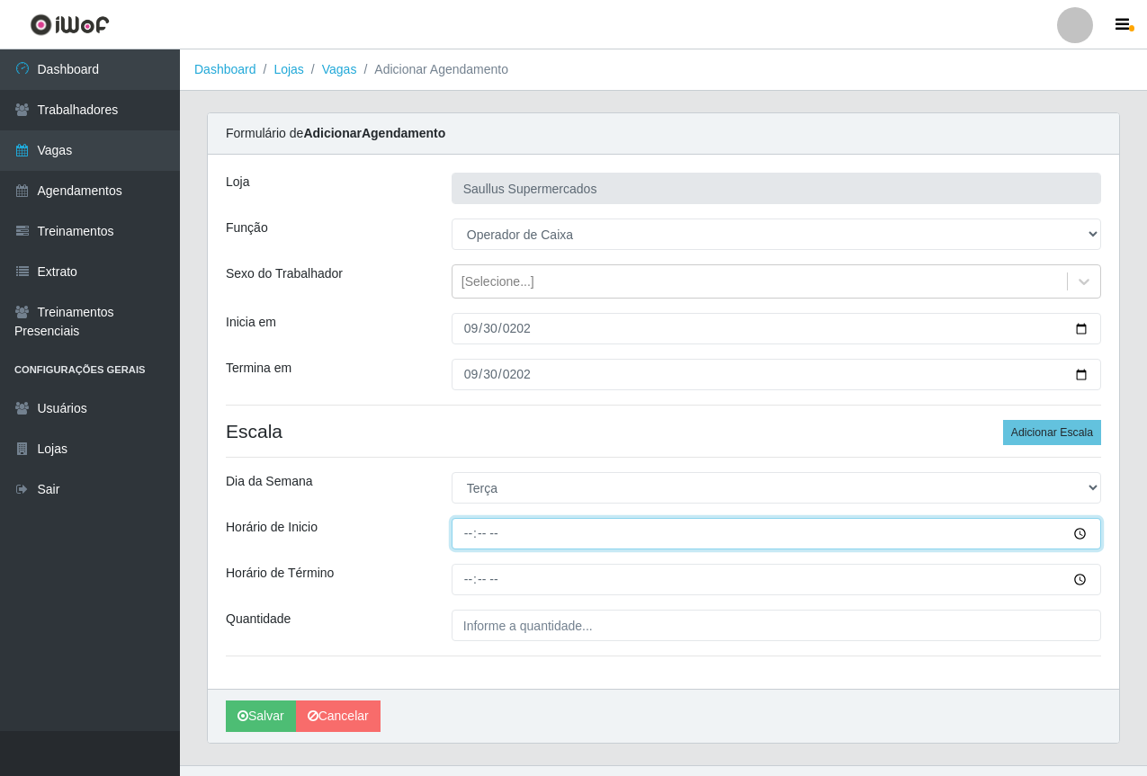
click at [464, 538] on input "Horário de Inicio" at bounding box center [777, 533] width 650 height 31
type input "10:00"
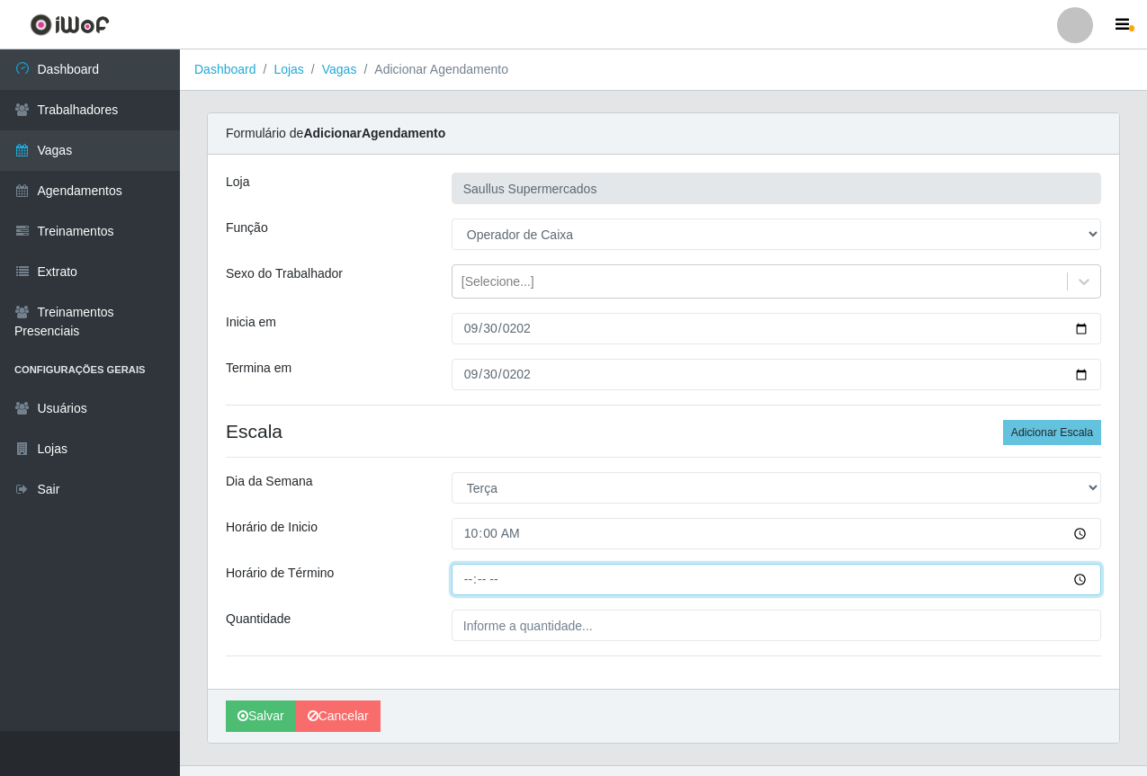
click at [459, 589] on input "Horário de Término" at bounding box center [777, 579] width 650 height 31
type input "16:00"
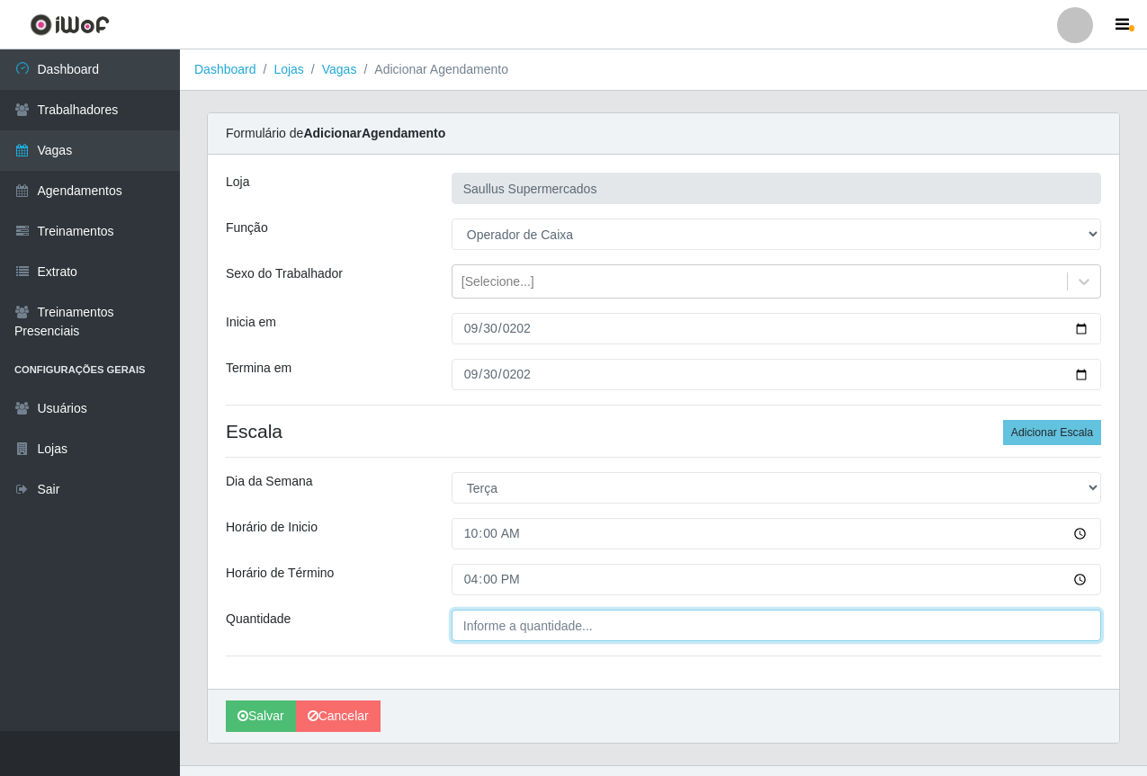
type input "___"
click at [500, 619] on input "___" at bounding box center [777, 625] width 650 height 31
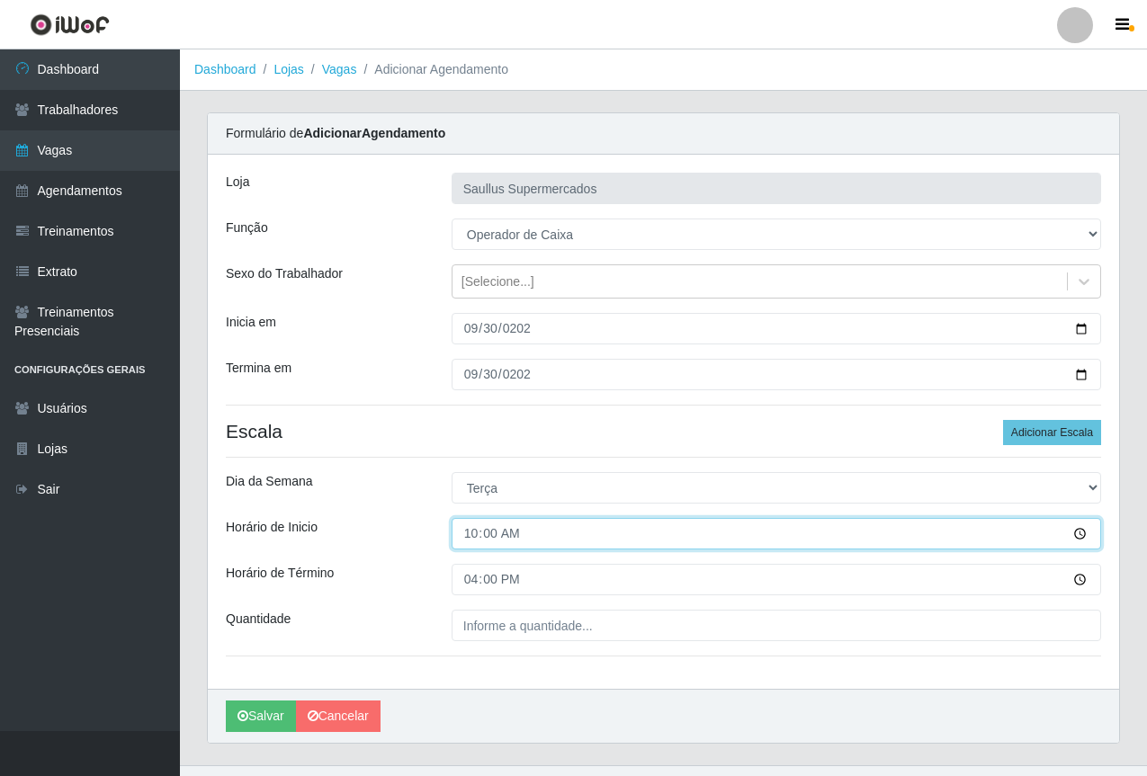
click at [474, 534] on input "10:00" at bounding box center [777, 533] width 650 height 31
type input "08:00"
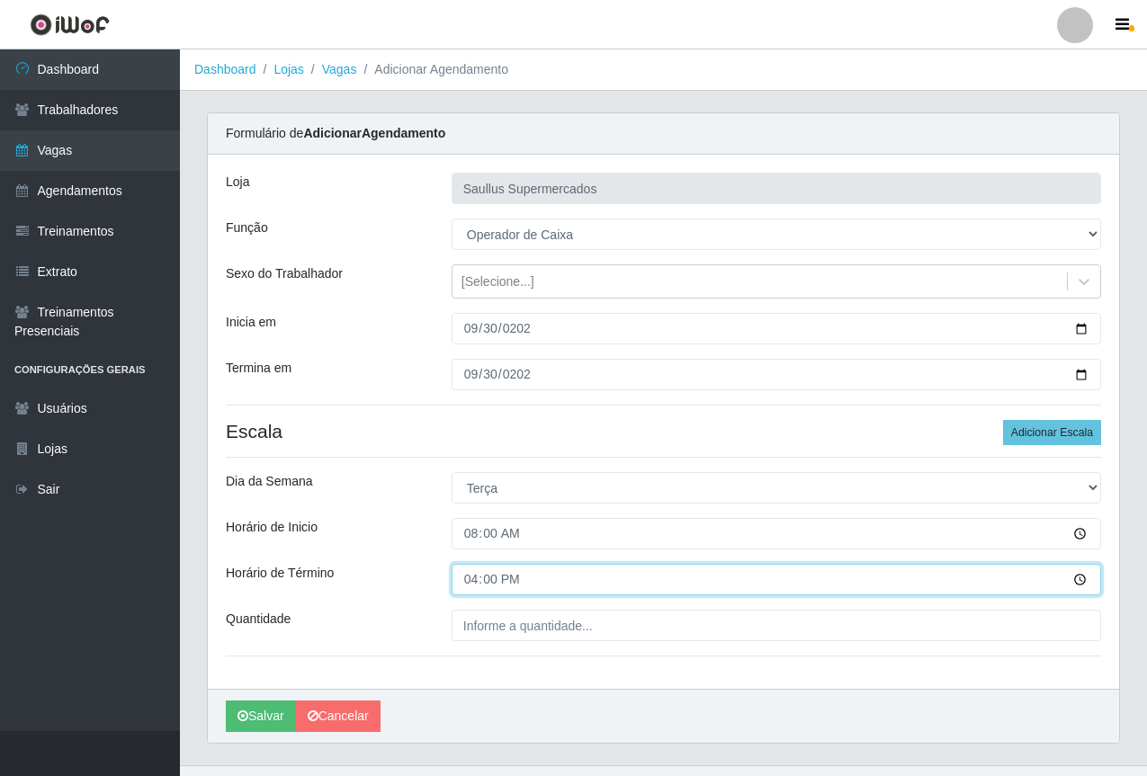
click at [493, 583] on input "16:00" at bounding box center [777, 579] width 650 height 31
click at [473, 591] on input "16:00" at bounding box center [777, 579] width 650 height 31
click at [471, 584] on input "16:00" at bounding box center [777, 579] width 650 height 31
type input "14:00"
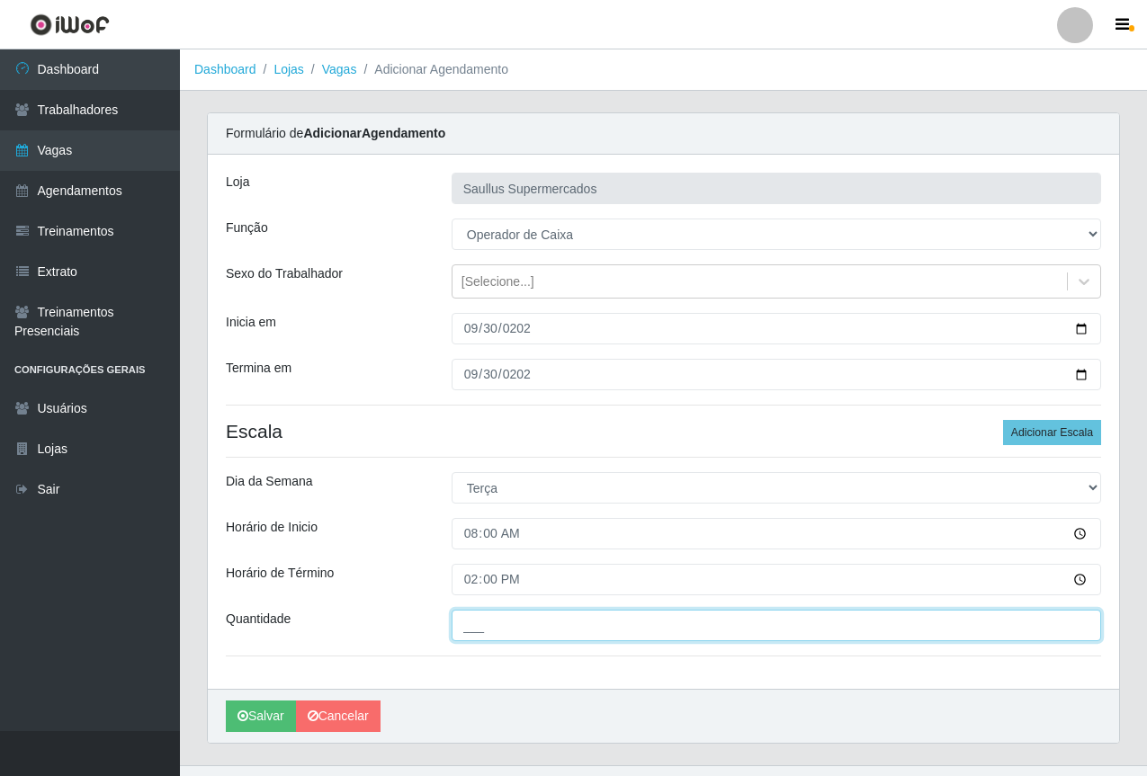
click at [501, 632] on input "___" at bounding box center [777, 625] width 650 height 31
type input "1__"
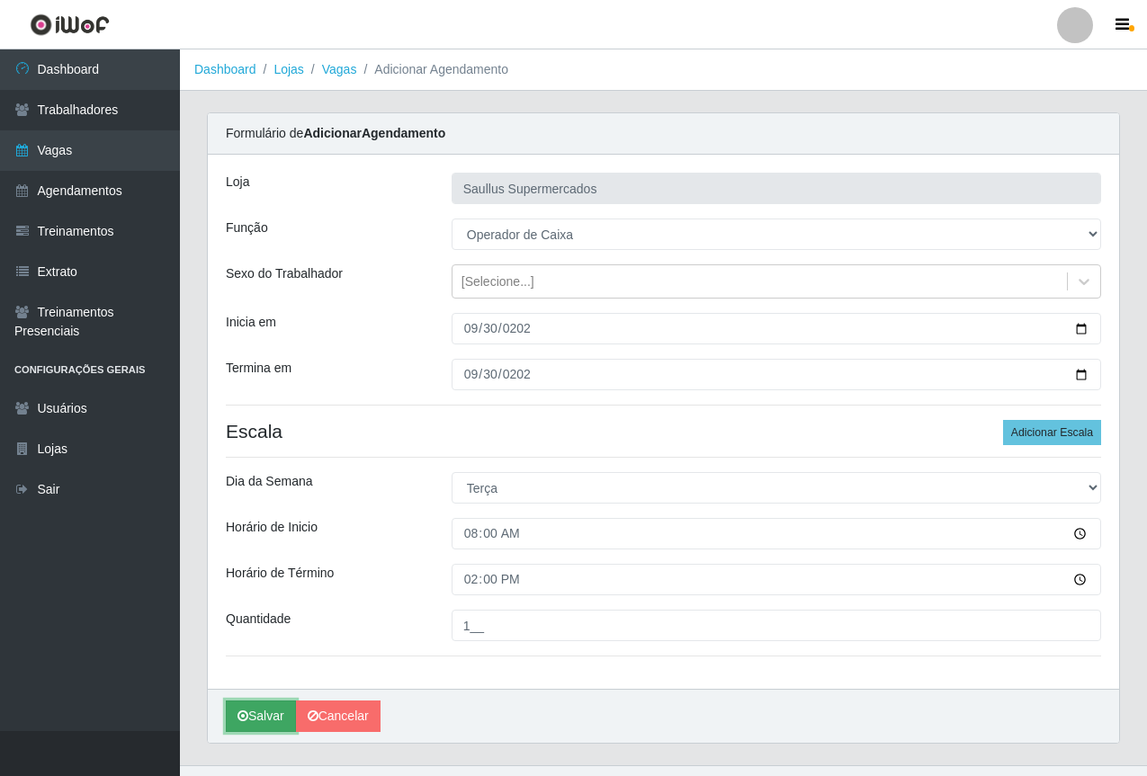
click at [249, 703] on button "Salvar" at bounding box center [261, 716] width 70 height 31
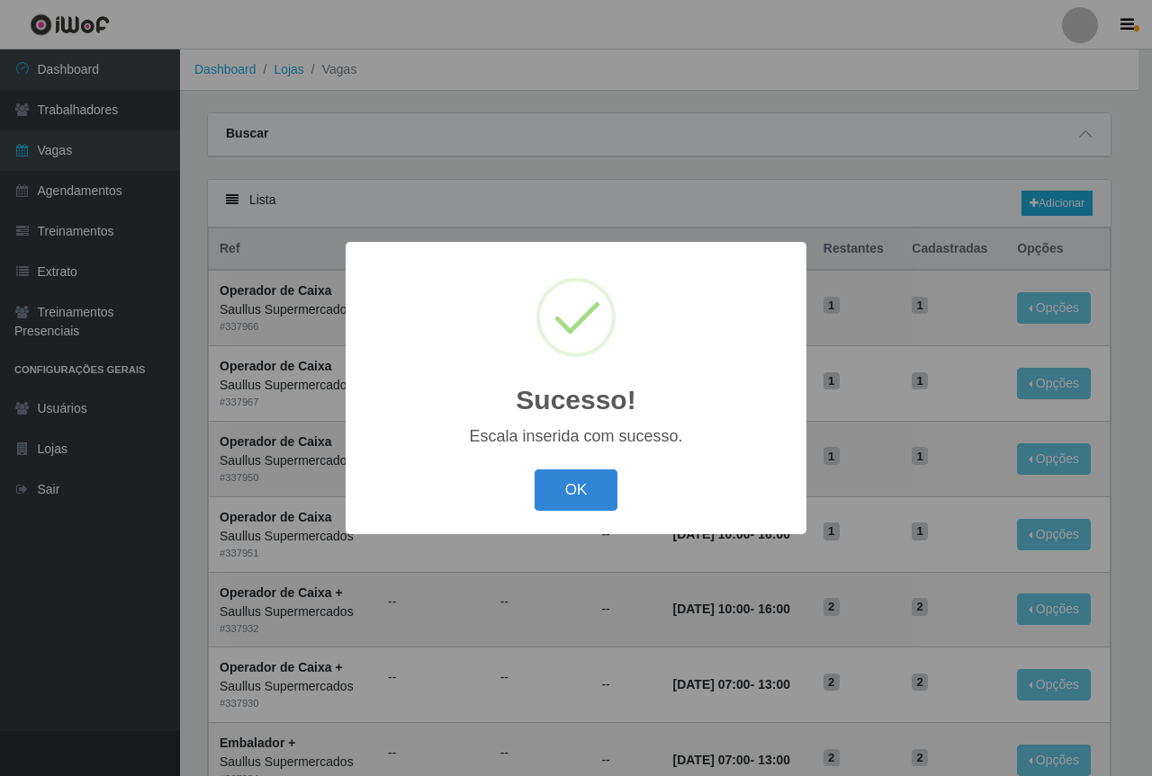
drag, startPoint x: 559, startPoint y: 487, endPoint x: 944, endPoint y: 269, distance: 442.3
click at [560, 486] on button "OK" at bounding box center [576, 491] width 84 height 42
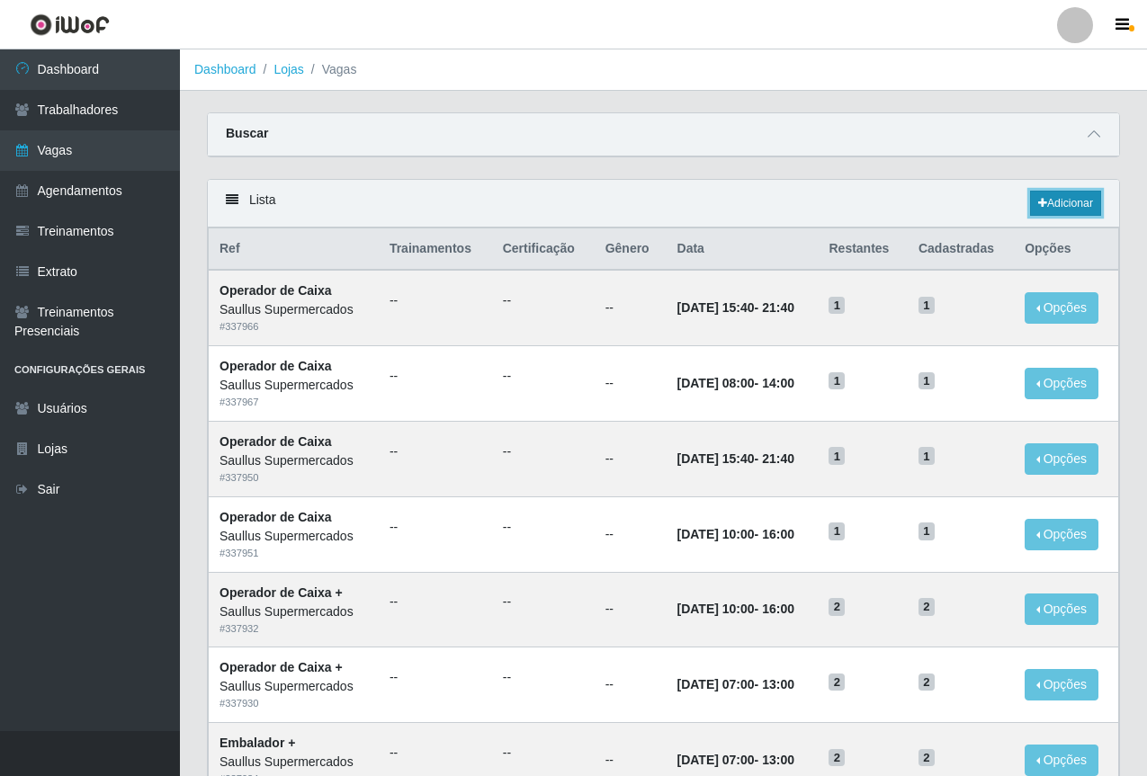
click at [1045, 196] on link "Adicionar" at bounding box center [1065, 203] width 71 height 25
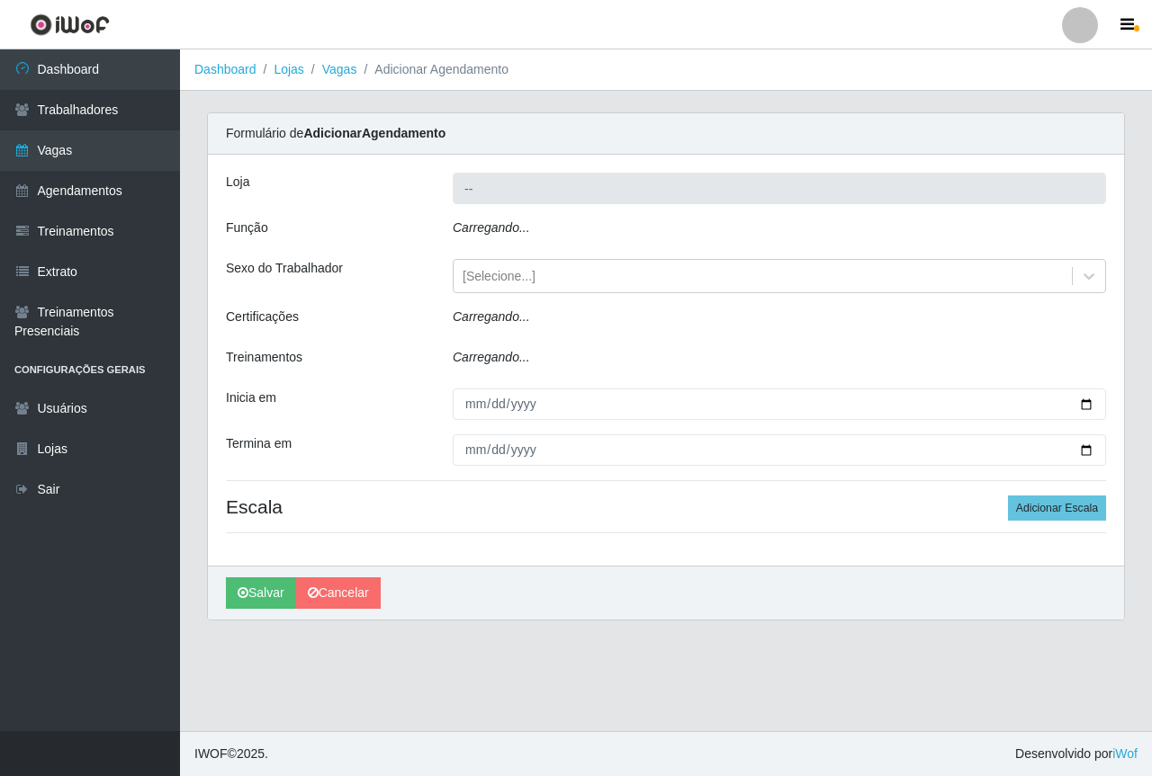
type input "Saullus Supermercados"
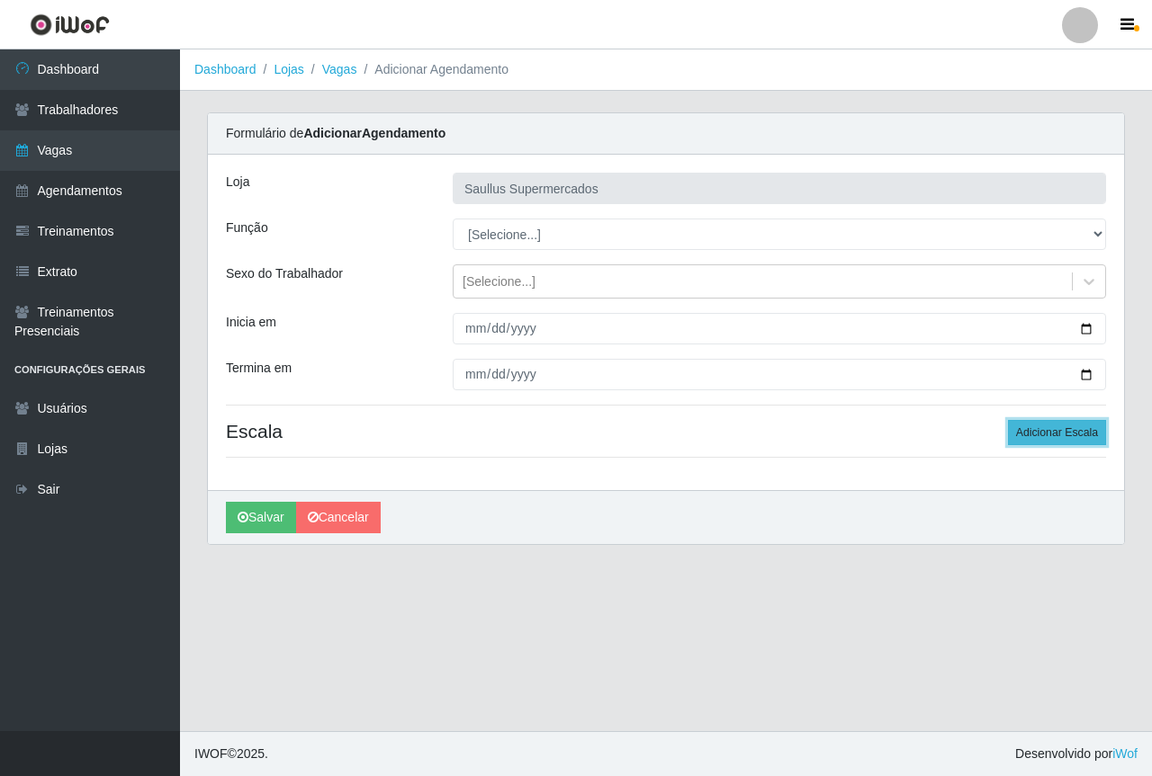
click at [1023, 435] on button "Adicionar Escala" at bounding box center [1057, 432] width 98 height 25
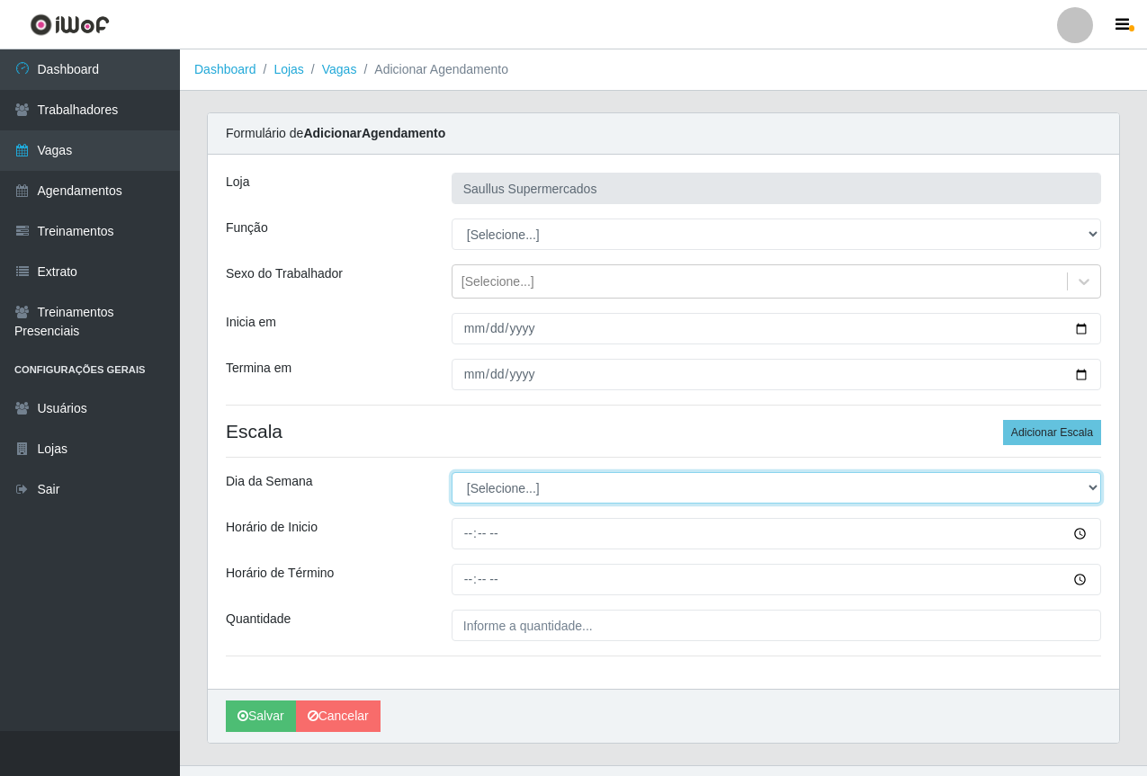
click at [473, 494] on select "[Selecione...] Segunda Terça Quarta Quinta Sexta Sábado Domingo" at bounding box center [777, 487] width 650 height 31
select select "3"
click at [452, 472] on select "[Selecione...] Segunda Terça Quarta Quinta Sexta Sábado Domingo" at bounding box center [777, 487] width 650 height 31
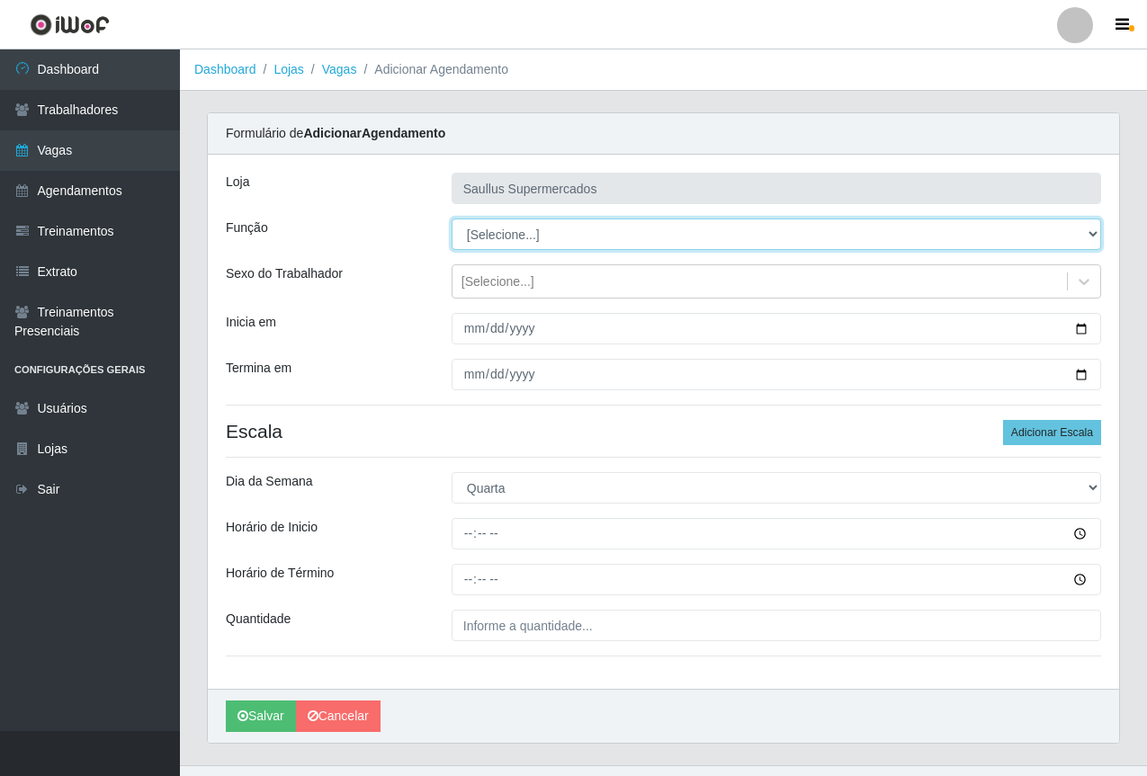
click at [487, 245] on select "[Selecione...] ASG ASG + ASG ++ Balconista de Açougue Balconista de Açougue + B…" at bounding box center [777, 234] width 650 height 31
select select "22"
click at [452, 219] on select "[Selecione...] ASG ASG + ASG ++ Balconista de Açougue Balconista de Açougue + B…" at bounding box center [777, 234] width 650 height 31
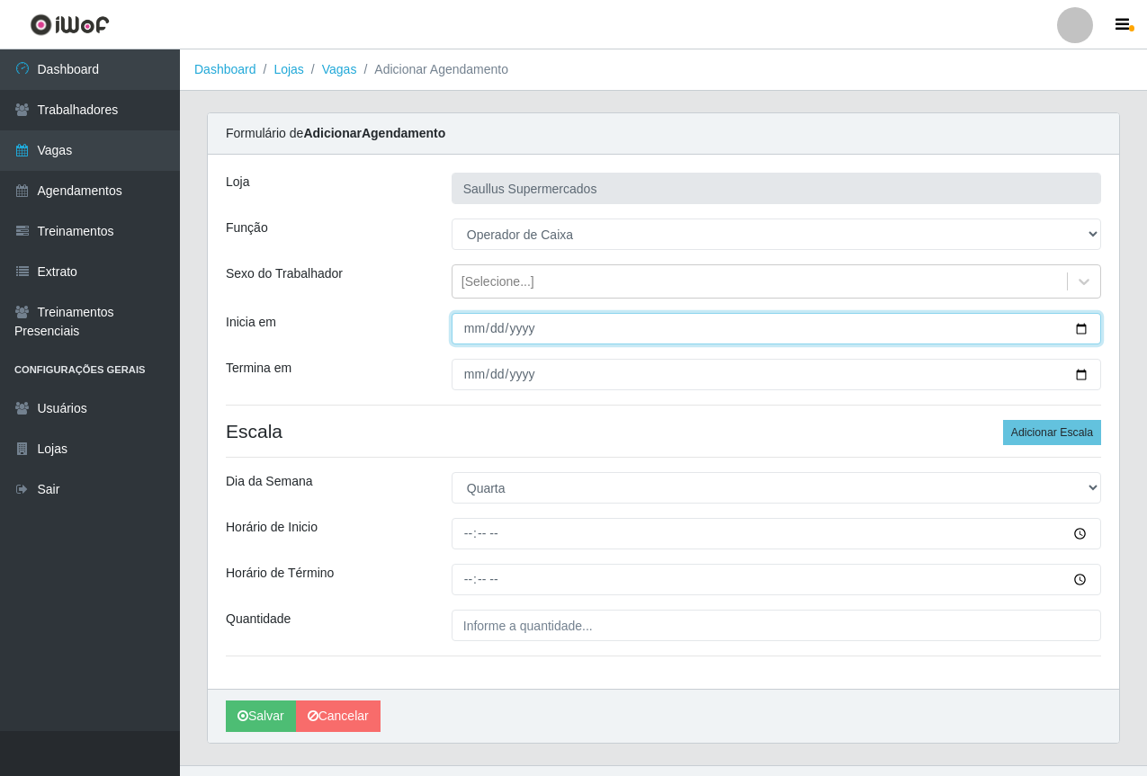
click at [476, 335] on input "Inicia em" at bounding box center [777, 328] width 650 height 31
type input "2025-09-03"
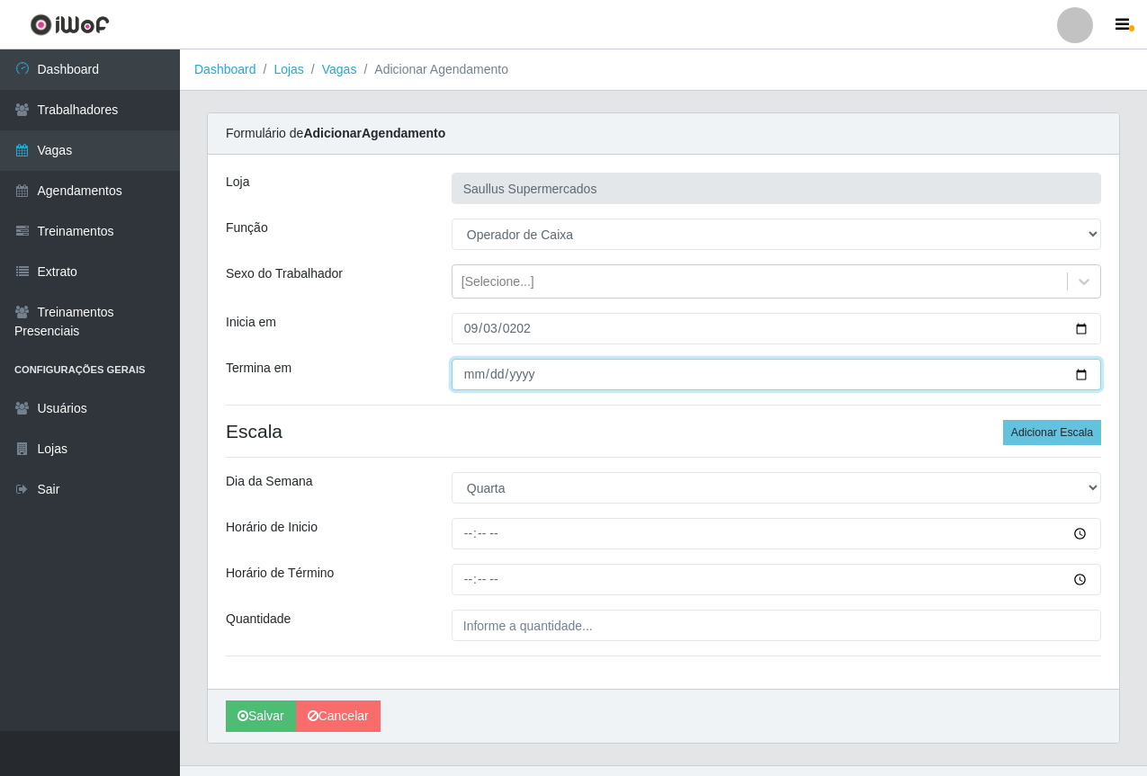
click at [473, 373] on input "Termina em" at bounding box center [777, 374] width 650 height 31
type input "[DATE]"
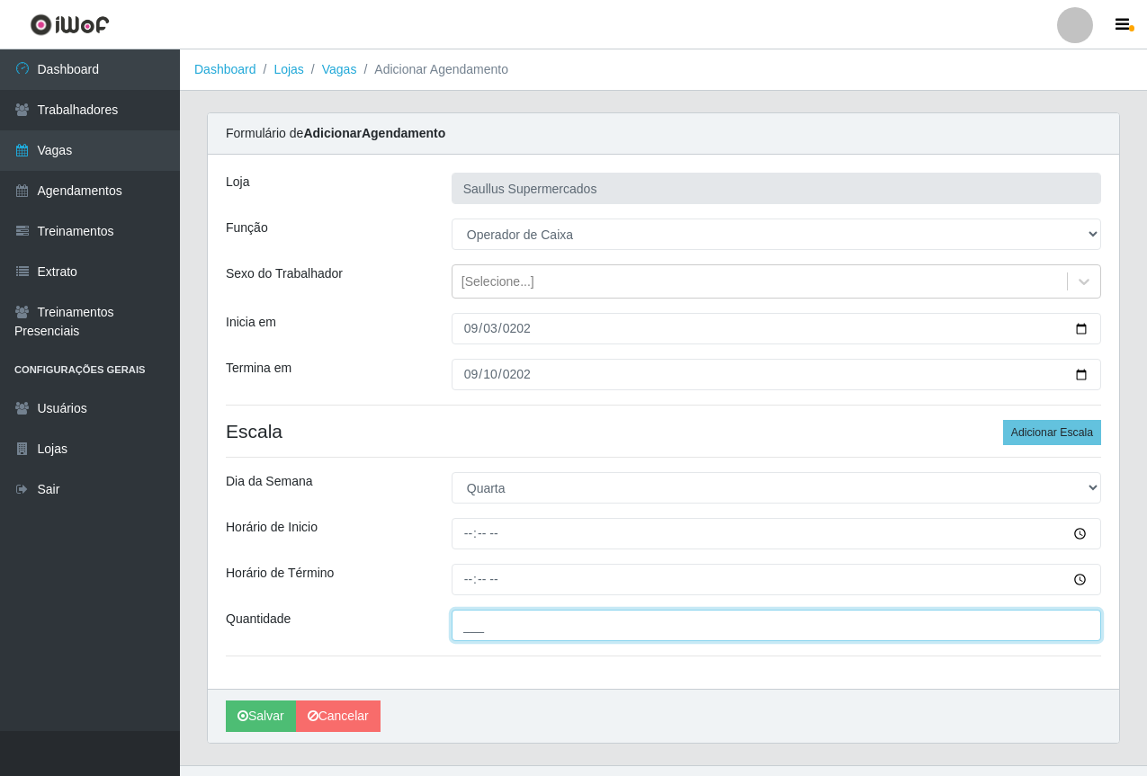
click at [481, 623] on input "___" at bounding box center [777, 625] width 650 height 31
type input "2__"
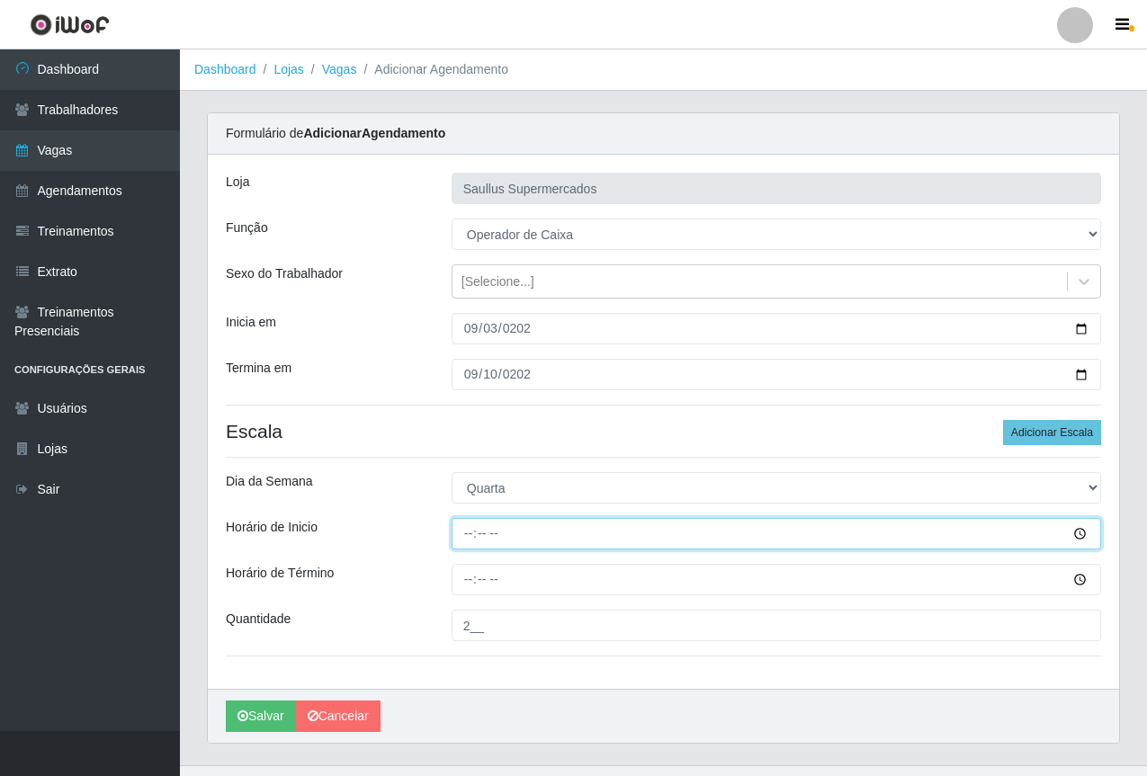
click at [467, 543] on input "Horário de Inicio" at bounding box center [777, 533] width 650 height 31
type input "15:40"
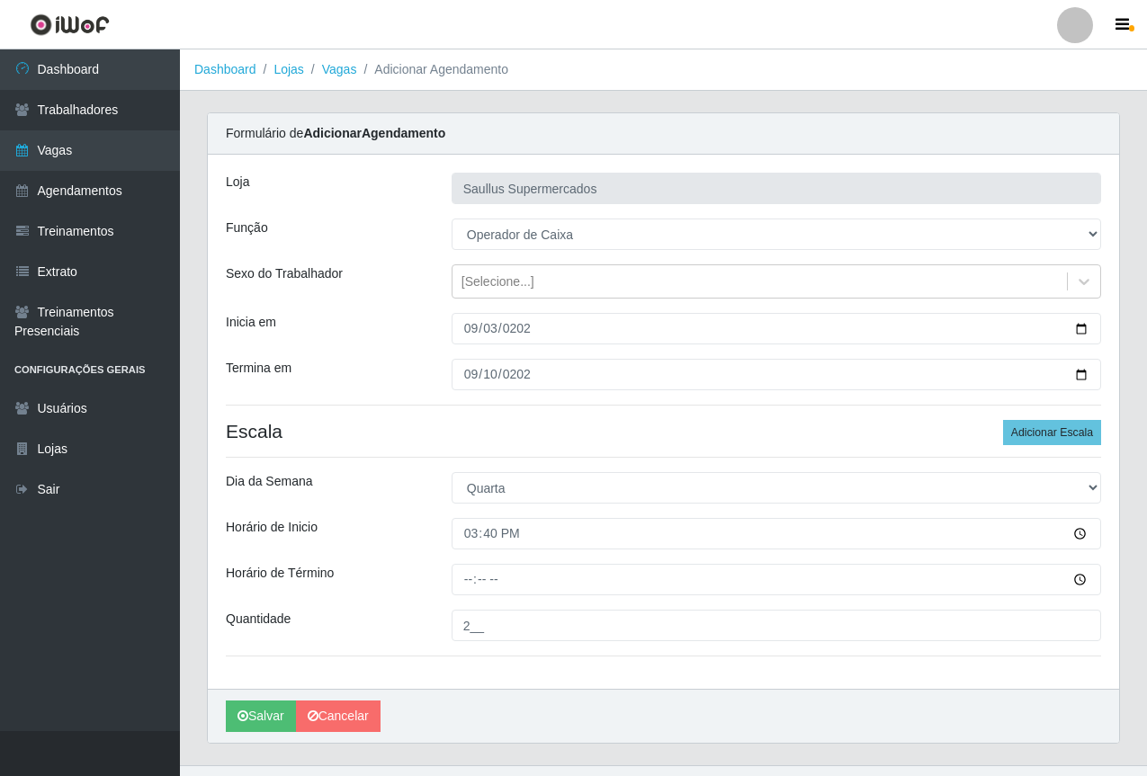
click at [469, 596] on div "Loja Saullus Supermercados Função [Selecione...] ASG ASG + ASG ++ Balconista de…" at bounding box center [663, 422] width 911 height 534
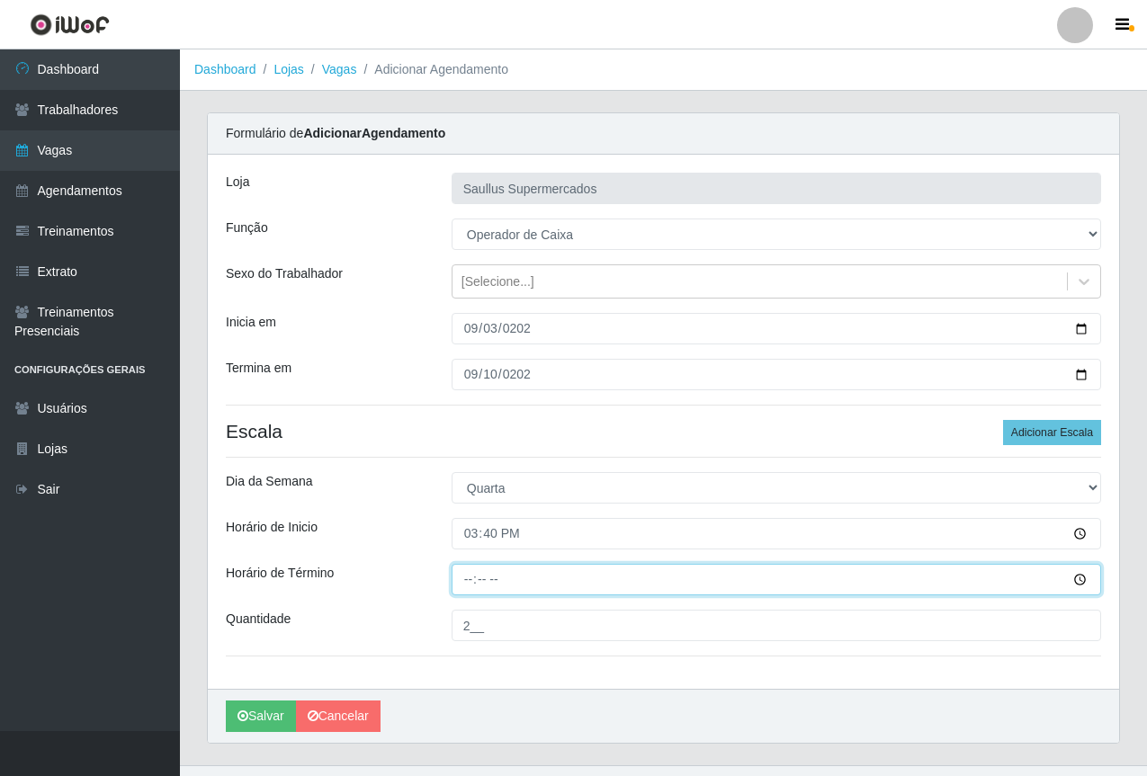
click at [466, 584] on input "Horário de Término" at bounding box center [777, 579] width 650 height 31
type input "21:40"
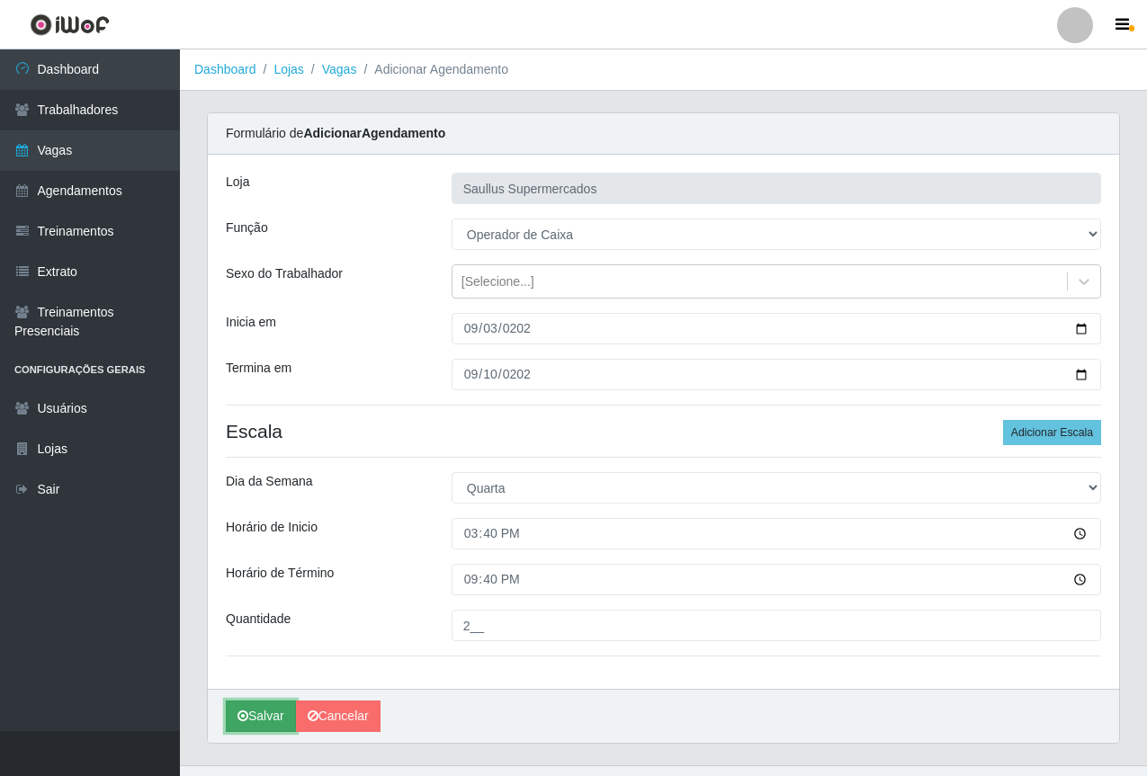
click at [266, 705] on button "Salvar" at bounding box center [261, 716] width 70 height 31
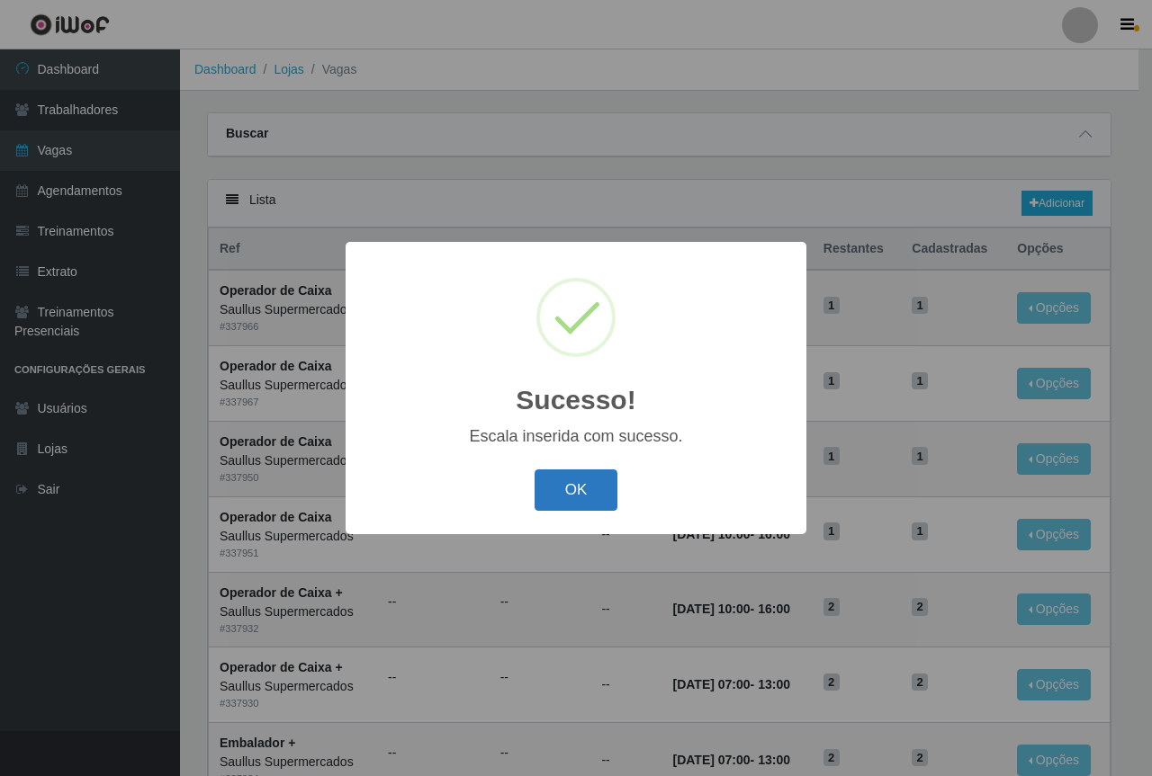
click at [584, 489] on button "OK" at bounding box center [576, 491] width 84 height 42
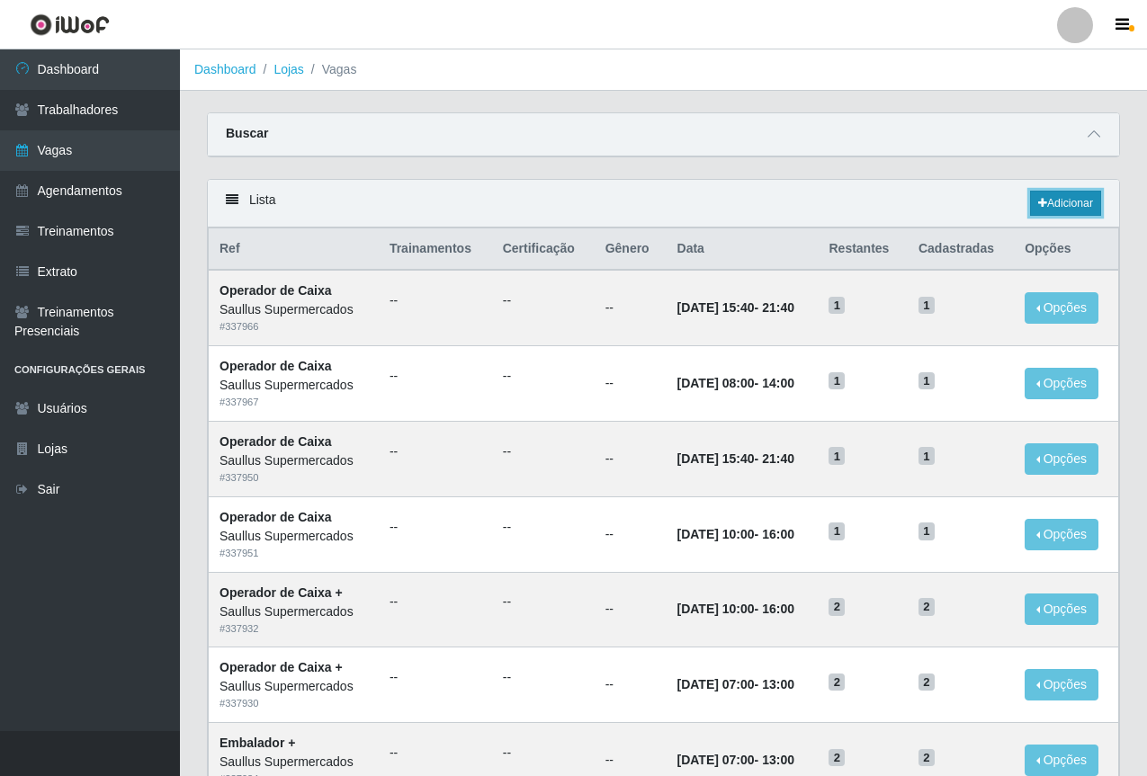
click at [1038, 204] on icon at bounding box center [1042, 203] width 9 height 11
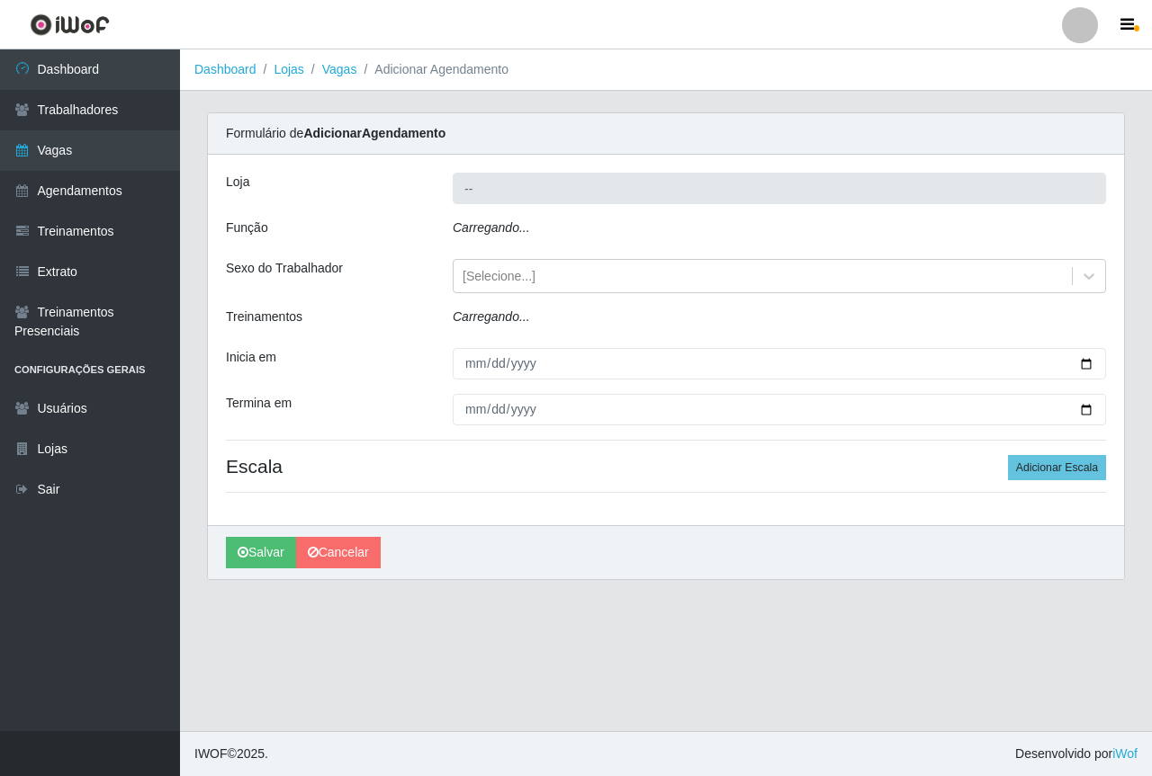
type input "Saullus Supermercados"
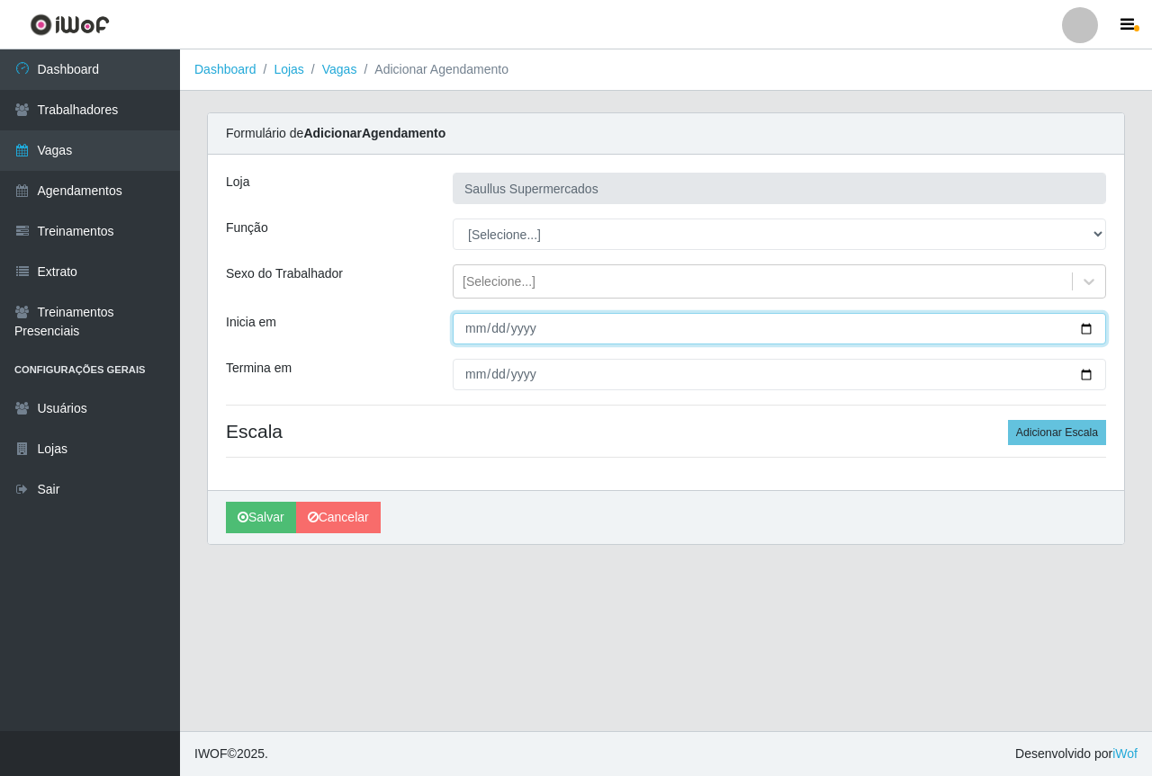
click at [478, 329] on input "Inicia em" at bounding box center [779, 328] width 653 height 31
type input "2025-09-03"
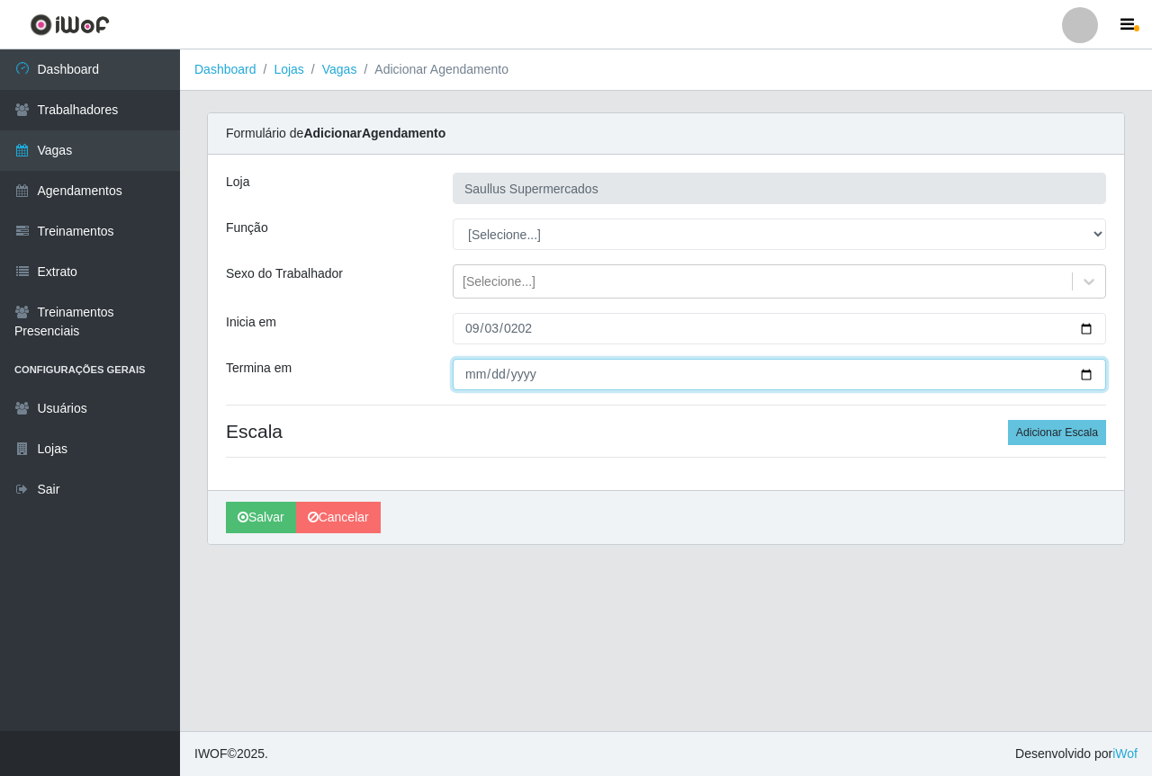
click at [477, 370] on input "Termina em" at bounding box center [779, 374] width 653 height 31
type input "[DATE]"
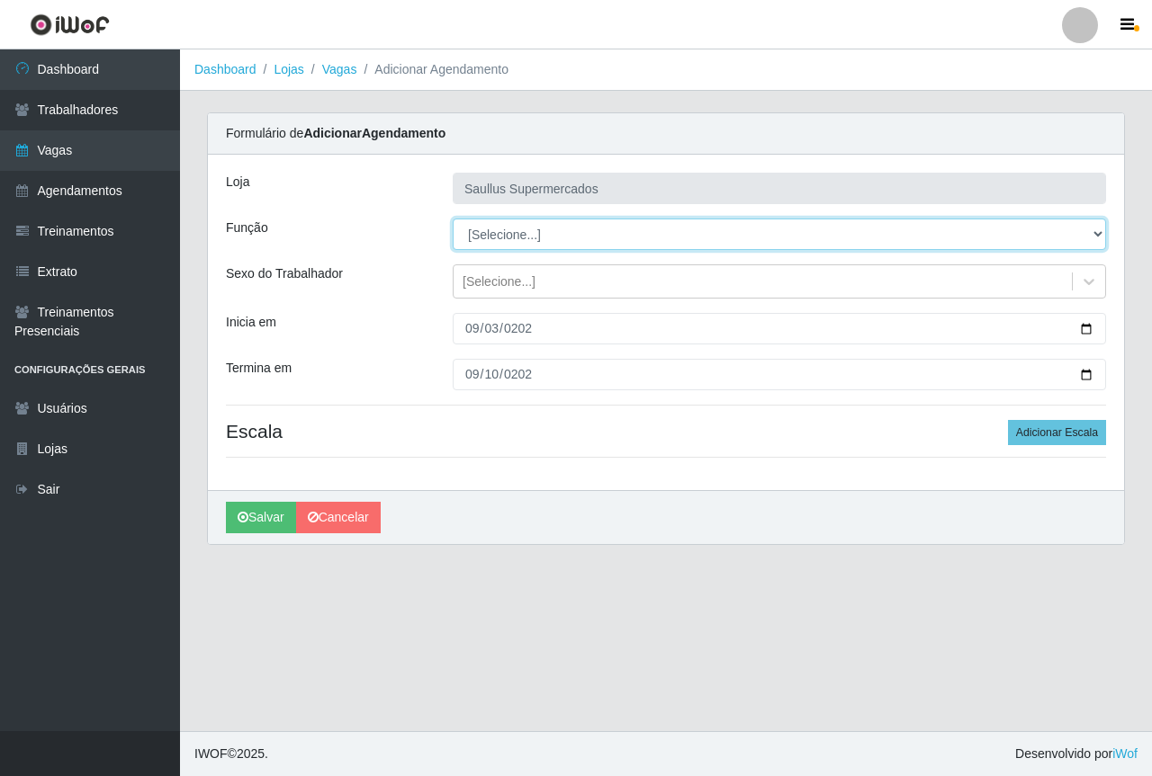
click at [567, 234] on select "[Selecione...] ASG ASG + ASG ++ Balconista de Açougue Balconista de Açougue + B…" at bounding box center [779, 234] width 653 height 31
select select "22"
click at [453, 219] on select "[Selecione...] ASG ASG + ASG ++ Balconista de Açougue Balconista de Açougue + B…" at bounding box center [779, 234] width 653 height 31
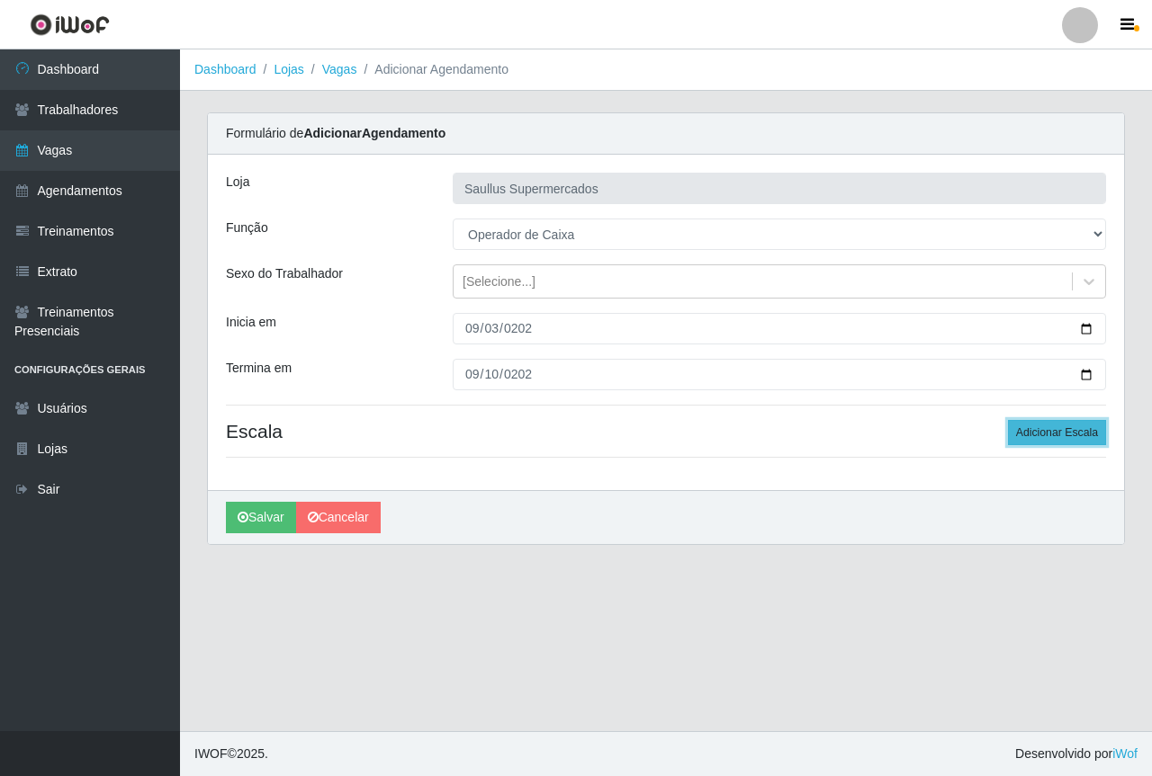
drag, startPoint x: 1039, startPoint y: 432, endPoint x: 1029, endPoint y: 435, distance: 10.3
click at [1037, 432] on button "Adicionar Escala" at bounding box center [1057, 432] width 98 height 25
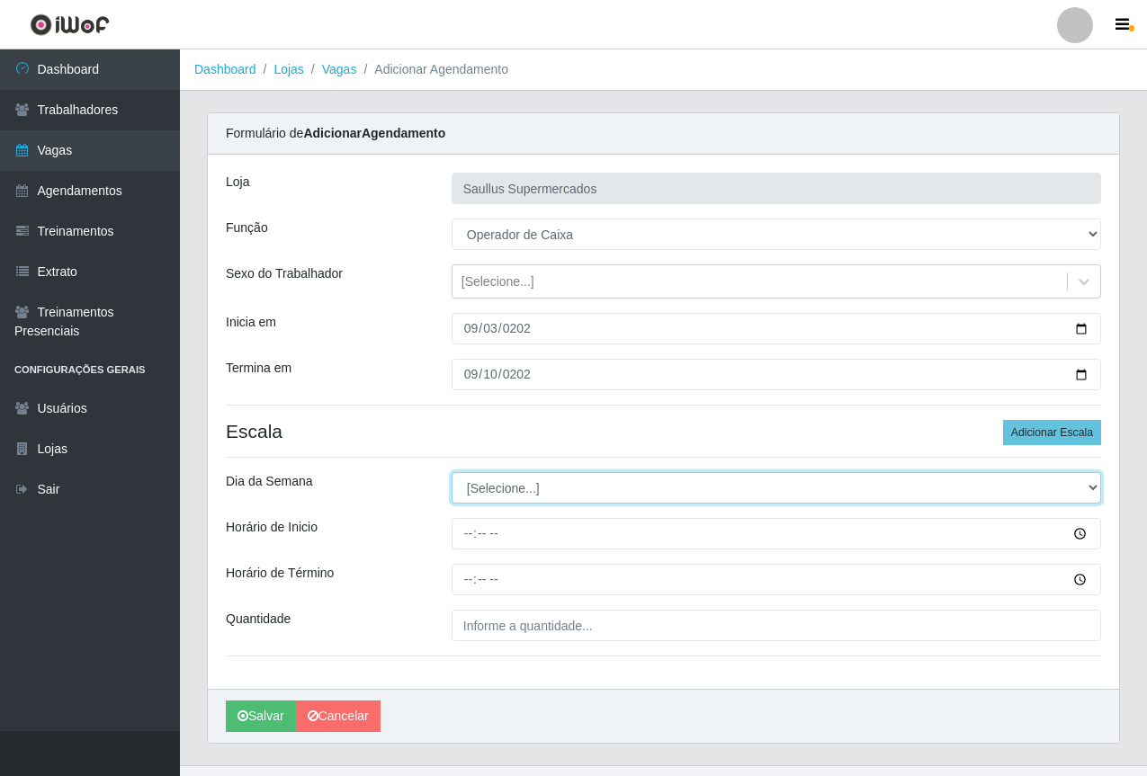
click at [502, 494] on select "[Selecione...] Segunda Terça Quarta Quinta Sexta Sábado Domingo" at bounding box center [777, 487] width 650 height 31
select select "3"
click at [452, 472] on select "[Selecione...] Segunda Terça Quarta Quinta Sexta Sábado Domingo" at bounding box center [777, 487] width 650 height 31
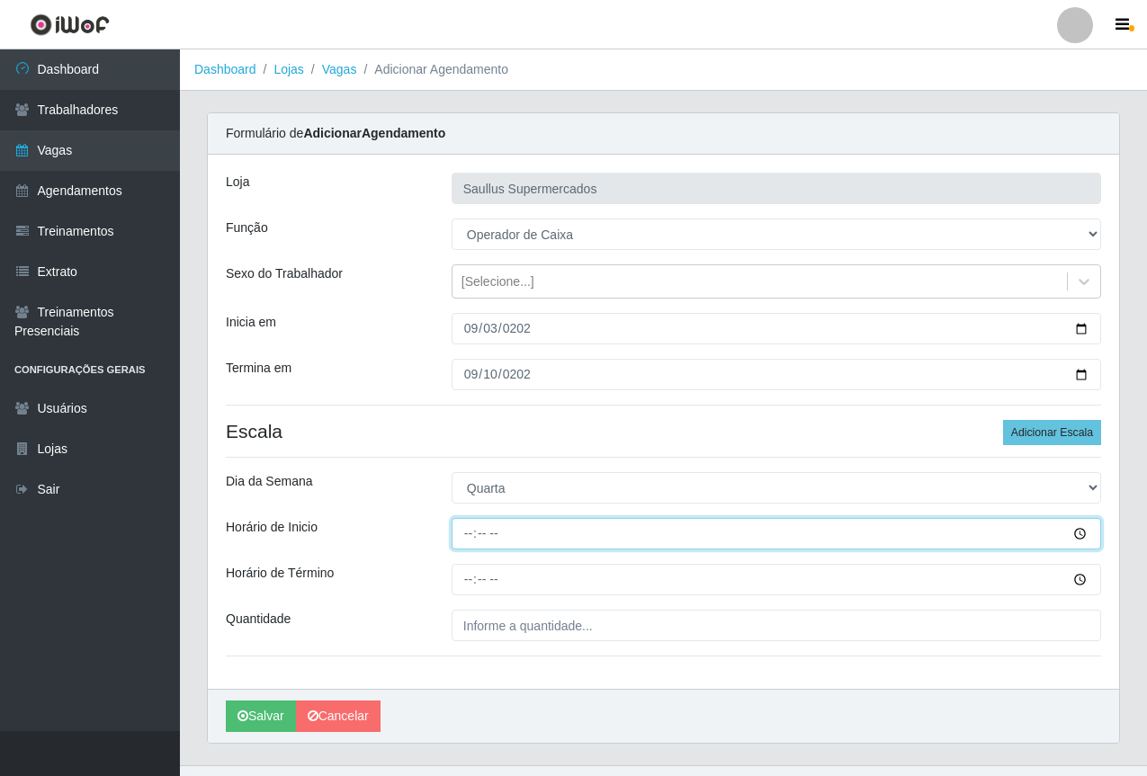
click at [460, 531] on input "Horário de Inicio" at bounding box center [777, 533] width 650 height 31
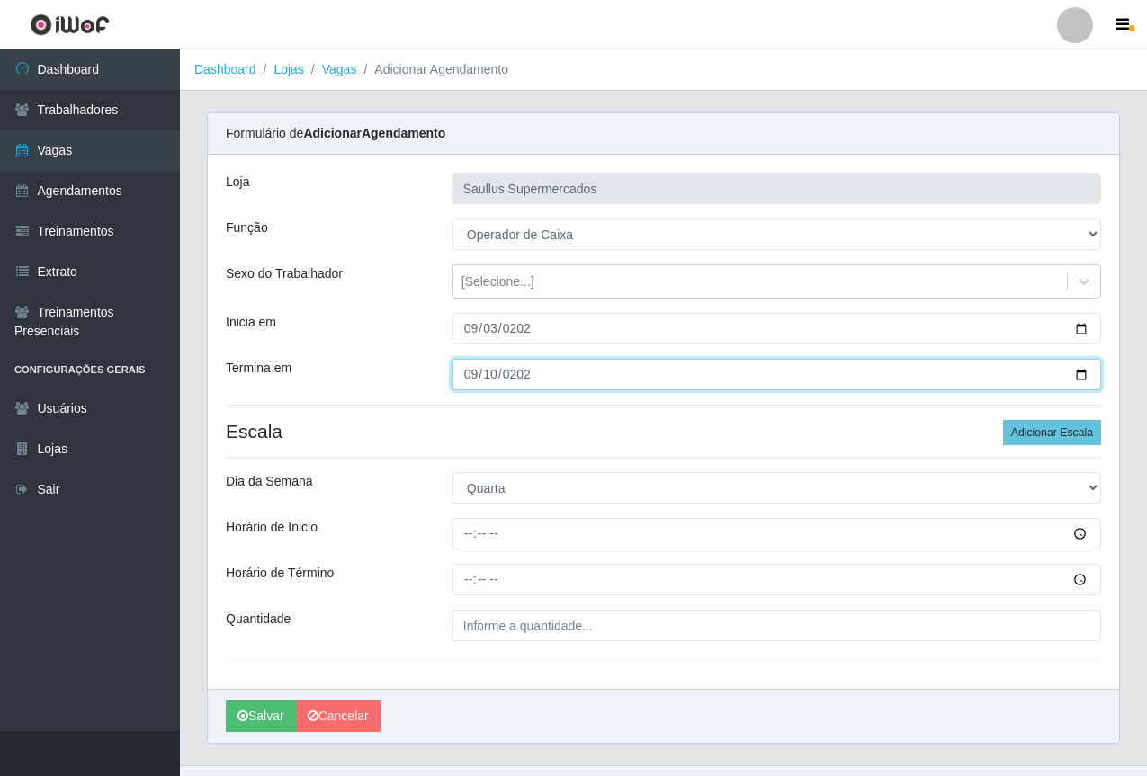
click at [464, 372] on input "[DATE]" at bounding box center [777, 374] width 650 height 31
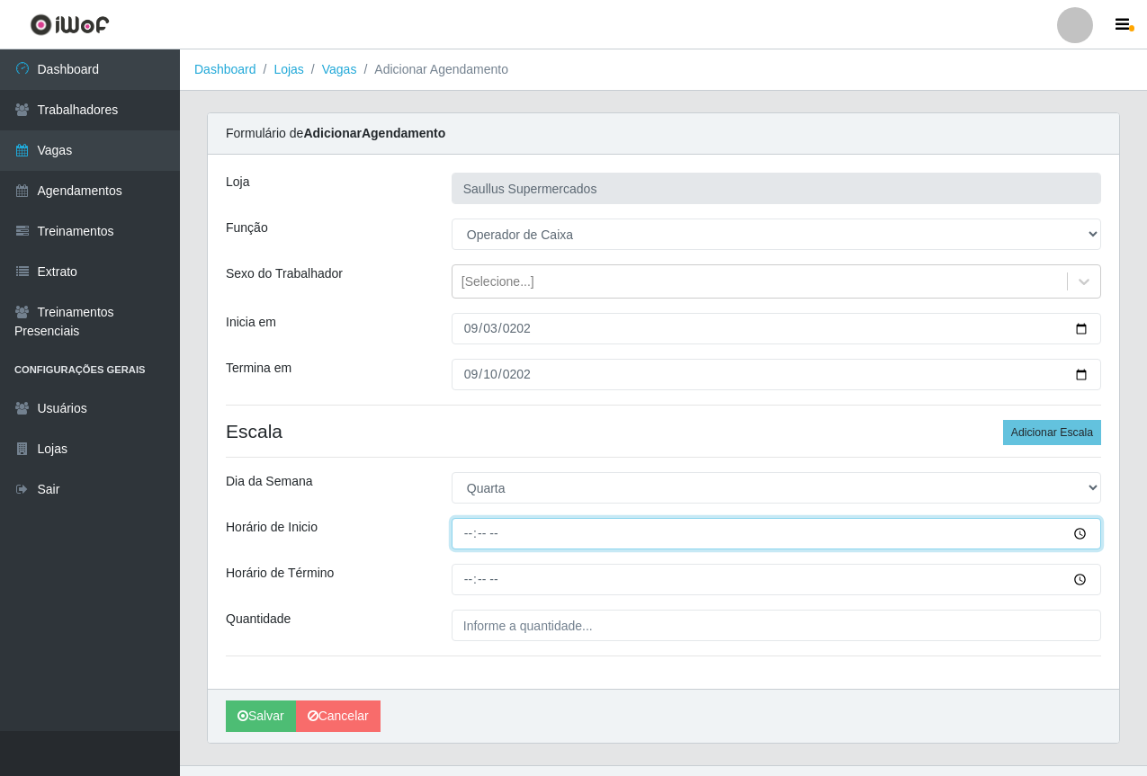
click at [470, 531] on input "Horário de Inicio" at bounding box center [777, 533] width 650 height 31
type input "10:00"
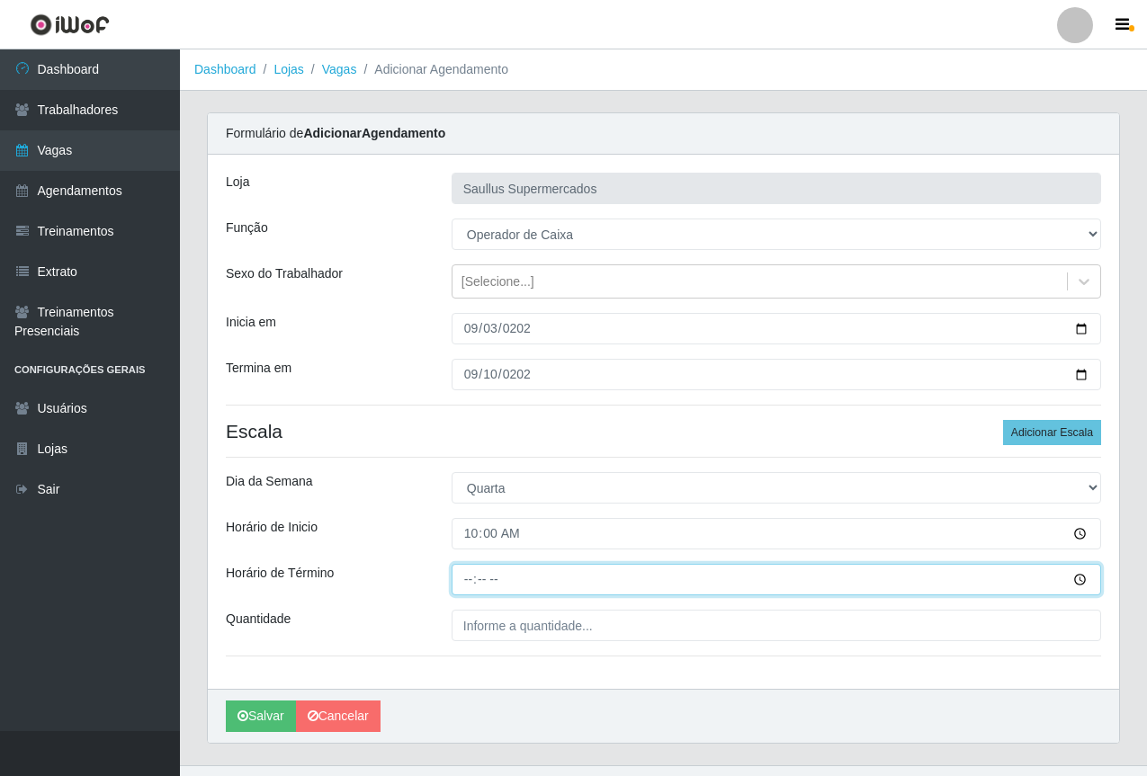
click at [469, 578] on input "Horário de Término" at bounding box center [777, 579] width 650 height 31
type input "16:00"
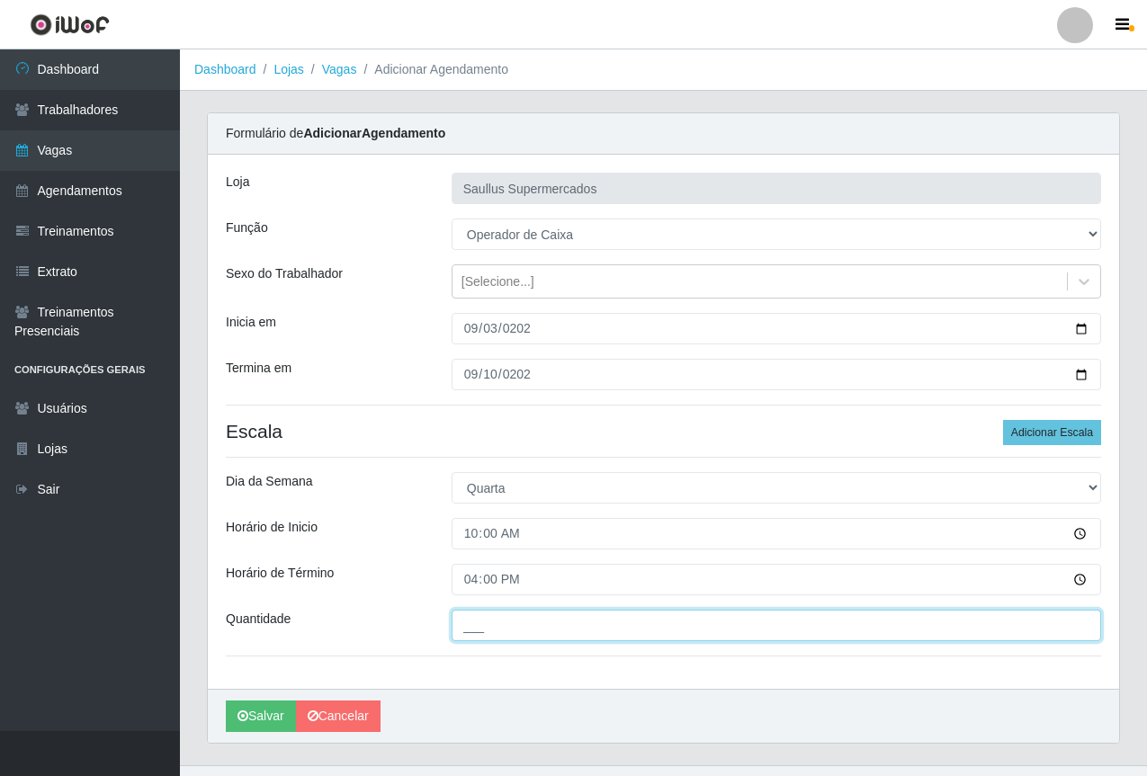
drag, startPoint x: 549, startPoint y: 634, endPoint x: 505, endPoint y: 636, distance: 44.1
click at [537, 638] on input "___" at bounding box center [777, 625] width 650 height 31
type input "1__"
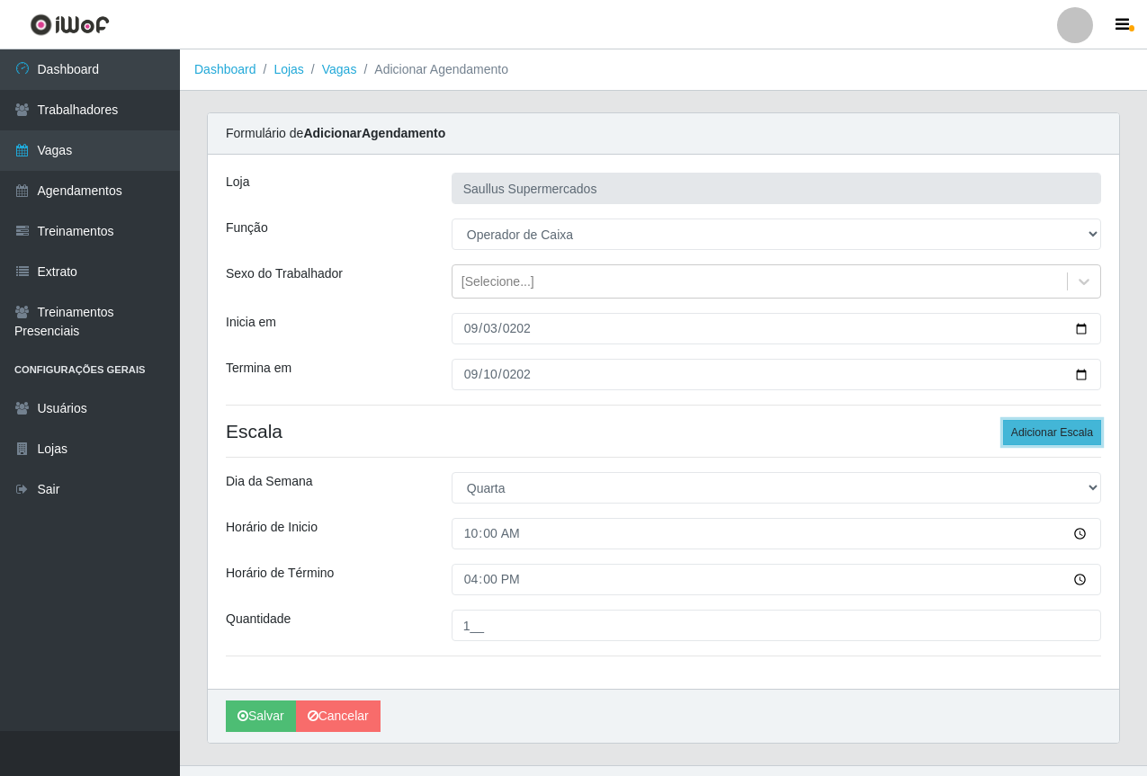
drag, startPoint x: 1067, startPoint y: 437, endPoint x: 1058, endPoint y: 436, distance: 9.0
click at [1061, 436] on button "Adicionar Escala" at bounding box center [1052, 432] width 98 height 25
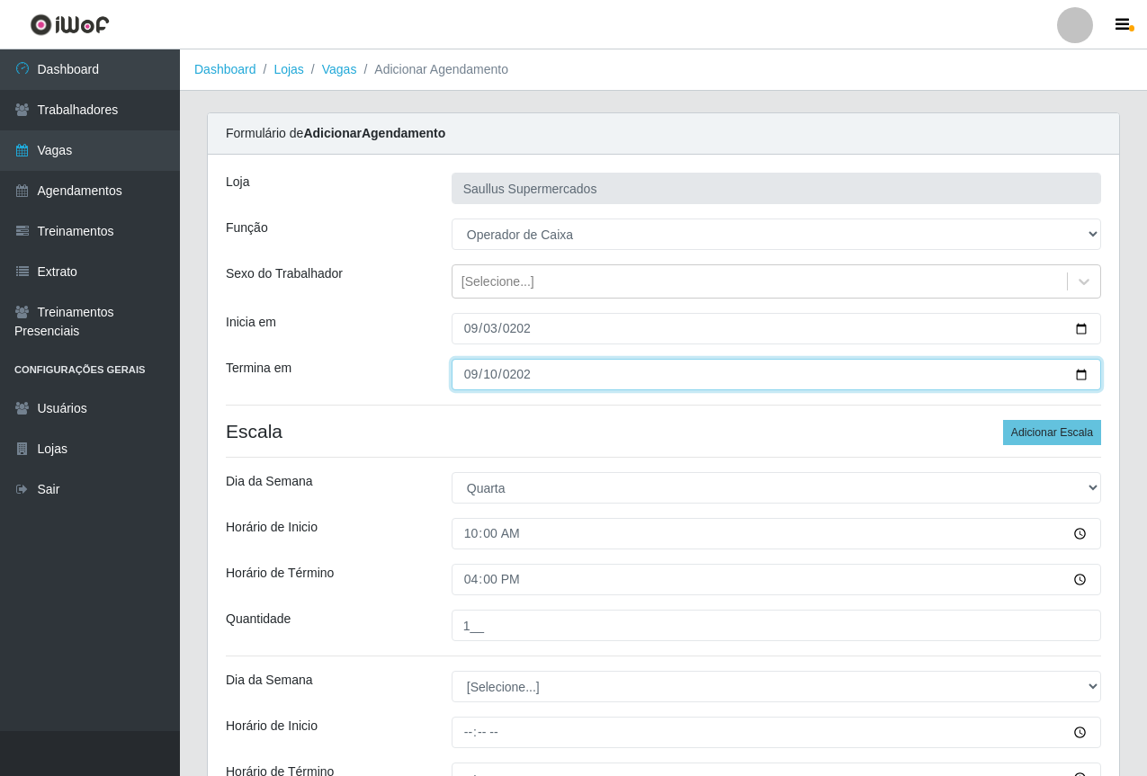
click at [471, 378] on input "[DATE]" at bounding box center [777, 374] width 650 height 31
type input "2025-09-03"
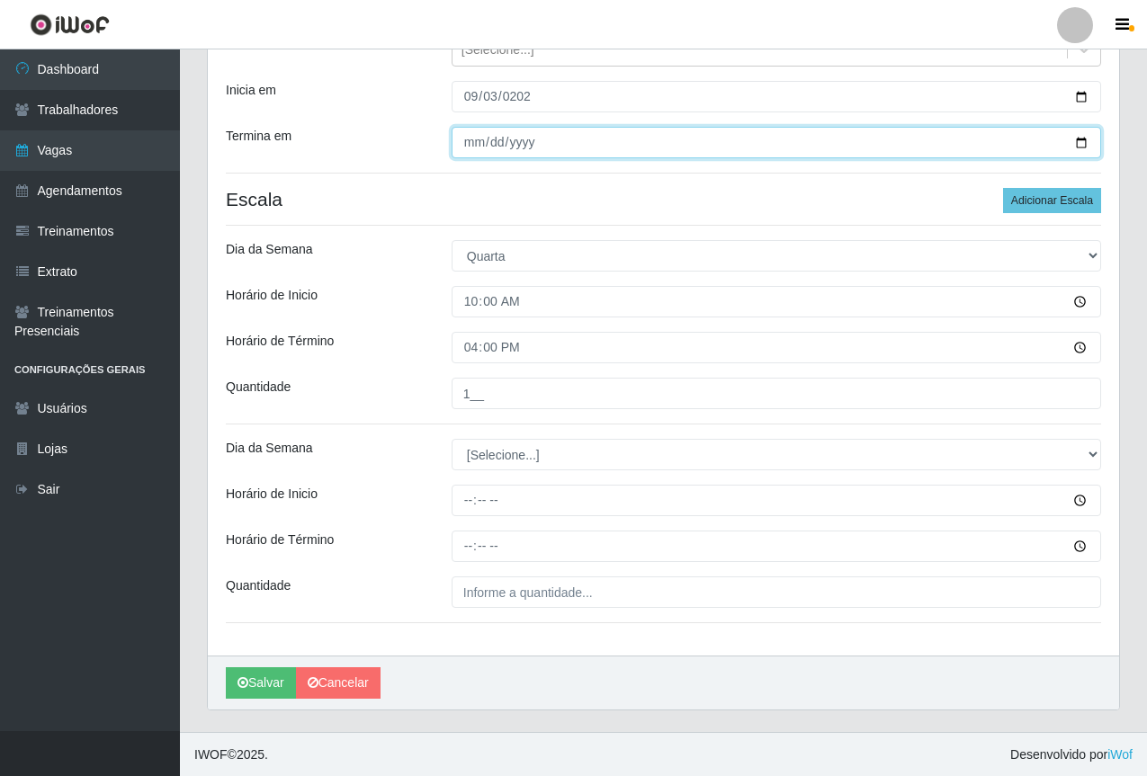
scroll to position [233, 0]
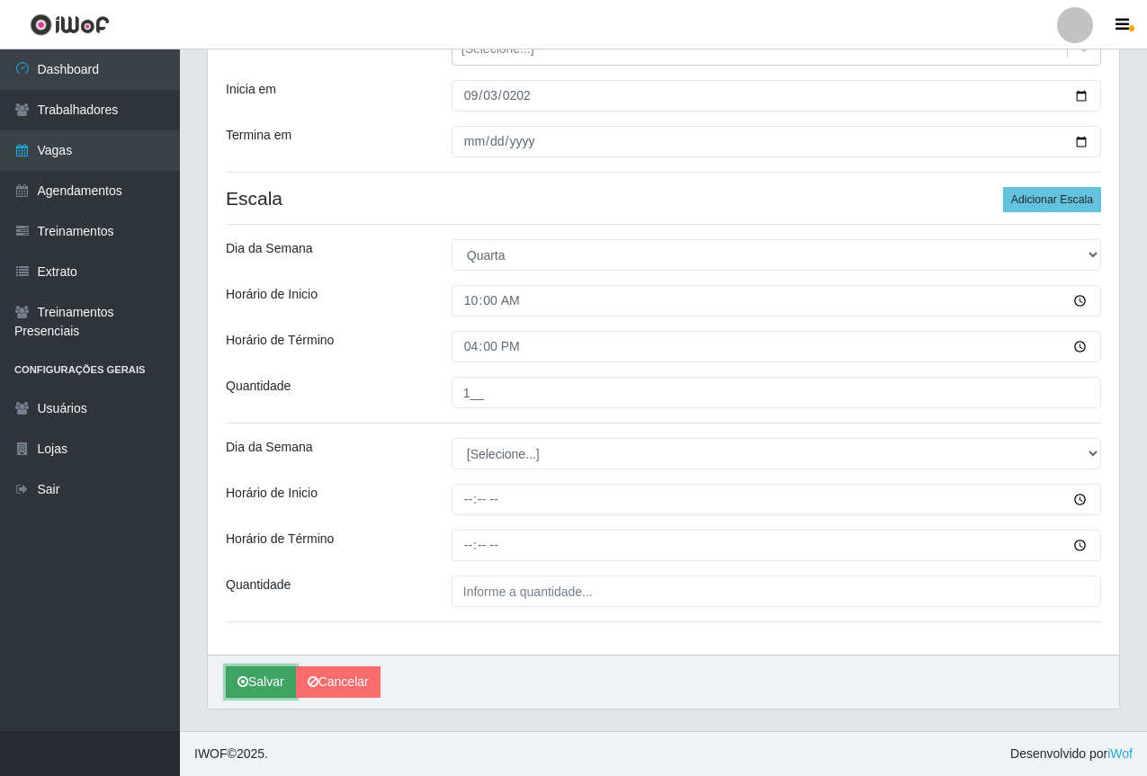
click at [246, 686] on icon "submit" at bounding box center [242, 682] width 11 height 13
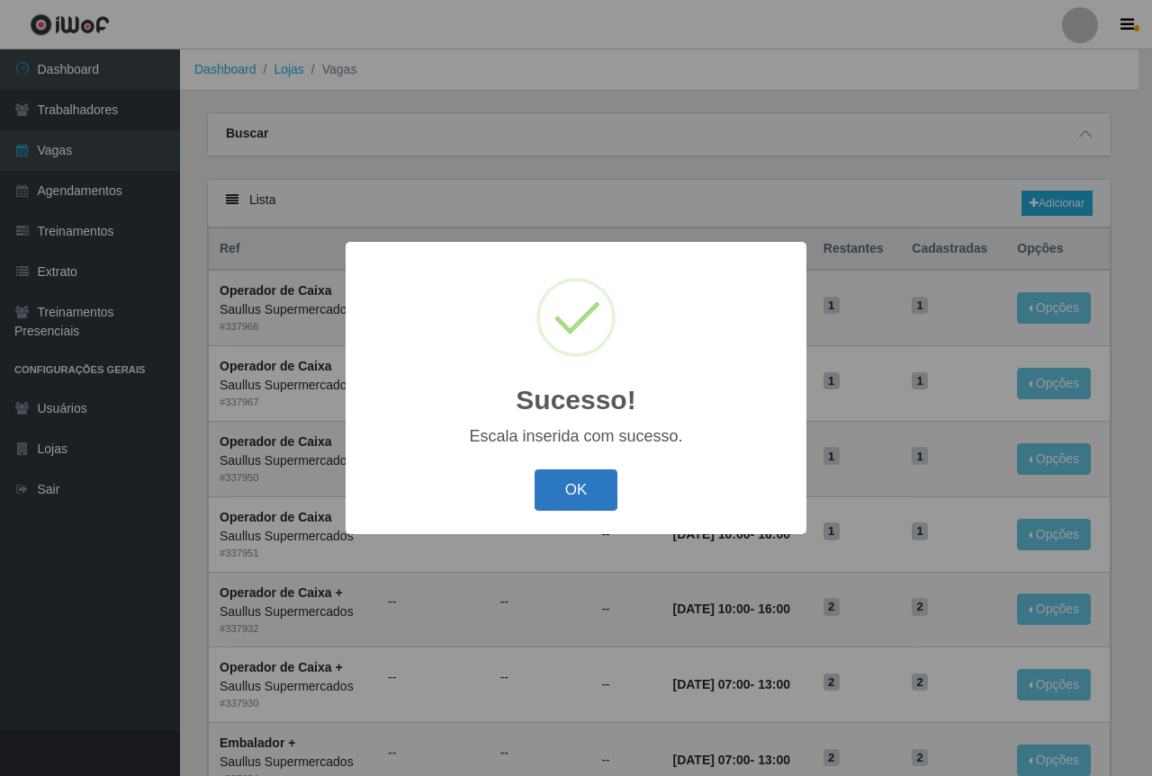
click at [581, 482] on button "OK" at bounding box center [576, 491] width 84 height 42
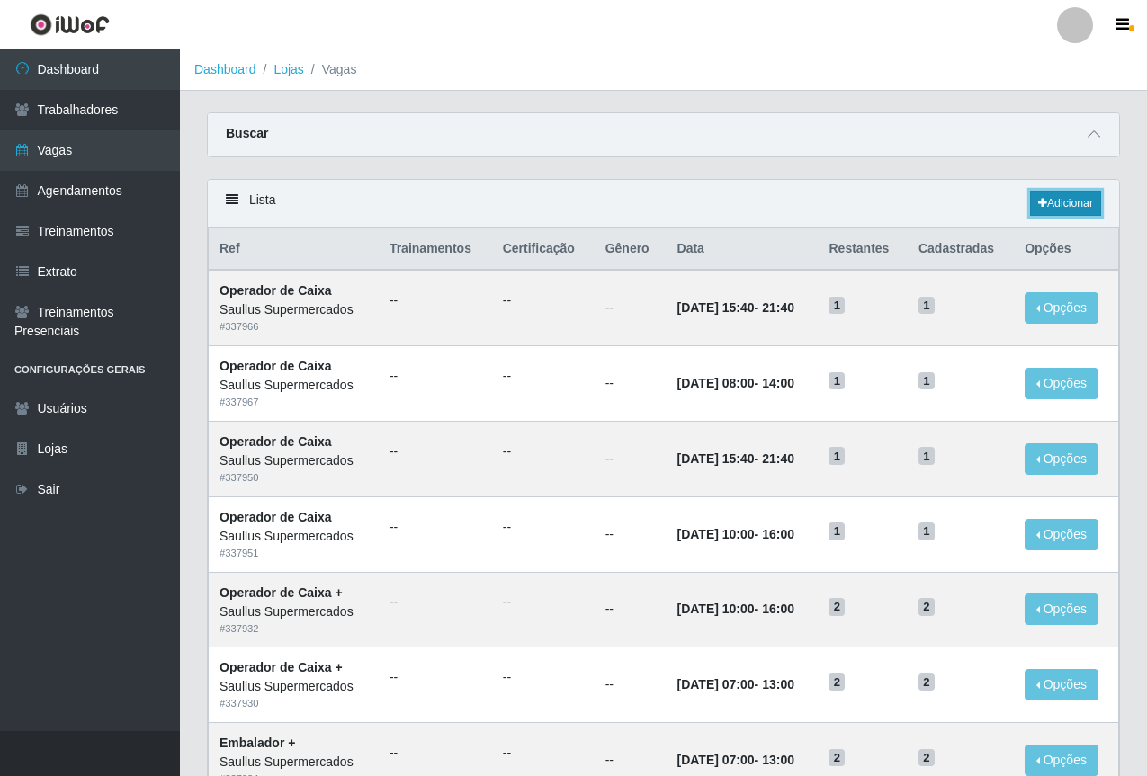
click at [1047, 203] on link "Adicionar" at bounding box center [1065, 203] width 71 height 25
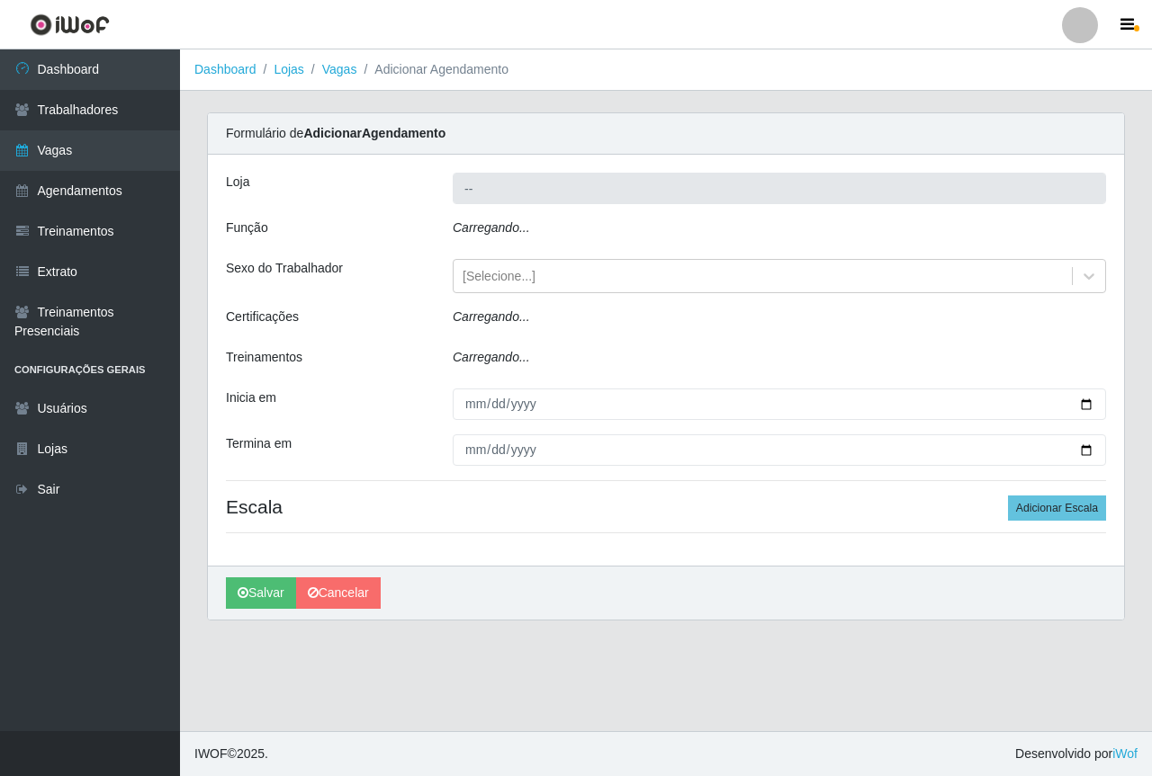
type input "Saullus Supermercados"
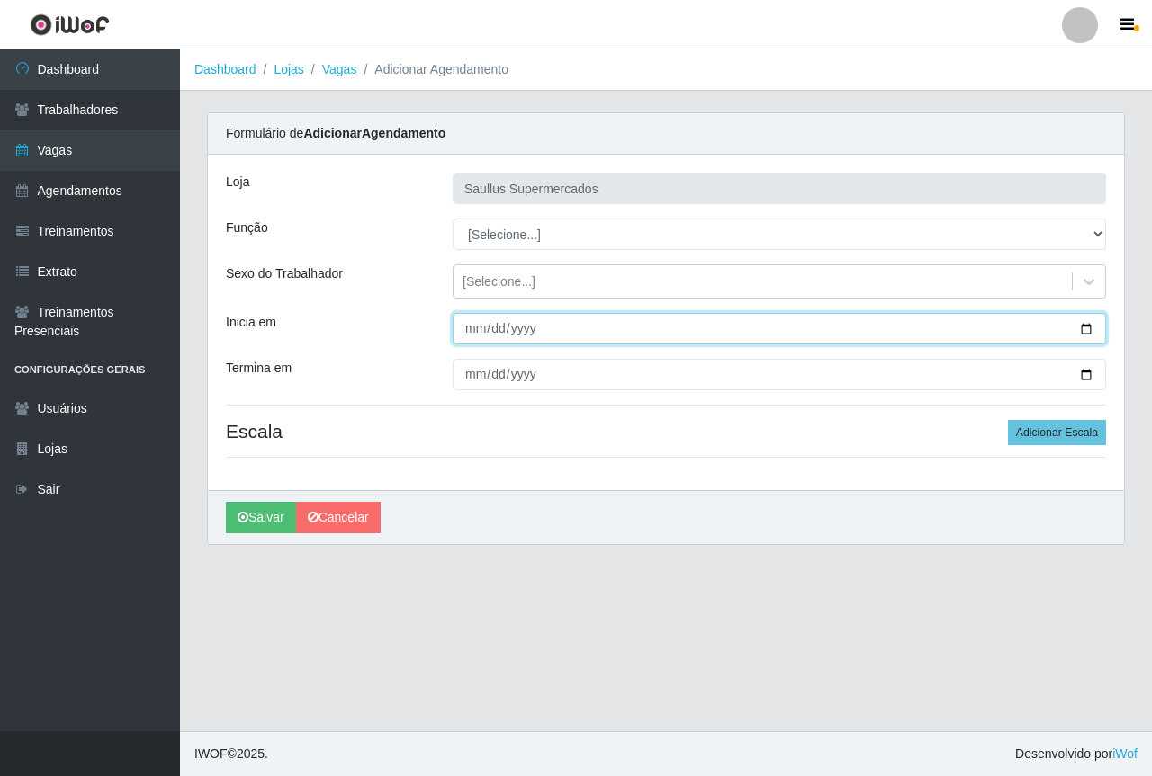
click at [479, 330] on input "Inicia em" at bounding box center [779, 328] width 653 height 31
type input "[DATE]"
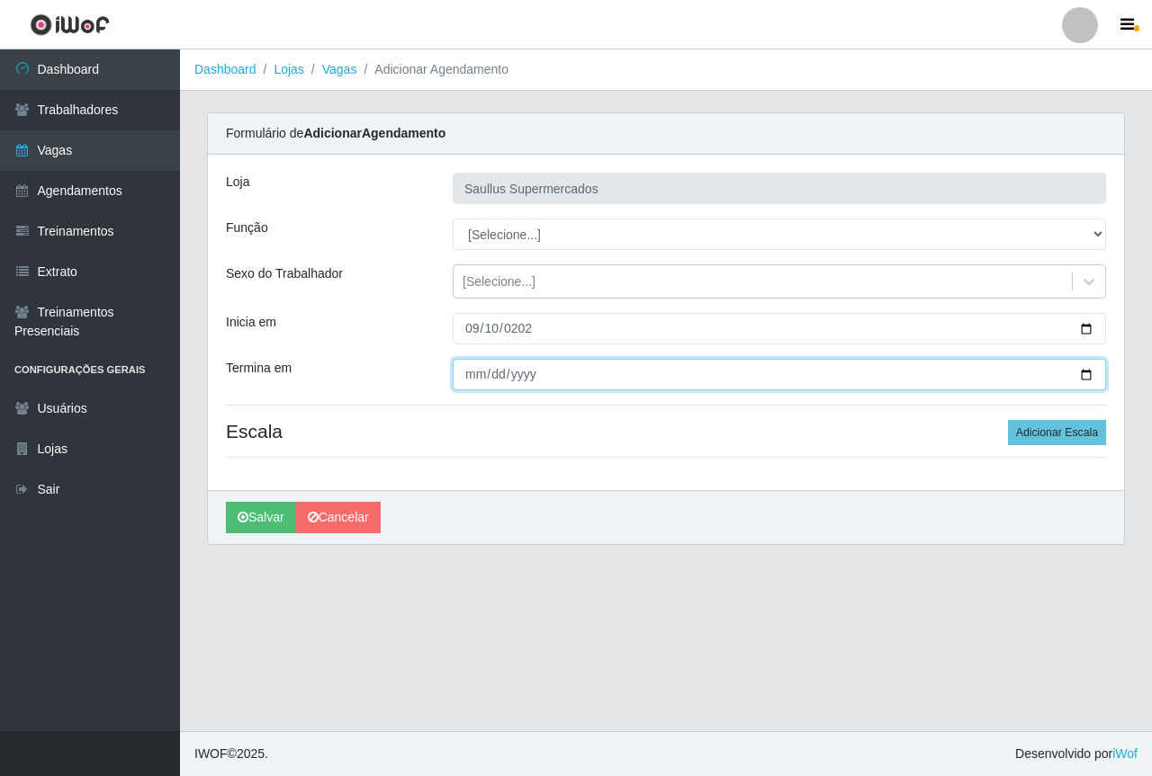
click at [479, 369] on input "Termina em" at bounding box center [779, 374] width 653 height 31
type input "[DATE]"
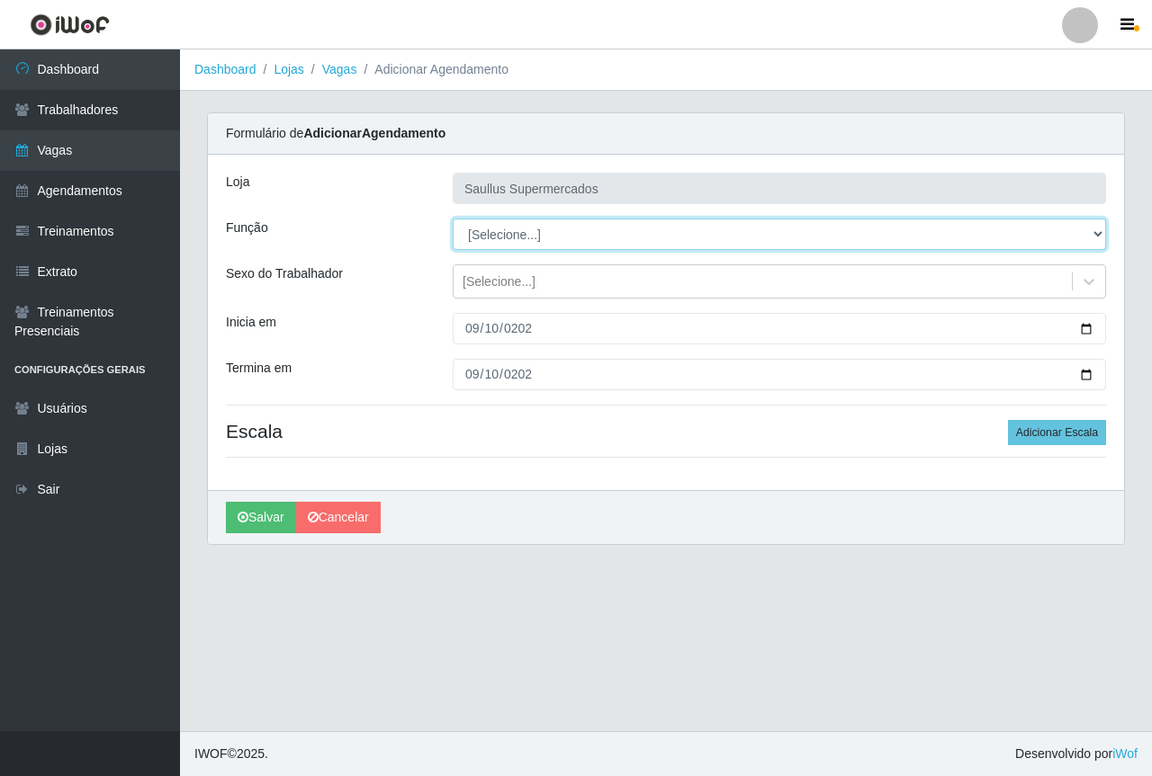
click at [477, 237] on select "[Selecione...] ASG ASG + ASG ++ Balconista de Açougue Balconista de Açougue + B…" at bounding box center [779, 234] width 653 height 31
click at [453, 219] on select "[Selecione...] ASG ASG + ASG ++ Balconista de Açougue Balconista de Açougue + B…" at bounding box center [779, 234] width 653 height 31
click at [551, 242] on select "[Selecione...] ASG ASG + ASG ++ Balconista de Açougue Balconista de Açougue + B…" at bounding box center [779, 234] width 653 height 31
select select "22"
click at [453, 219] on select "[Selecione...] ASG ASG + ASG ++ Balconista de Açougue Balconista de Açougue + B…" at bounding box center [779, 234] width 653 height 31
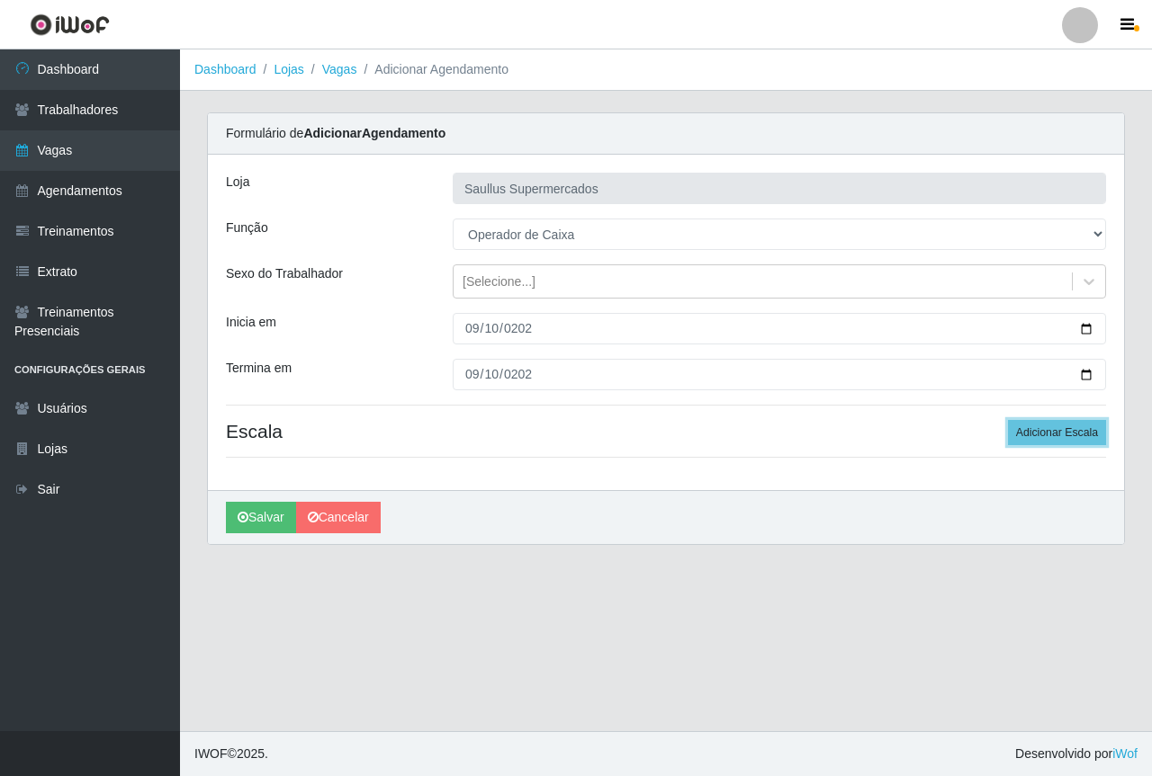
drag, startPoint x: 1028, startPoint y: 432, endPoint x: 967, endPoint y: 435, distance: 61.3
click at [1030, 432] on button "Adicionar Escala" at bounding box center [1057, 432] width 98 height 25
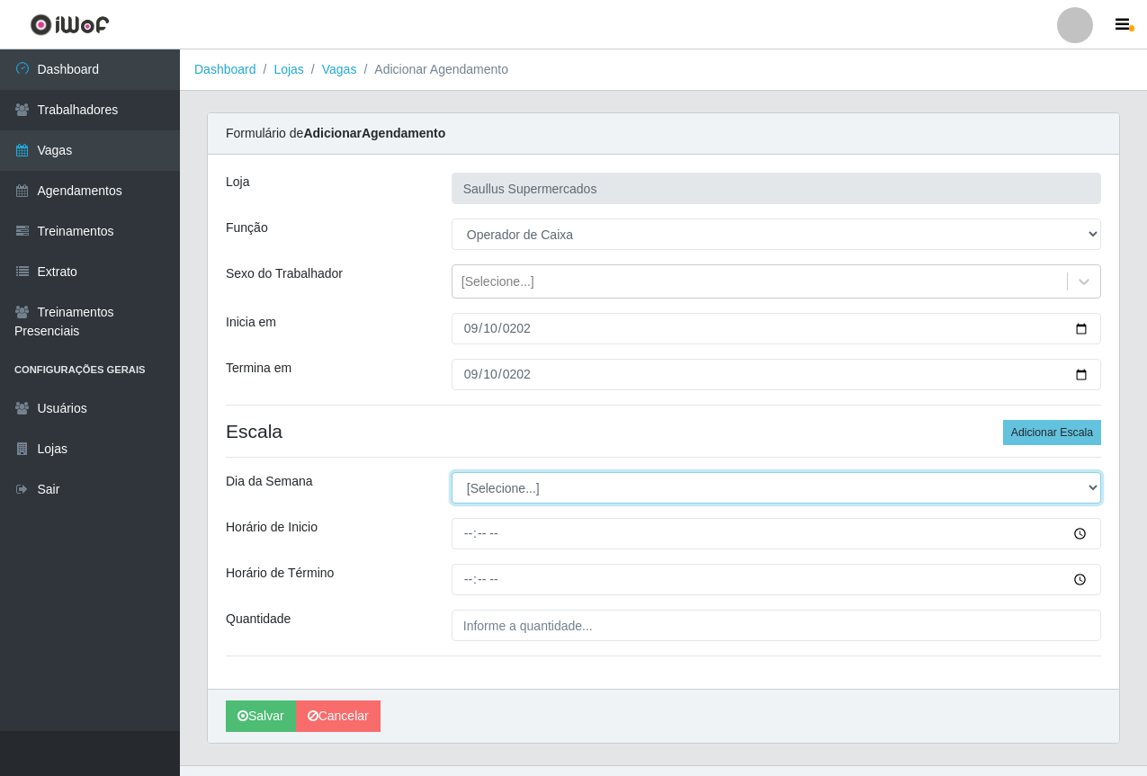
click at [503, 493] on select "[Selecione...] Segunda Terça Quarta Quinta Sexta Sábado Domingo" at bounding box center [777, 487] width 650 height 31
select select "3"
click at [452, 472] on select "[Selecione...] Segunda Terça Quarta Quinta Sexta Sábado Domingo" at bounding box center [777, 487] width 650 height 31
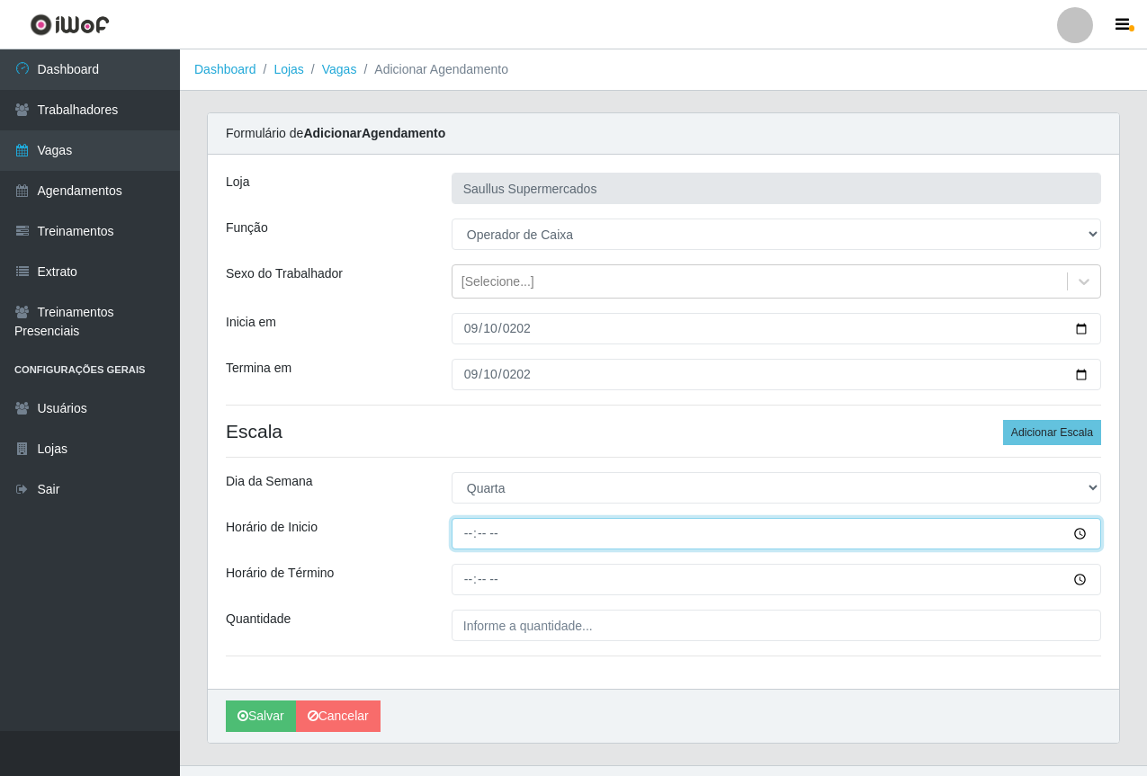
click at [466, 529] on input "Horário de Inicio" at bounding box center [777, 533] width 650 height 31
type input "08:00"
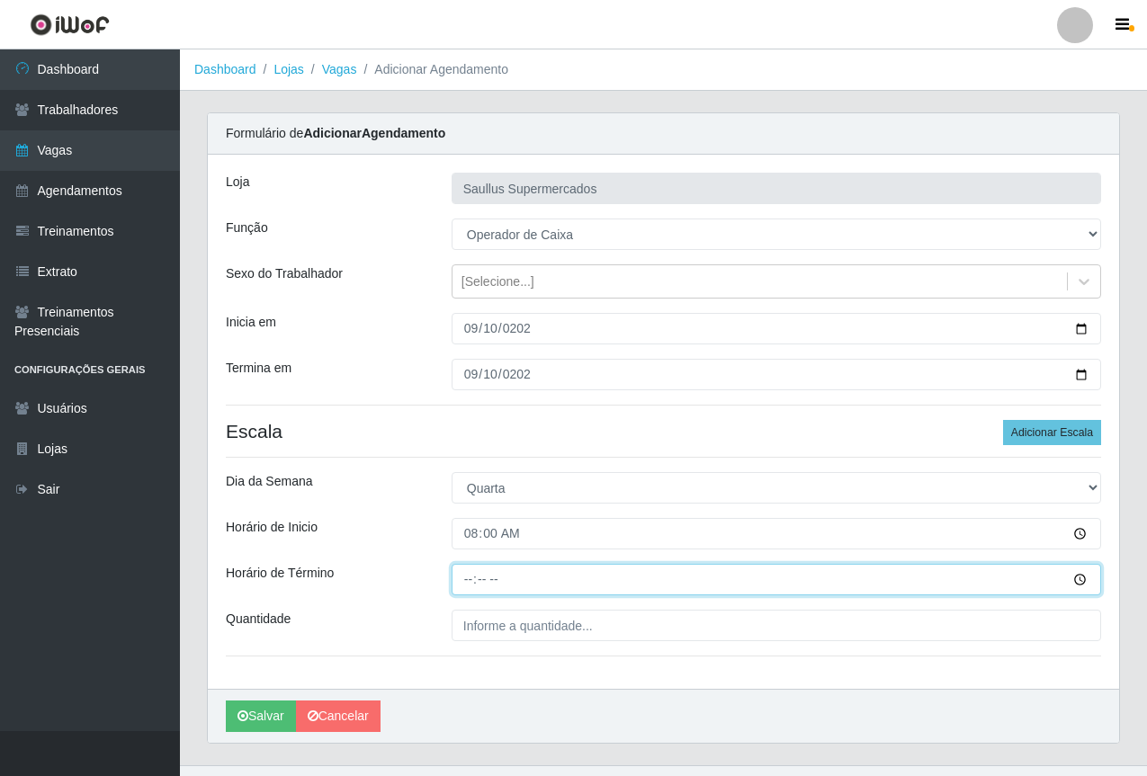
click at [469, 583] on input "Horário de Término" at bounding box center [777, 579] width 650 height 31
type input "14:00"
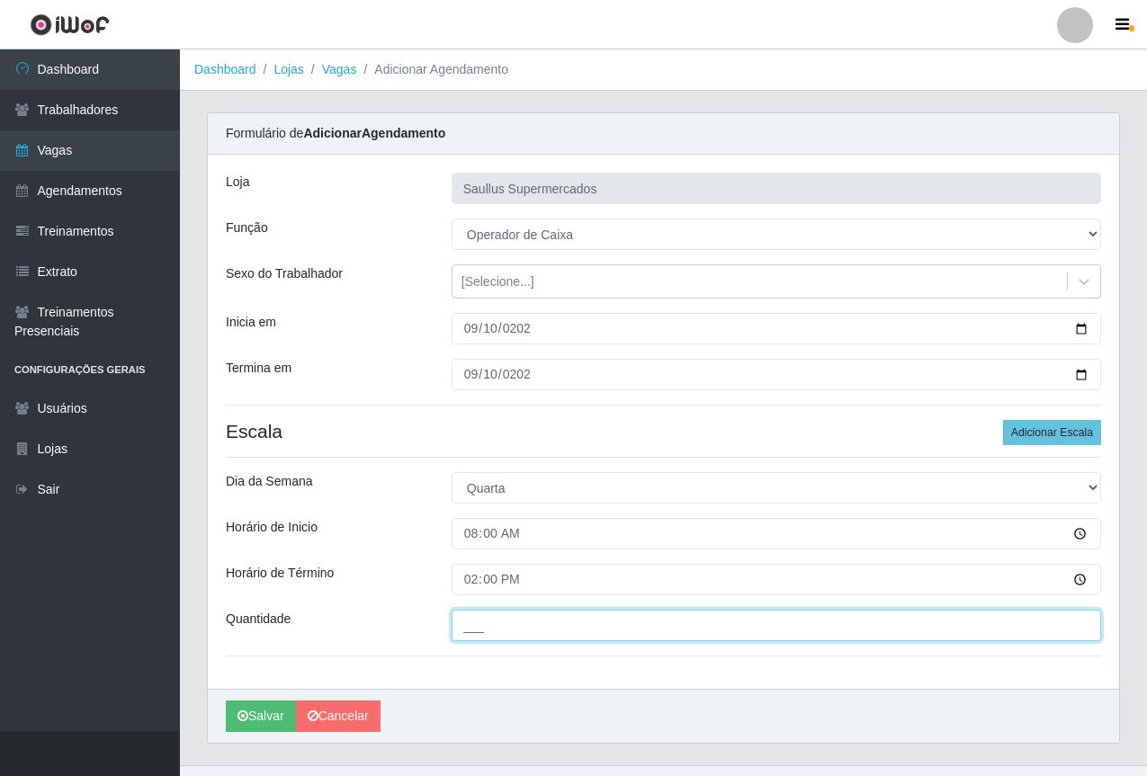
click at [499, 632] on input "___" at bounding box center [777, 625] width 650 height 31
type input "1__"
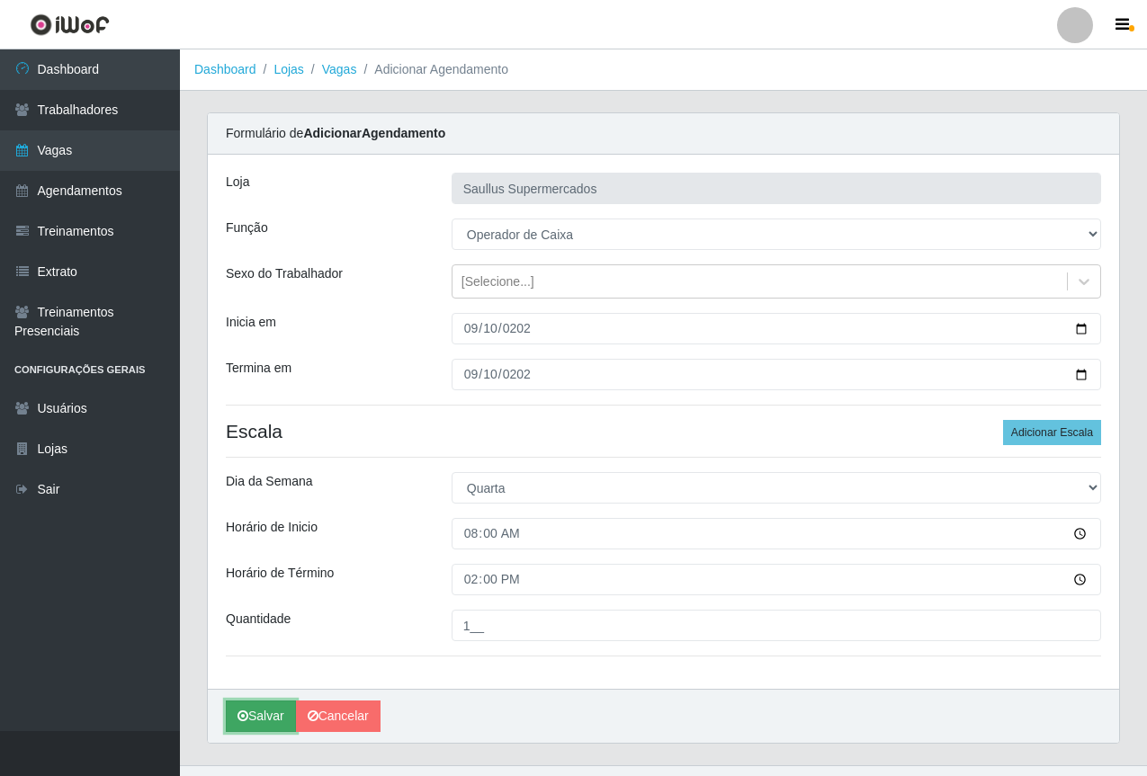
click at [255, 709] on button "Salvar" at bounding box center [261, 716] width 70 height 31
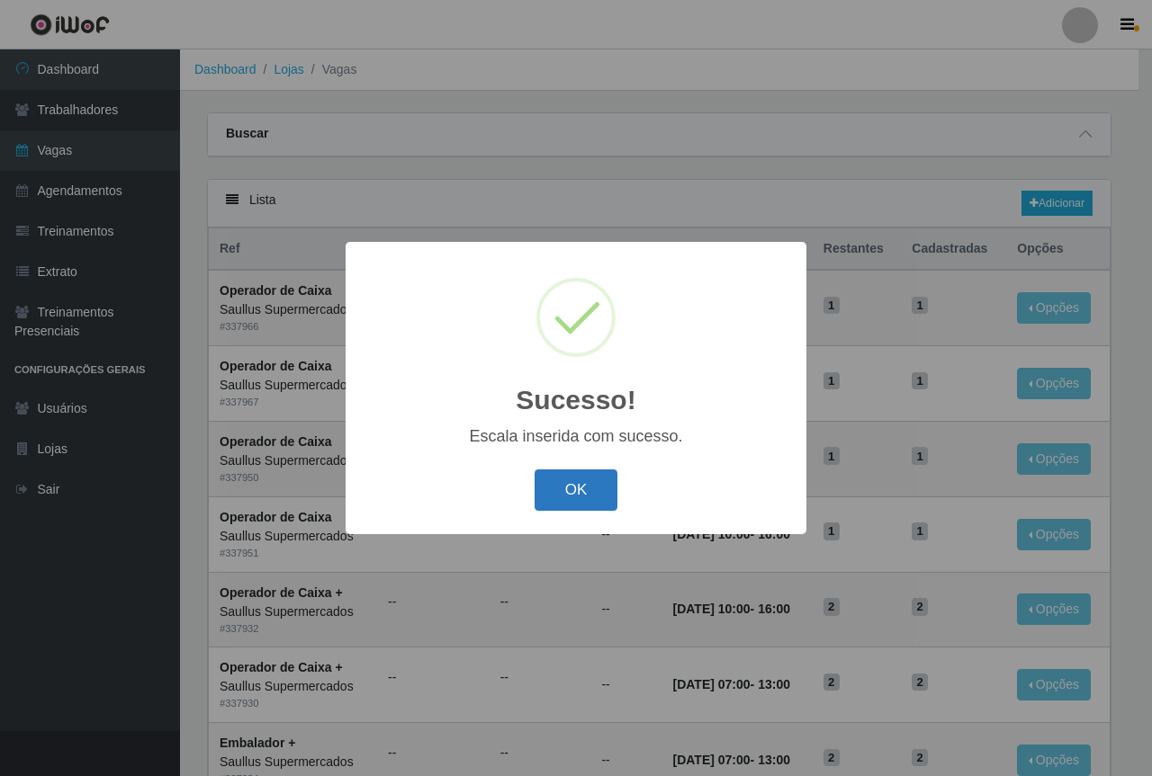
drag, startPoint x: 560, startPoint y: 498, endPoint x: 593, endPoint y: 479, distance: 38.7
click at [567, 496] on button "OK" at bounding box center [576, 491] width 84 height 42
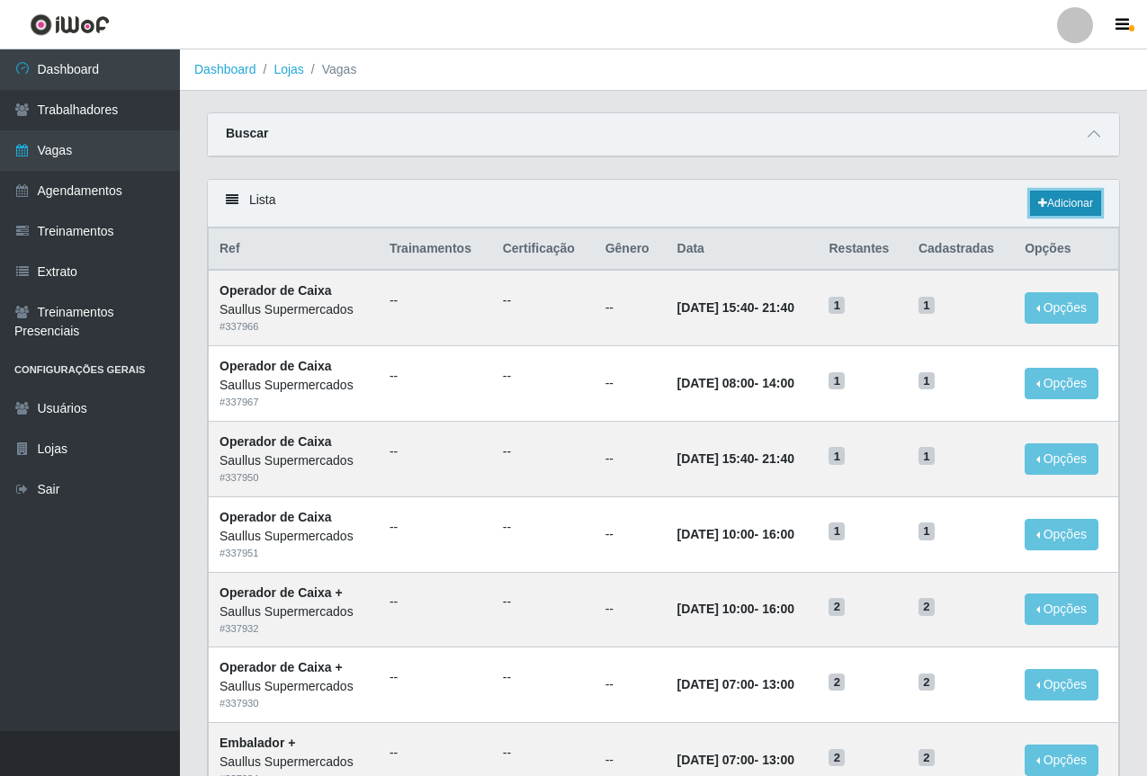
click at [1063, 196] on link "Adicionar" at bounding box center [1065, 203] width 71 height 25
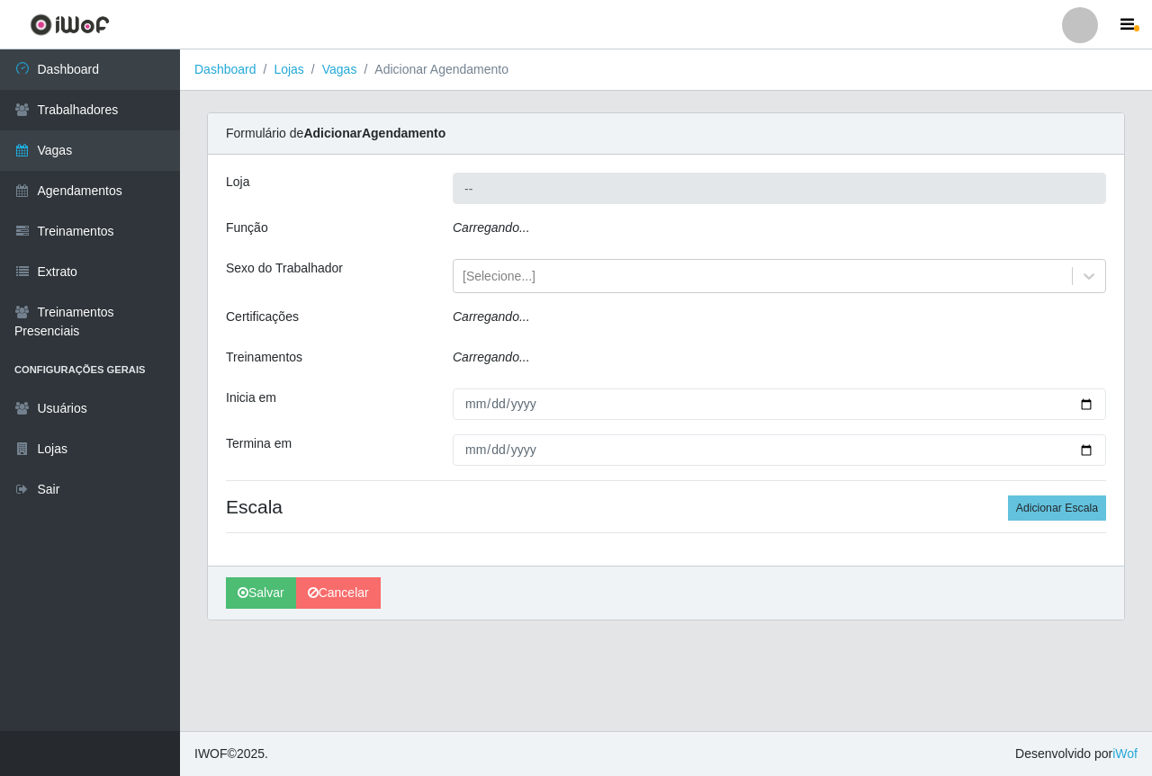
type input "Saullus Supermercados"
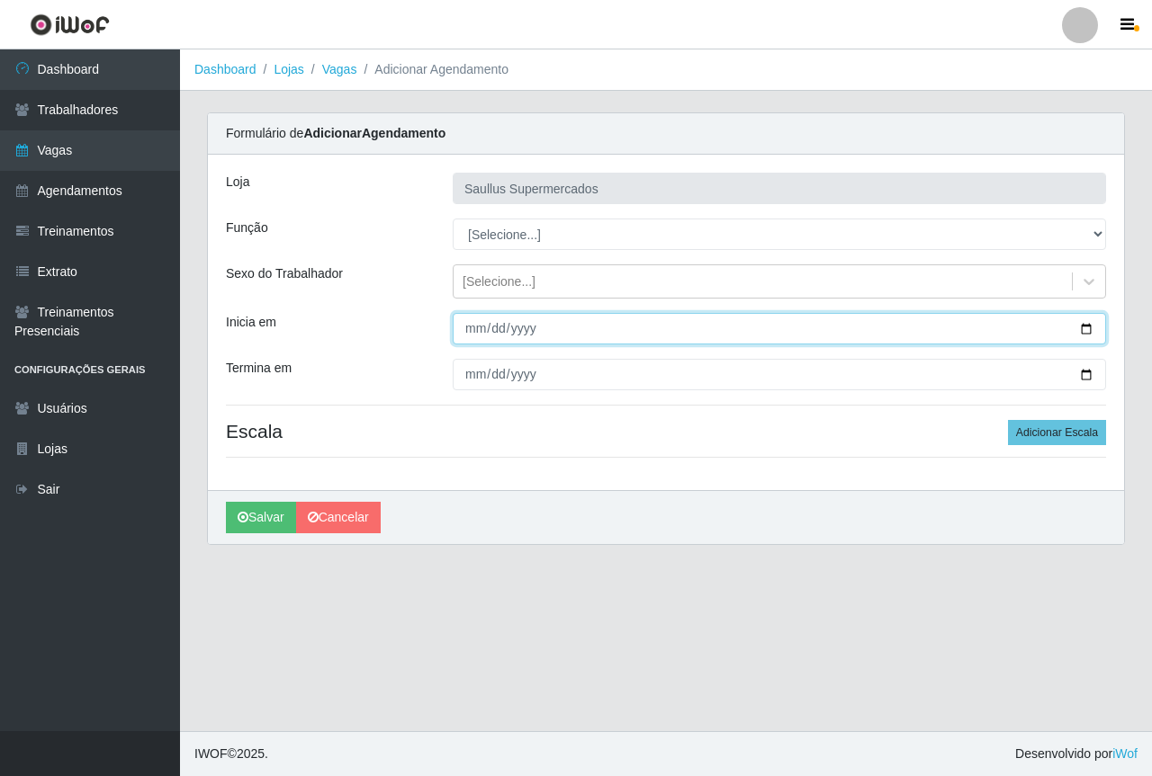
drag, startPoint x: 478, startPoint y: 322, endPoint x: 618, endPoint y: 247, distance: 159.0
click at [477, 323] on input "Inicia em" at bounding box center [779, 328] width 653 height 31
type input "2025-09-16"
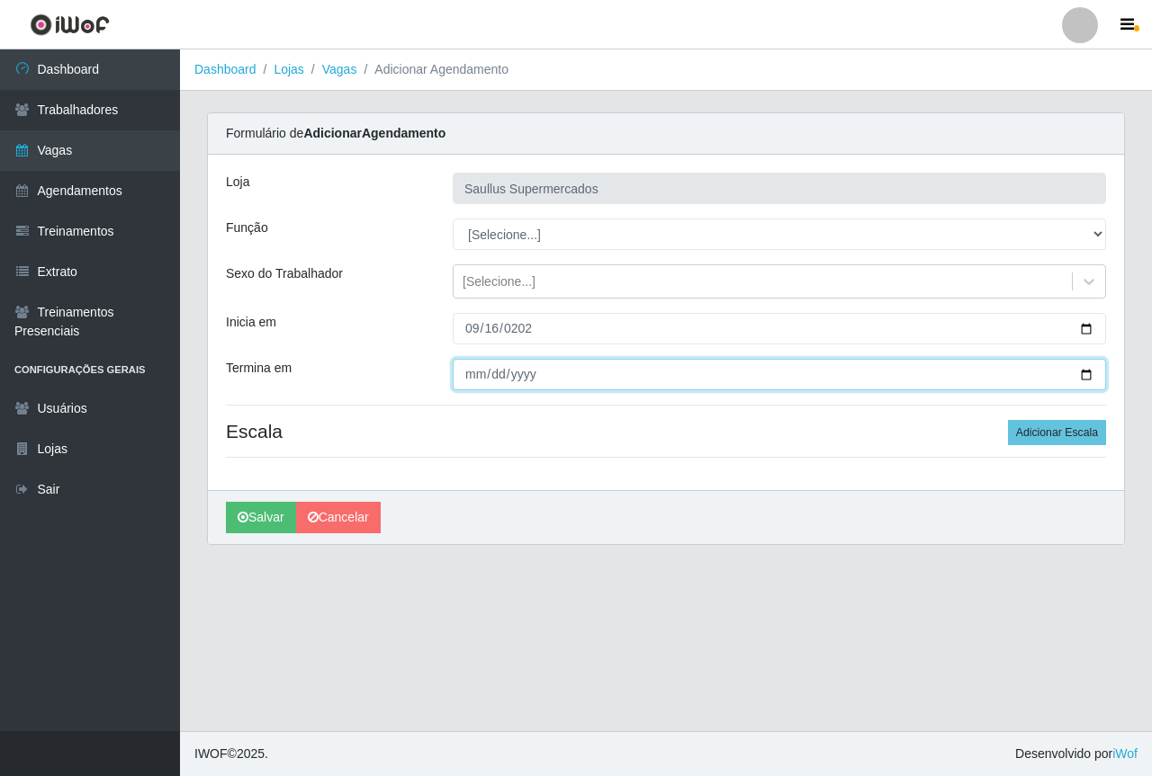
click at [474, 374] on input "Termina em" at bounding box center [779, 374] width 653 height 31
type input "2025-09-24"
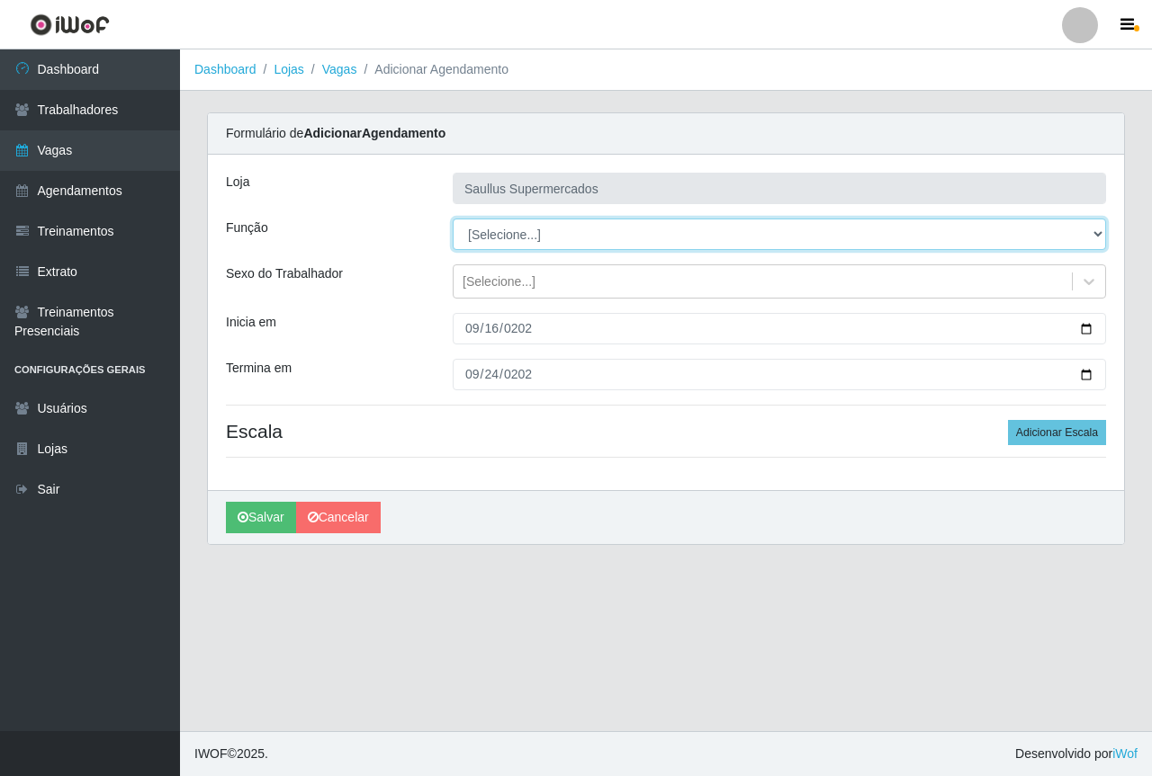
drag, startPoint x: 650, startPoint y: 229, endPoint x: 632, endPoint y: 229, distance: 18.0
click at [650, 229] on select "[Selecione...] ASG ASG + ASG ++ Balconista de Açougue Balconista de Açougue + B…" at bounding box center [779, 234] width 653 height 31
select select "22"
click at [453, 219] on select "[Selecione...] ASG ASG + ASG ++ Balconista de Açougue Balconista de Açougue + B…" at bounding box center [779, 234] width 653 height 31
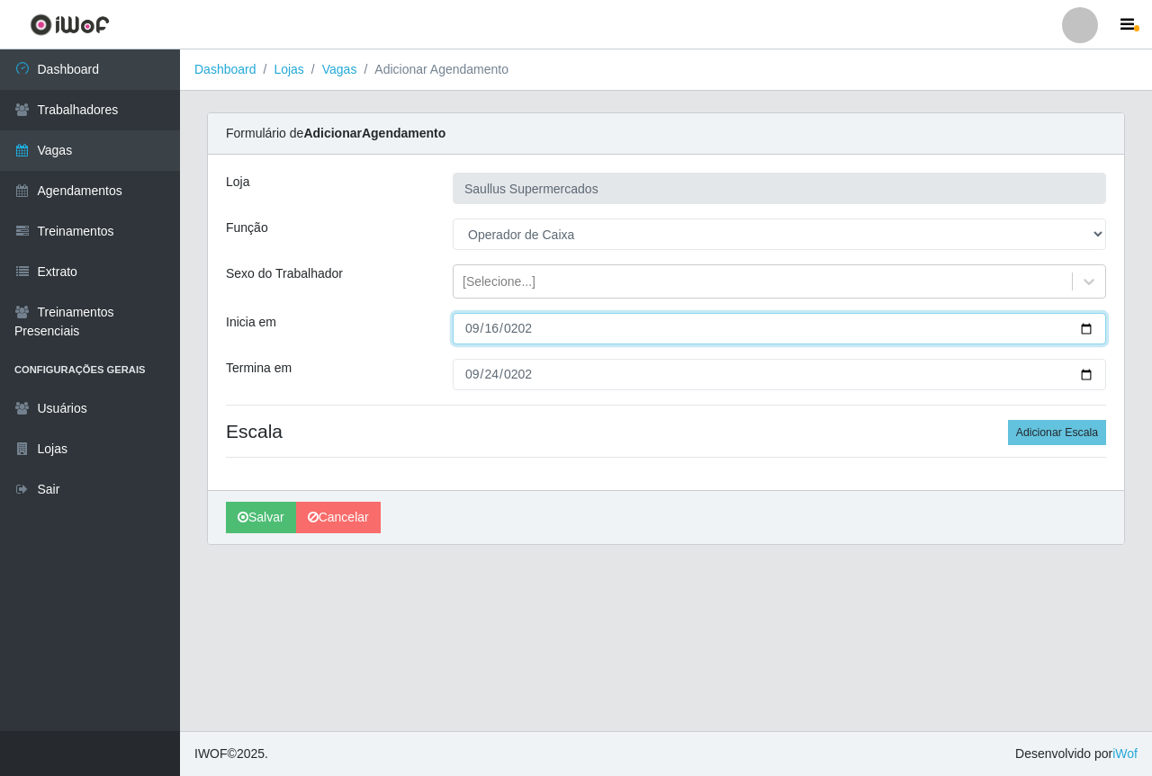
click at [471, 329] on input "2025-09-16" at bounding box center [779, 328] width 653 height 31
type input "2025-09-17"
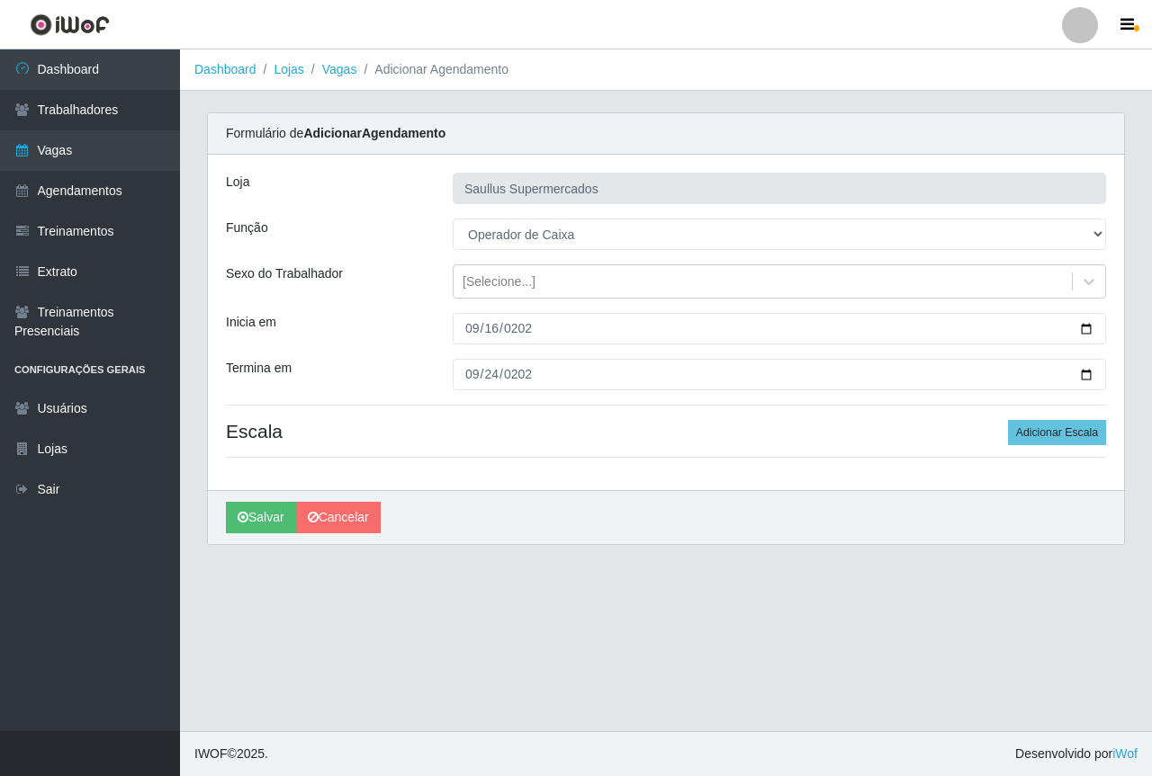
click at [1018, 417] on div "Loja Saullus Supermercados Função [Selecione...] ASG ASG + ASG ++ Balconista de…" at bounding box center [666, 323] width 916 height 336
click at [1022, 434] on button "Adicionar Escala" at bounding box center [1057, 432] width 98 height 25
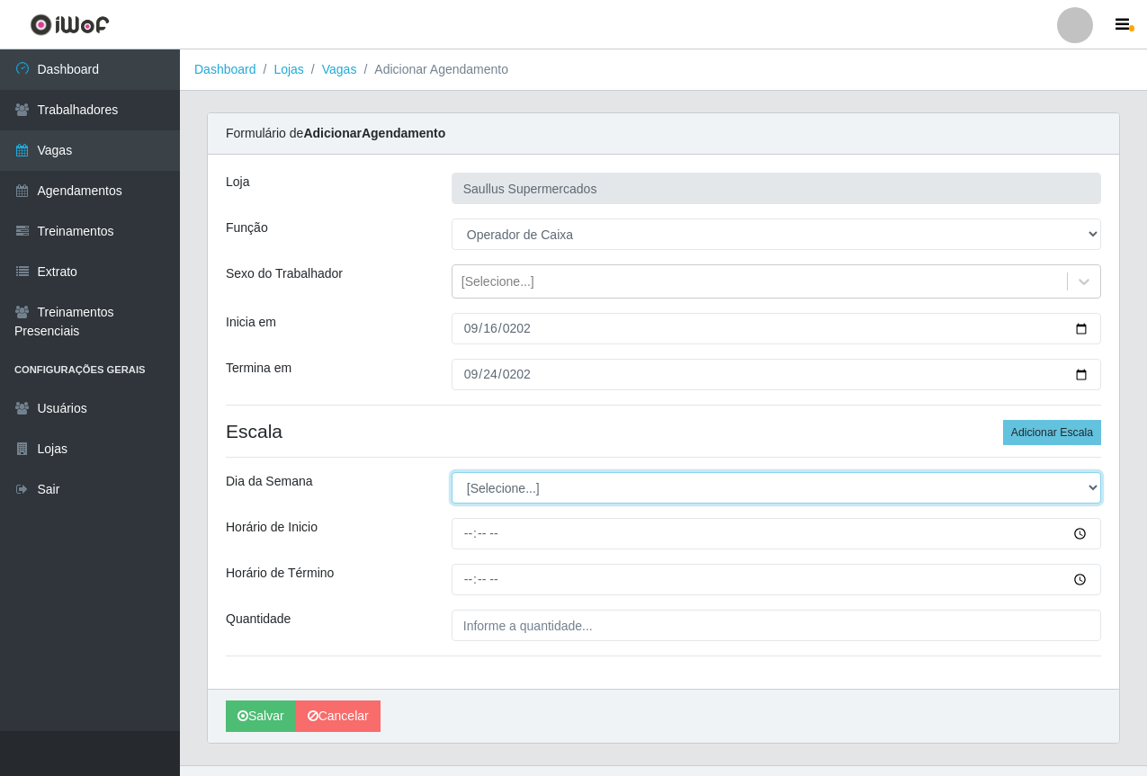
click at [477, 482] on select "[Selecione...] Segunda Terça Quarta Quinta Sexta Sábado Domingo" at bounding box center [777, 487] width 650 height 31
select select "3"
click at [452, 472] on select "[Selecione...] Segunda Terça Quarta Quinta Sexta Sábado Domingo" at bounding box center [777, 487] width 650 height 31
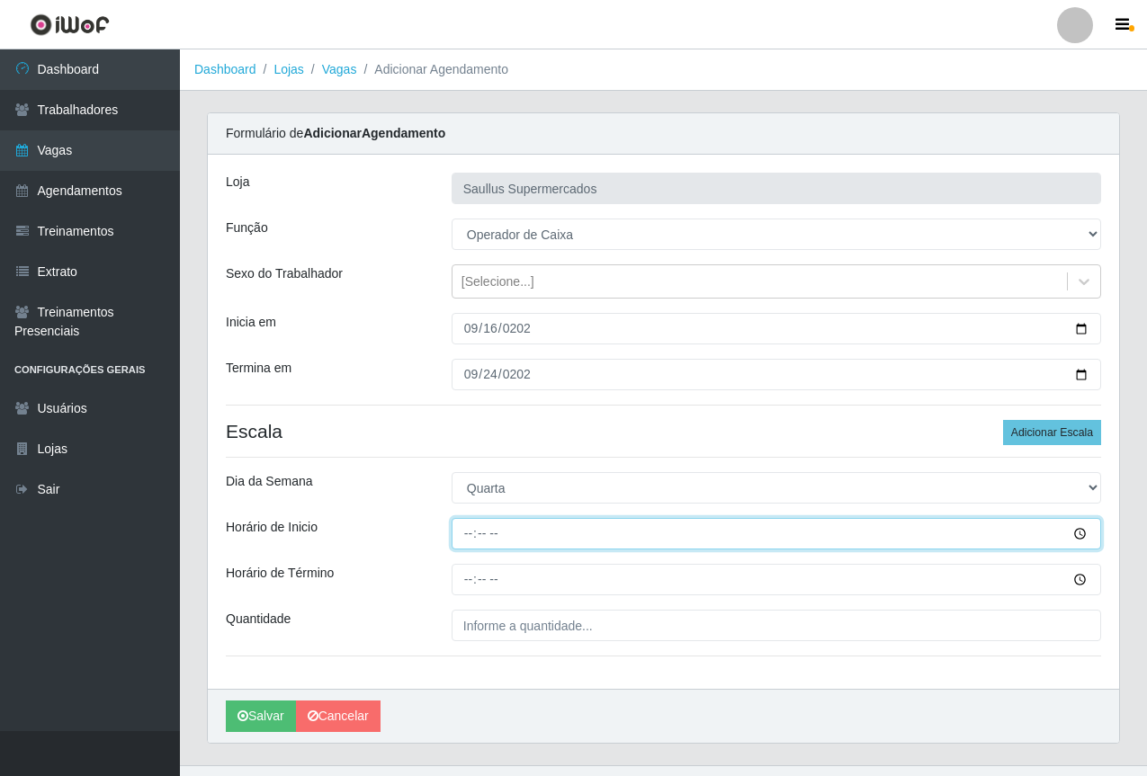
click at [466, 540] on input "Horário de Inicio" at bounding box center [777, 533] width 650 height 31
type input "15:40"
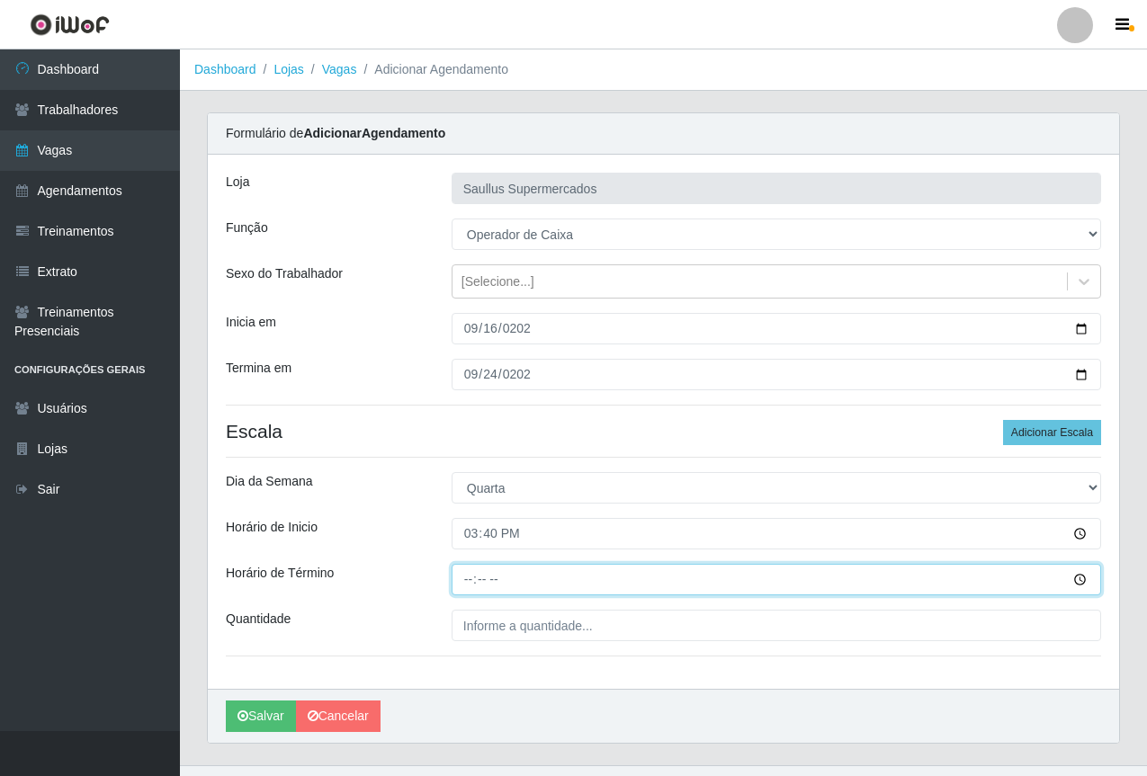
click at [472, 586] on input "Horário de Término" at bounding box center [777, 579] width 650 height 31
type input "21:40"
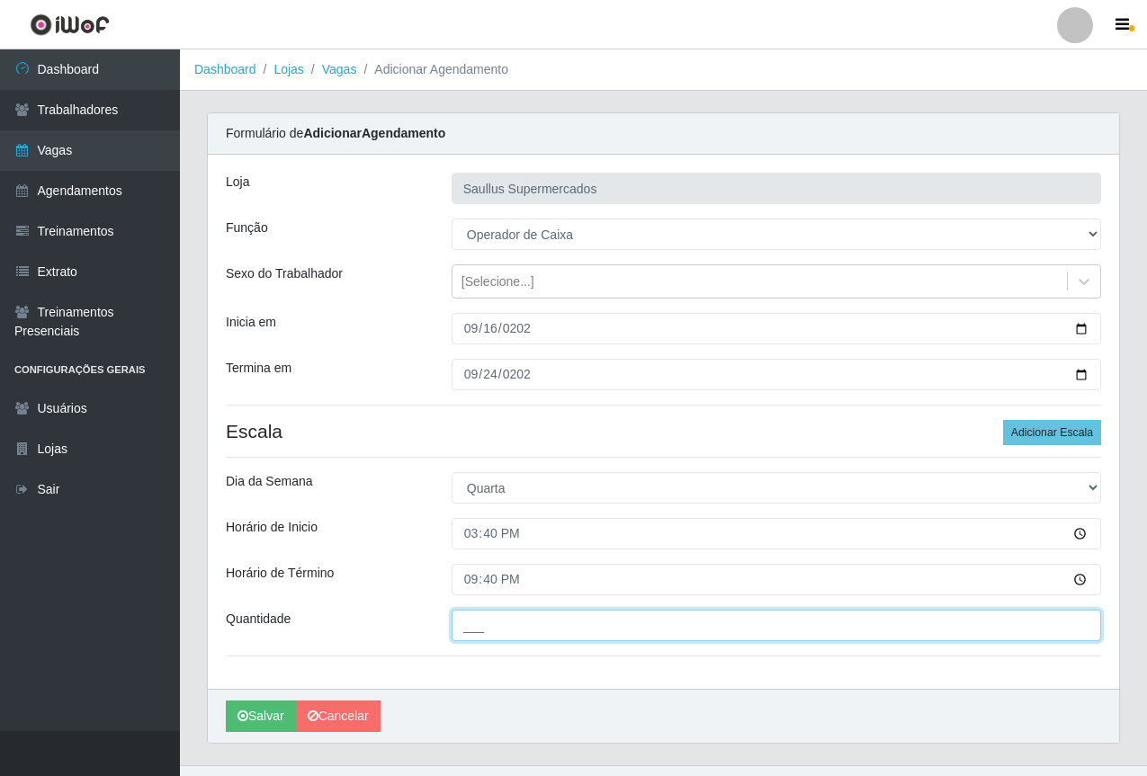
click at [591, 625] on input "___" at bounding box center [777, 625] width 650 height 31
type input "1__"
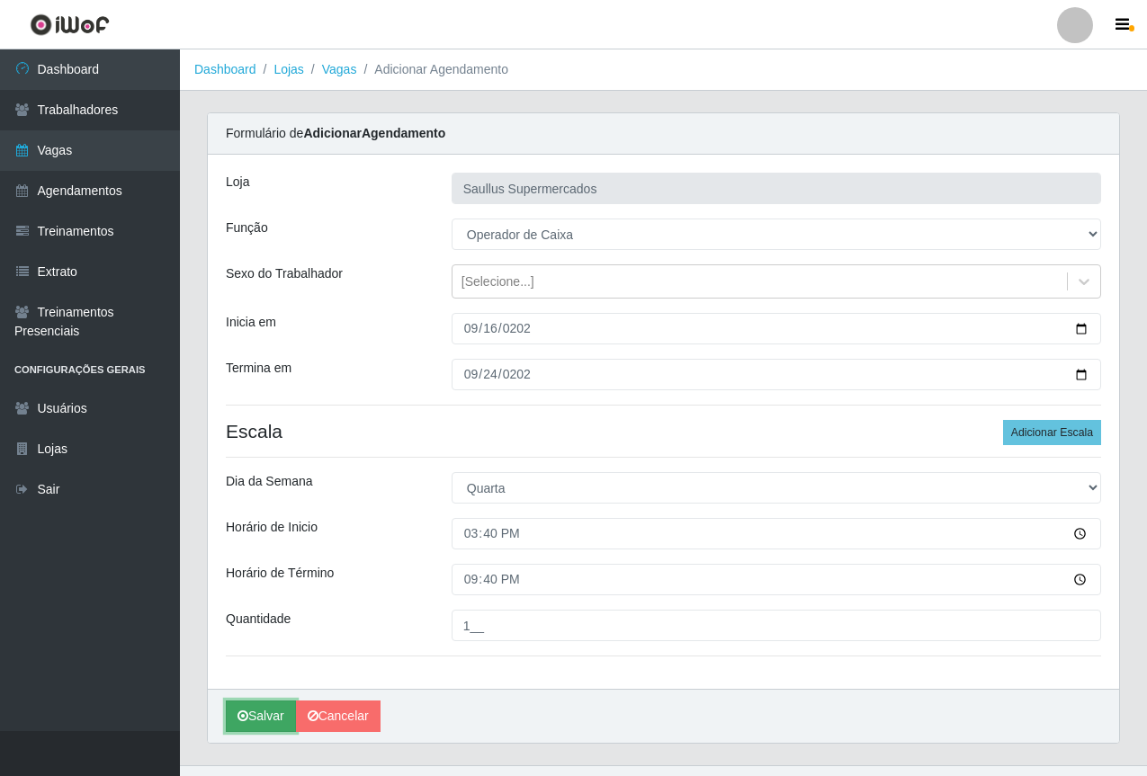
click at [240, 708] on button "Salvar" at bounding box center [261, 716] width 70 height 31
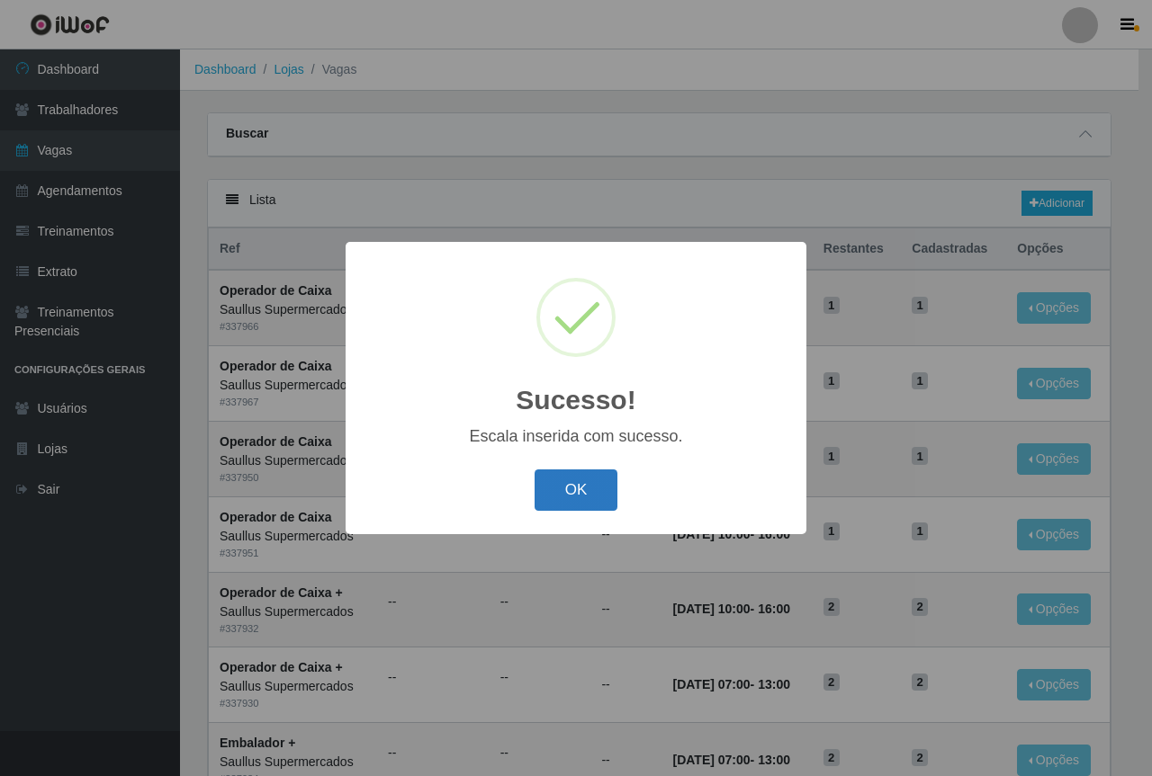
click at [568, 489] on button "OK" at bounding box center [576, 491] width 84 height 42
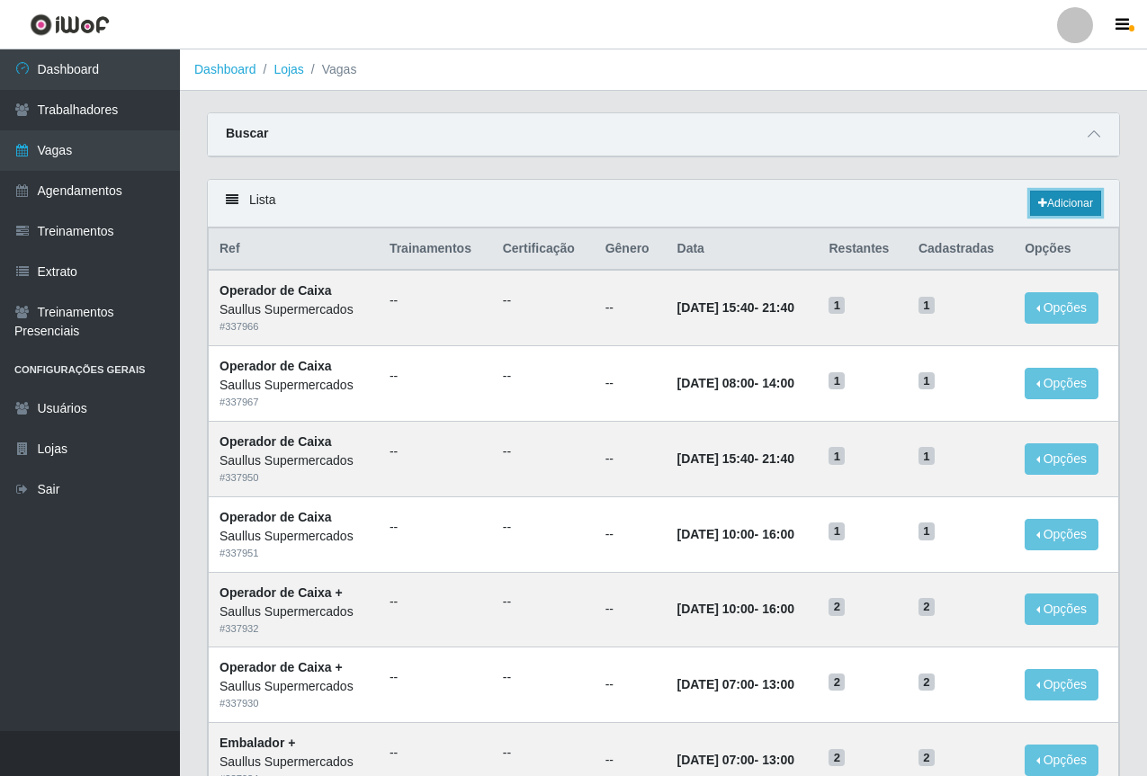
click at [1038, 209] on icon at bounding box center [1042, 203] width 9 height 11
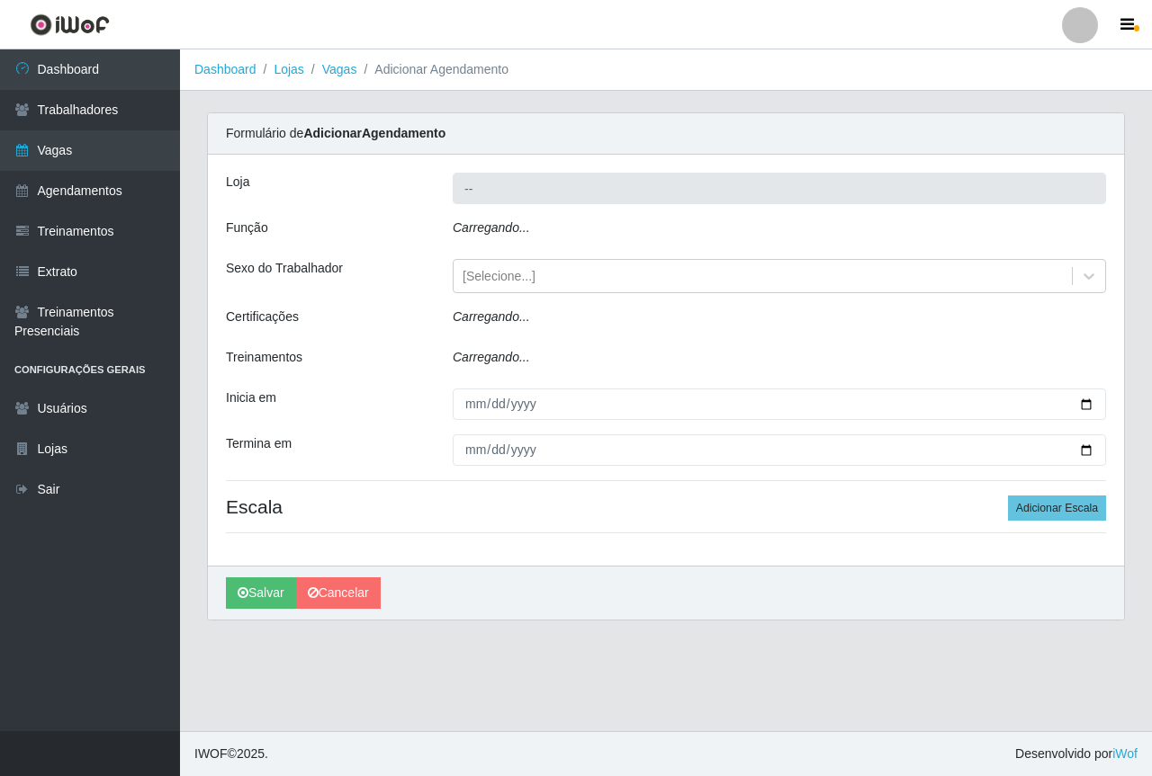
type input "Saullus Supermercados"
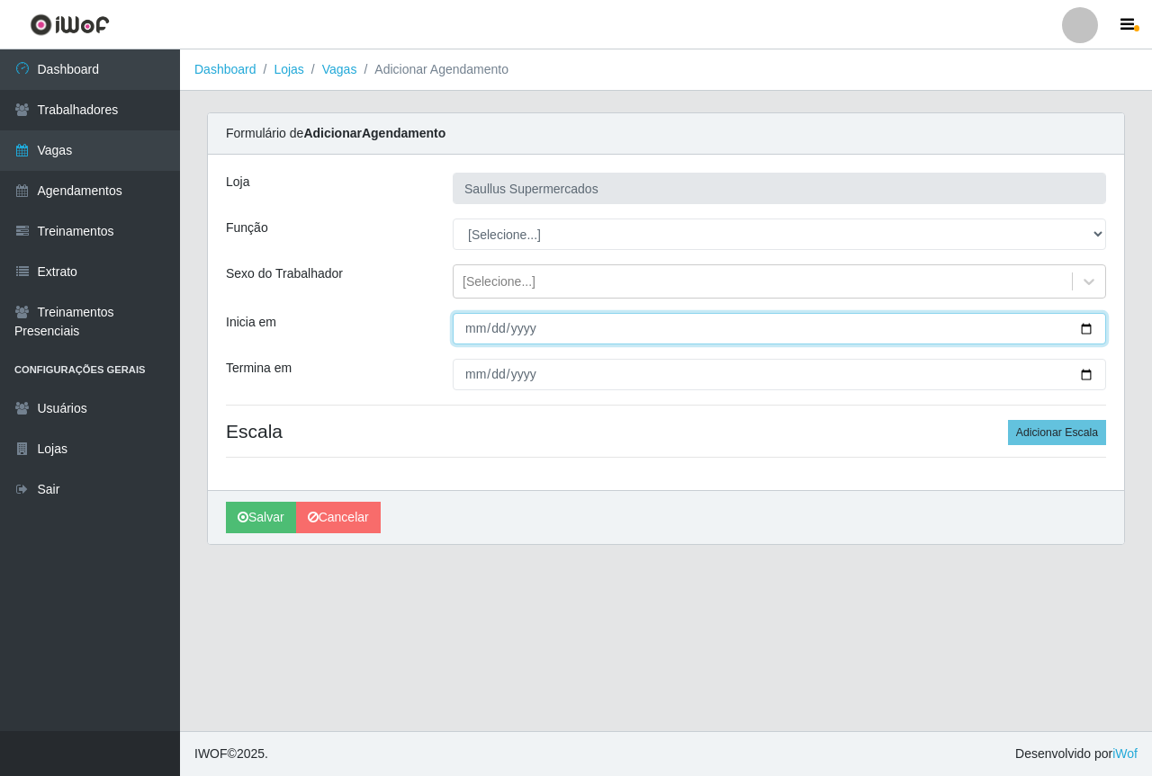
click at [479, 337] on input "Inicia em" at bounding box center [779, 328] width 653 height 31
type input "2025-09-24"
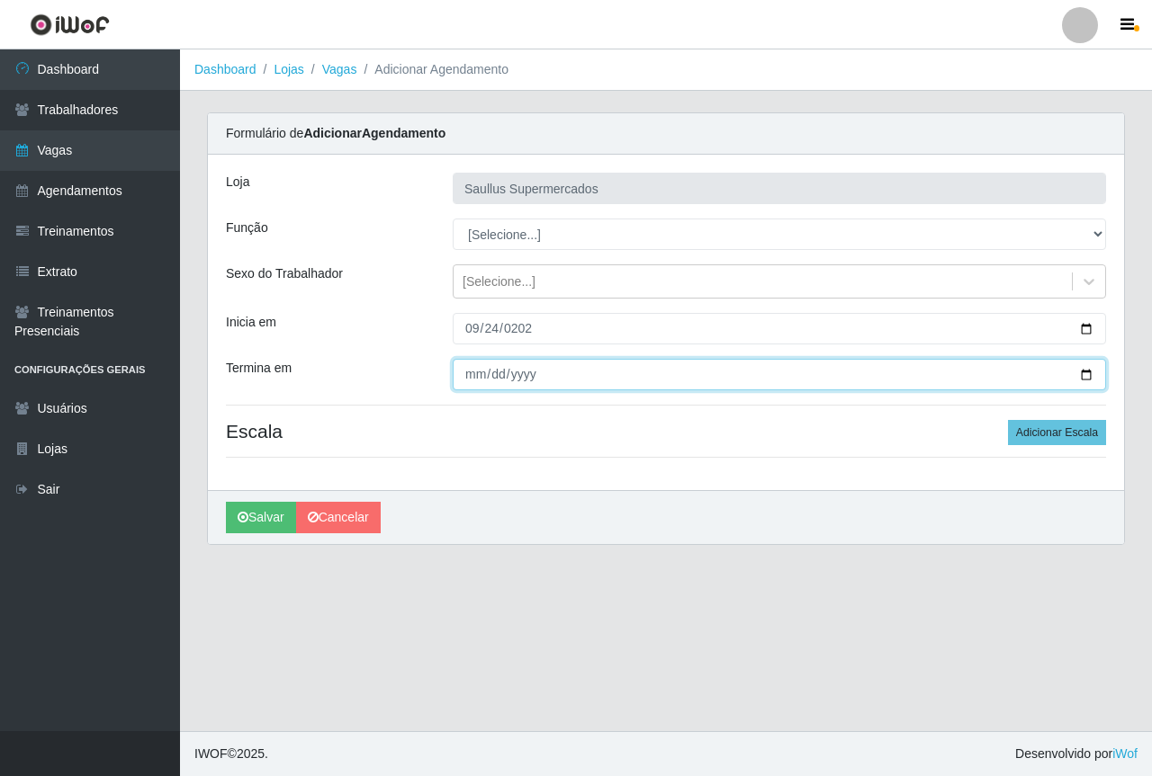
click at [475, 381] on input "Termina em" at bounding box center [779, 374] width 653 height 31
type input "2025-09-24"
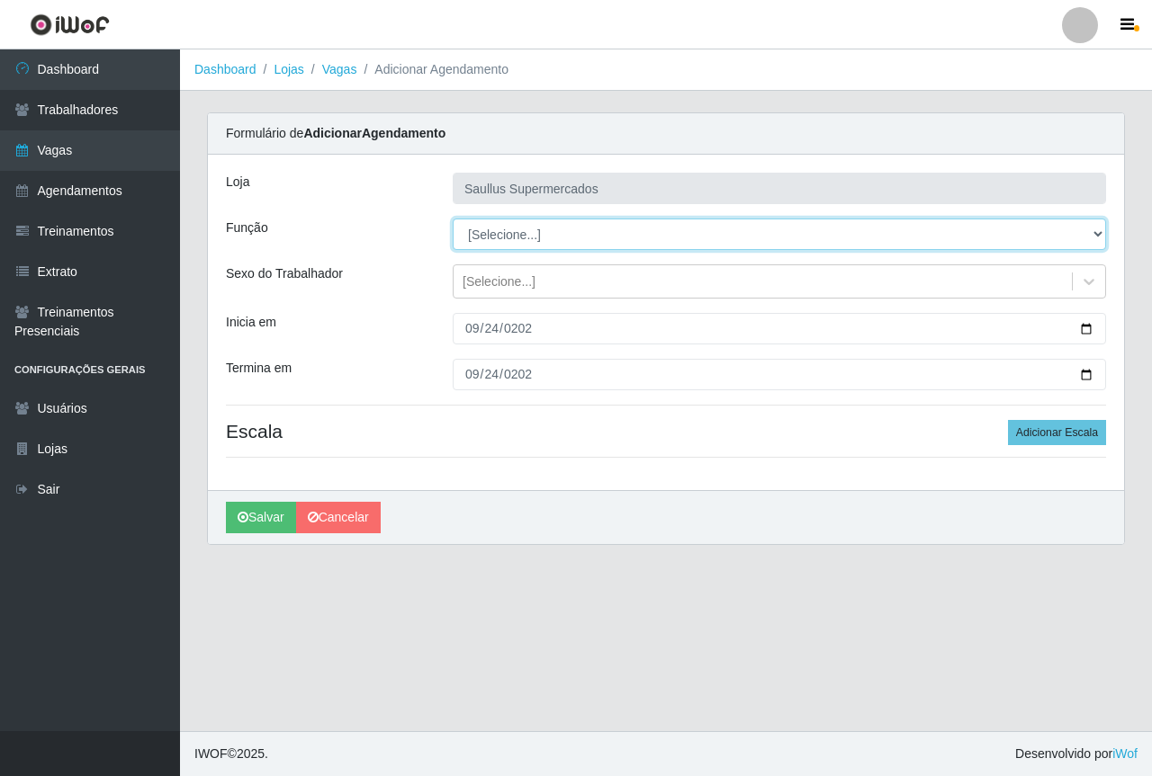
click at [508, 236] on select "[Selecione...] ASG ASG + ASG ++ Balconista de Açougue Balconista de Açougue + B…" at bounding box center [779, 234] width 653 height 31
select select "22"
click at [453, 219] on select "[Selecione...] ASG ASG + ASG ++ Balconista de Açougue Balconista de Açougue + B…" at bounding box center [779, 234] width 653 height 31
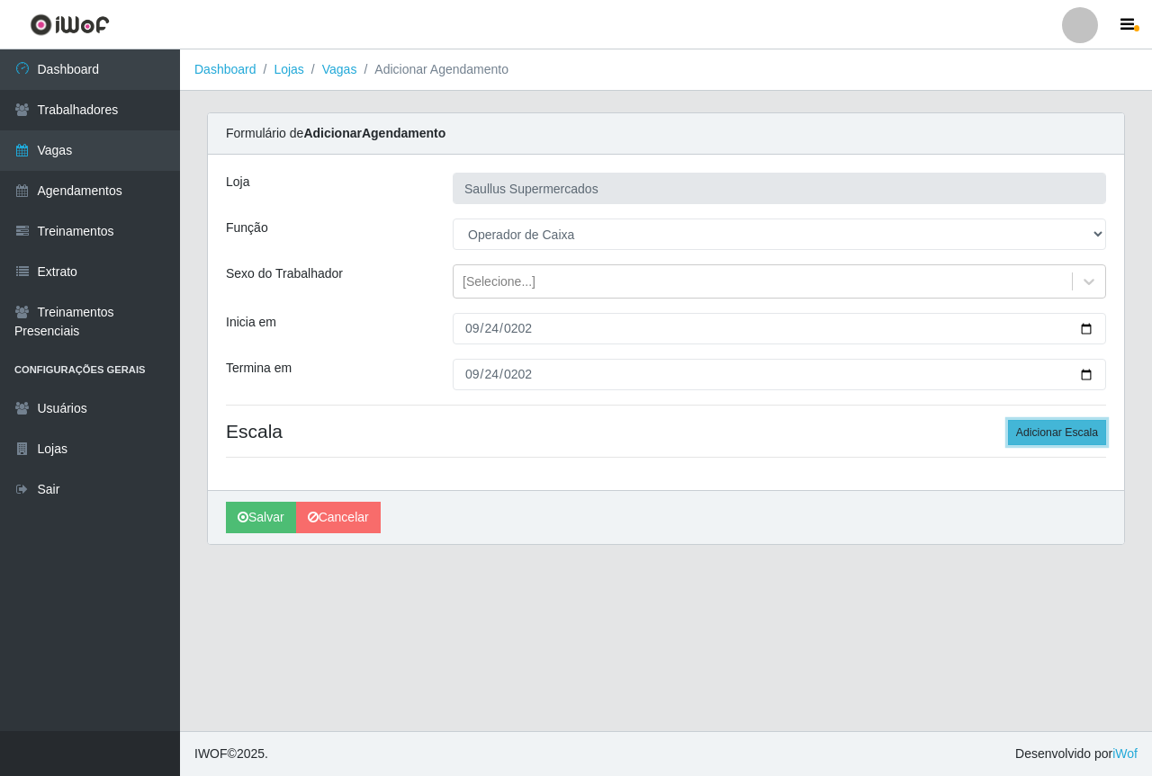
click at [1035, 439] on button "Adicionar Escala" at bounding box center [1057, 432] width 98 height 25
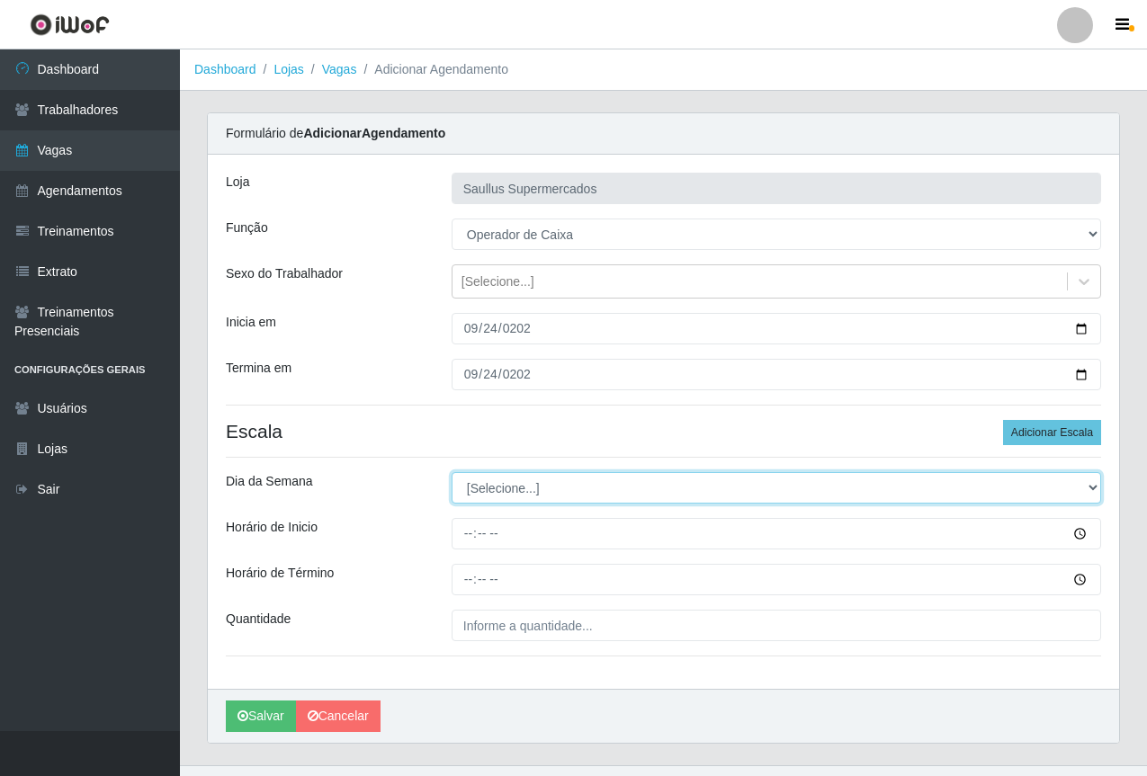
click at [542, 496] on select "[Selecione...] Segunda Terça Quarta Quinta Sexta Sábado Domingo" at bounding box center [777, 487] width 650 height 31
select select "3"
click at [452, 472] on select "[Selecione...] Segunda Terça Quarta Quinta Sexta Sábado Domingo" at bounding box center [777, 487] width 650 height 31
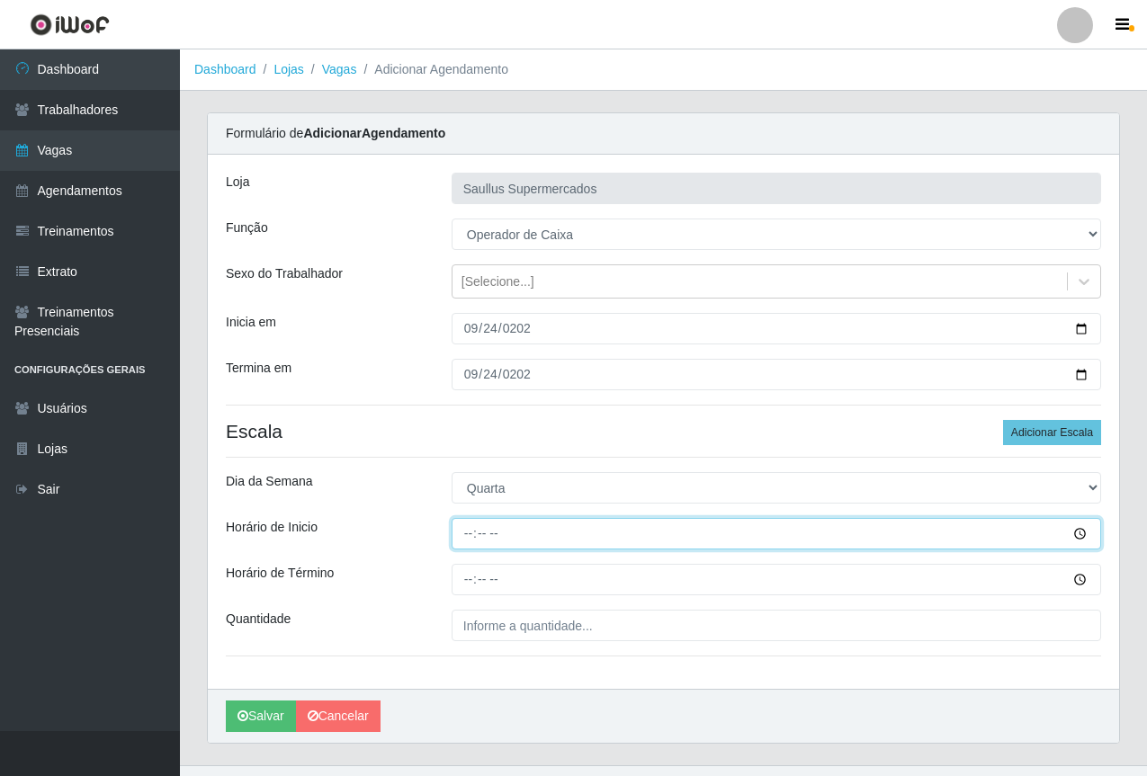
click at [465, 534] on input "Horário de Inicio" at bounding box center [777, 533] width 650 height 31
type input "08:00"
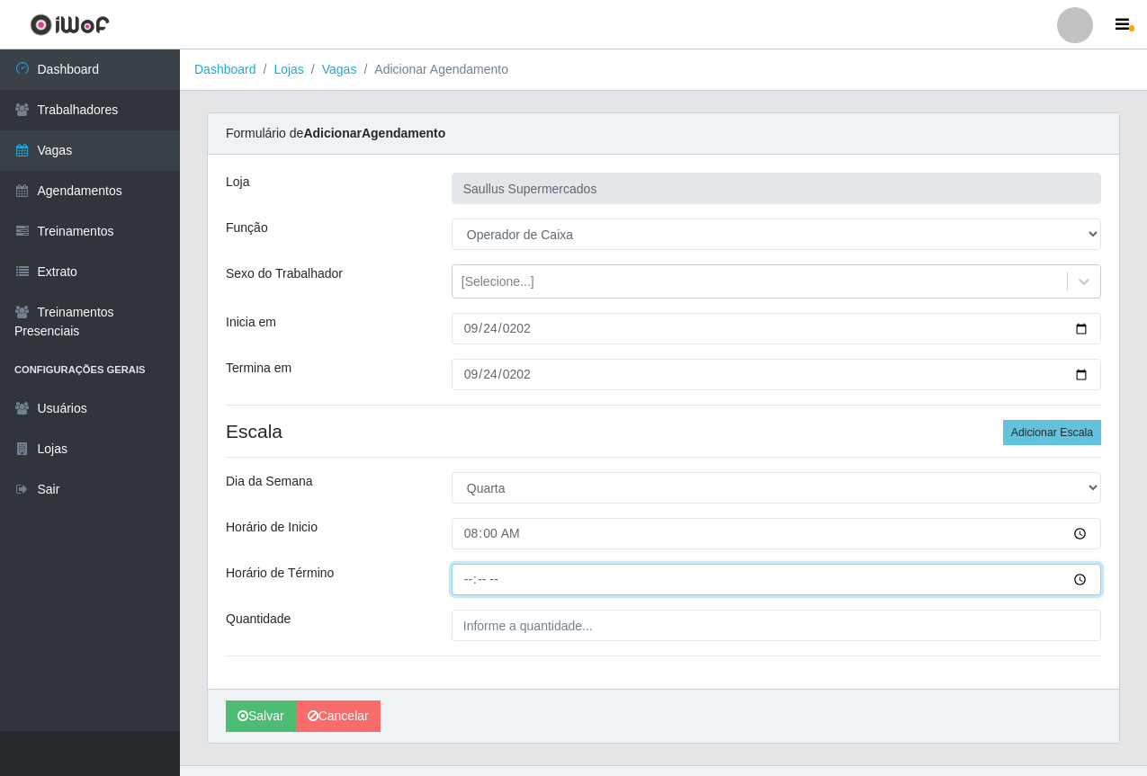
click at [471, 578] on input "Horário de Término" at bounding box center [777, 579] width 650 height 31
type input "14:00"
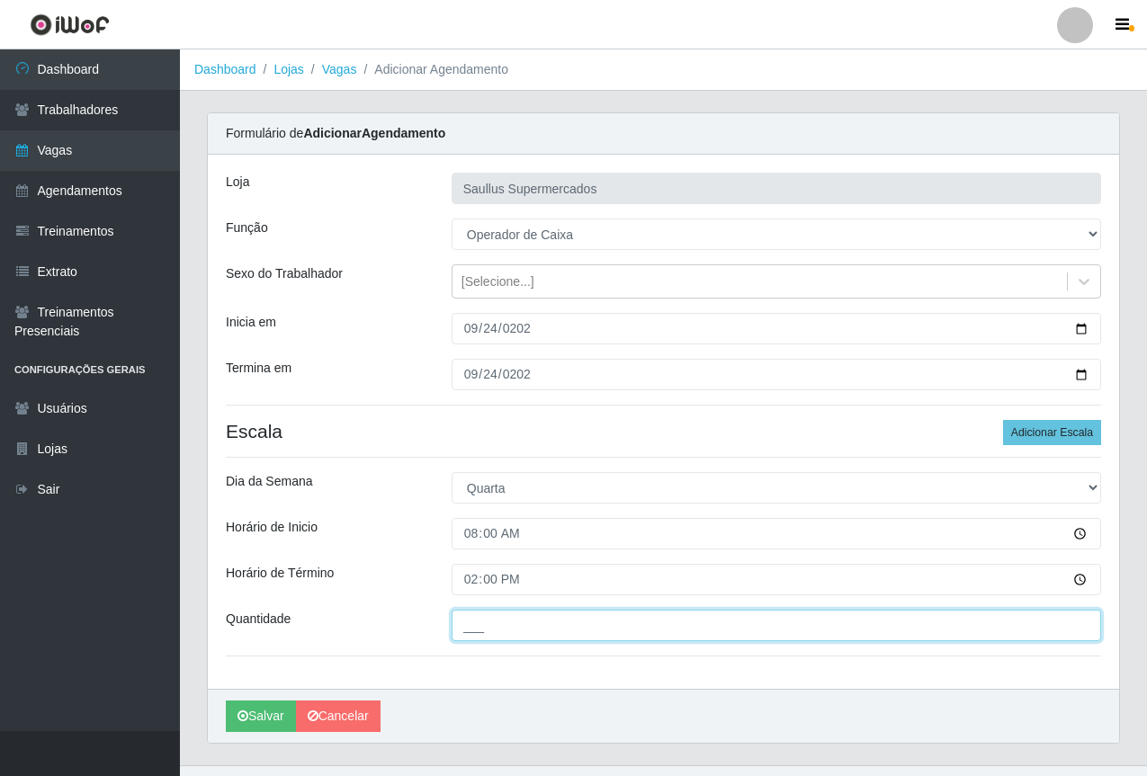
click at [507, 617] on input "___" at bounding box center [777, 625] width 650 height 31
type input "1__"
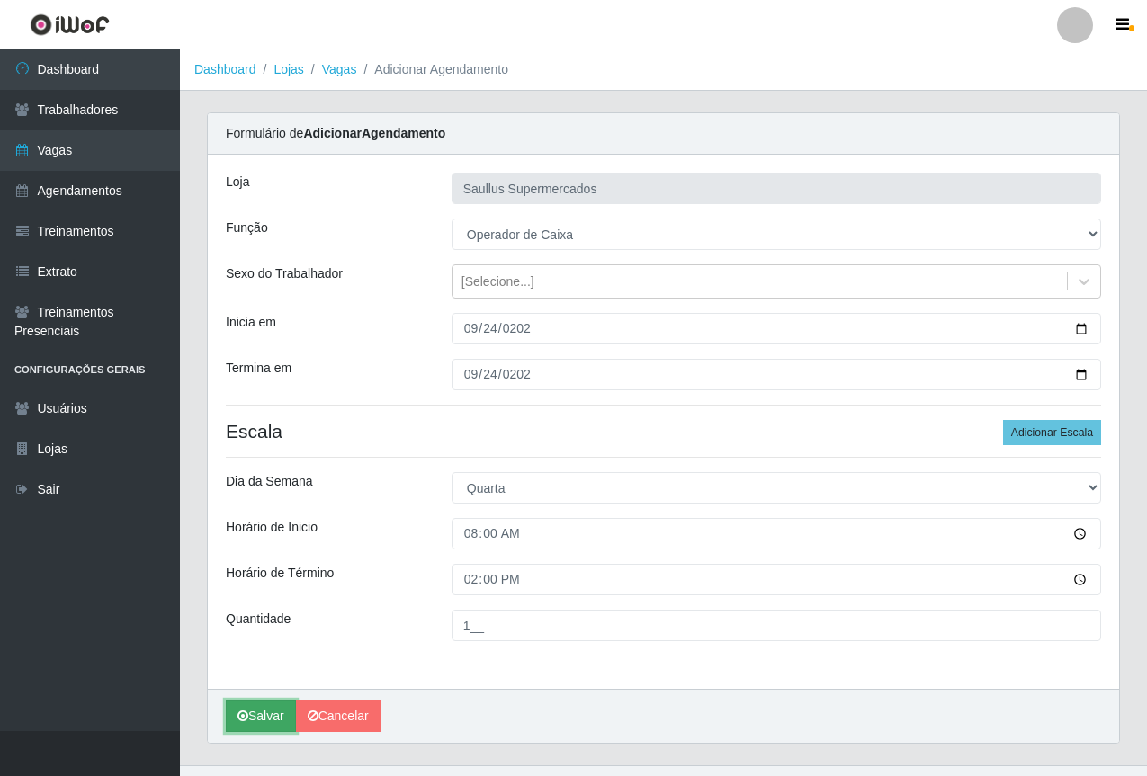
click at [264, 714] on button "Salvar" at bounding box center [261, 716] width 70 height 31
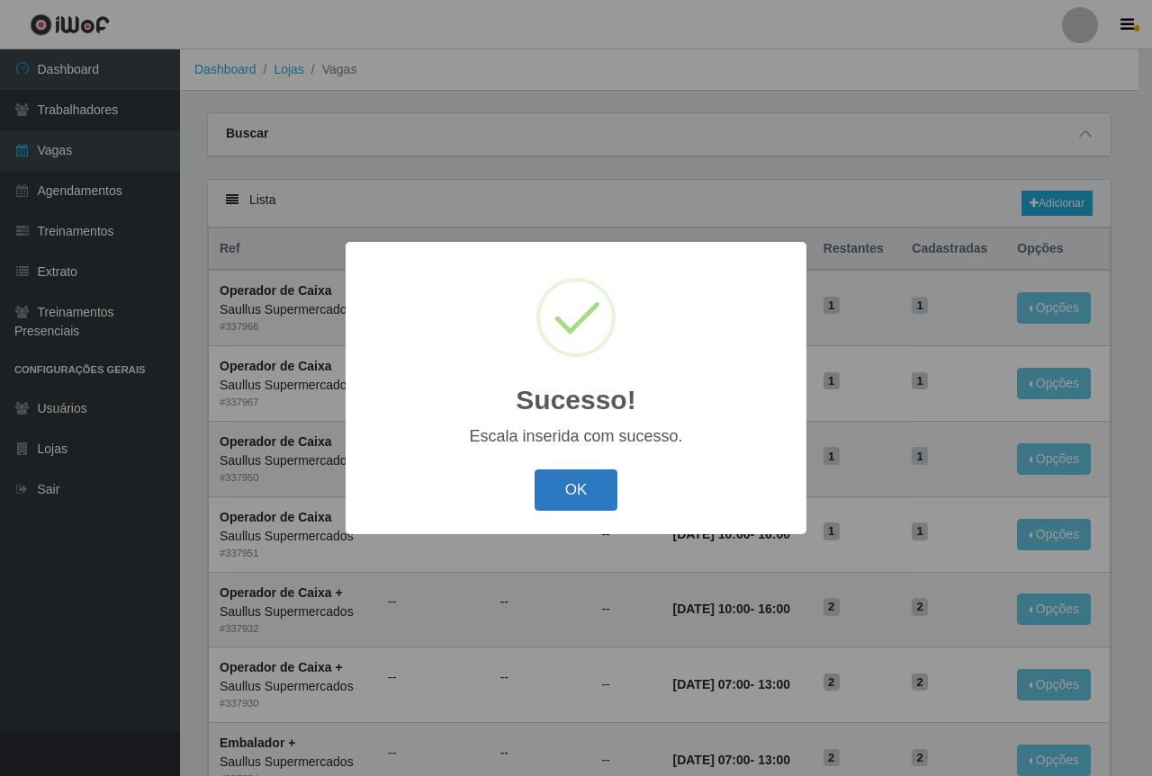
click at [577, 494] on button "OK" at bounding box center [576, 491] width 84 height 42
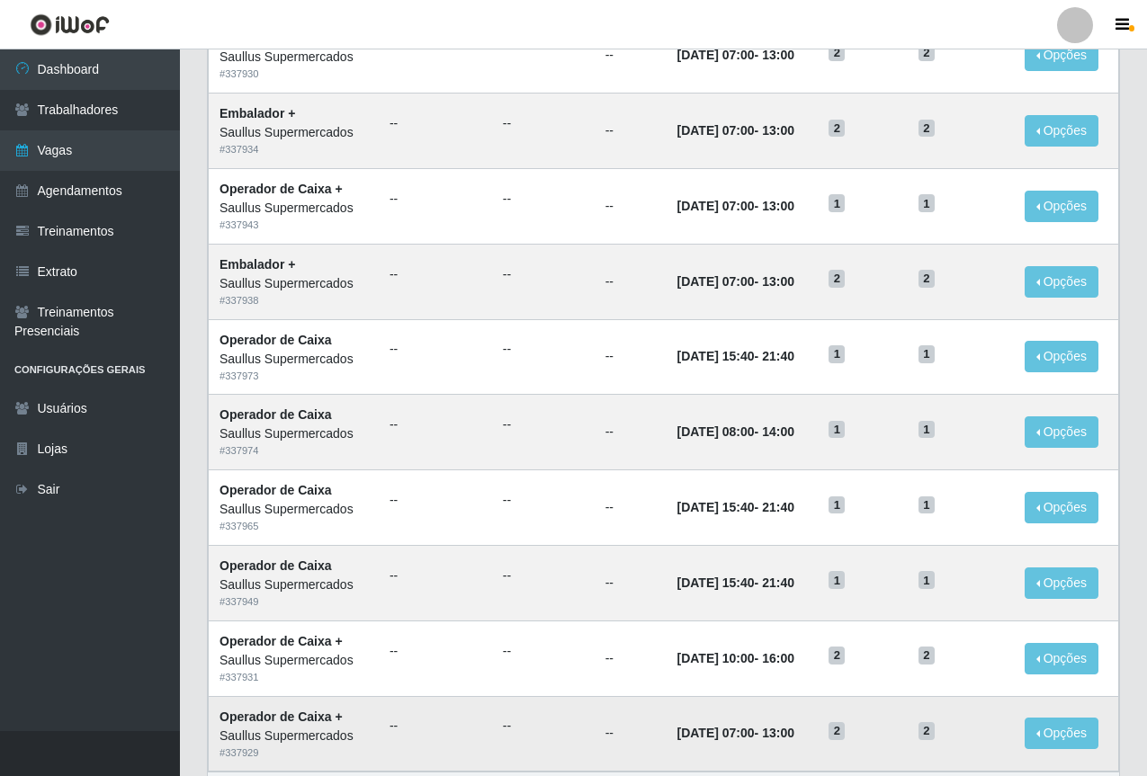
scroll to position [748, 0]
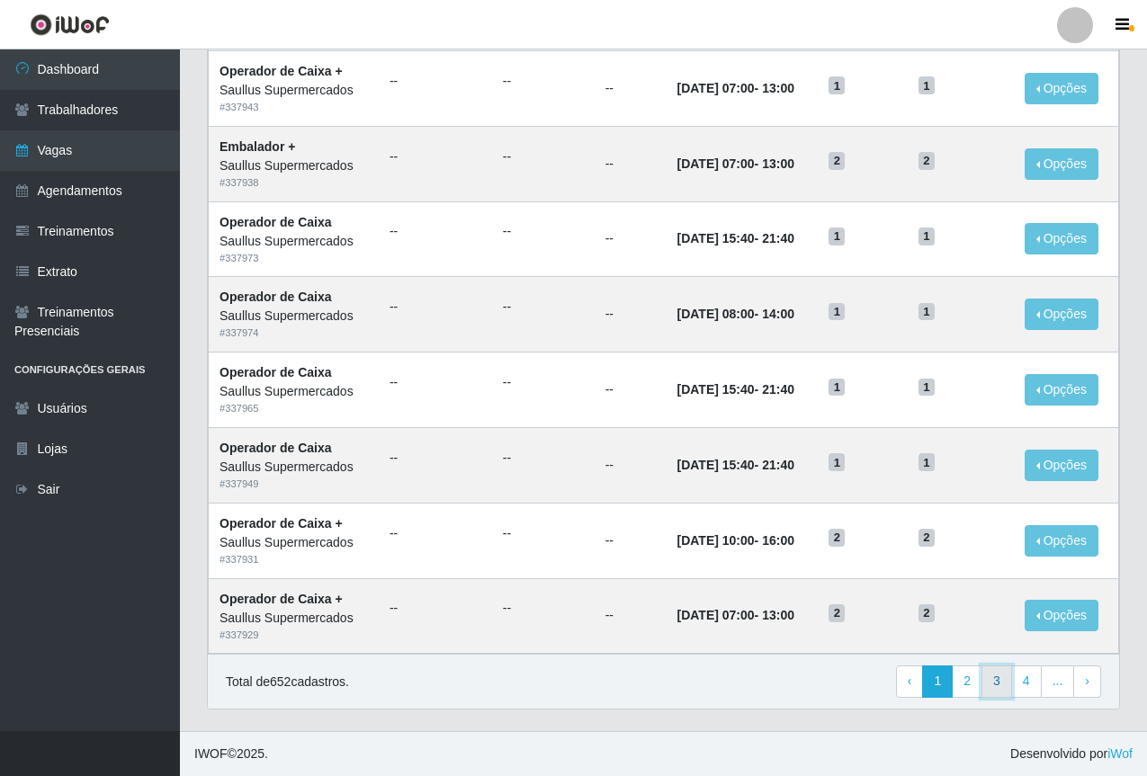
click at [997, 681] on link "3" at bounding box center [996, 682] width 31 height 32
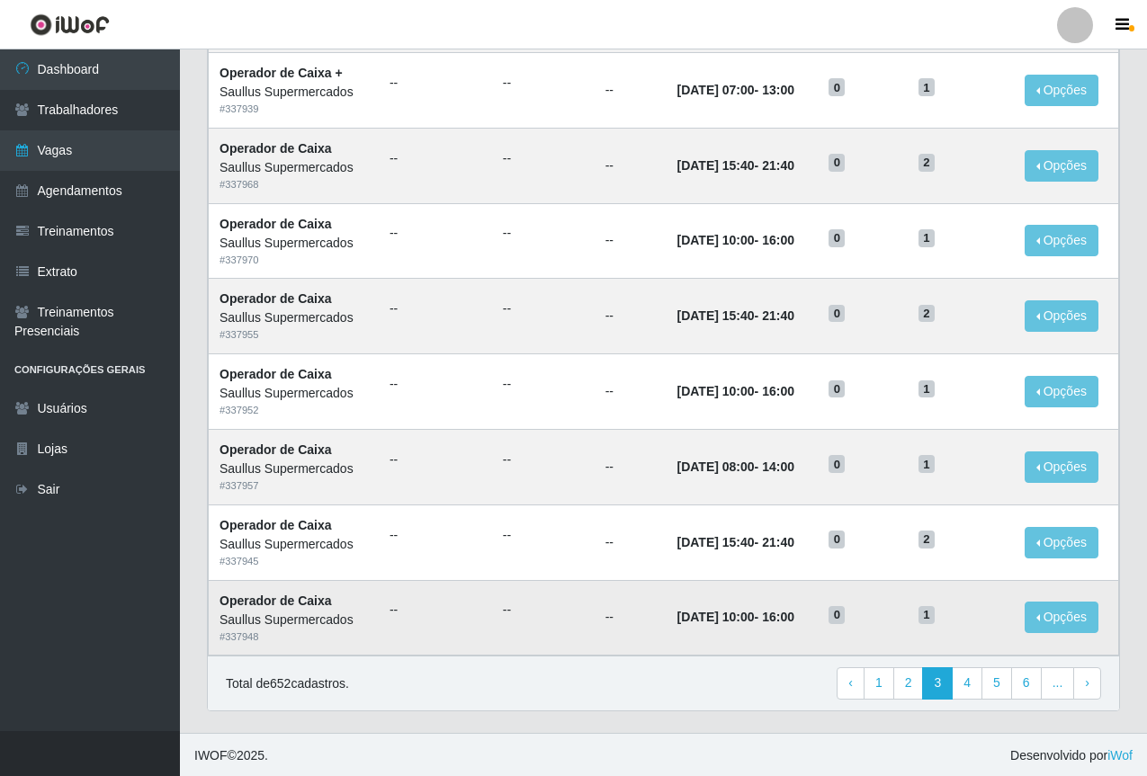
scroll to position [748, 0]
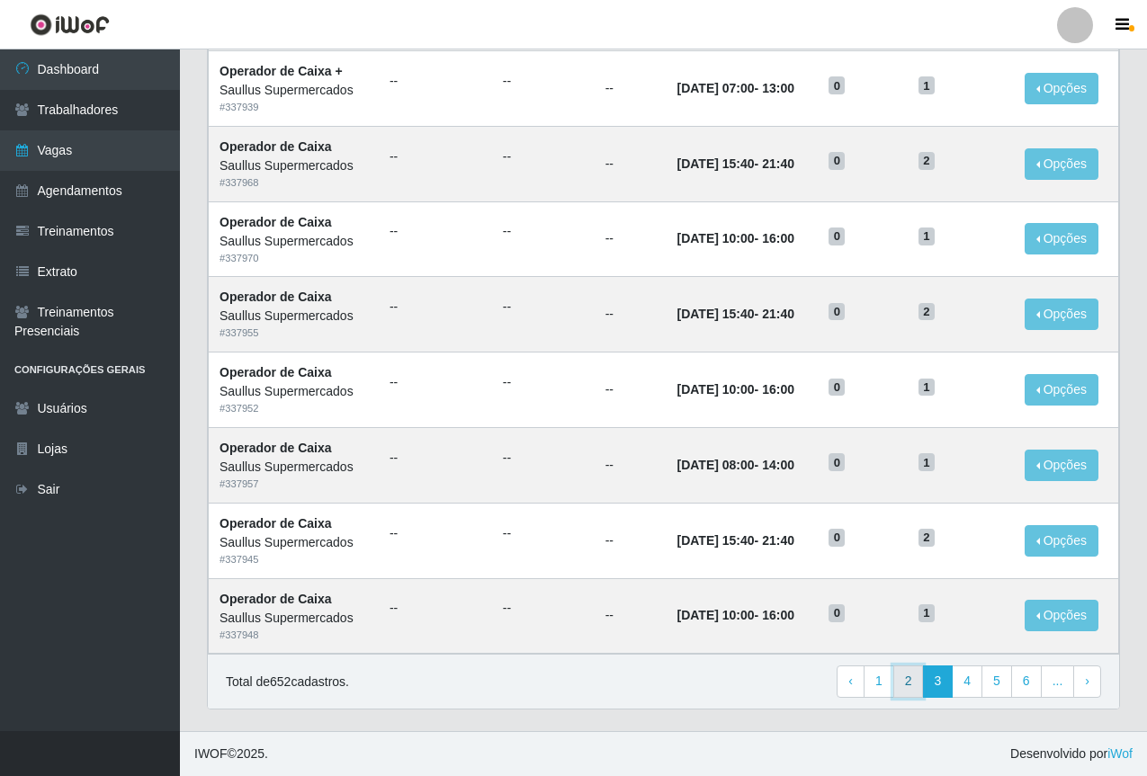
click at [914, 686] on link "2" at bounding box center [908, 682] width 31 height 32
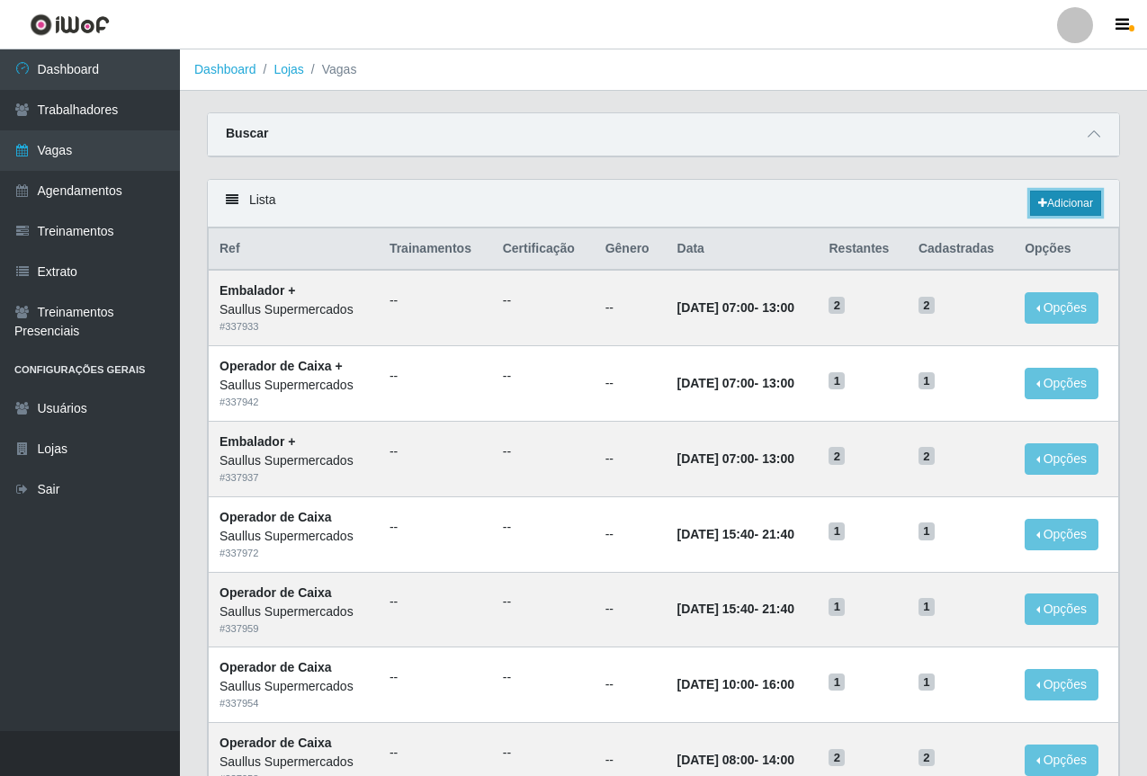
click at [1034, 209] on link "Adicionar" at bounding box center [1065, 203] width 71 height 25
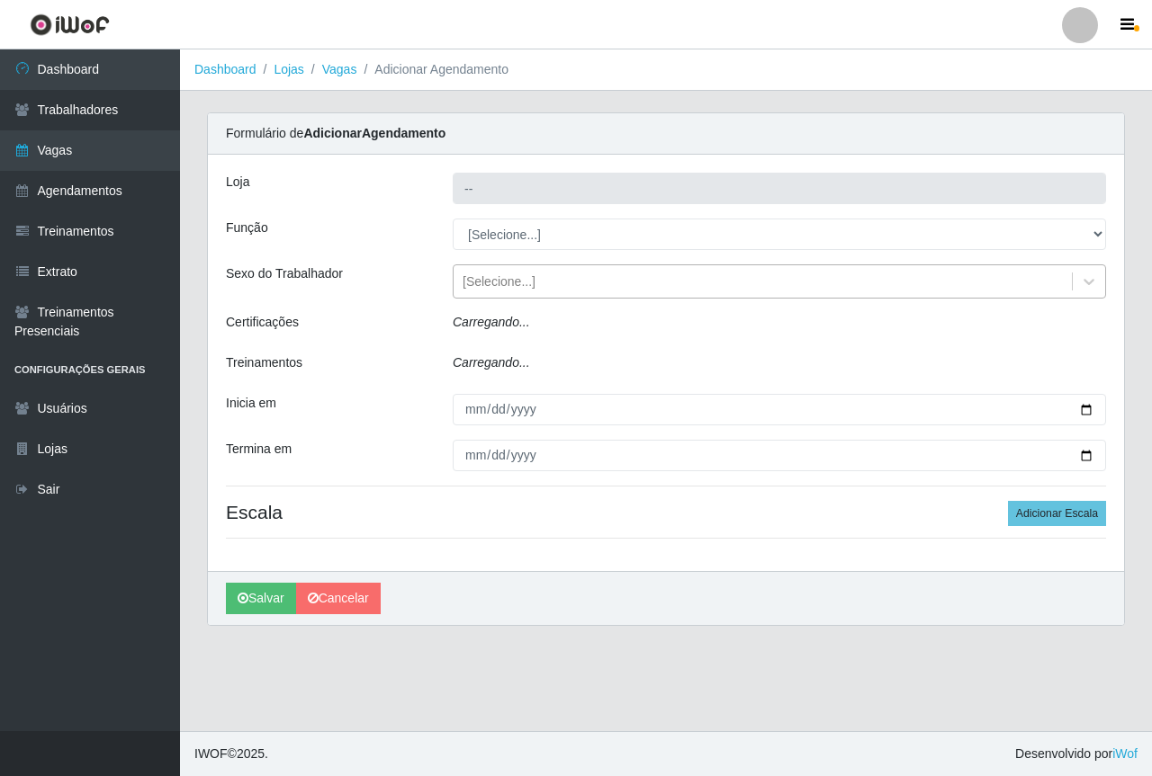
type input "Saullus Supermercados"
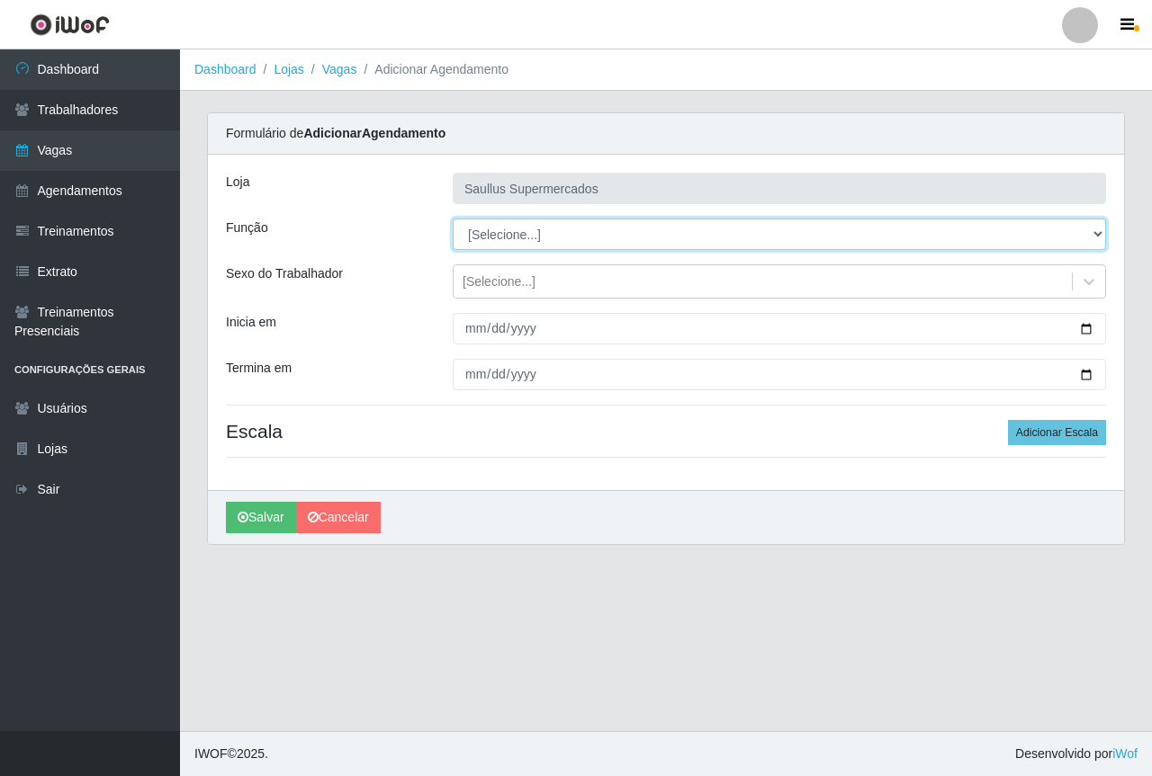
click at [610, 237] on select "[Selecione...] ASG ASG + ASG ++ Balconista de Açougue Balconista de Açougue + B…" at bounding box center [779, 234] width 653 height 31
select select "22"
click at [453, 219] on select "[Selecione...] ASG ASG + ASG ++ Balconista de Açougue Balconista de Açougue + B…" at bounding box center [779, 234] width 653 height 31
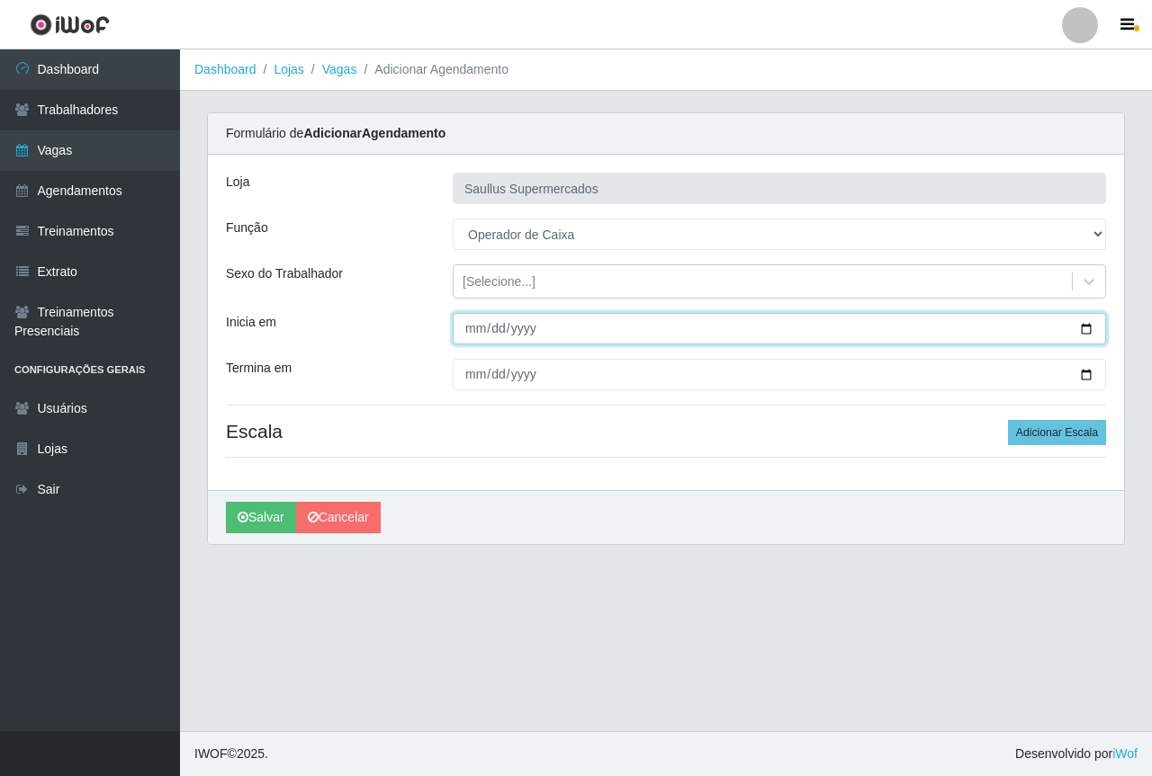
click at [469, 320] on input "Inicia em" at bounding box center [779, 328] width 653 height 31
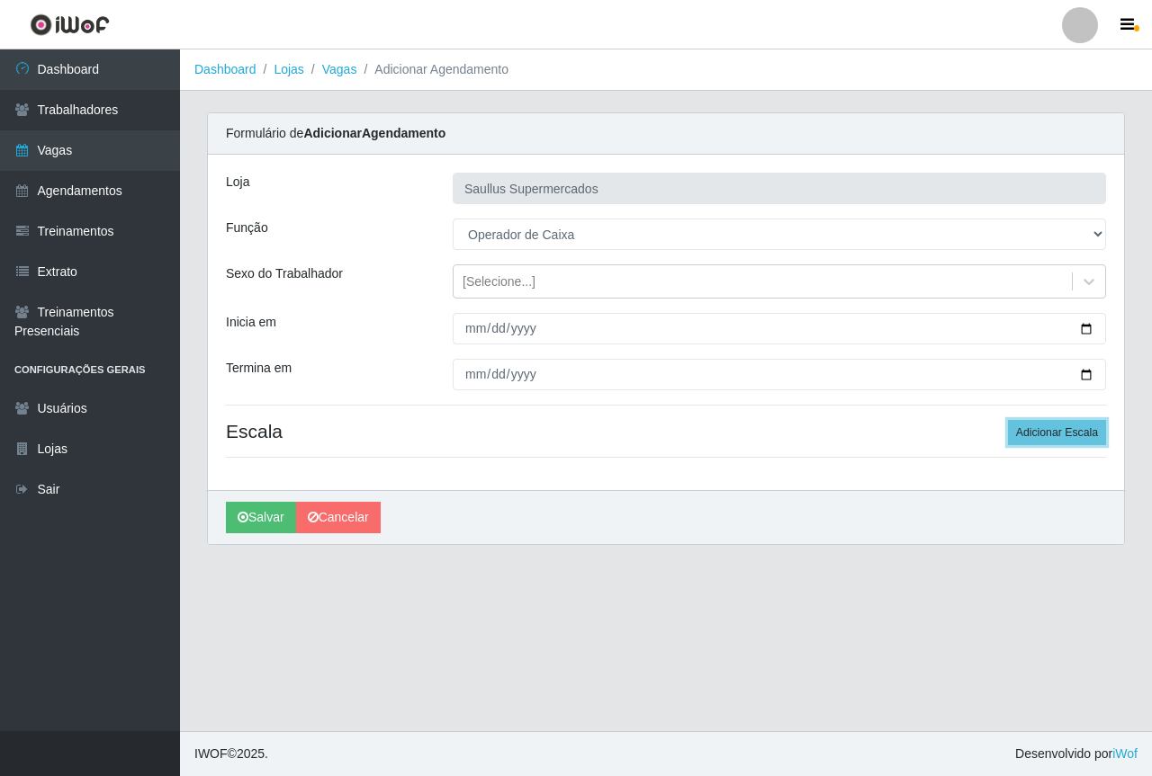
drag, startPoint x: 1032, startPoint y: 432, endPoint x: 977, endPoint y: 426, distance: 55.2
click at [1025, 431] on button "Adicionar Escala" at bounding box center [1057, 432] width 98 height 25
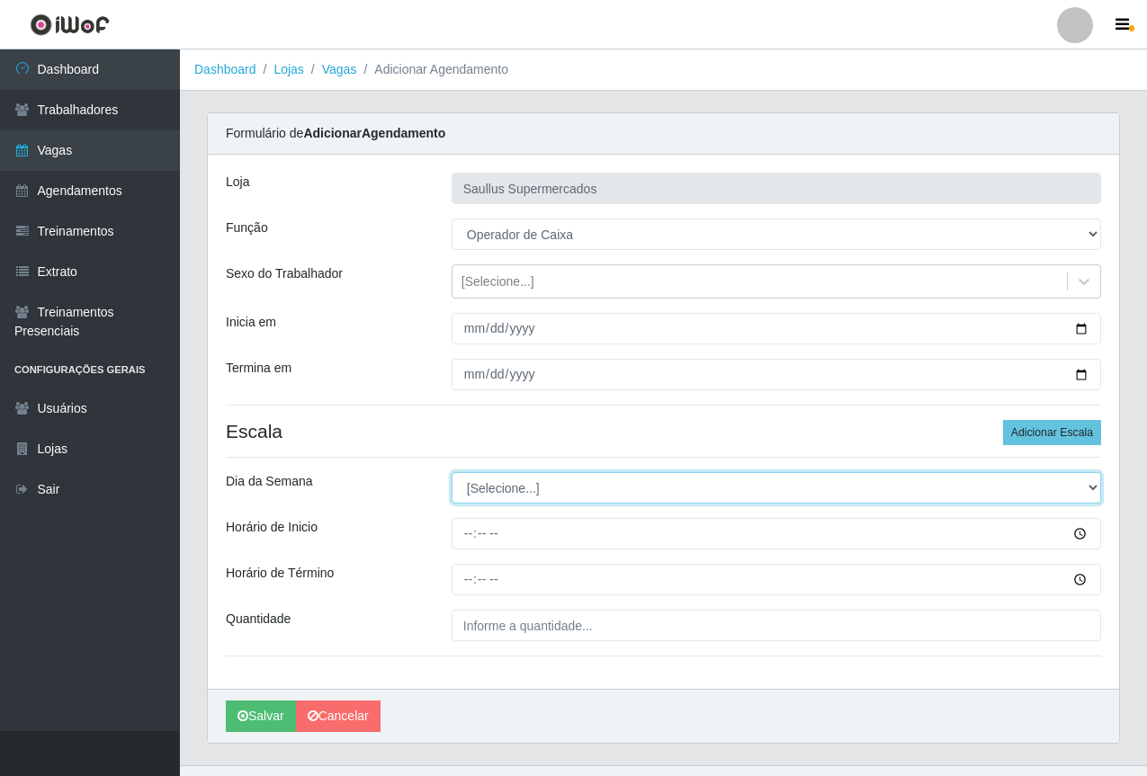
drag, startPoint x: 533, startPoint y: 488, endPoint x: 524, endPoint y: 503, distance: 17.0
click at [532, 488] on select "[Selecione...] Segunda Terça Quarta Quinta Sexta Sábado Domingo" at bounding box center [777, 487] width 650 height 31
select select "4"
click at [452, 472] on select "[Selecione...] Segunda Terça Quarta Quinta Sexta Sábado Domingo" at bounding box center [777, 487] width 650 height 31
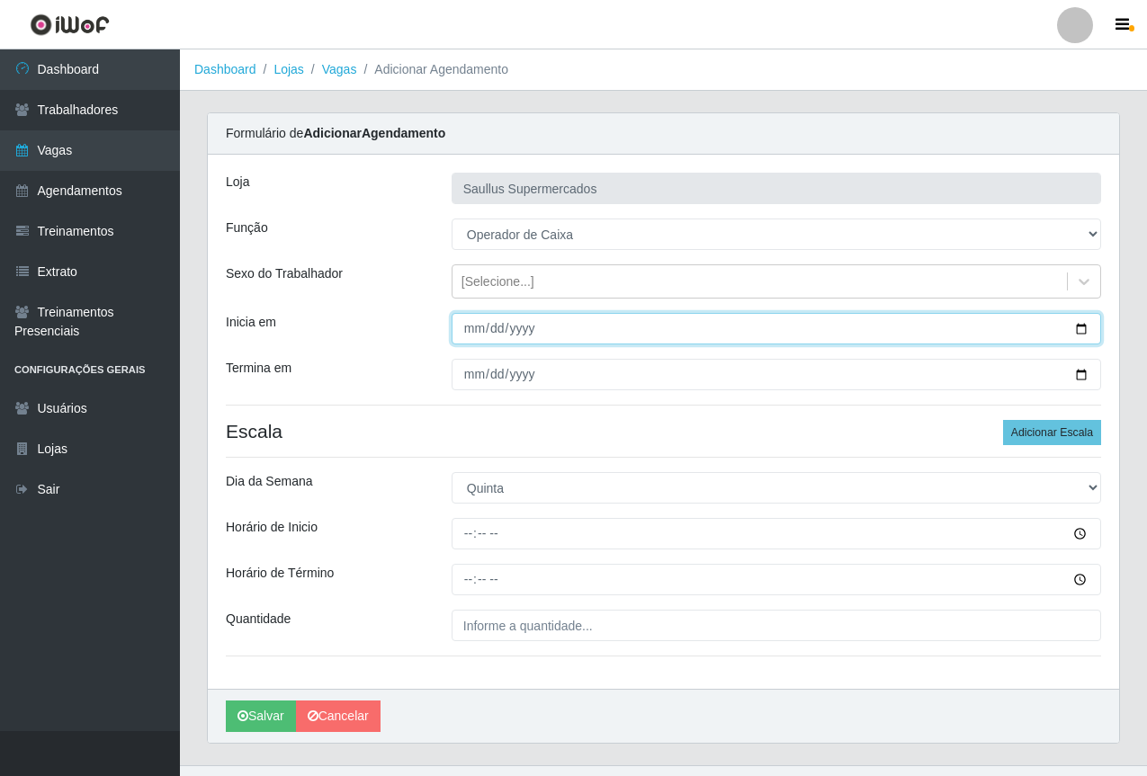
click at [463, 333] on input "Inicia em" at bounding box center [777, 328] width 650 height 31
type input "[DATE]"
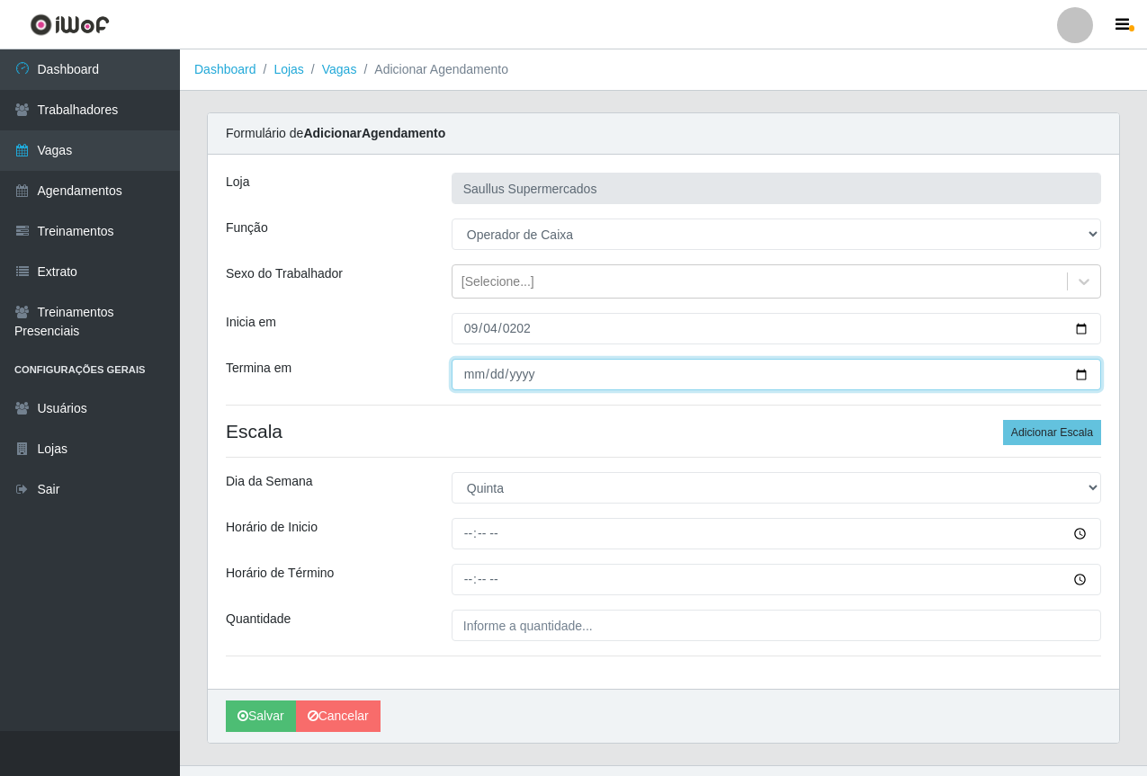
click at [469, 371] on input "Termina em" at bounding box center [777, 374] width 650 height 31
click at [470, 376] on input "[DATE]" at bounding box center [777, 374] width 650 height 31
type input "[DATE]"
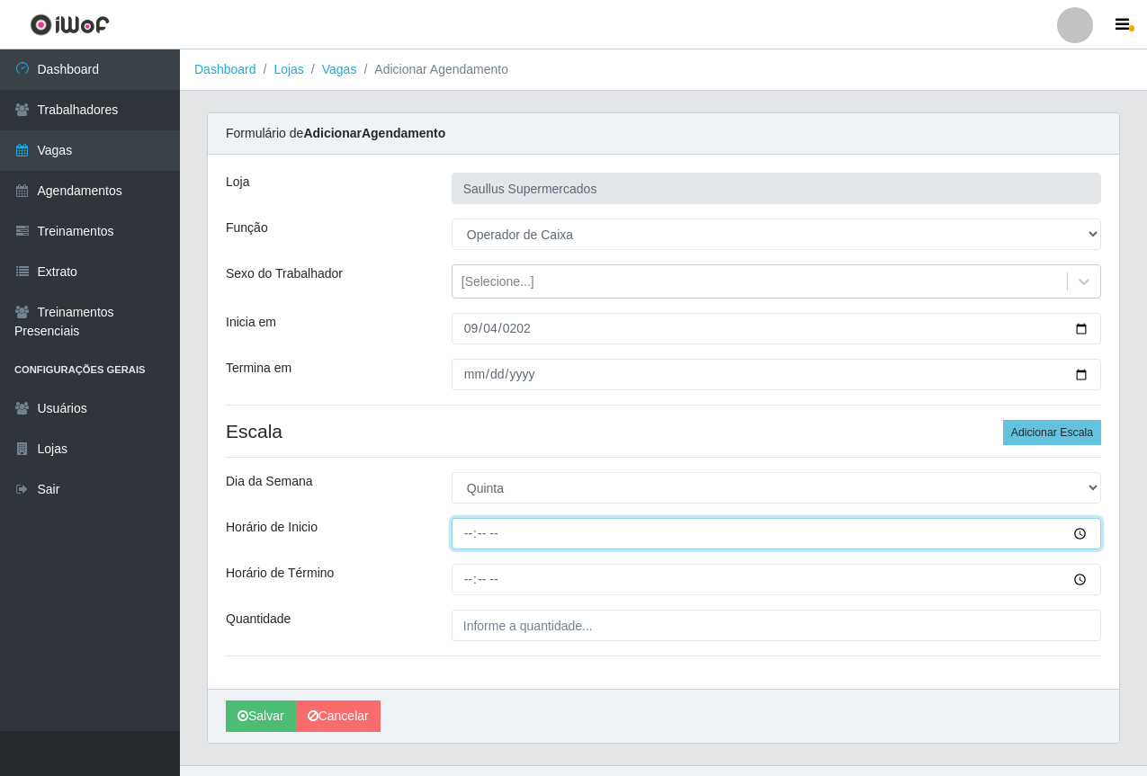
click at [466, 542] on input "Horário de Inicio" at bounding box center [777, 533] width 650 height 31
type input "08:00"
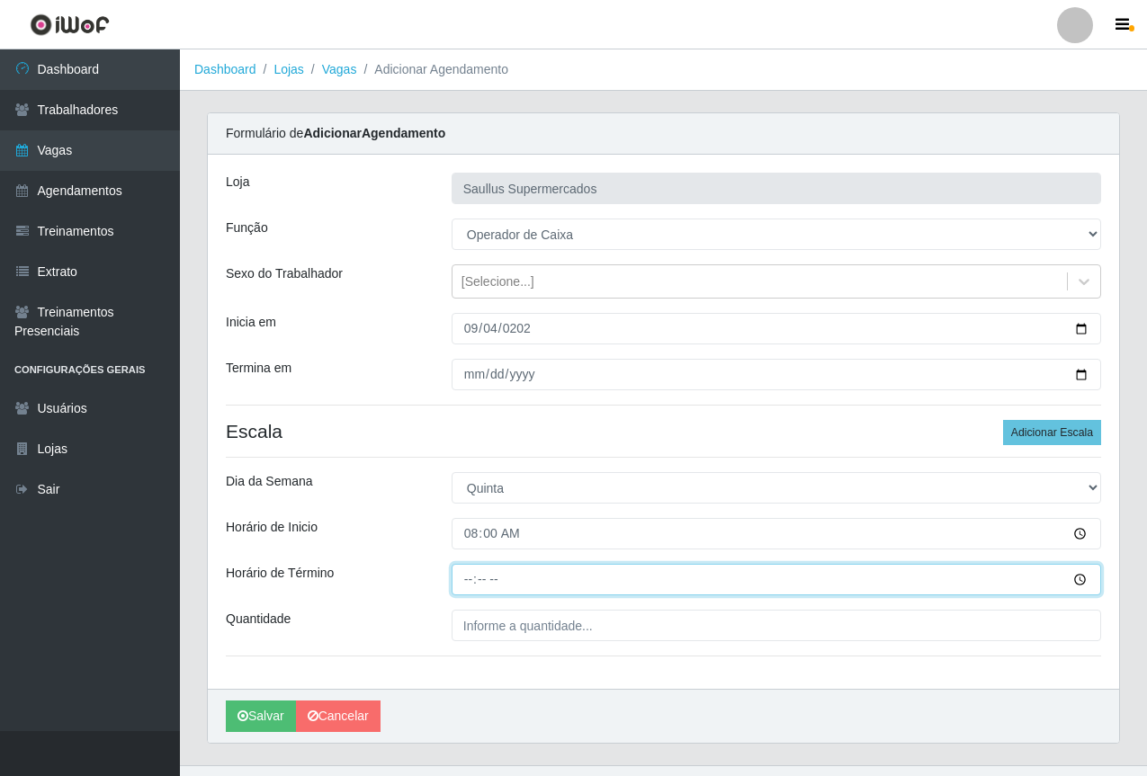
click at [471, 569] on input "Horário de Término" at bounding box center [777, 579] width 650 height 31
type input "14:00"
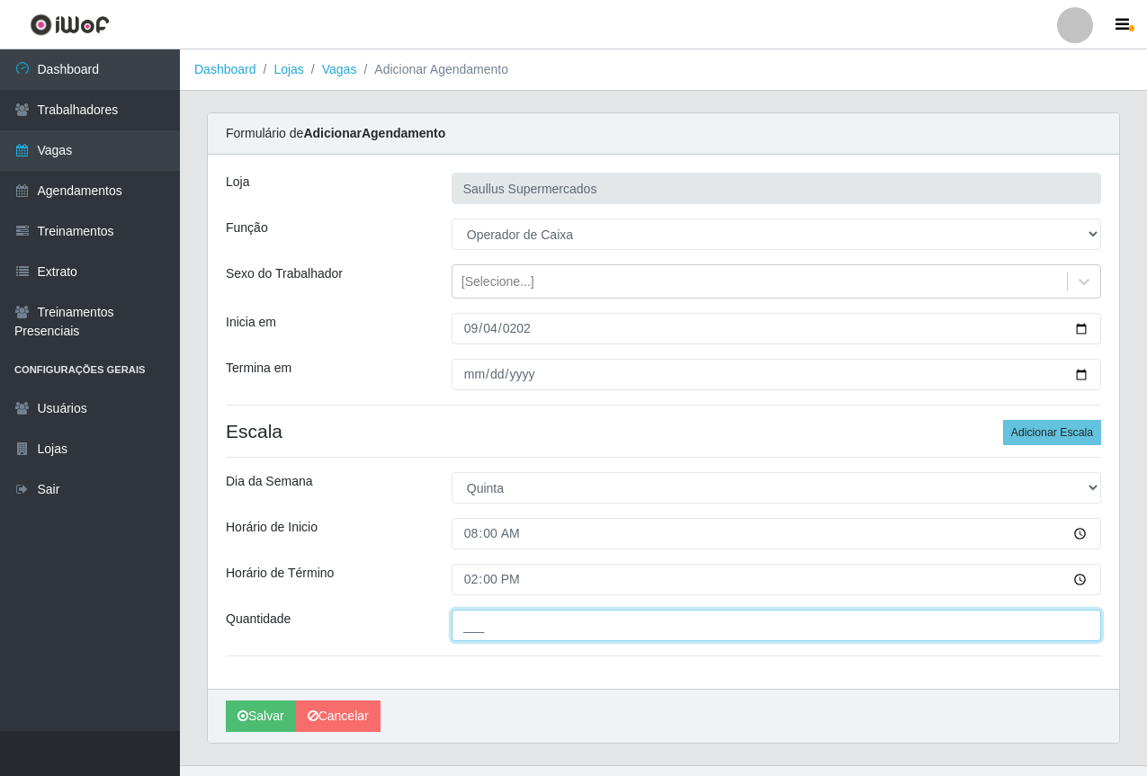
click at [533, 635] on input "___" at bounding box center [777, 625] width 650 height 31
type input "1__"
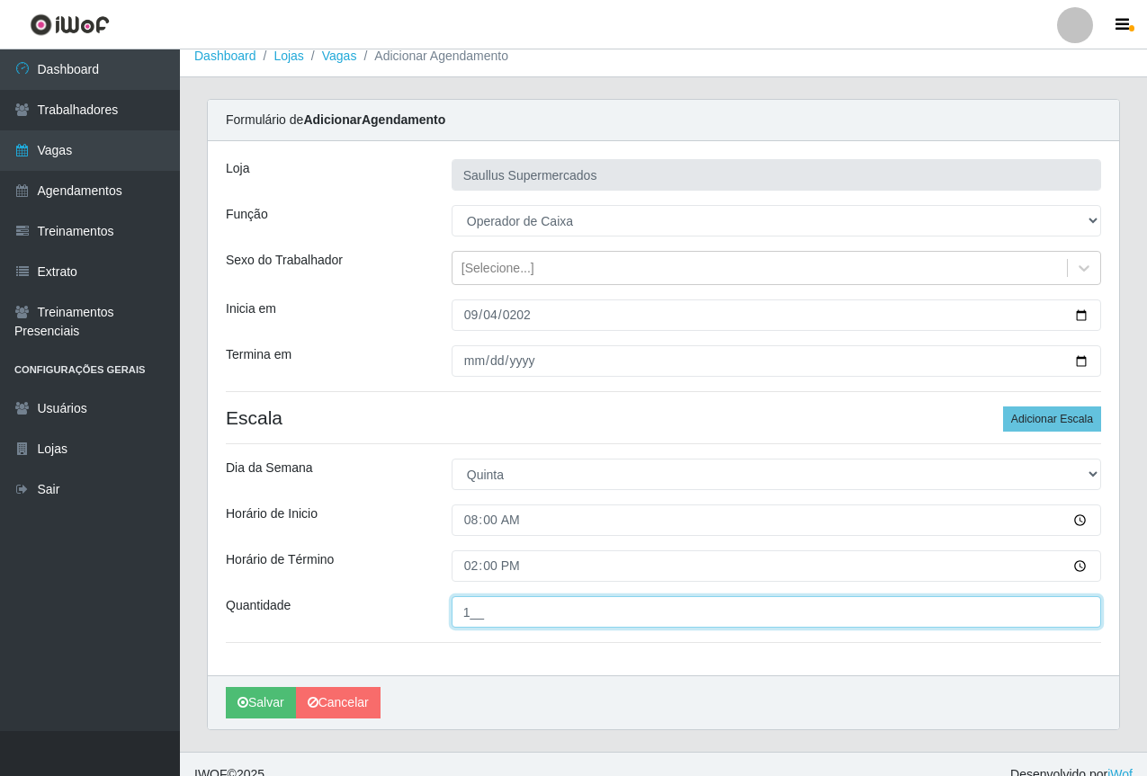
scroll to position [34, 0]
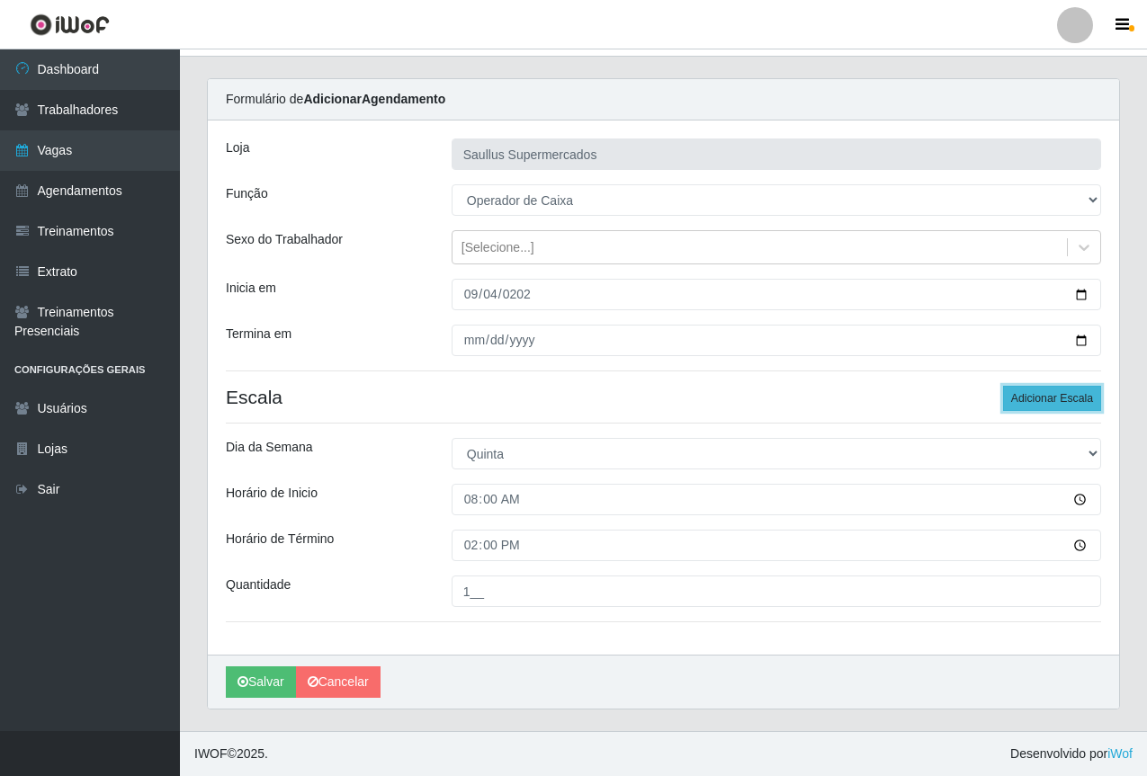
click at [1038, 399] on button "Adicionar Escala" at bounding box center [1052, 398] width 98 height 25
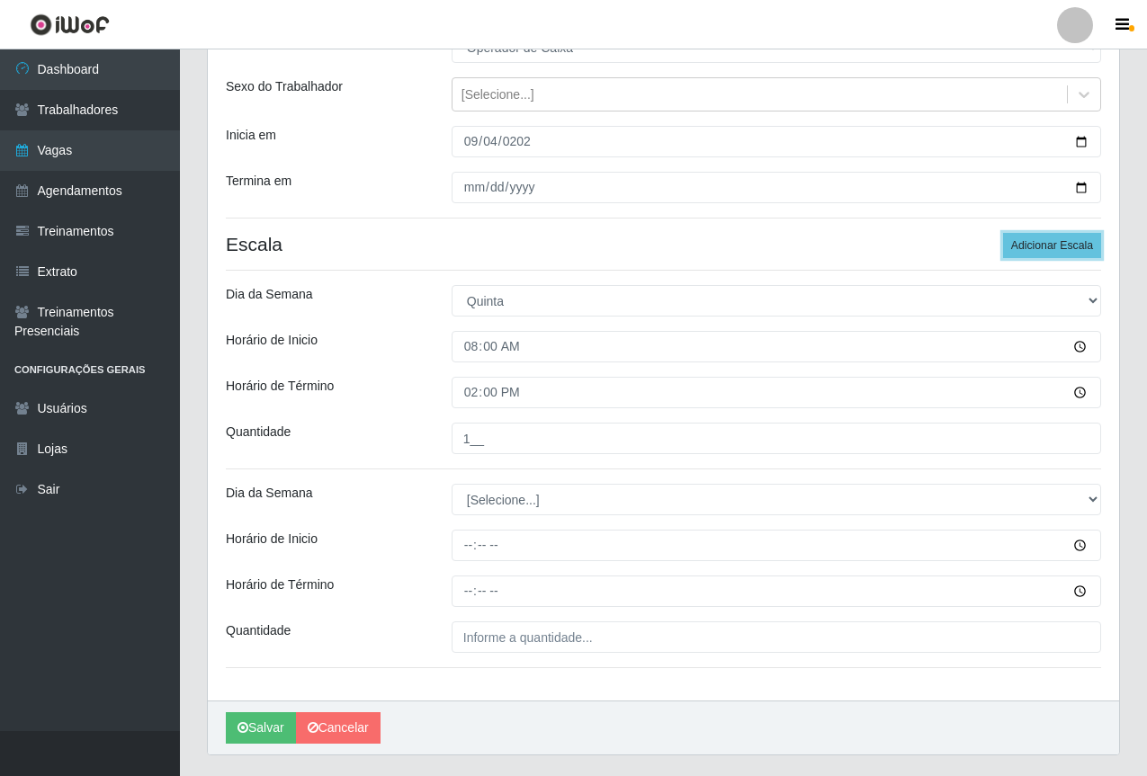
scroll to position [214, 0]
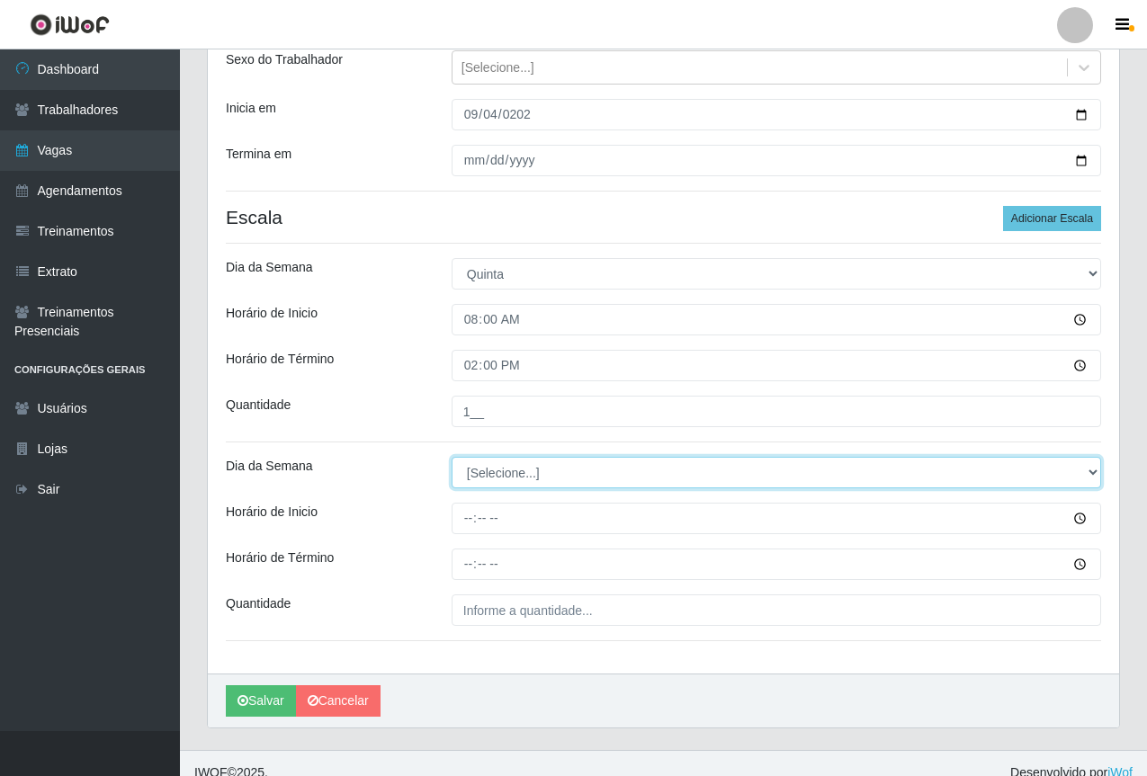
click at [471, 469] on select "[Selecione...] Segunda Terça Quarta Quinta Sexta Sábado Domingo" at bounding box center [777, 472] width 650 height 31
select select "4"
click at [452, 457] on select "[Selecione...] Segunda Terça Quarta Quinta Sexta Sábado Domingo" at bounding box center [777, 472] width 650 height 31
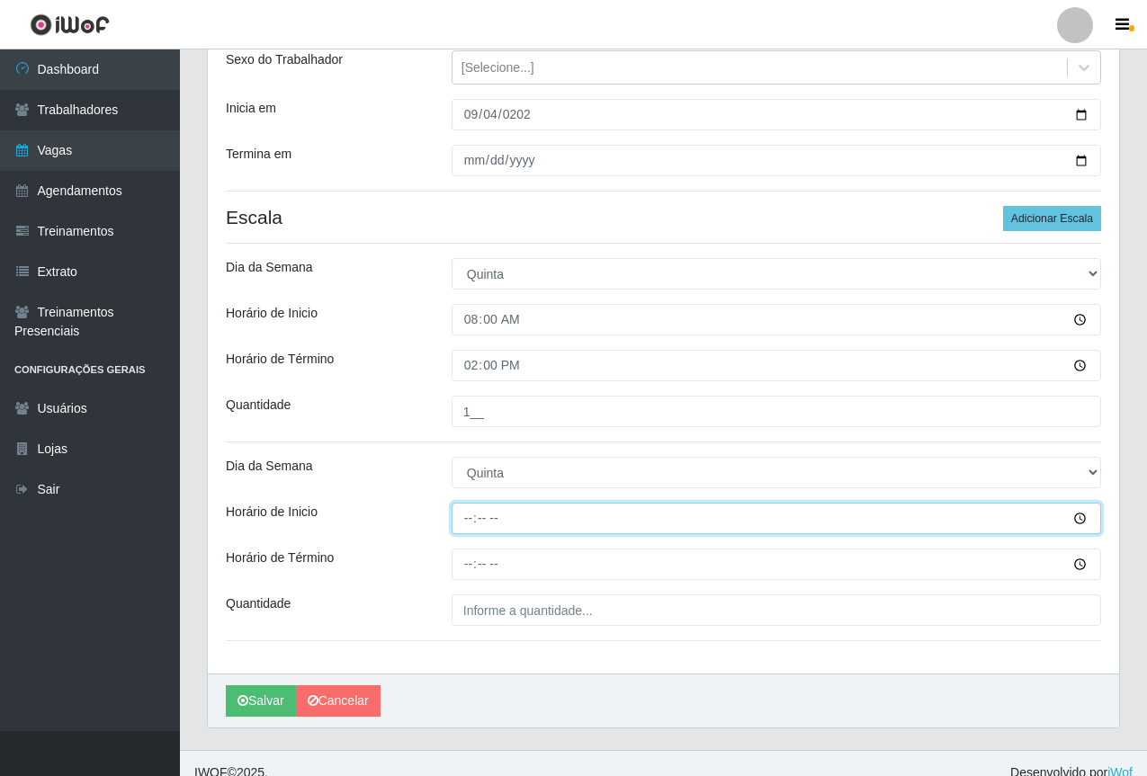
click at [466, 520] on input "Horário de Inicio" at bounding box center [777, 518] width 650 height 31
type input "15:40"
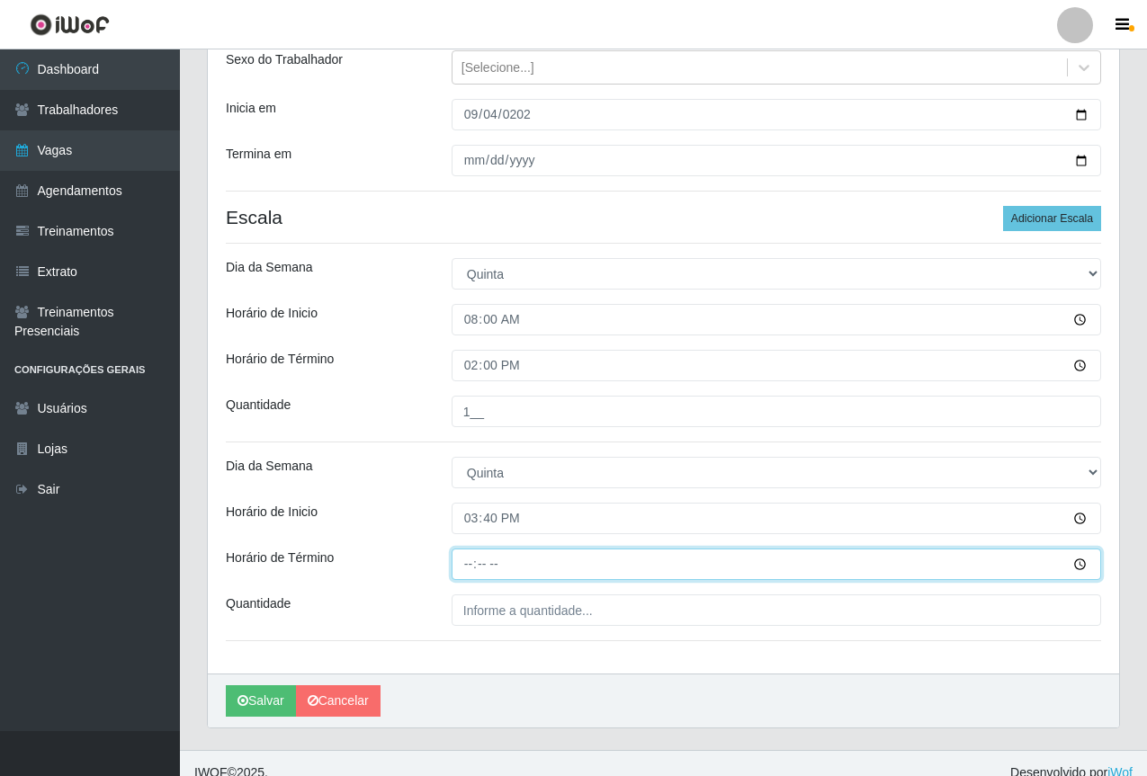
click at [478, 561] on input "Horário de Término" at bounding box center [777, 564] width 650 height 31
click at [467, 567] on input "Horário de Término" at bounding box center [777, 564] width 650 height 31
type input "21:40"
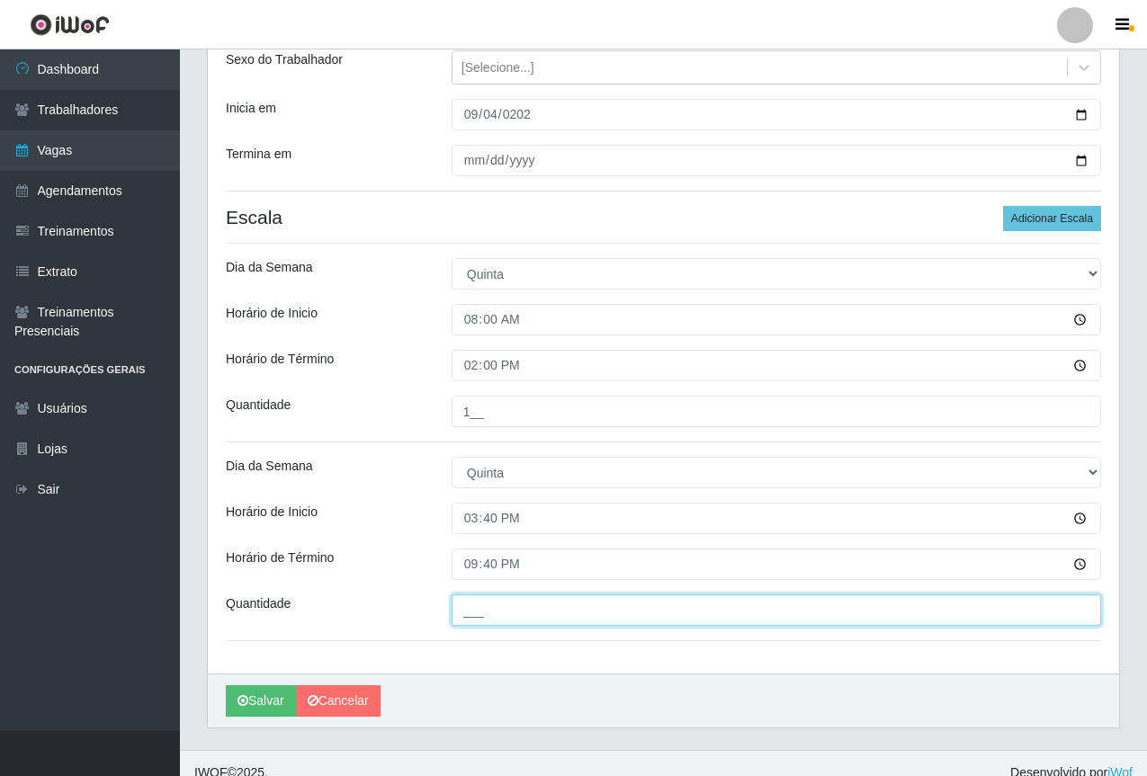
drag, startPoint x: 497, startPoint y: 596, endPoint x: 503, endPoint y: 607, distance: 12.5
click at [497, 600] on input "___" at bounding box center [777, 610] width 650 height 31
type input "2__"
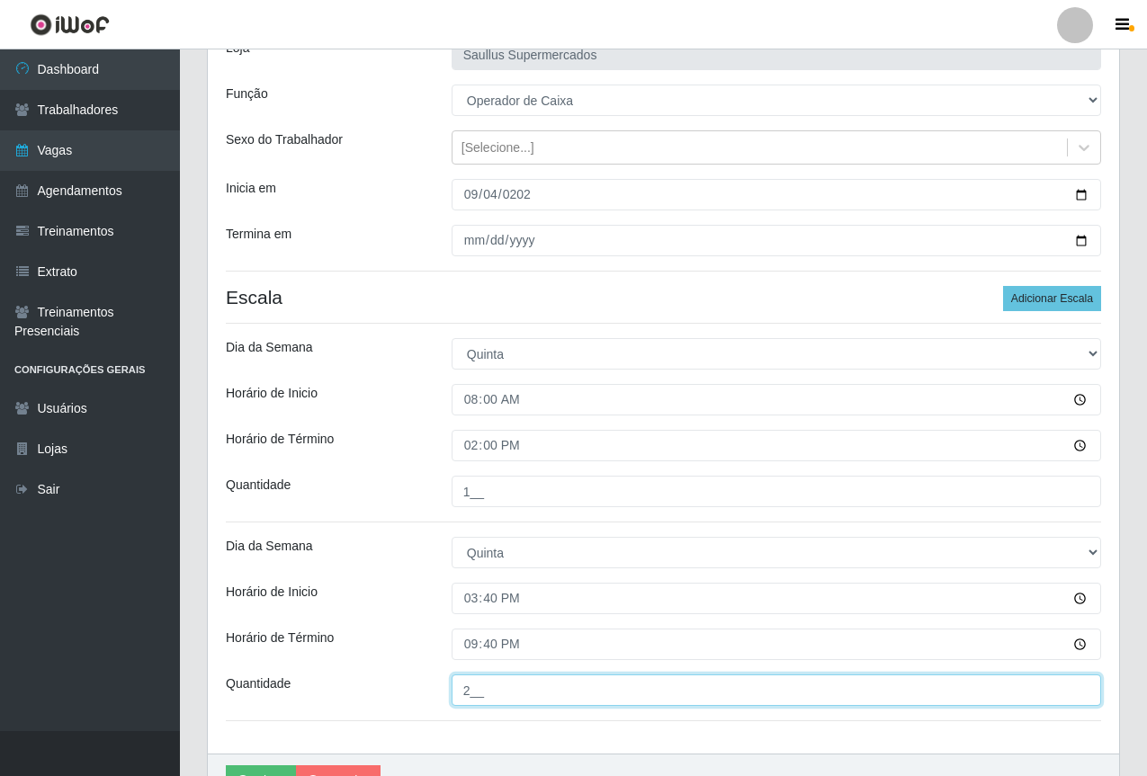
scroll to position [233, 0]
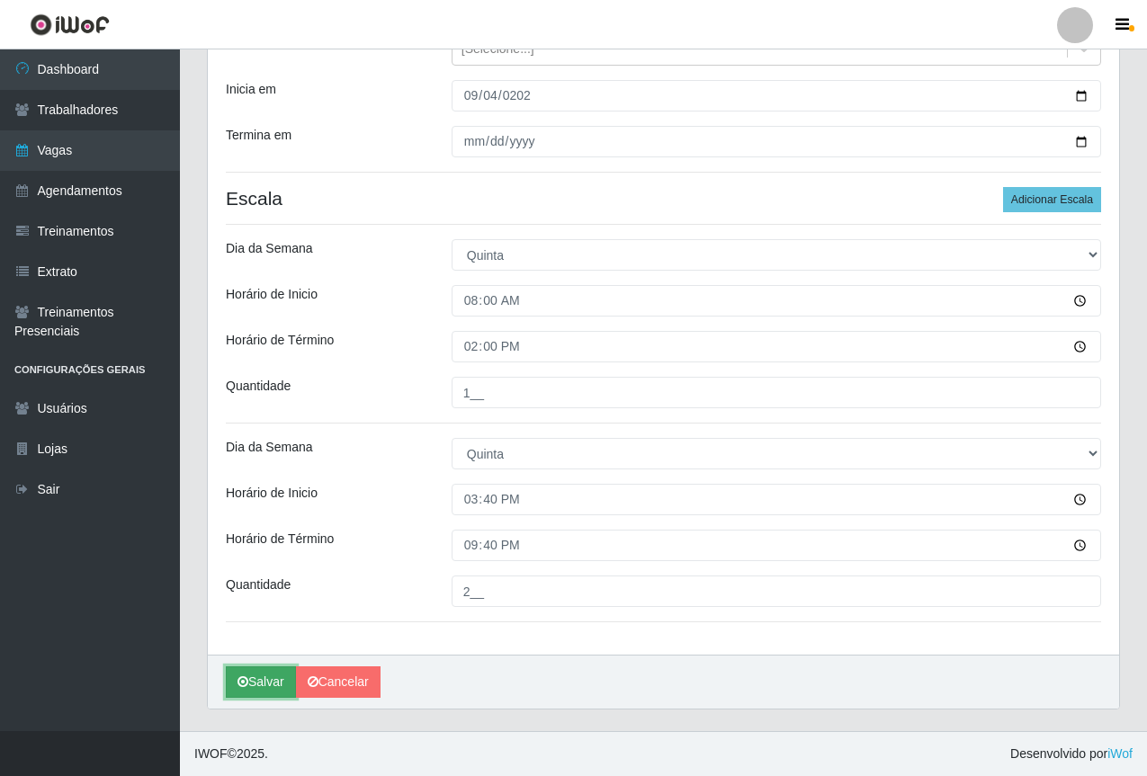
click at [287, 677] on button "Salvar" at bounding box center [261, 682] width 70 height 31
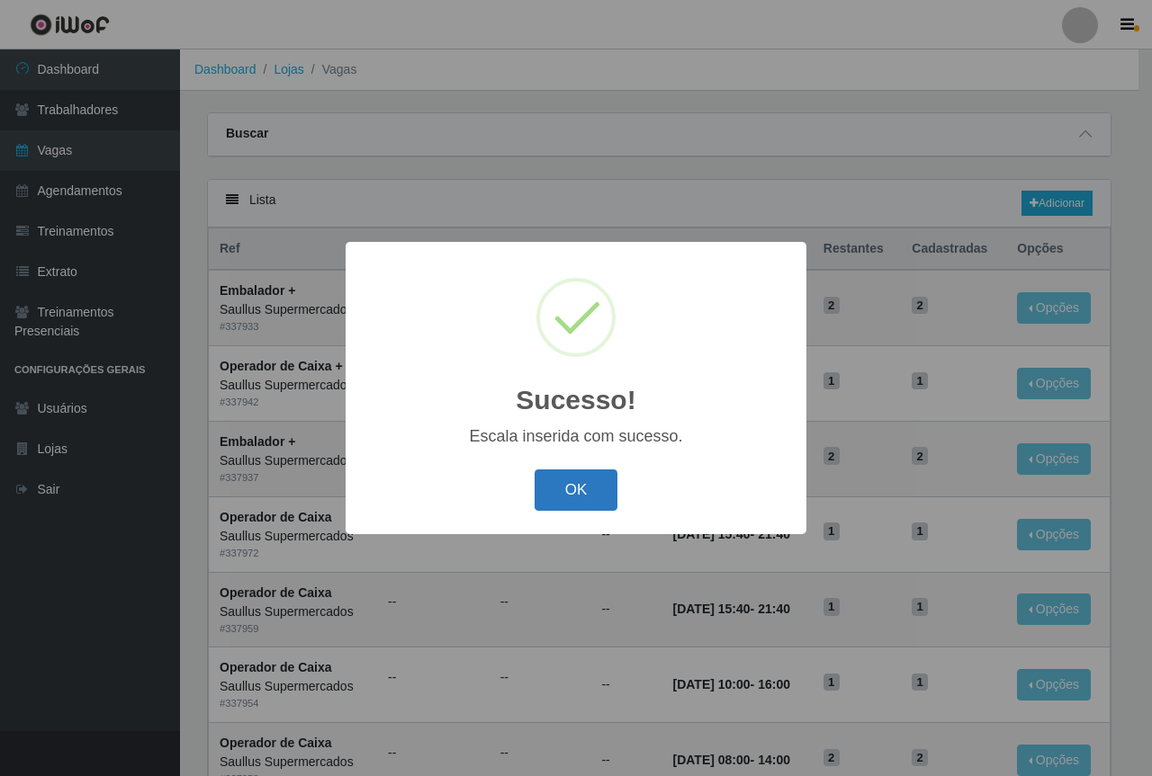
click at [551, 497] on button "OK" at bounding box center [576, 491] width 84 height 42
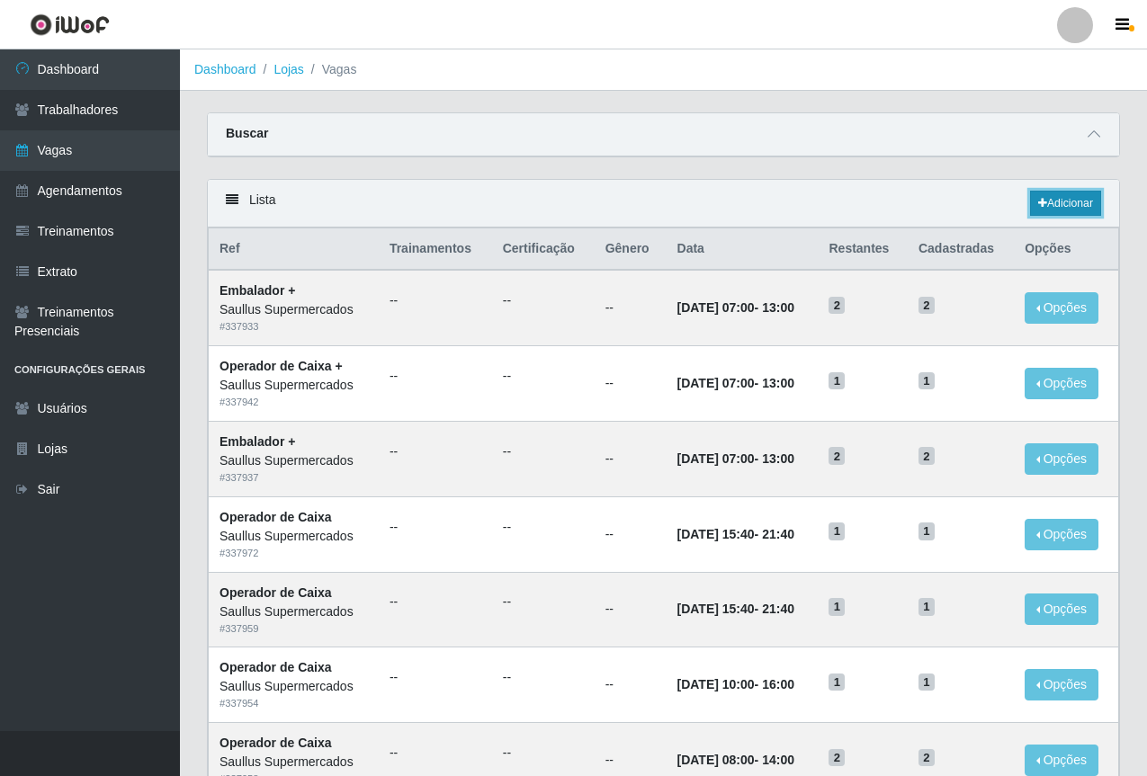
click at [1067, 204] on link "Adicionar" at bounding box center [1065, 203] width 71 height 25
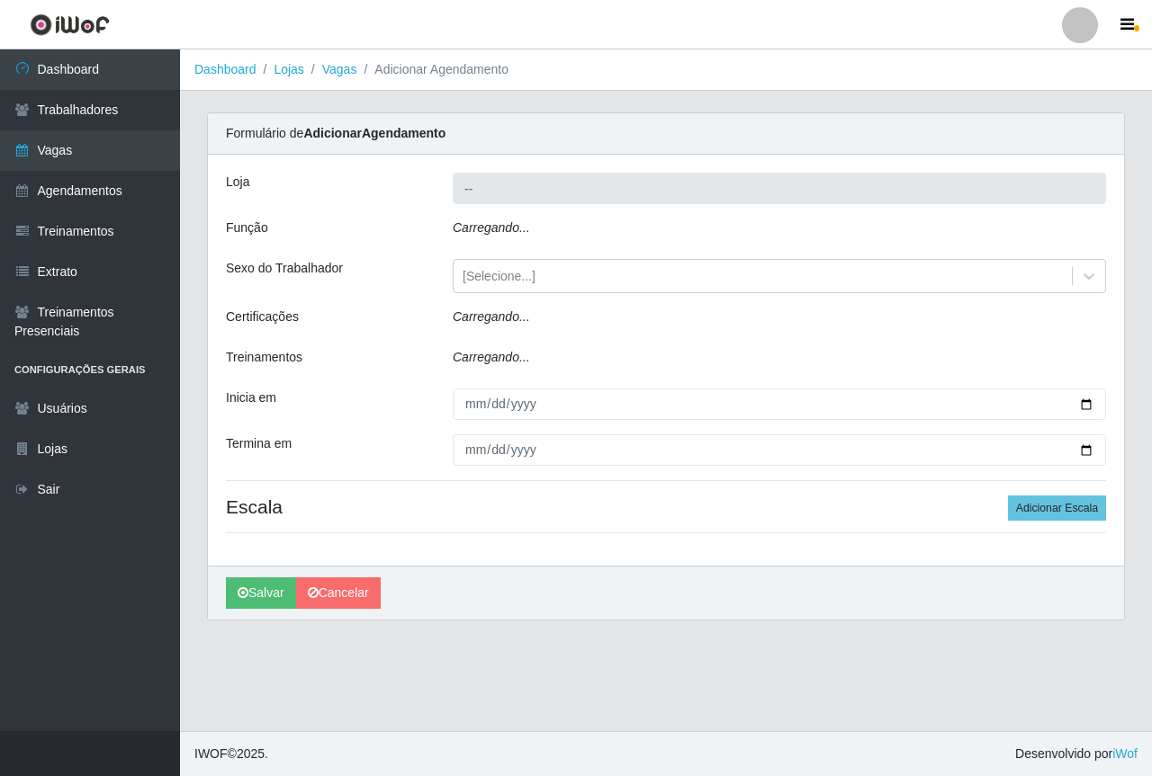
type input "Saullus Supermercados"
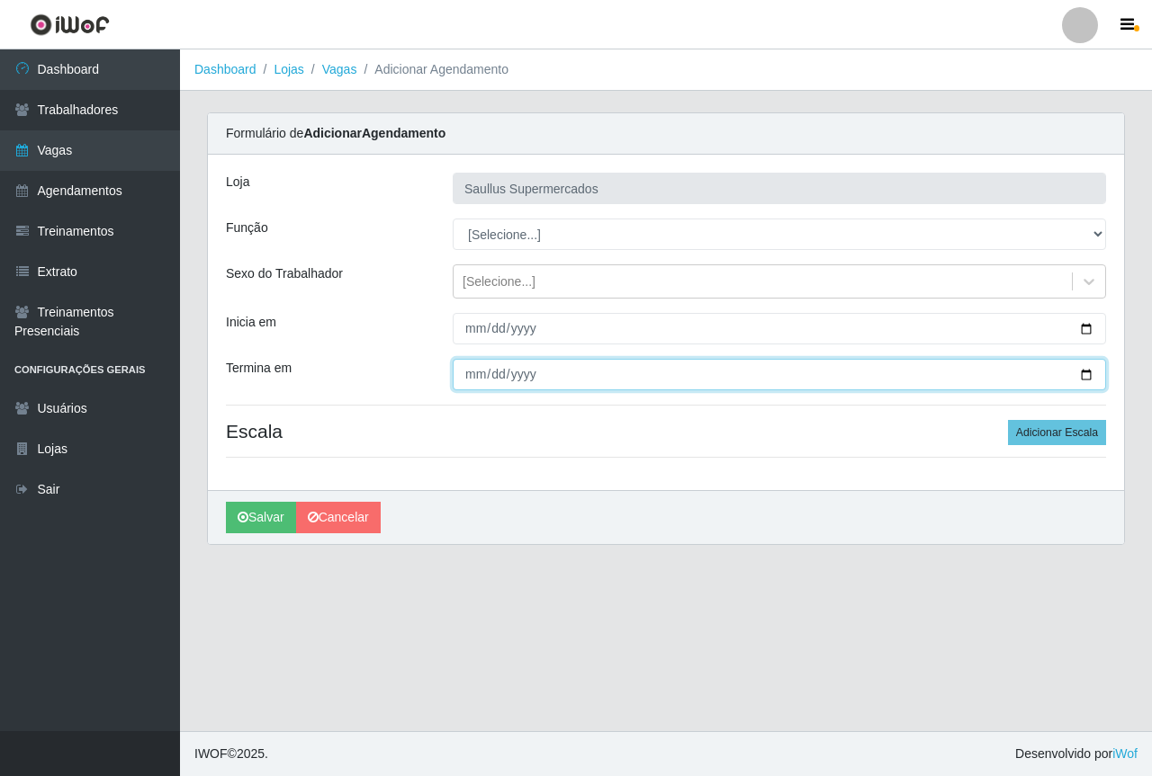
click at [470, 362] on input "Termina em" at bounding box center [779, 374] width 653 height 31
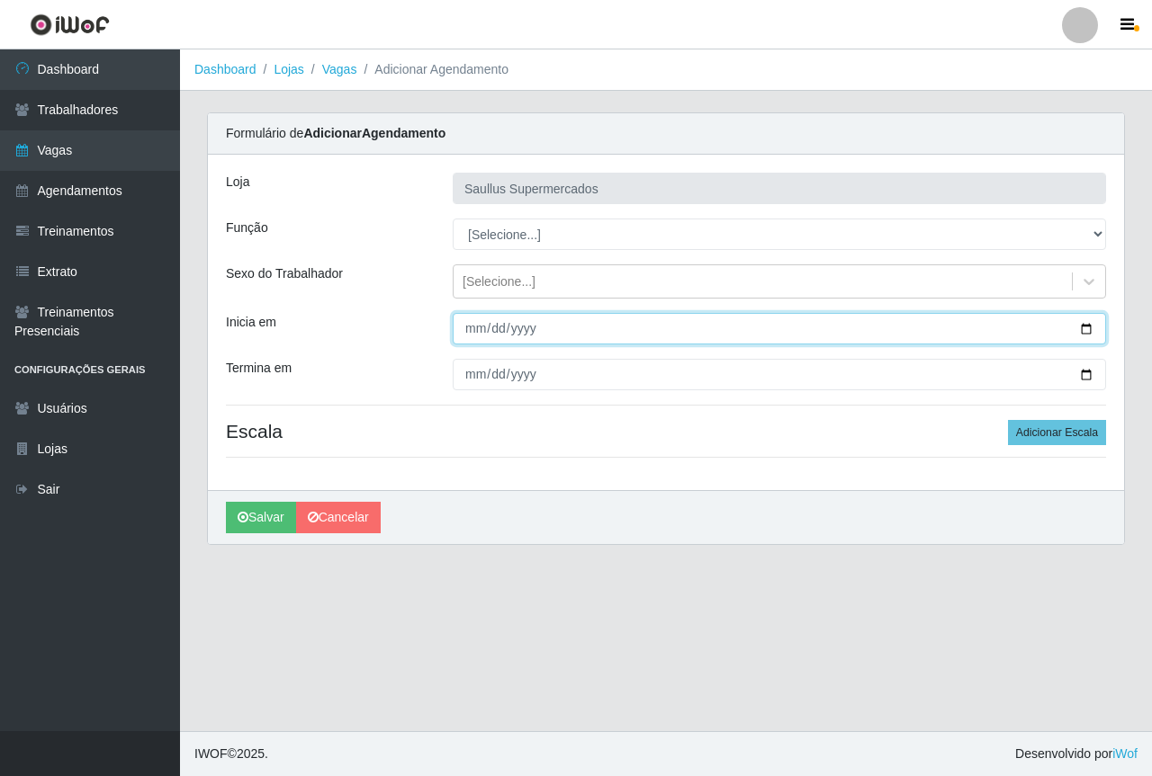
click at [469, 323] on input "Inicia em" at bounding box center [779, 328] width 653 height 31
type input "[DATE]"
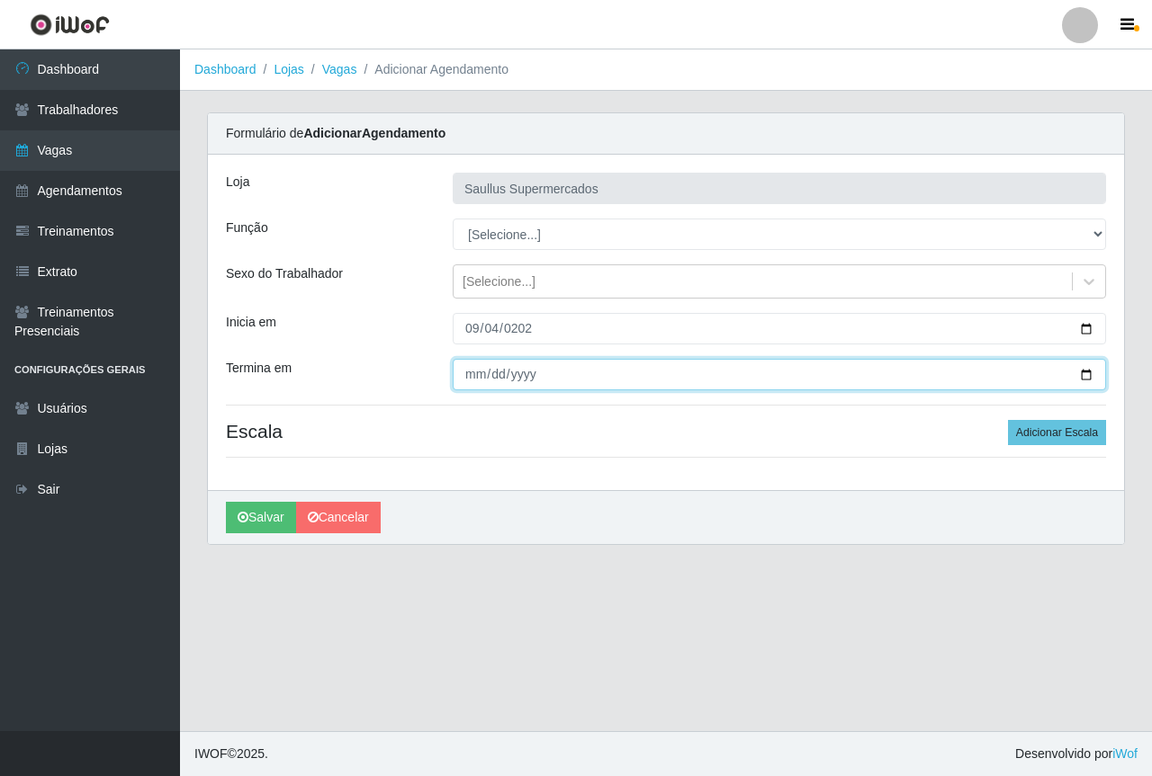
click at [454, 381] on input "Termina em" at bounding box center [779, 374] width 653 height 31
type input "[DATE]"
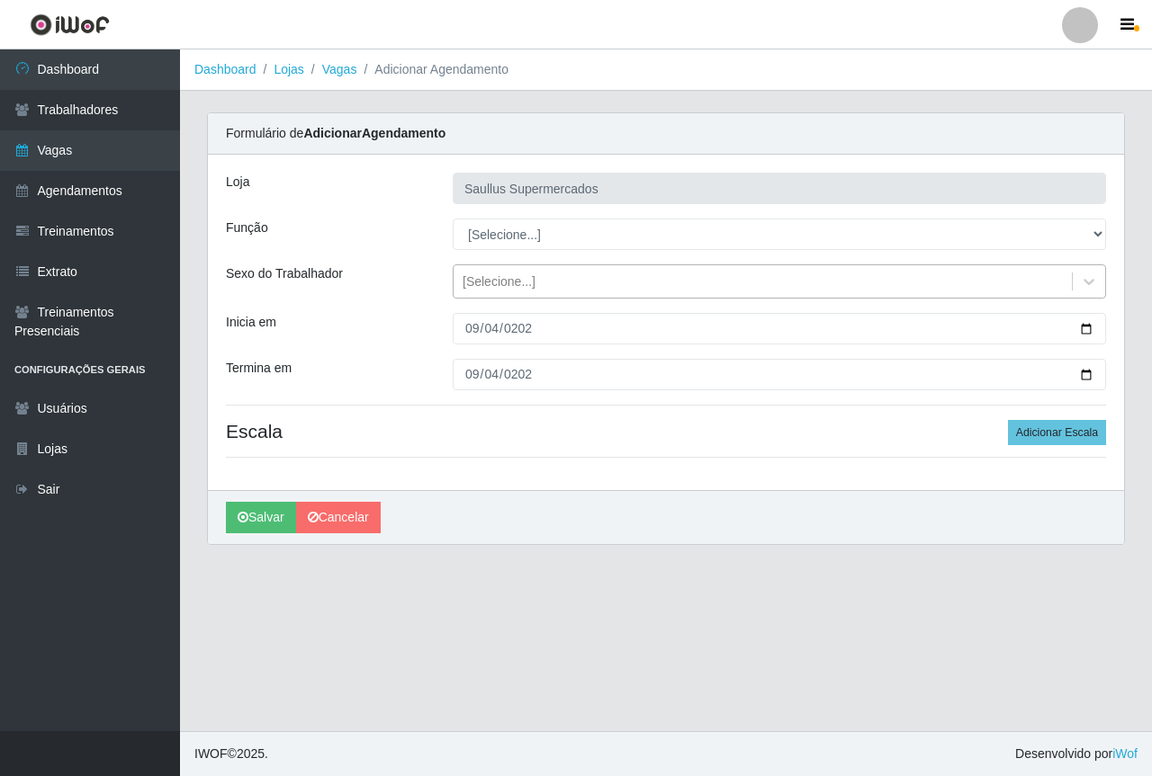
click at [528, 279] on div "[Selecione...]" at bounding box center [498, 282] width 73 height 19
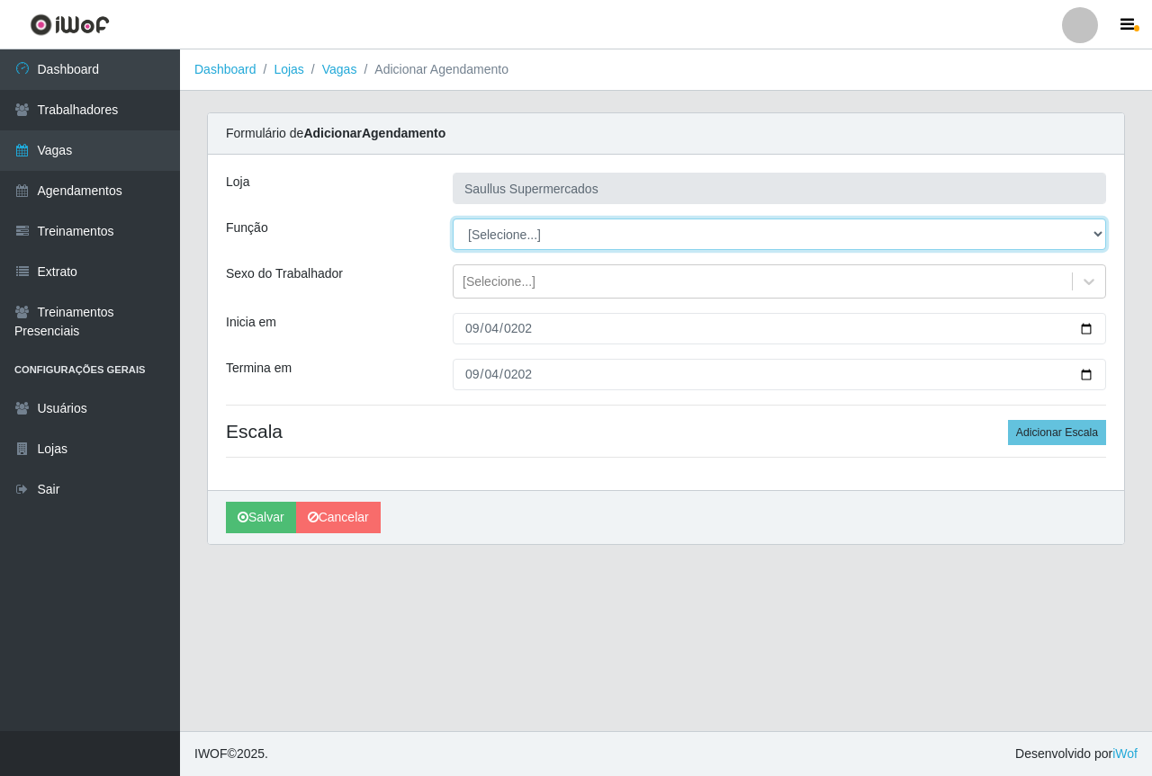
click at [498, 238] on select "[Selecione...] ASG ASG + ASG ++ Balconista de Açougue Balconista de Açougue + B…" at bounding box center [779, 234] width 653 height 31
select select "22"
click at [453, 219] on select "[Selecione...] ASG ASG + ASG ++ Balconista de Açougue Balconista de Açougue + B…" at bounding box center [779, 234] width 653 height 31
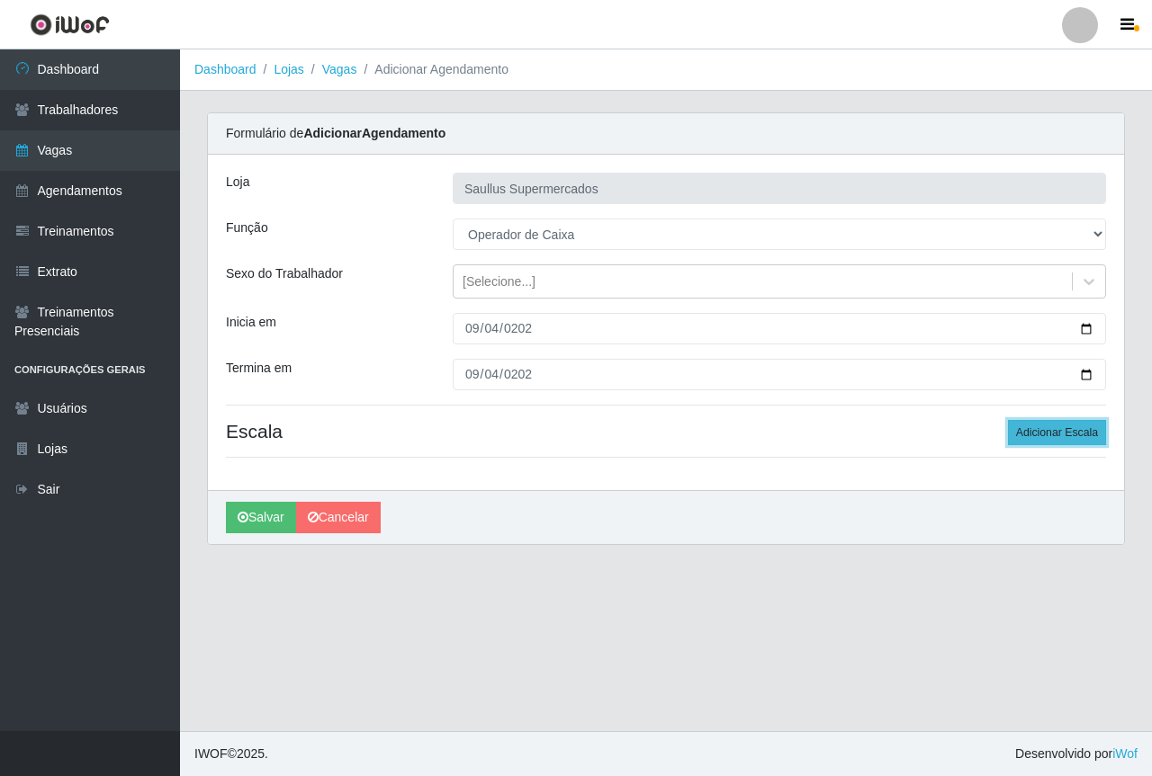
click at [1019, 432] on button "Adicionar Escala" at bounding box center [1057, 432] width 98 height 25
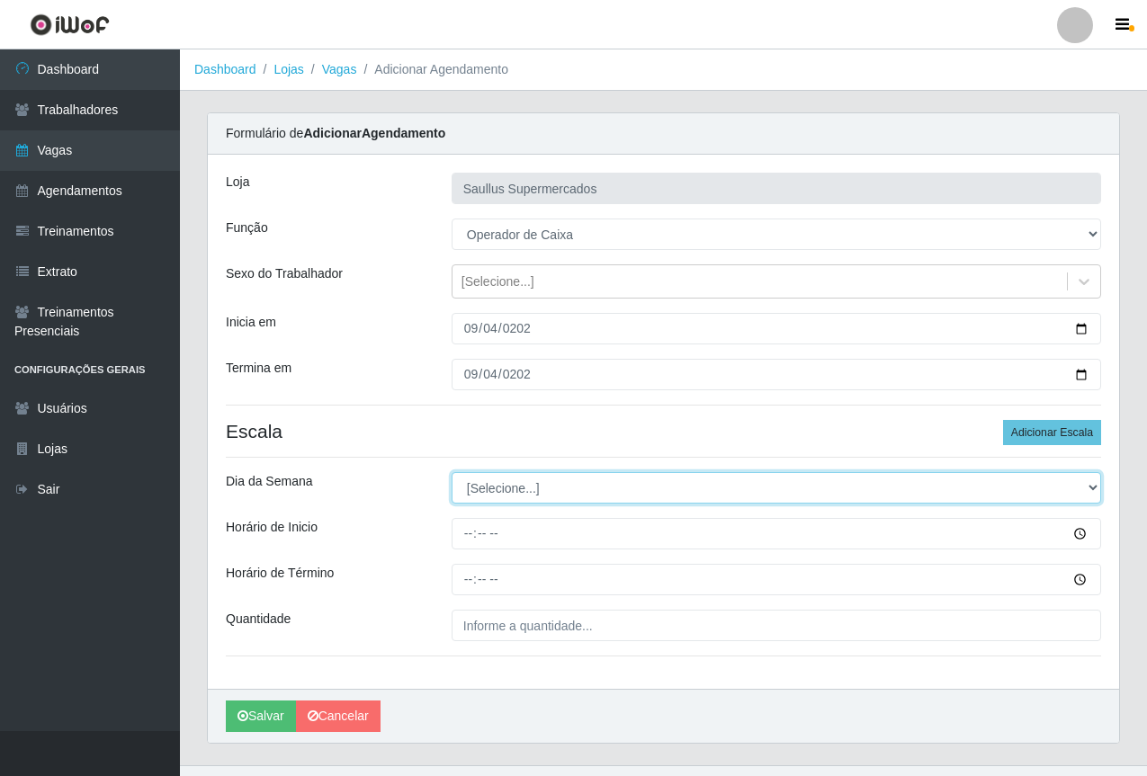
click at [483, 496] on select "[Selecione...] Segunda Terça Quarta Quinta Sexta Sábado Domingo" at bounding box center [777, 487] width 650 height 31
select select "4"
click at [452, 472] on select "[Selecione...] Segunda Terça Quarta Quinta Sexta Sábado Domingo" at bounding box center [777, 487] width 650 height 31
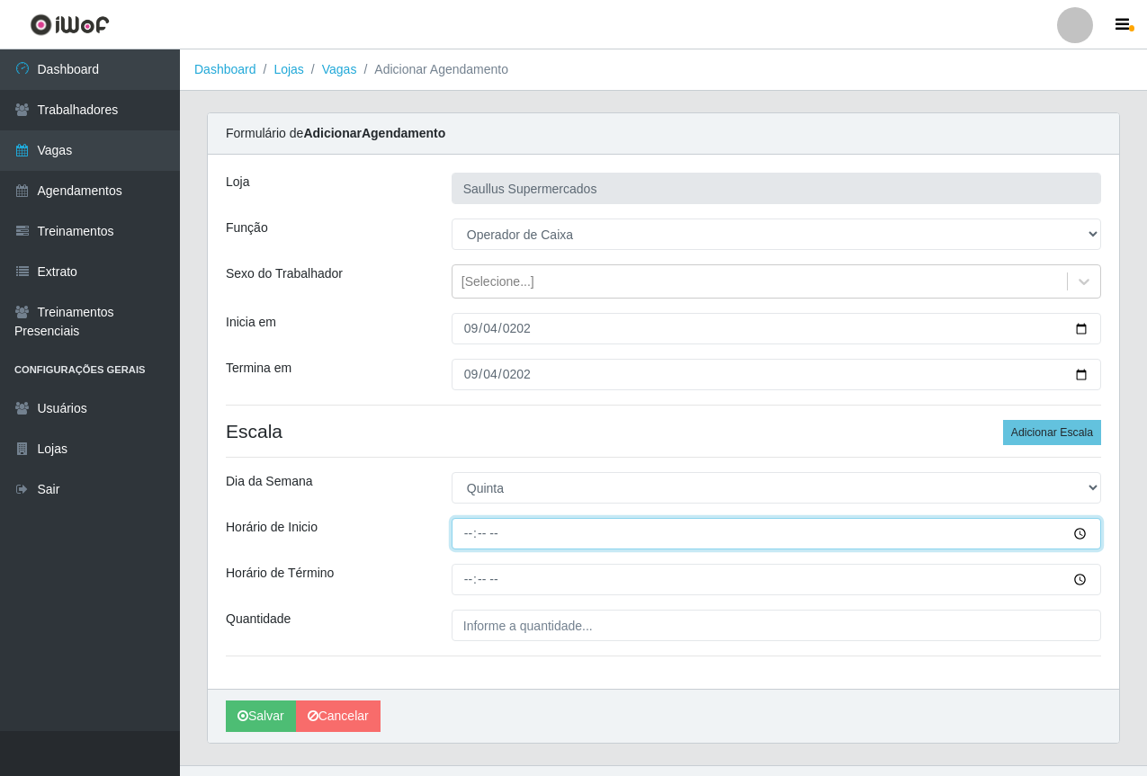
click at [463, 543] on input "Horário de Inicio" at bounding box center [777, 533] width 650 height 31
type input "10:00"
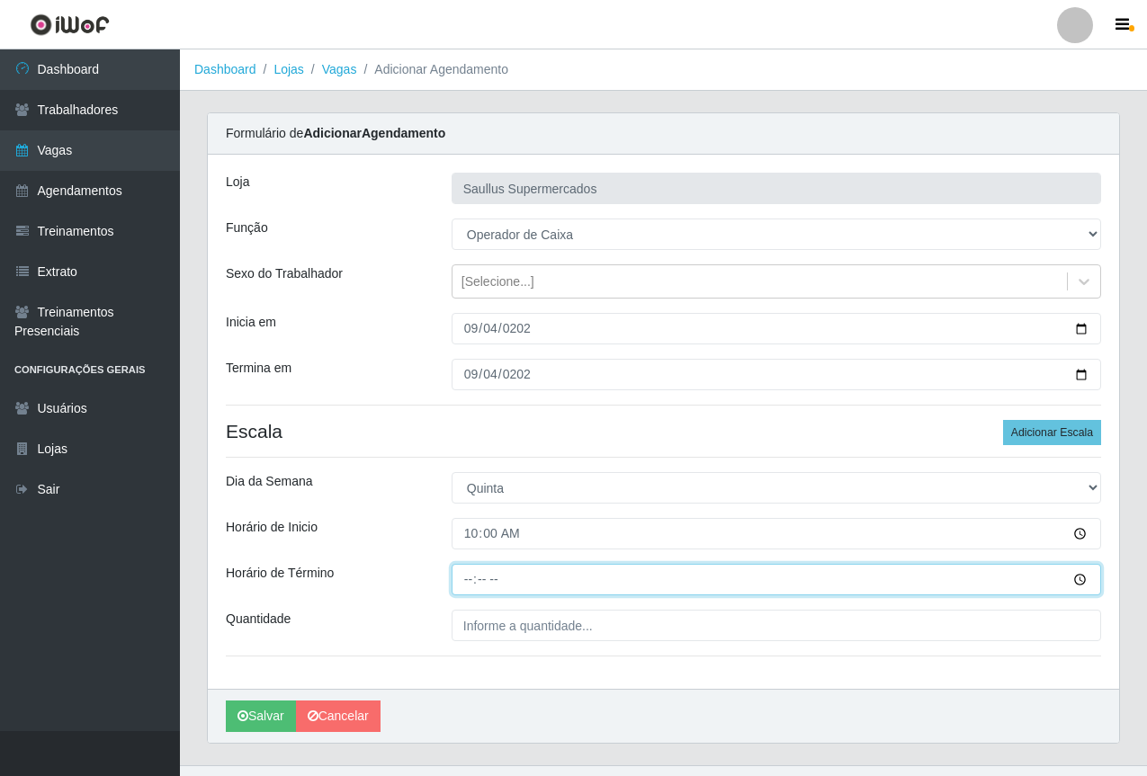
click at [467, 593] on input "Horário de Término" at bounding box center [777, 579] width 650 height 31
type input "16:00"
